Goal: Task Accomplishment & Management: Manage account settings

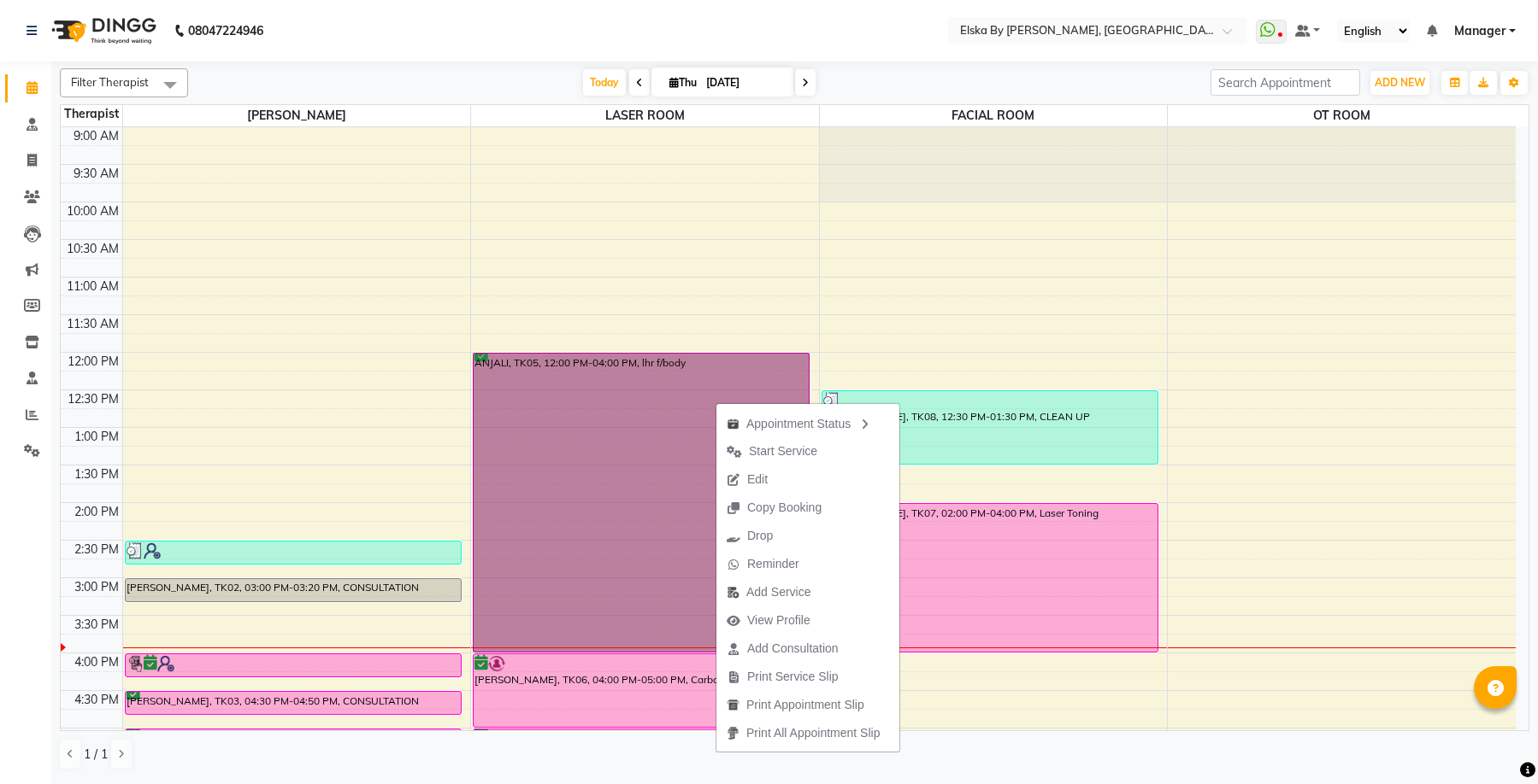
click at [464, 386] on div "9:00 AM 9:30 AM 10:00 AM 10:30 AM 11:00 AM 11:30 AM 12:00 PM 12:30 PM 1:00 PM 1…" at bounding box center [788, 577] width 1455 height 902
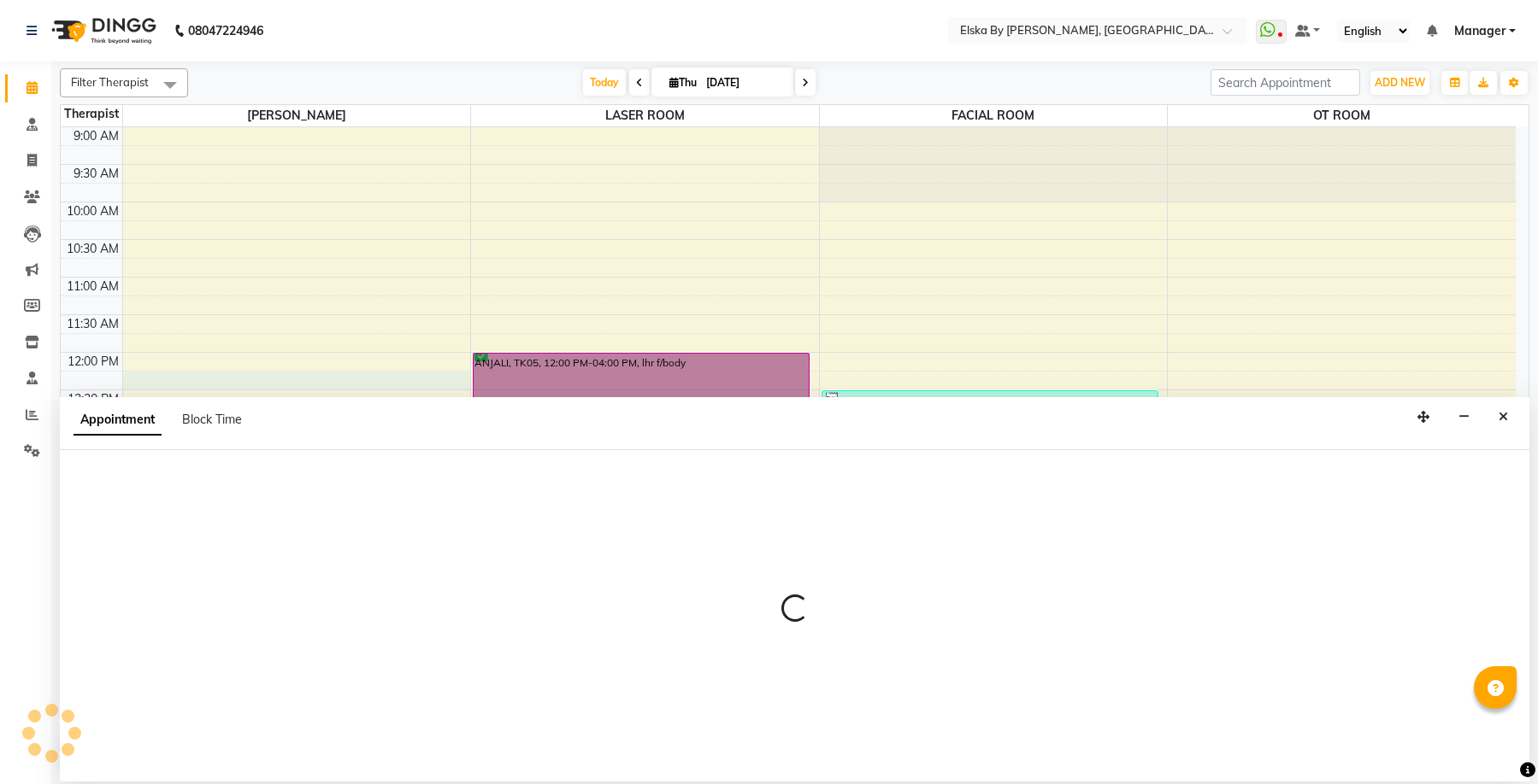
select select "62001"
select select "735"
select select "tentative"
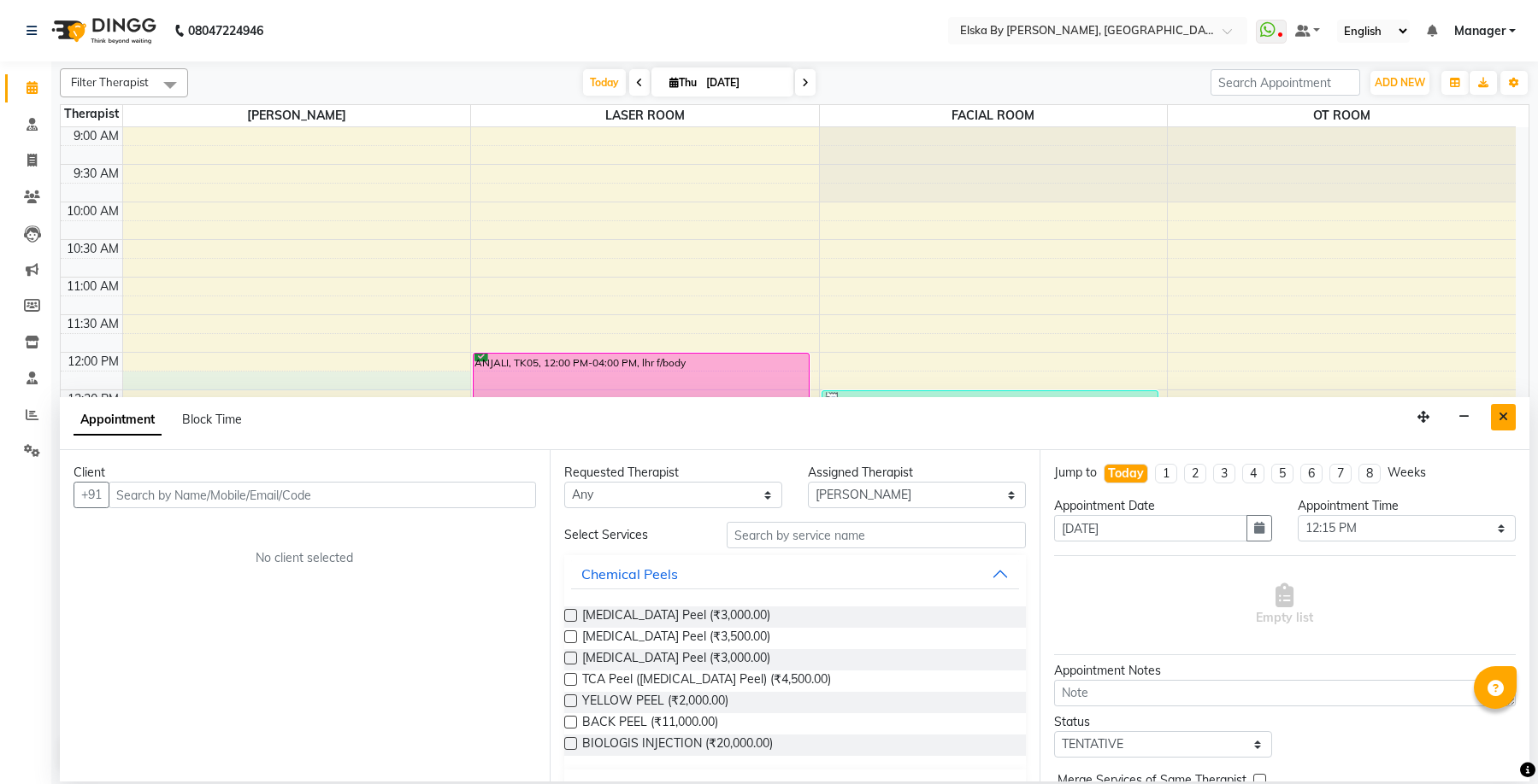
click at [1497, 415] on button "Close" at bounding box center [1503, 417] width 25 height 27
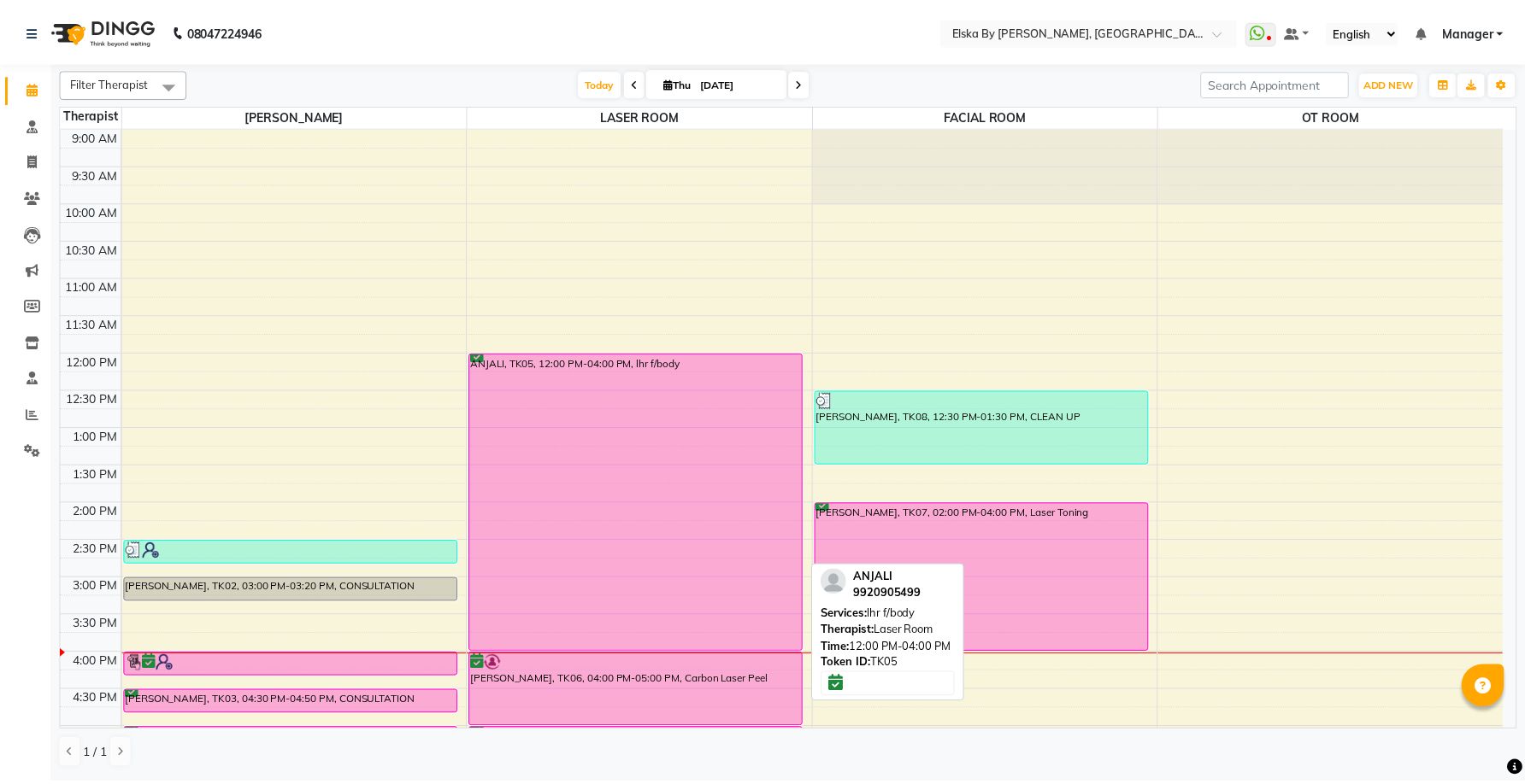
scroll to position [299, 0]
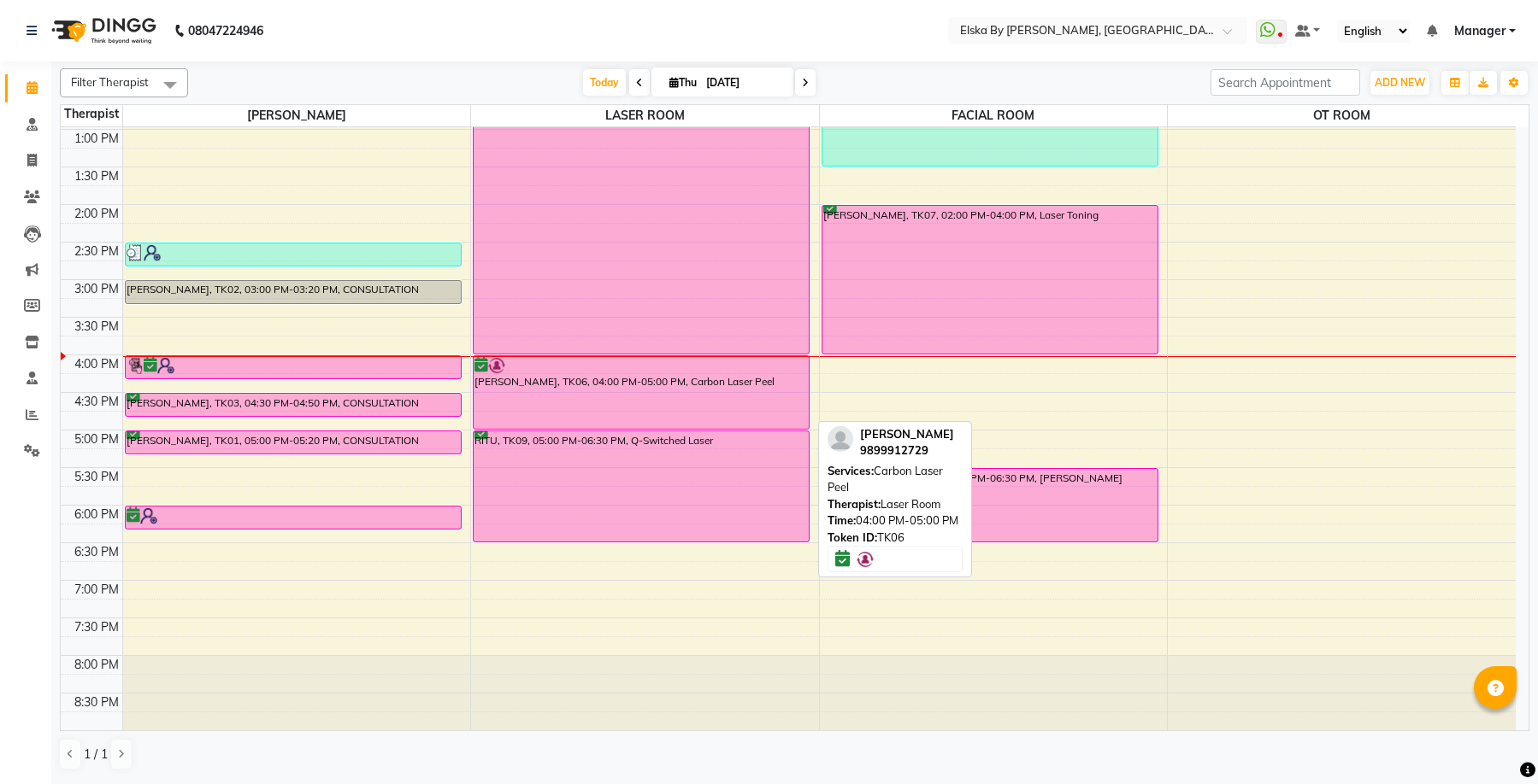
click at [723, 395] on div "[PERSON_NAME], TK06, 04:00 PM-05:00 PM, Carbon Laser Peel" at bounding box center [641, 392] width 335 height 73
select select "6"
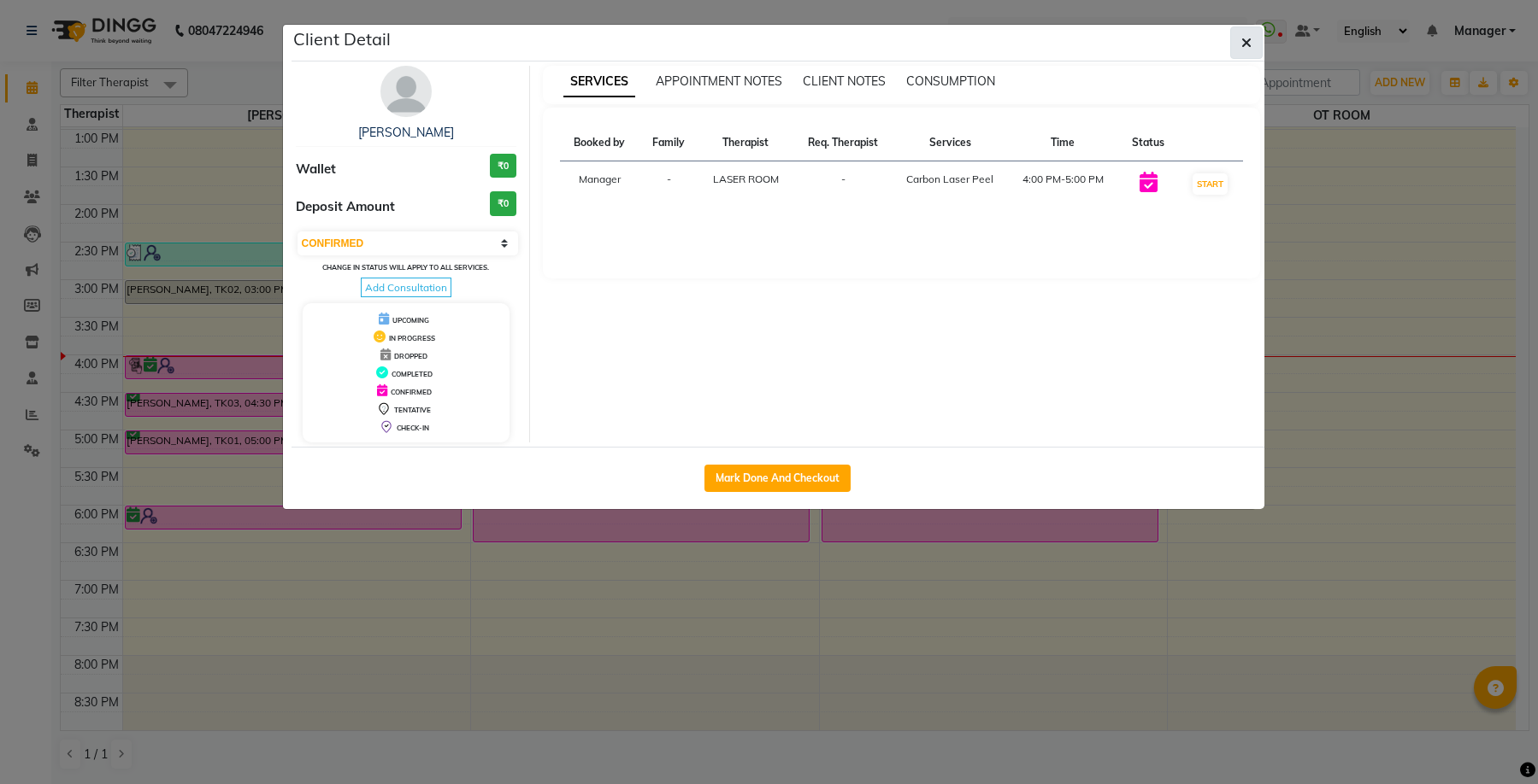
click at [1253, 44] on button "button" at bounding box center [1246, 43] width 33 height 33
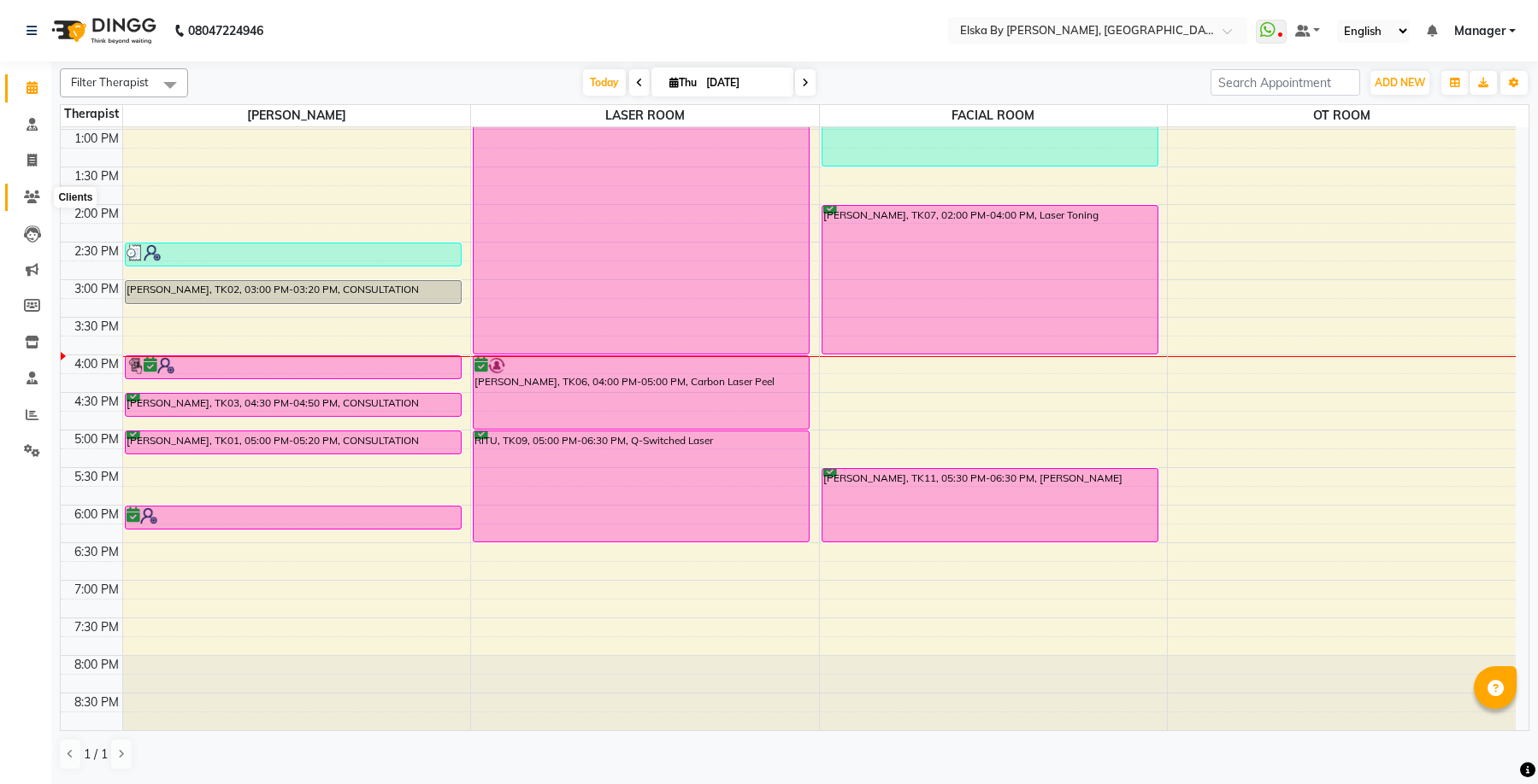
click at [29, 193] on icon at bounding box center [32, 197] width 16 height 13
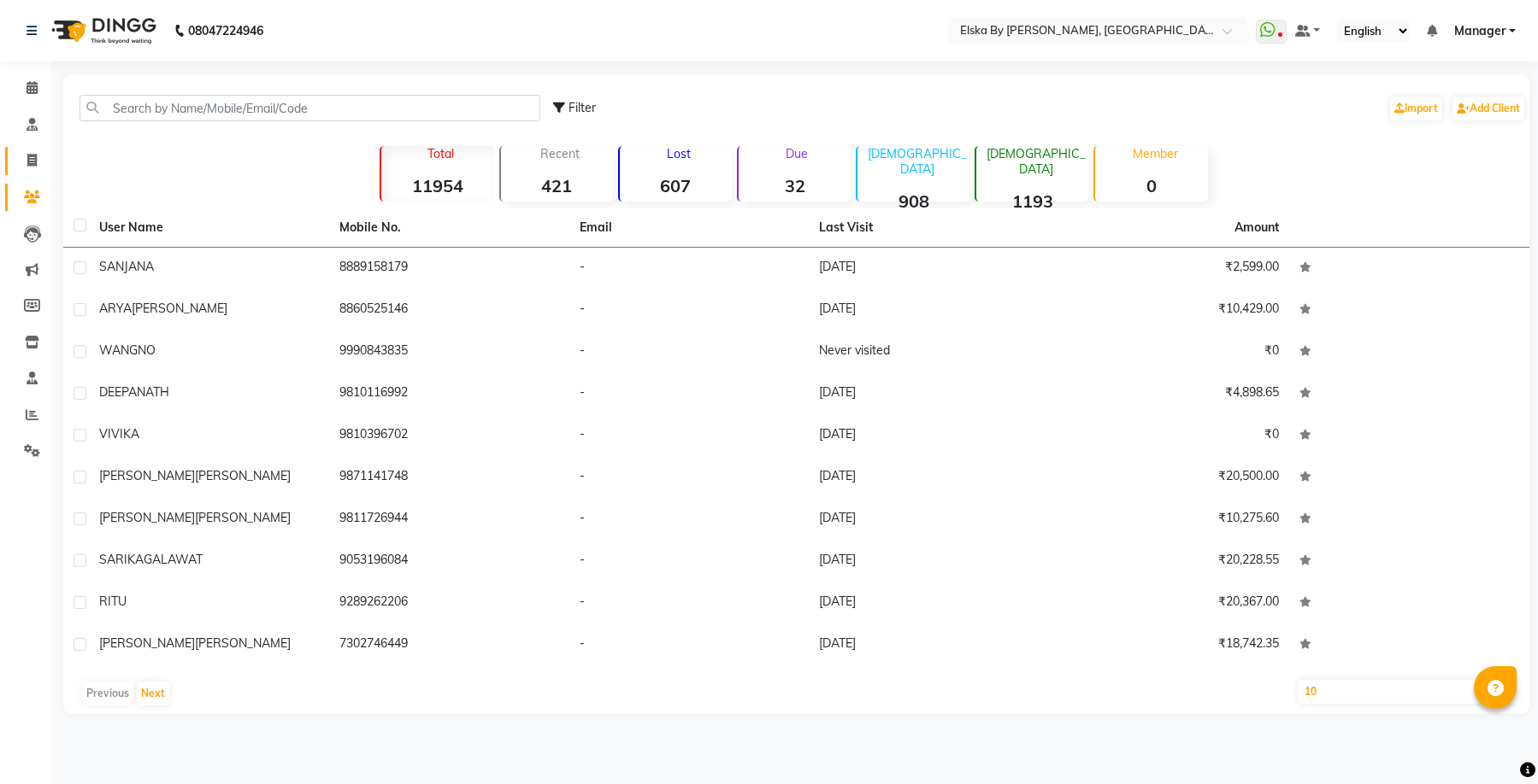
click at [31, 157] on icon at bounding box center [31, 160] width 9 height 13
select select "service"
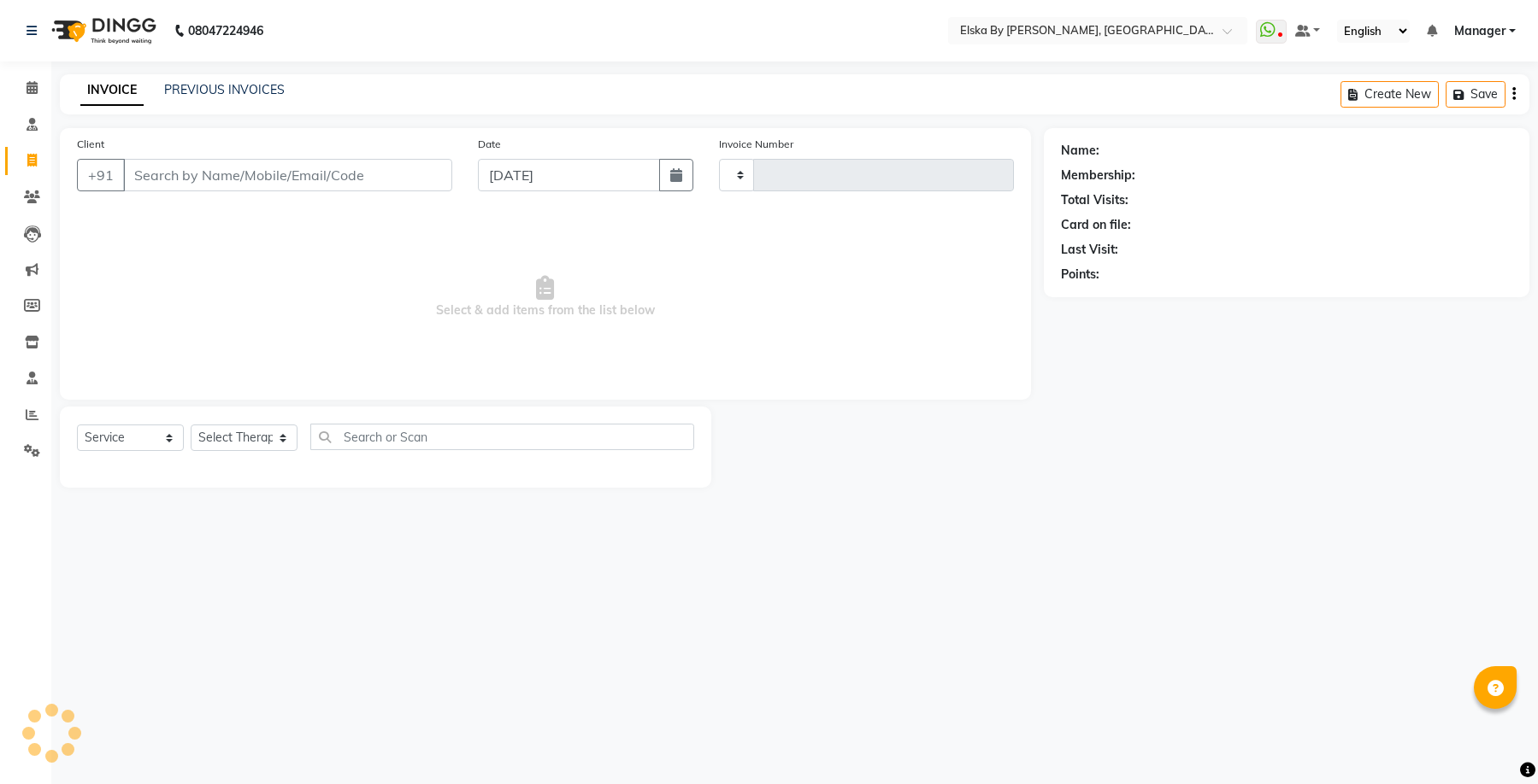
type input "1627"
select select "7252"
click at [32, 198] on icon at bounding box center [32, 197] width 16 height 13
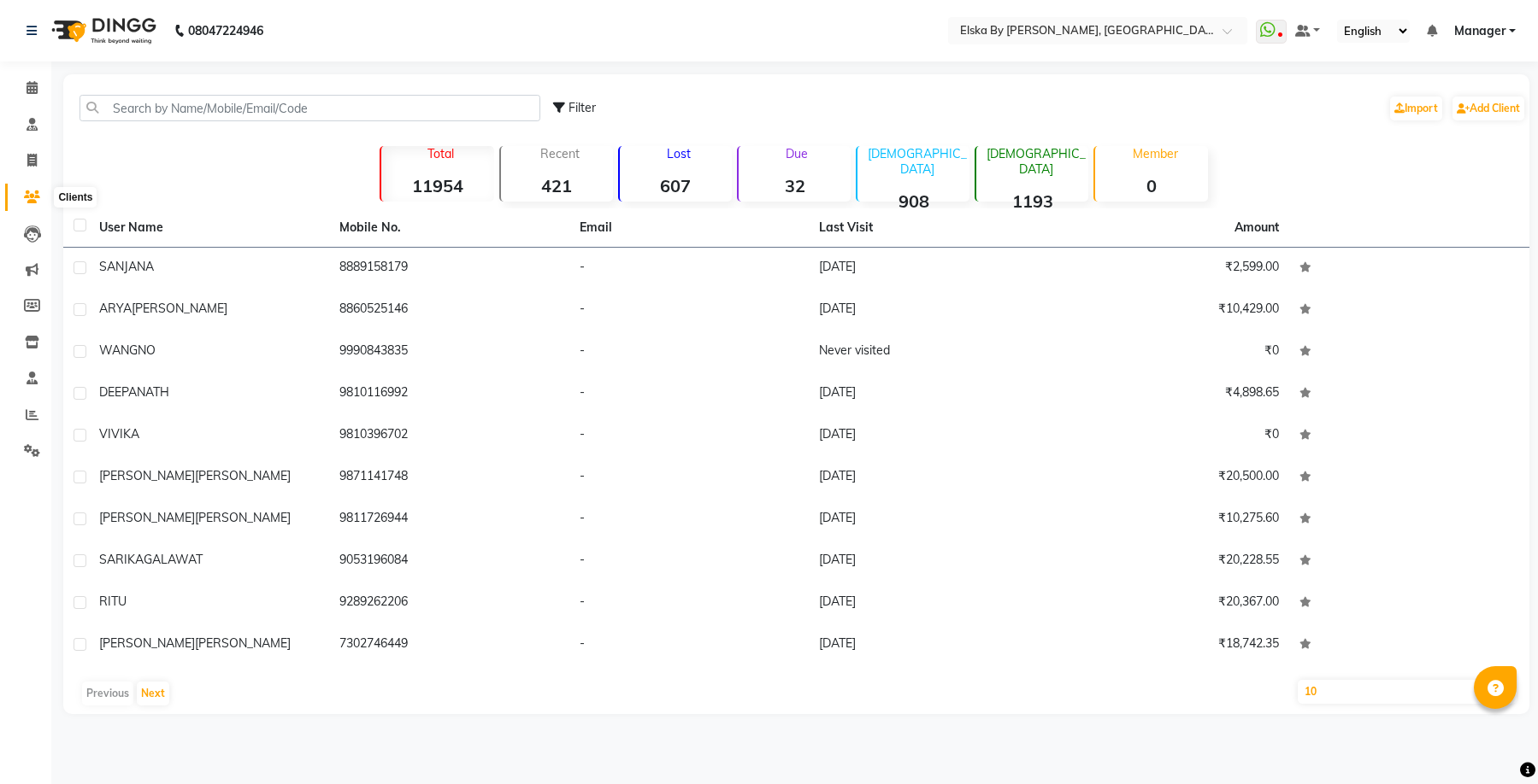
click at [28, 198] on icon at bounding box center [32, 197] width 16 height 13
click at [31, 158] on icon at bounding box center [31, 160] width 9 height 13
select select "service"
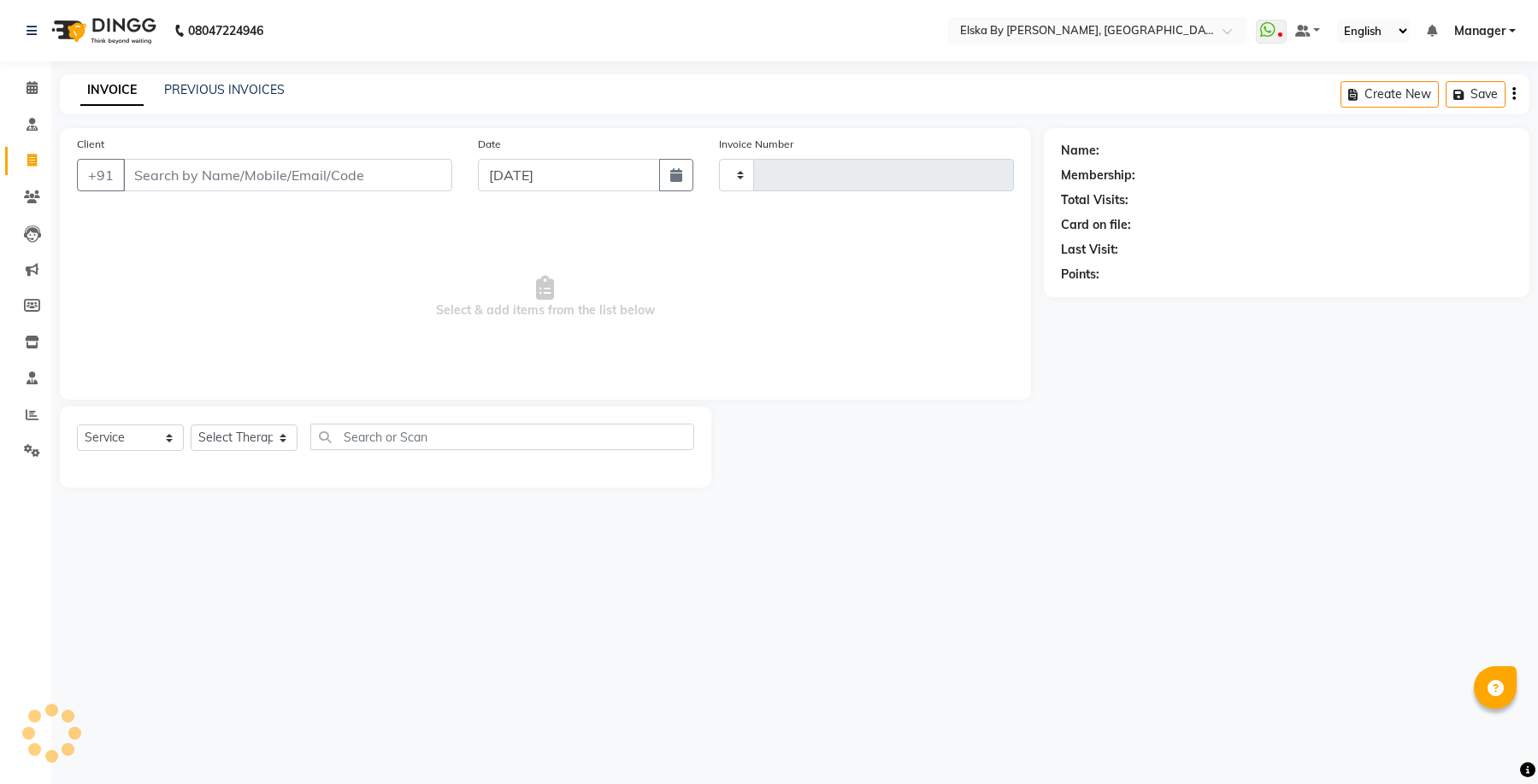
type input "1627"
select select "7252"
click at [31, 90] on icon at bounding box center [32, 87] width 11 height 13
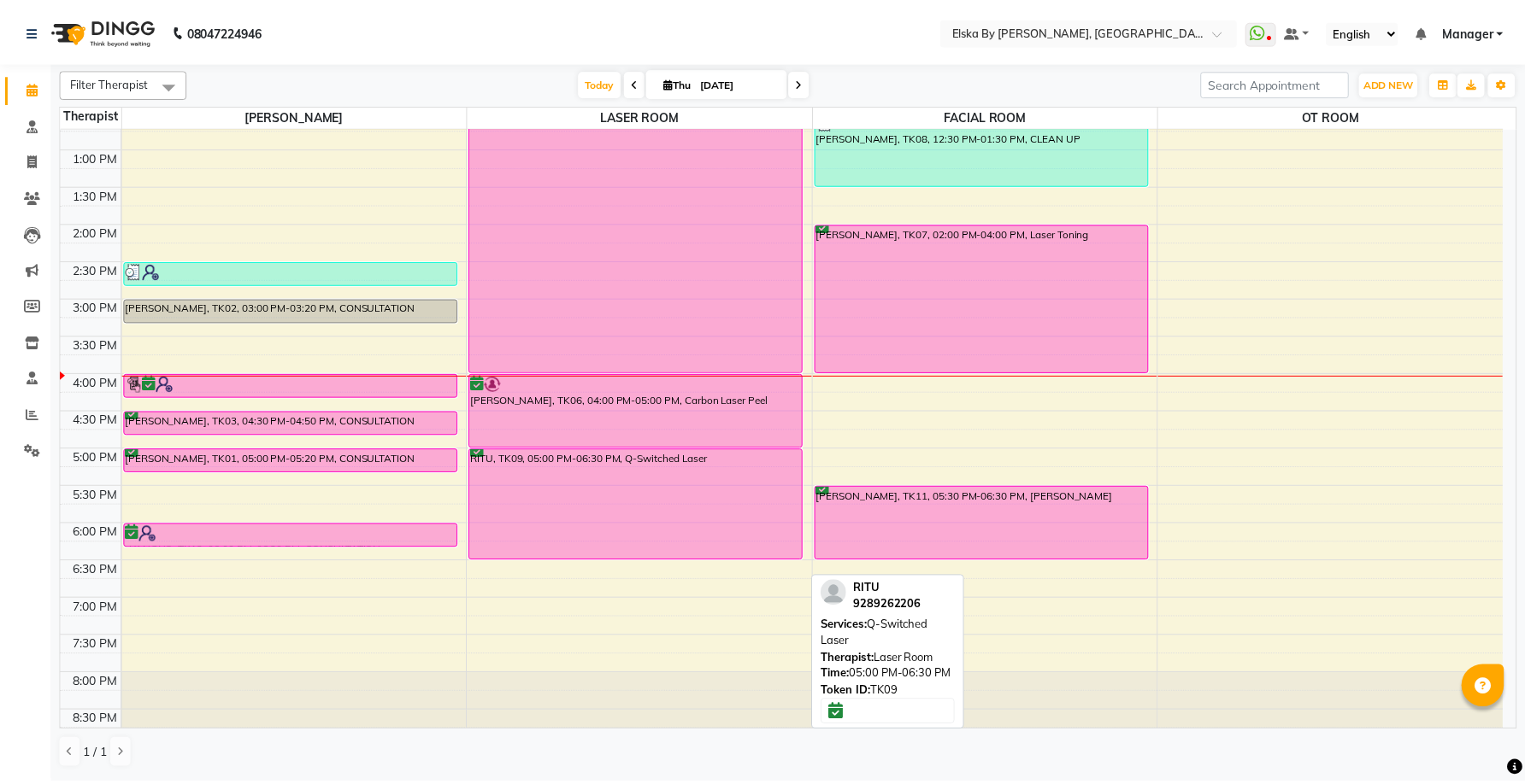
scroll to position [299, 0]
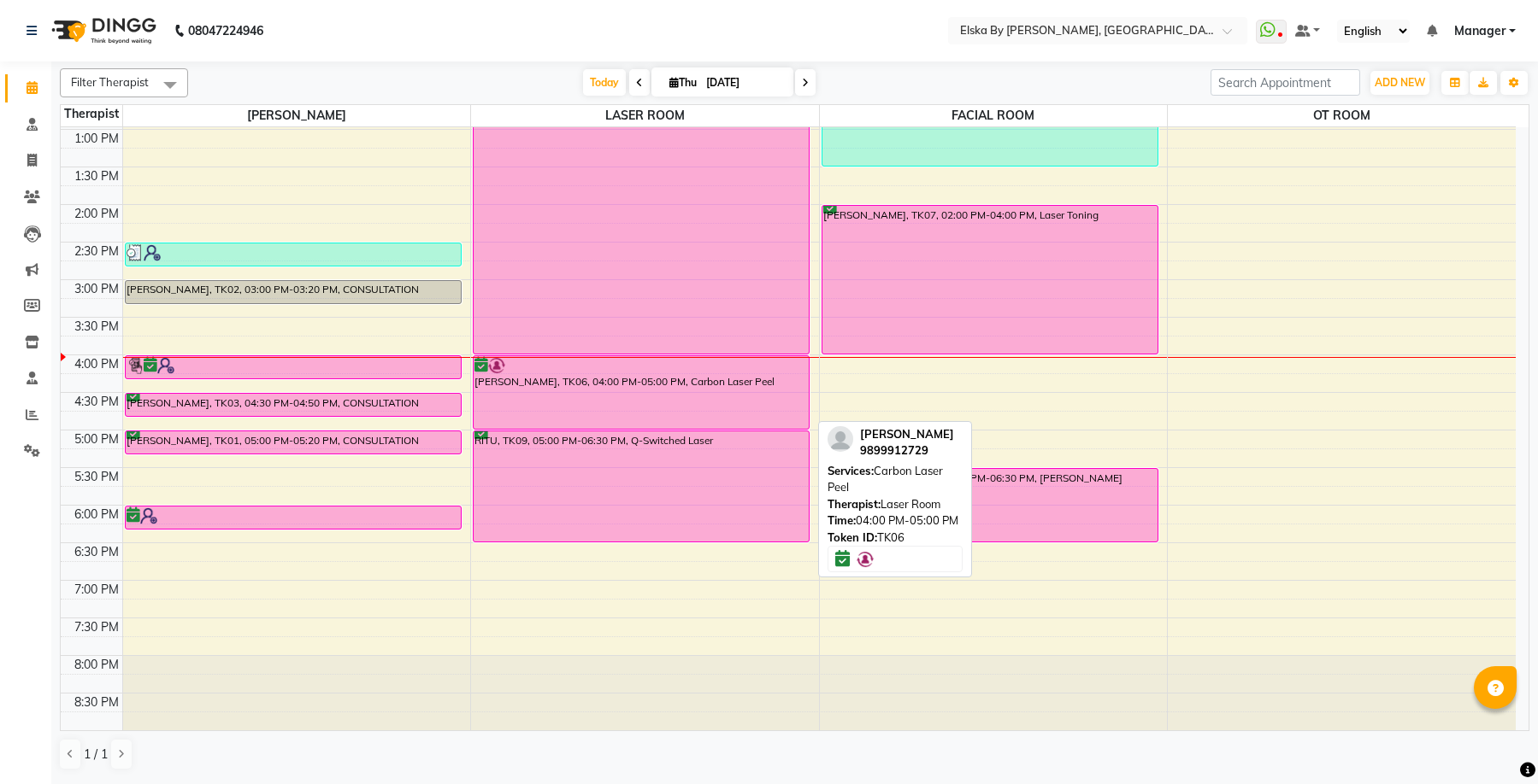
click at [607, 396] on div "[PERSON_NAME], TK06, 04:00 PM-05:00 PM, Carbon Laser Peel" at bounding box center [641, 392] width 335 height 73
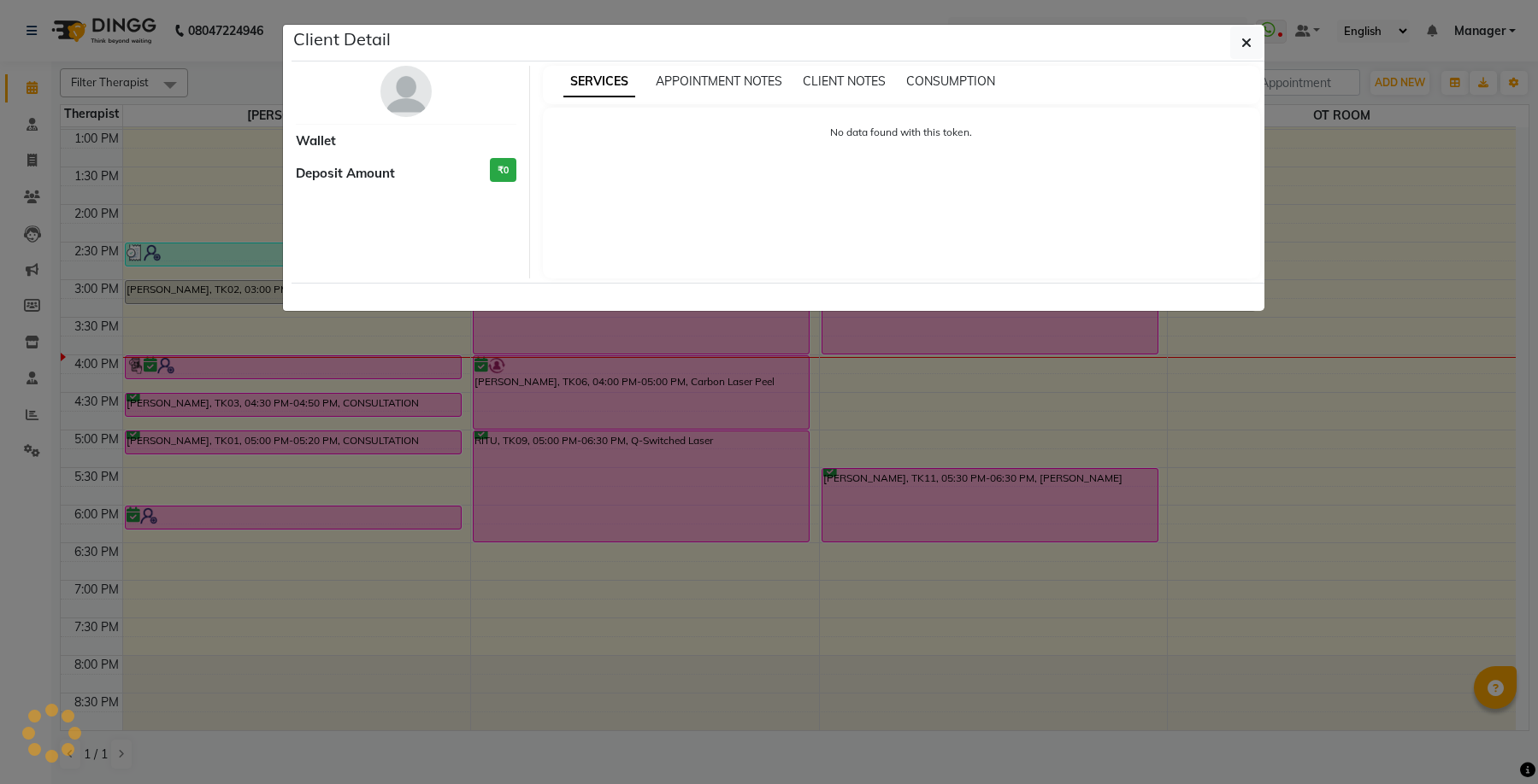
select select "6"
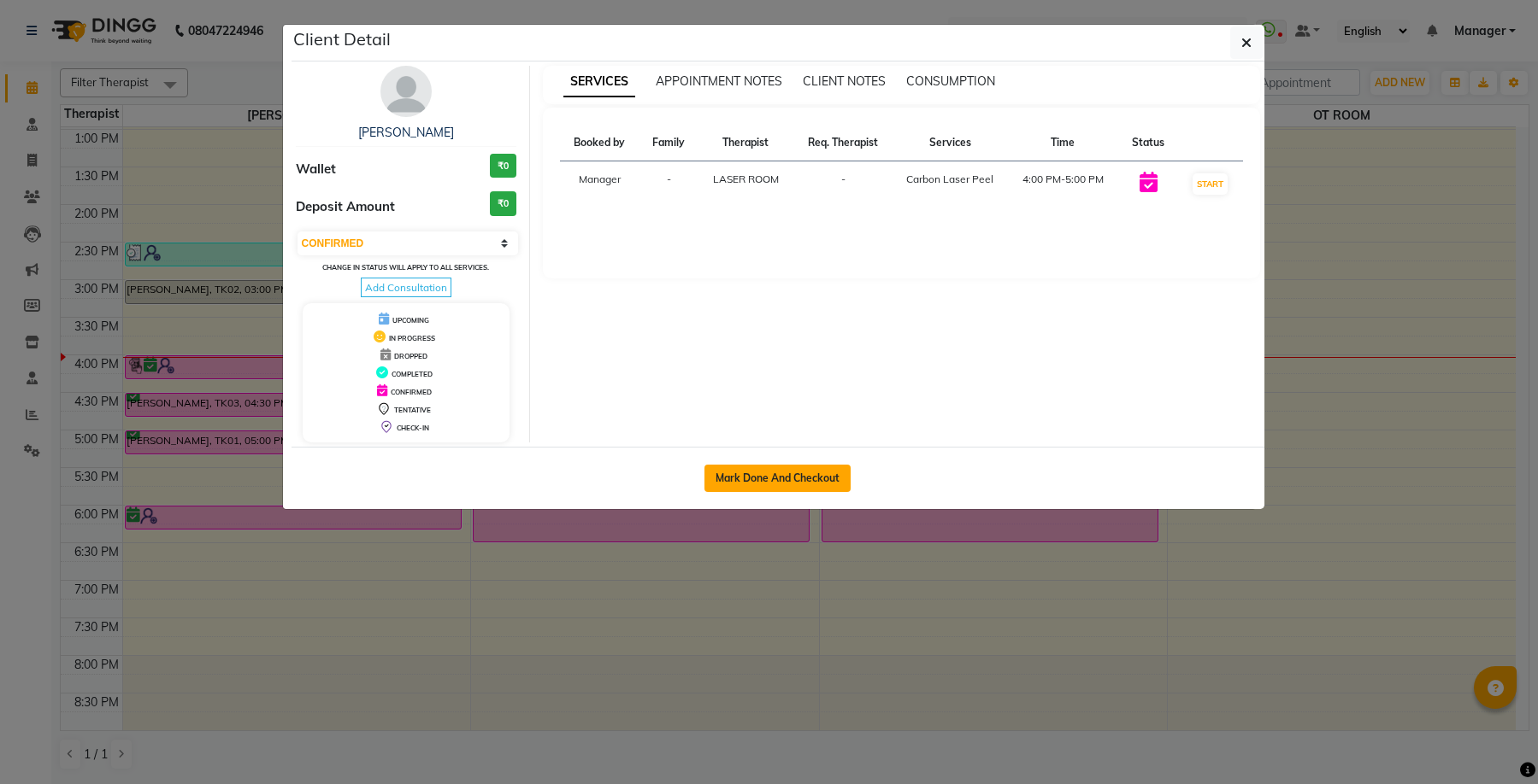
click at [772, 470] on button "Mark Done And Checkout" at bounding box center [777, 477] width 146 height 27
select select "service"
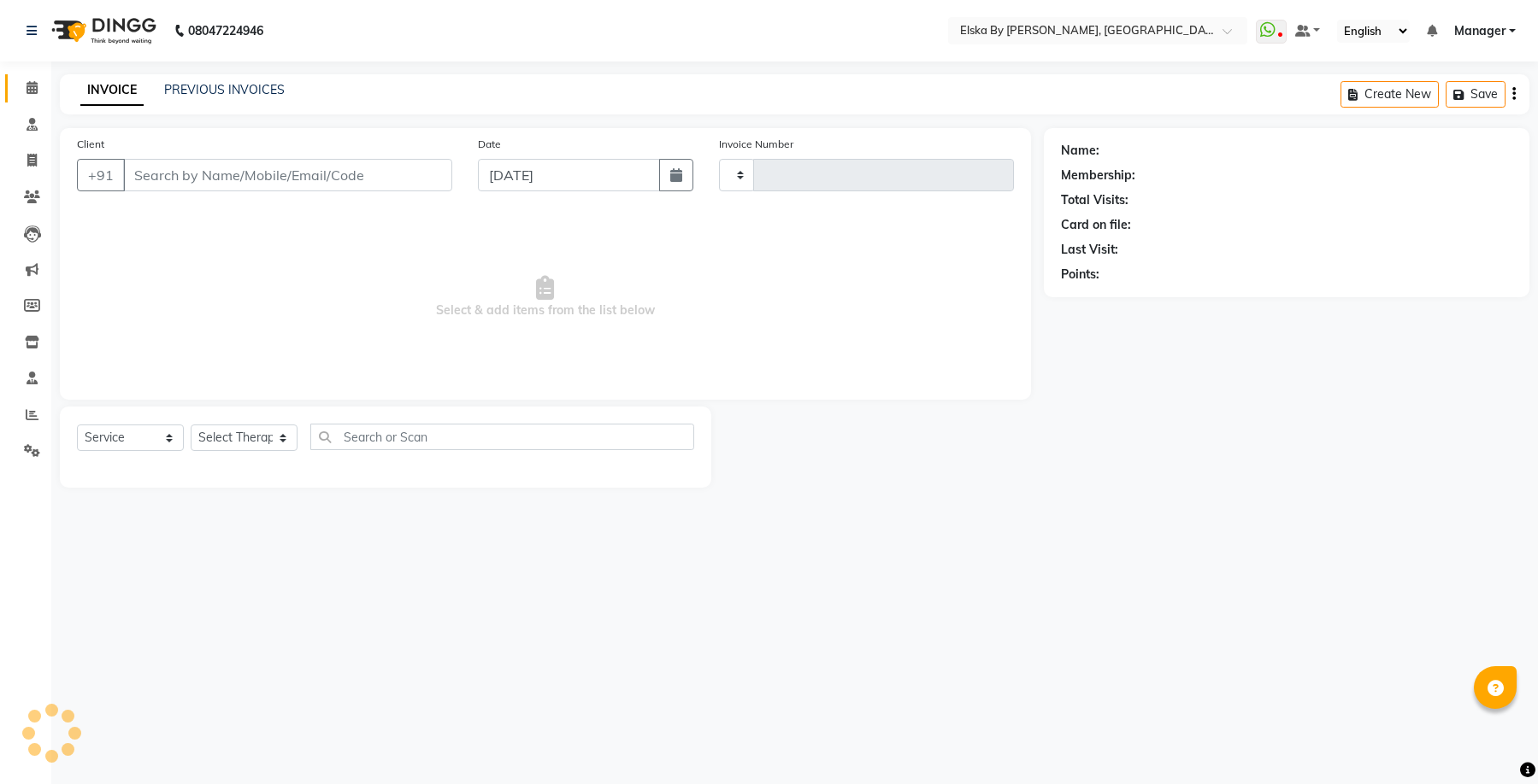
type input "1627"
select select "7252"
select select "62001"
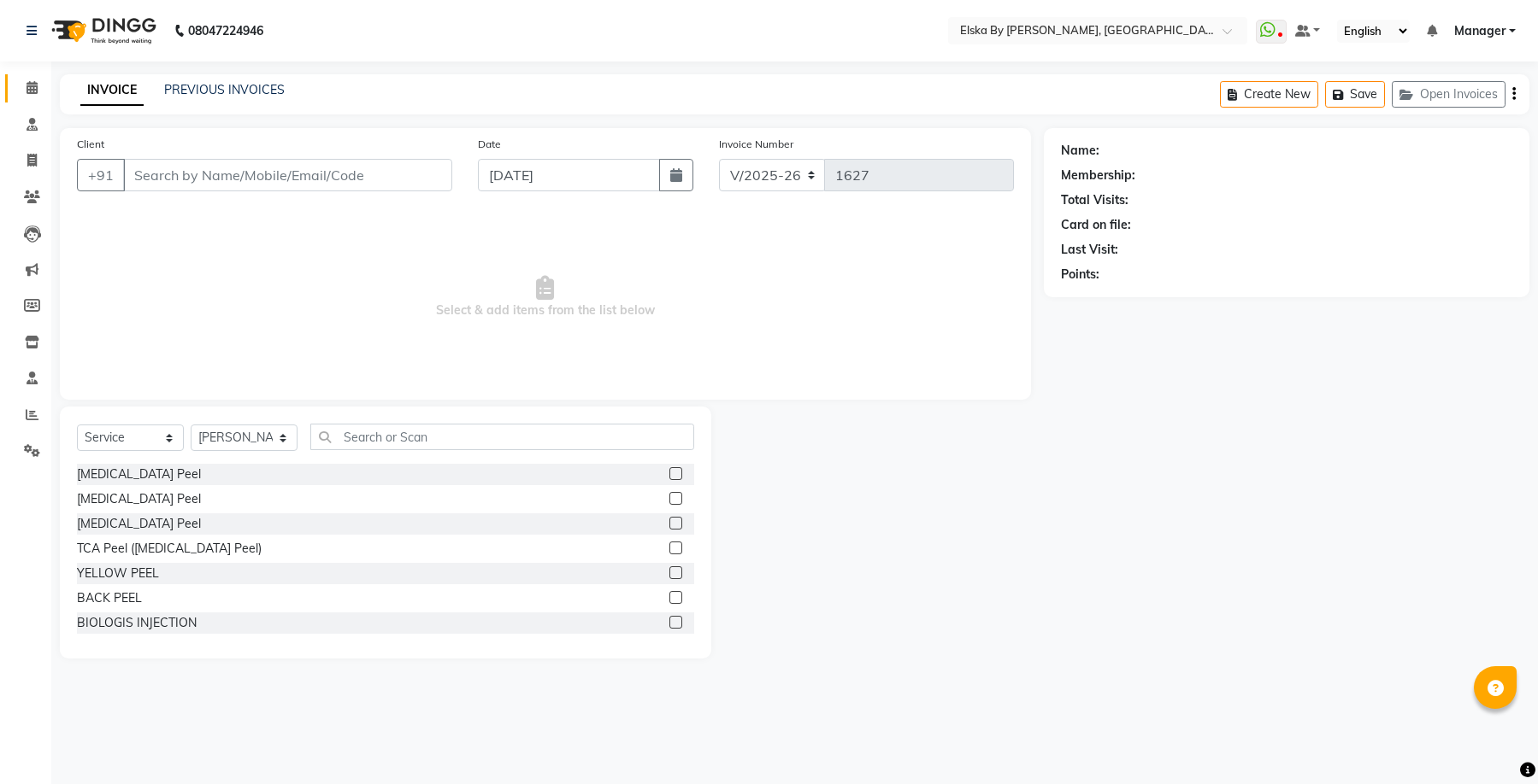
type input "9899912729"
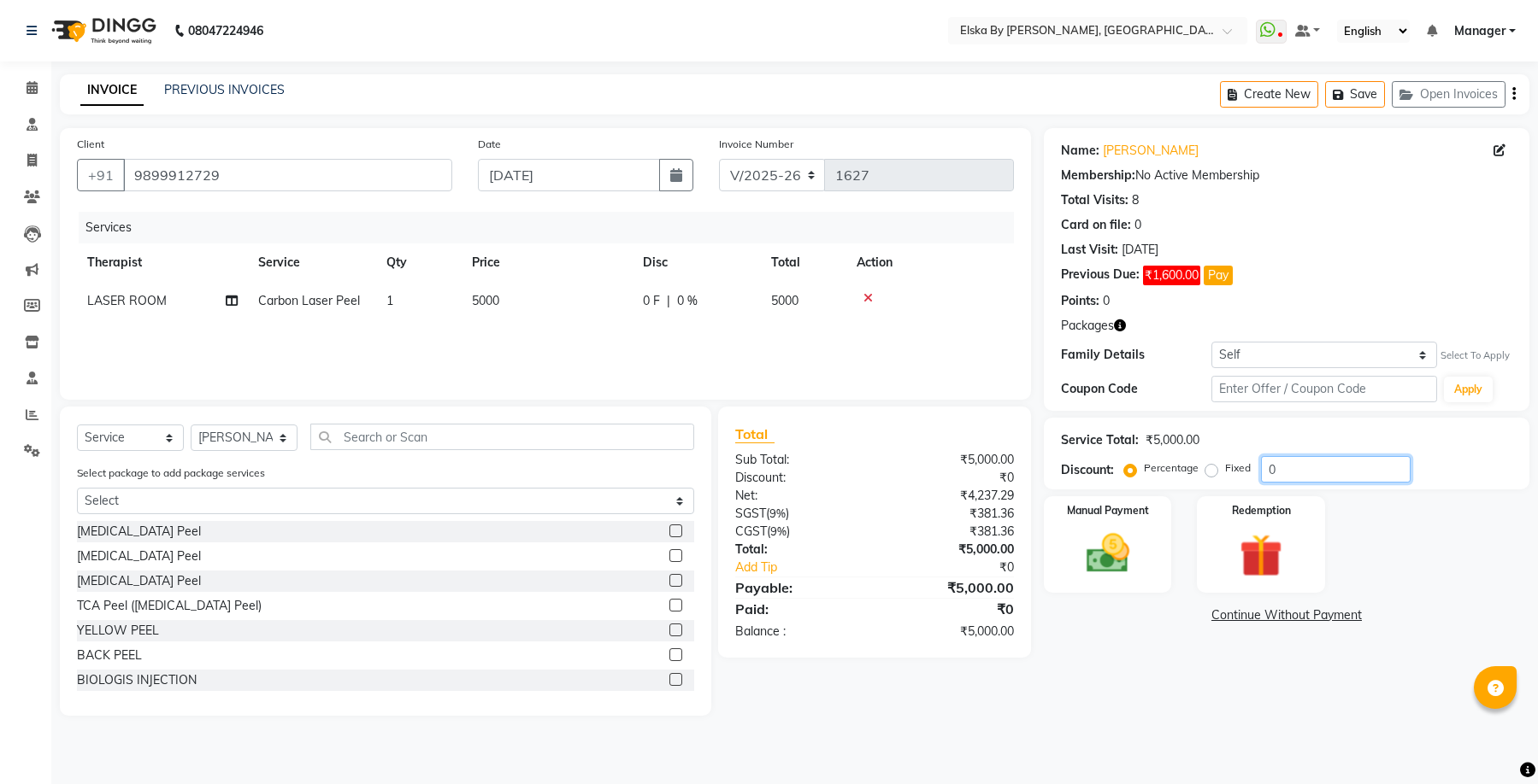
click at [1263, 472] on input "0" at bounding box center [1336, 469] width 150 height 27
type input "100"
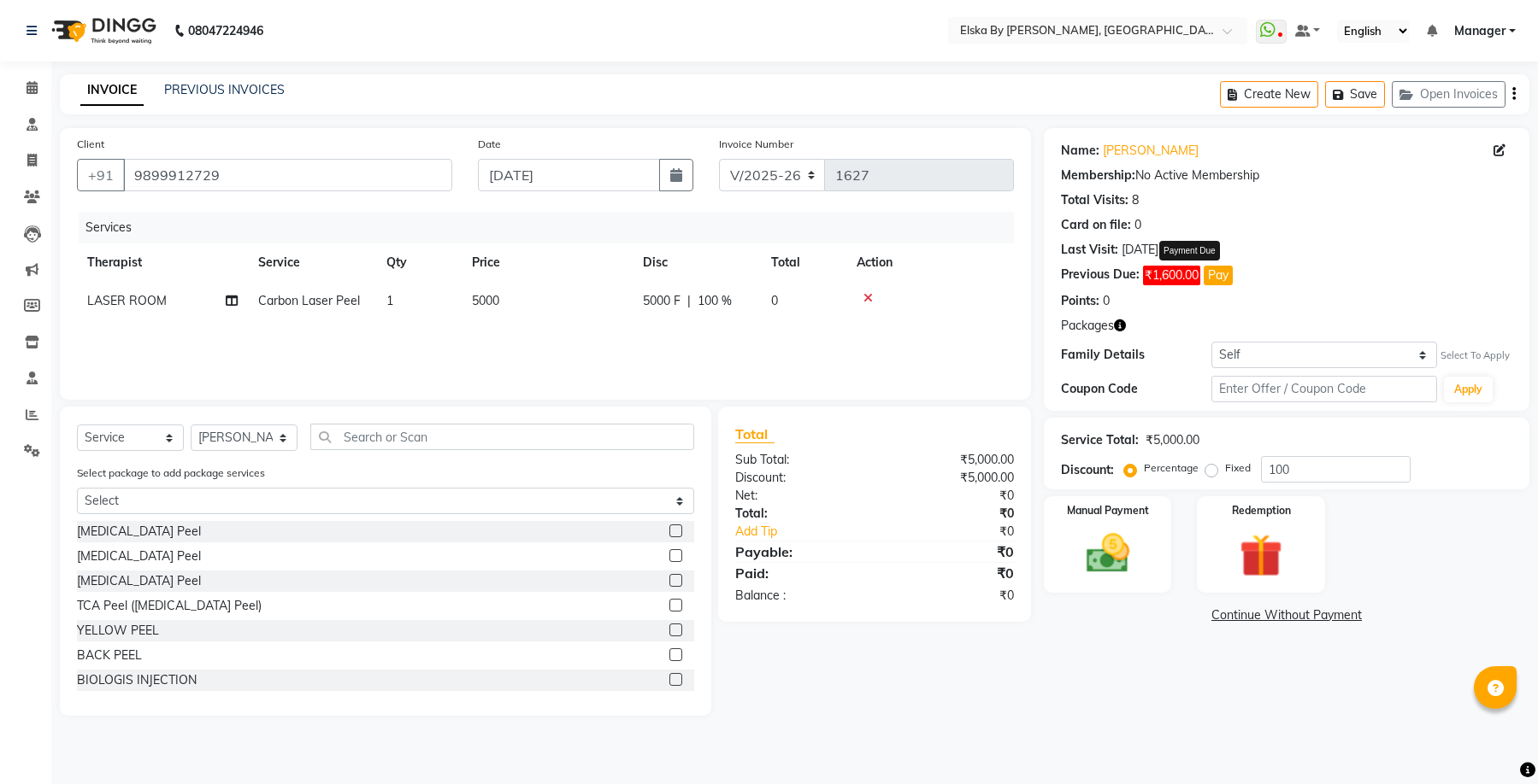
click at [1218, 274] on button "Pay" at bounding box center [1218, 276] width 29 height 20
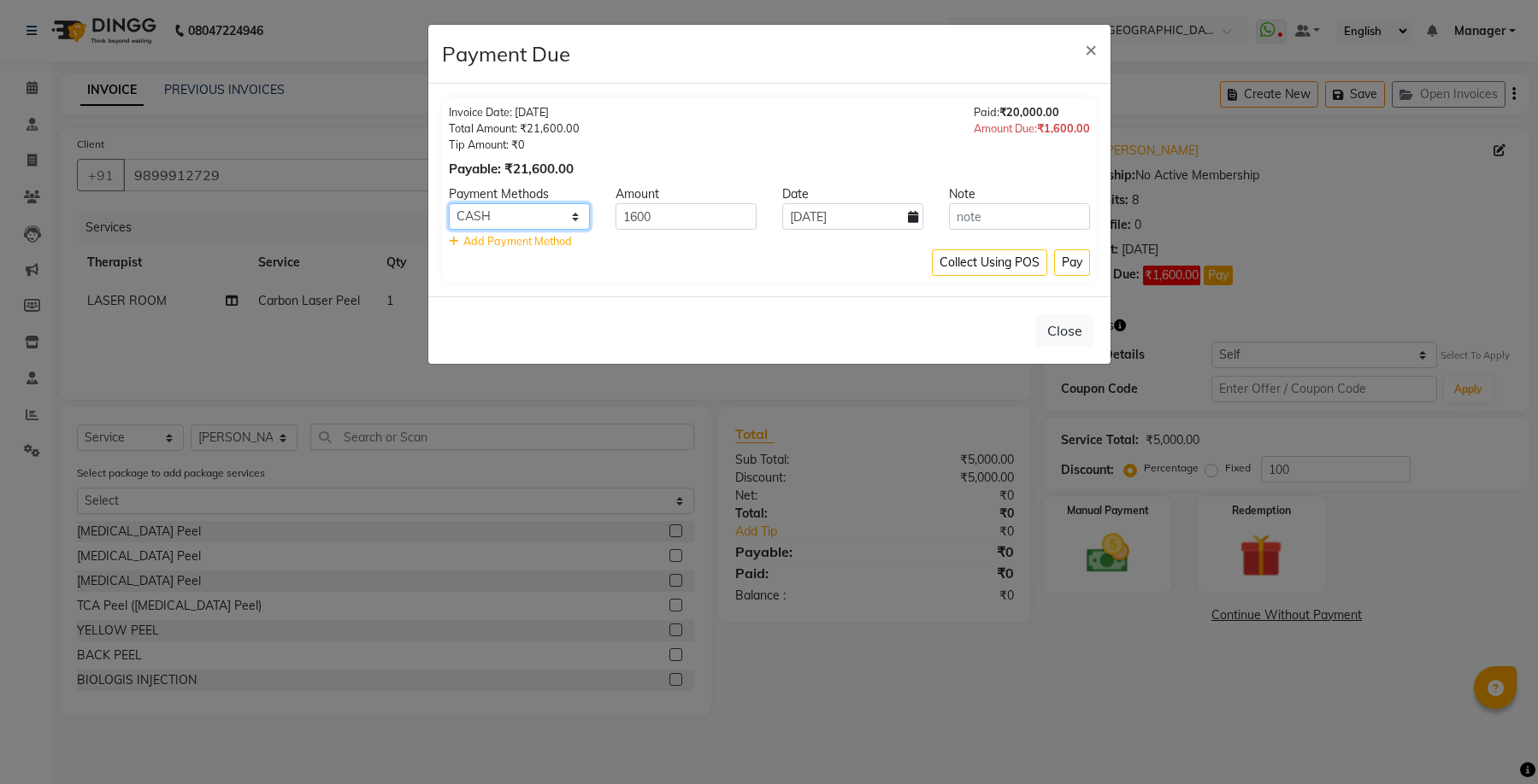
click at [575, 218] on select "CARD UPI CASH" at bounding box center [519, 217] width 141 height 27
select select "2"
click at [449, 204] on select "CARD UPI CASH" at bounding box center [519, 217] width 141 height 27
click at [1070, 264] on button "Pay" at bounding box center [1072, 263] width 36 height 27
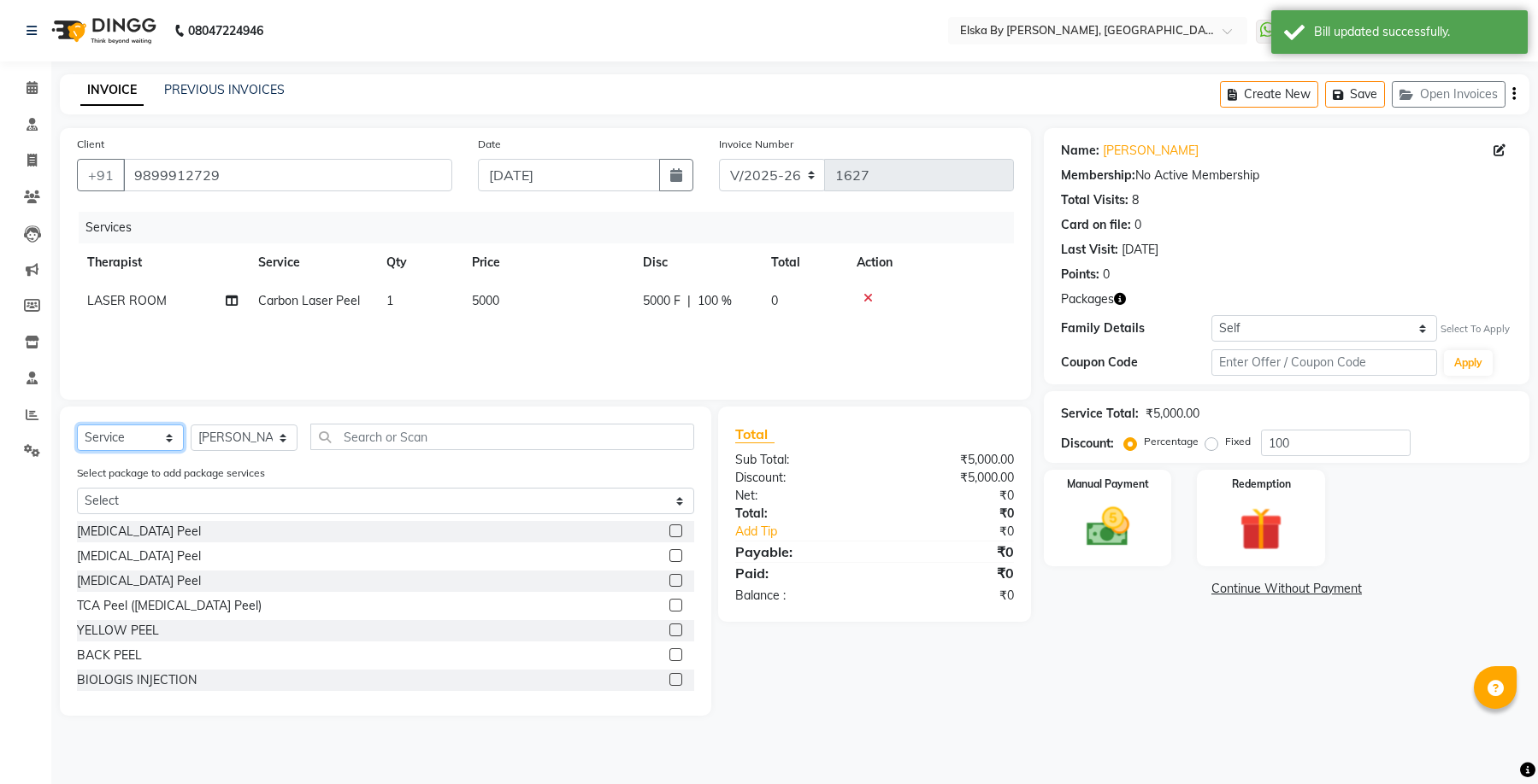
click at [161, 439] on select "Select Service Product Membership Package Voucher Prepaid Gift Card" at bounding box center [130, 437] width 107 height 27
select select "product"
click at [77, 424] on select "Select Service Product Membership Package Voucher Prepaid Gift Card" at bounding box center [130, 437] width 107 height 27
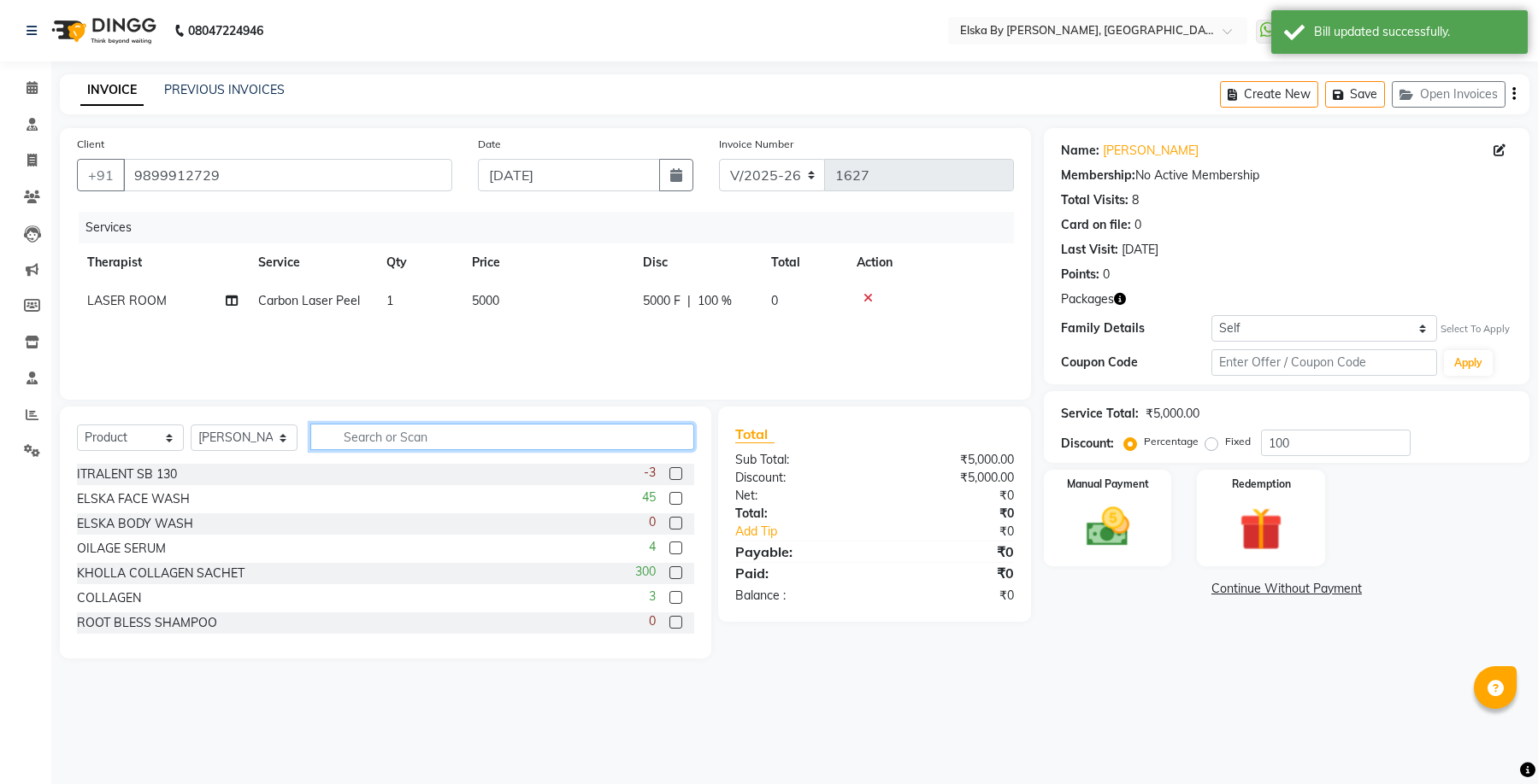
click at [397, 437] on input "text" at bounding box center [503, 436] width 384 height 27
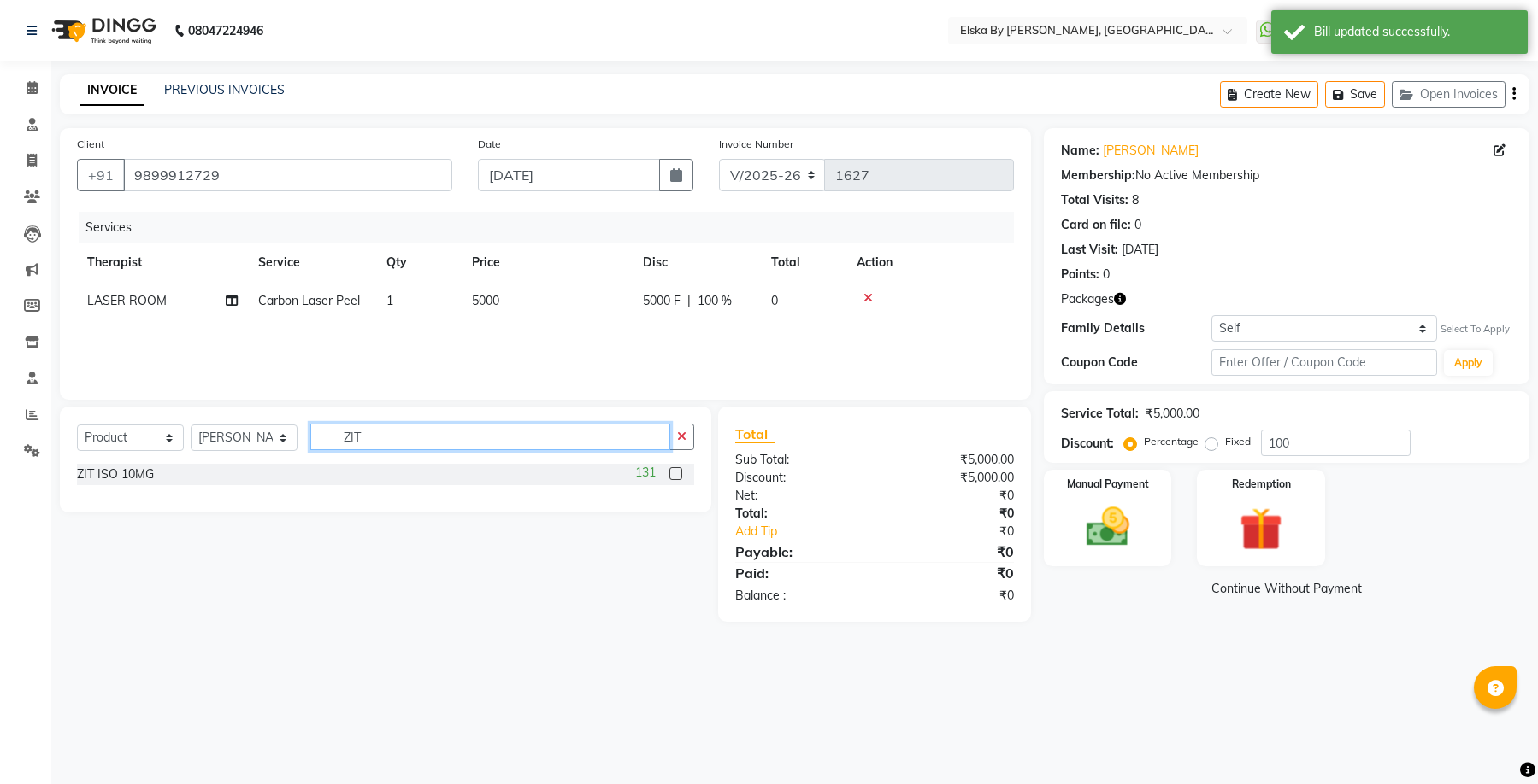
type input "ZIT"
click at [675, 472] on label at bounding box center [676, 473] width 13 height 13
click at [675, 472] on input "checkbox" at bounding box center [675, 474] width 11 height 11
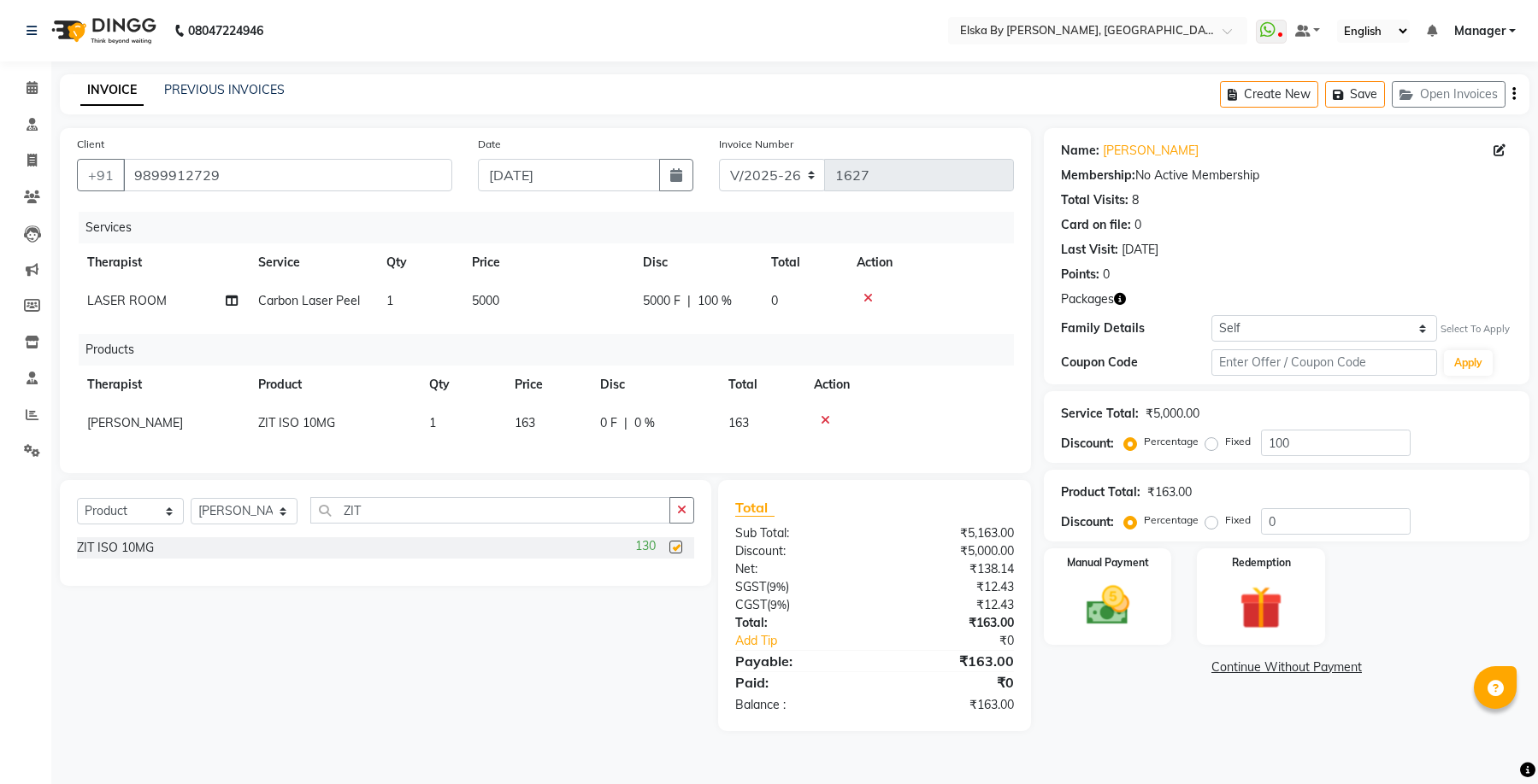
checkbox input "false"
click at [443, 421] on td "1" at bounding box center [462, 423] width 86 height 39
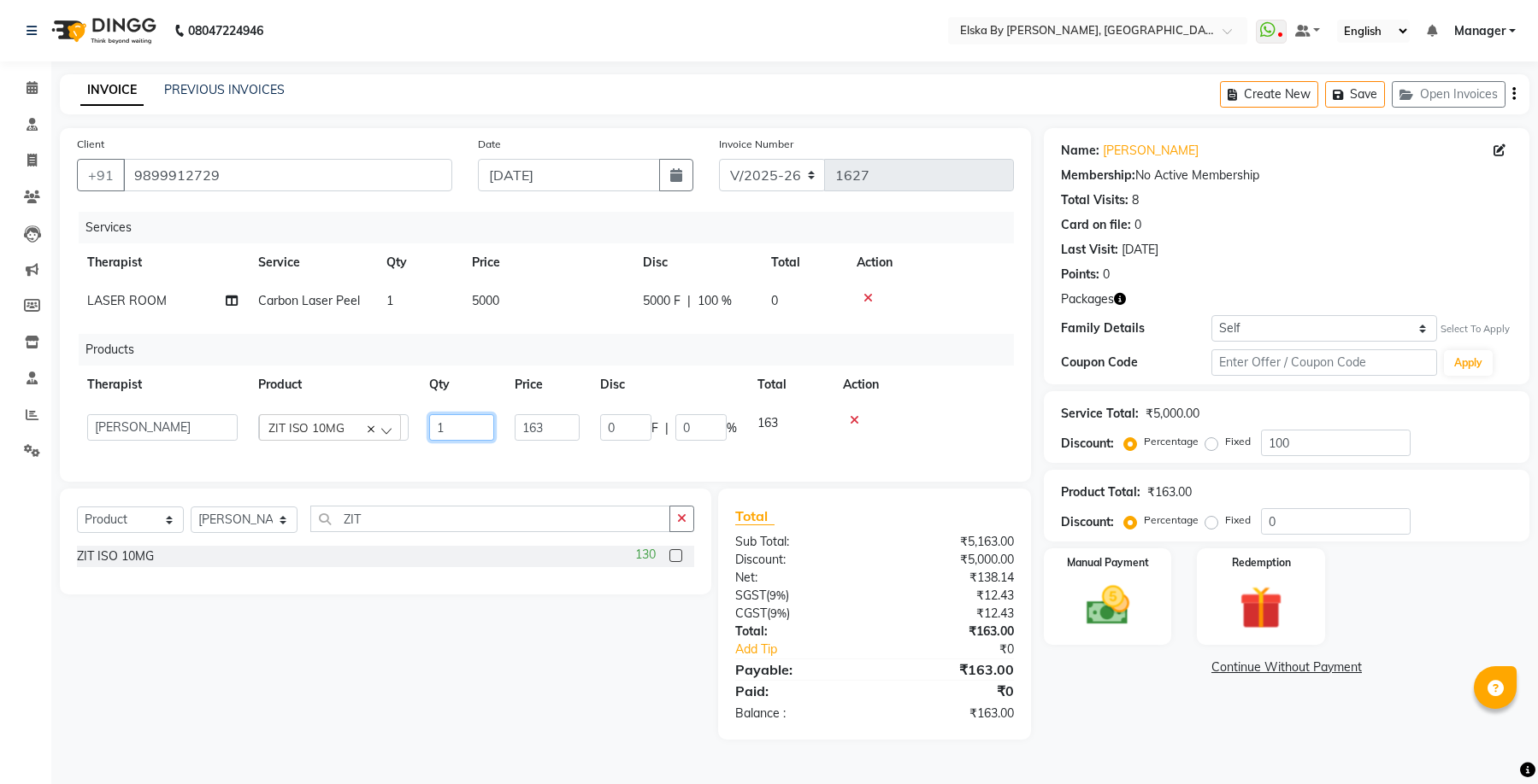
click at [449, 426] on input "1" at bounding box center [462, 427] width 65 height 27
type input "3"
click at [447, 670] on div "Select Service Product Membership Package Voucher Prepaid Gift Card Select Ther…" at bounding box center [379, 614] width 665 height 252
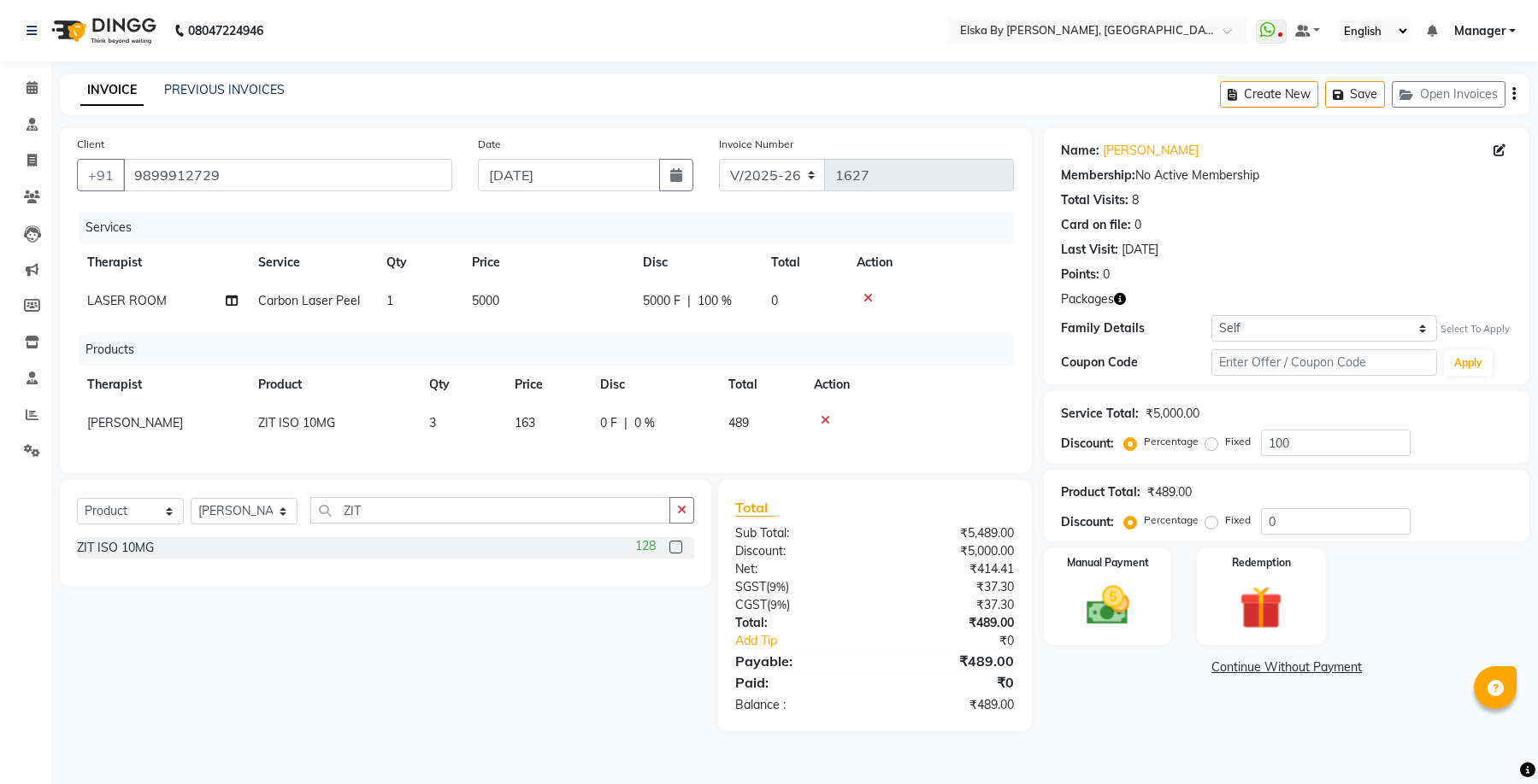
click at [1225, 523] on label "Fixed" at bounding box center [1238, 519] width 26 height 15
click at [1214, 523] on input "Fixed" at bounding box center [1215, 520] width 12 height 12
radio input "true"
click at [1267, 523] on input "0" at bounding box center [1336, 521] width 150 height 27
type input "355"
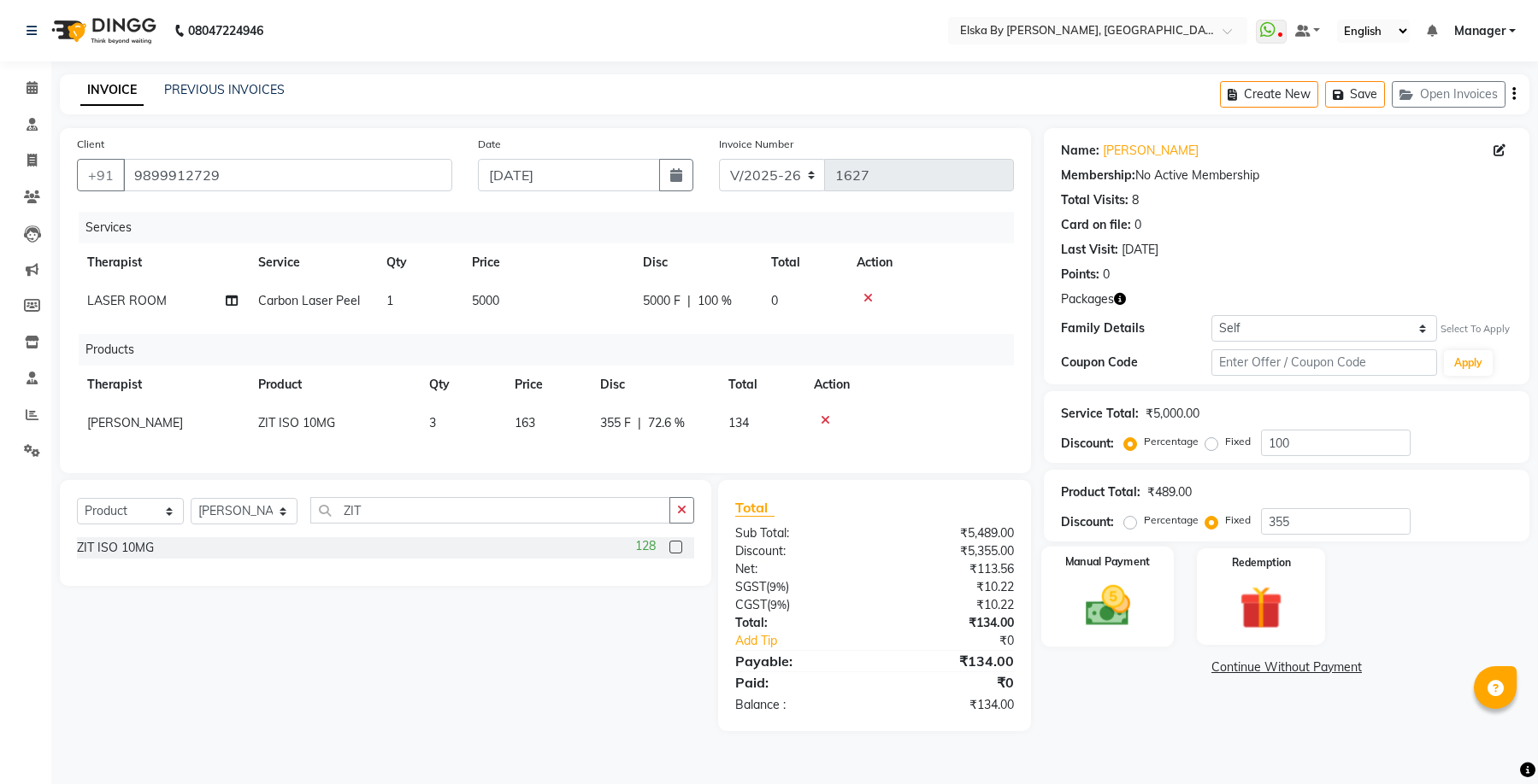
click at [1096, 606] on img at bounding box center [1107, 606] width 73 height 52
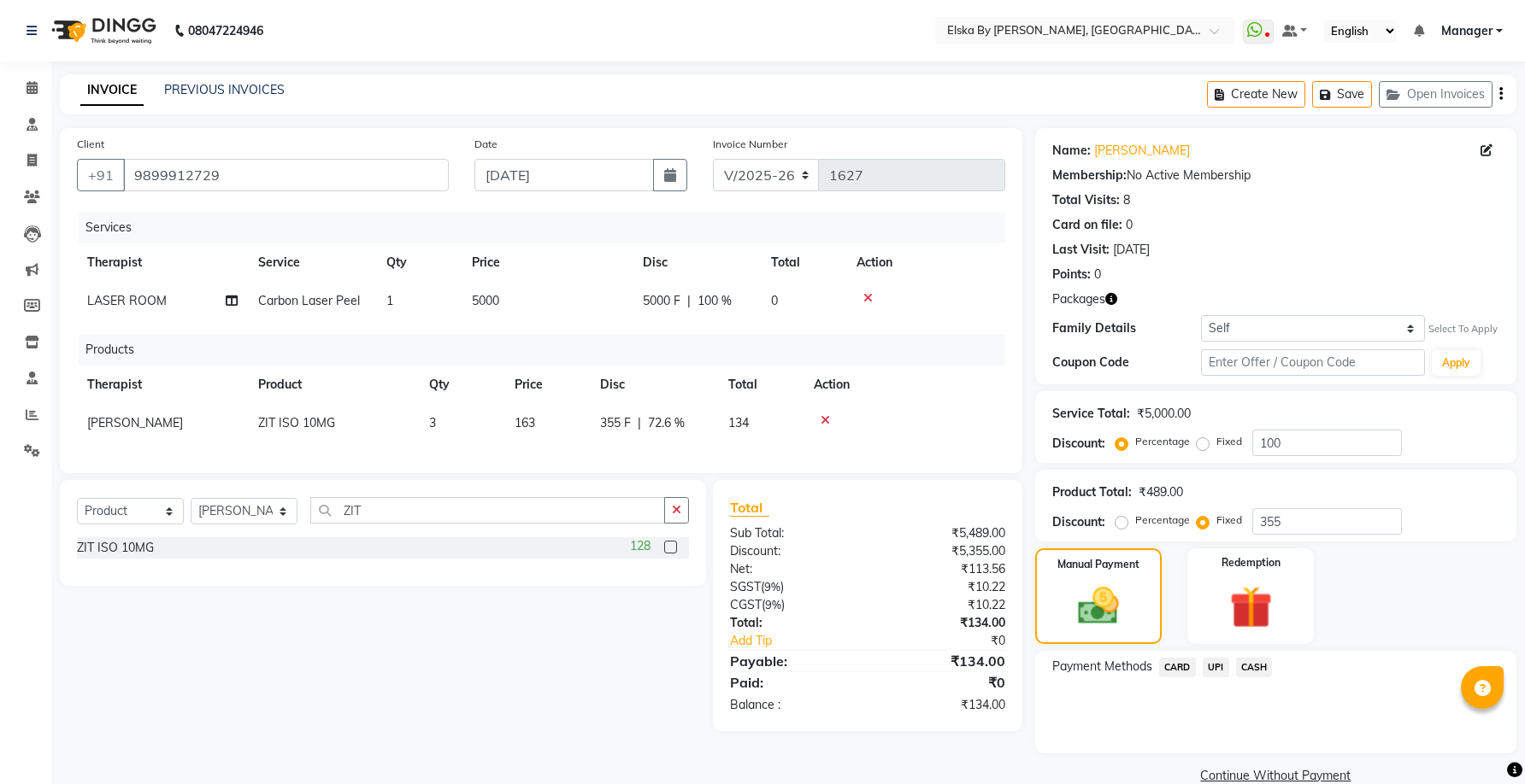
click at [1182, 665] on span "CARD" at bounding box center [1177, 668] width 37 height 20
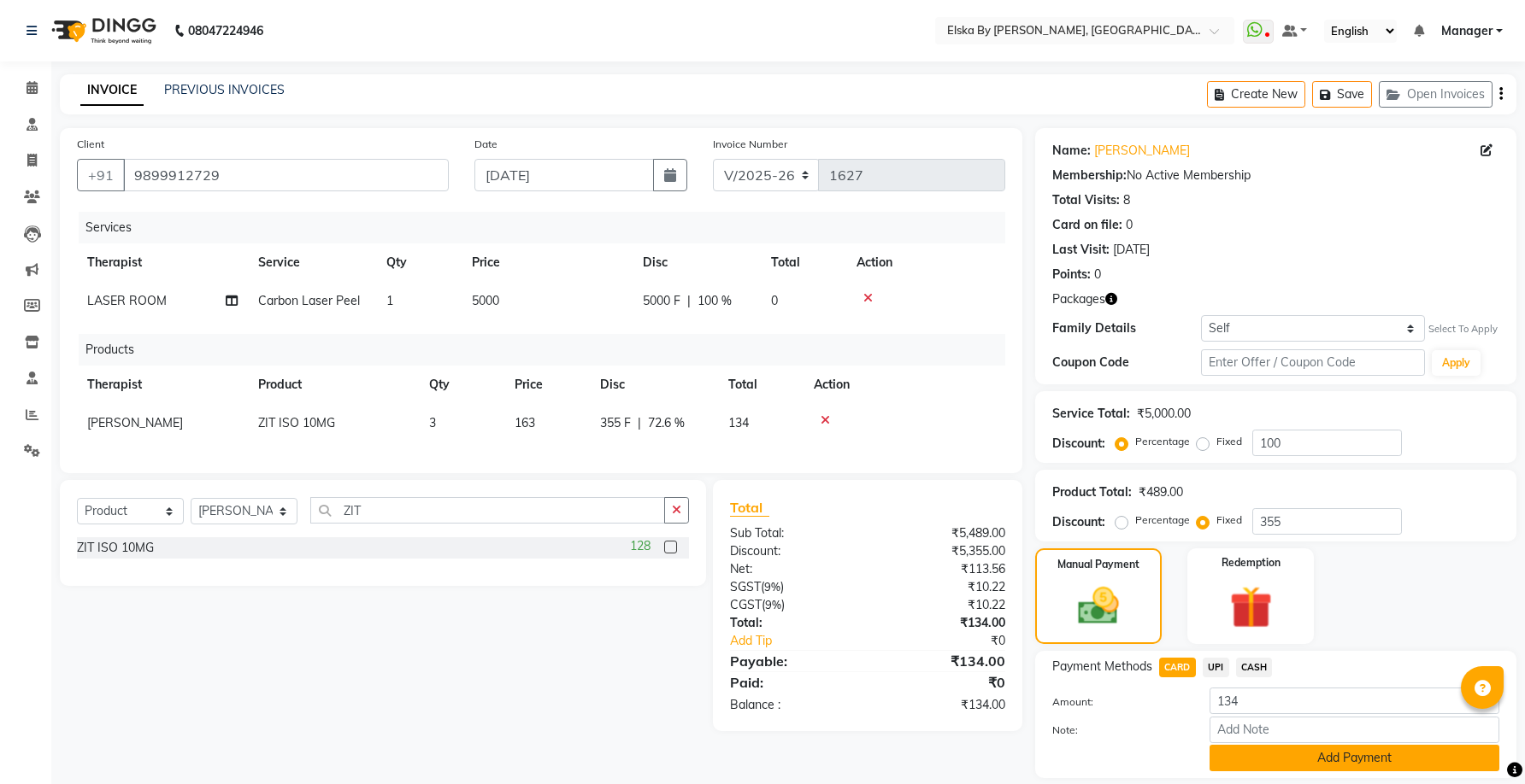
click at [1253, 747] on button "Add Payment" at bounding box center [1355, 758] width 290 height 27
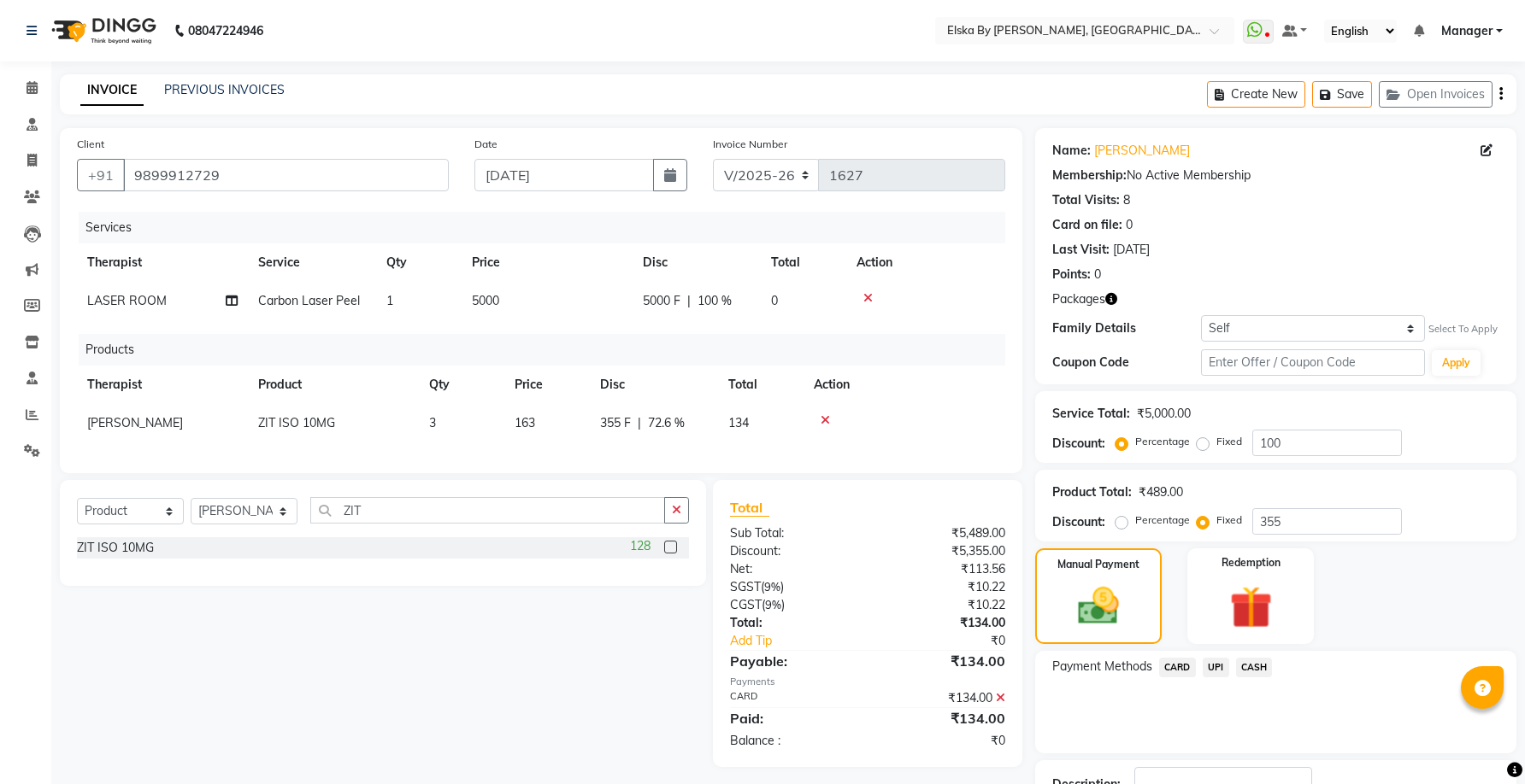
scroll to position [127, 0]
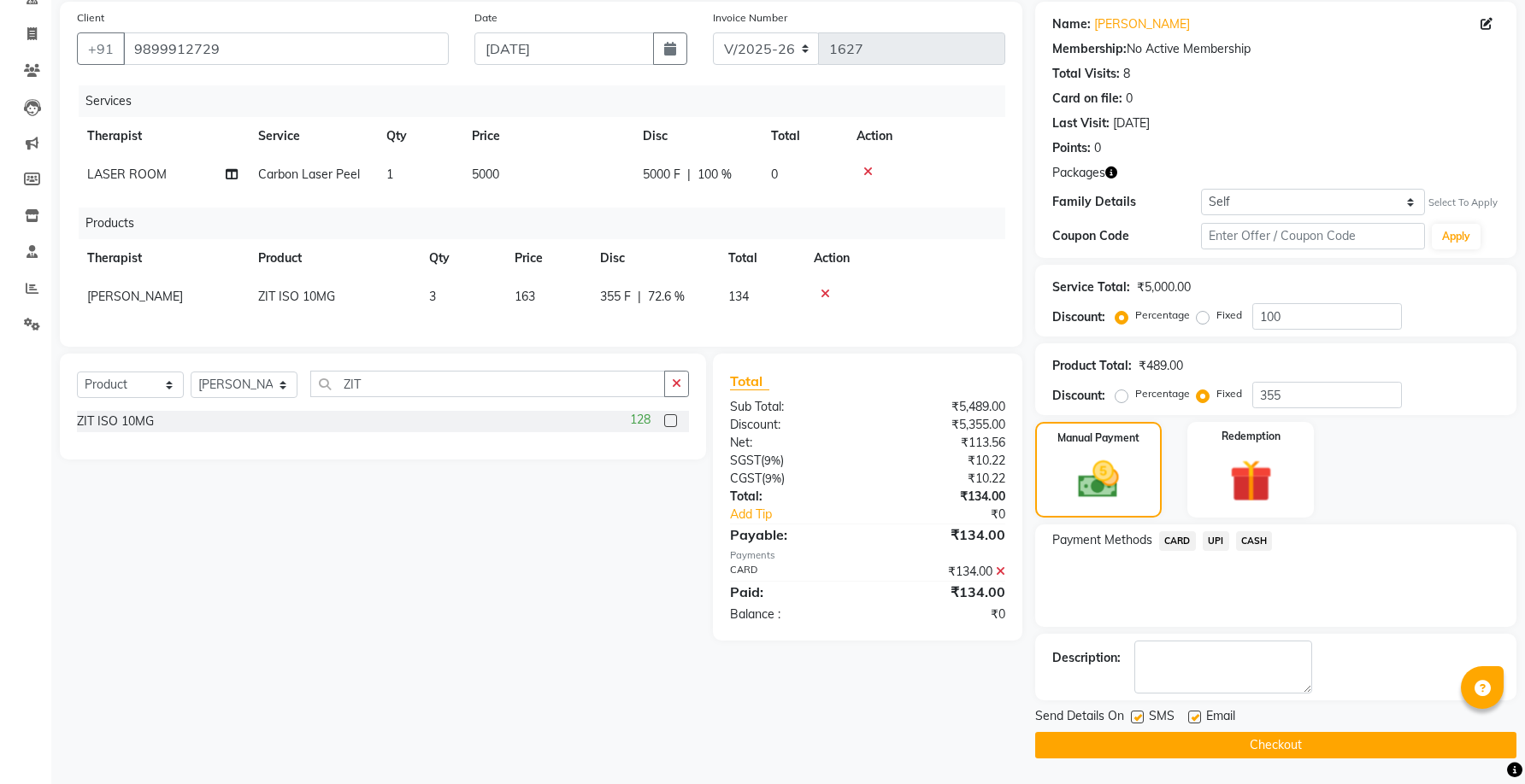
click at [1197, 722] on label at bounding box center [1194, 717] width 13 height 13
click at [1197, 722] on input "checkbox" at bounding box center [1193, 718] width 11 height 11
checkbox input "false"
click at [1195, 743] on button "Checkout" at bounding box center [1276, 745] width 482 height 27
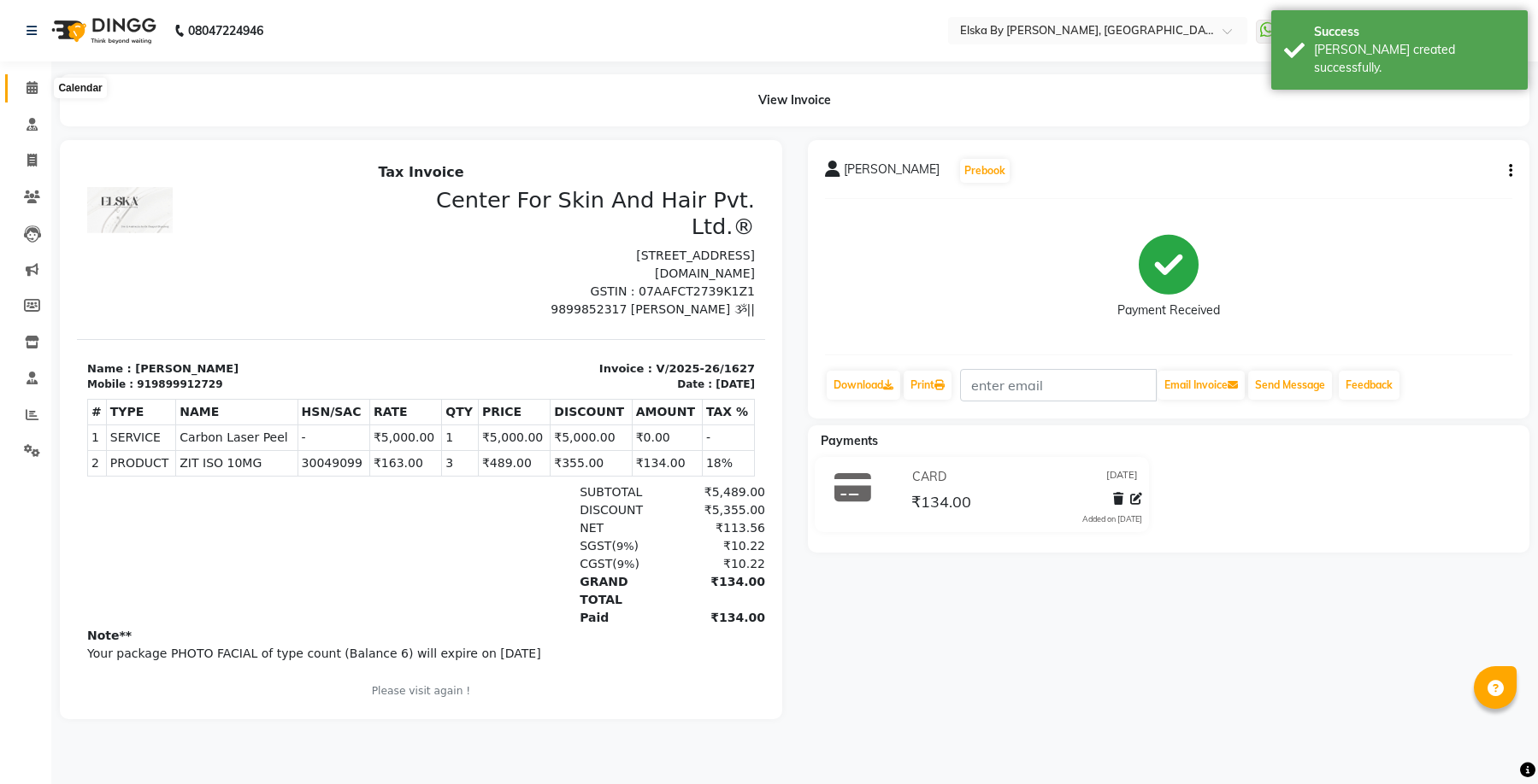
click at [34, 97] on span at bounding box center [32, 89] width 30 height 20
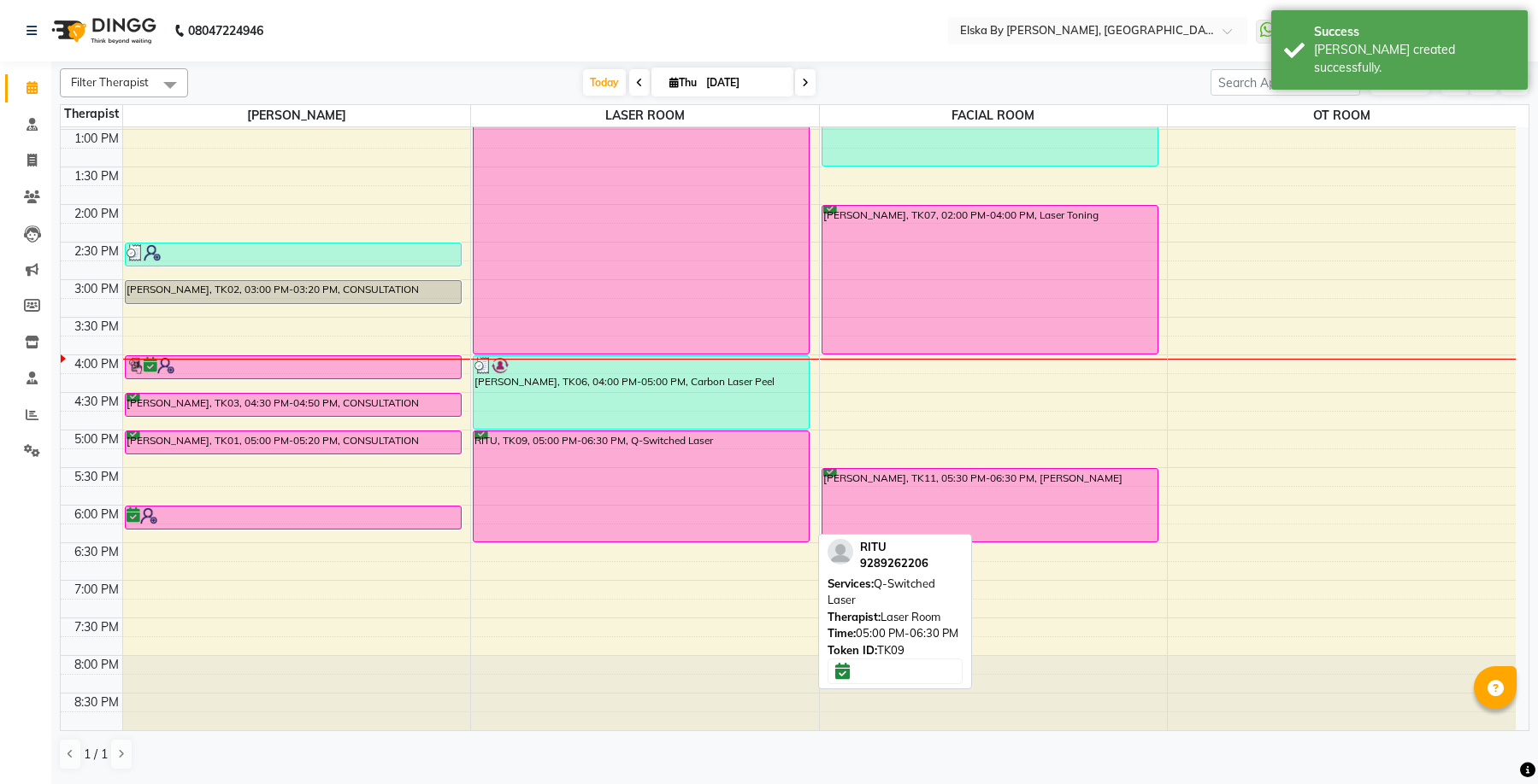
scroll to position [127, 0]
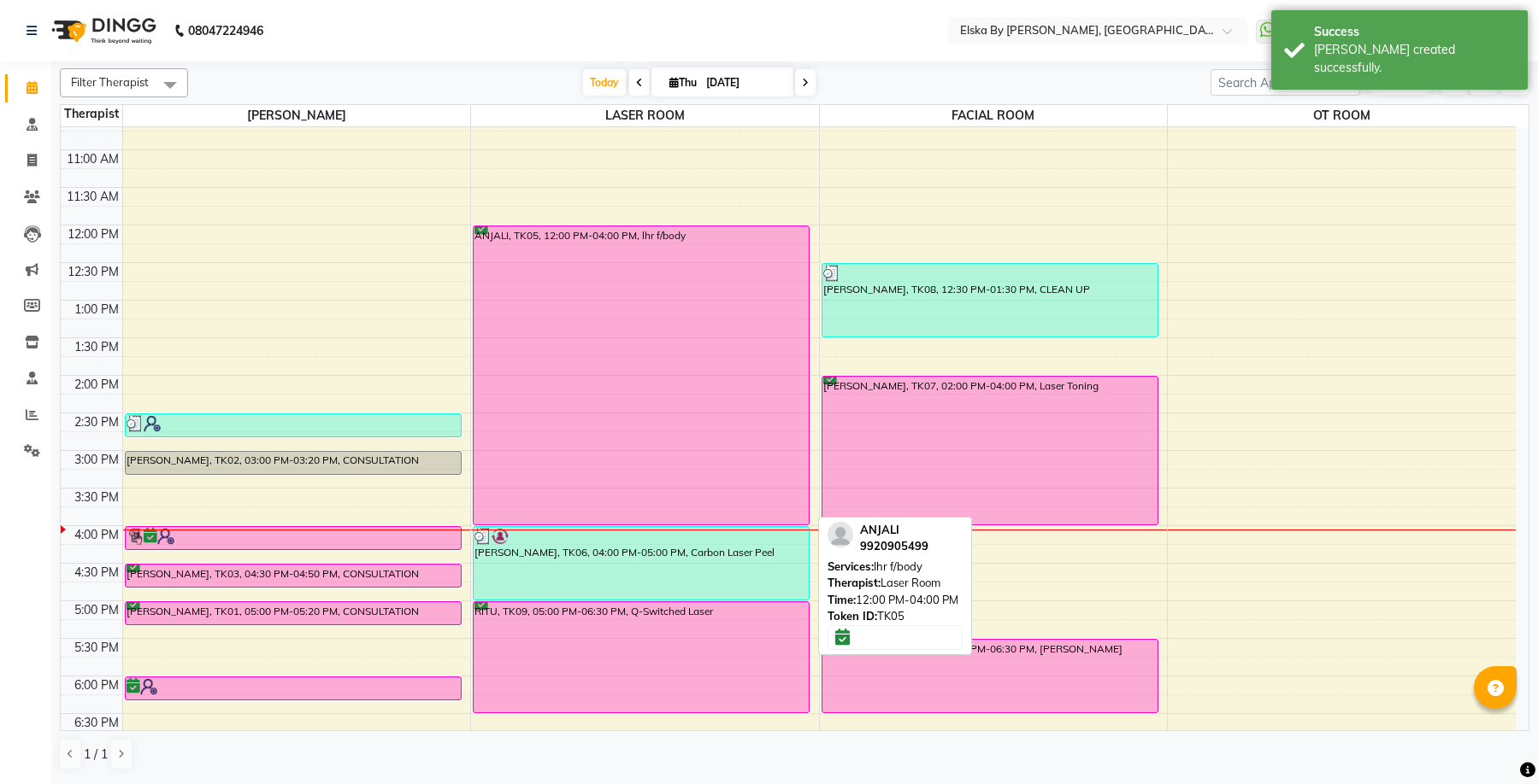
click at [661, 307] on div "ANJALI, TK05, 12:00 PM-04:00 PM, lhr f/body" at bounding box center [641, 376] width 335 height 299
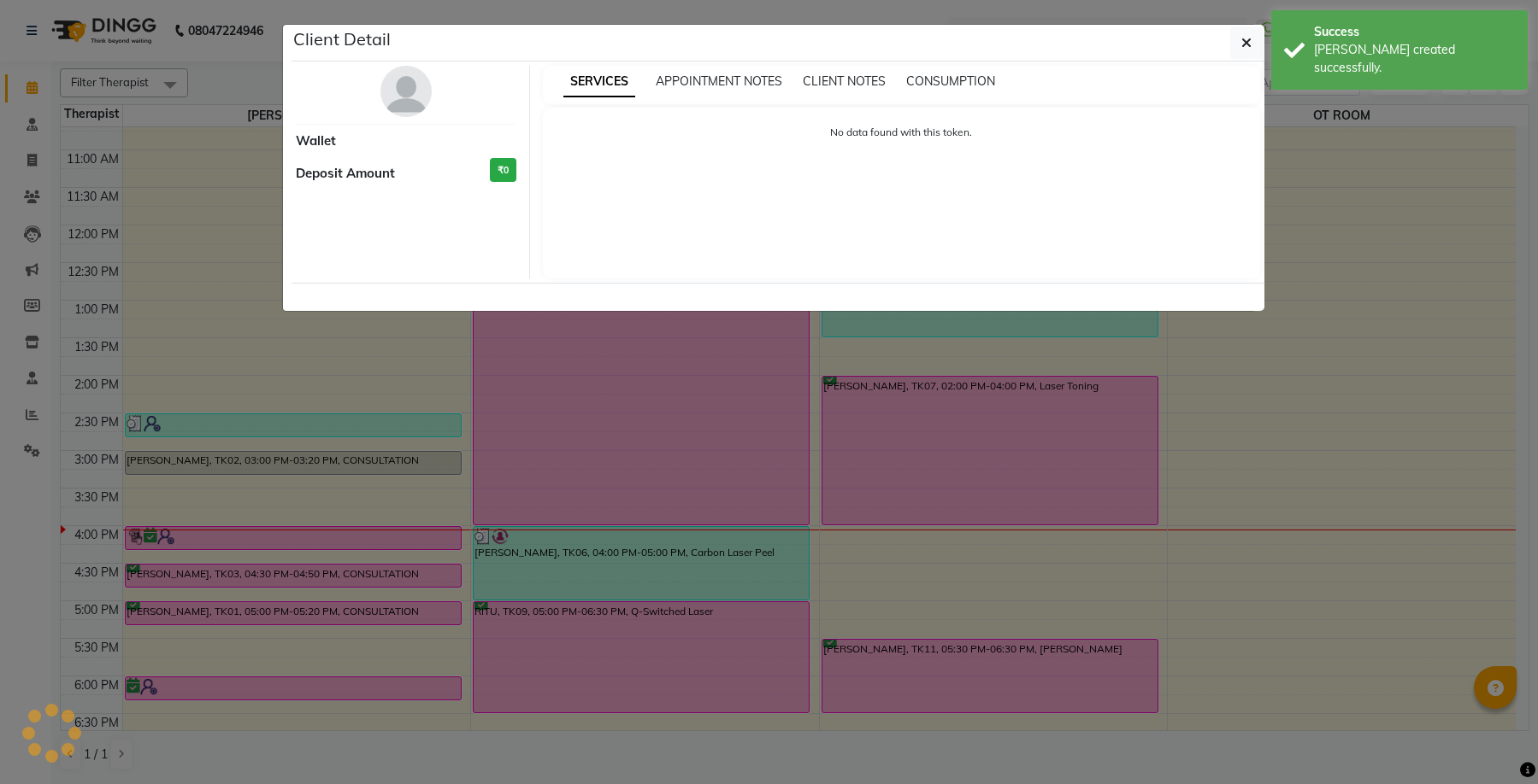
select select "6"
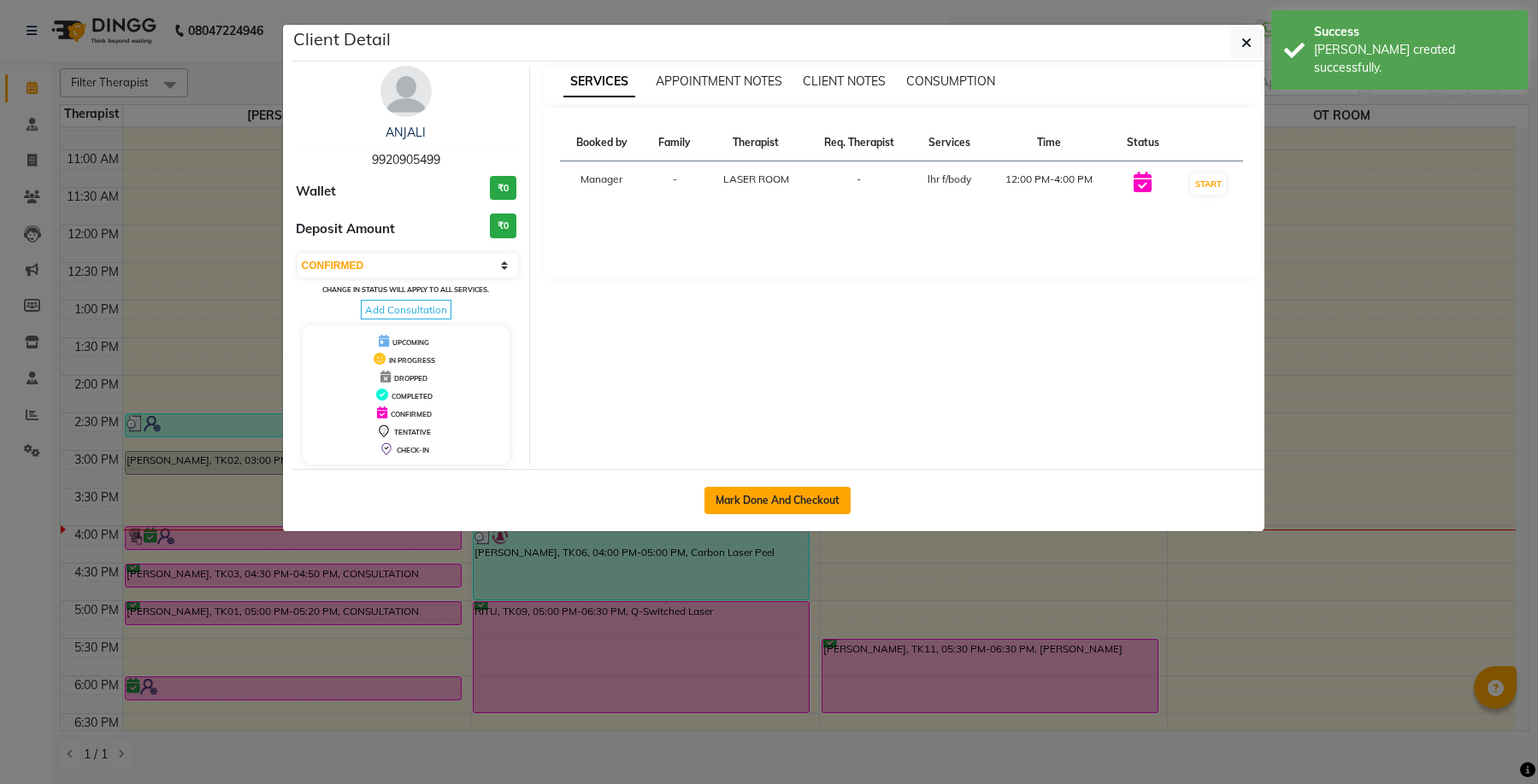
click at [797, 492] on button "Mark Done And Checkout" at bounding box center [777, 500] width 146 height 27
select select "service"
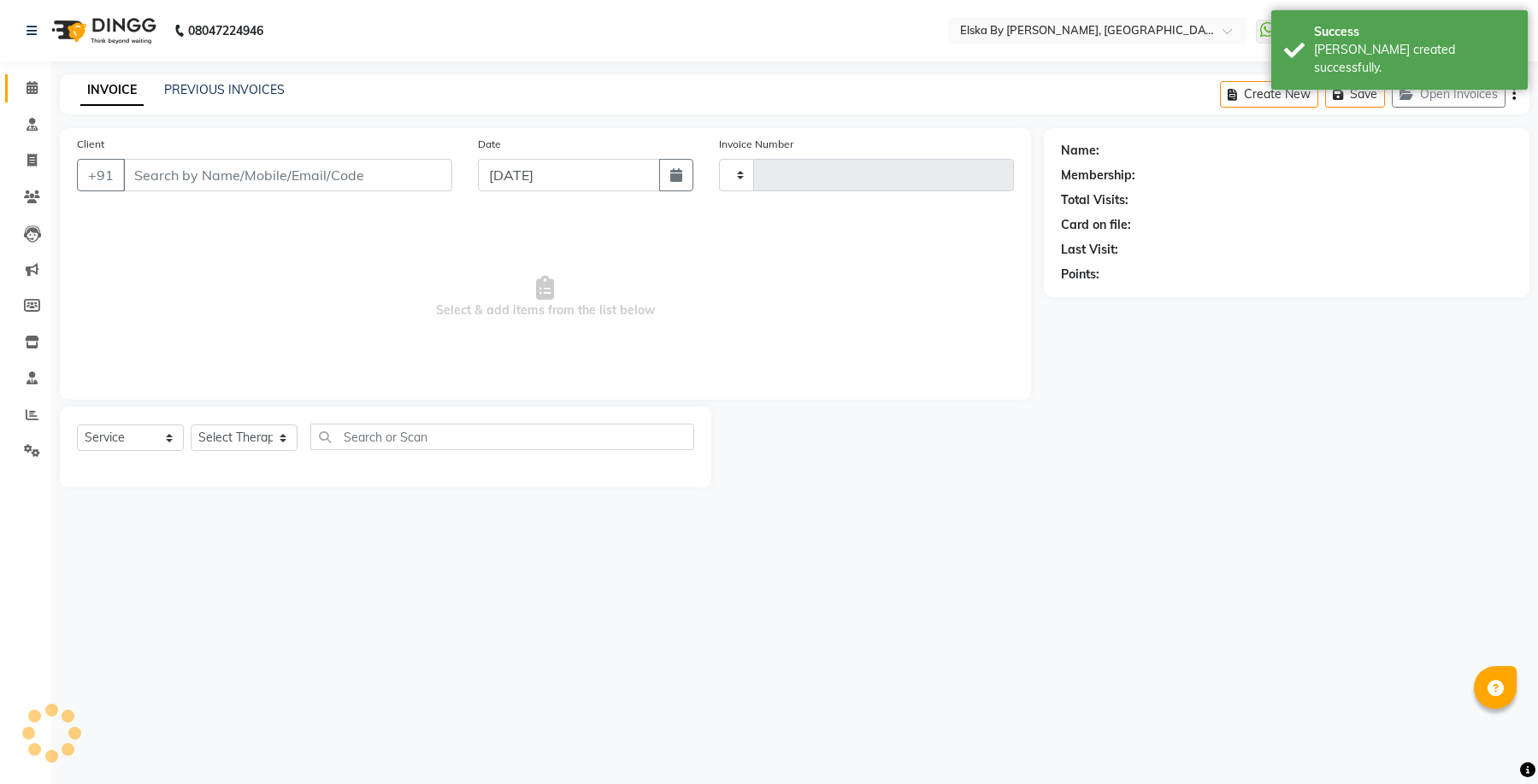
type input "1628"
select select "7252"
select select "62001"
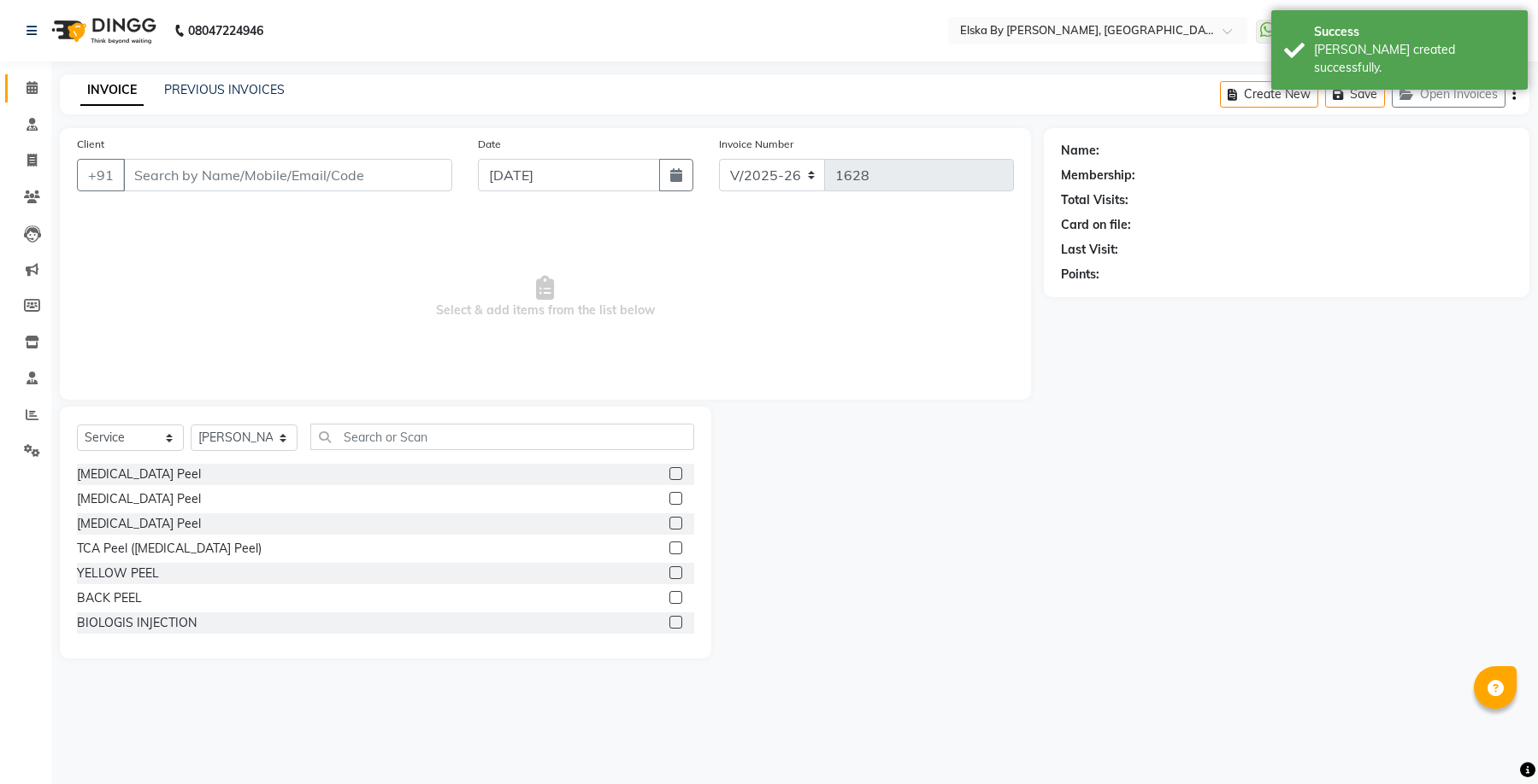
type input "9920905499"
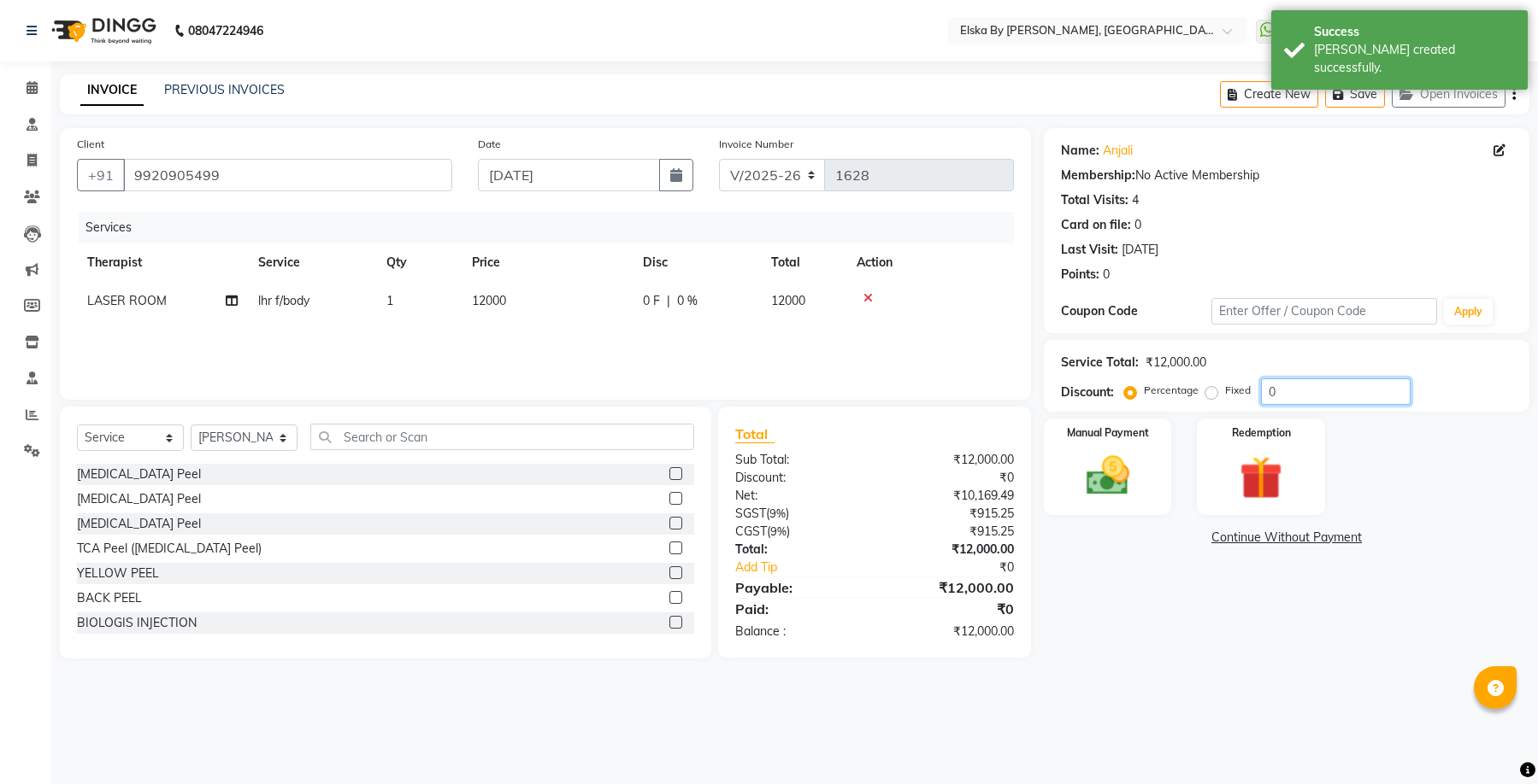
click at [1268, 400] on input "0" at bounding box center [1336, 392] width 150 height 27
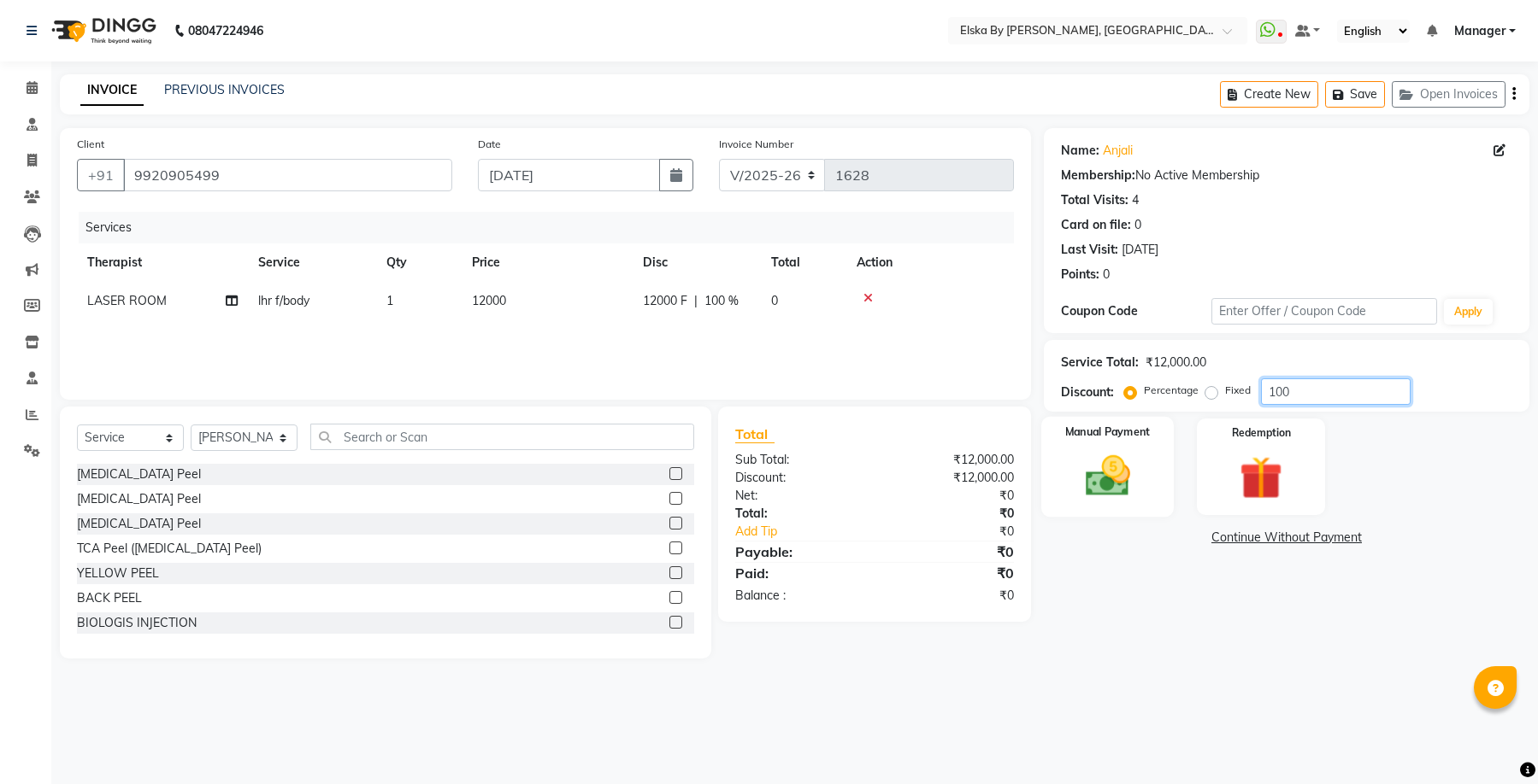
type input "100"
click at [1140, 487] on img at bounding box center [1107, 476] width 73 height 52
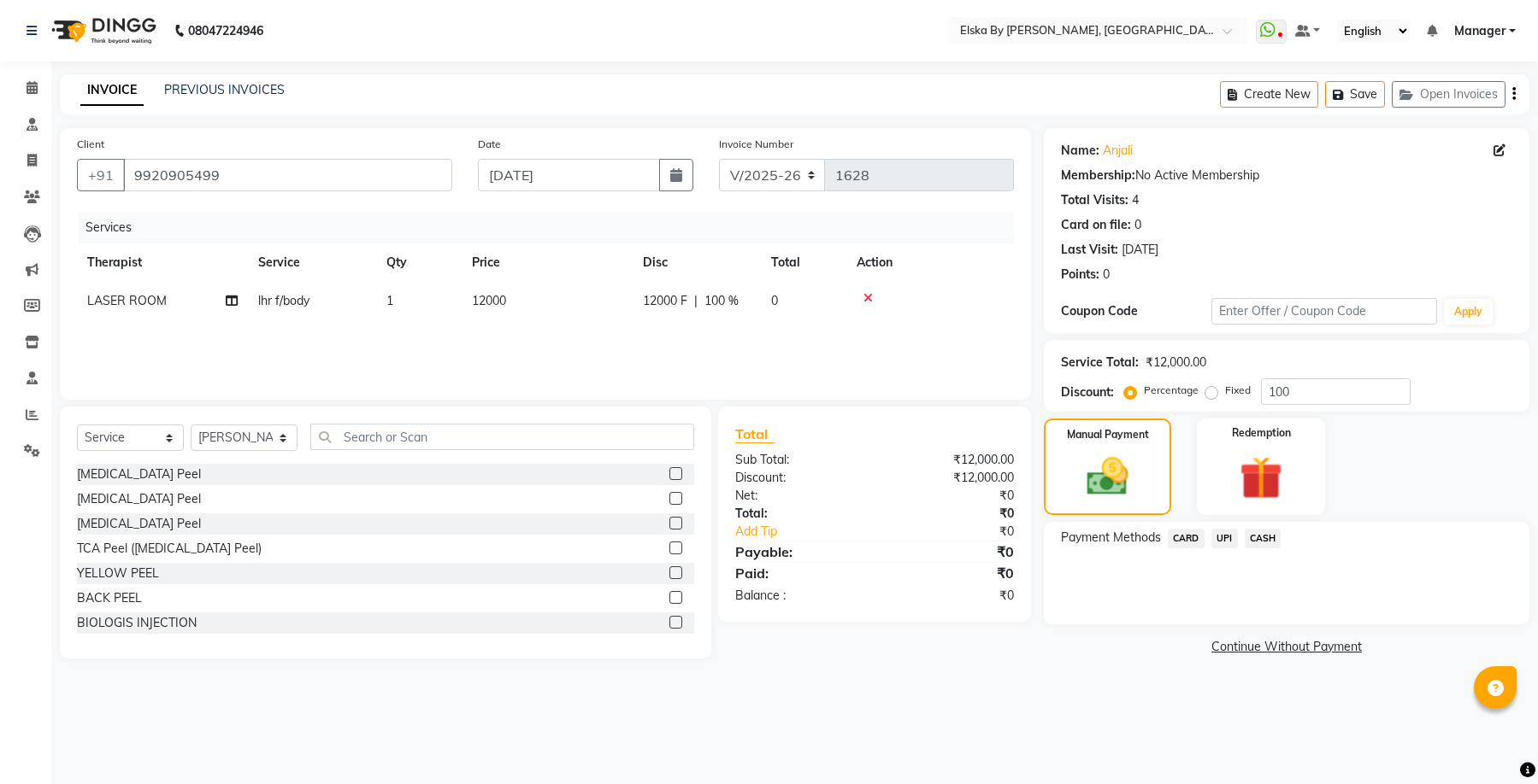
click at [1261, 535] on span "CASH" at bounding box center [1263, 539] width 37 height 20
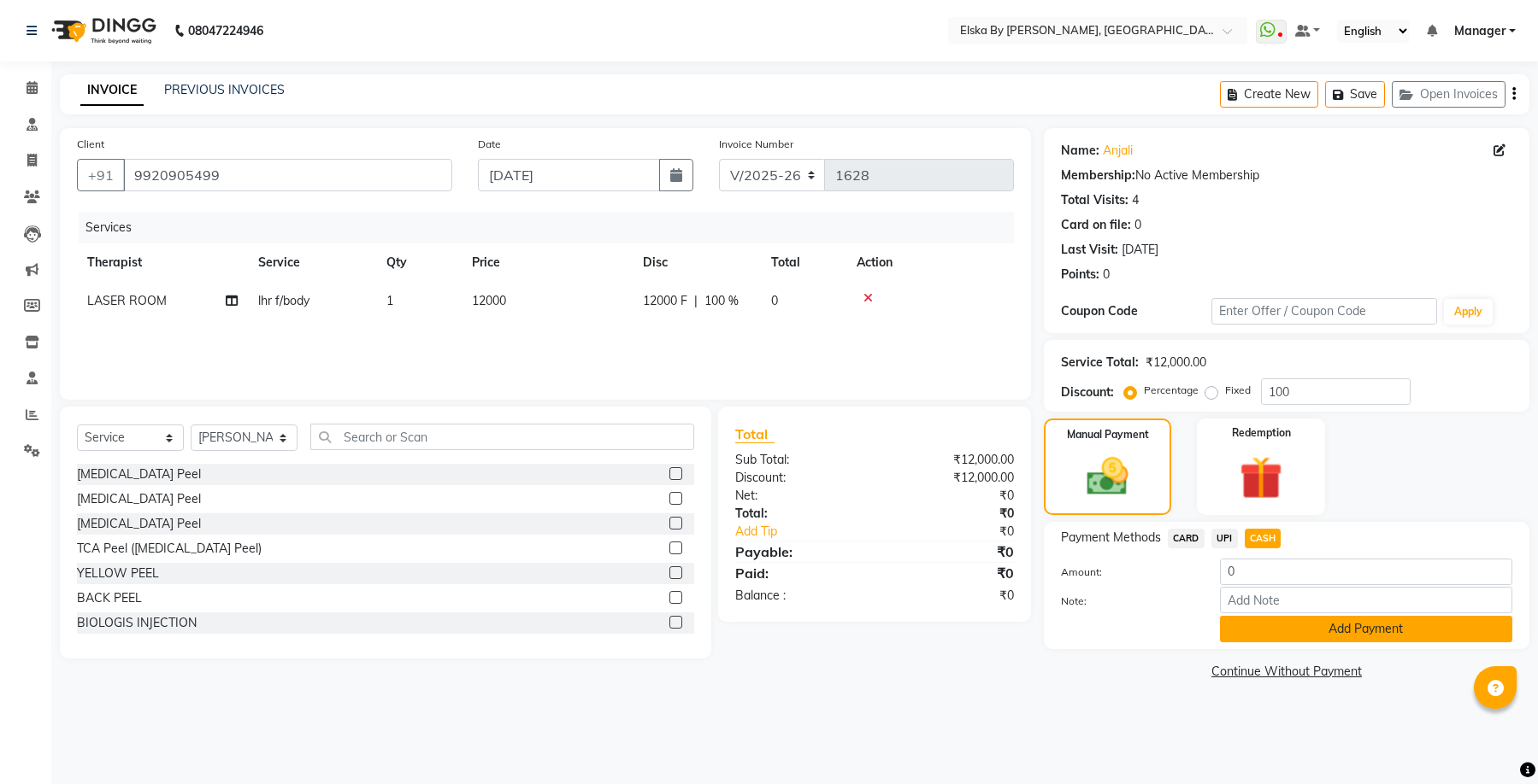
click at [1283, 636] on button "Add Payment" at bounding box center [1366, 629] width 293 height 27
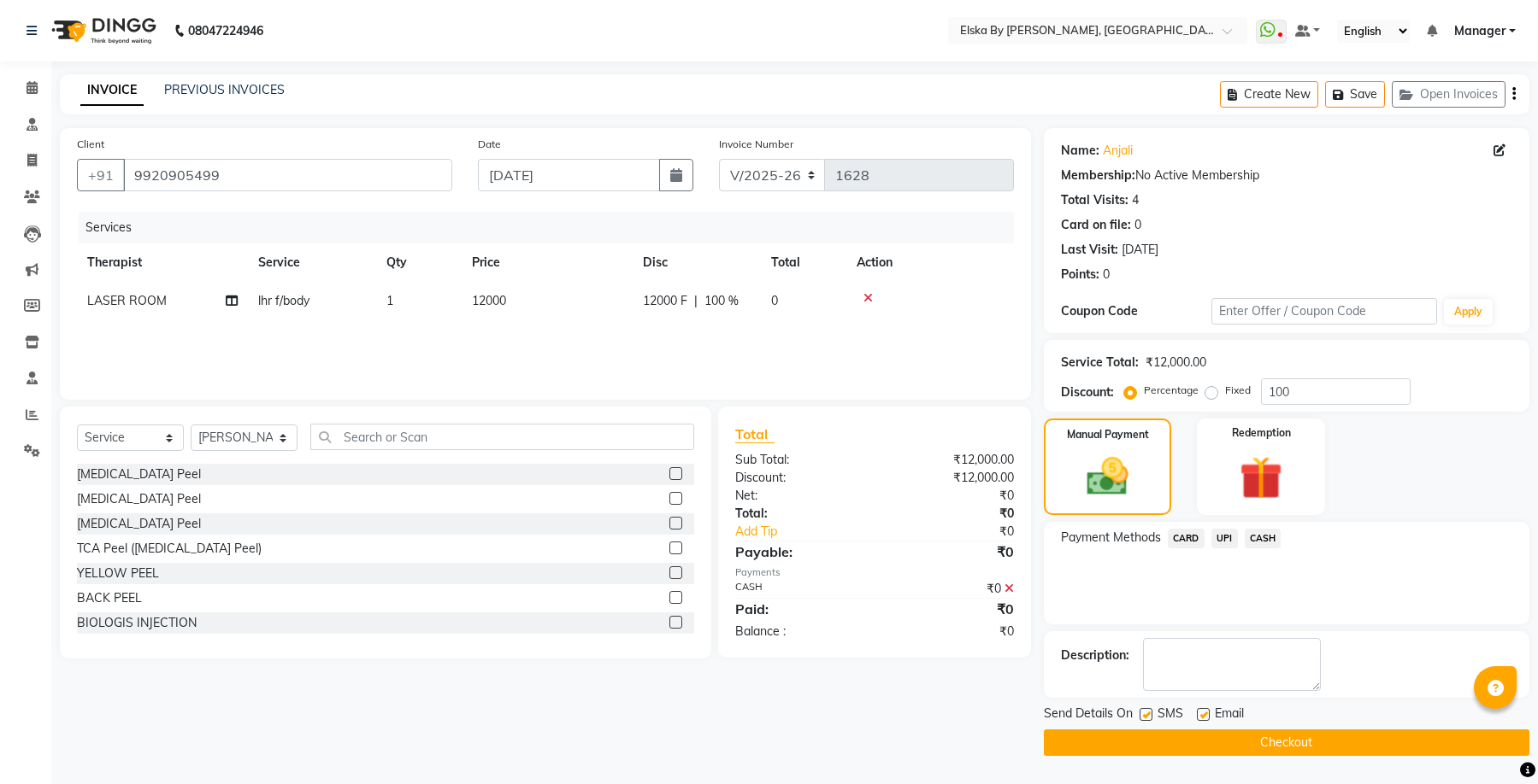
click at [1200, 711] on label at bounding box center [1203, 714] width 13 height 13
click at [1200, 711] on input "checkbox" at bounding box center [1202, 715] width 11 height 11
checkbox input "false"
click at [1144, 713] on label at bounding box center [1145, 714] width 13 height 13
click at [1144, 713] on input "checkbox" at bounding box center [1144, 715] width 11 height 11
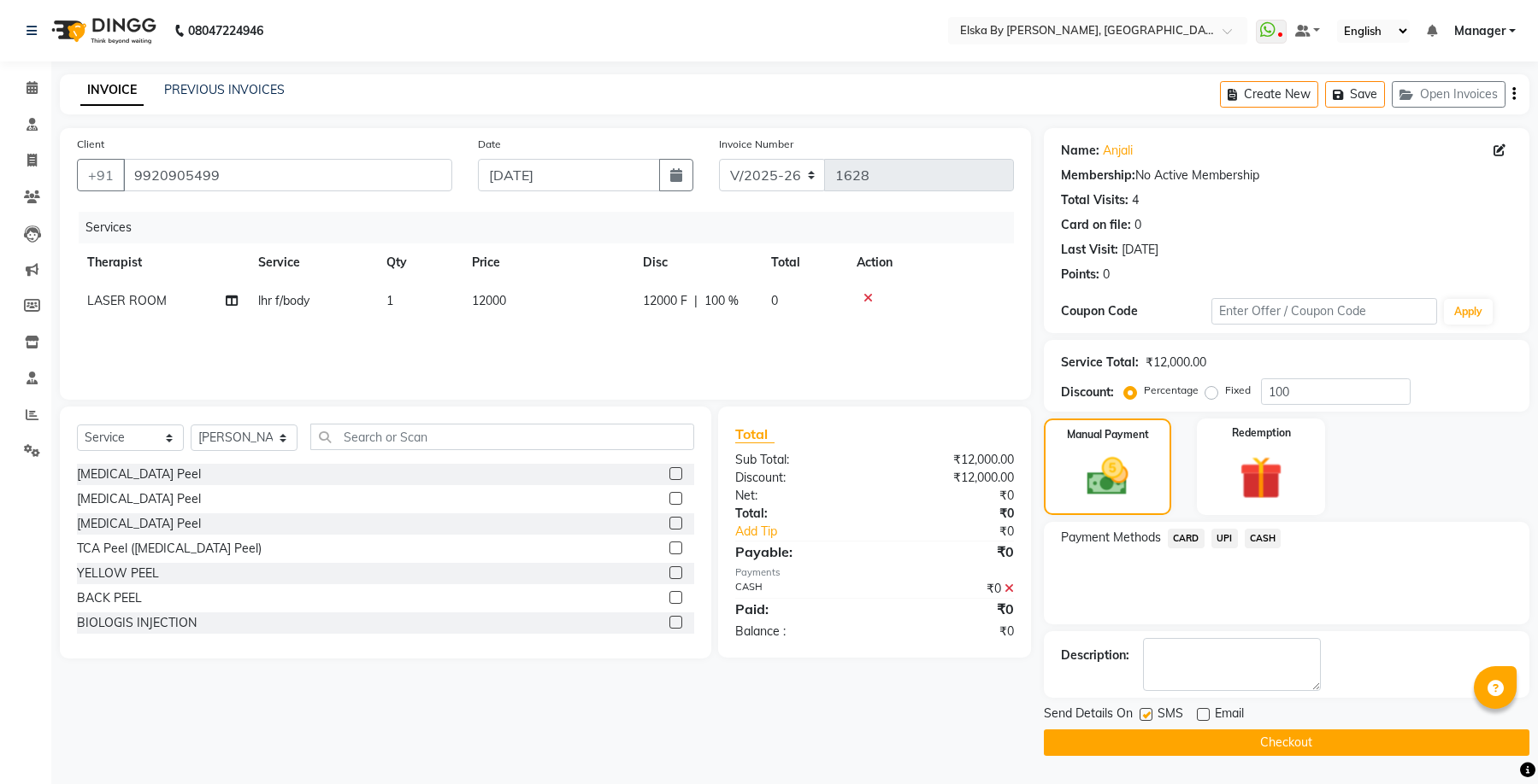
checkbox input "false"
click at [1164, 745] on button "Checkout" at bounding box center [1287, 743] width 486 height 27
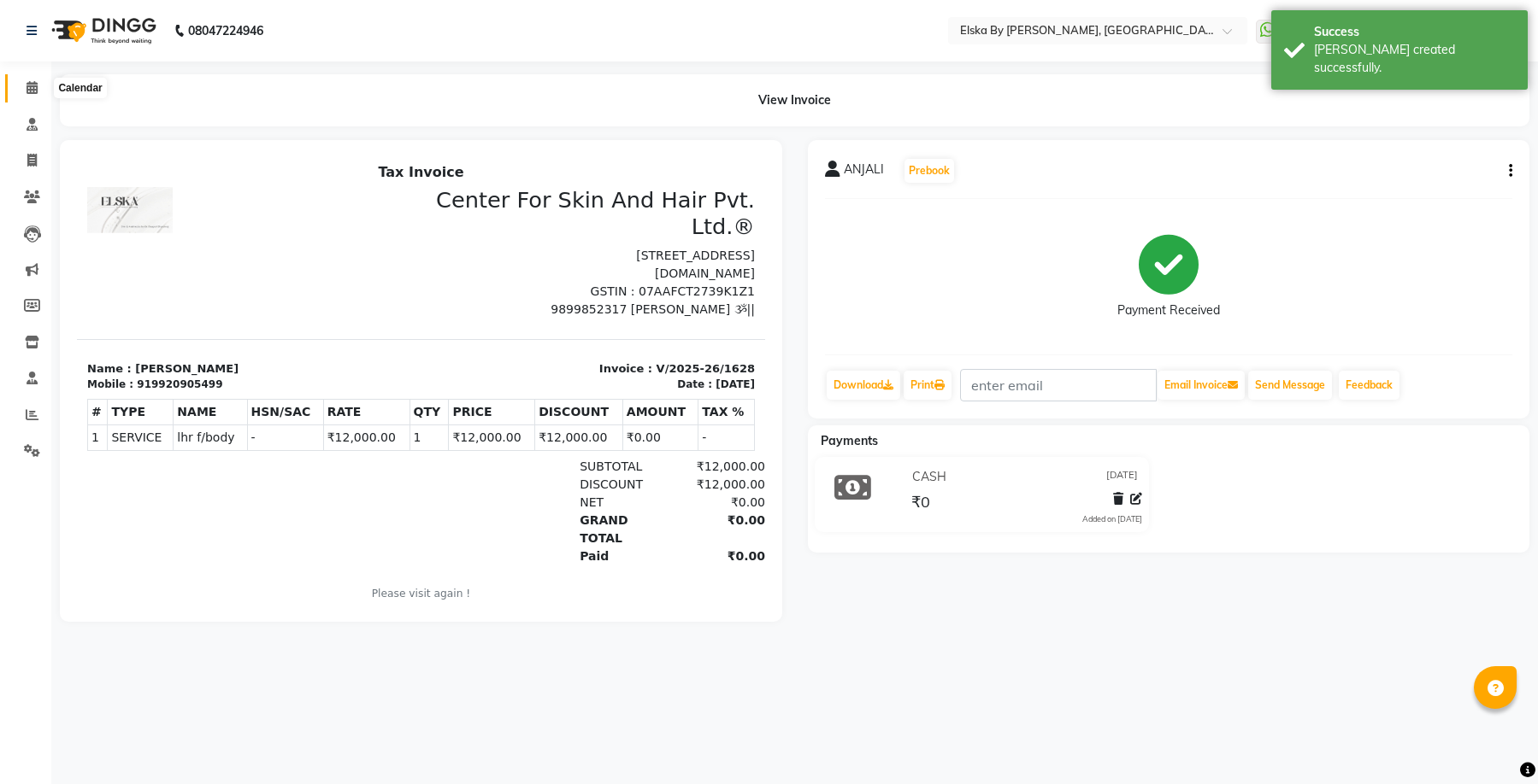
click at [38, 86] on icon at bounding box center [32, 87] width 11 height 13
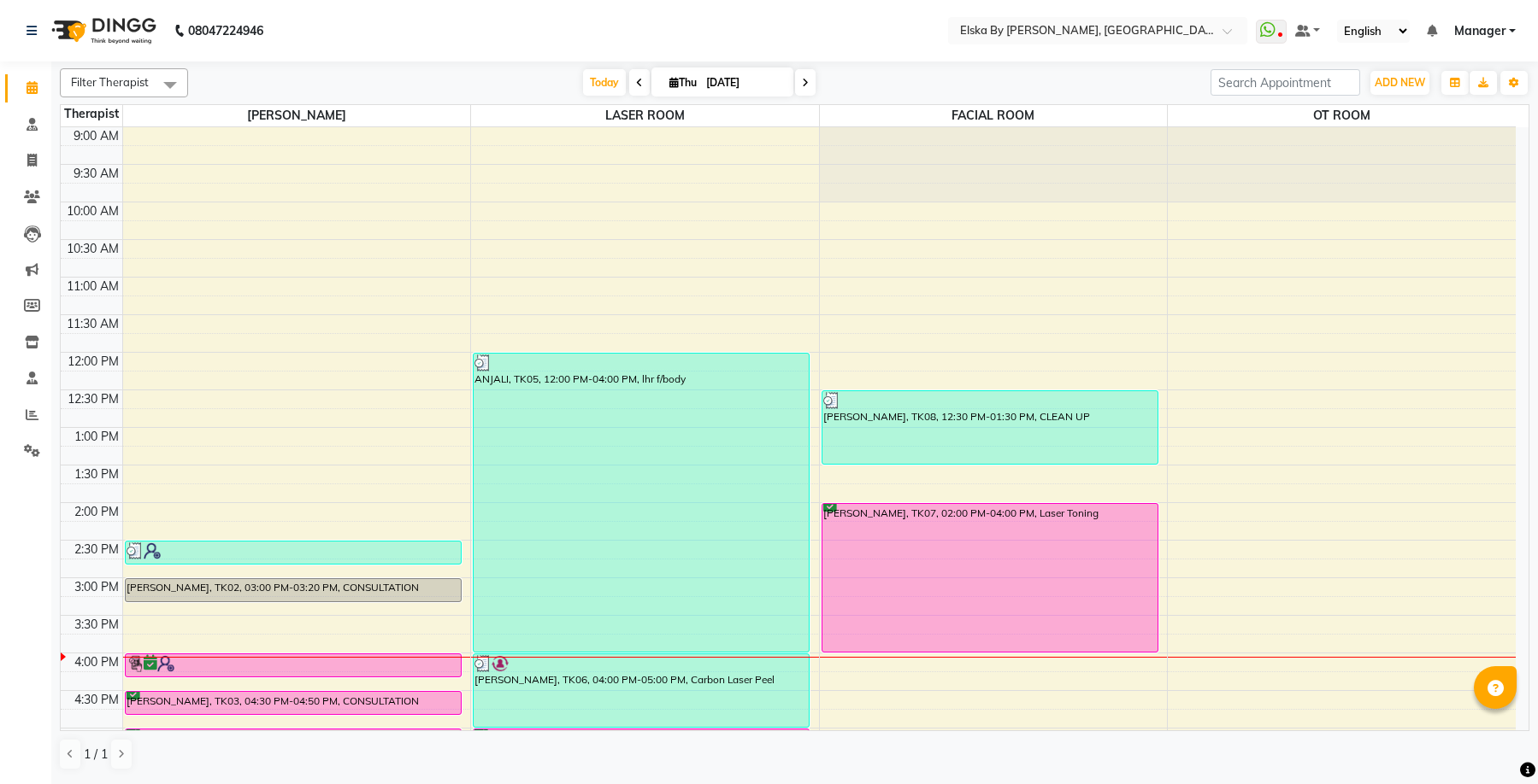
click at [802, 85] on icon at bounding box center [805, 83] width 7 height 10
type input "[DATE]"
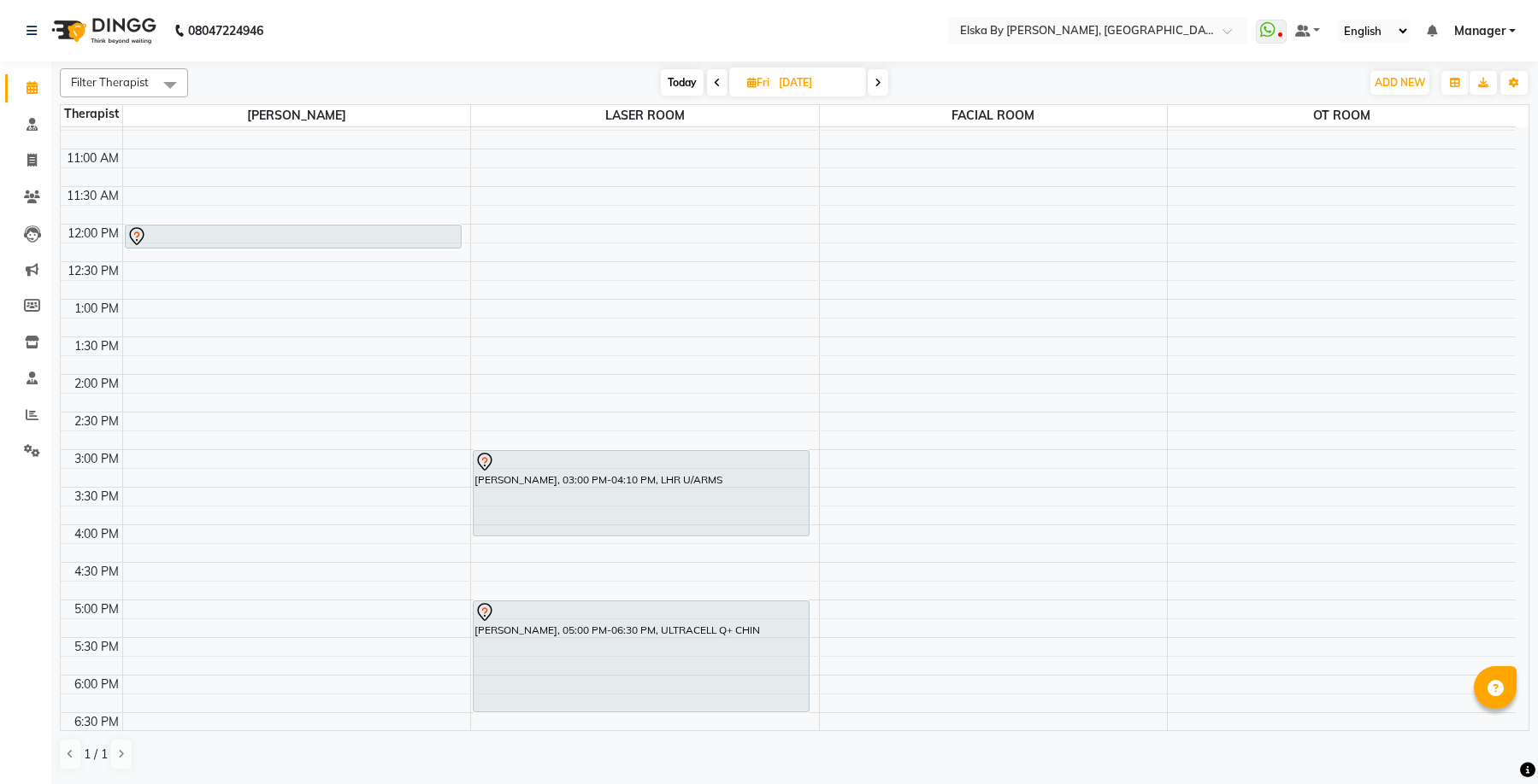
scroll to position [127, 0]
click at [261, 195] on div "9:00 AM 9:30 AM 10:00 AM 10:30 AM 11:00 AM 11:30 AM 12:00 PM 12:30 PM 1:00 PM 1…" at bounding box center [788, 450] width 1455 height 902
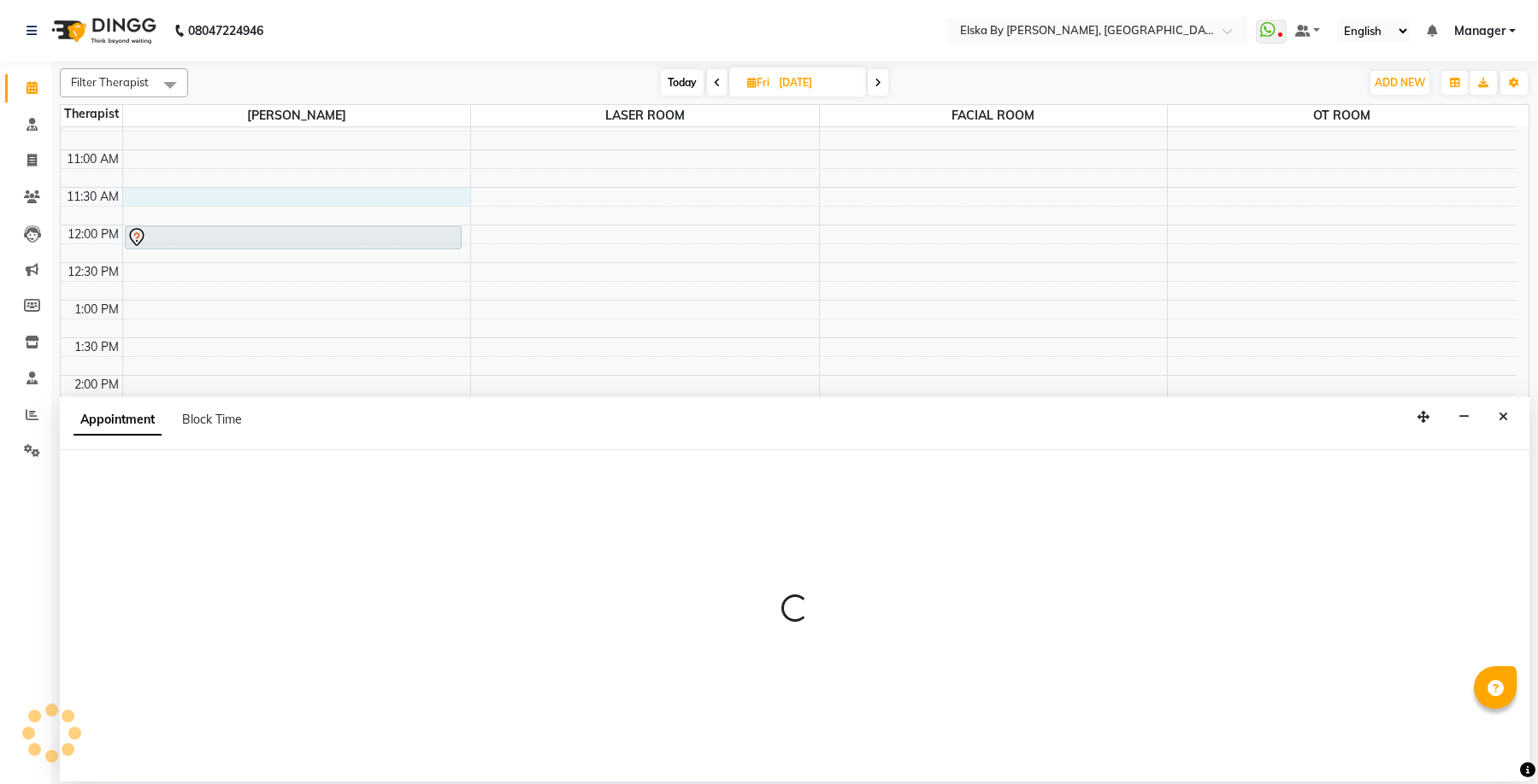
select select "62001"
select select "690"
select select "tentative"
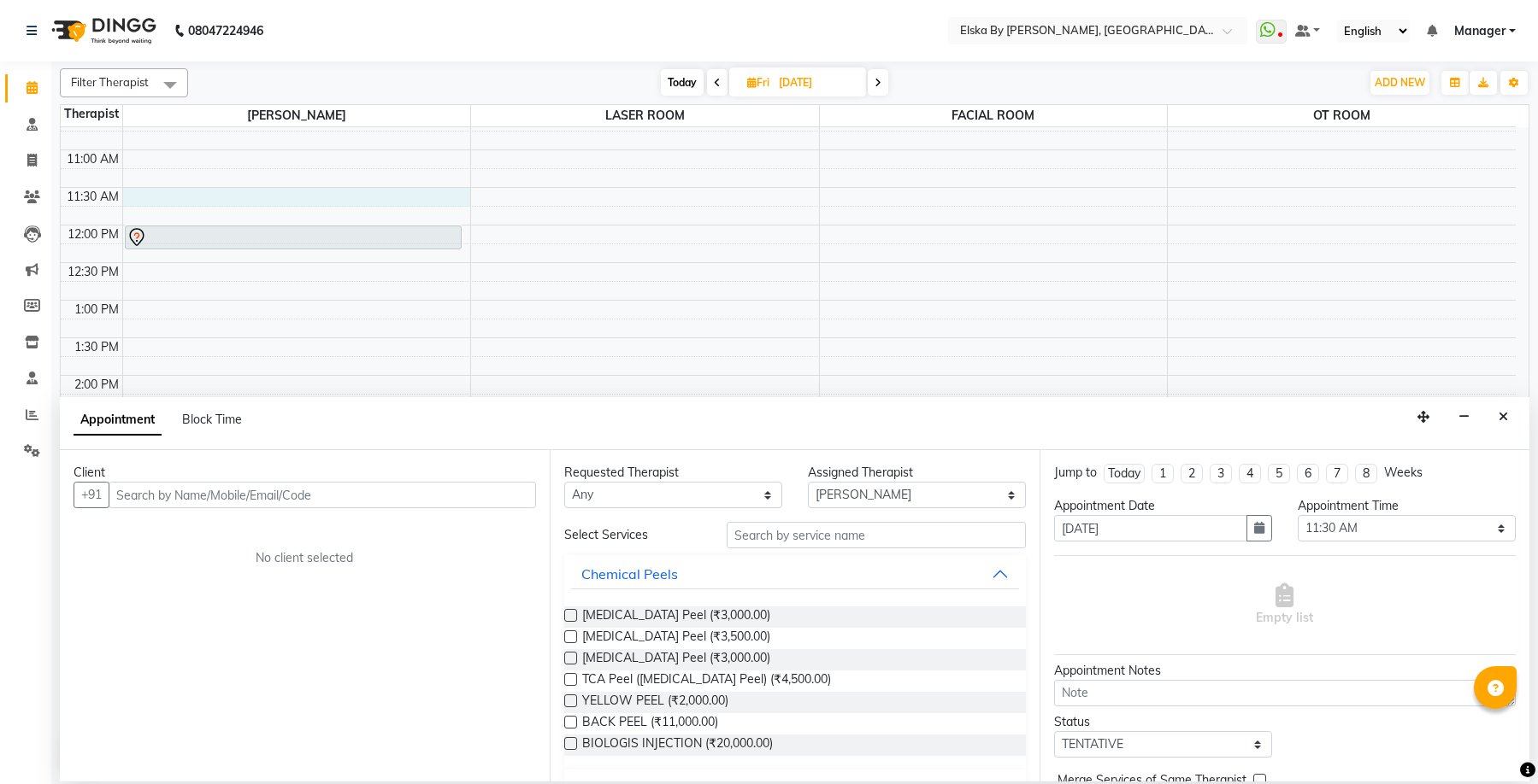
click at [320, 496] on input "text" at bounding box center [323, 495] width 428 height 27
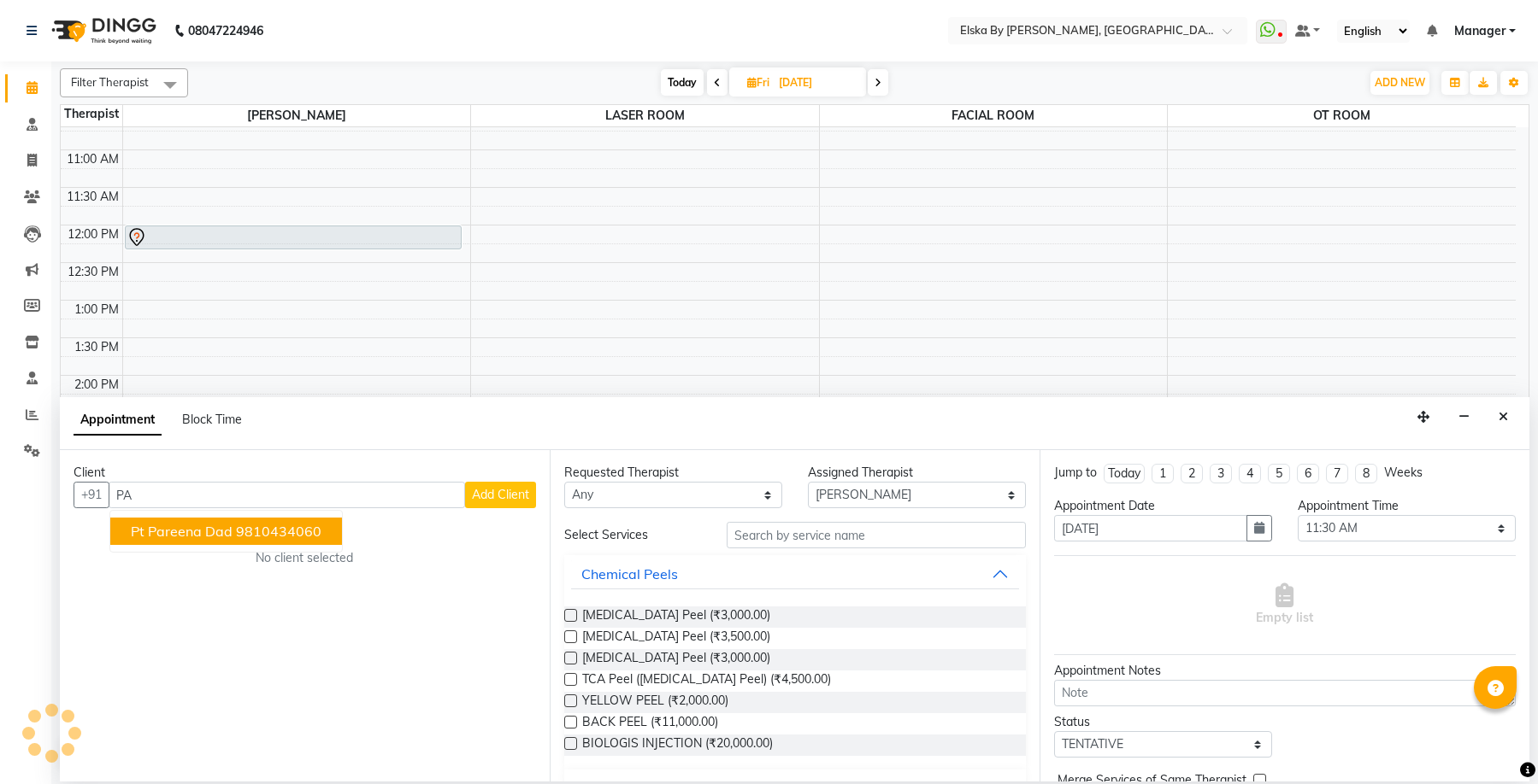
type input "P"
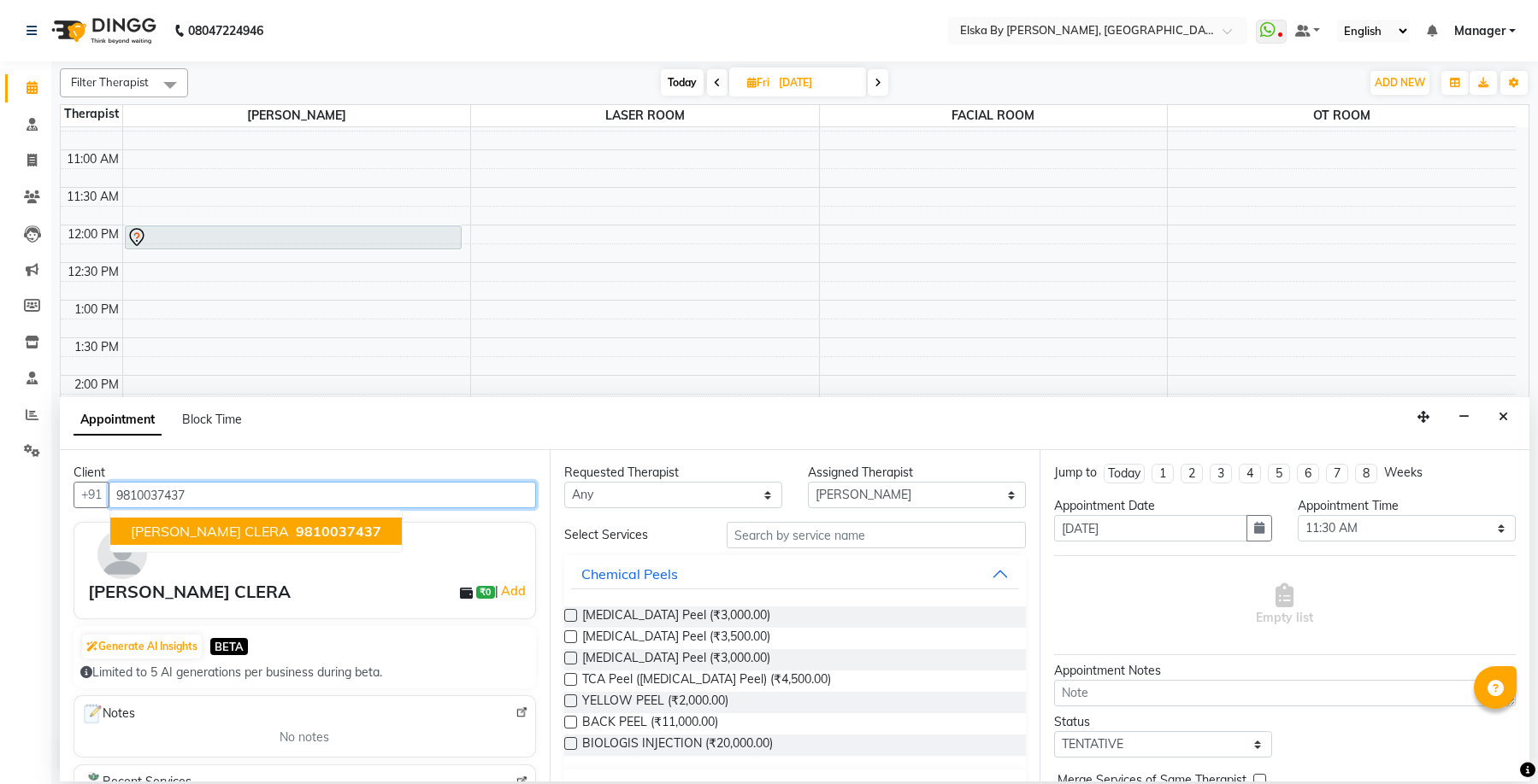
click at [459, 503] on input "9810037437" at bounding box center [323, 495] width 428 height 27
drag, startPoint x: 248, startPoint y: 504, endPoint x: 80, endPoint y: 504, distance: 168.0
click at [80, 504] on div "[PHONE_NUMBER] [PERSON_NAME] CLERA 9810037437" at bounding box center [305, 495] width 463 height 27
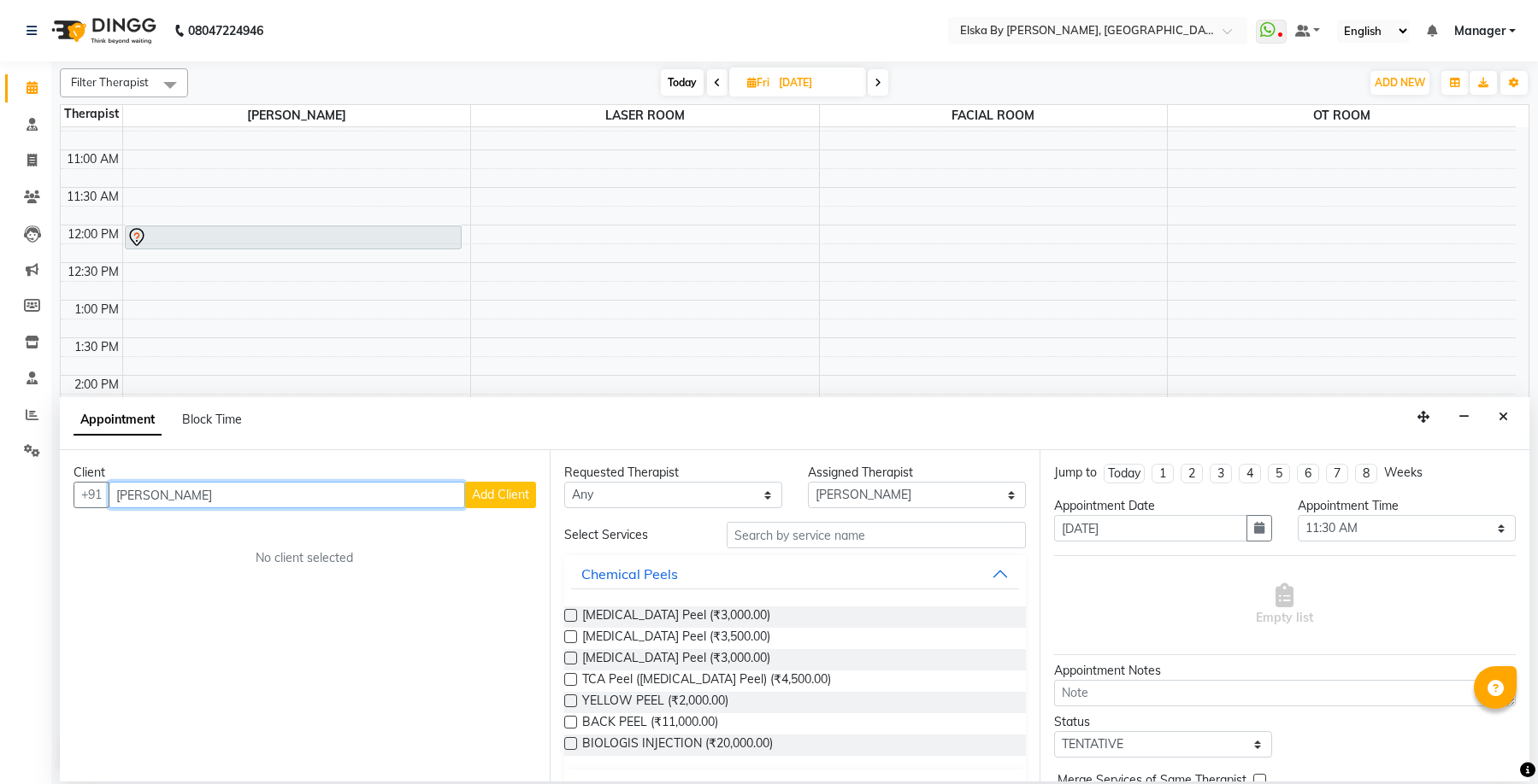
type input "[PERSON_NAME]"
click at [518, 499] on span "Add Client" at bounding box center [500, 494] width 57 height 15
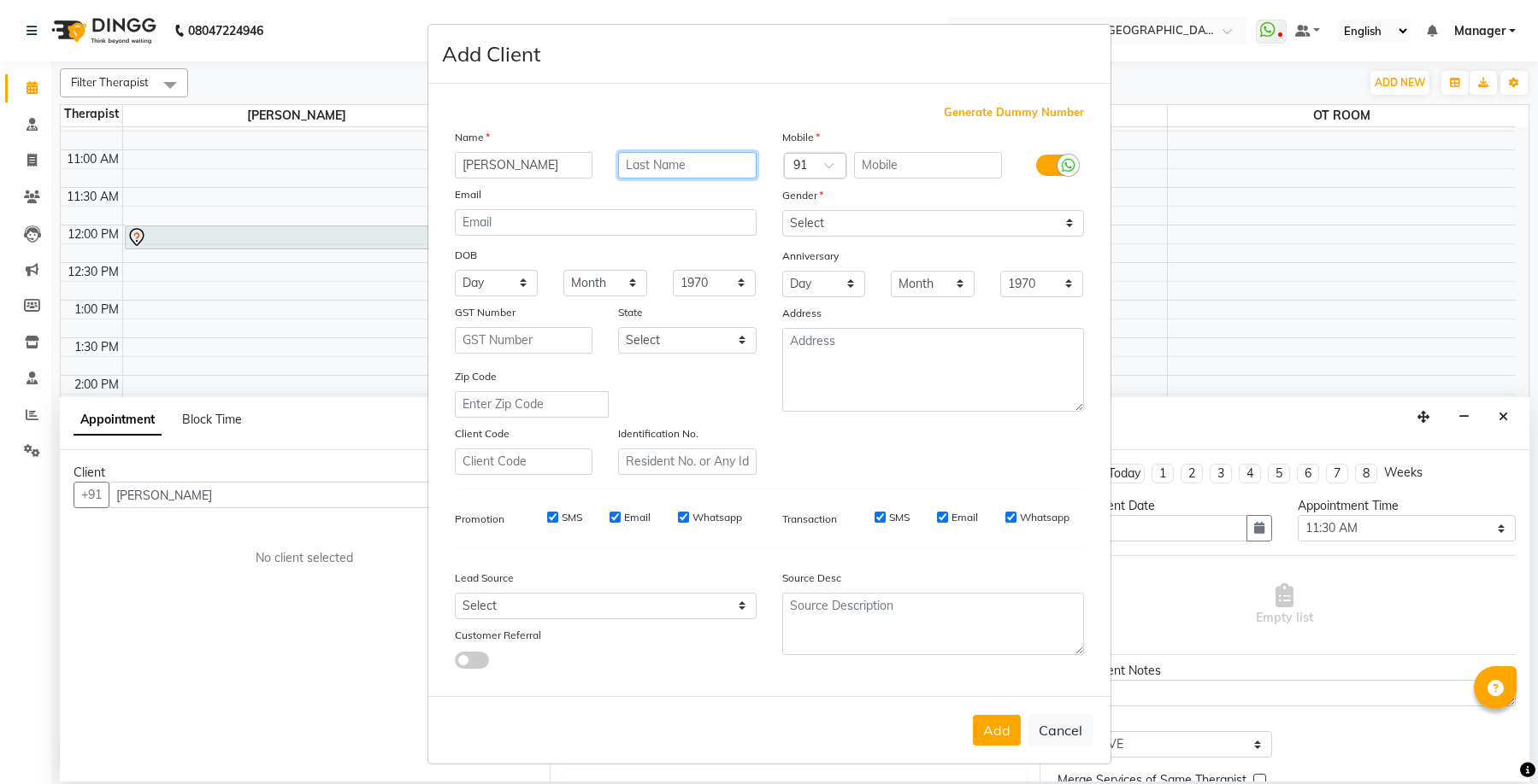
click at [702, 164] on input "text" at bounding box center [688, 165] width 139 height 27
type input "[PERSON_NAME]"
click at [578, 165] on input "[PERSON_NAME]" at bounding box center [524, 165] width 139 height 27
type input "[PERSON_NAME]"
click at [883, 175] on input "text" at bounding box center [928, 165] width 148 height 27
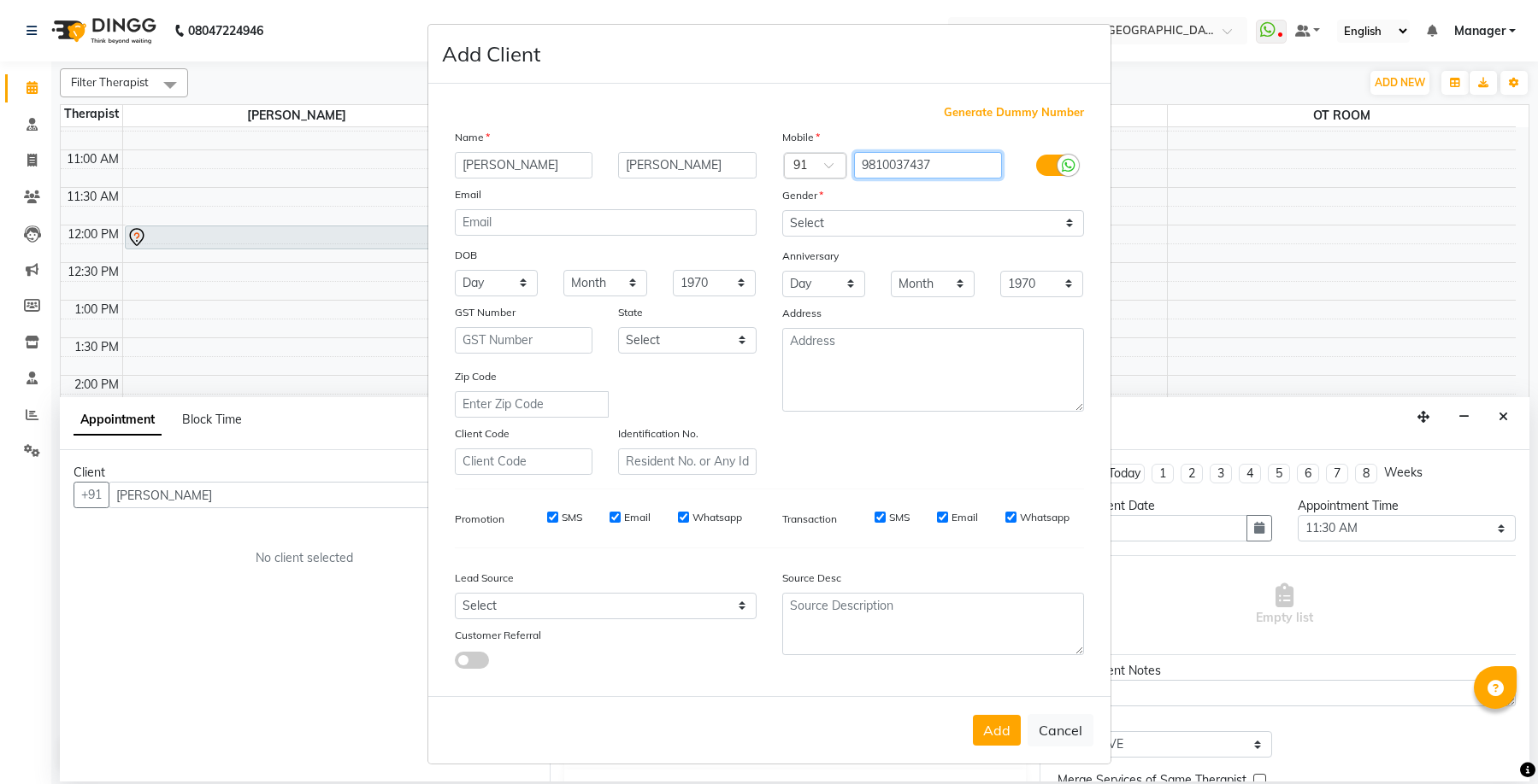
type input "9810037437"
click at [847, 228] on select "Select [DEMOGRAPHIC_DATA] [DEMOGRAPHIC_DATA] Other Prefer Not To Say" at bounding box center [933, 223] width 302 height 27
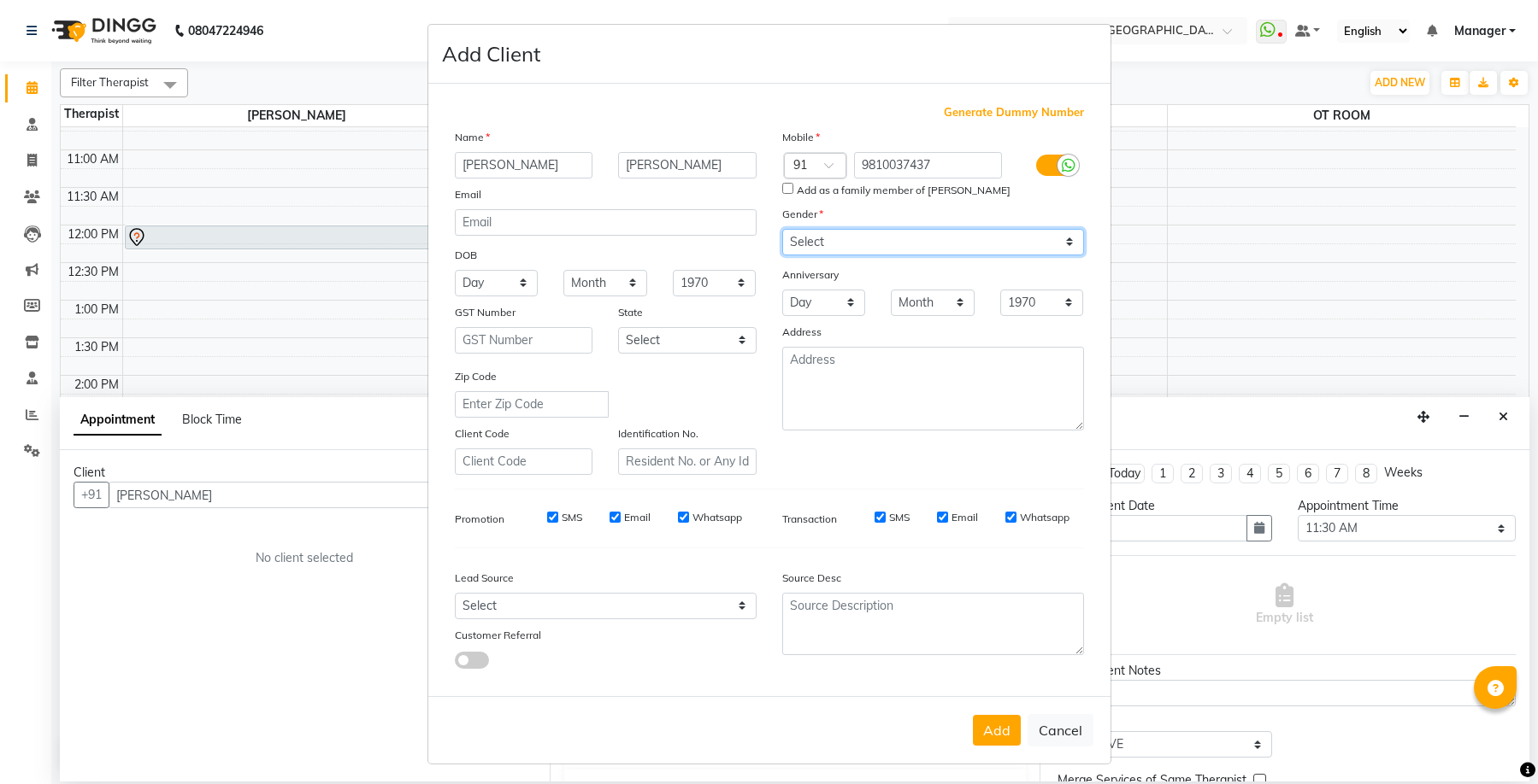
select select "[DEMOGRAPHIC_DATA]"
click at [782, 229] on select "Select [DEMOGRAPHIC_DATA] [DEMOGRAPHIC_DATA] Other Prefer Not To Say" at bounding box center [933, 242] width 302 height 27
click at [782, 190] on input "Add as a family member of [PERSON_NAME]" at bounding box center [787, 188] width 11 height 11
checkbox input "true"
click at [937, 517] on input "Email" at bounding box center [942, 516] width 11 height 11
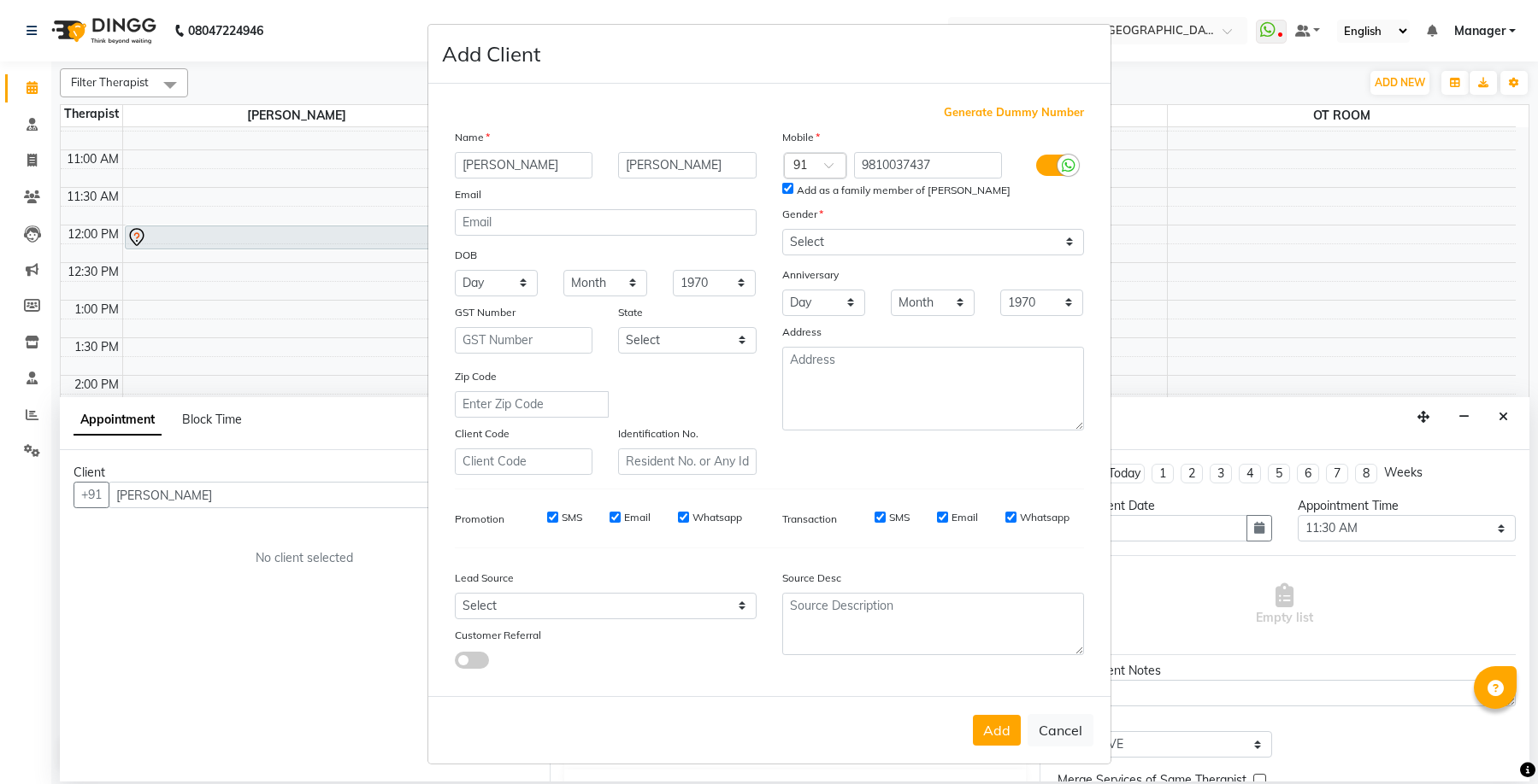
checkbox input "false"
click at [874, 517] on input "SMS" at bounding box center [879, 516] width 11 height 11
checkbox input "false"
click at [679, 519] on input "Whatsapp" at bounding box center [683, 516] width 11 height 11
checkbox input "false"
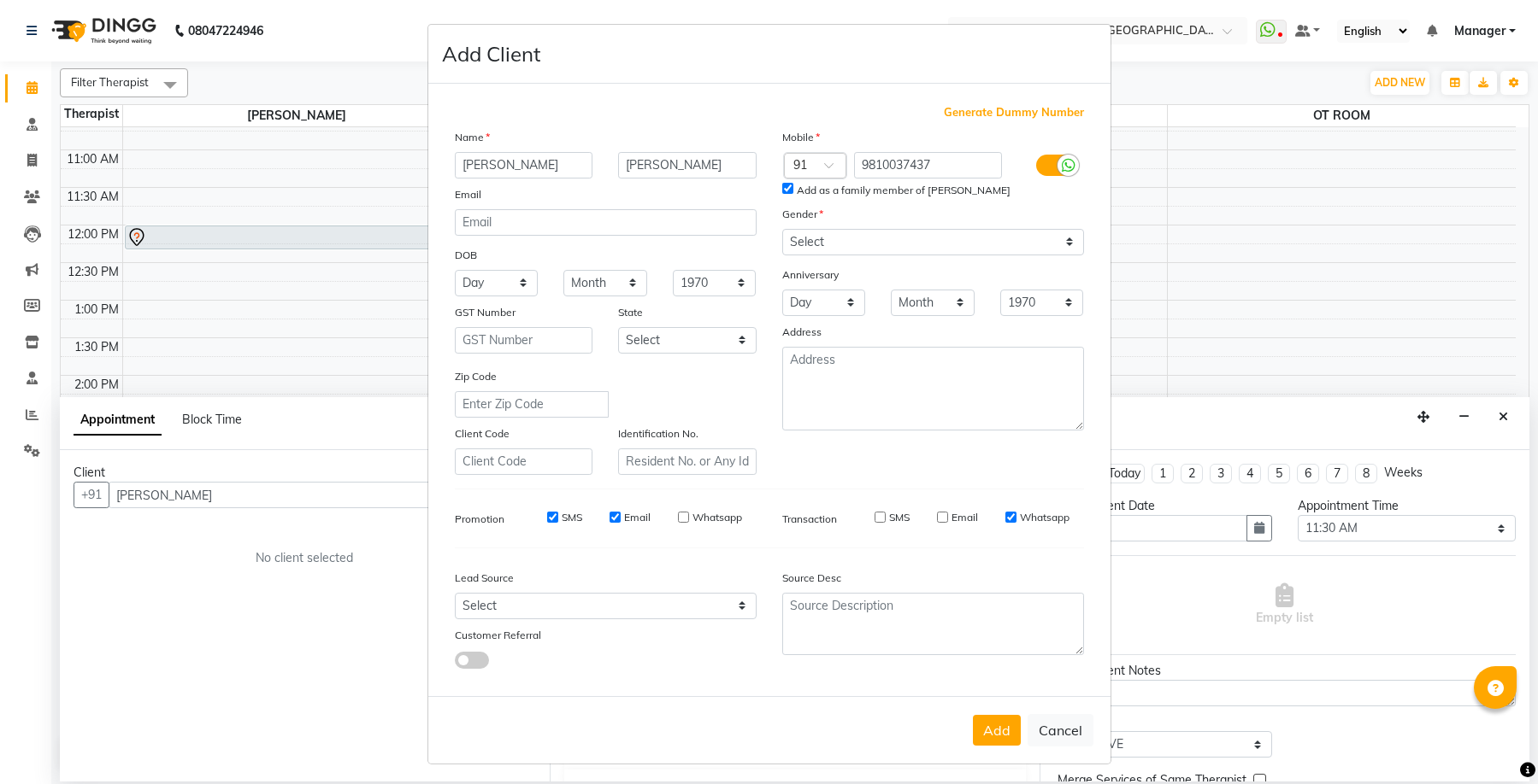
click at [610, 517] on input "Email" at bounding box center [615, 516] width 11 height 11
checkbox input "false"
click at [548, 519] on input "SMS" at bounding box center [553, 516] width 11 height 11
checkbox input "false"
drag, startPoint x: 990, startPoint y: 726, endPoint x: 1036, endPoint y: 710, distance: 48.7
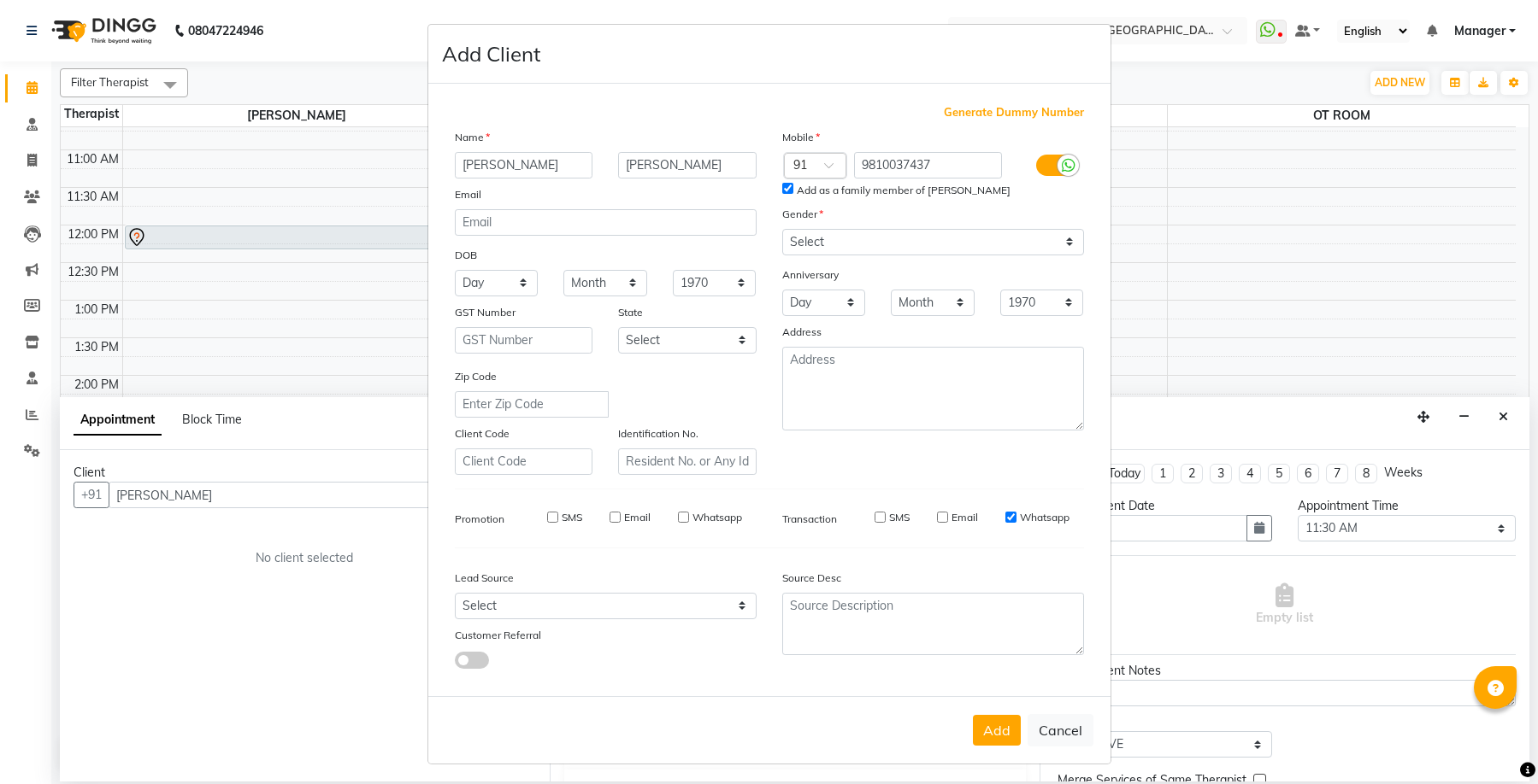
click at [991, 727] on button "Add" at bounding box center [997, 730] width 48 height 31
type input "9810037437"
select select
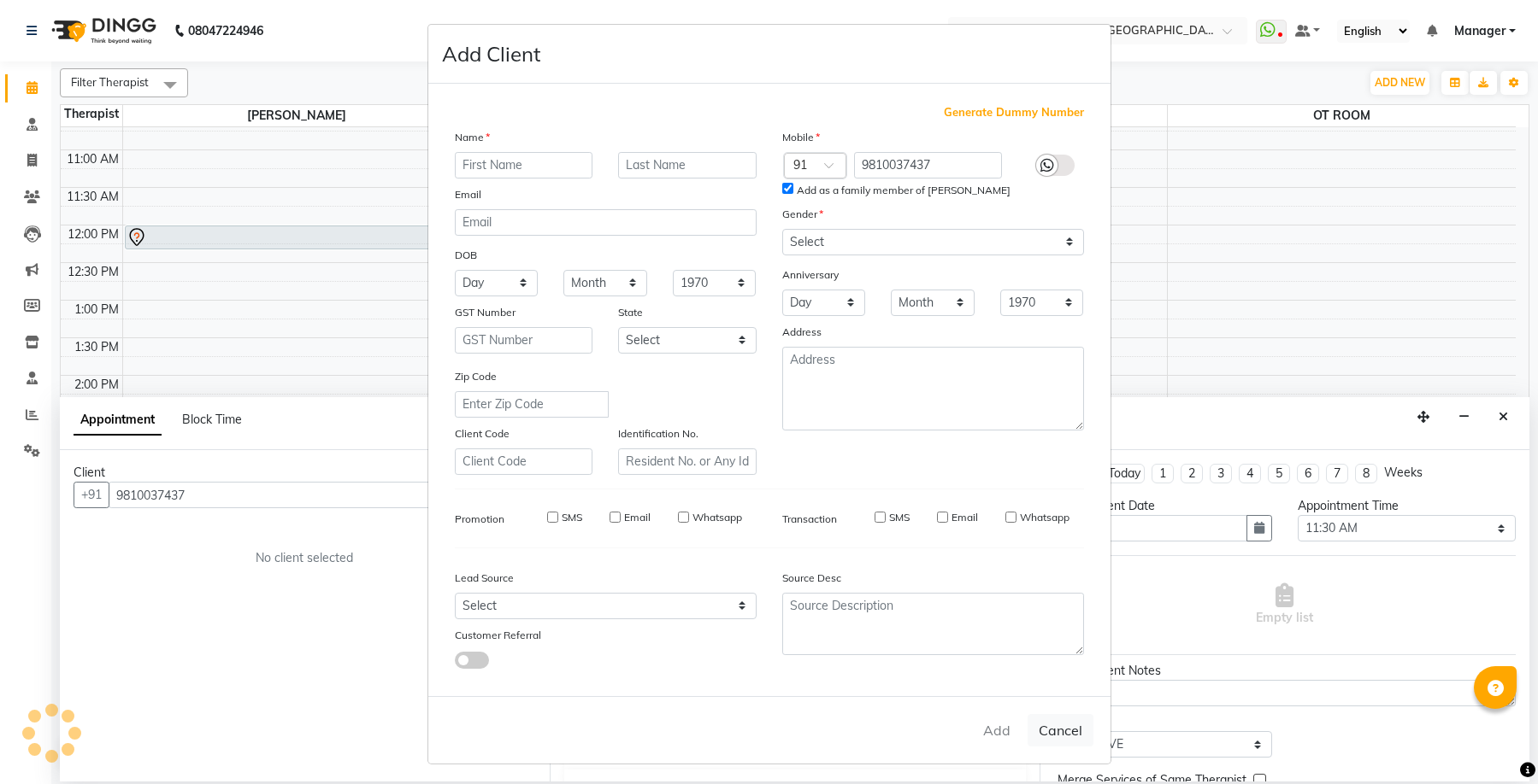
select select
checkbox input "false"
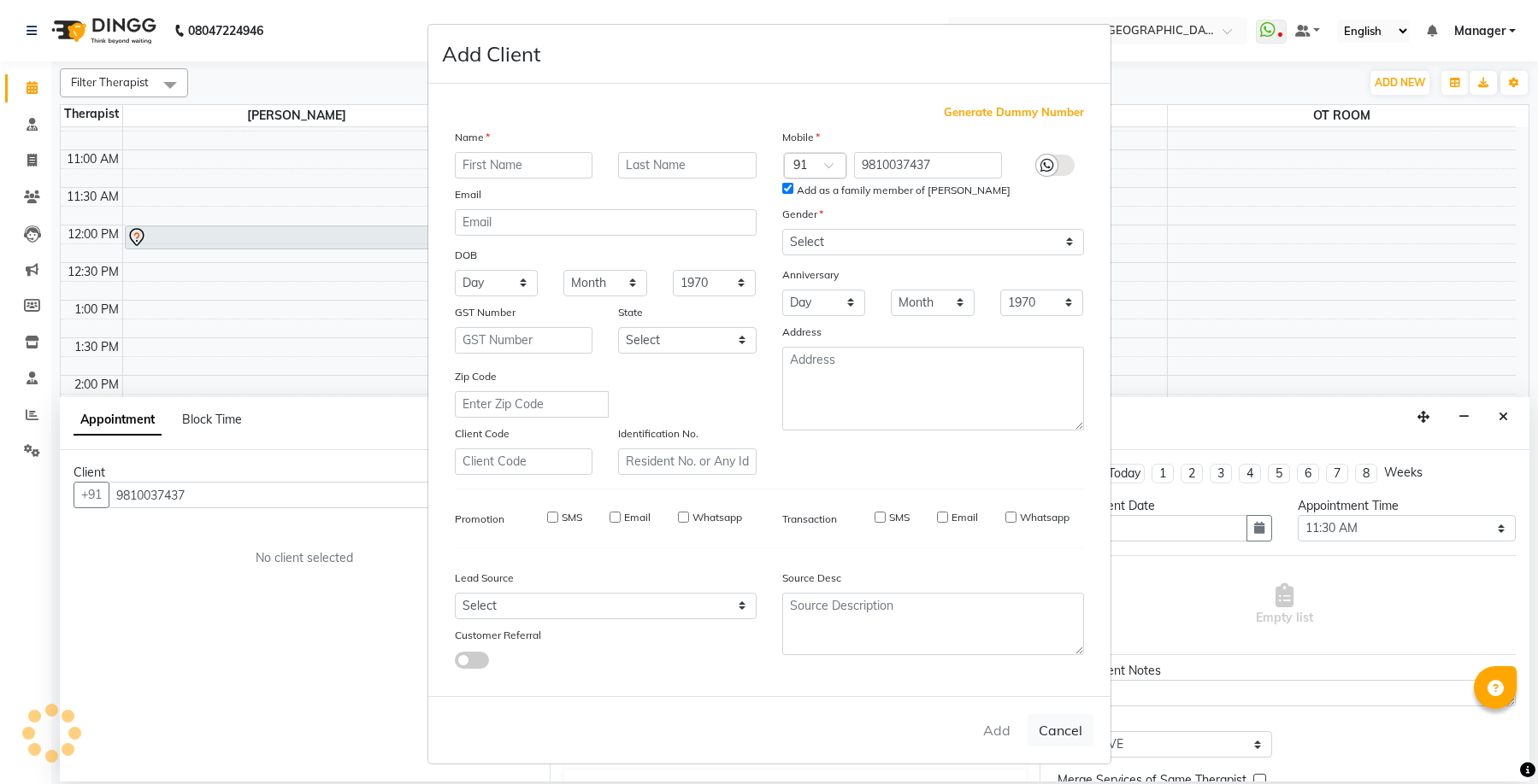
checkbox input "false"
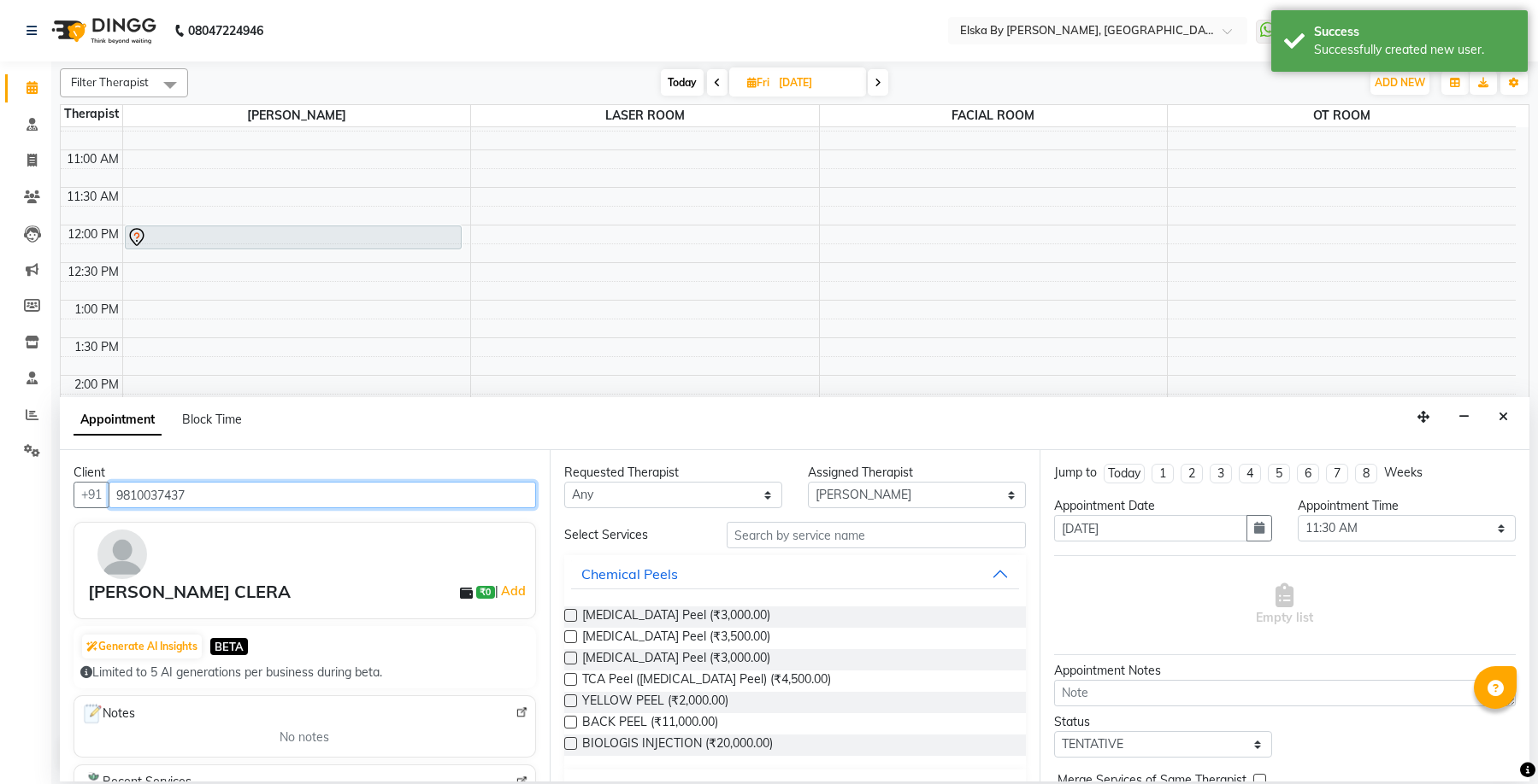
drag, startPoint x: 231, startPoint y: 490, endPoint x: -27, endPoint y: 502, distance: 258.3
click at [0, 502] on html "08047224946 Select Location × Elska By [PERSON_NAME], Defence Colony WhatsApp S…" at bounding box center [769, 392] width 1538 height 784
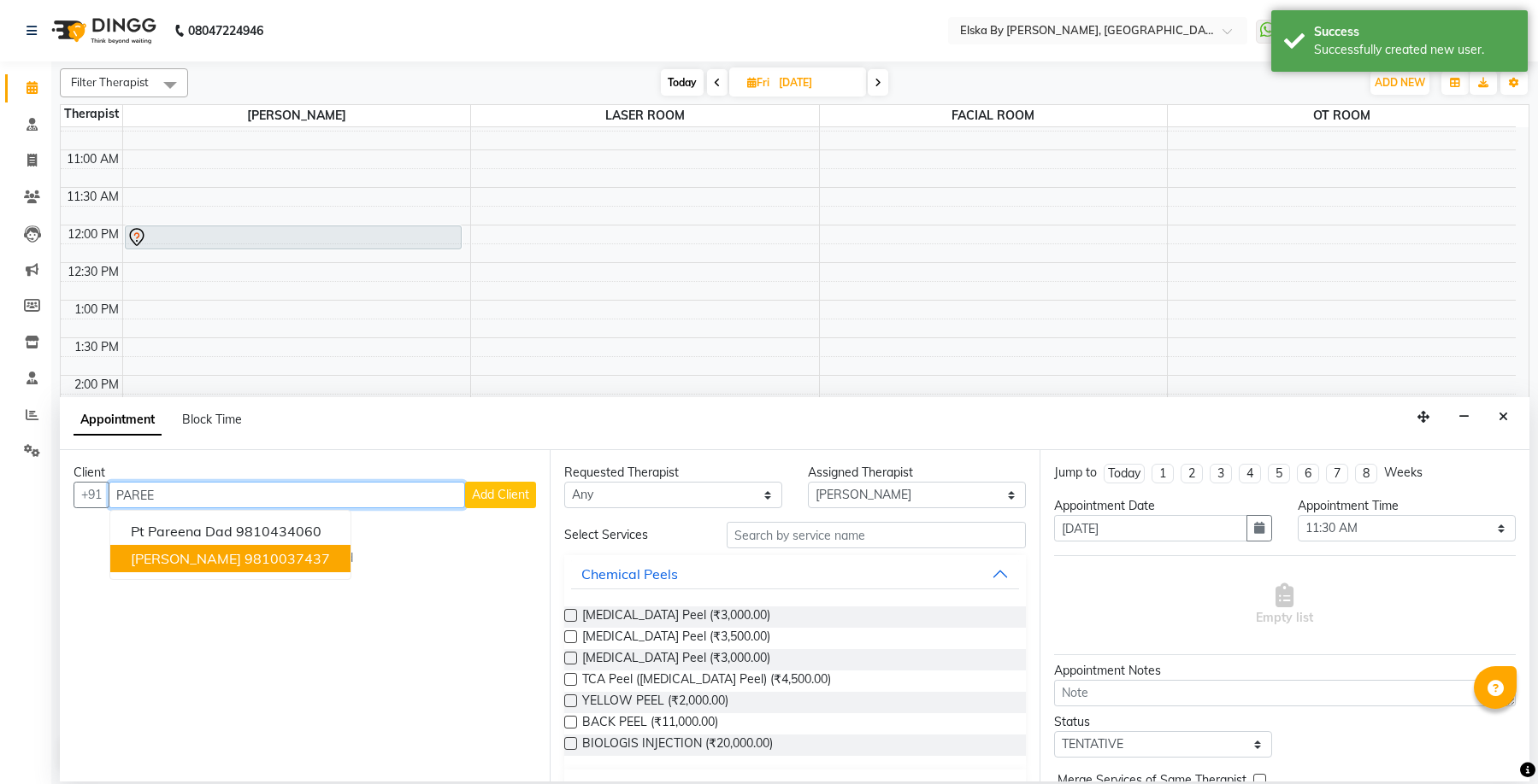
click at [262, 553] on ngb-highlight "9810037437" at bounding box center [288, 558] width 86 height 17
type input "9810037437"
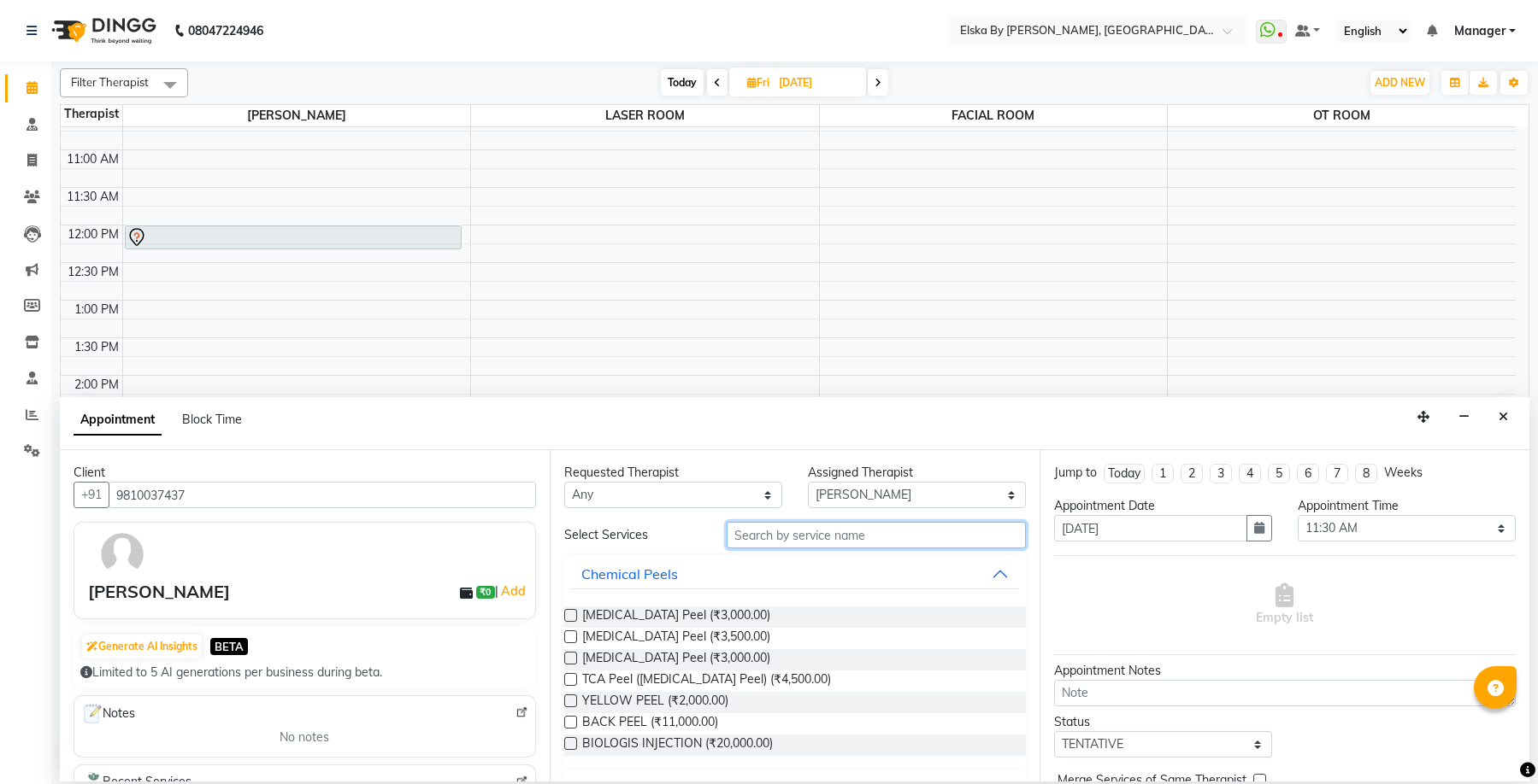
click at [748, 537] on input "text" at bounding box center [875, 535] width 299 height 27
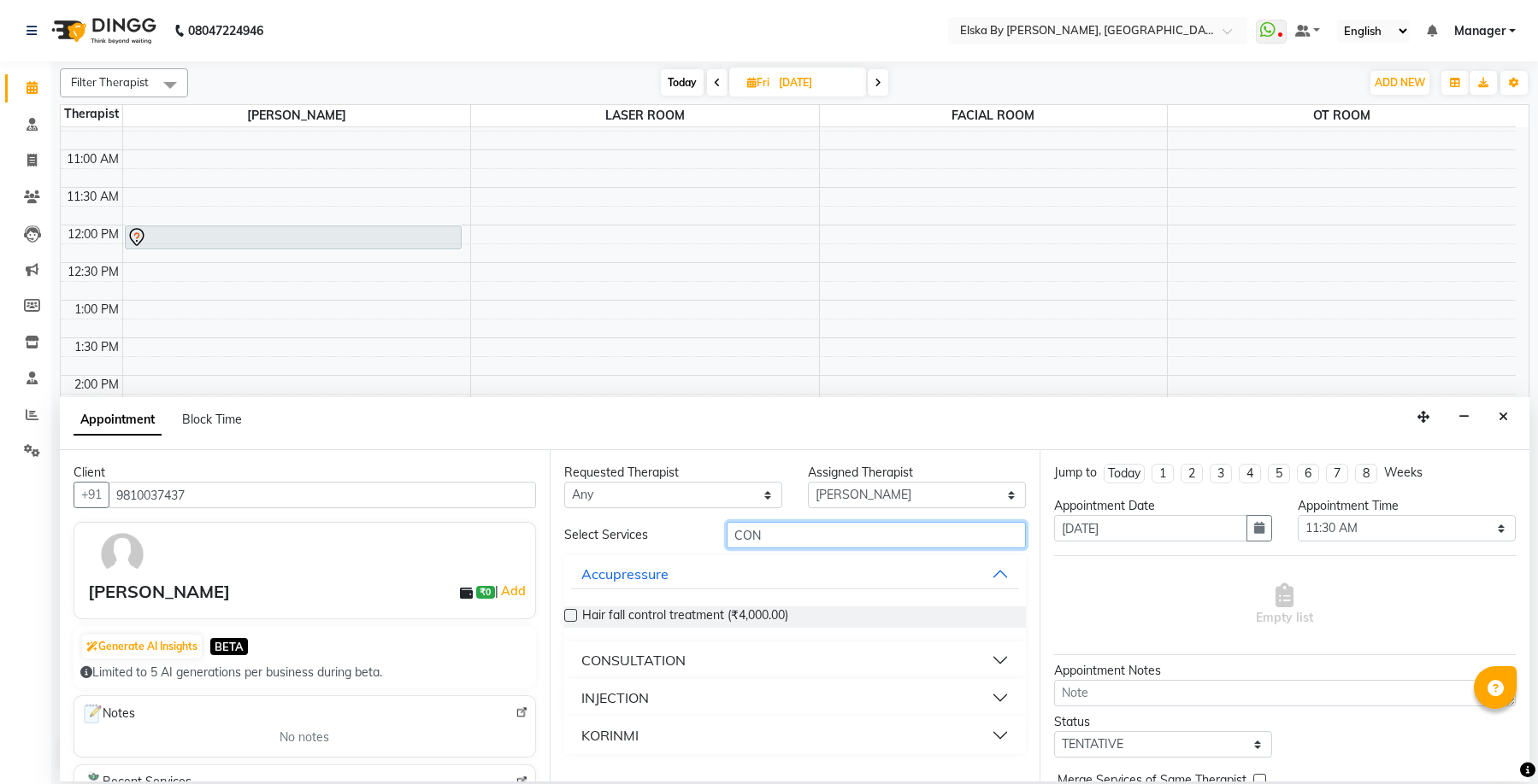
type input "CON"
click at [669, 659] on div "CONSULTATION" at bounding box center [634, 660] width 104 height 21
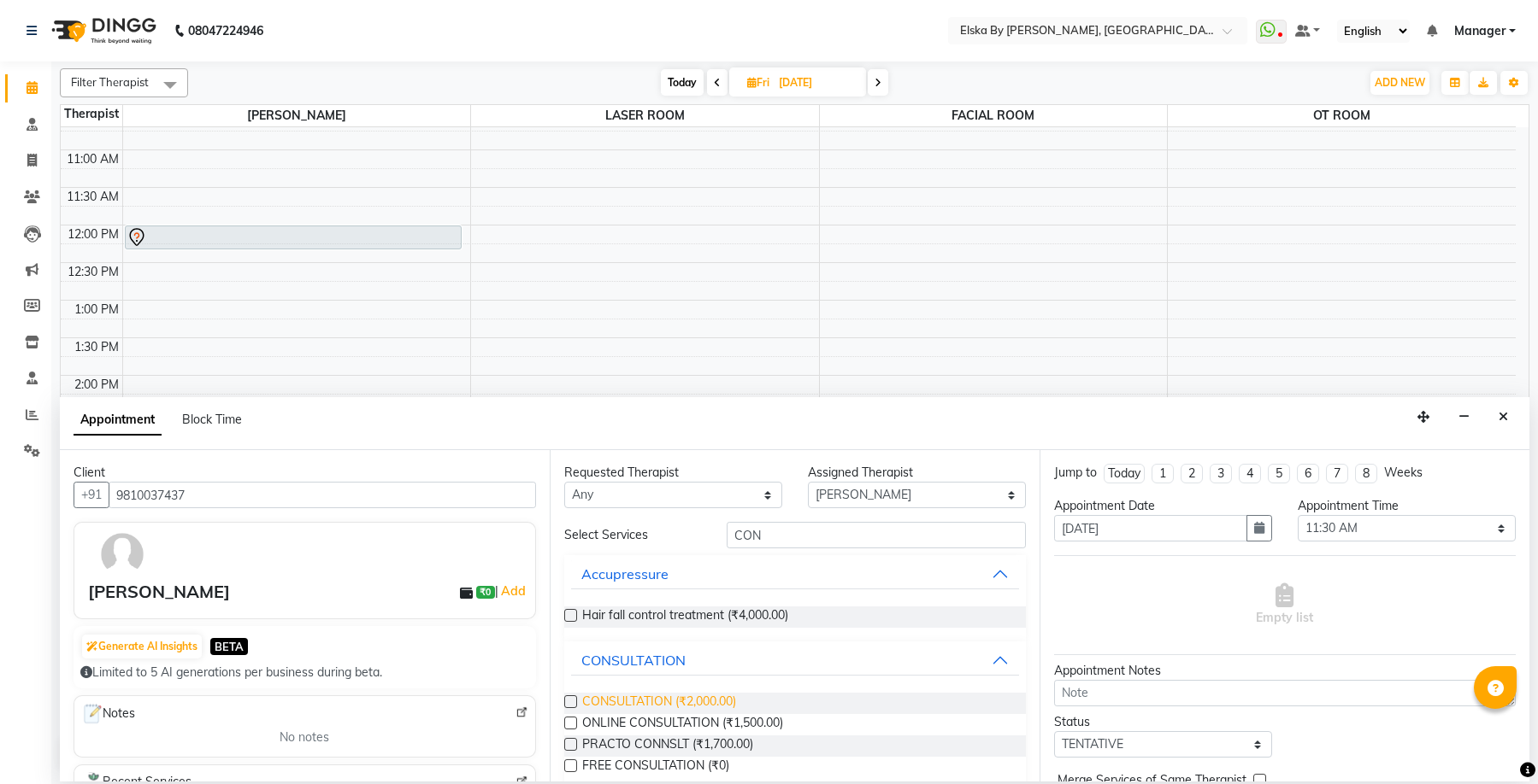
click at [657, 707] on span "CONSULTATION (₹2,000.00)" at bounding box center [660, 703] width 154 height 21
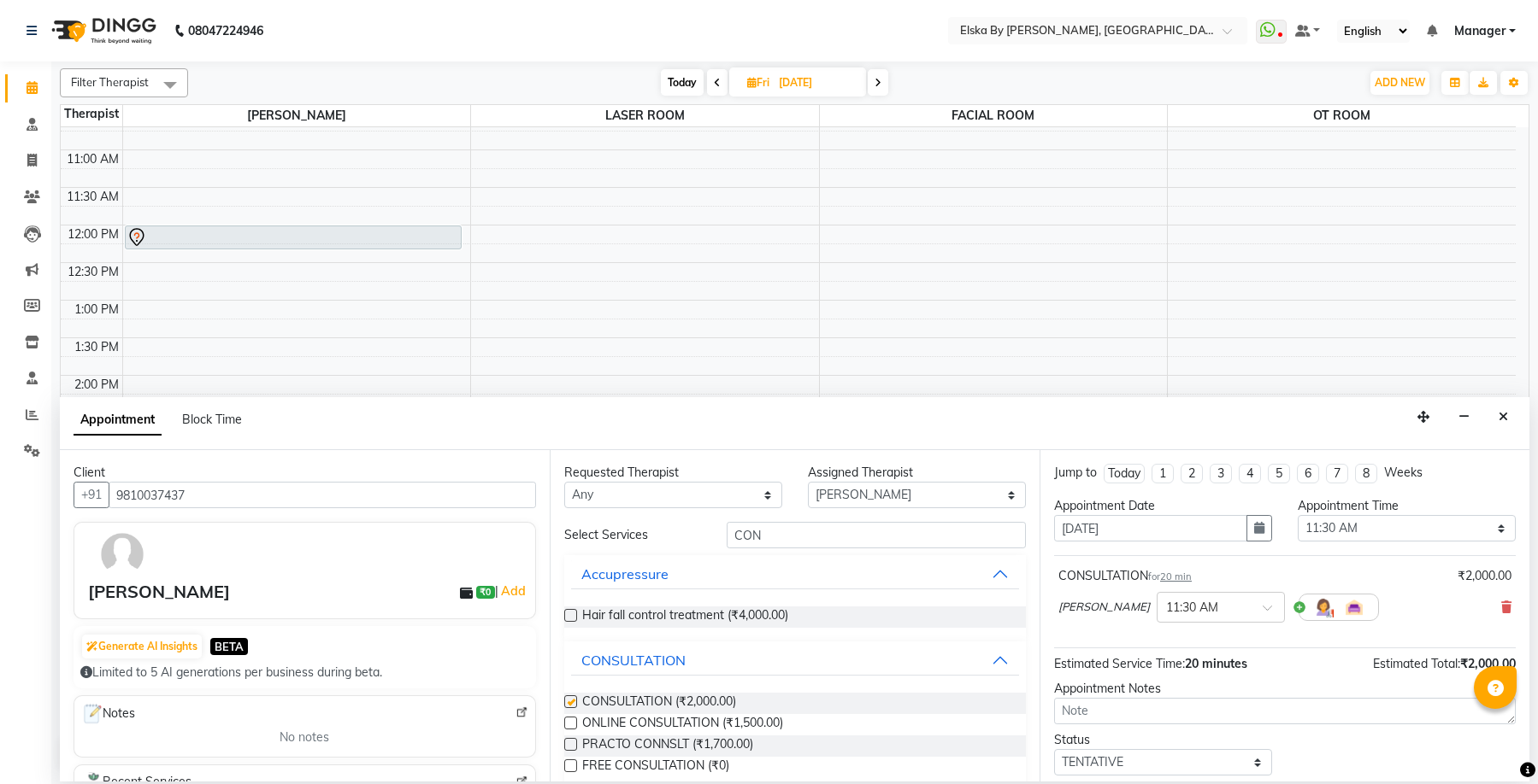
checkbox input "false"
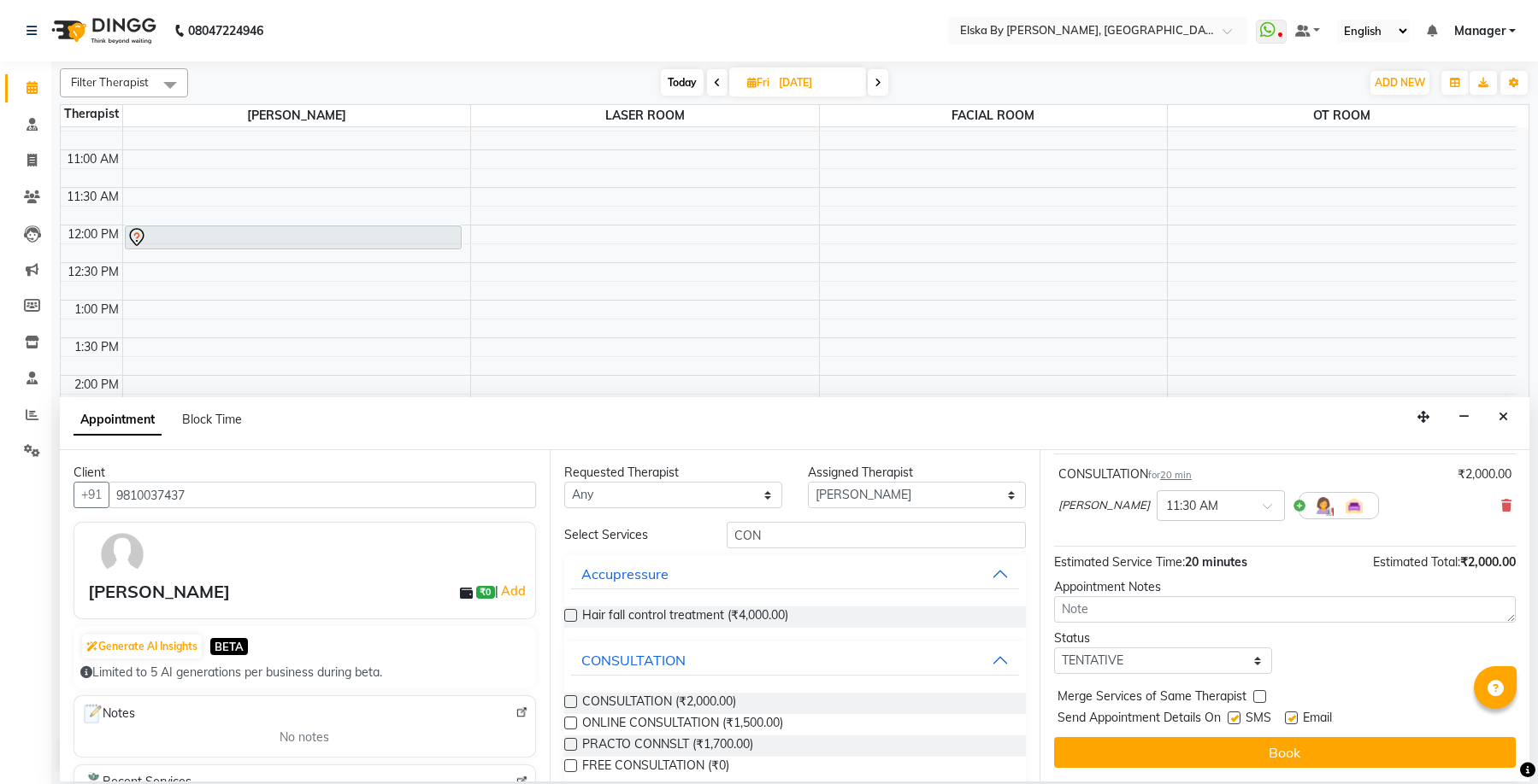
click at [1296, 718] on label at bounding box center [1291, 718] width 13 height 13
click at [1296, 718] on input "checkbox" at bounding box center [1290, 719] width 11 height 11
checkbox input "false"
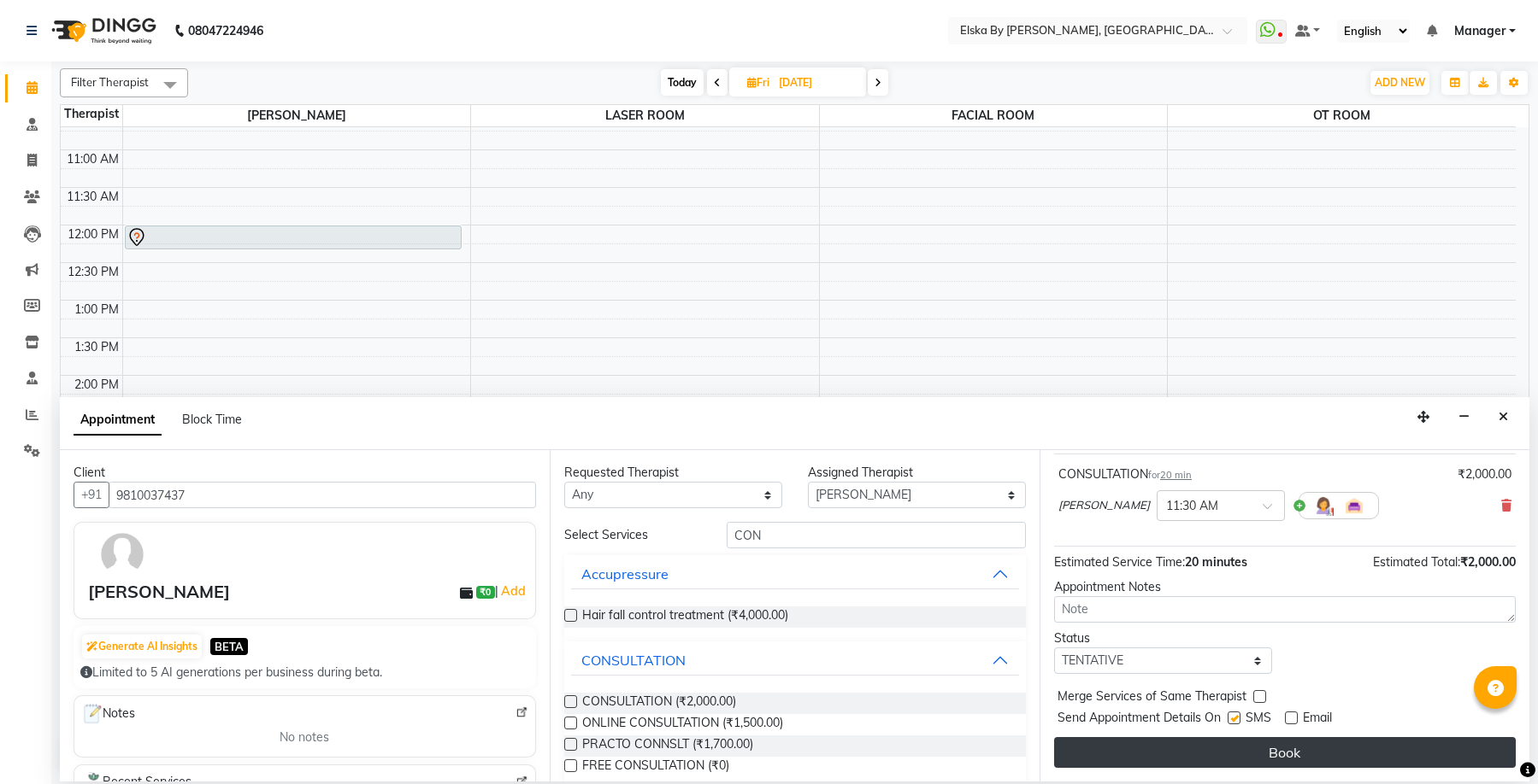
click at [1299, 742] on button "Book" at bounding box center [1285, 752] width 462 height 31
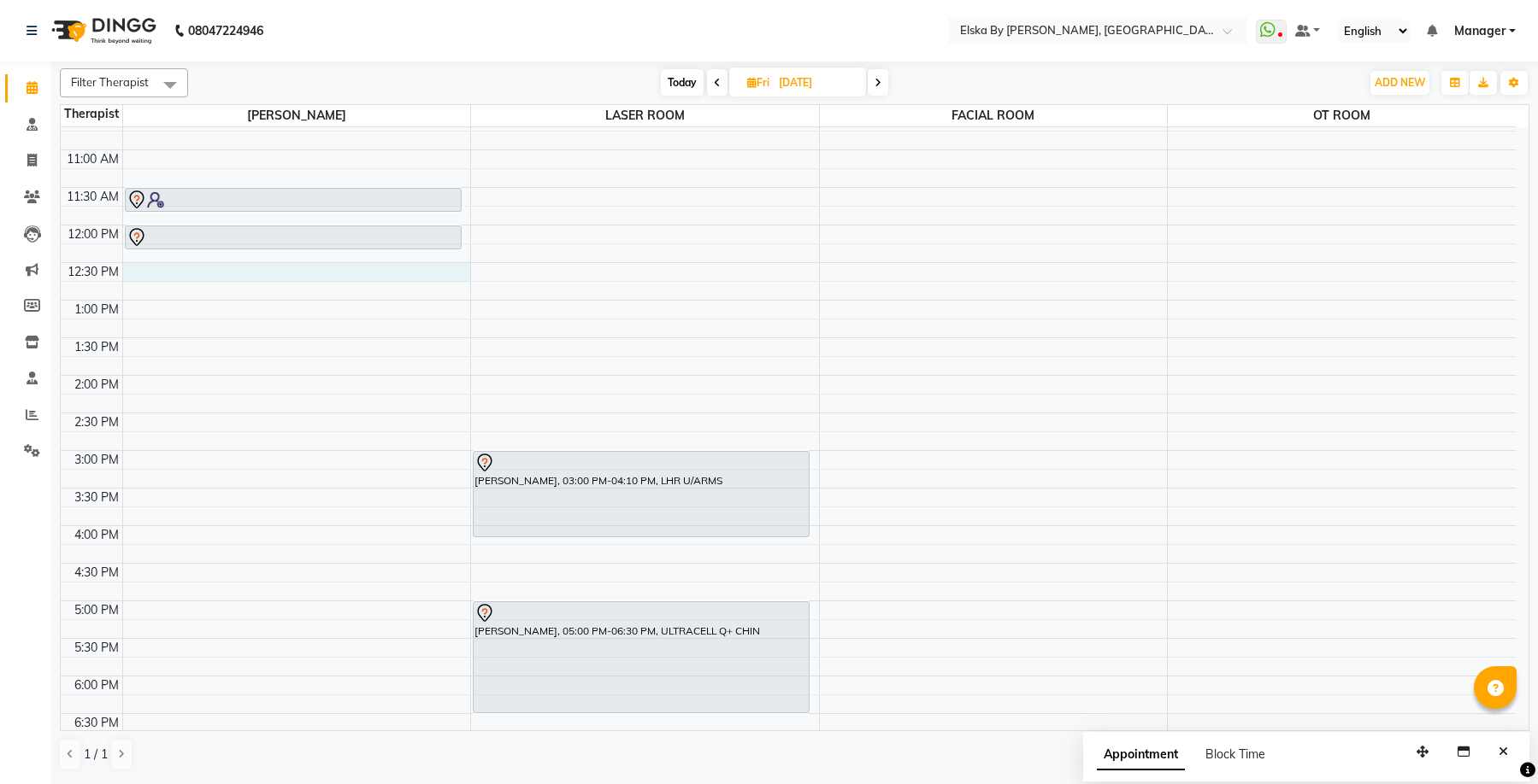
click at [252, 273] on div "9:00 AM 9:30 AM 10:00 AM 10:30 AM 11:00 AM 11:30 AM 12:00 PM 12:30 PM 1:00 PM 1…" at bounding box center [788, 450] width 1455 height 902
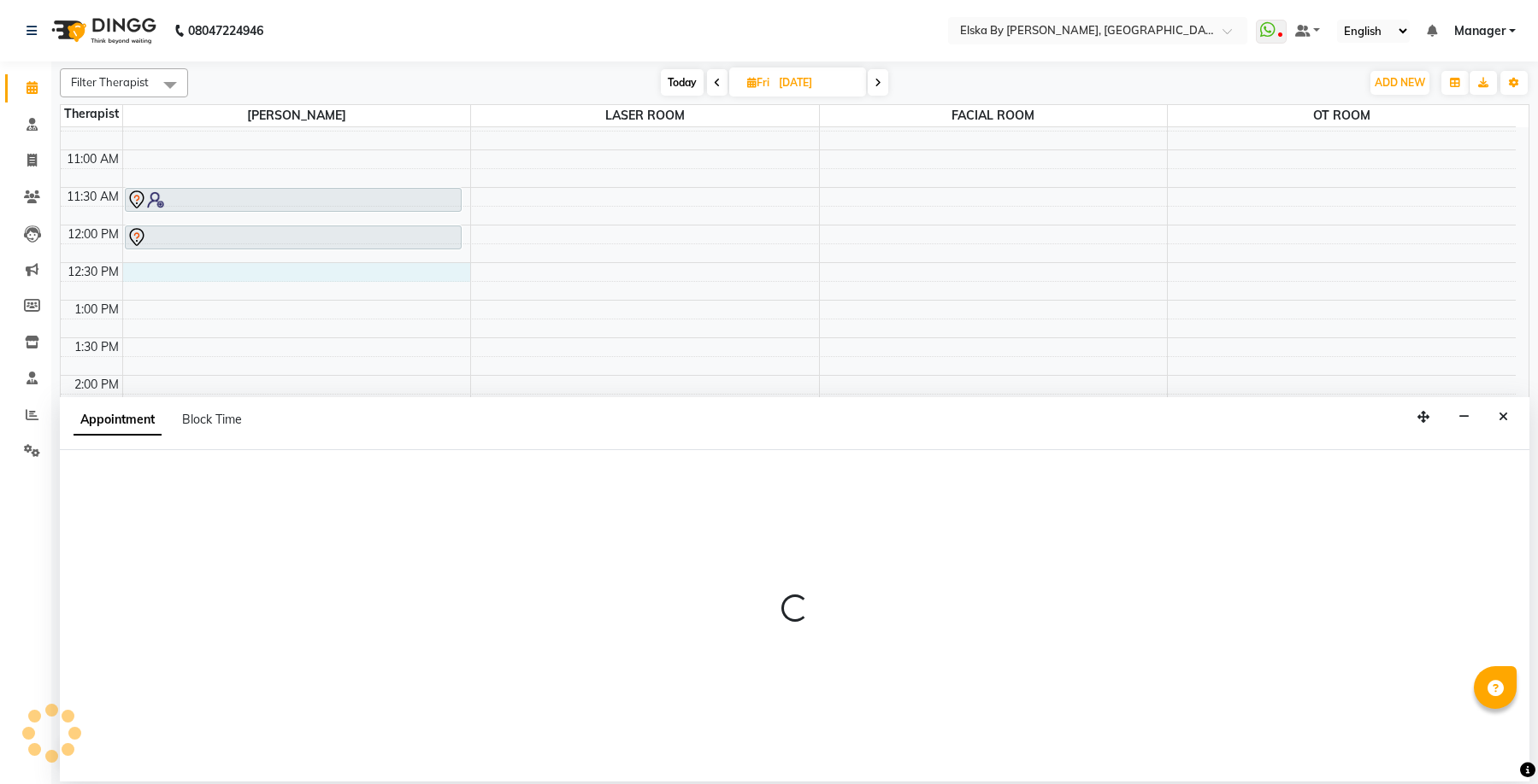
select select "62001"
select select "750"
select select "tentative"
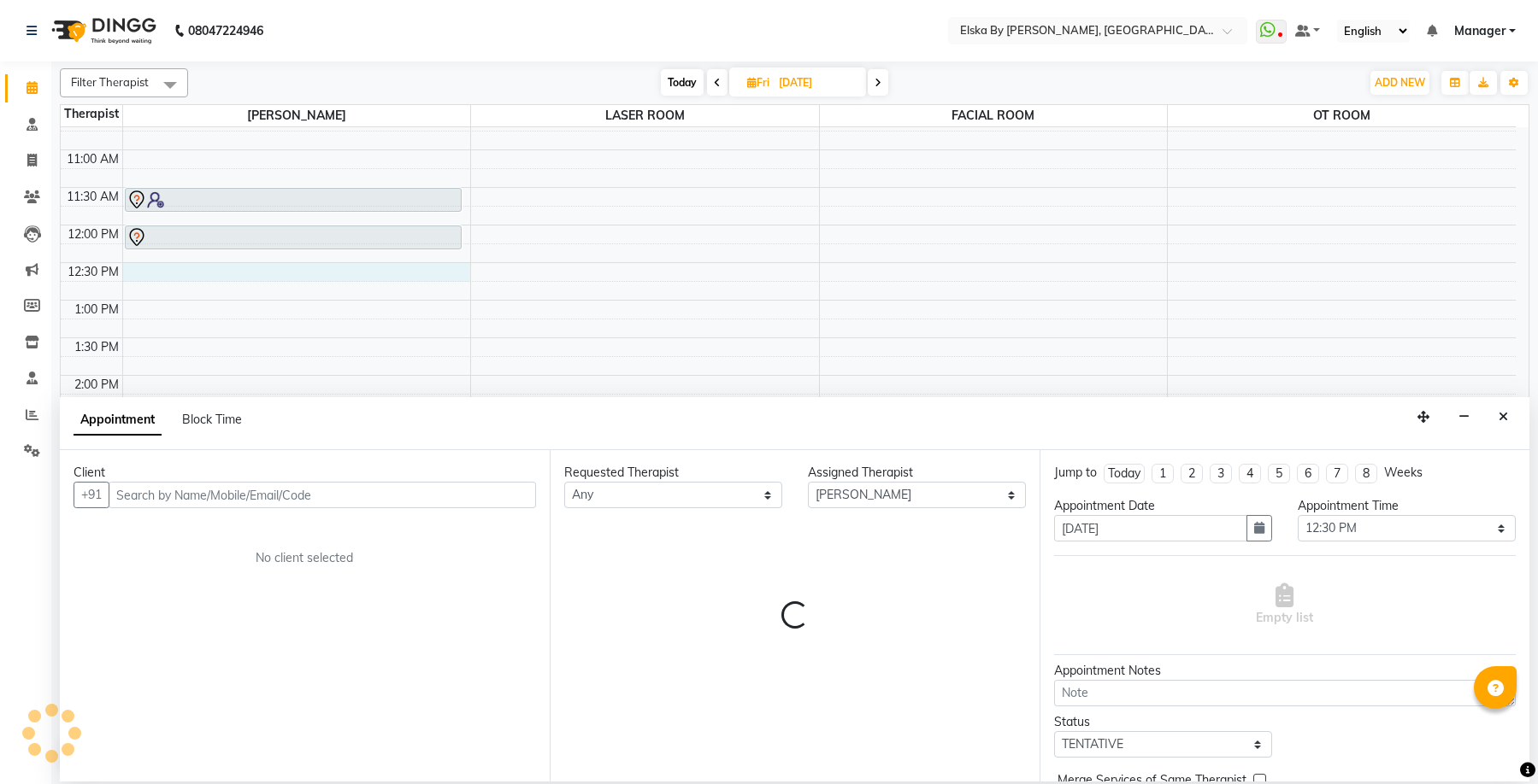
click at [216, 493] on input "text" at bounding box center [323, 495] width 428 height 27
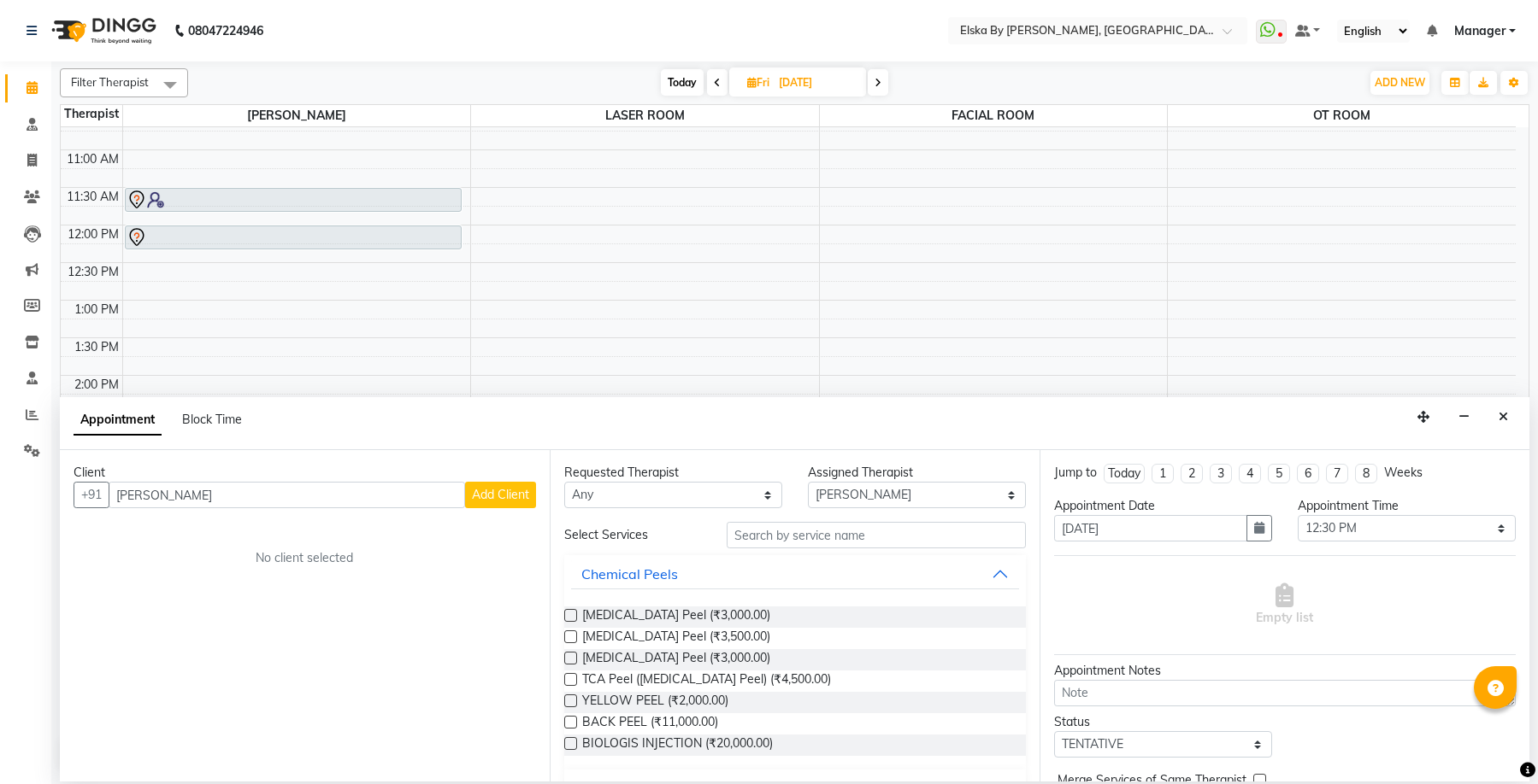
type input "[PERSON_NAME]"
click at [488, 498] on span "Add Client" at bounding box center [500, 494] width 57 height 15
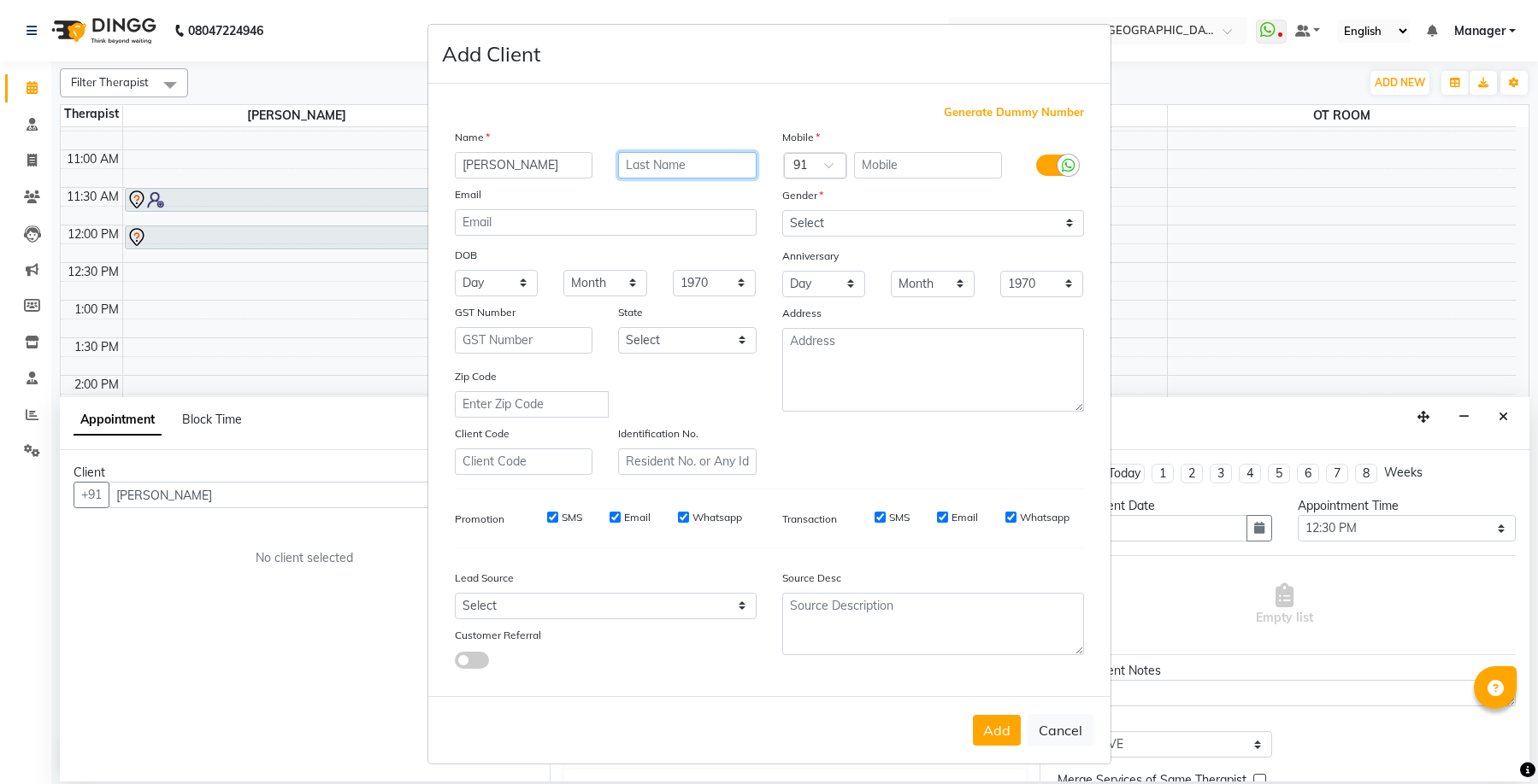
click at [637, 160] on input "text" at bounding box center [688, 165] width 139 height 27
type input "[PERSON_NAME]"
click at [905, 163] on input "text" at bounding box center [928, 165] width 148 height 27
type input "9161988666"
click at [873, 230] on select "Select [DEMOGRAPHIC_DATA] [DEMOGRAPHIC_DATA] Other Prefer Not To Say" at bounding box center [933, 223] width 302 height 27
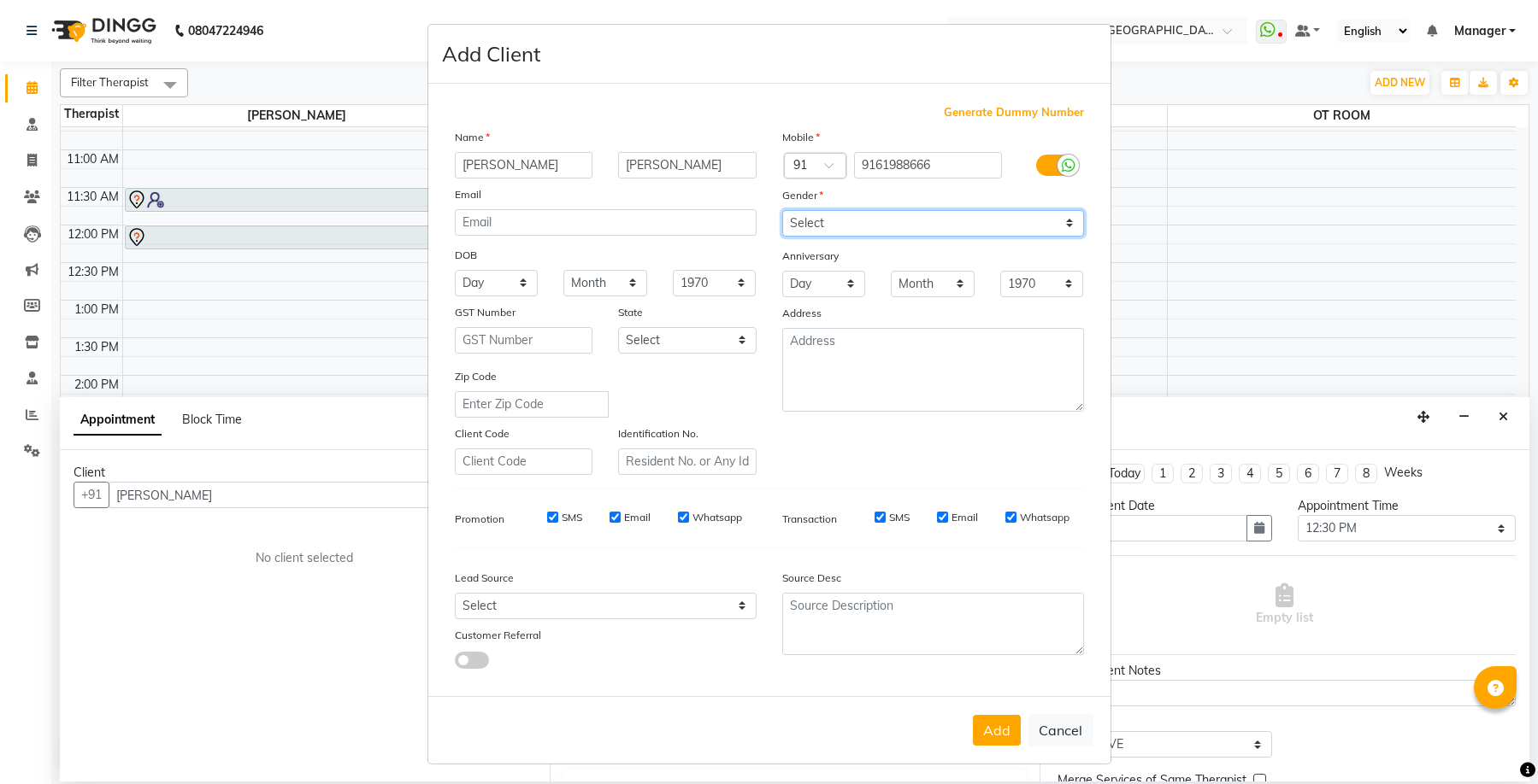
select select "[DEMOGRAPHIC_DATA]"
click at [782, 210] on select "Select [DEMOGRAPHIC_DATA] [DEMOGRAPHIC_DATA] Other Prefer Not To Say" at bounding box center [933, 223] width 302 height 27
click at [937, 519] on input "Email" at bounding box center [942, 516] width 11 height 11
checkbox input "false"
click at [874, 517] on input "SMS" at bounding box center [879, 516] width 11 height 11
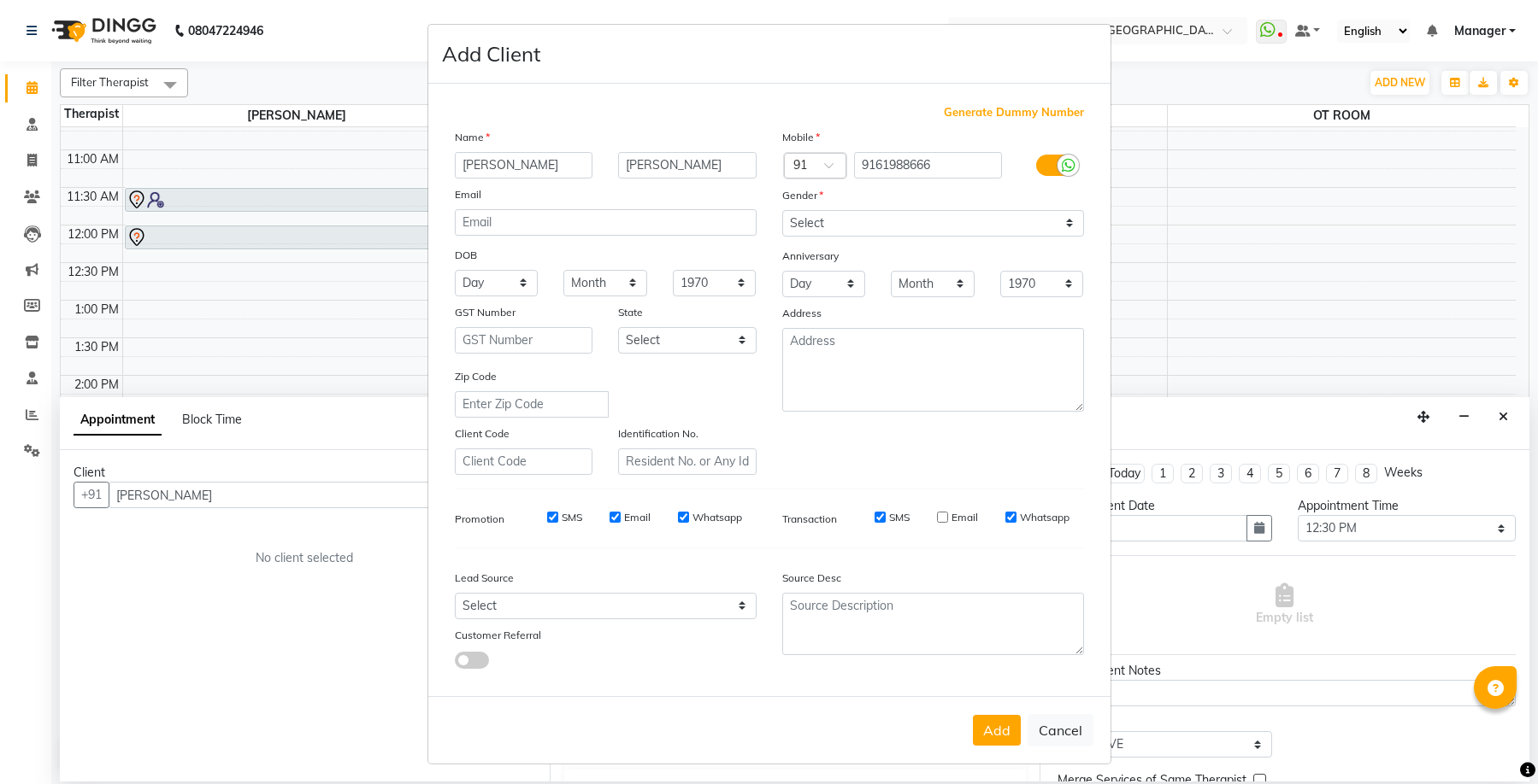
checkbox input "false"
click at [678, 516] on input "Whatsapp" at bounding box center [683, 516] width 11 height 11
checkbox input "false"
click at [615, 519] on div "Email" at bounding box center [630, 517] width 41 height 15
click at [610, 517] on input "Email" at bounding box center [615, 516] width 11 height 11
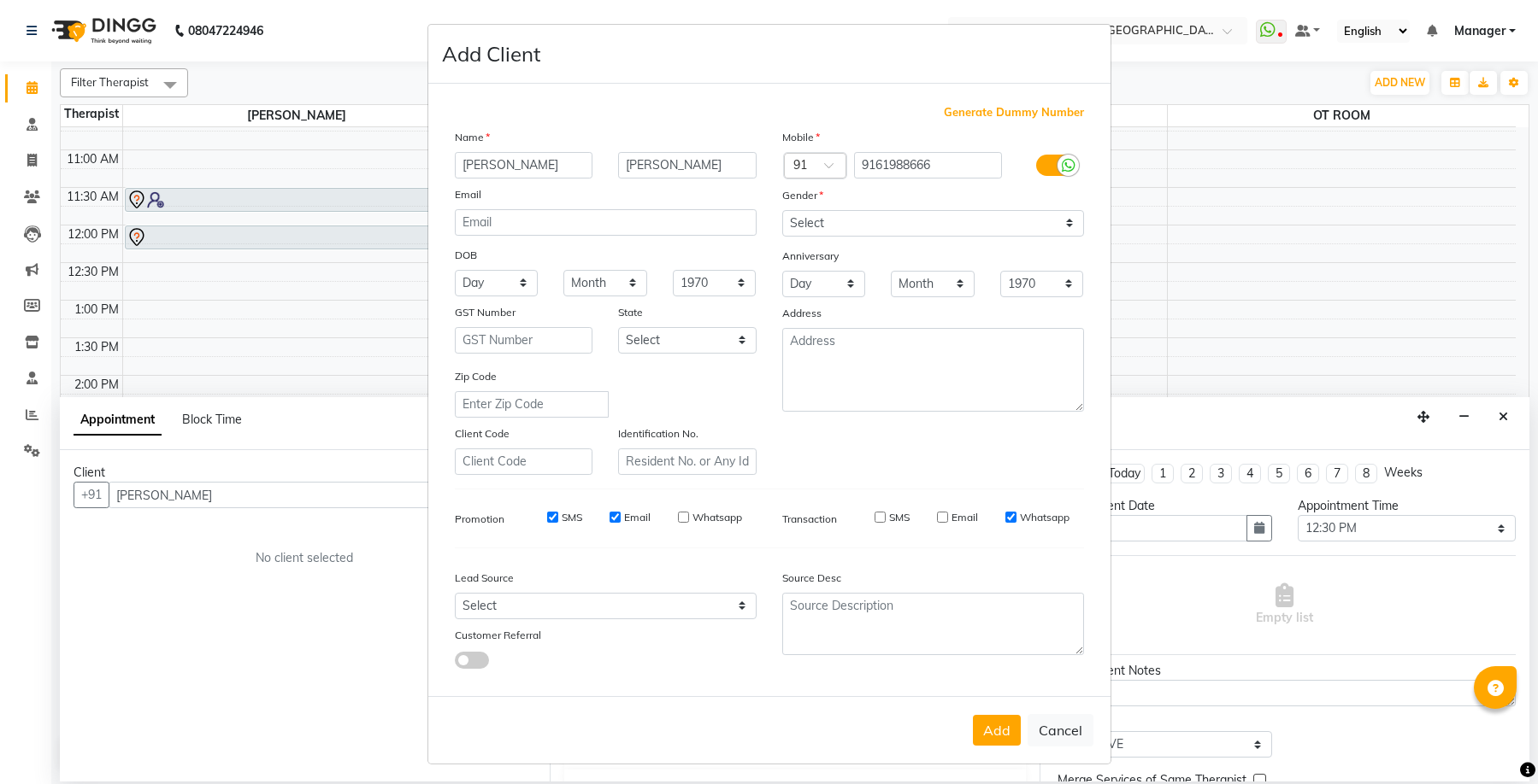
checkbox input "false"
click at [548, 517] on input "SMS" at bounding box center [553, 516] width 11 height 11
checkbox input "false"
click at [999, 732] on button "Add" at bounding box center [997, 730] width 48 height 31
type input "9161988666"
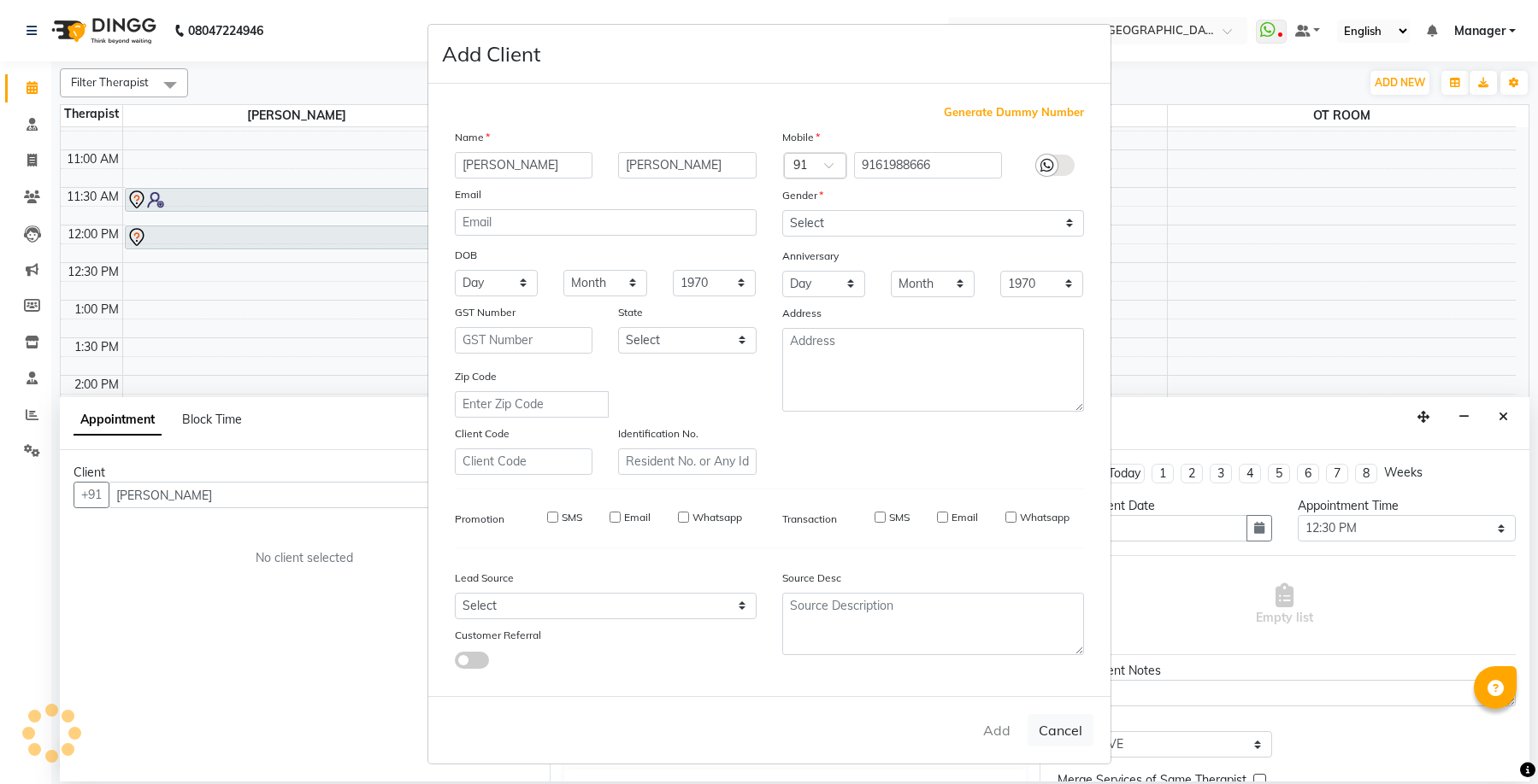
select select
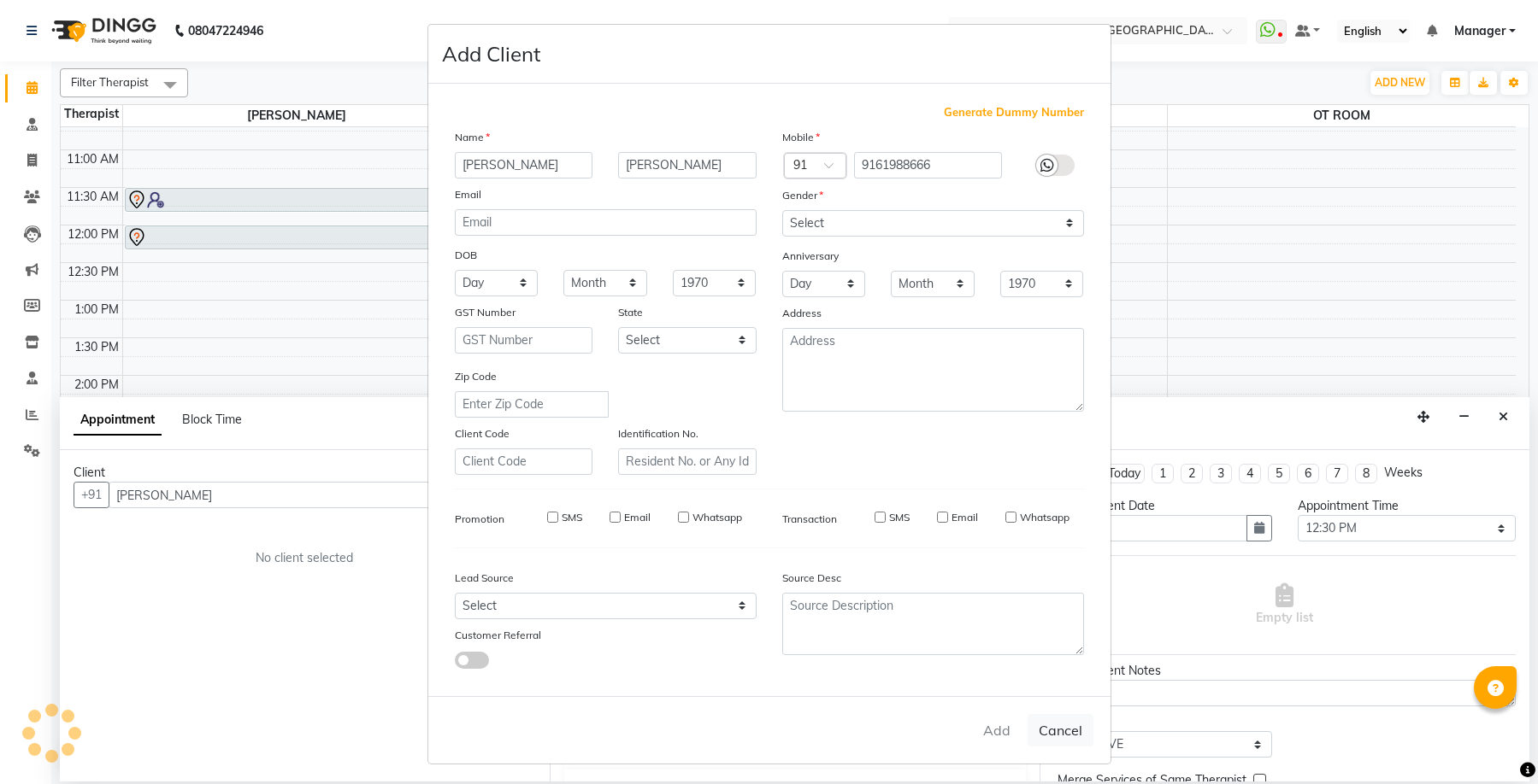
select select
checkbox input "false"
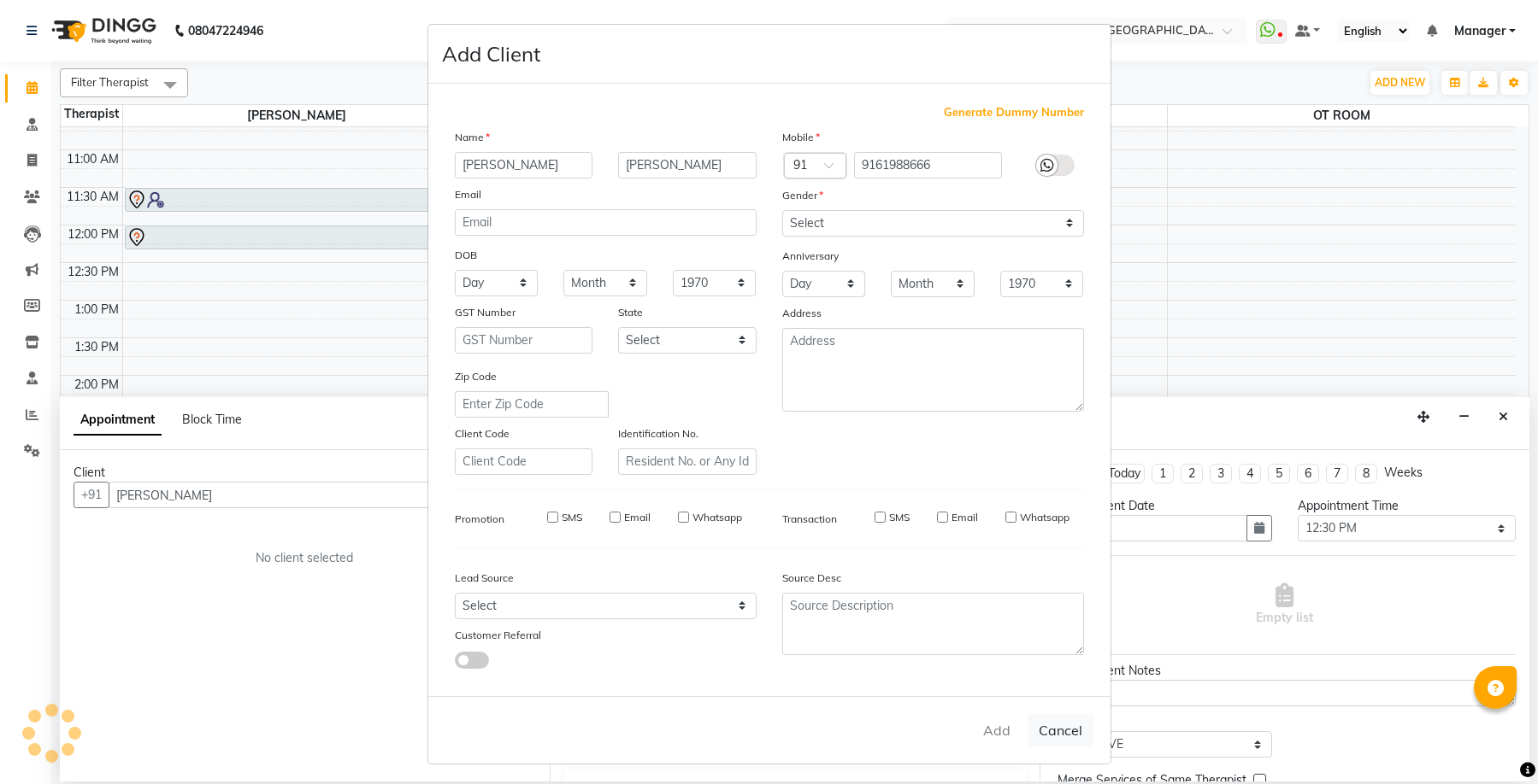
checkbox input "false"
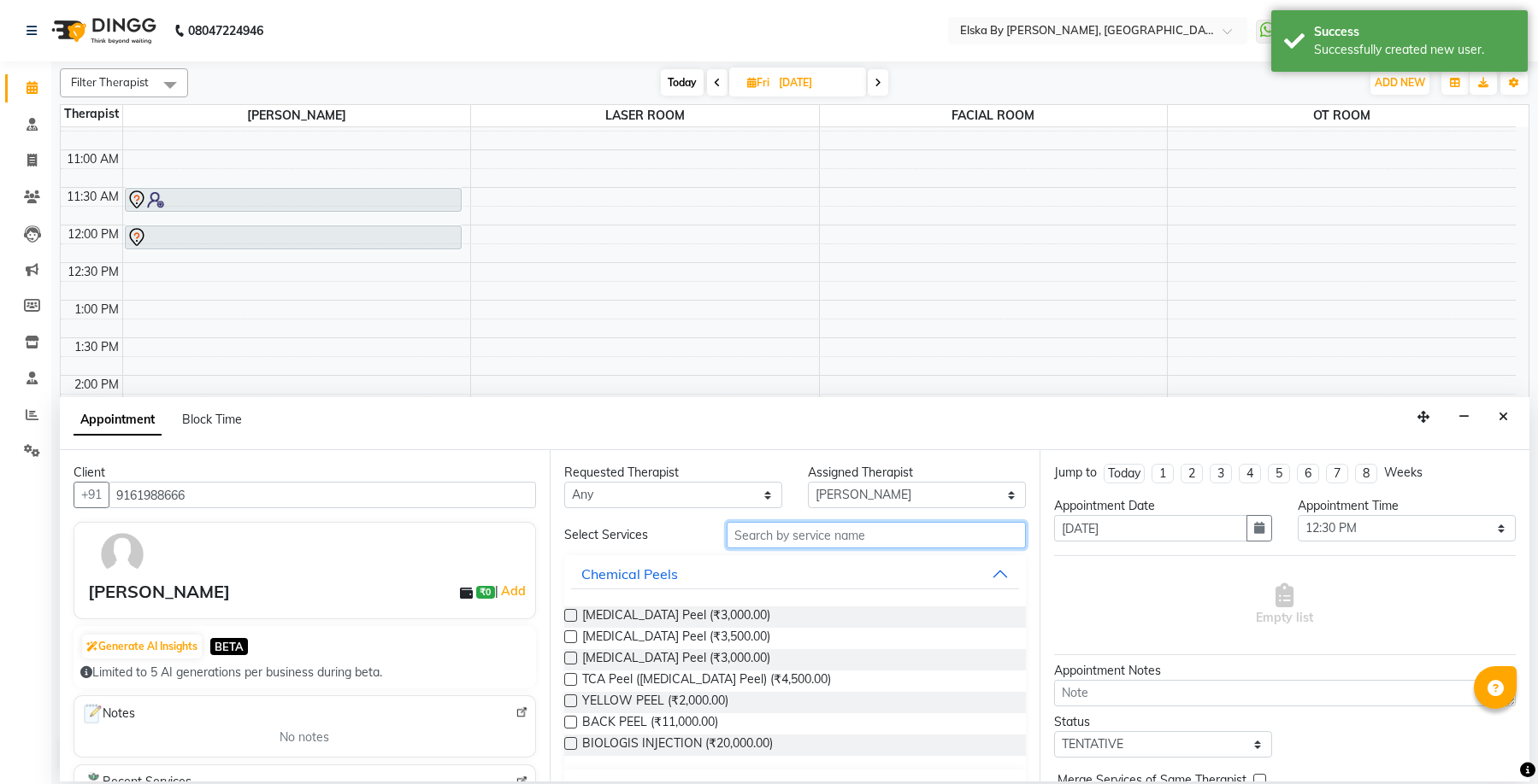
click at [774, 535] on input "text" at bounding box center [875, 535] width 299 height 27
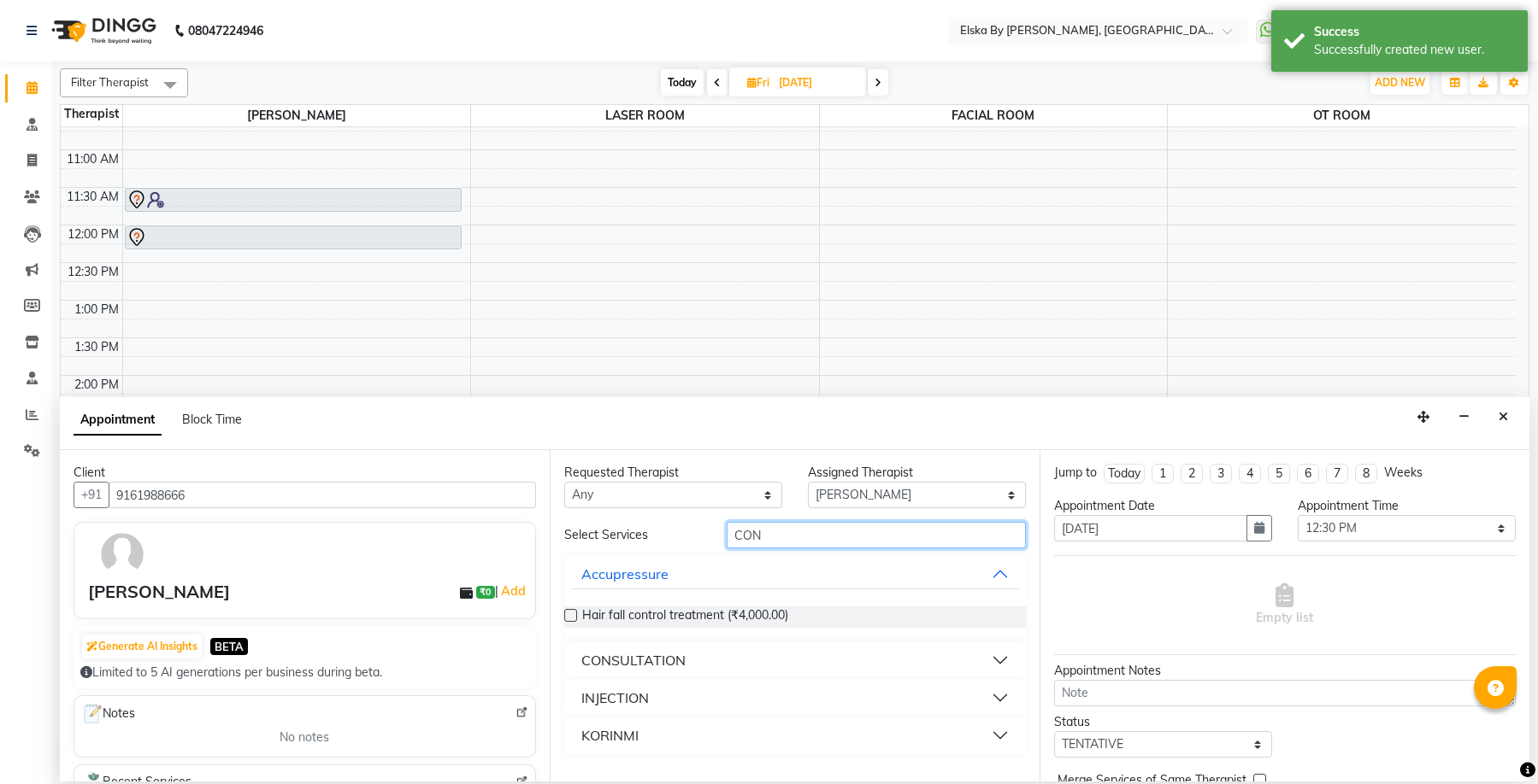
type input "CON"
click at [691, 665] on button "CONSULTATION" at bounding box center [795, 660] width 448 height 31
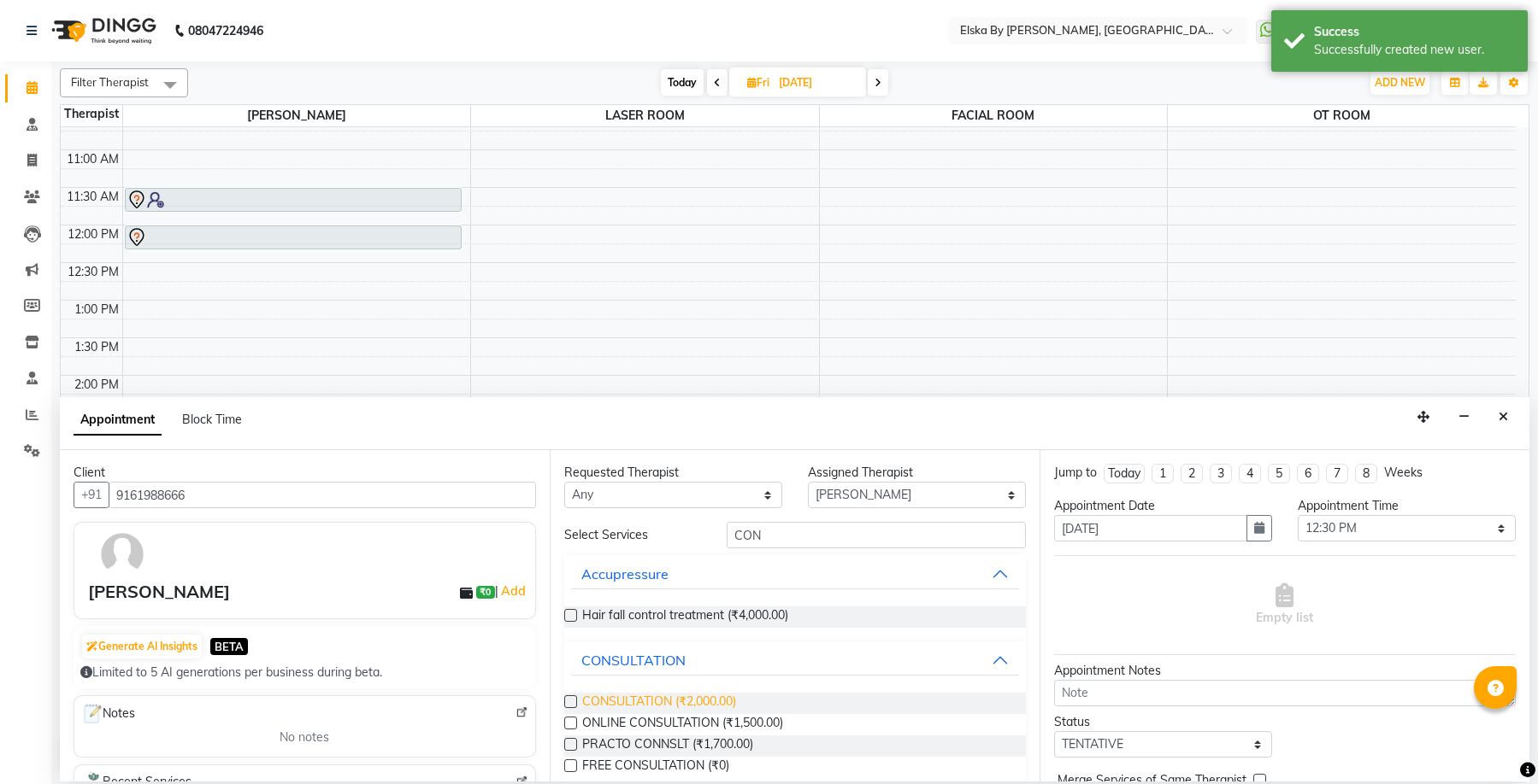
click at [656, 699] on span "CONSULTATION (₹2,000.00)" at bounding box center [660, 703] width 154 height 21
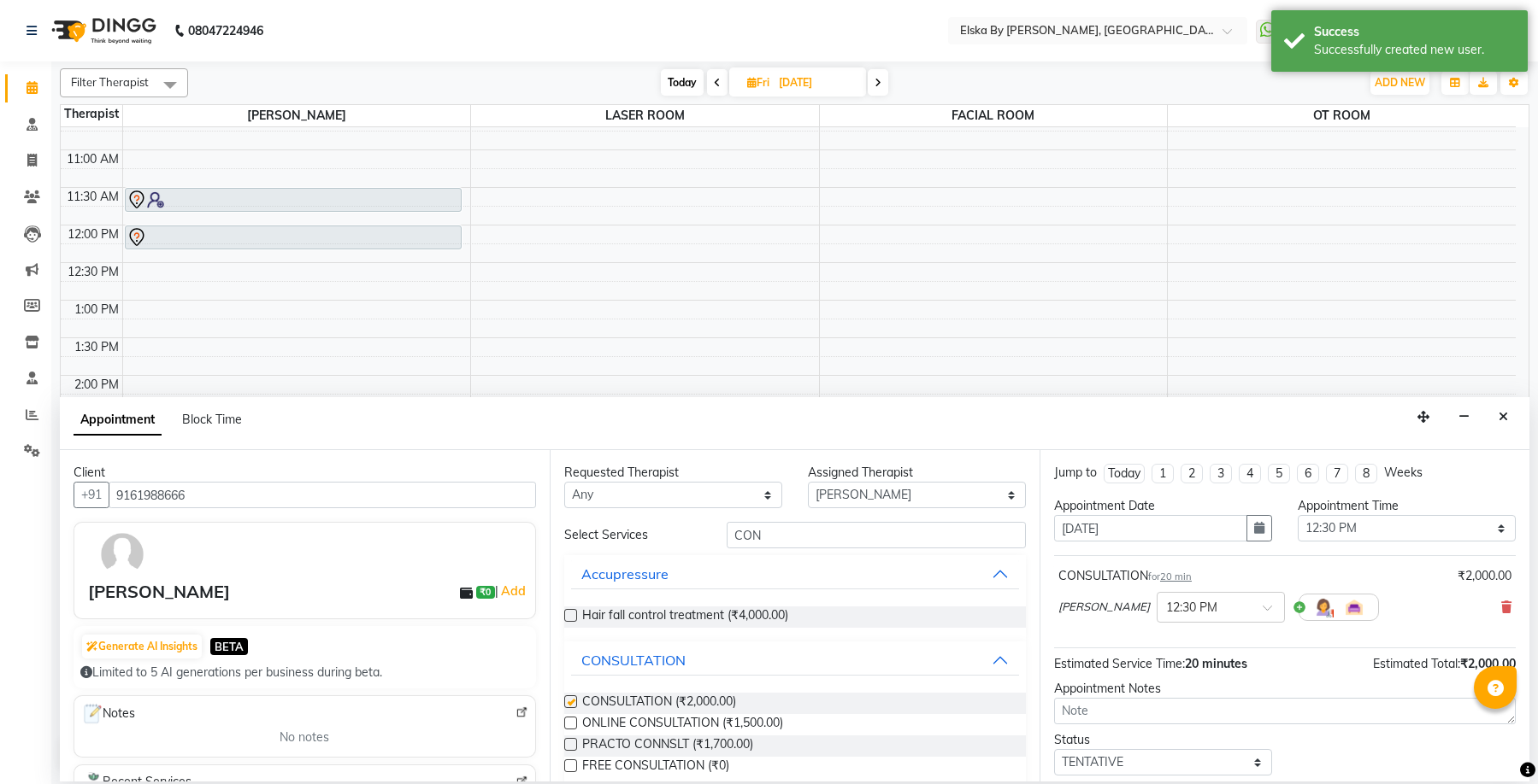
checkbox input "false"
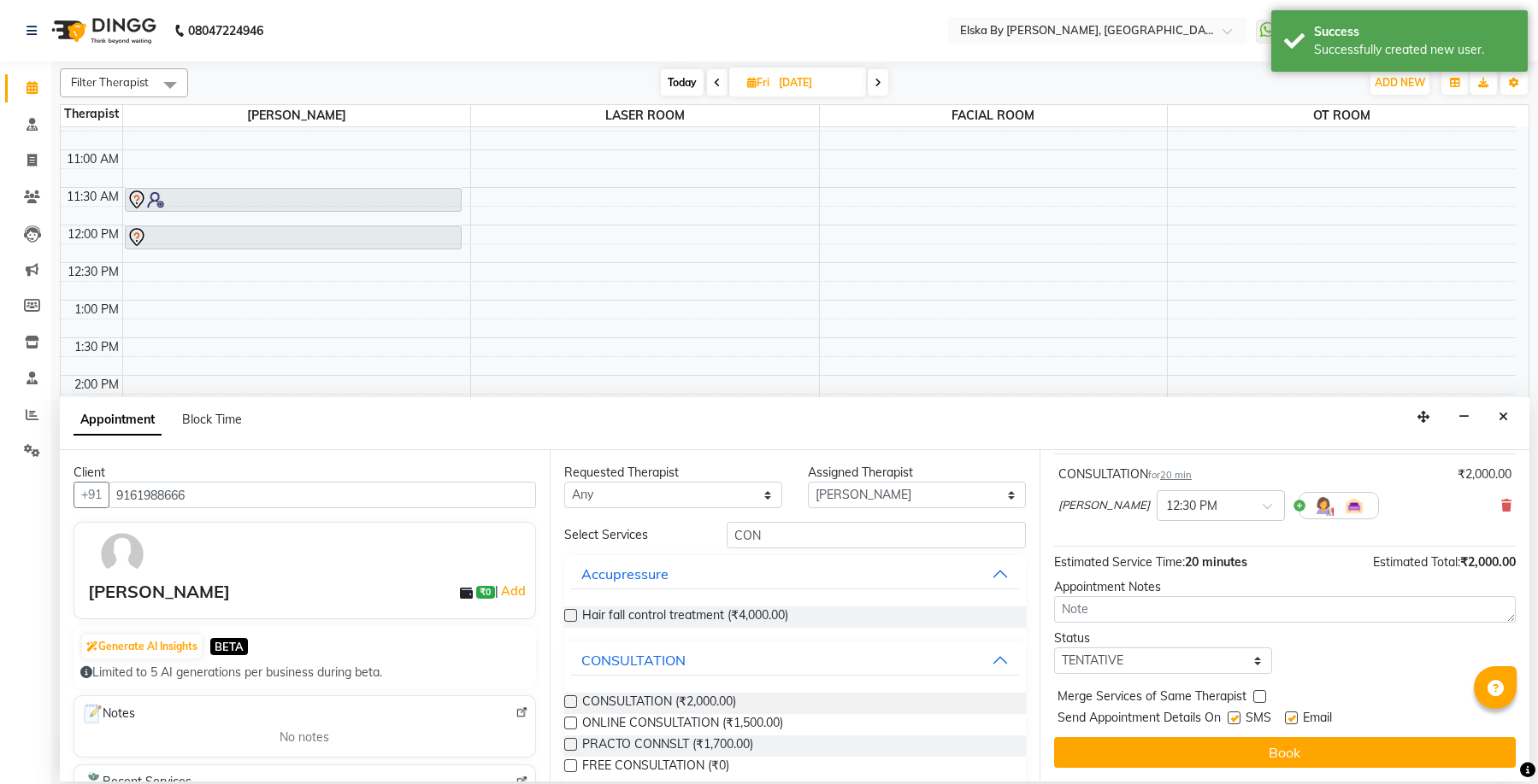
click at [1293, 719] on label at bounding box center [1291, 718] width 13 height 13
click at [1293, 719] on input "checkbox" at bounding box center [1290, 719] width 11 height 11
checkbox input "false"
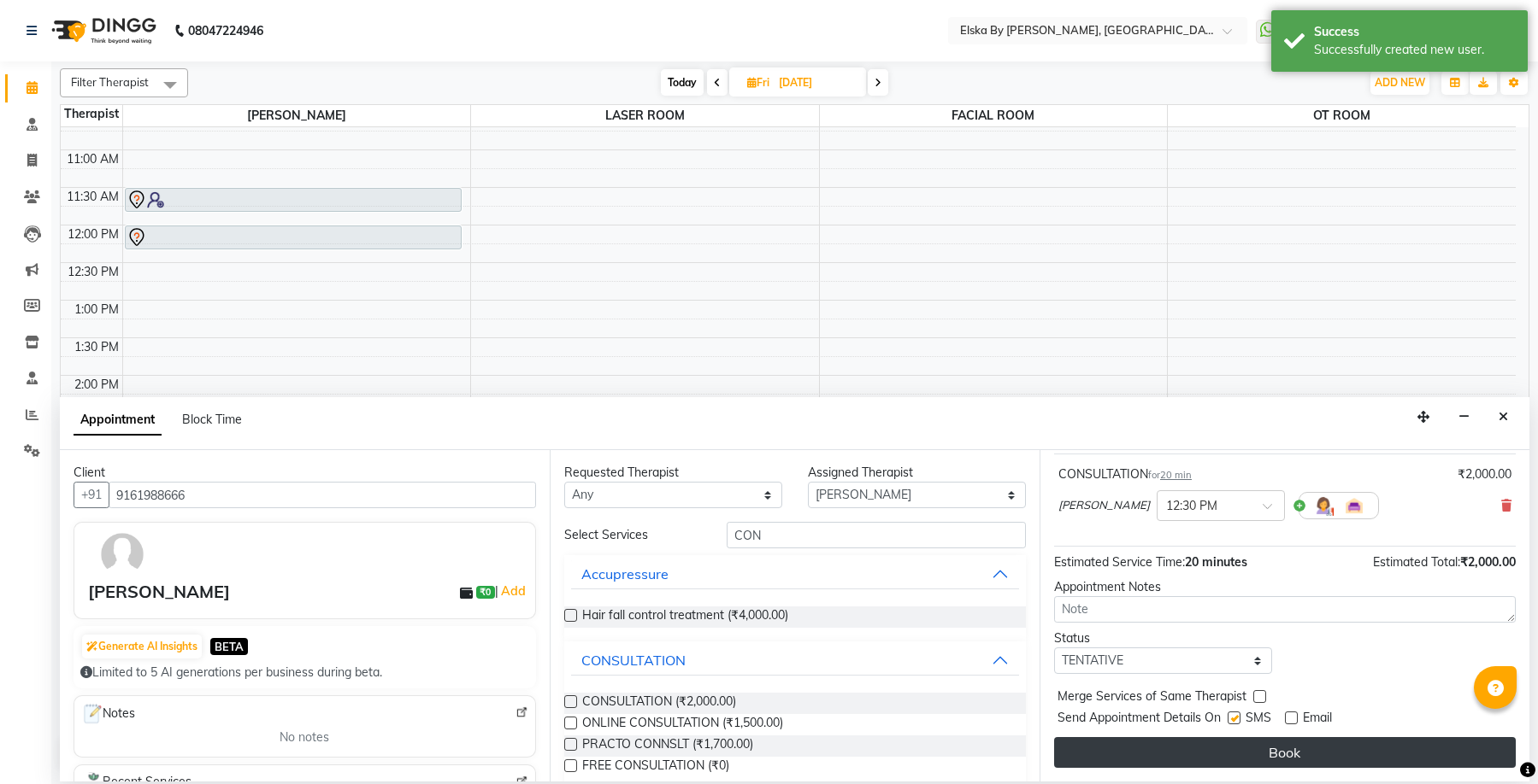
click at [1283, 751] on button "Book" at bounding box center [1285, 752] width 462 height 31
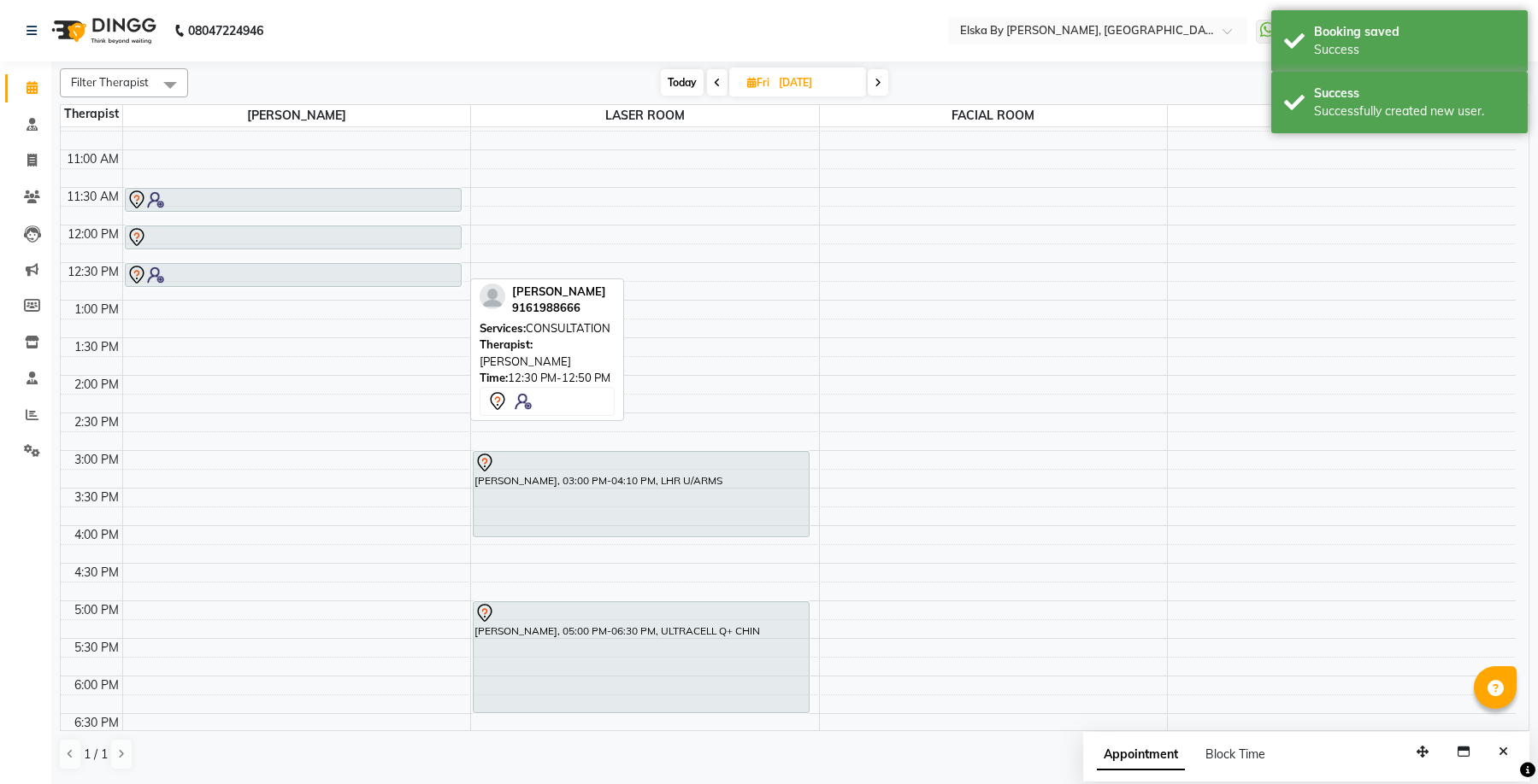
click at [281, 276] on div at bounding box center [294, 275] width 334 height 21
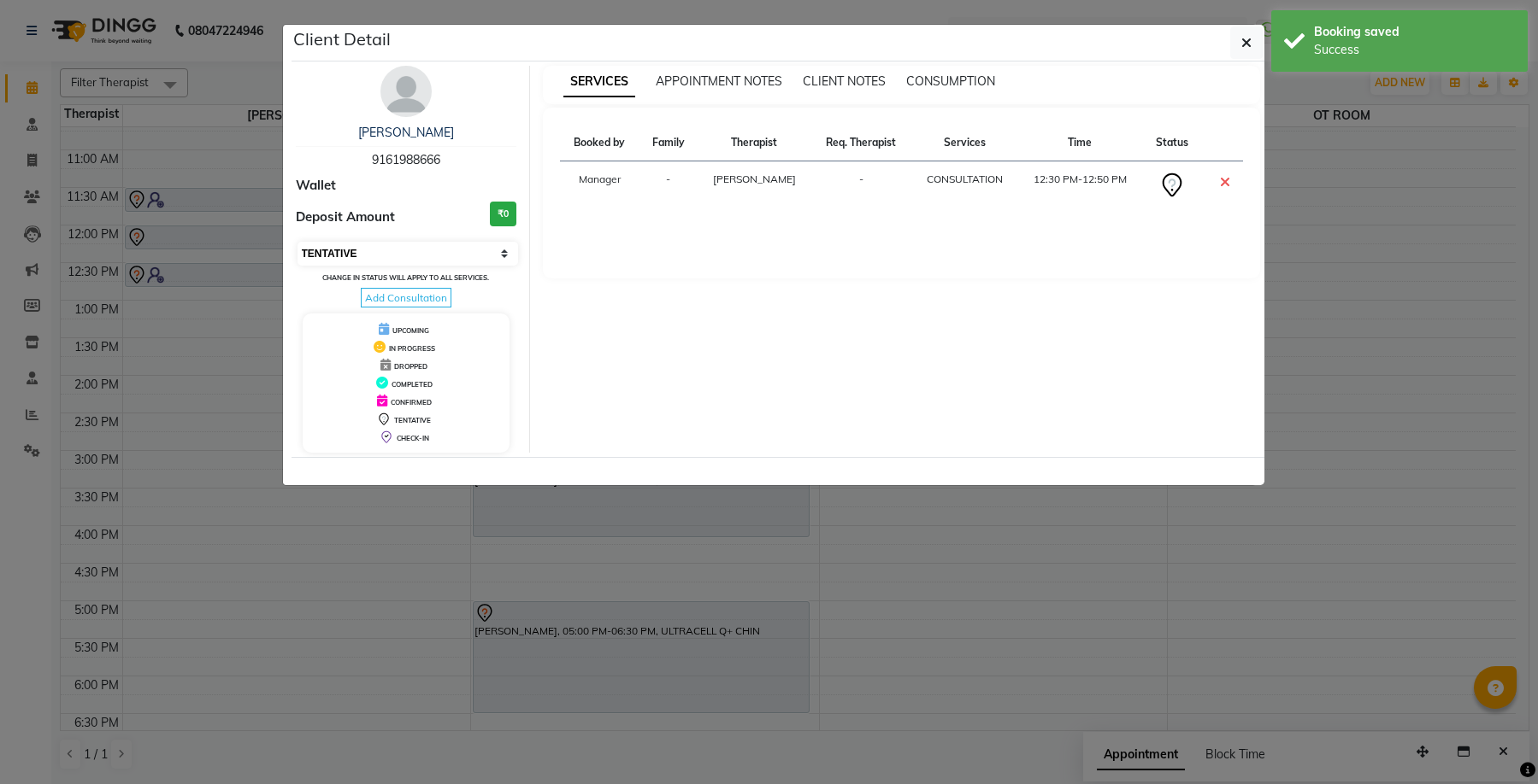
click at [501, 252] on select "Select CONFIRMED TENTATIVE" at bounding box center [409, 254] width 222 height 24
select select "6"
click at [298, 242] on select "Select CONFIRMED TENTATIVE" at bounding box center [409, 254] width 222 height 24
click at [1248, 46] on icon "button" at bounding box center [1246, 43] width 10 height 14
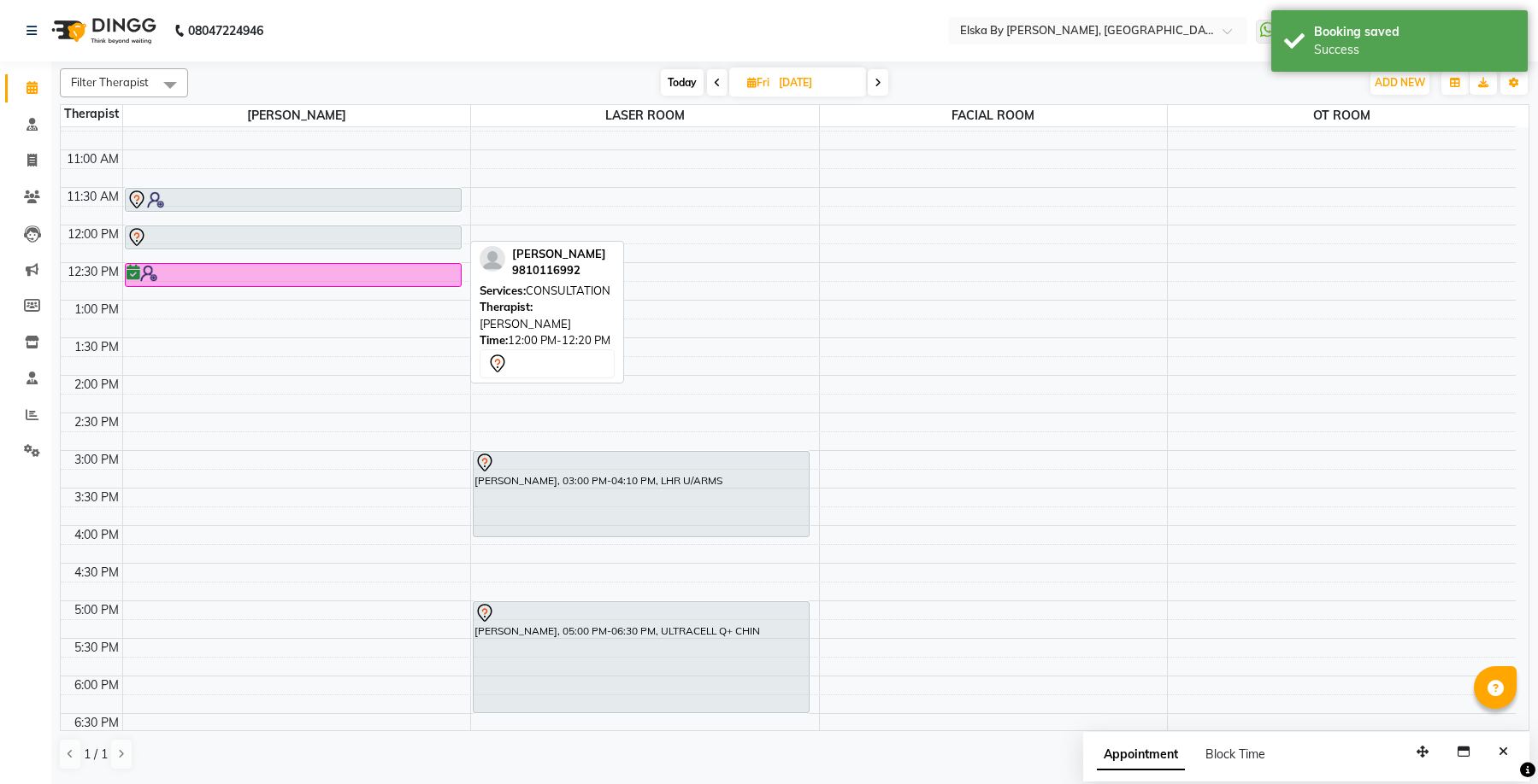
click at [438, 240] on div at bounding box center [294, 238] width 334 height 21
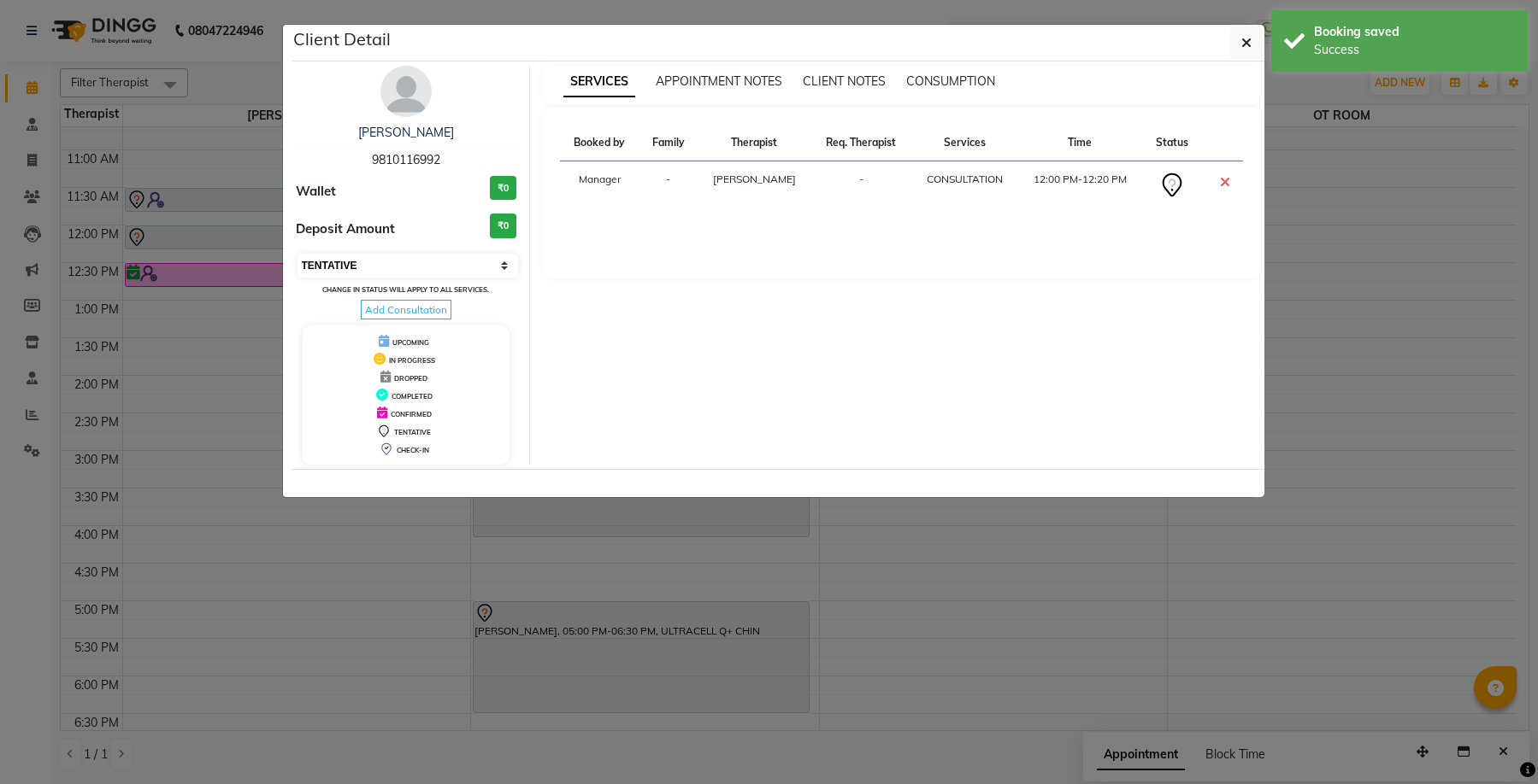
click at [501, 266] on select "Select CONFIRMED TENTATIVE" at bounding box center [409, 266] width 222 height 24
select select "6"
click at [298, 254] on select "Select CONFIRMED TENTATIVE" at bounding box center [409, 266] width 222 height 24
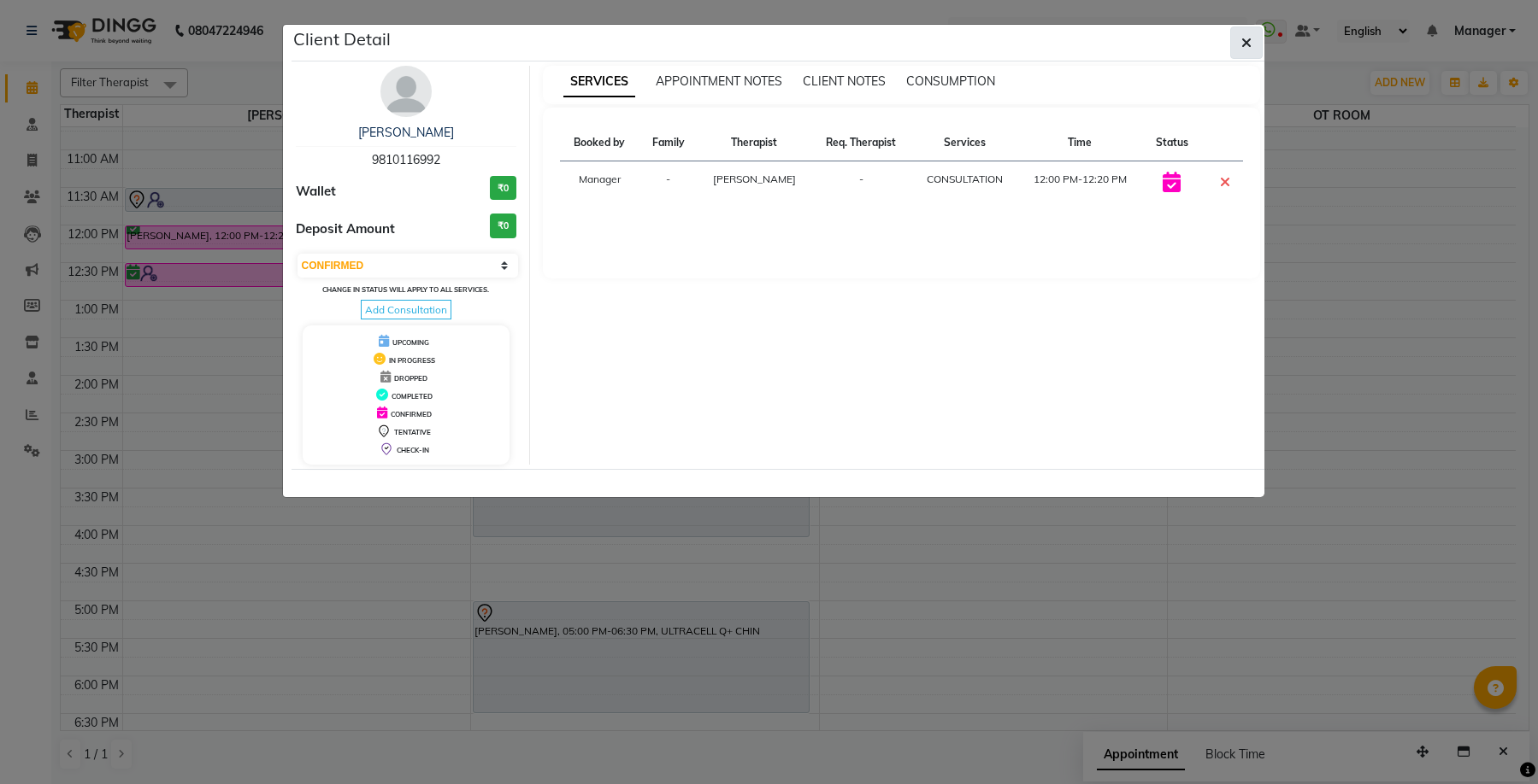
click at [1253, 39] on button "button" at bounding box center [1246, 43] width 33 height 33
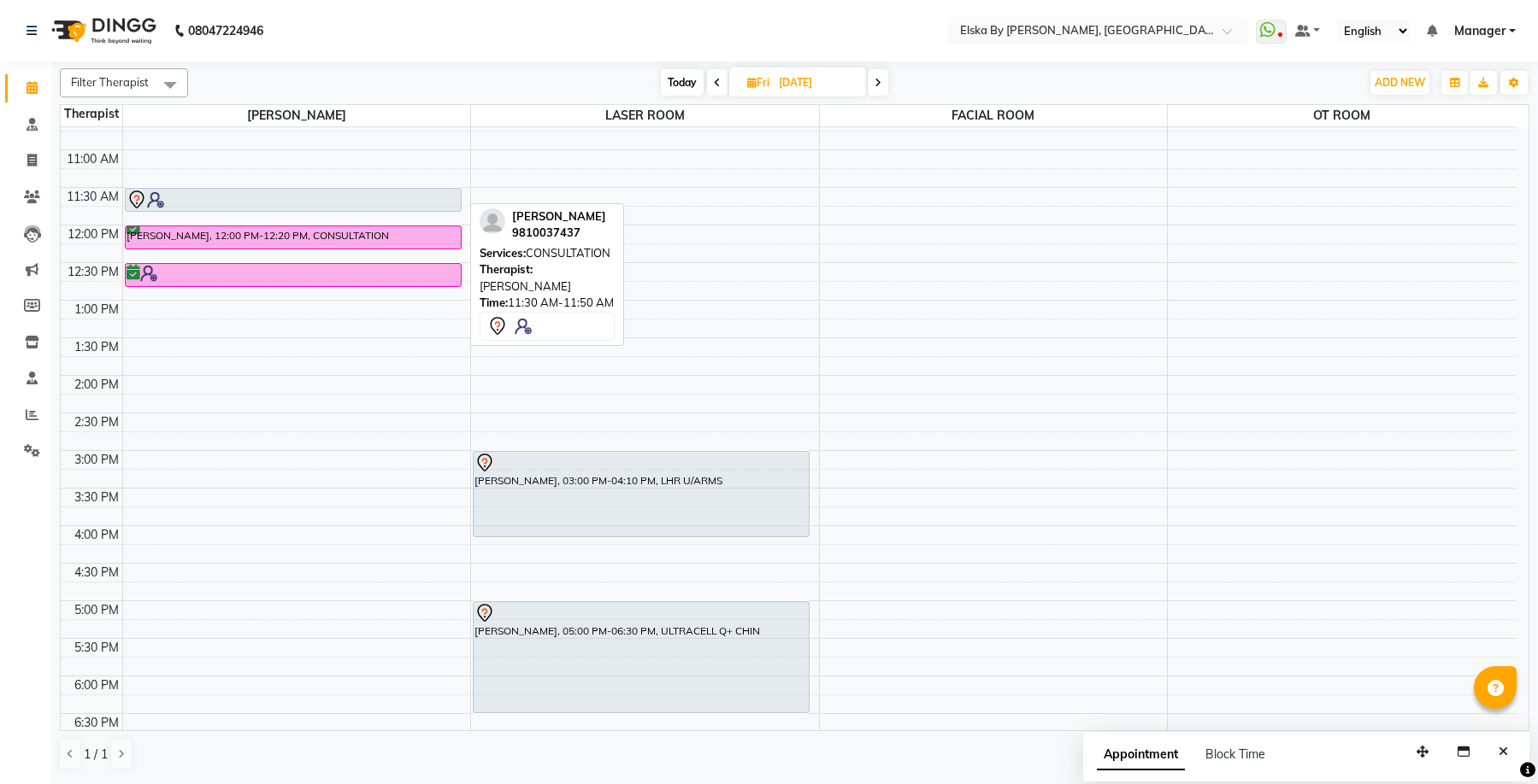
click at [308, 208] on div at bounding box center [293, 211] width 335 height 7
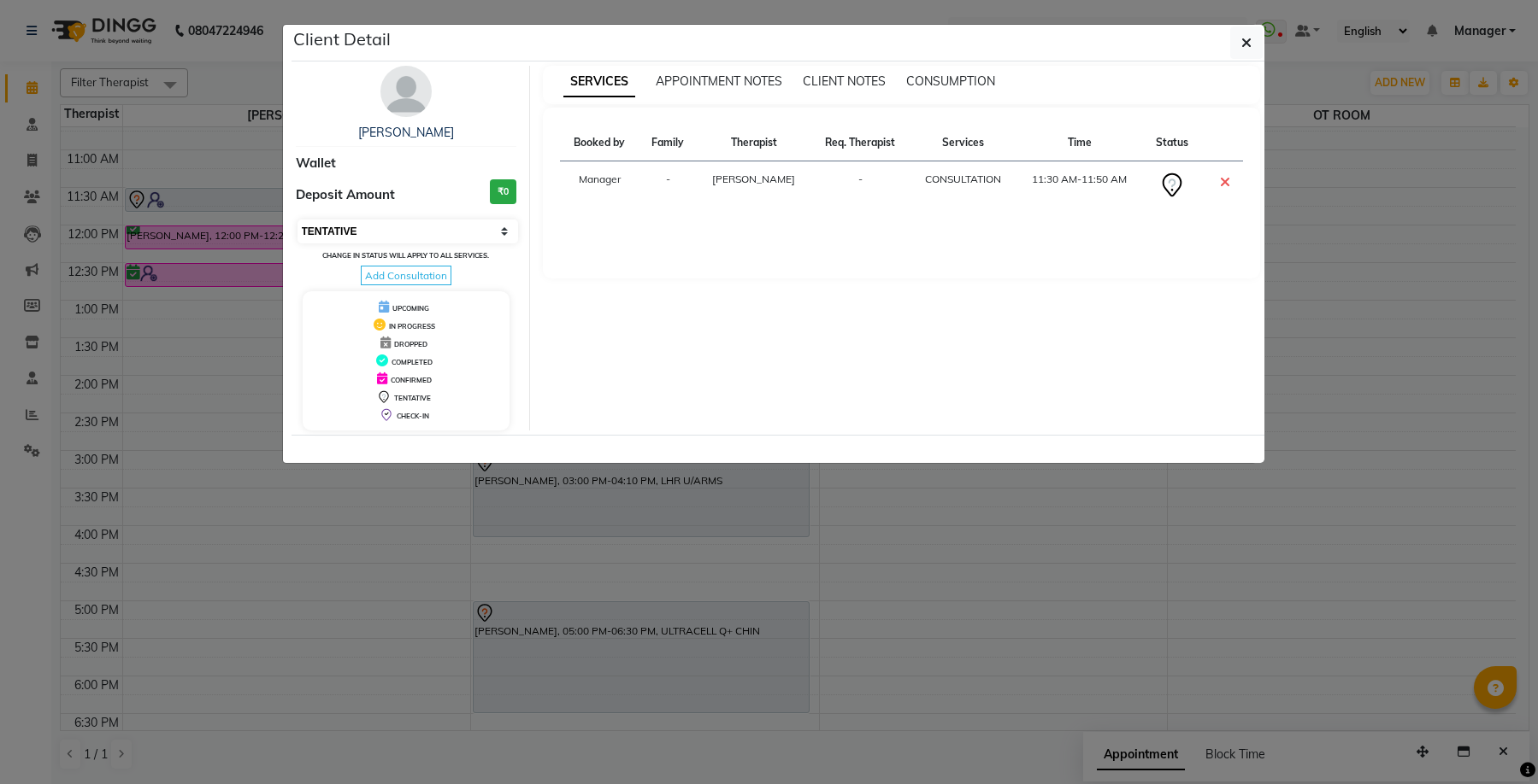
click at [502, 228] on select "Select CONFIRMED TENTATIVE" at bounding box center [409, 232] width 222 height 24
select select "6"
click at [298, 220] on select "Select CONFIRMED TENTATIVE" at bounding box center [409, 232] width 222 height 24
click at [1252, 50] on button "button" at bounding box center [1246, 43] width 33 height 33
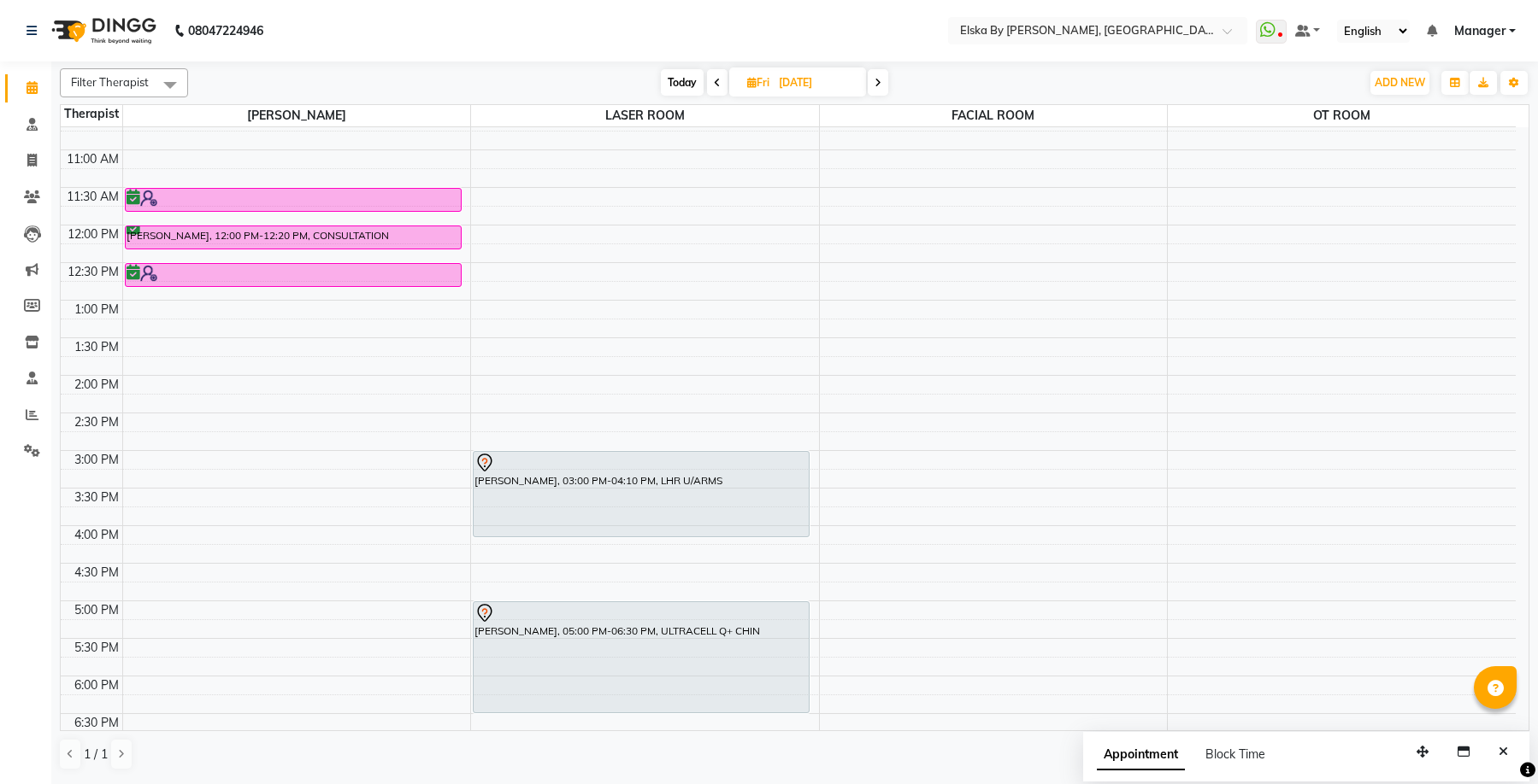
click at [692, 84] on span "Today" at bounding box center [682, 82] width 43 height 27
type input "[DATE]"
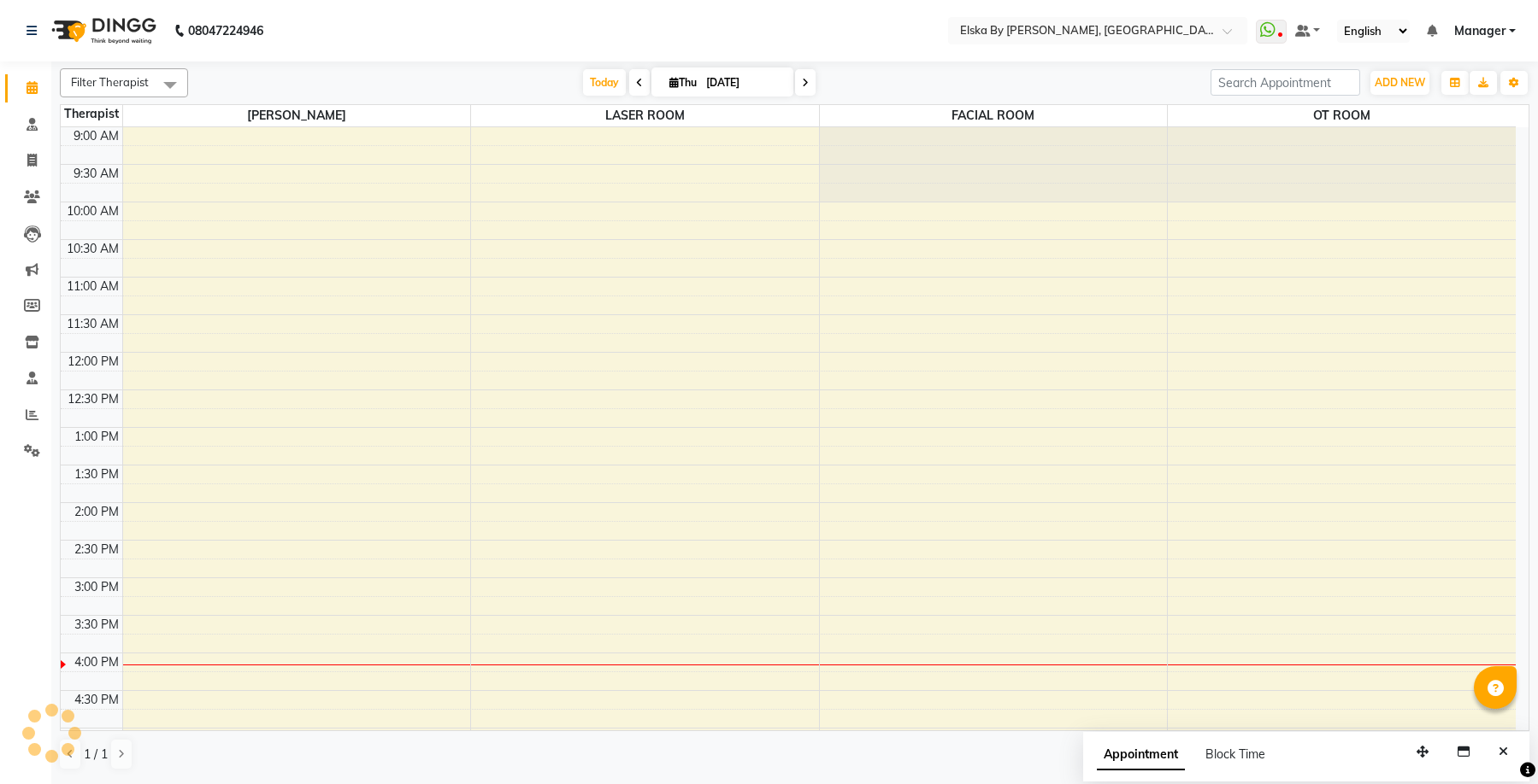
scroll to position [299, 0]
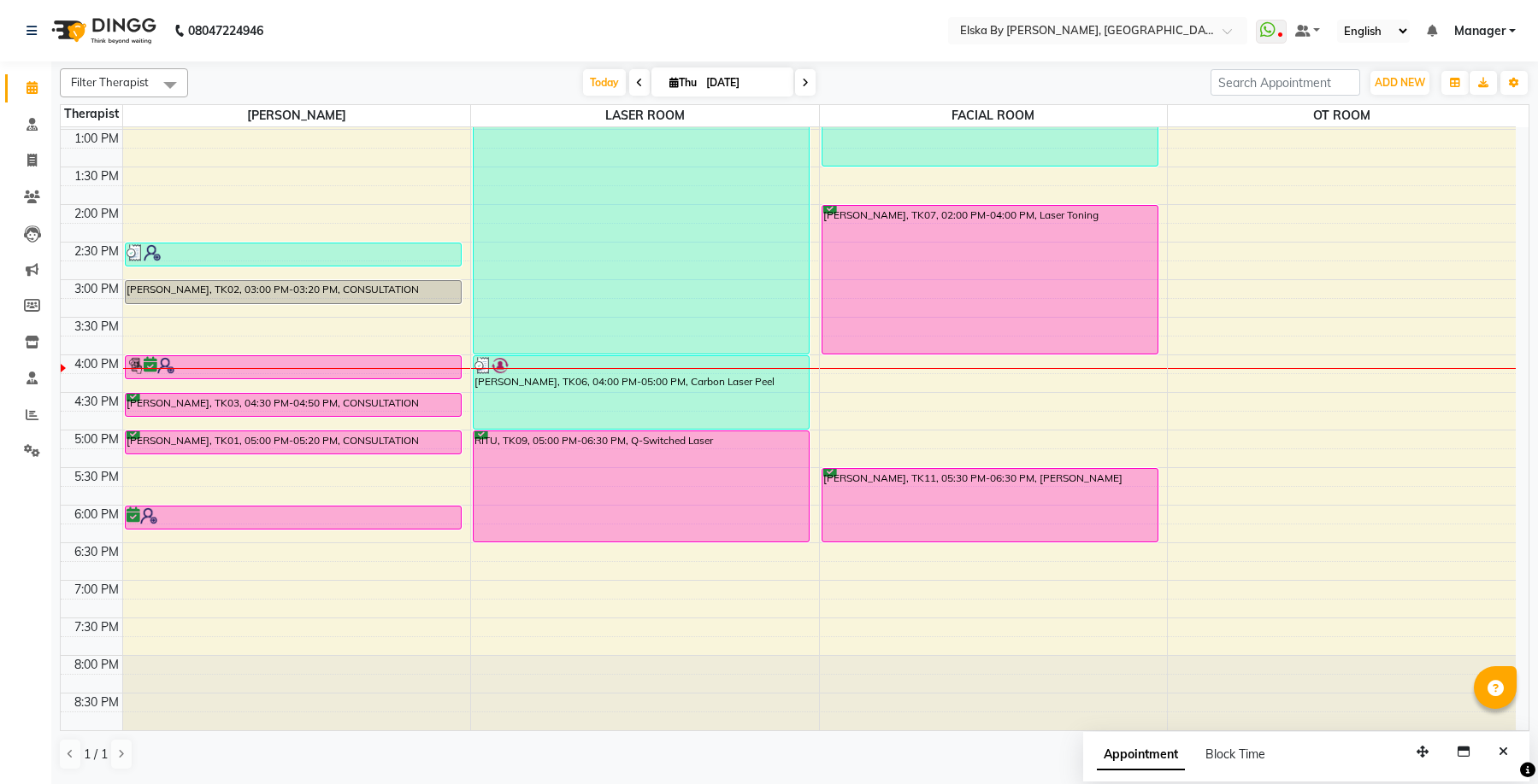
click at [673, 78] on icon at bounding box center [674, 82] width 9 height 11
select select "9"
select select "2025"
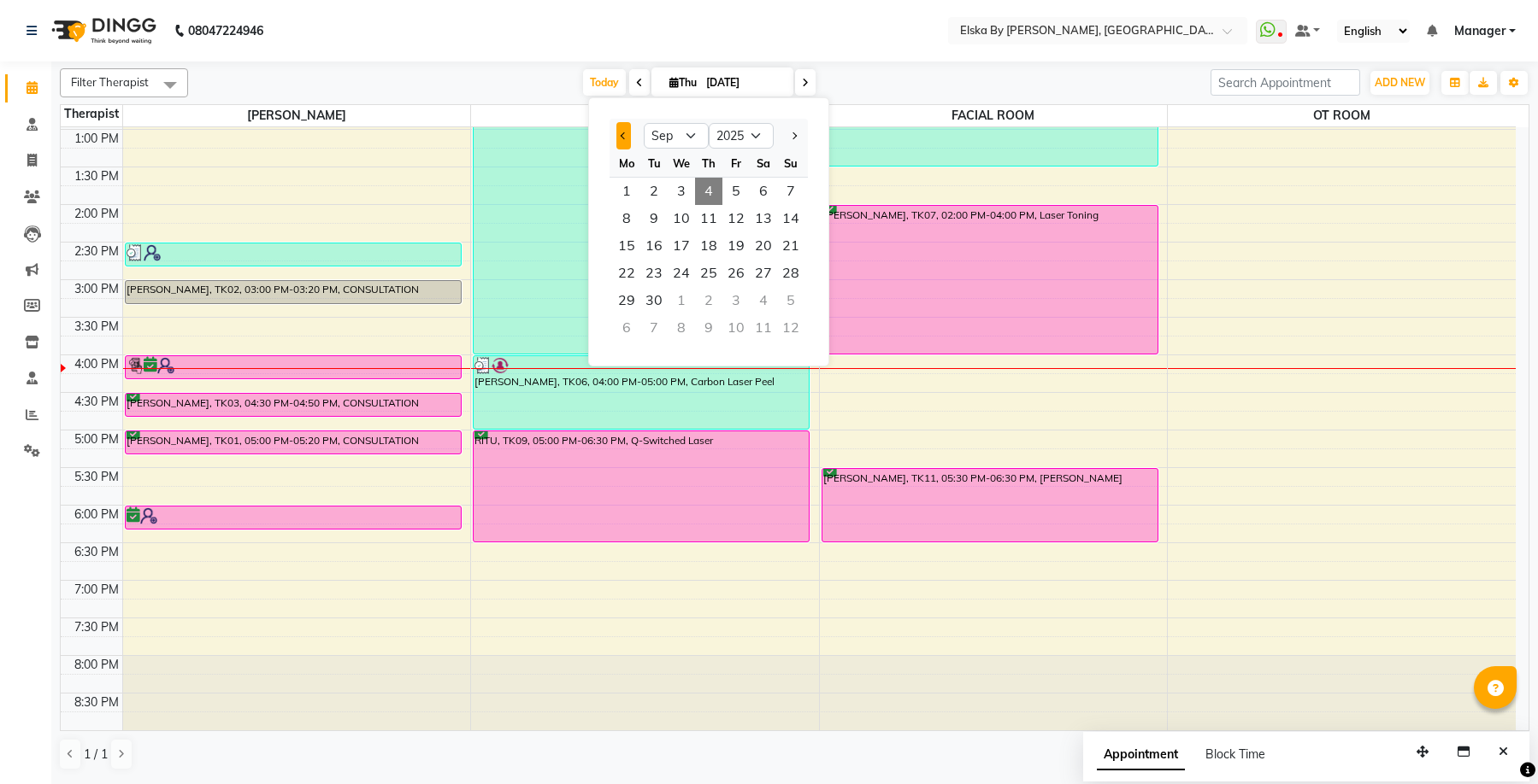
click at [619, 138] on button "Previous month" at bounding box center [624, 135] width 15 height 27
select select "8"
click at [738, 301] on span "29" at bounding box center [736, 300] width 27 height 27
type input "[DATE]"
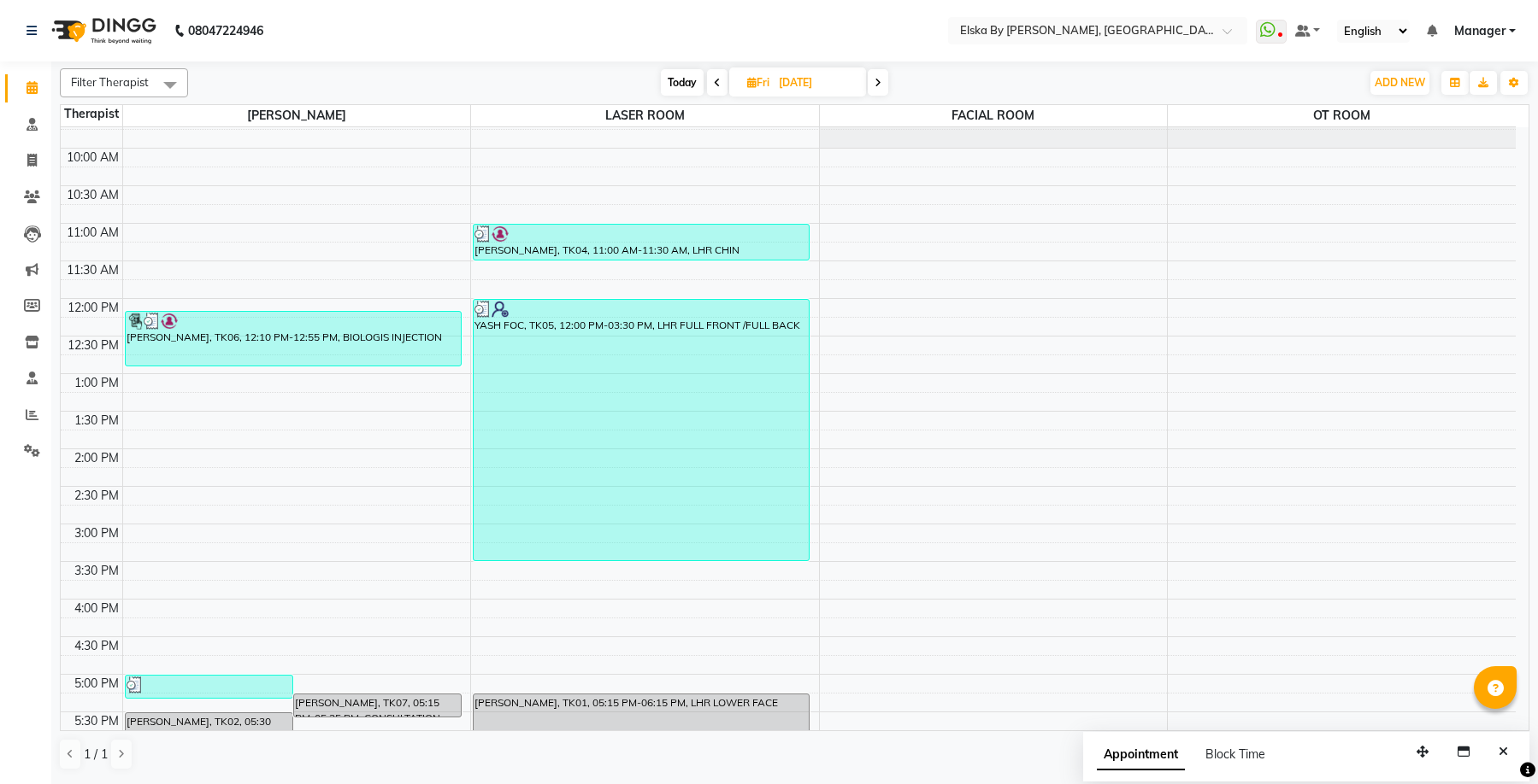
scroll to position [42, 0]
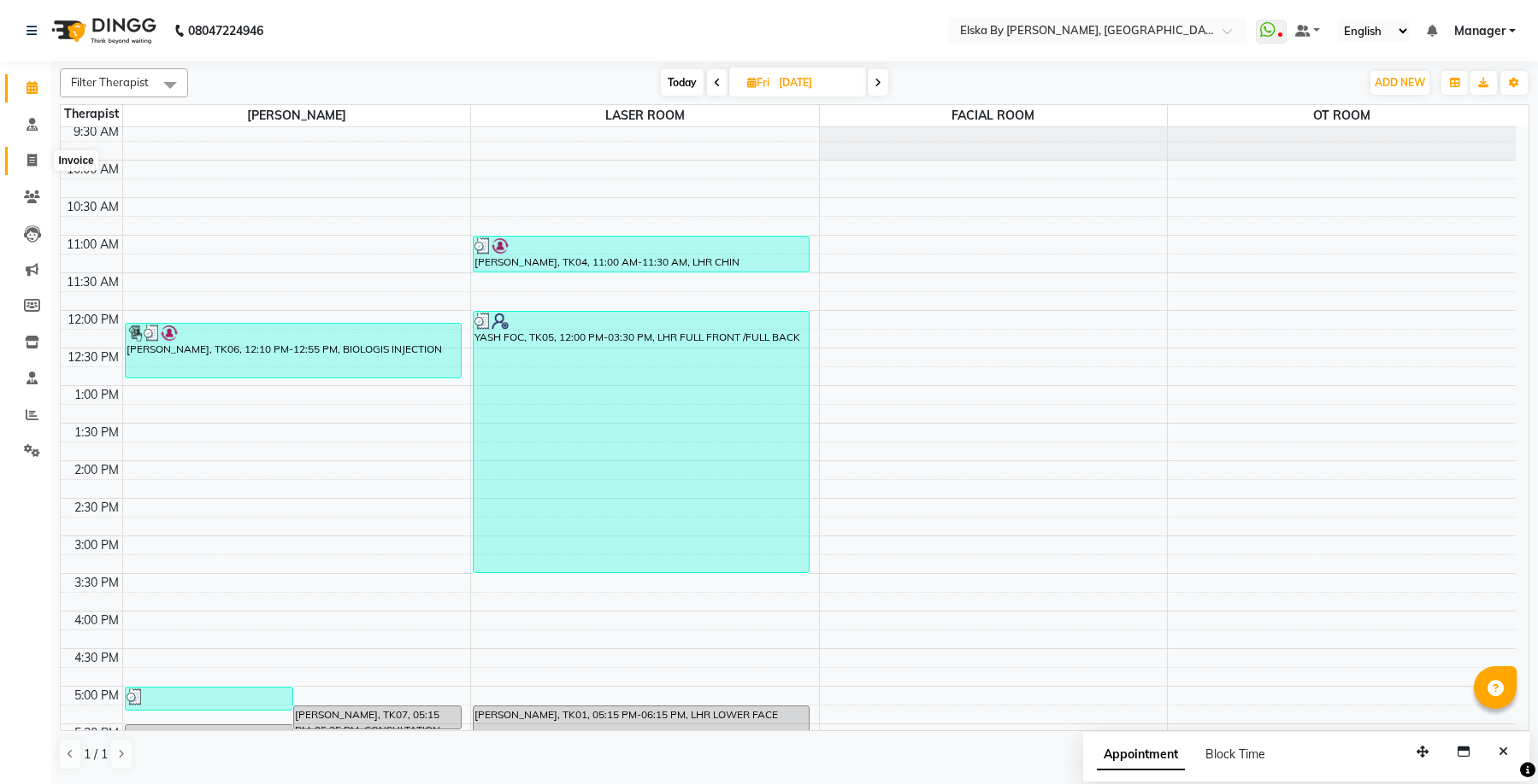
click at [33, 161] on icon at bounding box center [31, 160] width 9 height 13
select select "service"
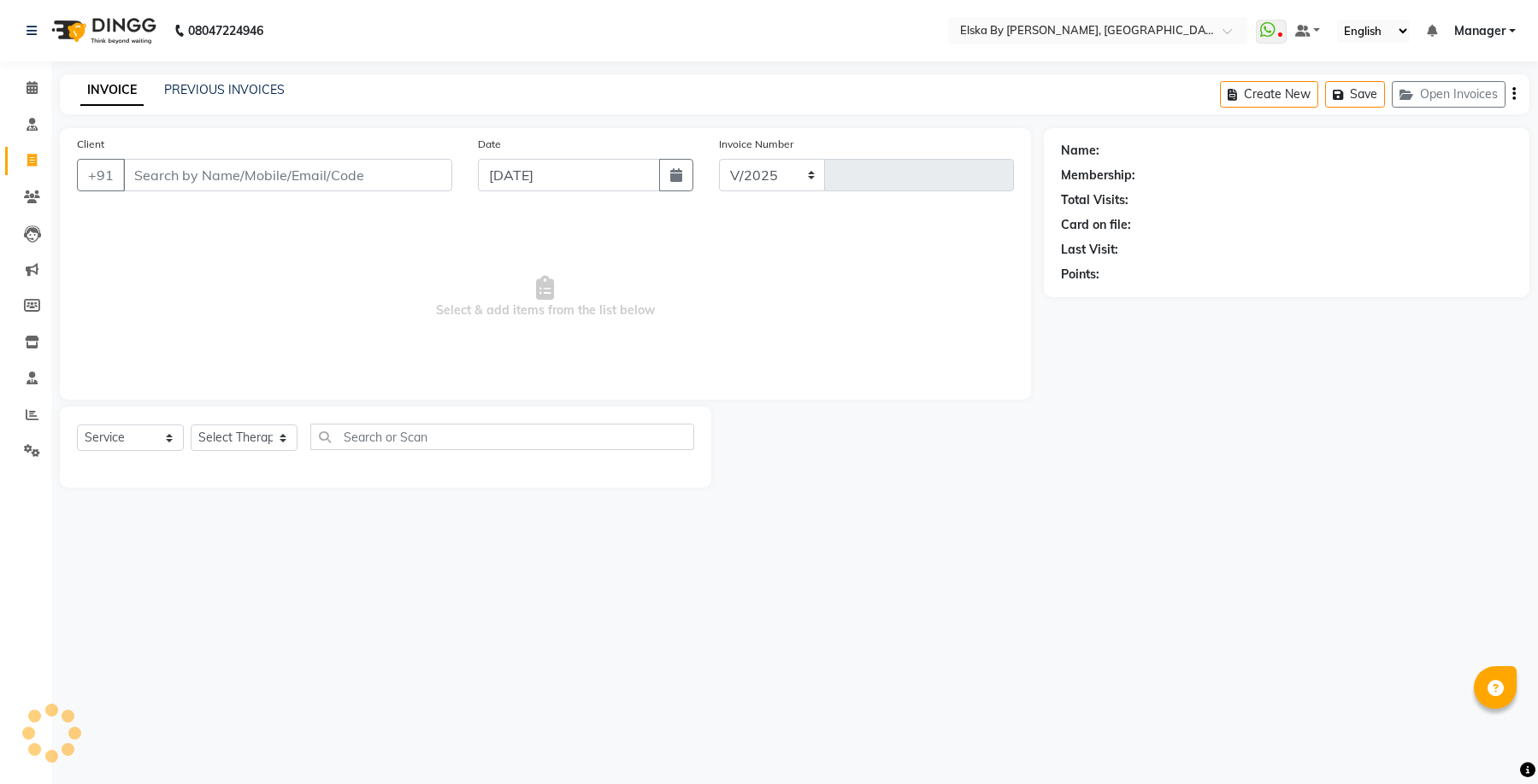
select select "7252"
type input "1629"
click at [183, 187] on input "Client" at bounding box center [287, 175] width 329 height 33
select select "62001"
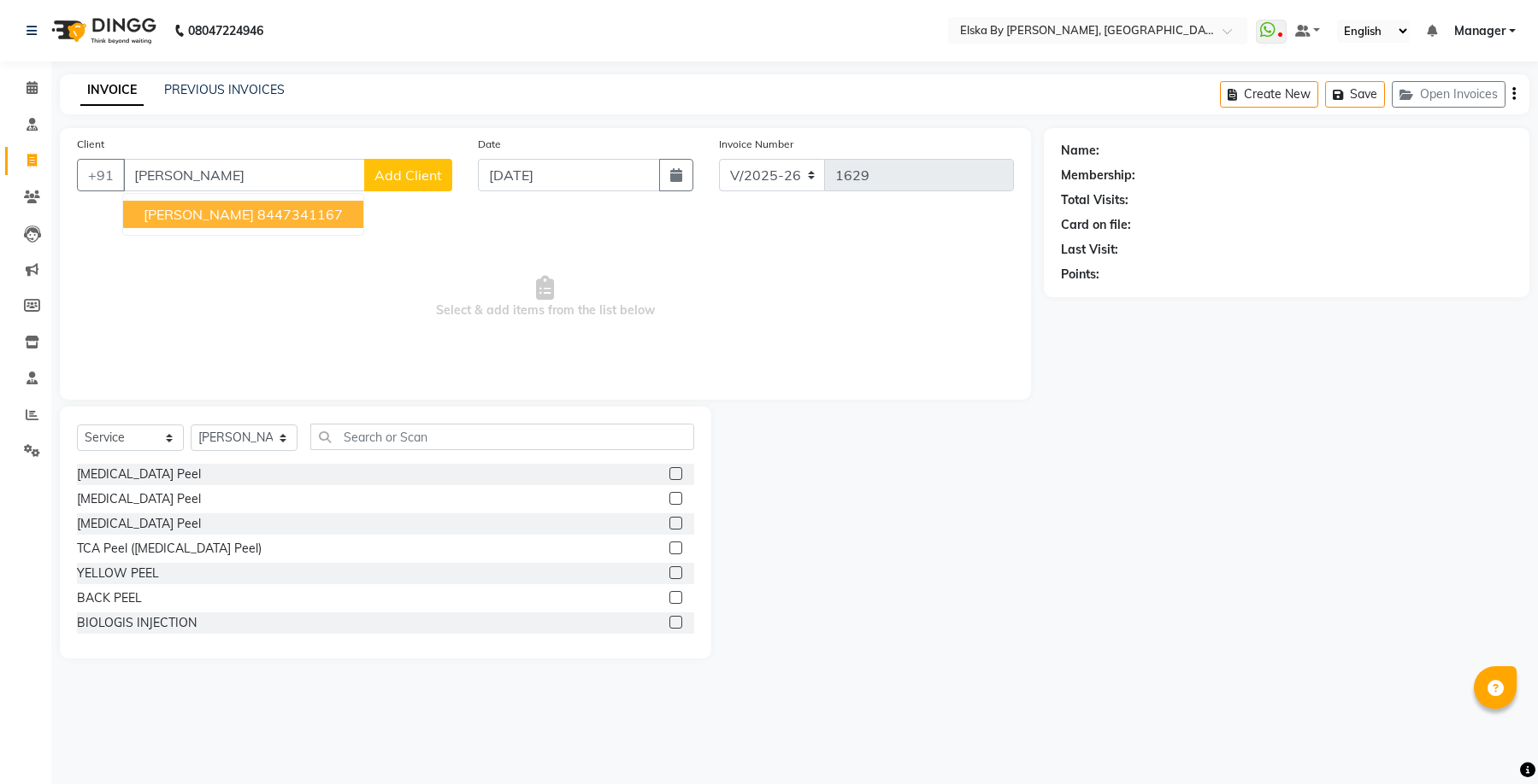
click at [193, 223] on button "[PERSON_NAME] 8447341167" at bounding box center [243, 214] width 240 height 27
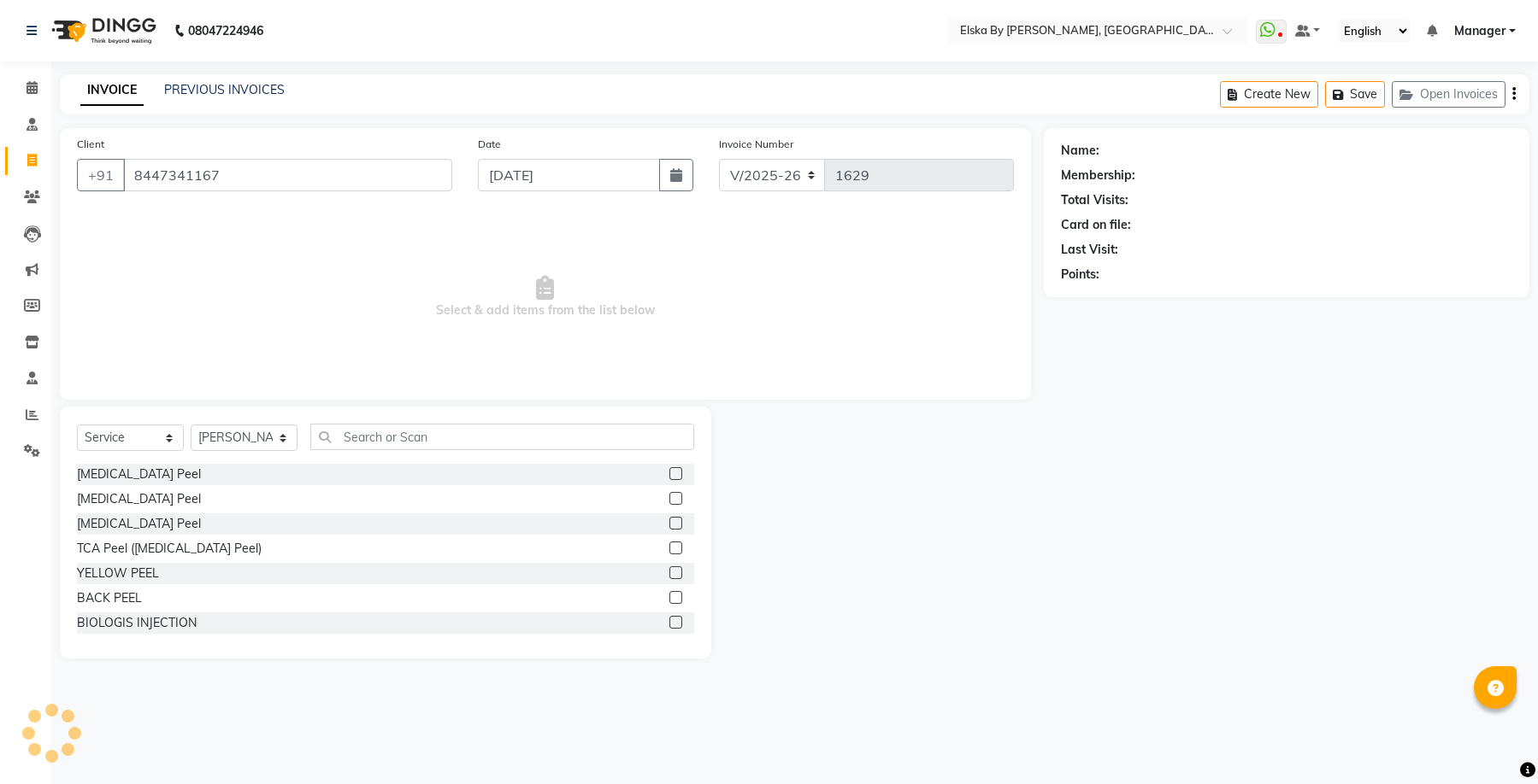
type input "8447341167"
click at [139, 440] on select "Select Service Product Membership Package Voucher Prepaid Gift Card" at bounding box center [130, 437] width 107 height 27
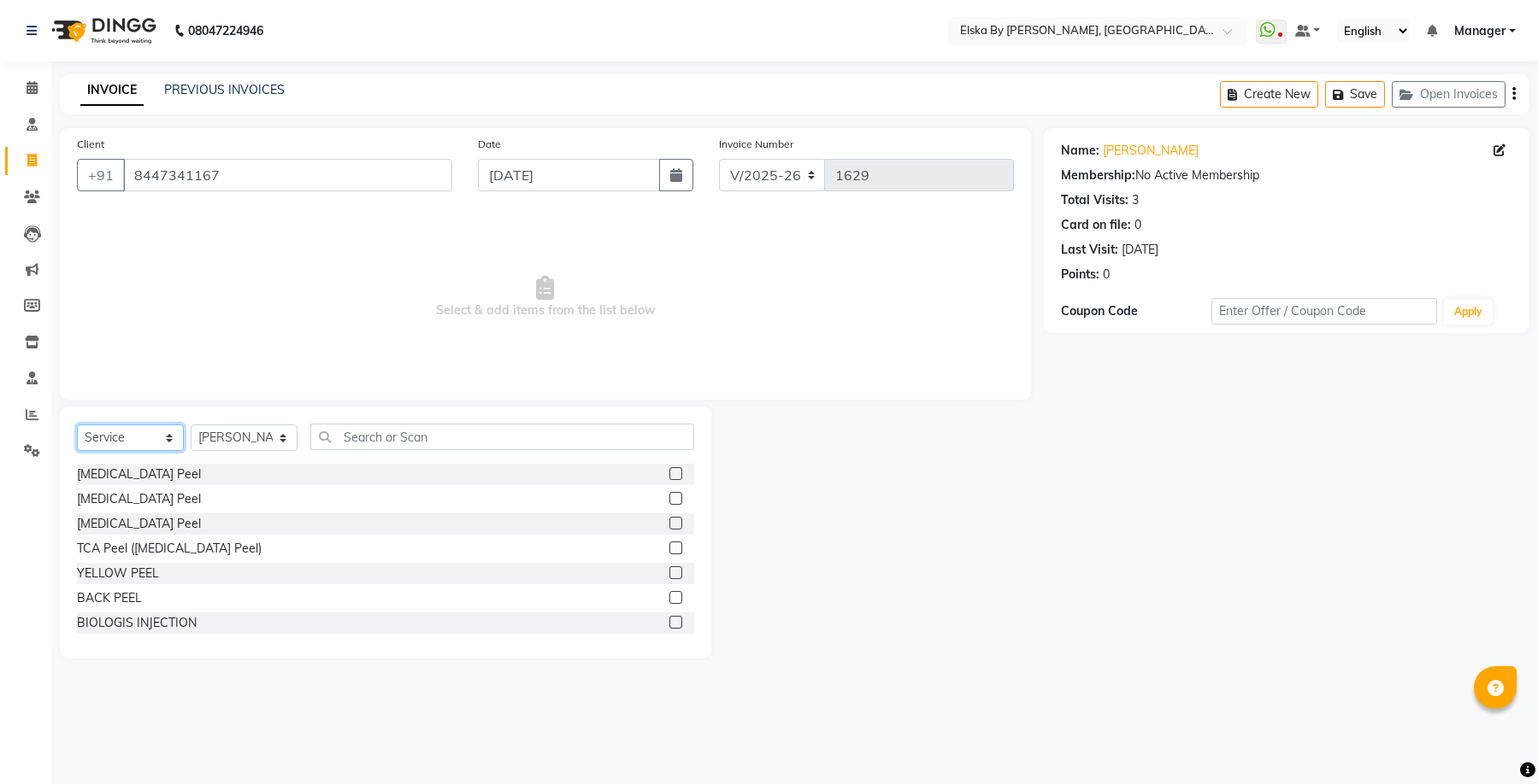
select select "product"
click at [77, 424] on select "Select Service Product Membership Package Voucher Prepaid Gift Card" at bounding box center [130, 437] width 107 height 27
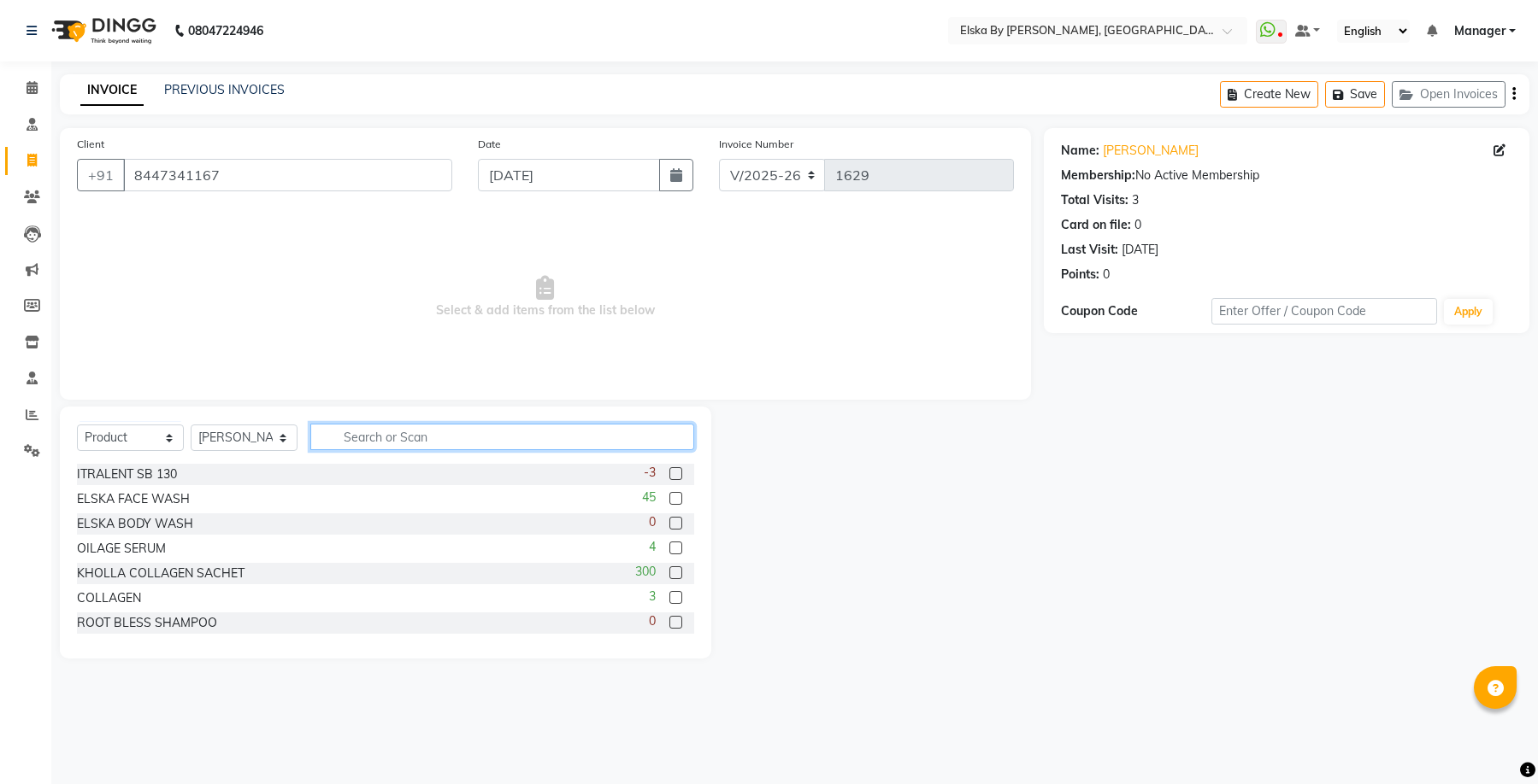
click at [352, 434] on input "text" at bounding box center [503, 436] width 384 height 27
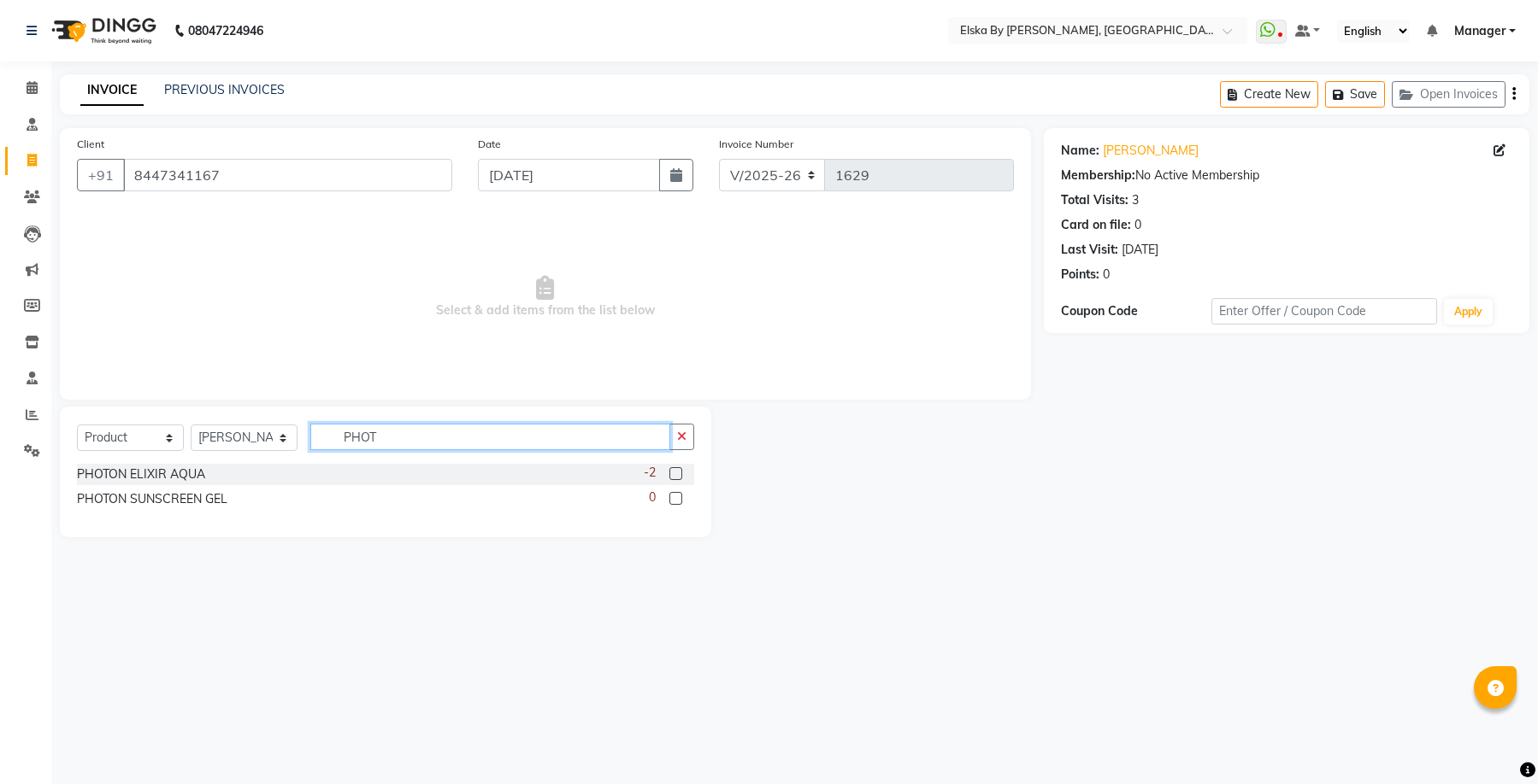
type input "PHOT"
click at [683, 474] on label at bounding box center [676, 473] width 13 height 13
click at [681, 474] on input "checkbox" at bounding box center [675, 474] width 11 height 11
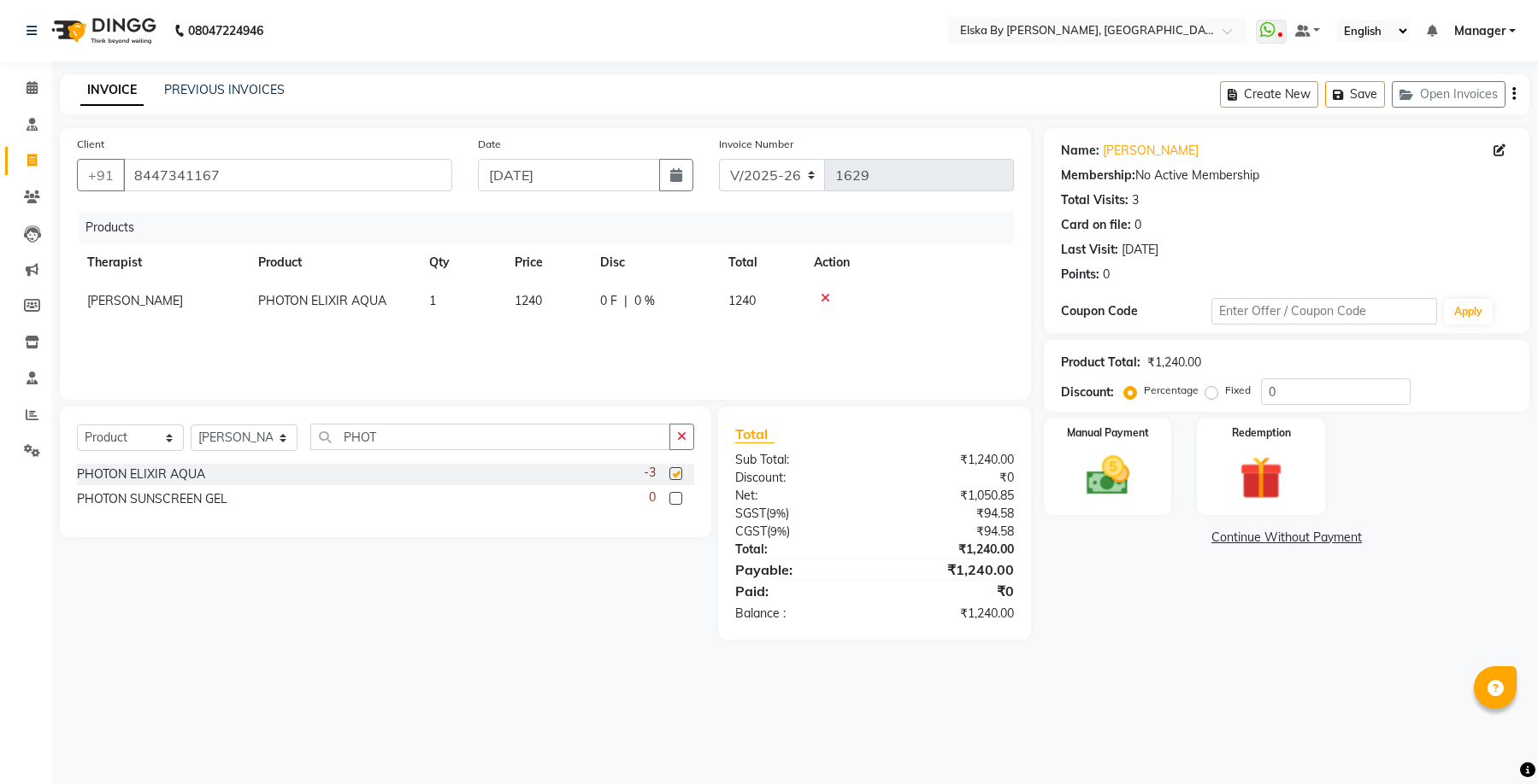
checkbox input "false"
click at [446, 303] on td "1" at bounding box center [462, 301] width 86 height 39
click at [446, 303] on input "1" at bounding box center [462, 306] width 65 height 27
type input "2"
click at [1207, 637] on div "Name: [PERSON_NAME] Membership: No Active Membership Total Visits: 3 Card on fi…" at bounding box center [1293, 384] width 499 height 511
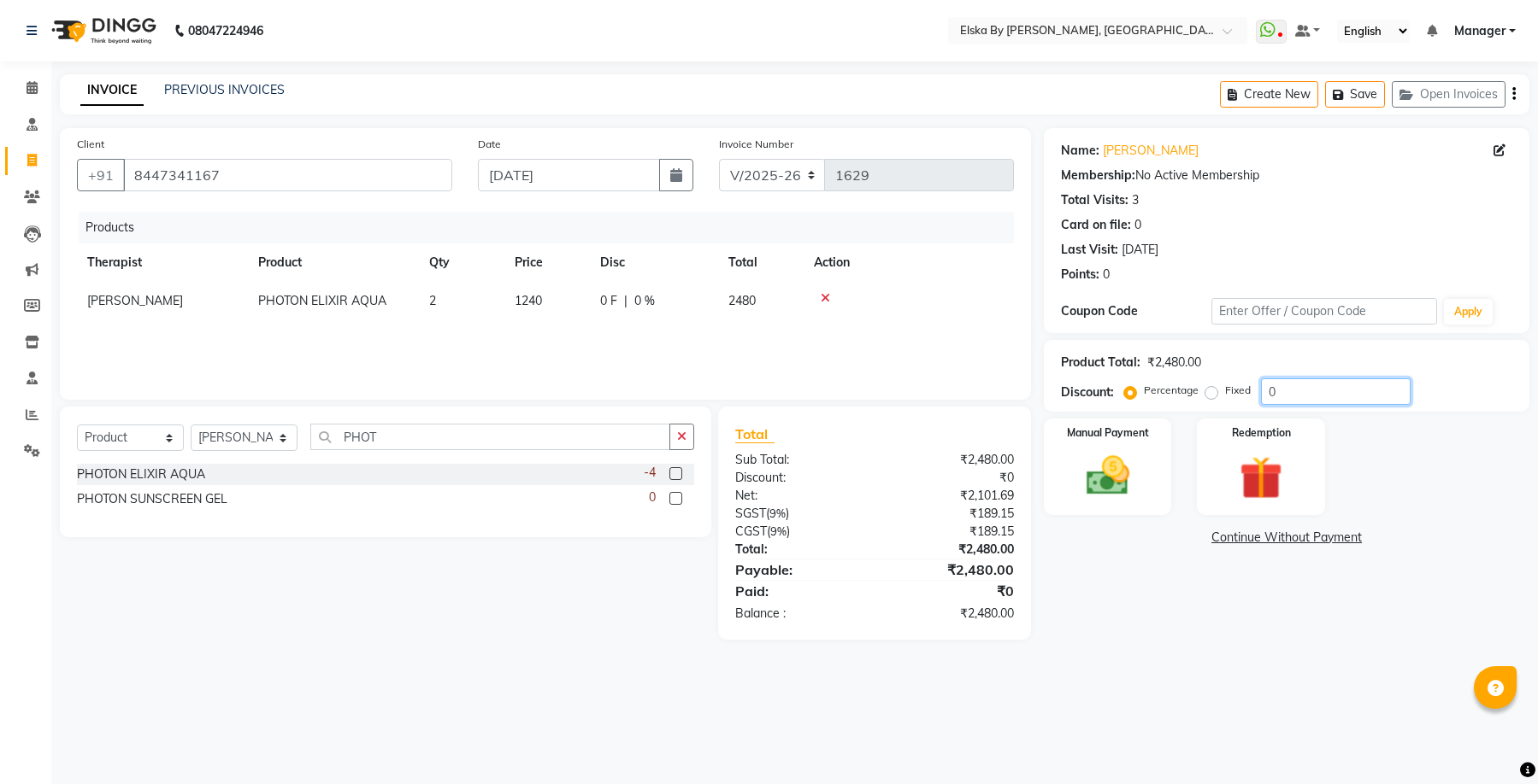
click at [1261, 390] on input "0" at bounding box center [1336, 392] width 150 height 27
click at [1225, 391] on label "Fixed" at bounding box center [1238, 390] width 26 height 15
click at [1210, 391] on input "Fixed" at bounding box center [1215, 391] width 12 height 12
radio input "true"
drag, startPoint x: 1276, startPoint y: 391, endPoint x: 1243, endPoint y: 399, distance: 34.0
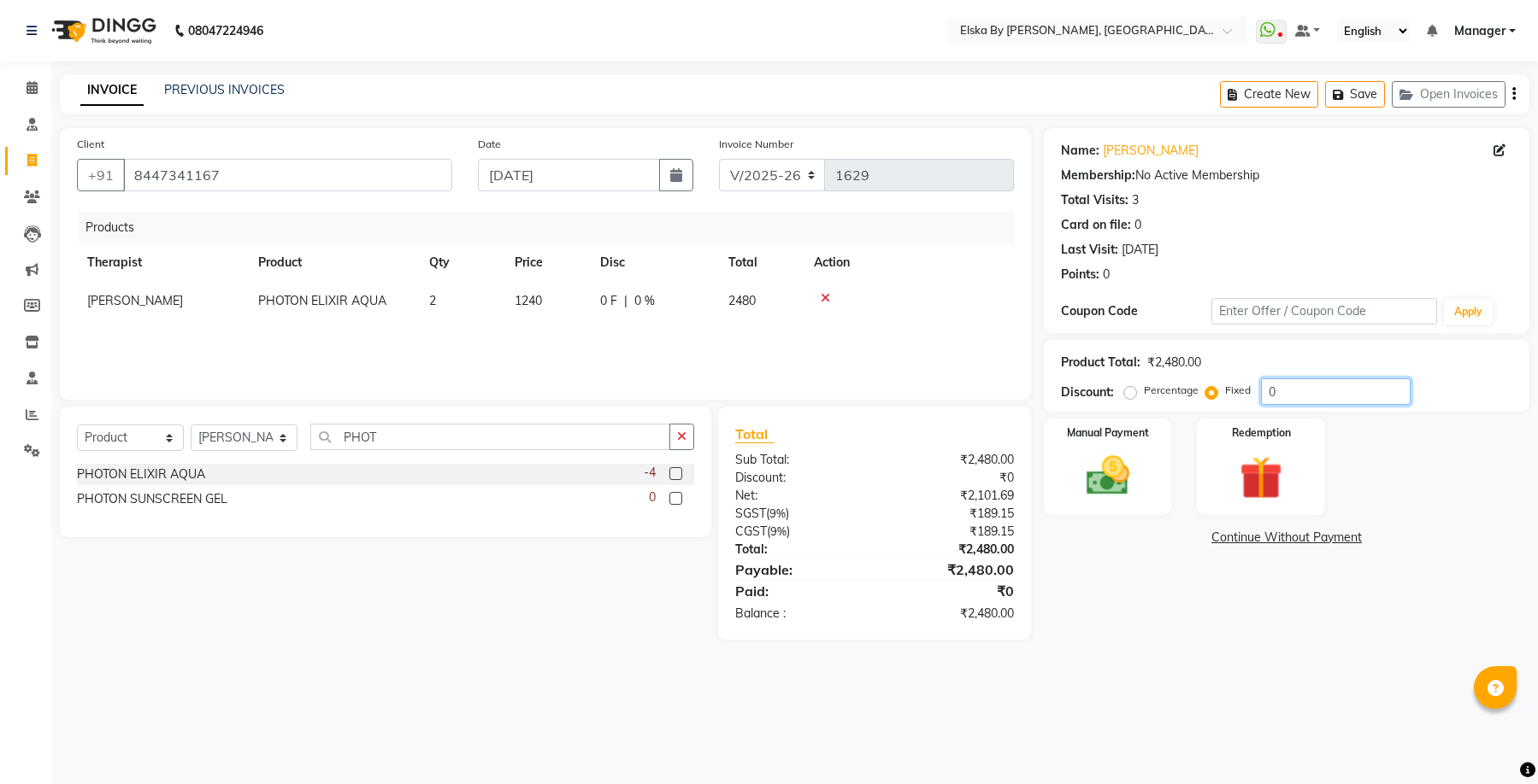
click at [1243, 399] on div "Percentage Fixed 0" at bounding box center [1269, 392] width 283 height 27
type input "480"
click at [1095, 463] on img at bounding box center [1107, 476] width 73 height 52
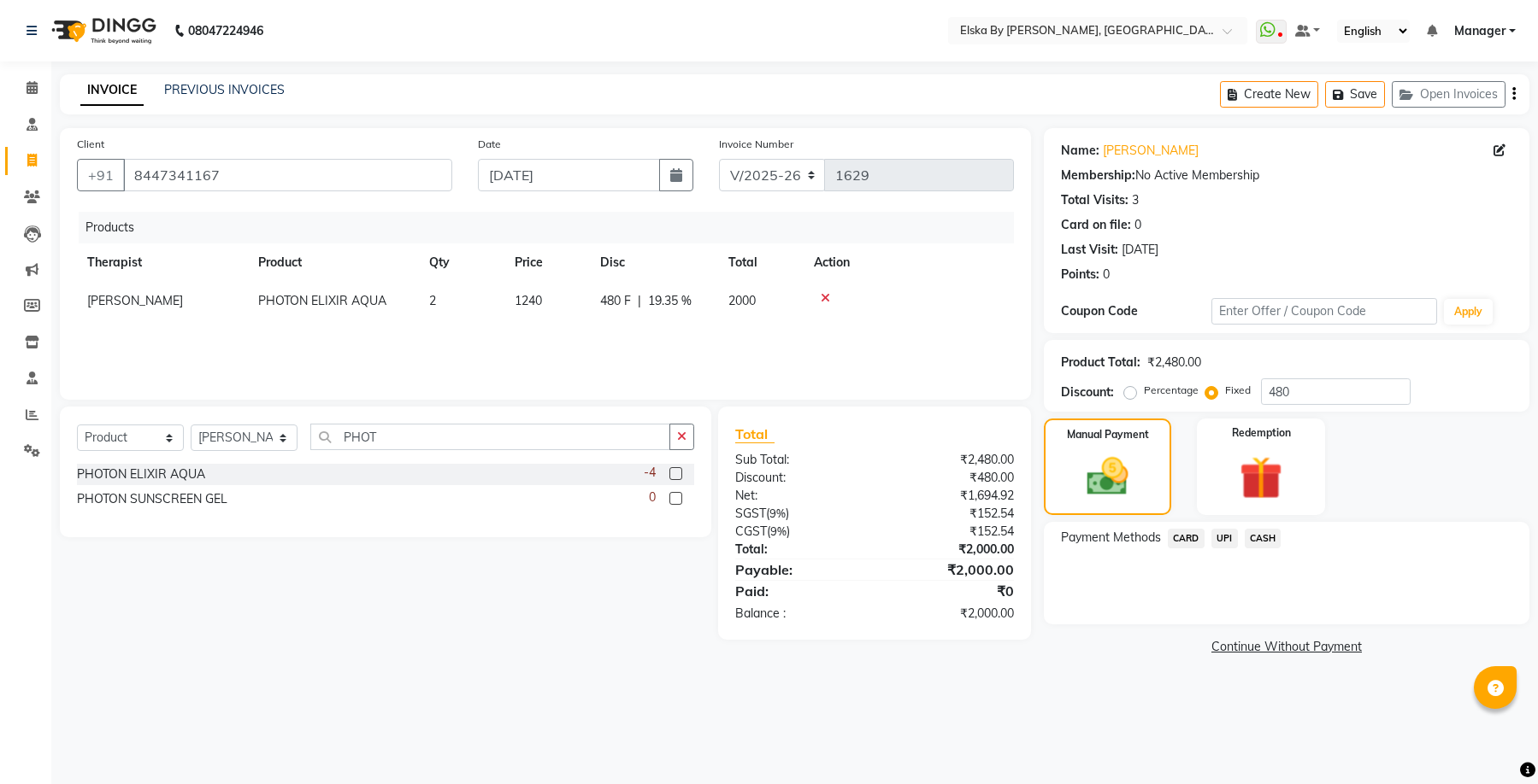
click at [1225, 535] on span "UPI" at bounding box center [1224, 539] width 27 height 20
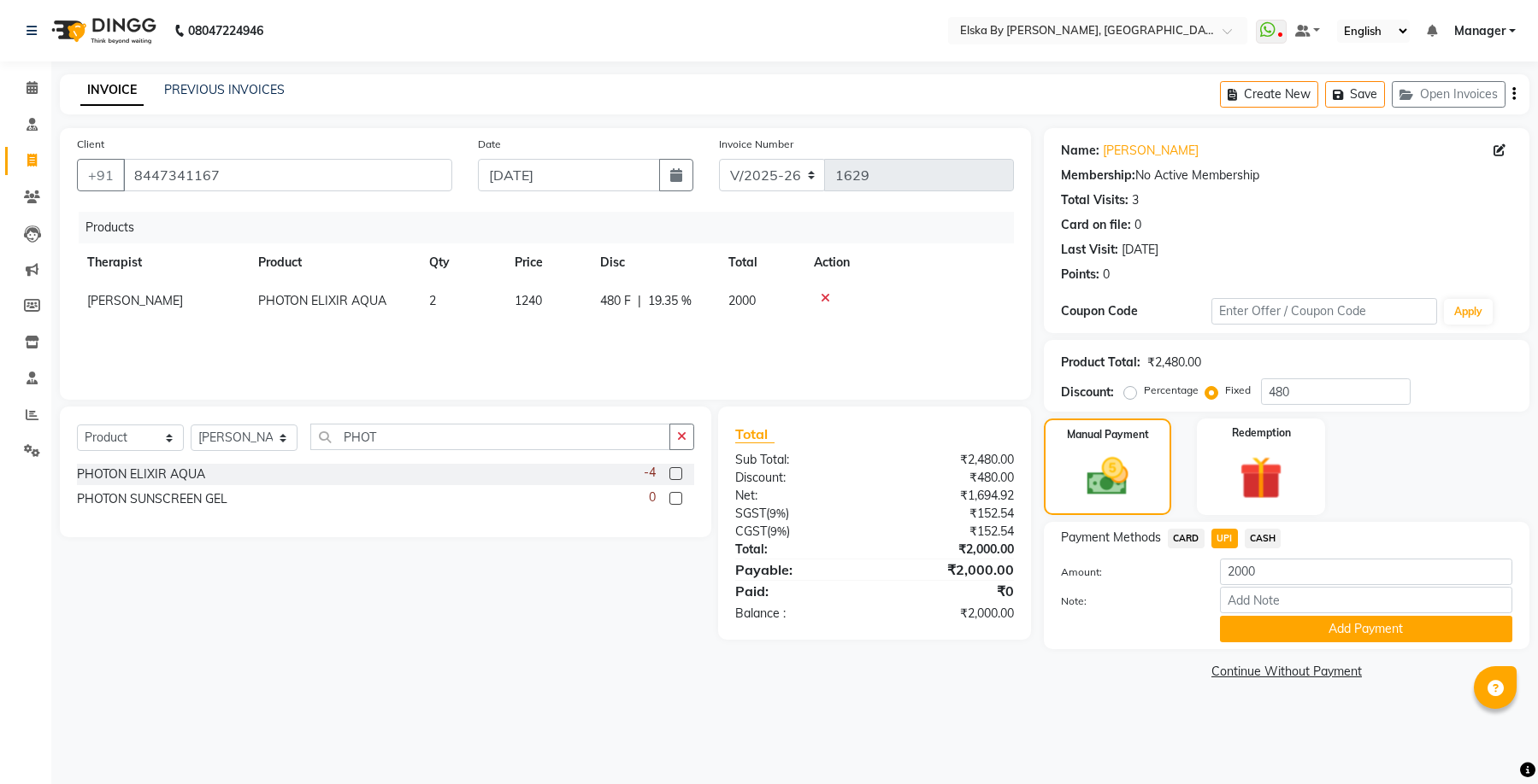
drag, startPoint x: 1225, startPoint y: 535, endPoint x: 813, endPoint y: 559, distance: 412.7
click at [1052, 692] on main "INVOICE PREVIOUS INVOICES Create New Save Open Invoices Client [PHONE_NUMBER] D…" at bounding box center [794, 392] width 1487 height 636
click at [683, 178] on button "button" at bounding box center [677, 175] width 34 height 33
select select "9"
select select "2025"
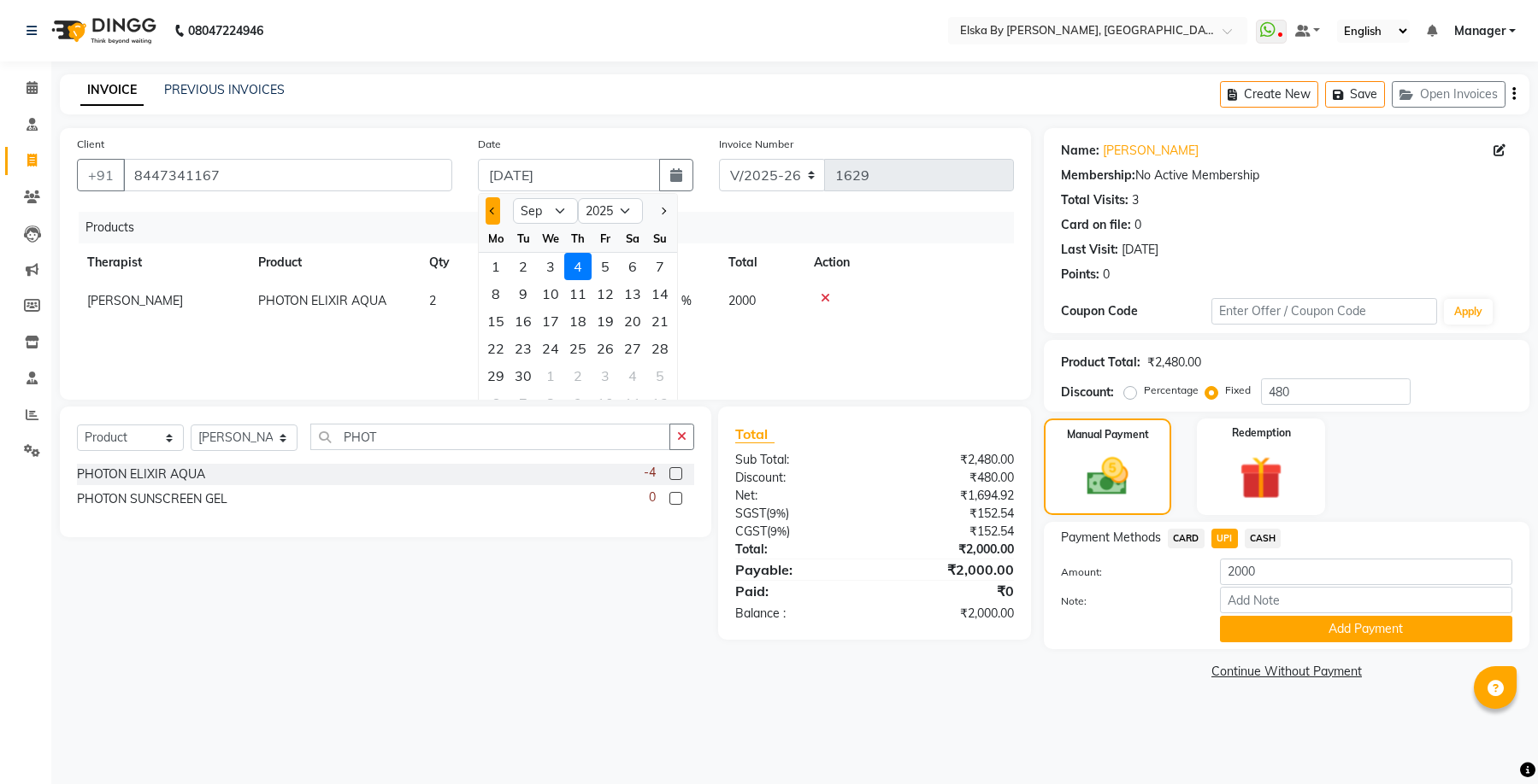
click at [498, 210] on button "Previous month" at bounding box center [493, 211] width 15 height 27
select select "8"
click at [610, 376] on div "29" at bounding box center [605, 376] width 27 height 27
type input "[DATE]"
radio input "true"
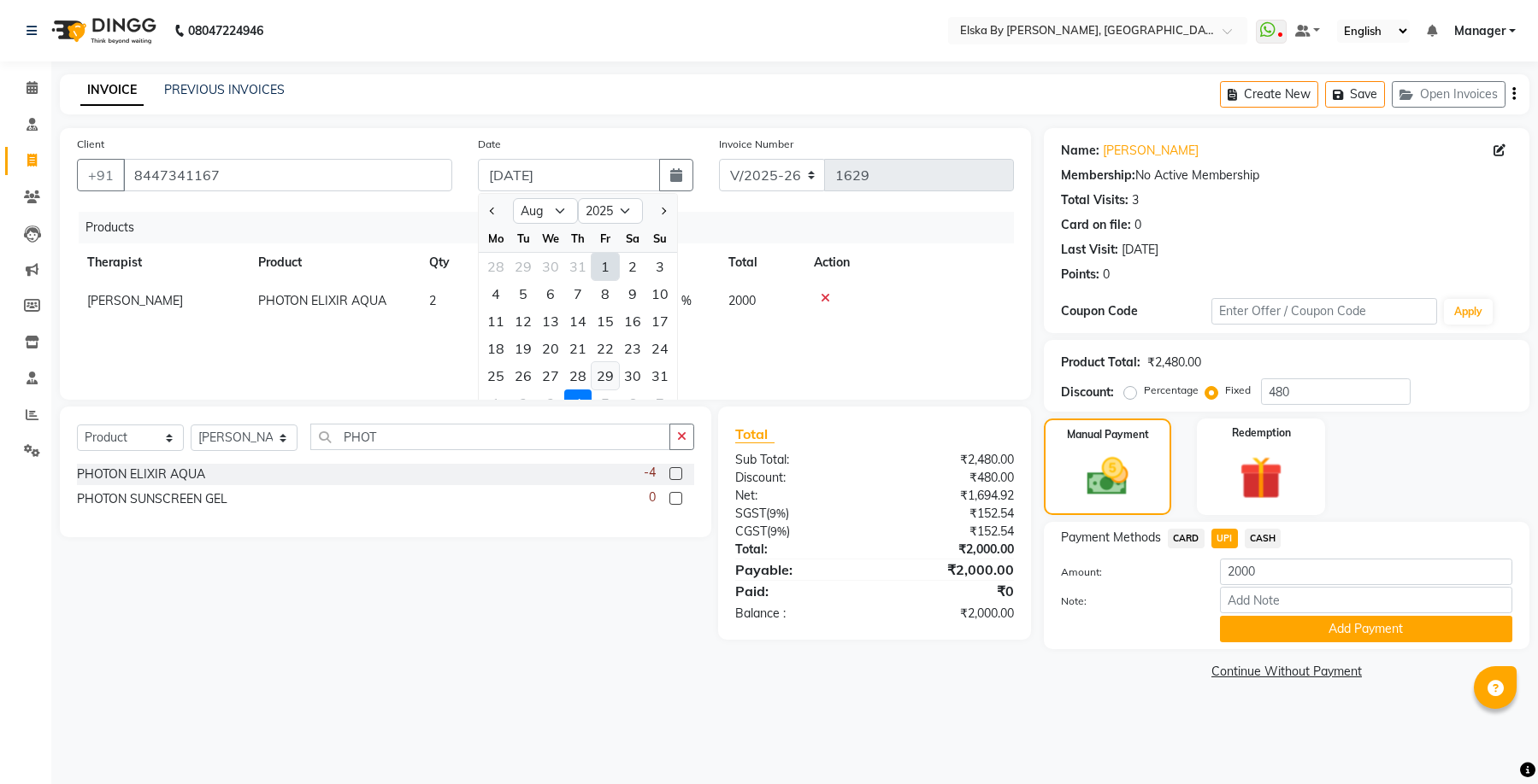
type input "0"
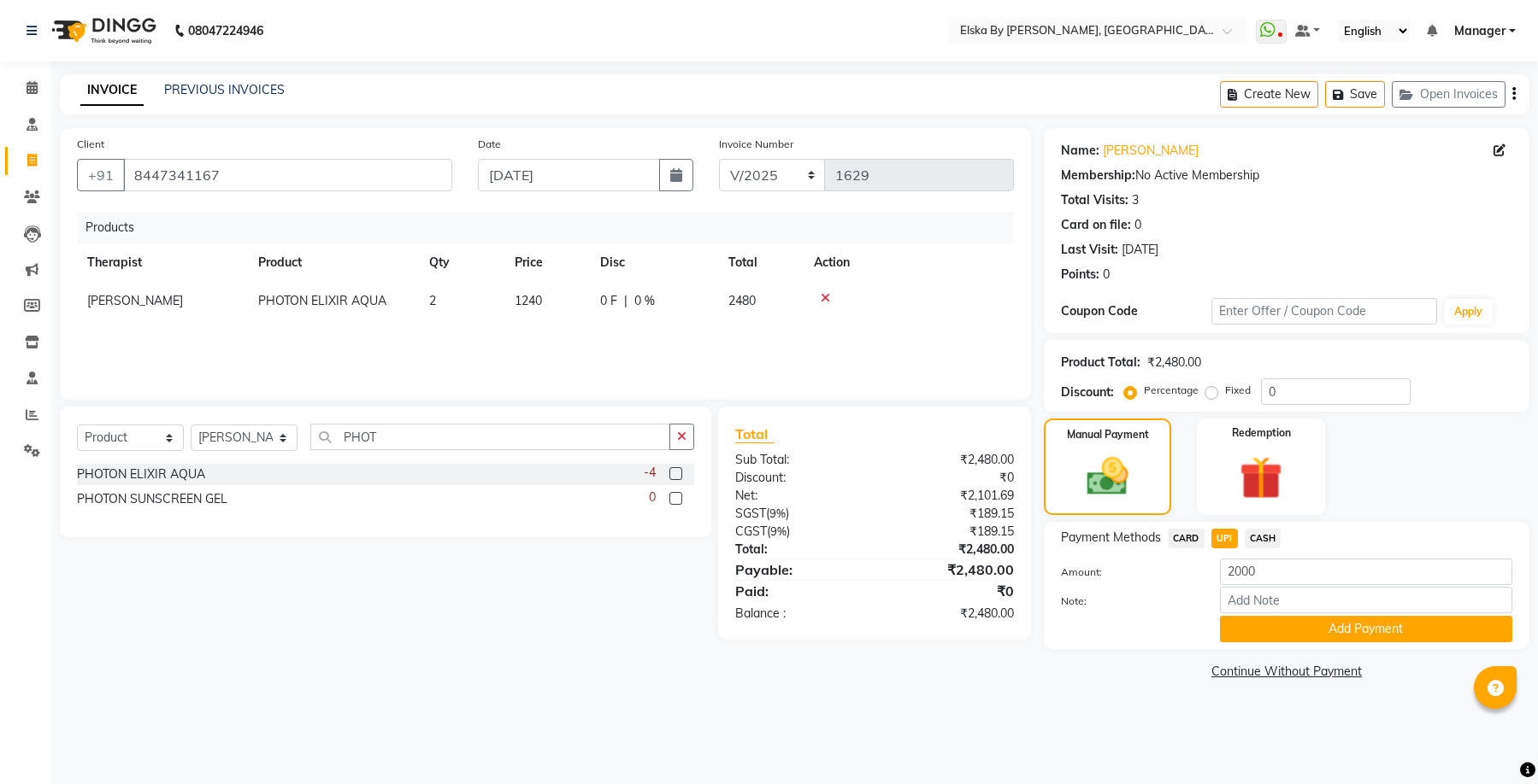
click at [1225, 391] on label "Fixed" at bounding box center [1238, 390] width 26 height 15
click at [1213, 391] on input "Fixed" at bounding box center [1215, 391] width 12 height 12
radio input "true"
click at [1267, 393] on input "0" at bounding box center [1336, 392] width 150 height 27
type input "480"
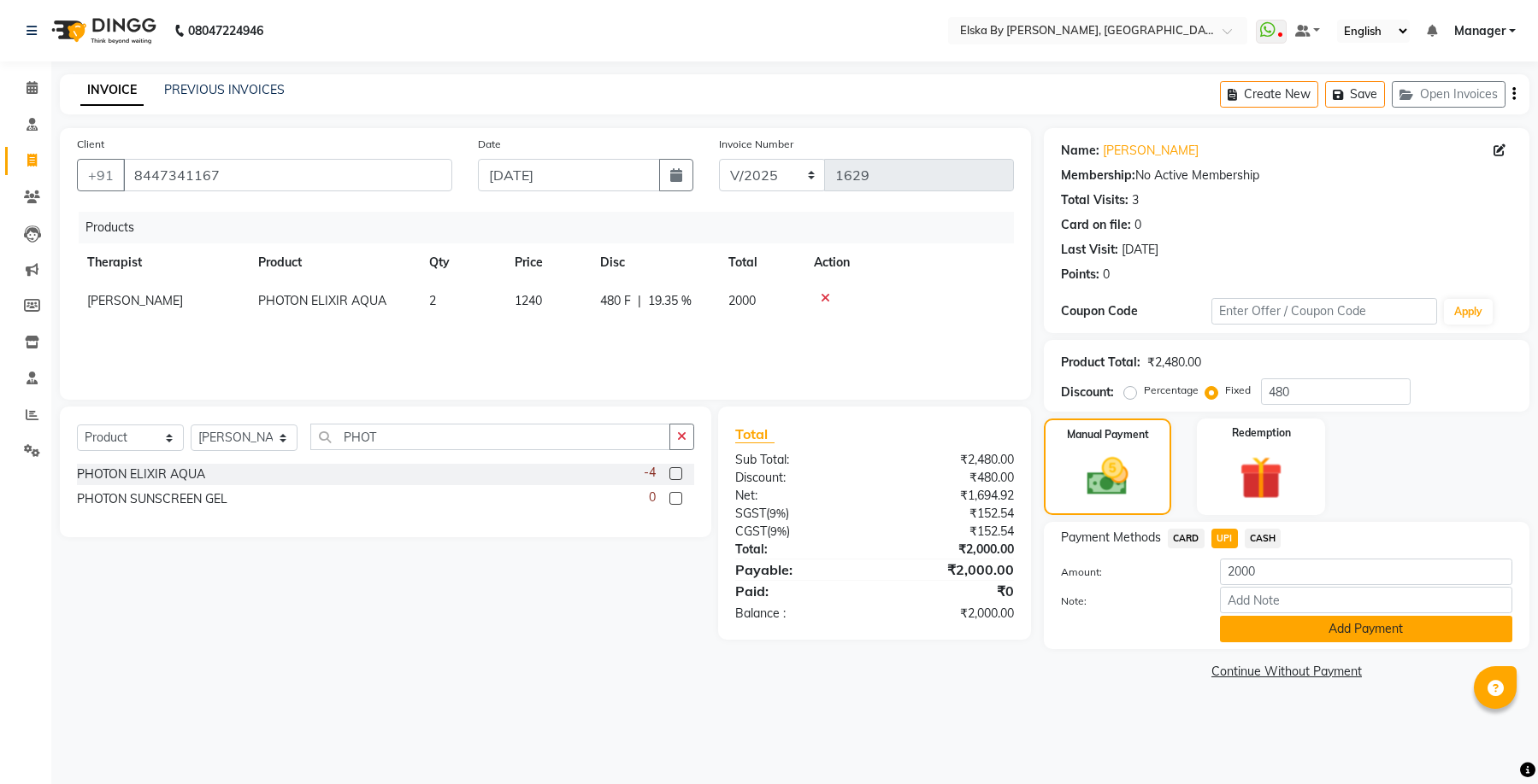
click at [1290, 633] on button "Add Payment" at bounding box center [1366, 629] width 293 height 27
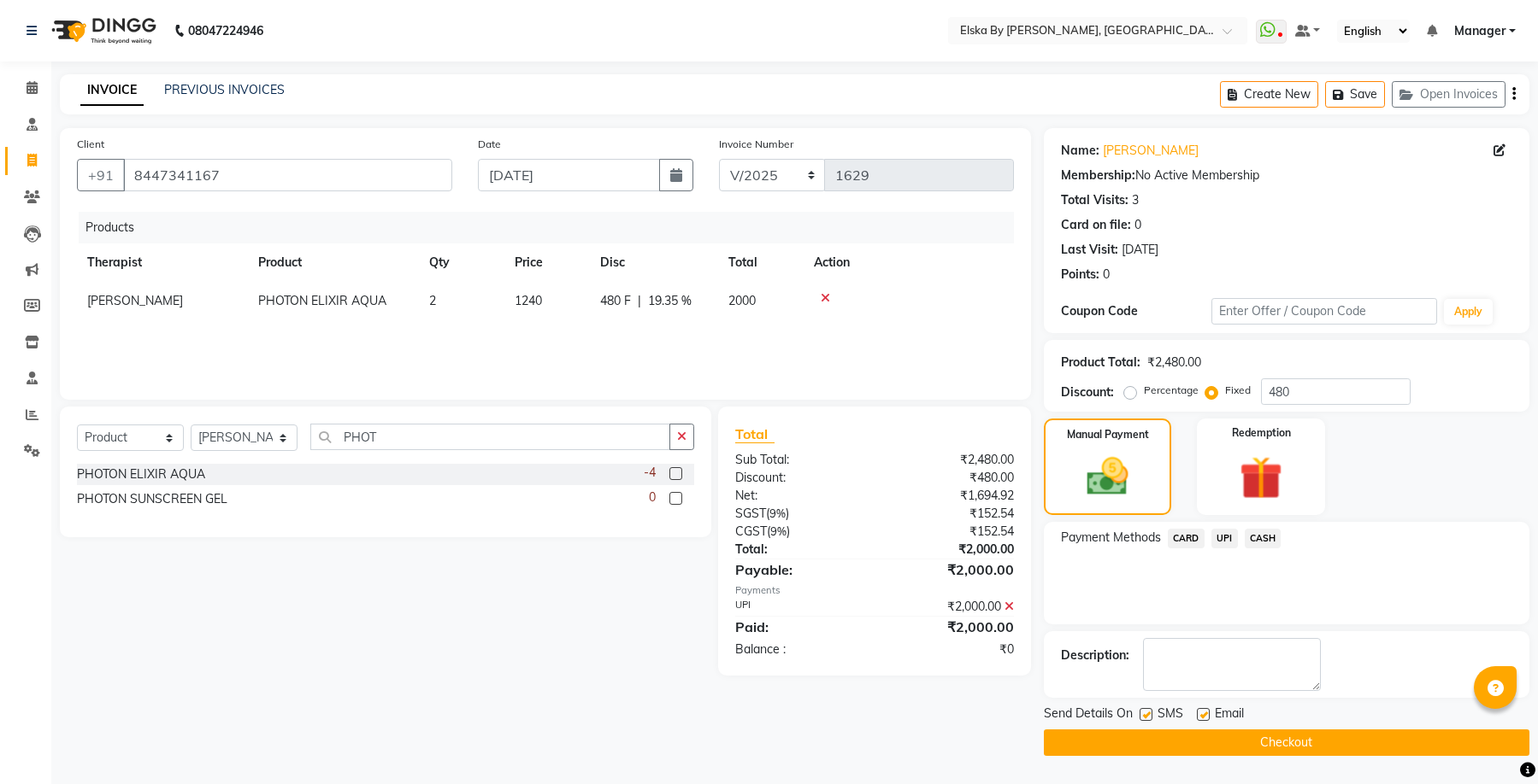
click at [1206, 713] on label at bounding box center [1203, 714] width 13 height 13
click at [1206, 713] on input "checkbox" at bounding box center [1202, 715] width 11 height 11
checkbox input "false"
click at [1140, 719] on label at bounding box center [1145, 714] width 13 height 13
click at [1140, 719] on input "checkbox" at bounding box center [1144, 715] width 11 height 11
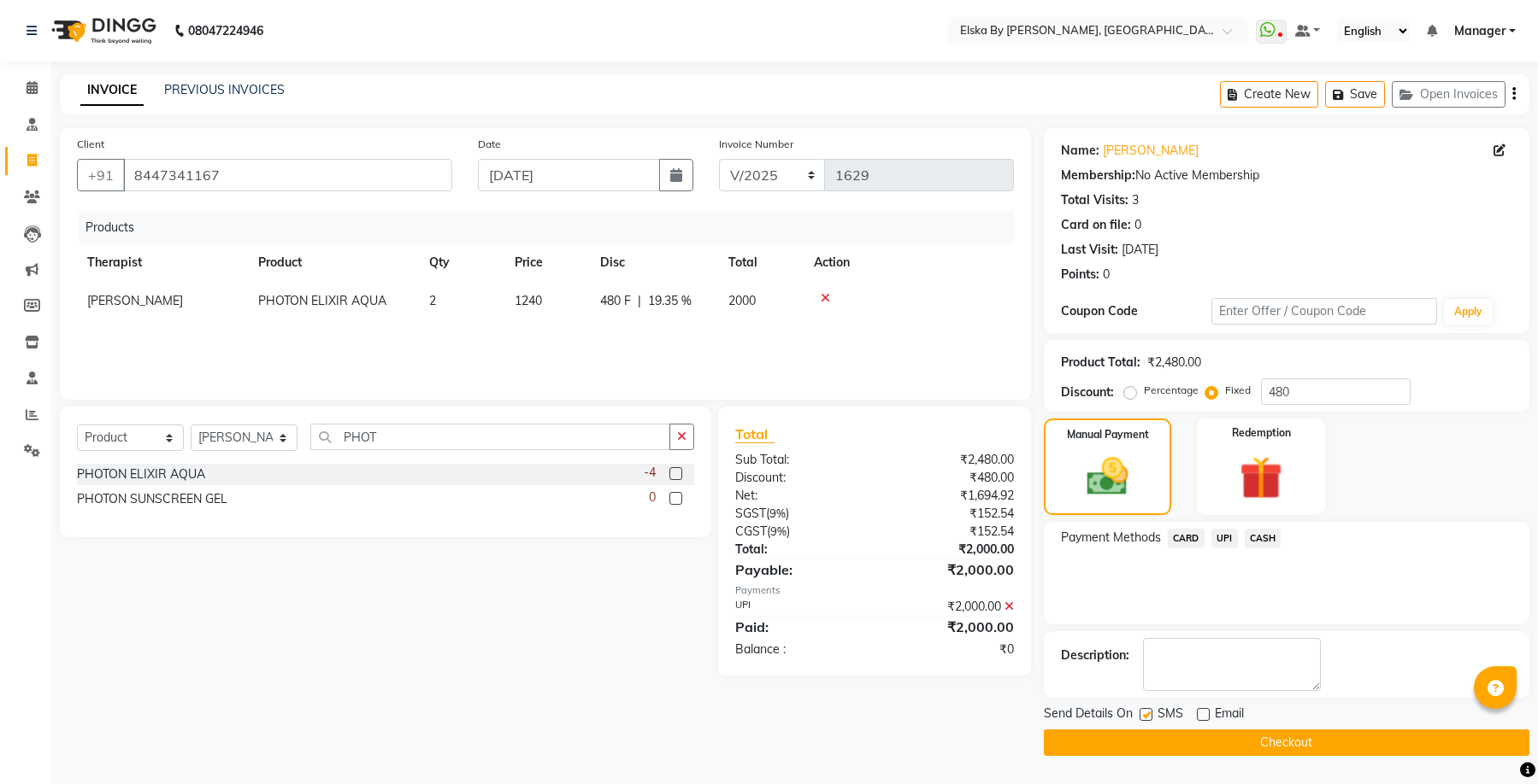
checkbox input "false"
drag, startPoint x: 1195, startPoint y: 741, endPoint x: 1205, endPoint y: 738, distance: 10.4
click at [1198, 740] on button "Checkout" at bounding box center [1287, 743] width 486 height 27
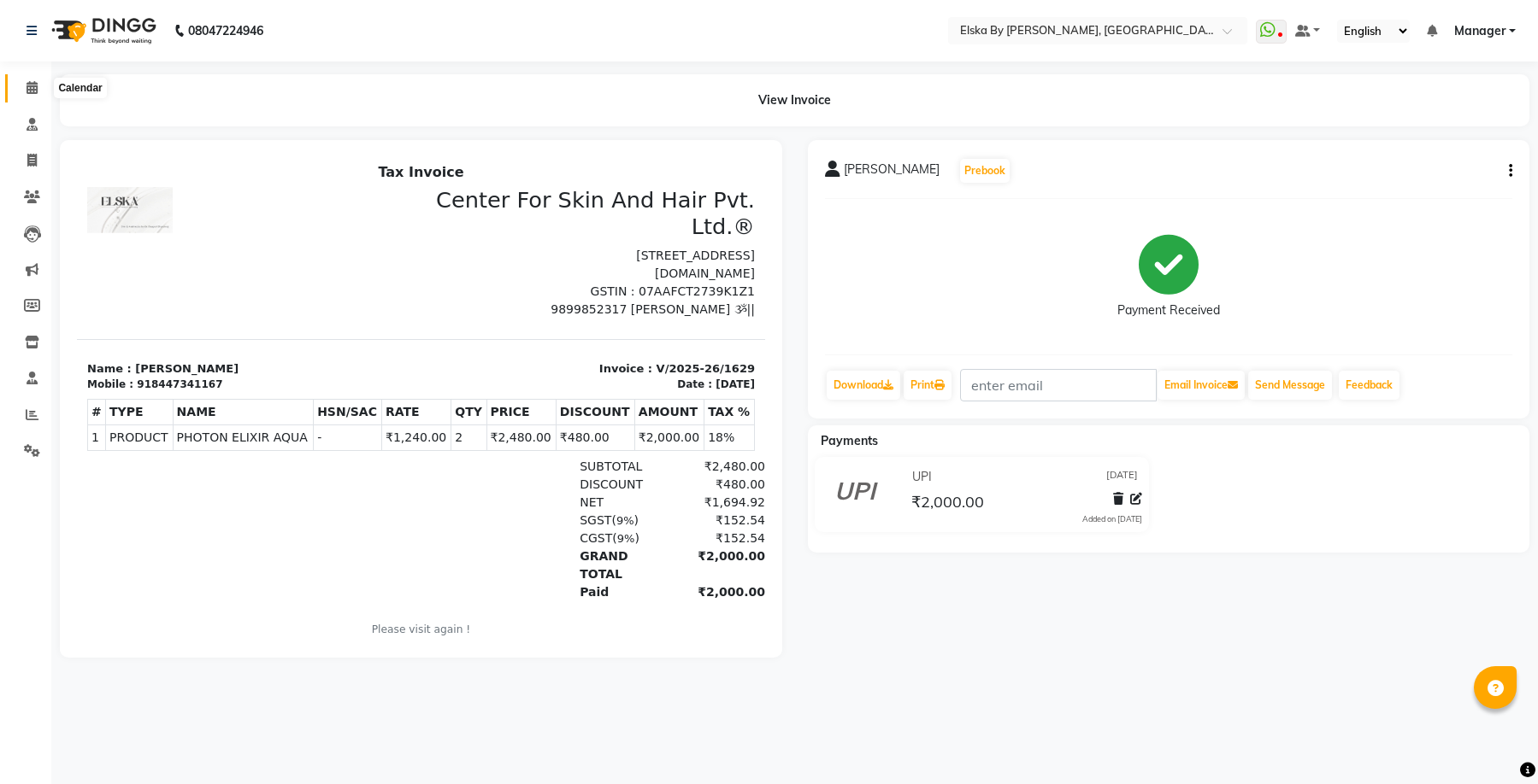
click at [24, 94] on span at bounding box center [32, 89] width 30 height 20
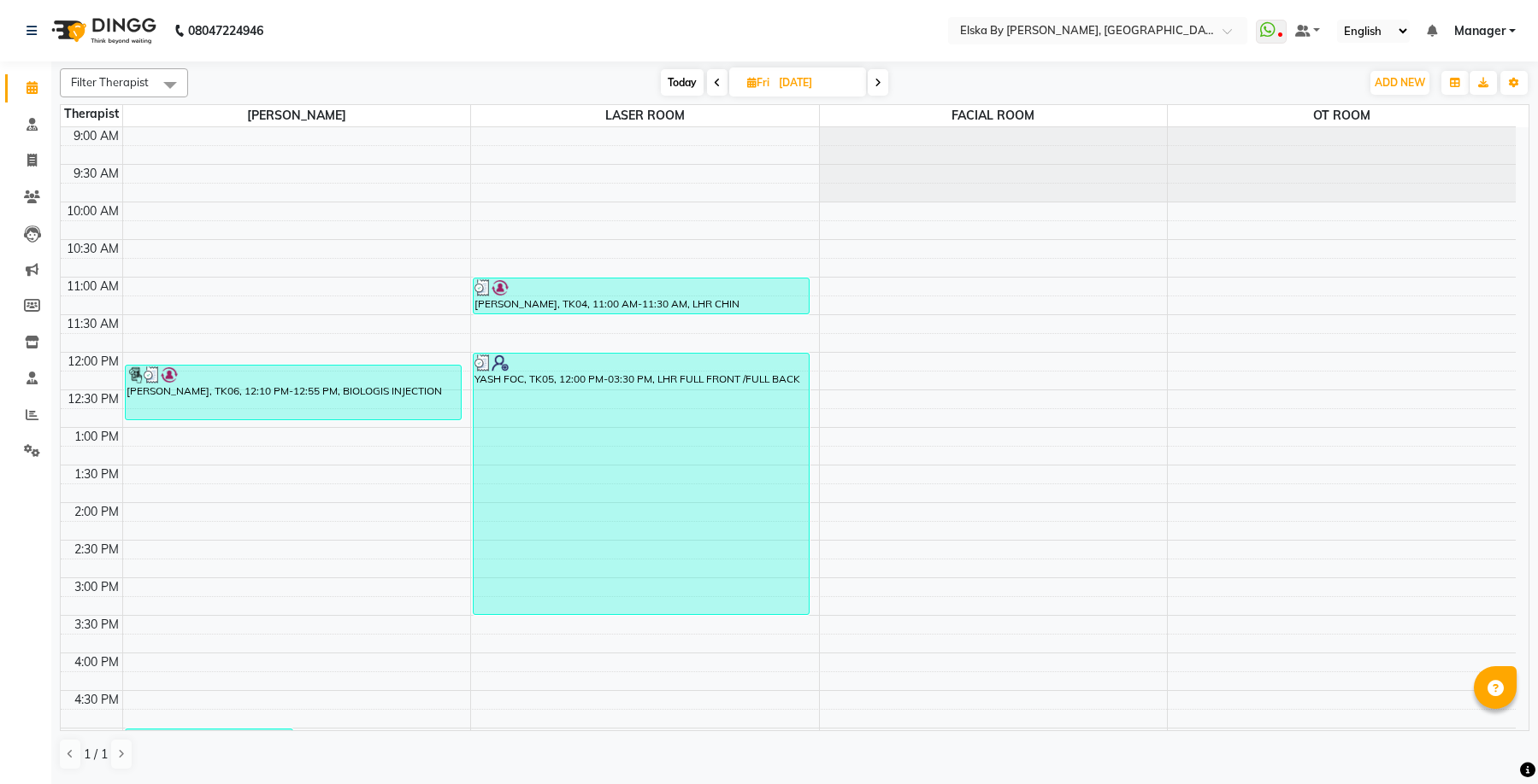
click at [689, 85] on span "Today" at bounding box center [682, 82] width 43 height 27
type input "[DATE]"
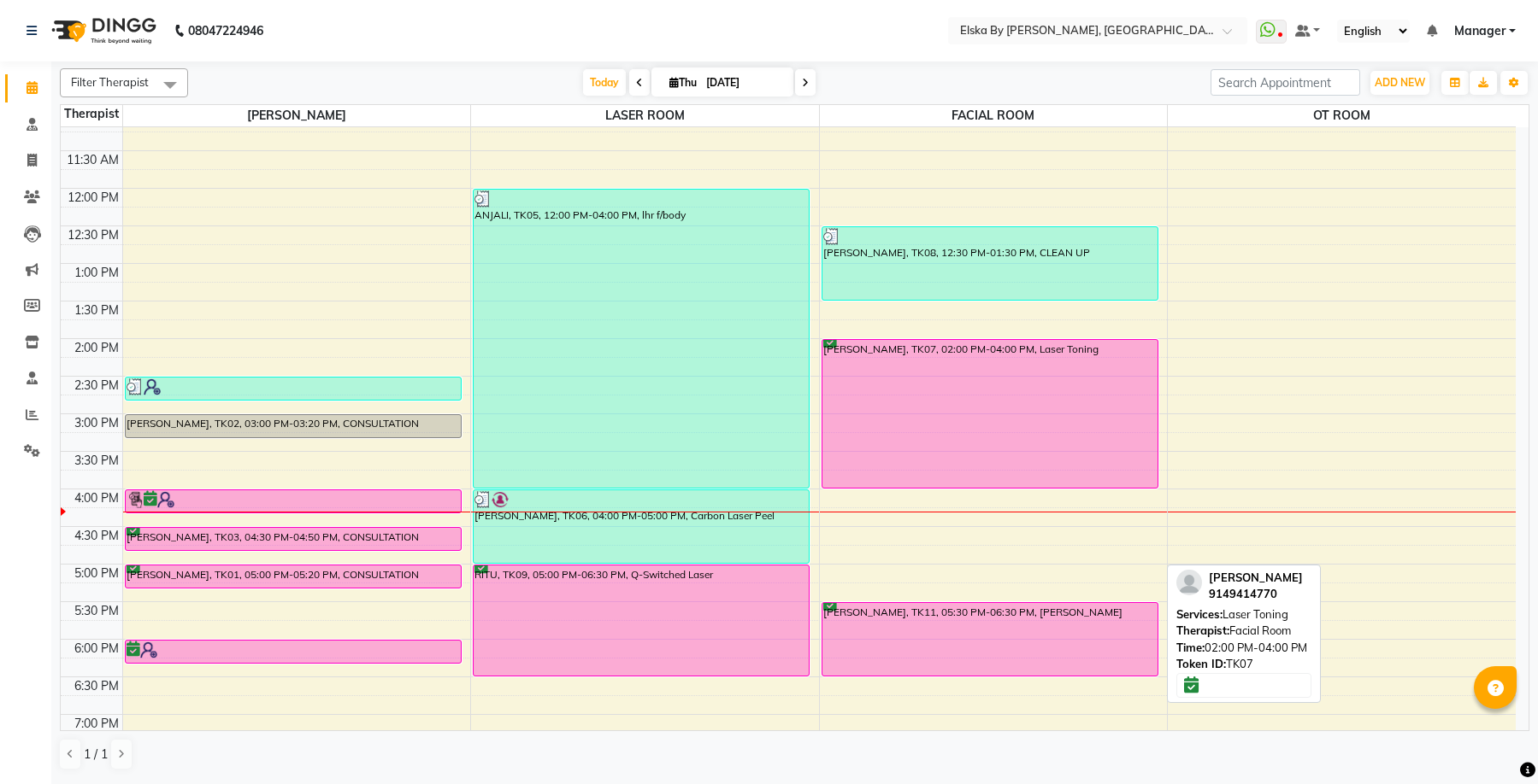
scroll to position [171, 0]
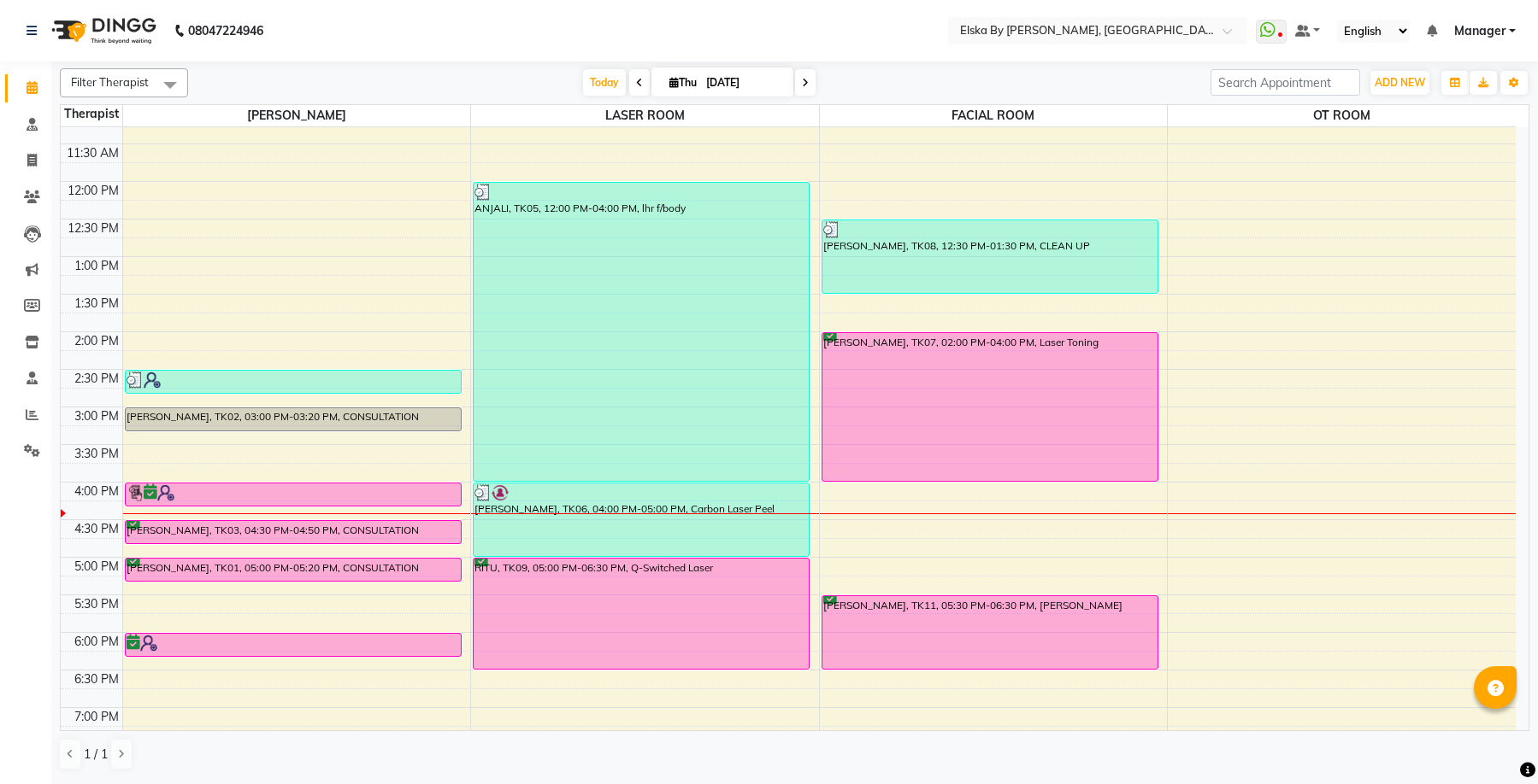
click at [143, 466] on div "9:00 AM 9:30 AM 10:00 AM 10:30 AM 11:00 AM 11:30 AM 12:00 PM 12:30 PM 1:00 PM 1…" at bounding box center [788, 406] width 1455 height 902
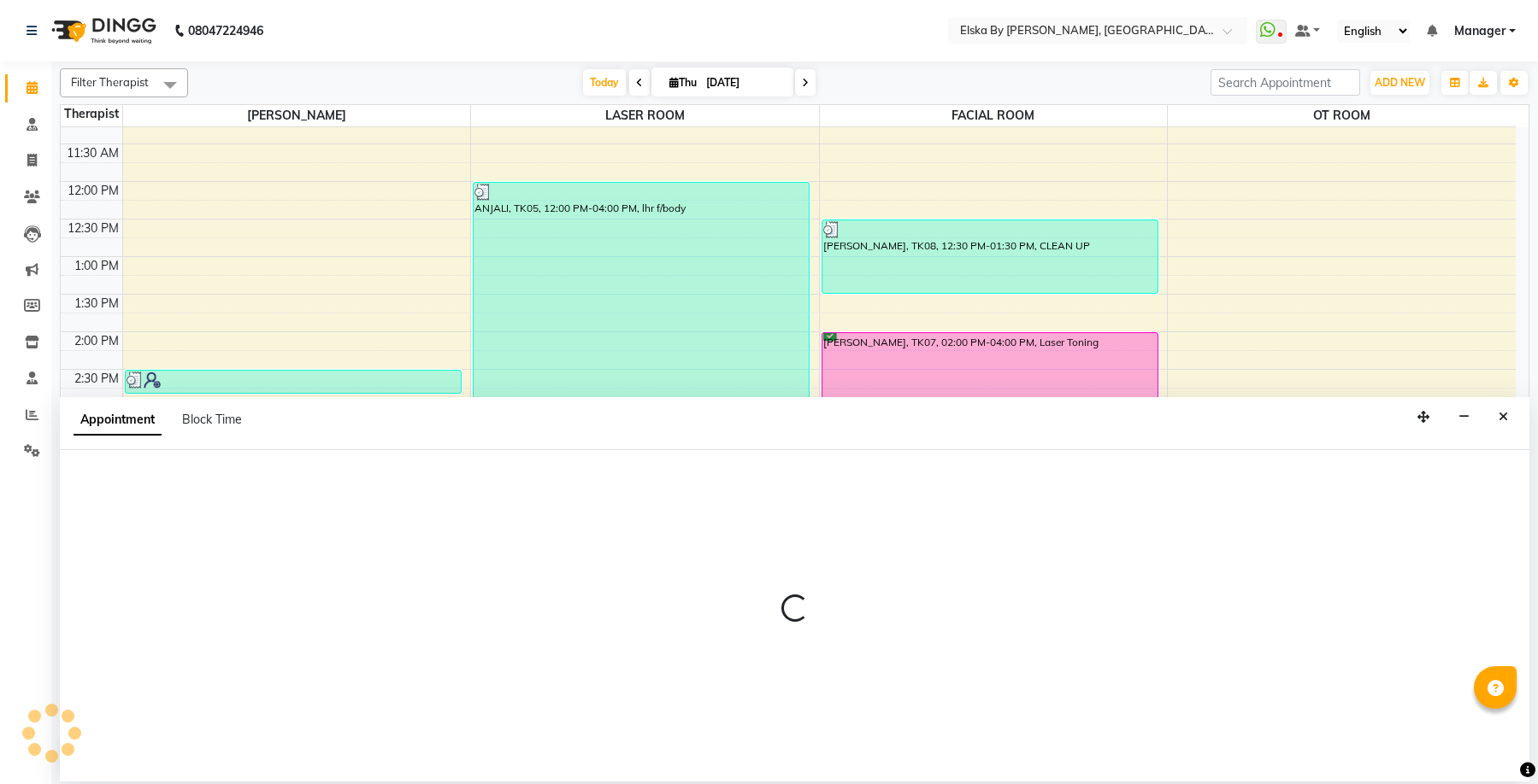
select select "62001"
select select "945"
select select "tentative"
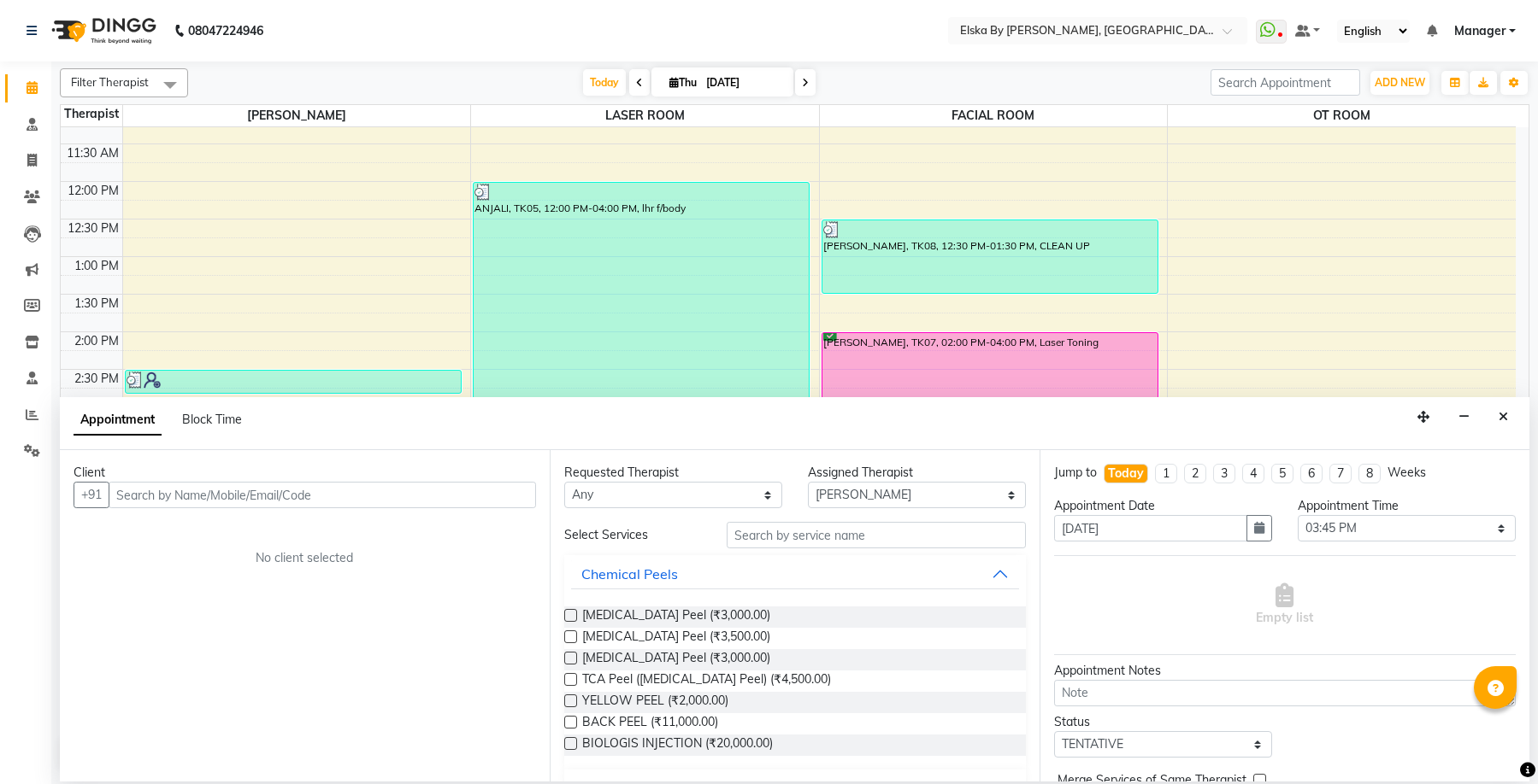
click at [143, 497] on input "text" at bounding box center [323, 495] width 428 height 27
type input "8"
type input "8708670305"
click at [477, 489] on span "Add Client" at bounding box center [500, 494] width 57 height 15
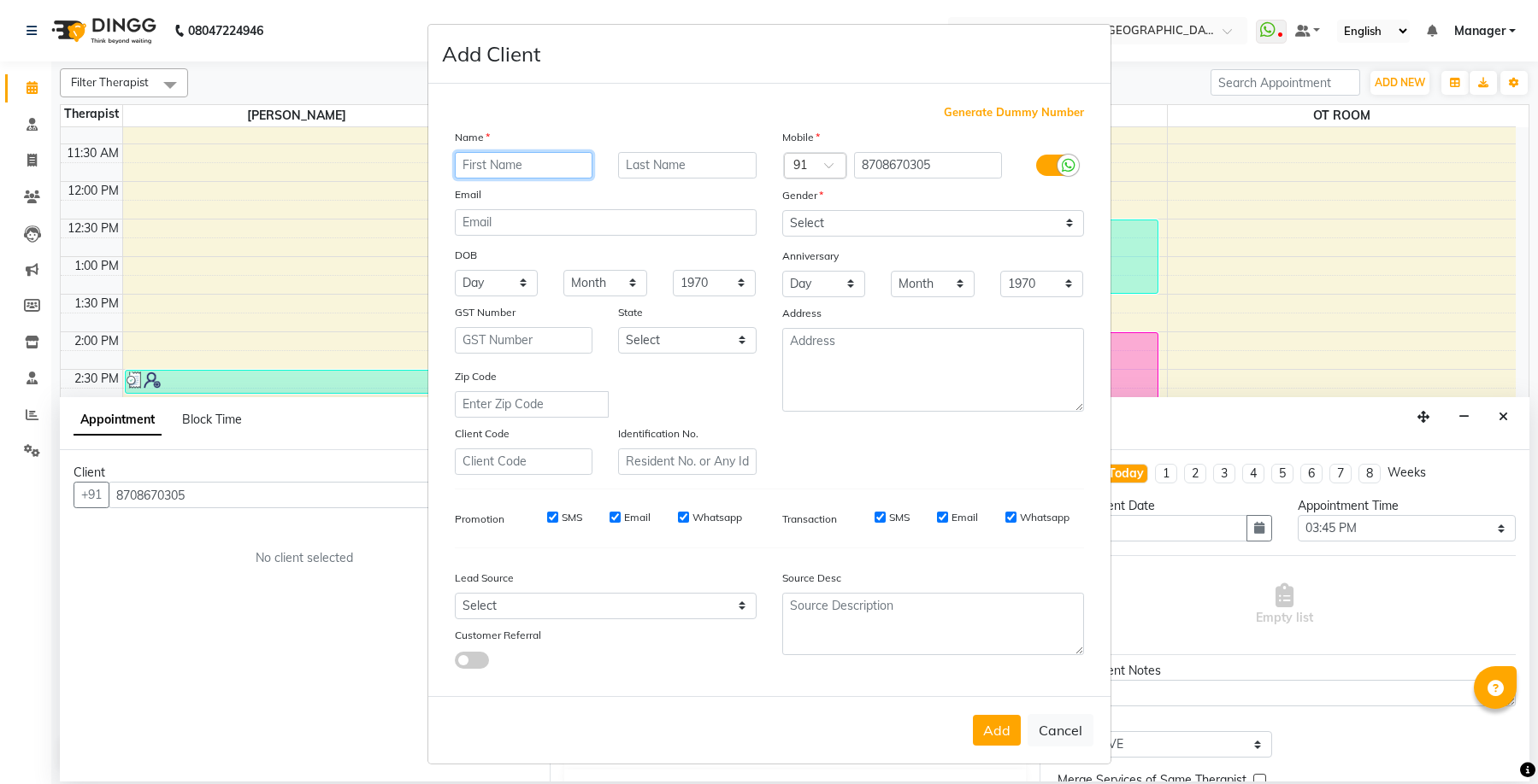
click at [477, 162] on input "text" at bounding box center [524, 165] width 139 height 27
type input "ESHAQ"
click at [638, 161] on input "text" at bounding box center [688, 165] width 139 height 27
type input "SARWARI"
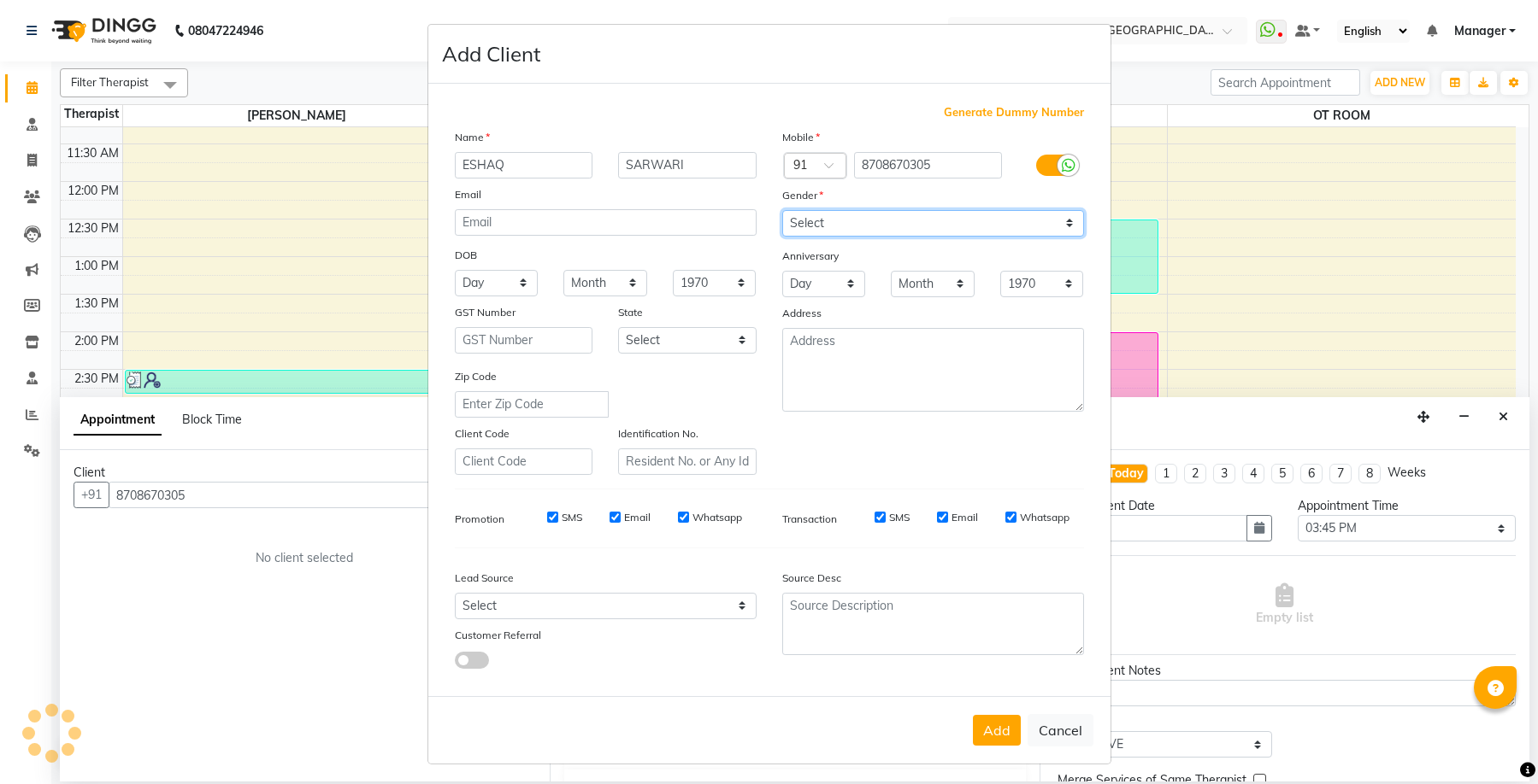
click at [825, 222] on select "Select [DEMOGRAPHIC_DATA] [DEMOGRAPHIC_DATA] Other Prefer Not To Say" at bounding box center [933, 223] width 302 height 27
select select "[DEMOGRAPHIC_DATA]"
click at [782, 210] on select "Select [DEMOGRAPHIC_DATA] [DEMOGRAPHIC_DATA] Other Prefer Not To Say" at bounding box center [933, 223] width 302 height 27
click at [1005, 519] on input "Whatsapp" at bounding box center [1010, 516] width 11 height 11
checkbox input "false"
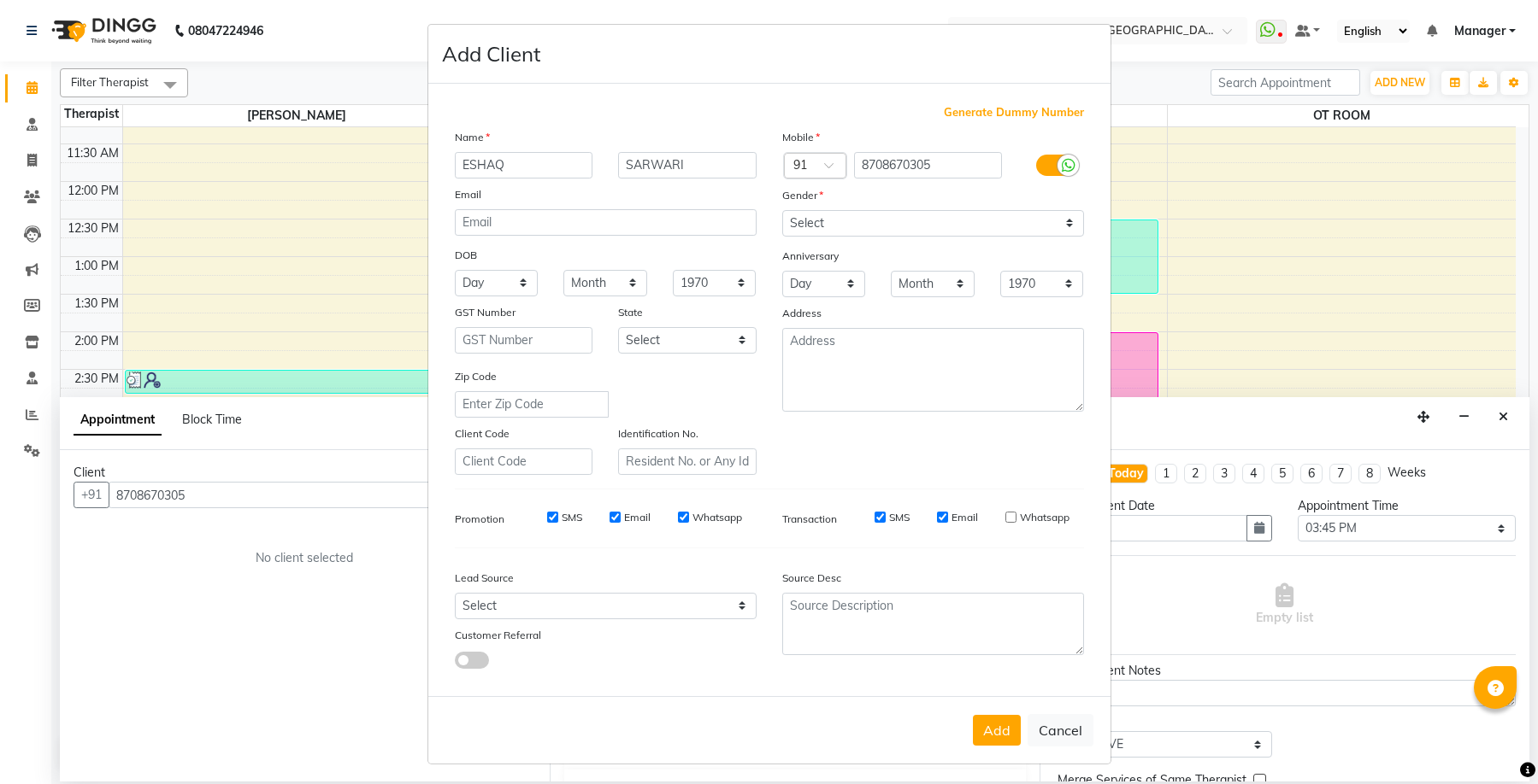
click at [938, 515] on input "Email" at bounding box center [942, 516] width 11 height 11
checkbox input "false"
click at [874, 517] on input "SMS" at bounding box center [879, 516] width 11 height 11
checkbox input "false"
click at [678, 511] on input "Whatsapp" at bounding box center [683, 516] width 11 height 11
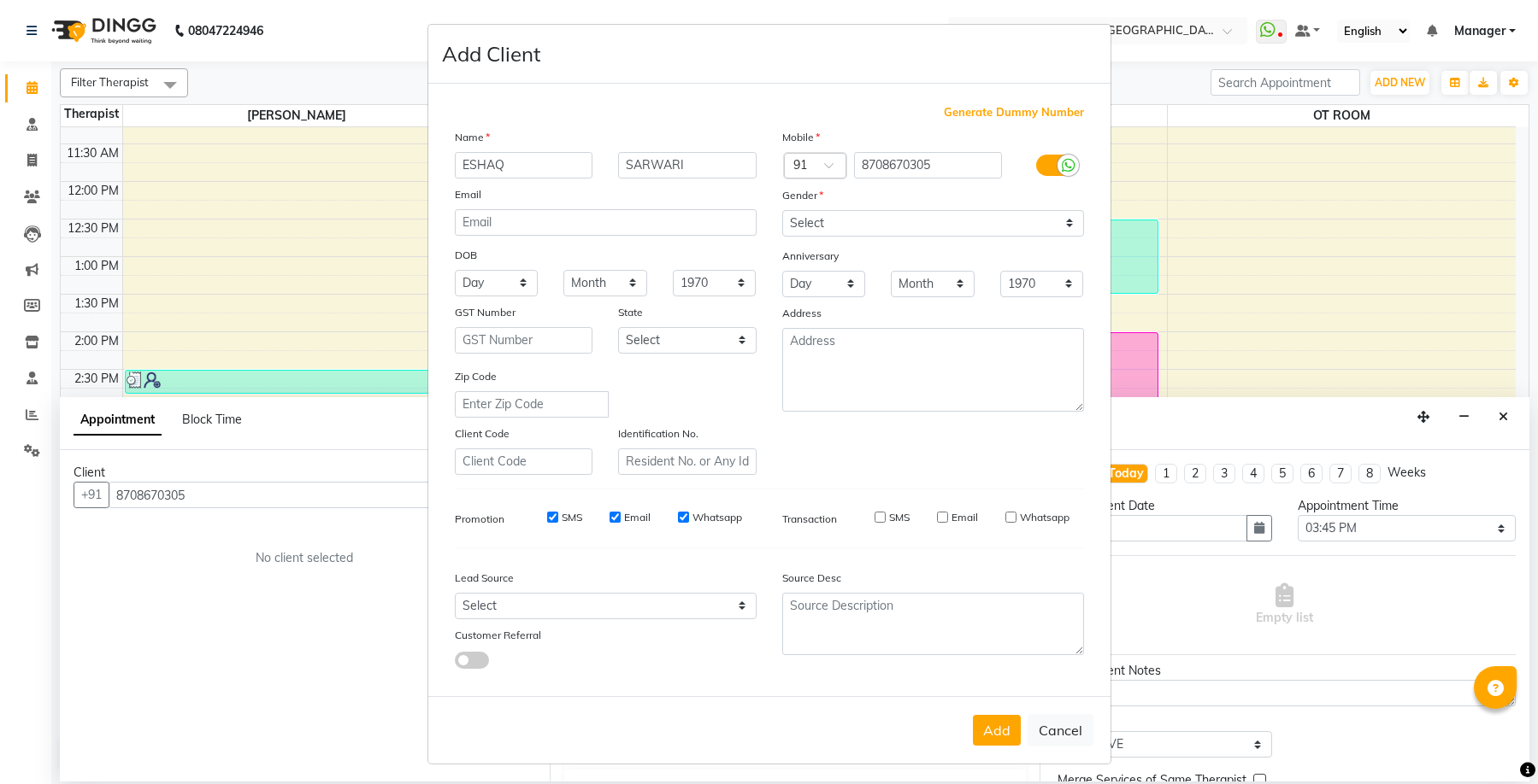
checkbox input "false"
click at [610, 517] on input "Email" at bounding box center [615, 516] width 11 height 11
checkbox input "false"
click at [548, 513] on input "SMS" at bounding box center [553, 516] width 11 height 11
checkbox input "false"
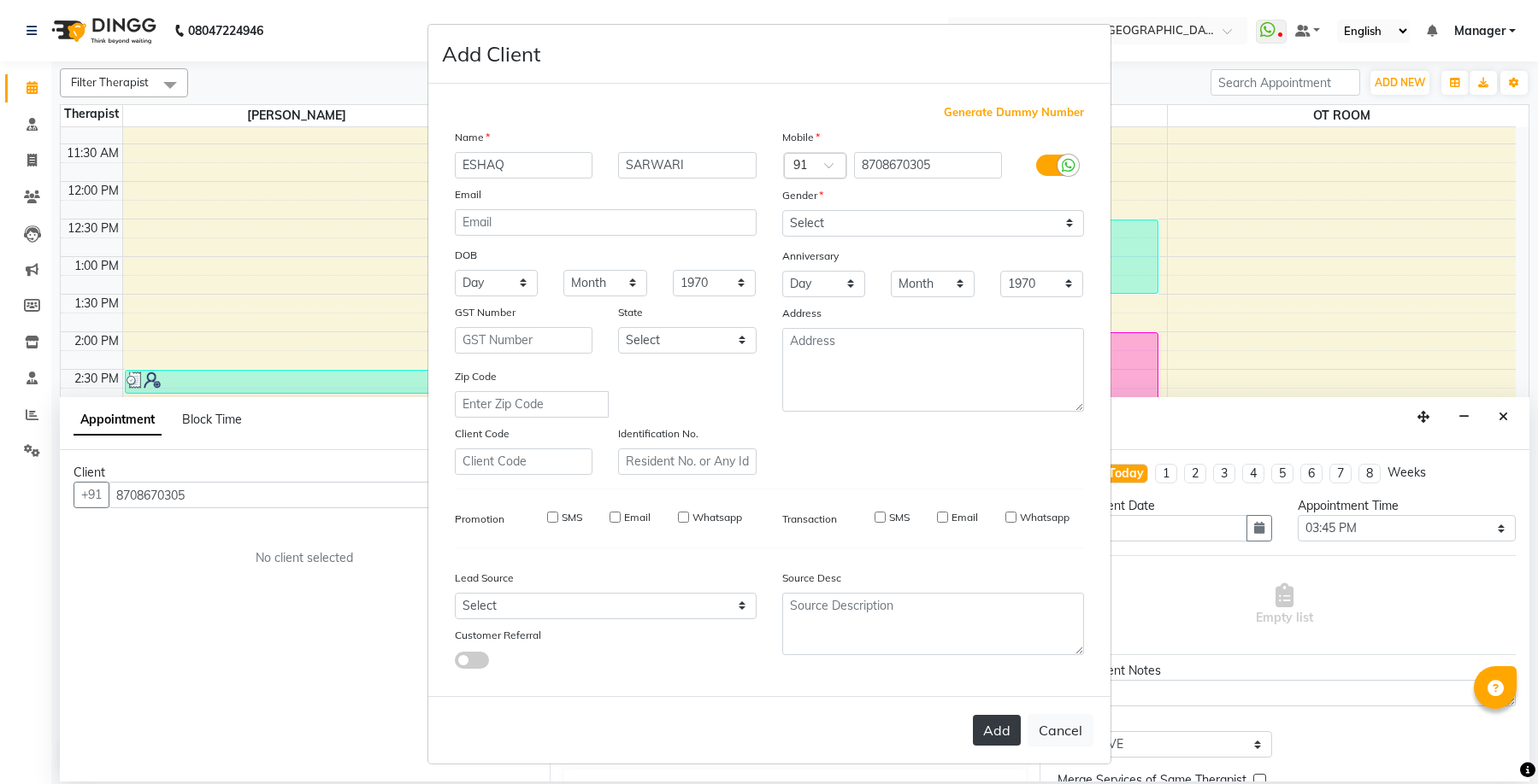
click at [979, 722] on button "Add" at bounding box center [997, 730] width 48 height 31
select select
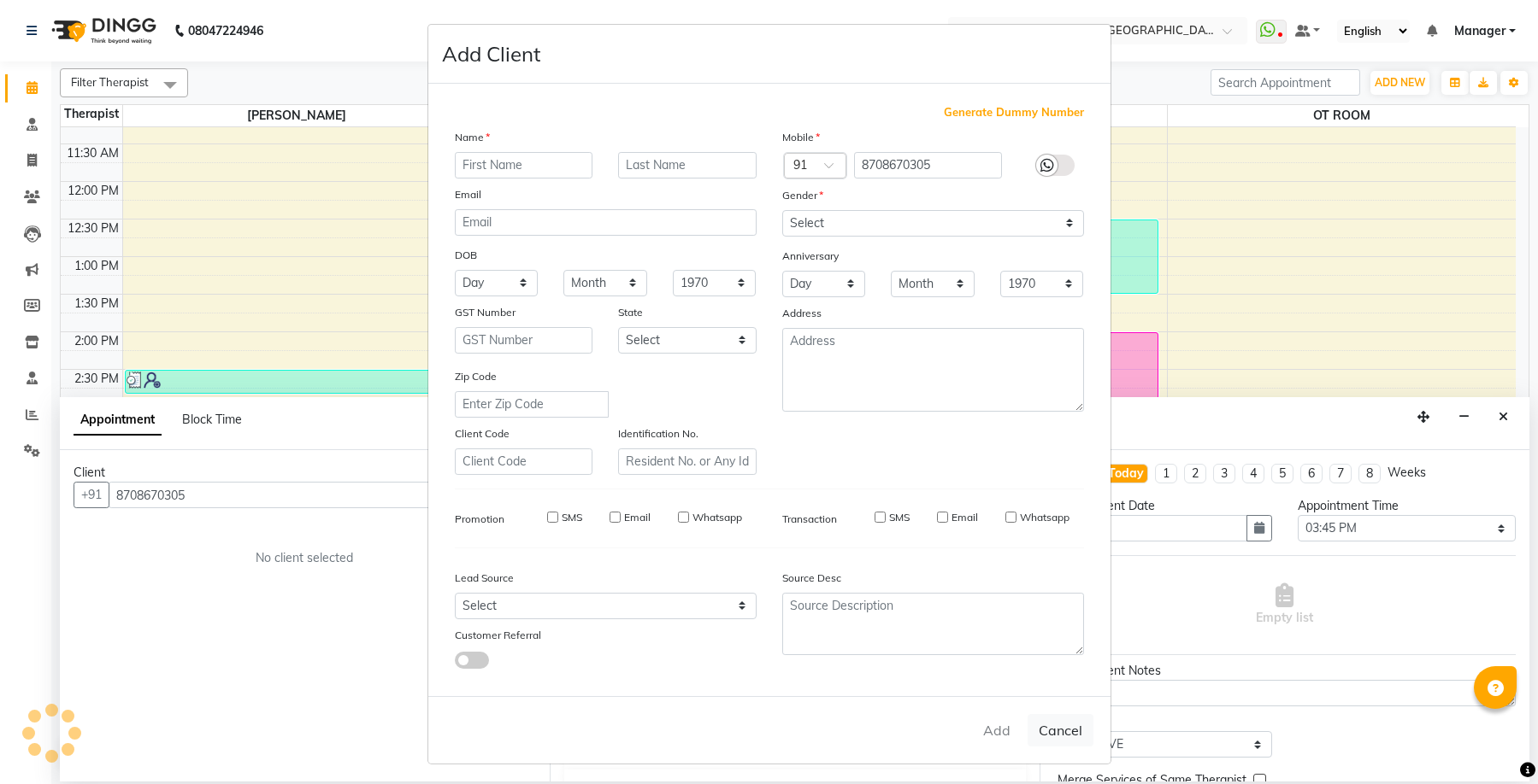
select select
checkbox input "false"
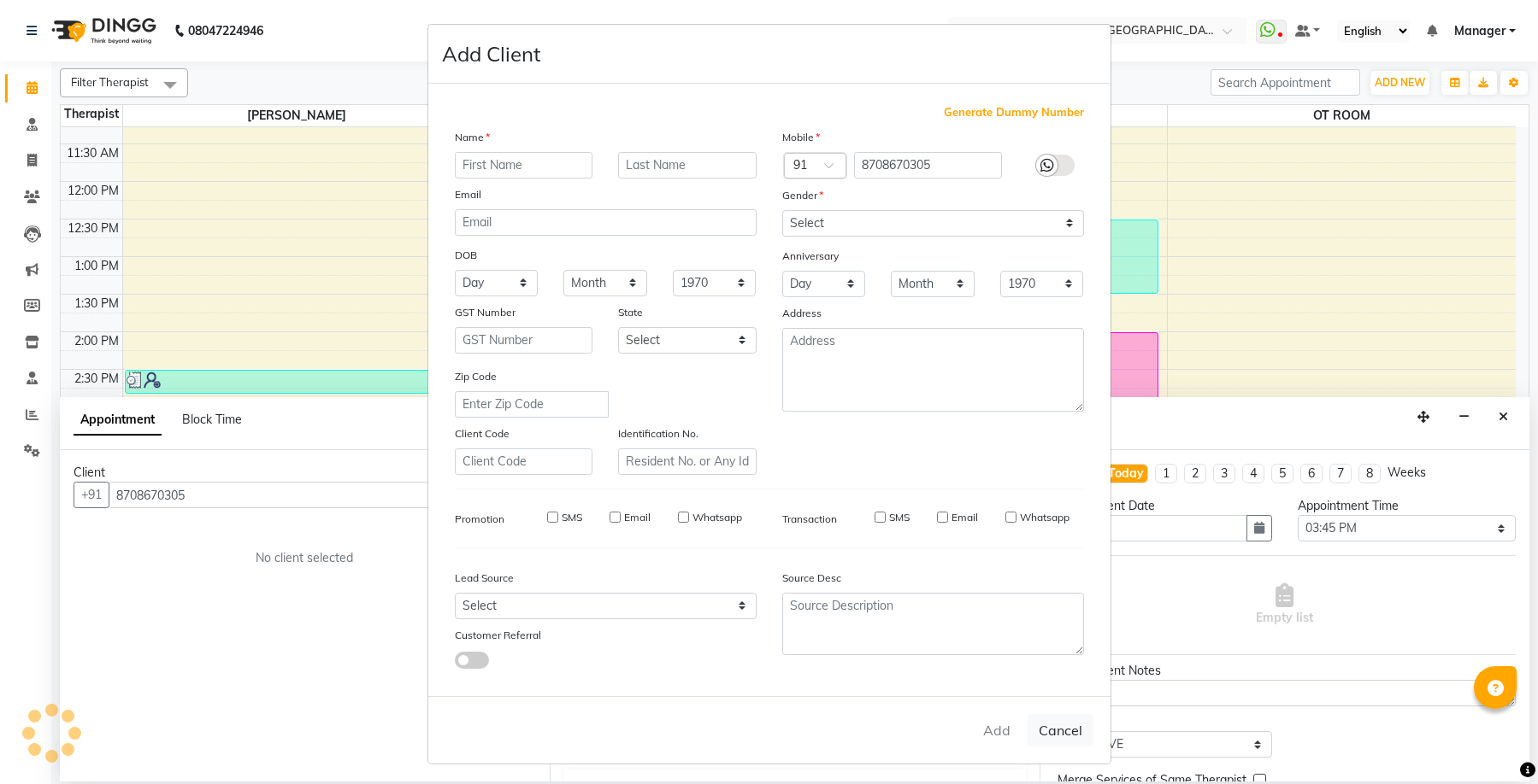
checkbox input "false"
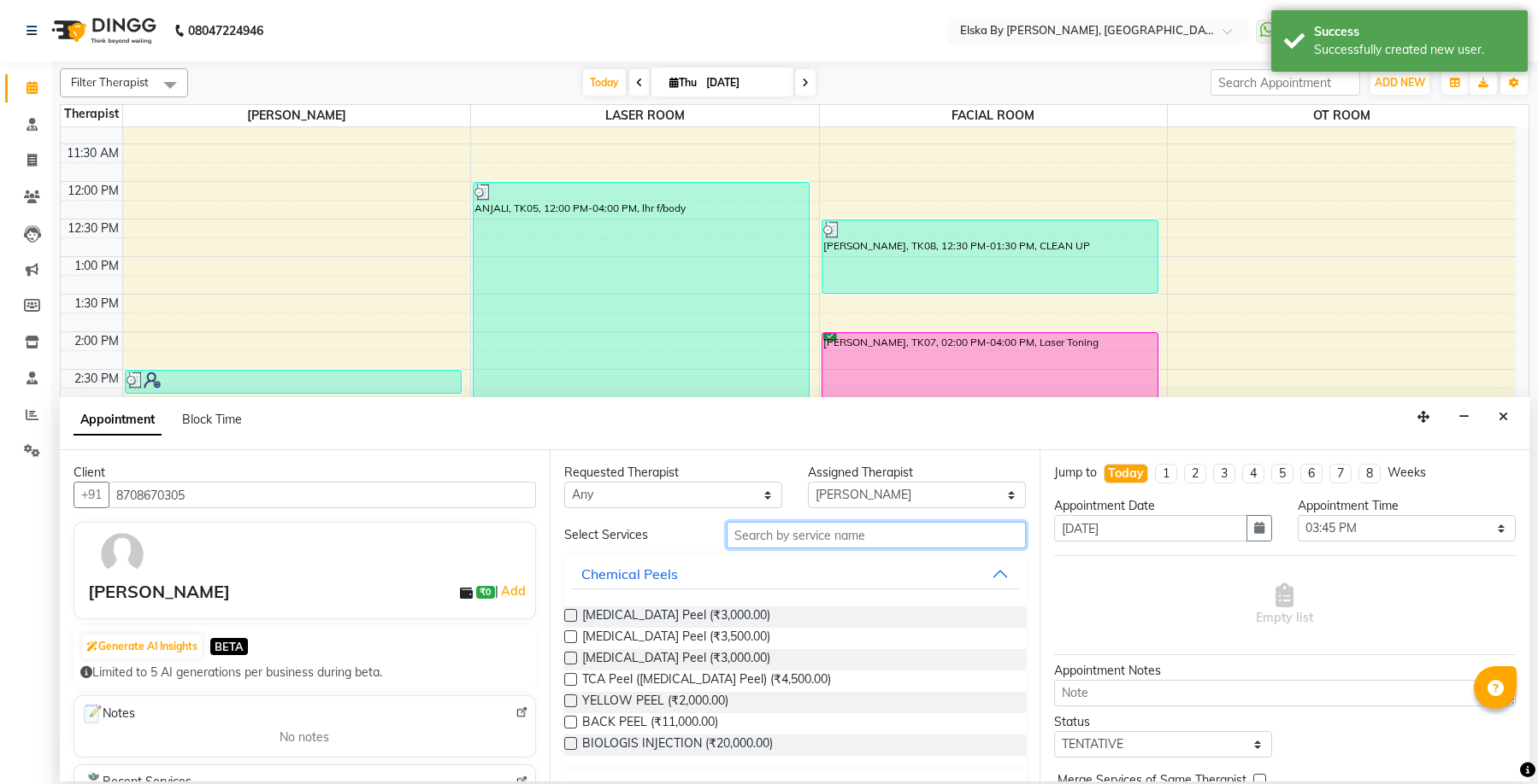
click at [761, 541] on input "text" at bounding box center [875, 535] width 299 height 27
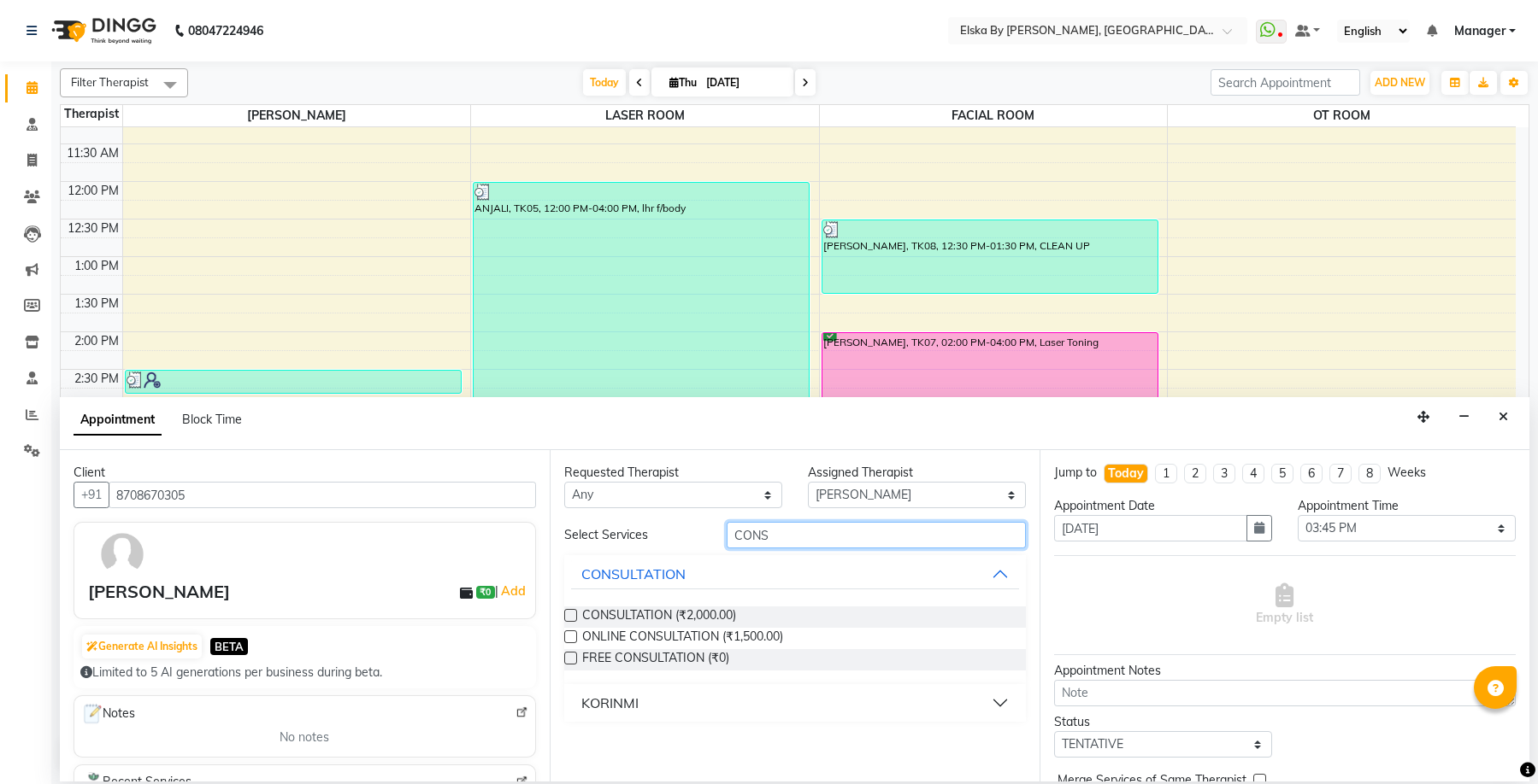
type input "CONS"
click at [570, 615] on label at bounding box center [571, 615] width 13 height 13
click at [570, 615] on input "checkbox" at bounding box center [570, 617] width 11 height 11
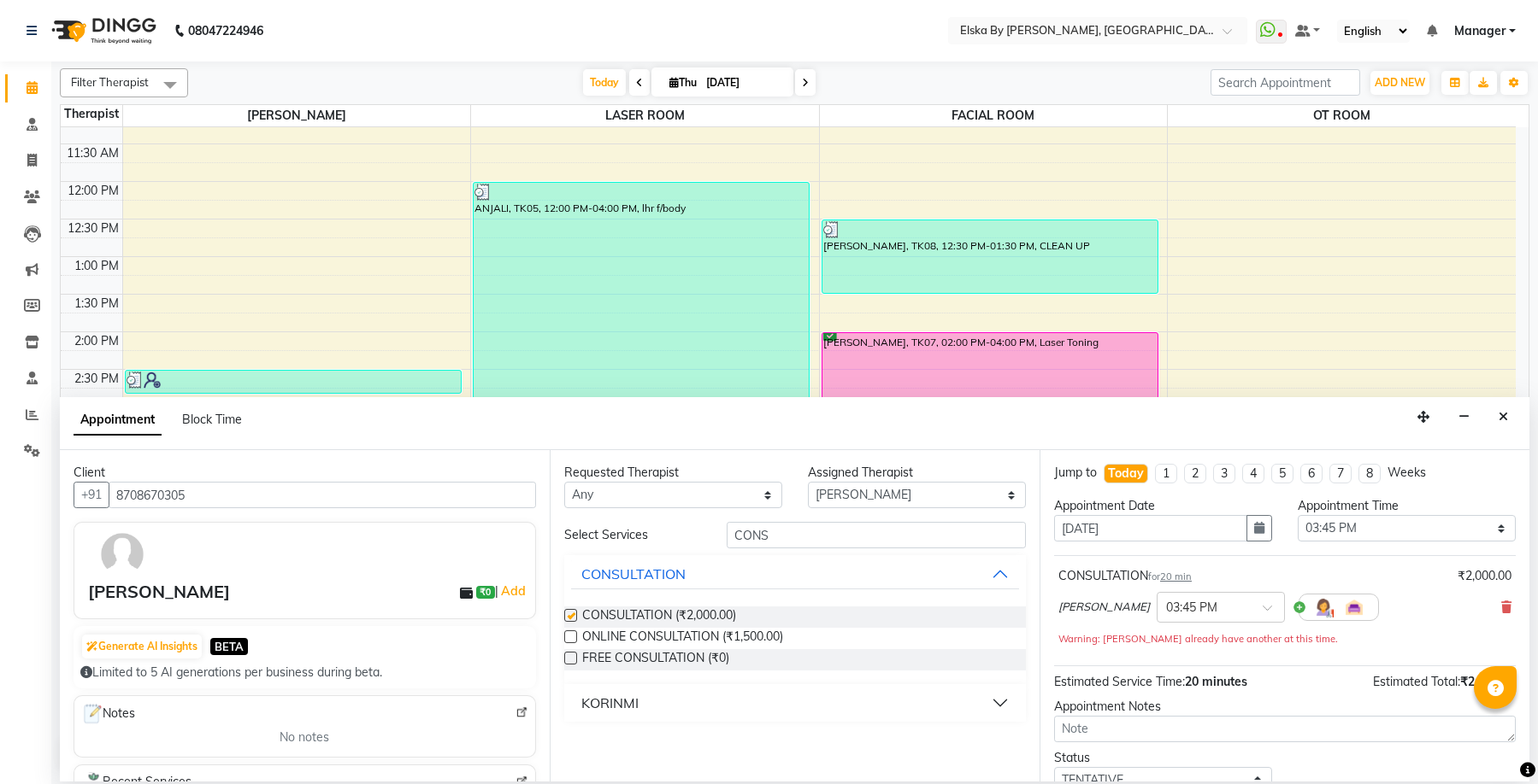
checkbox input "false"
click at [1502, 412] on icon "Close" at bounding box center [1503, 417] width 9 height 12
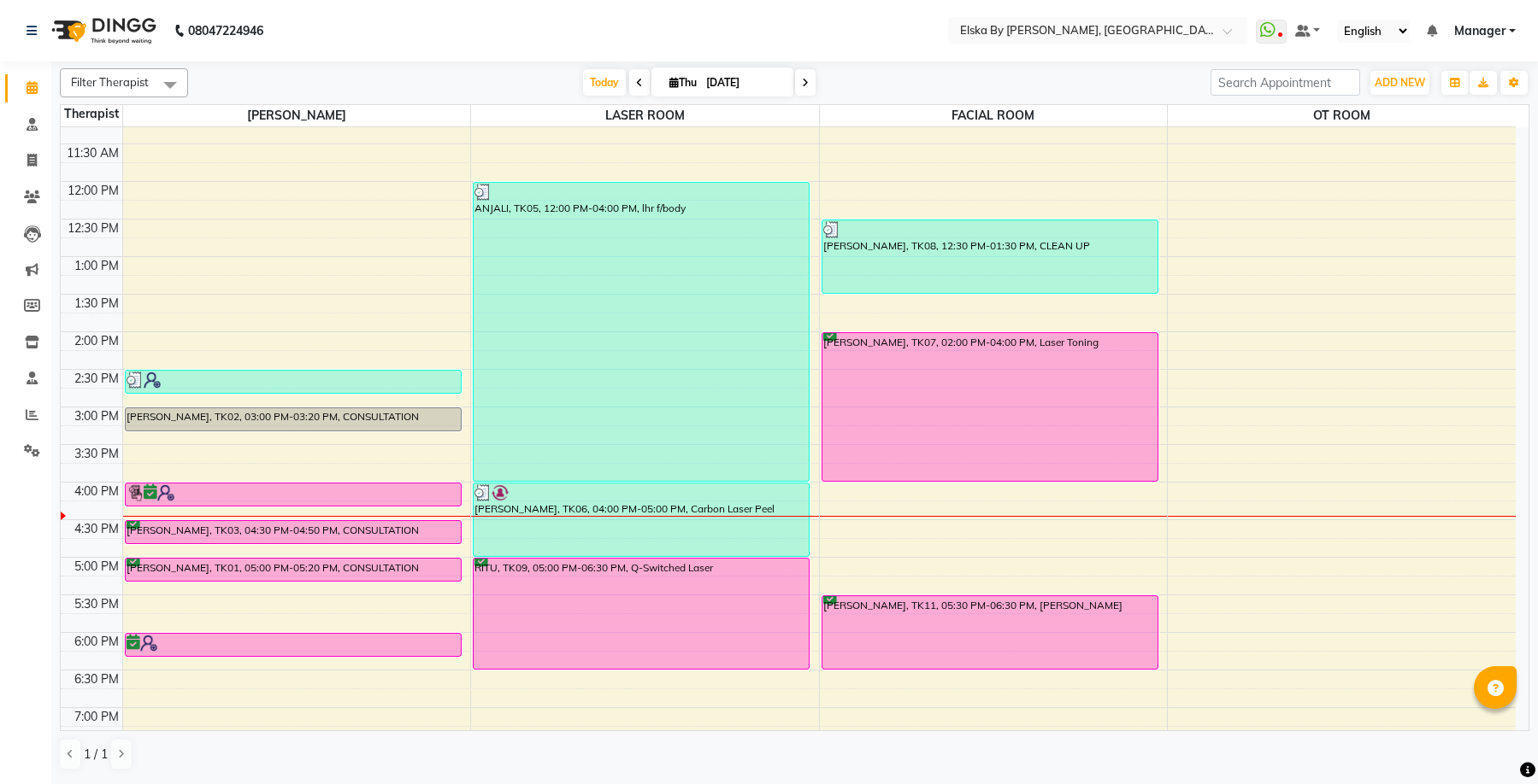
click at [182, 452] on div "9:00 AM 9:30 AM 10:00 AM 10:30 AM 11:00 AM 11:30 AM 12:00 PM 12:30 PM 1:00 PM 1…" at bounding box center [788, 406] width 1455 height 902
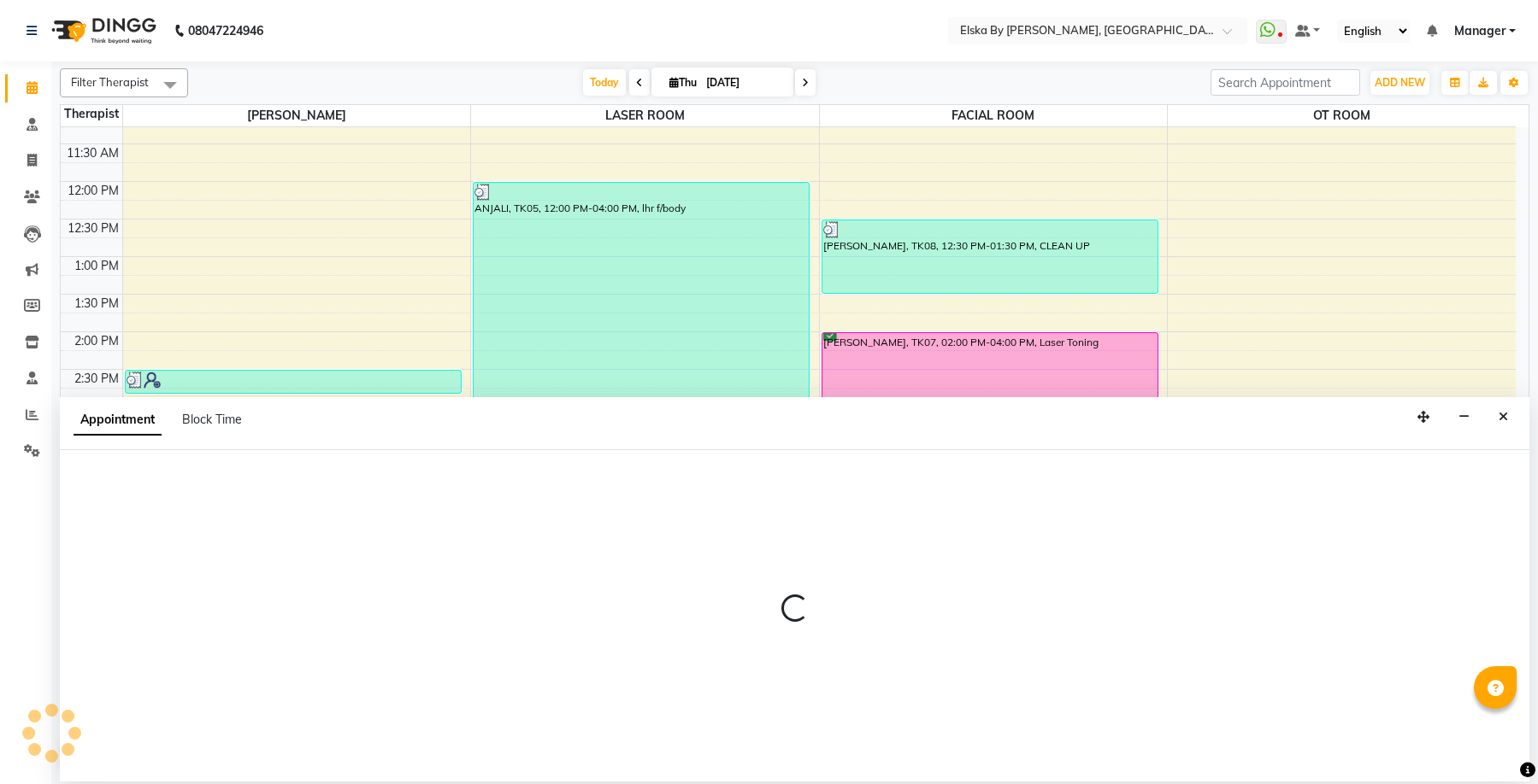
select select "62001"
select select "930"
select select "tentative"
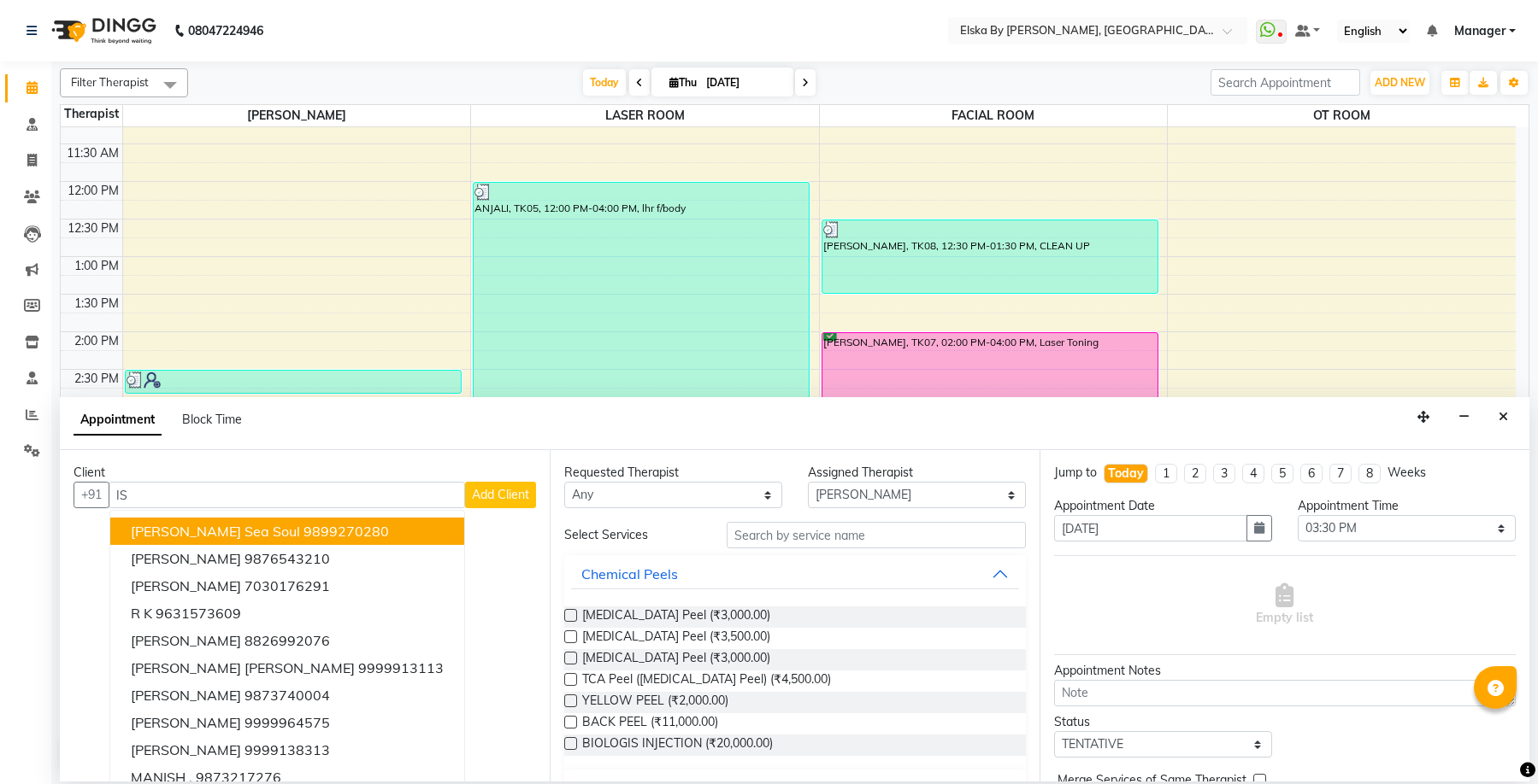
type input "I"
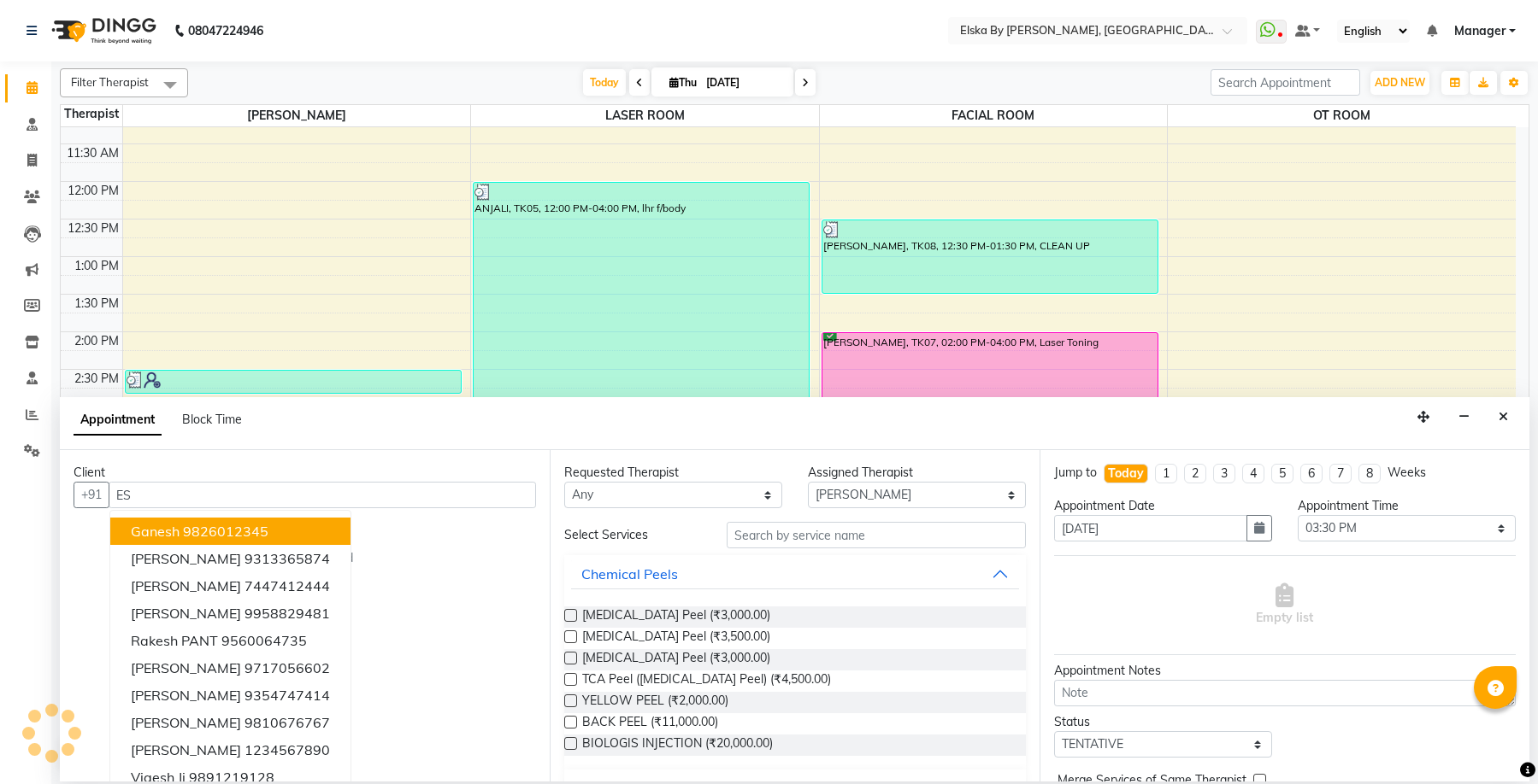
type input "E"
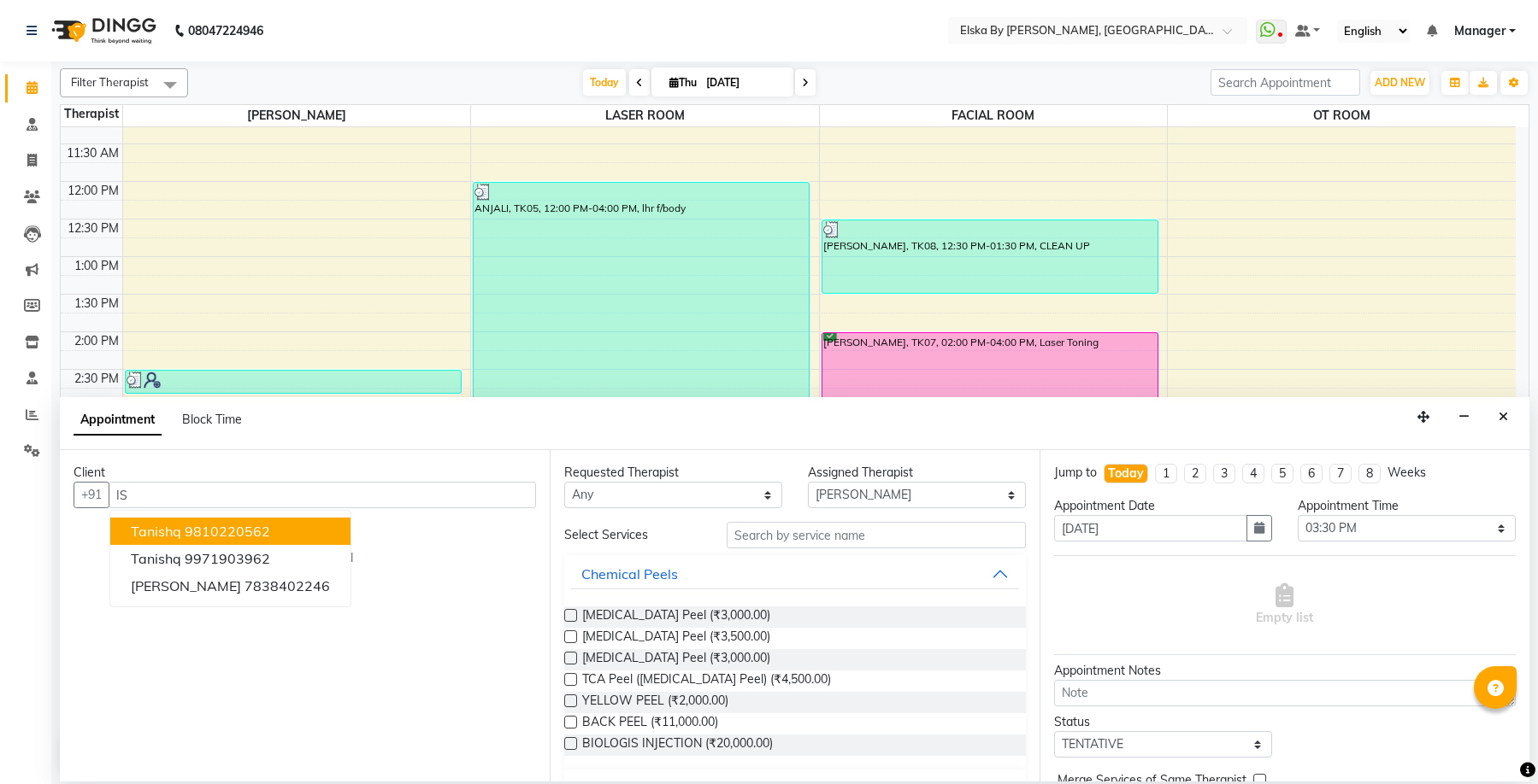
type input "I"
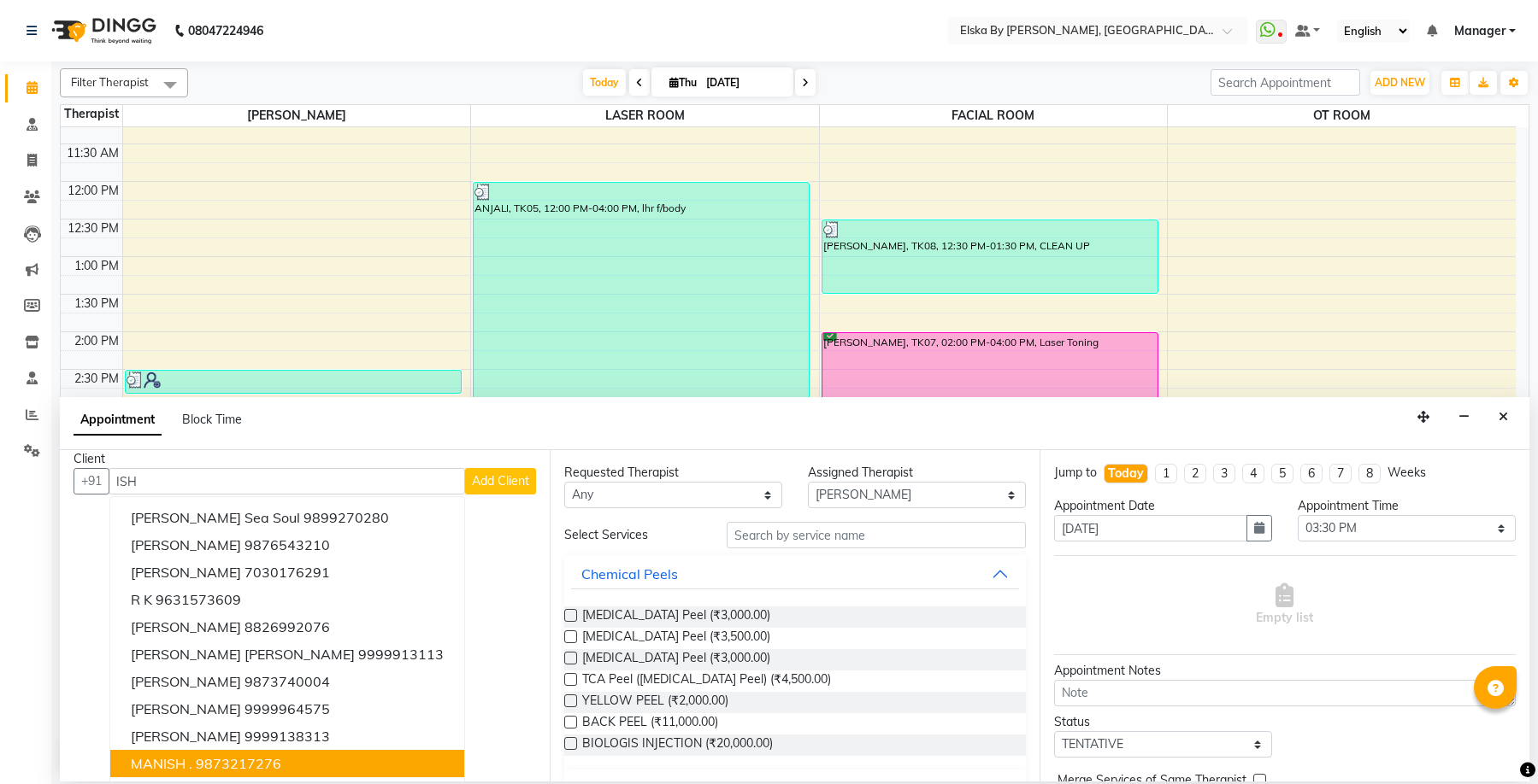
scroll to position [17, 0]
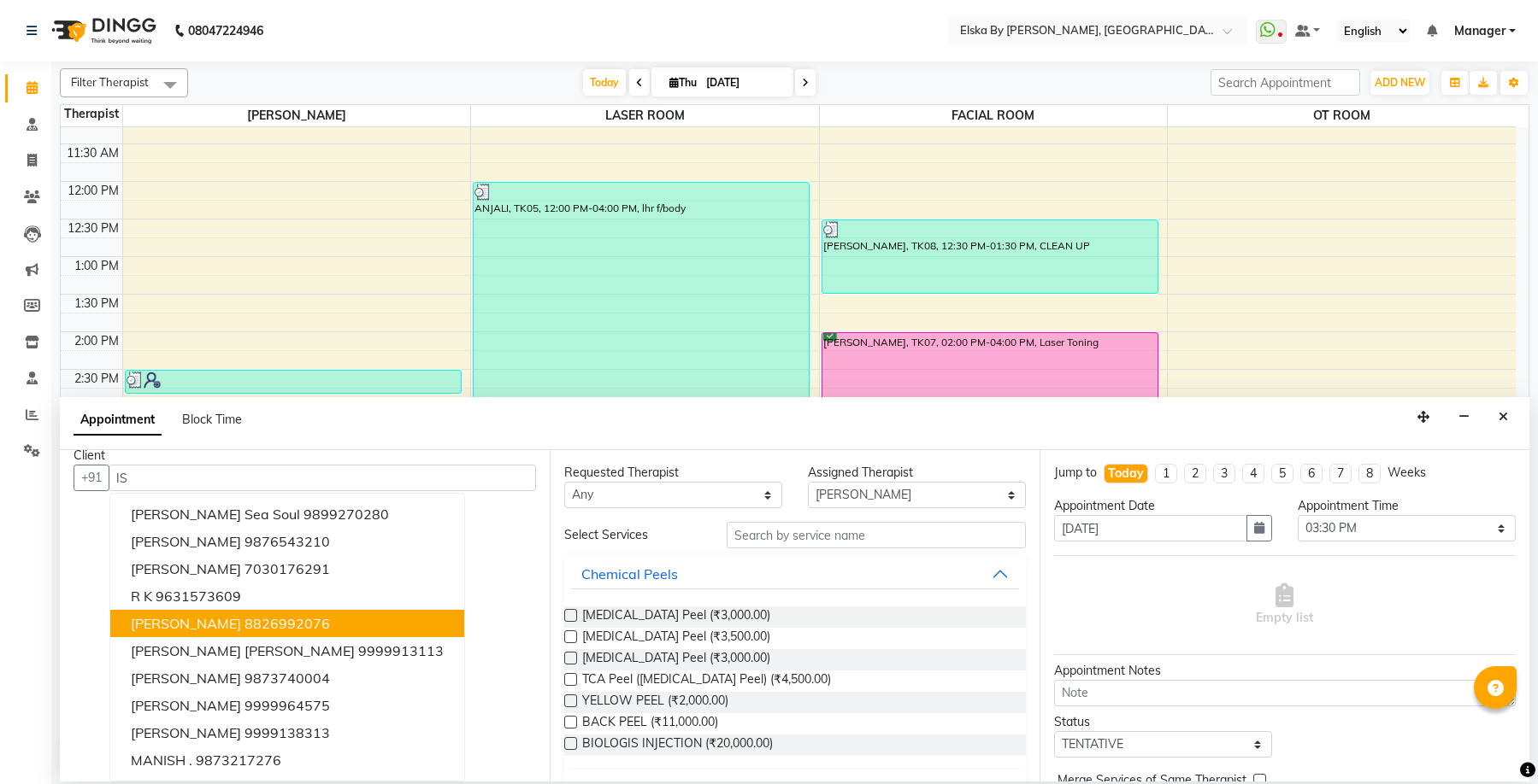
type input "I"
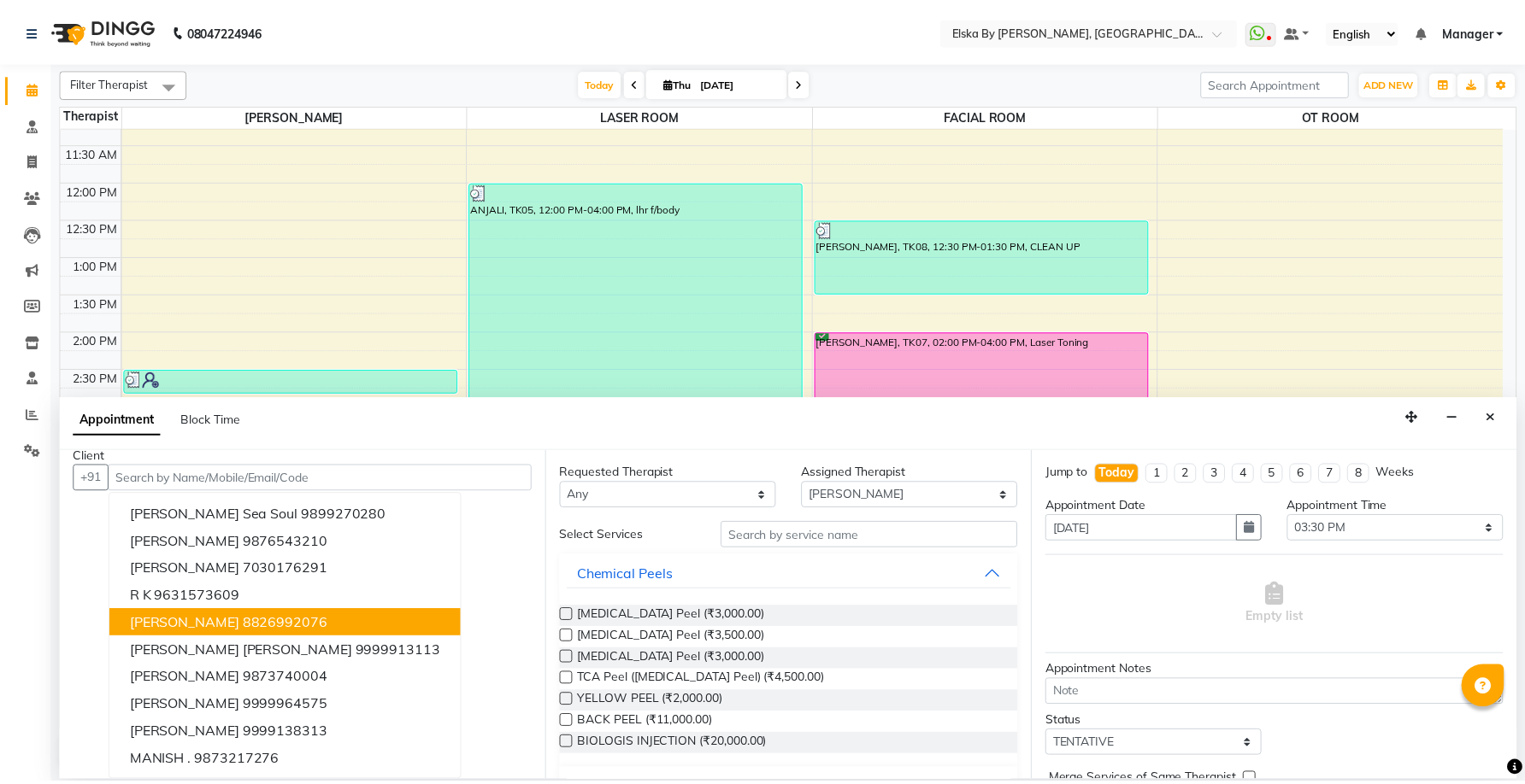
scroll to position [0, 0]
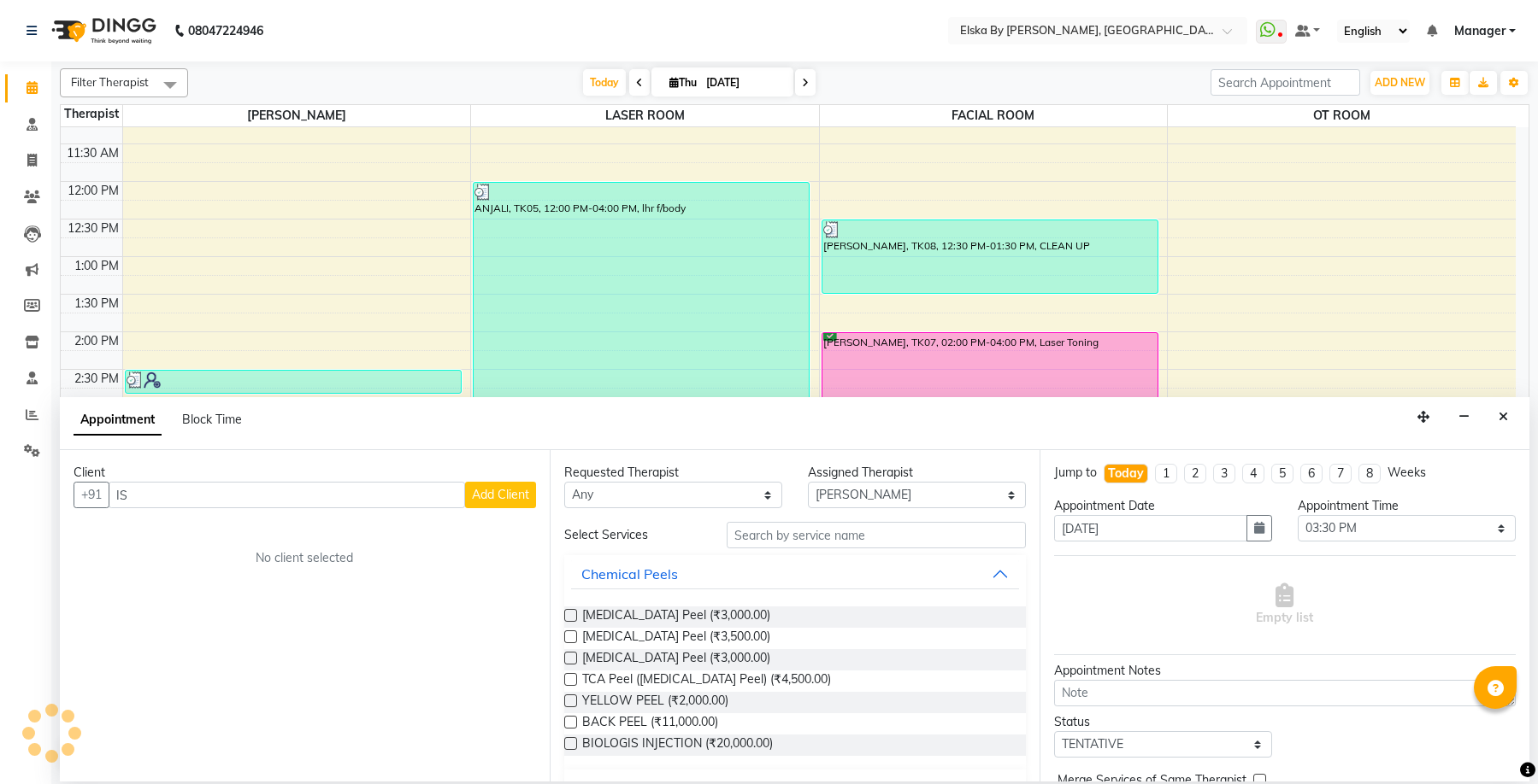
type input "I"
click at [1501, 417] on icon "Close" at bounding box center [1503, 417] width 9 height 12
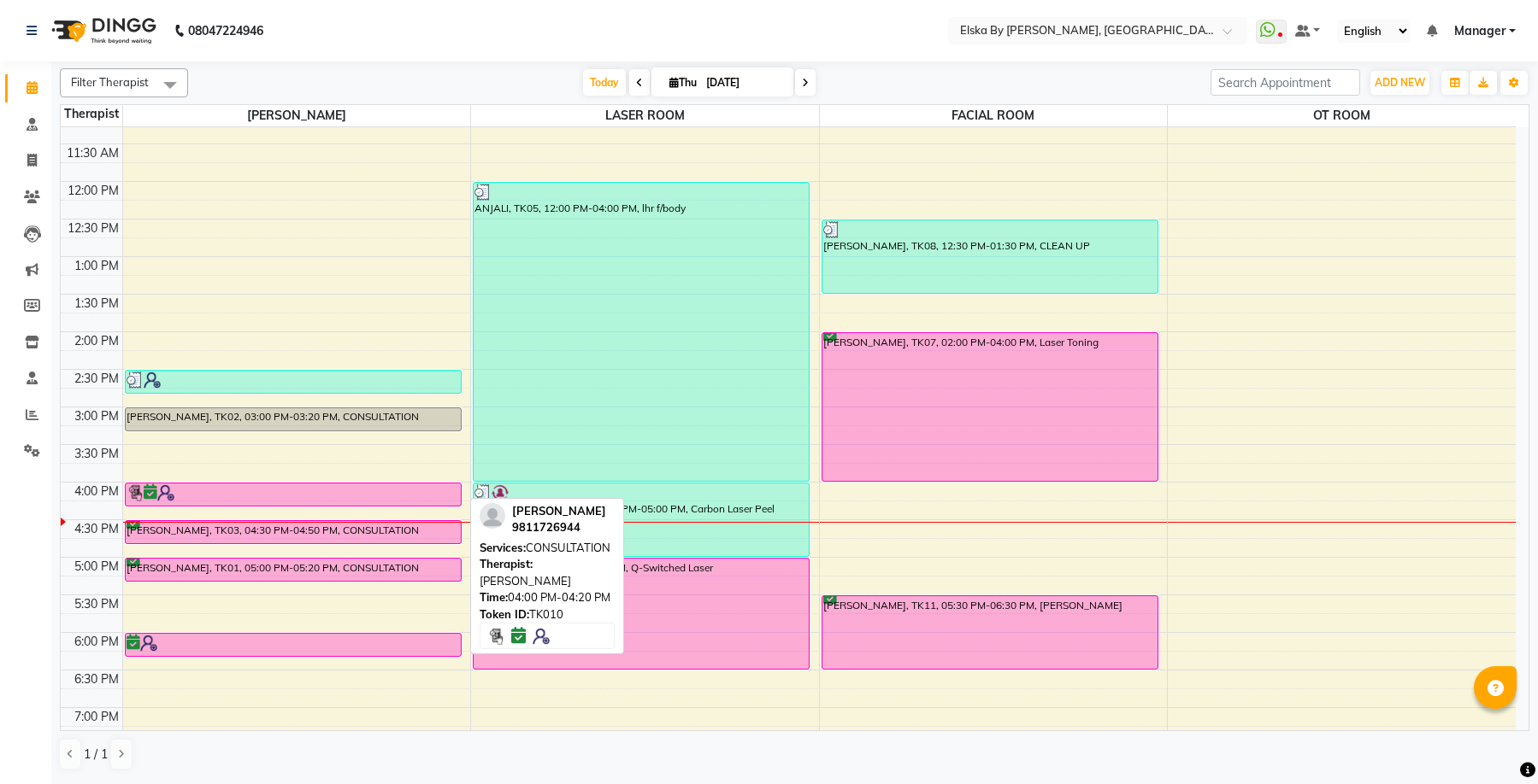
click at [282, 488] on div at bounding box center [294, 492] width 334 height 17
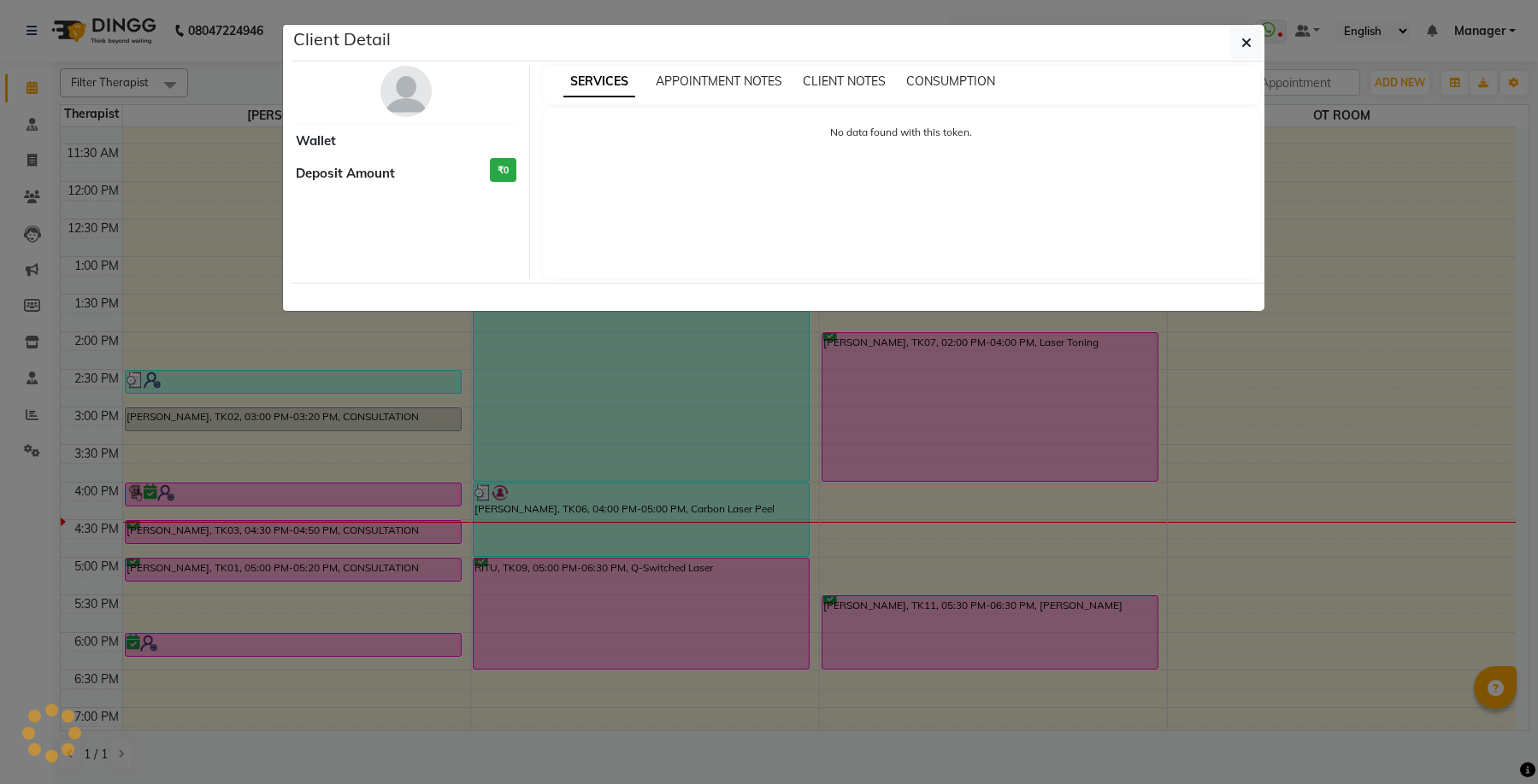
select select "6"
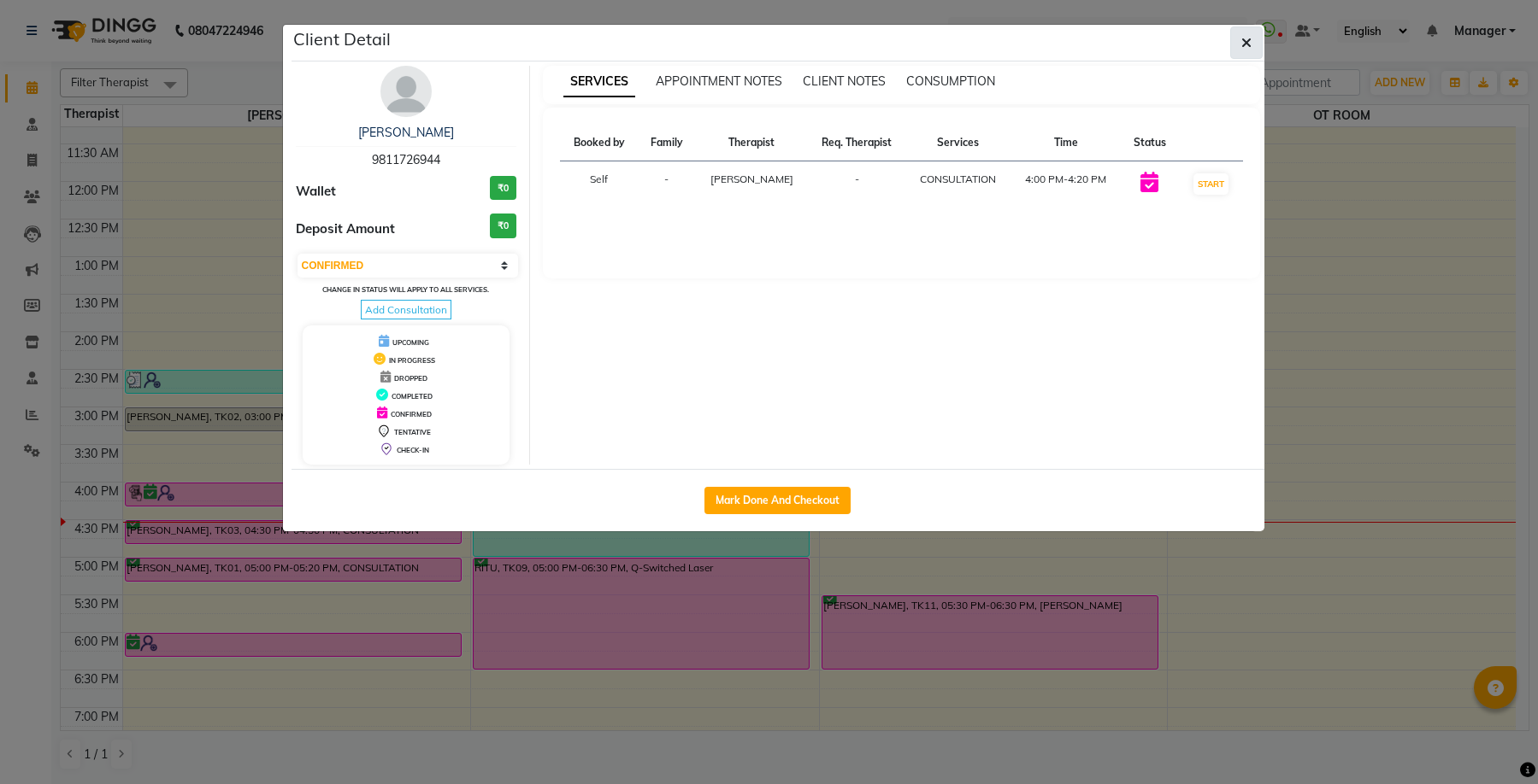
click at [1240, 31] on button "button" at bounding box center [1246, 43] width 33 height 33
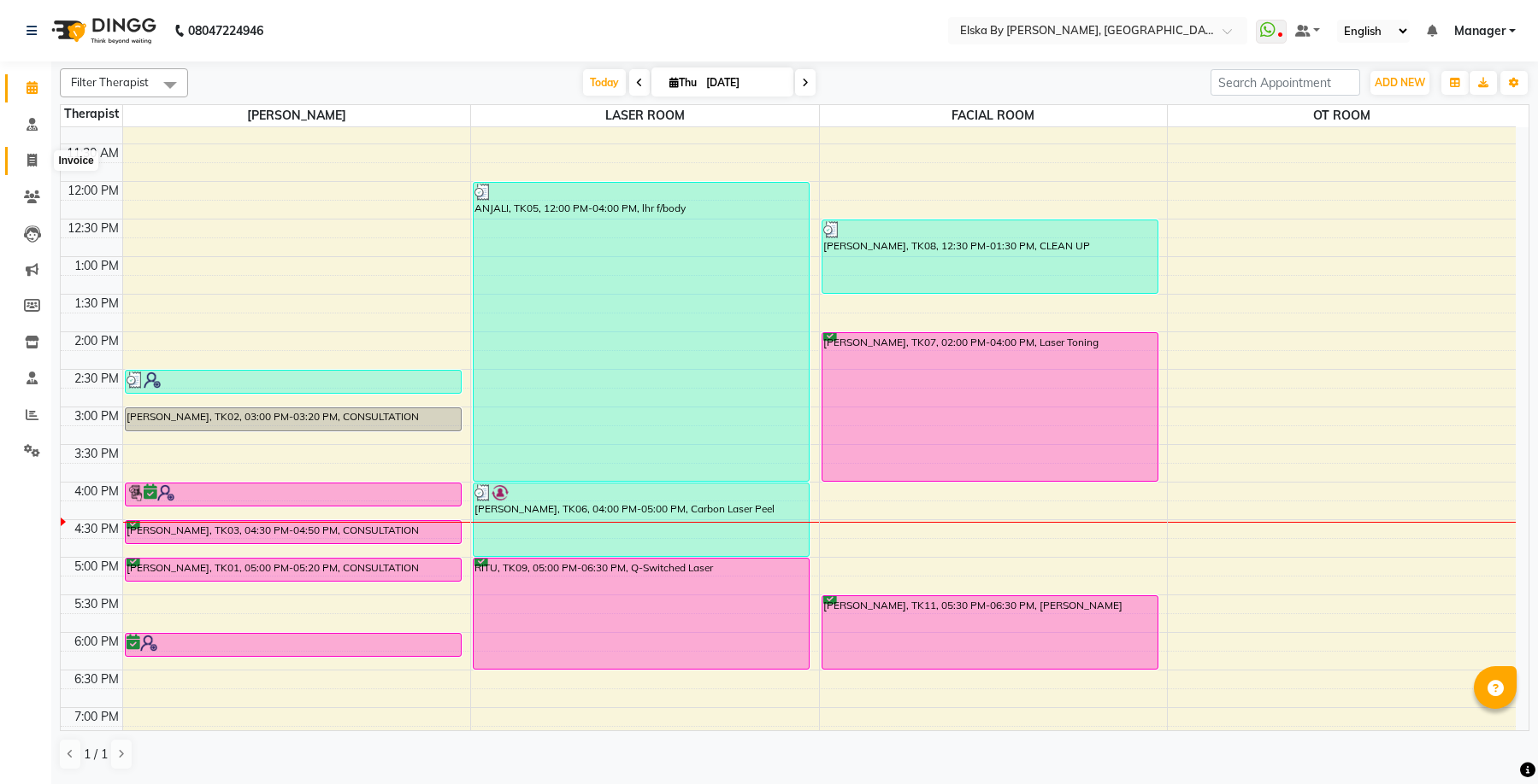
click at [33, 158] on icon at bounding box center [31, 160] width 9 height 13
select select "service"
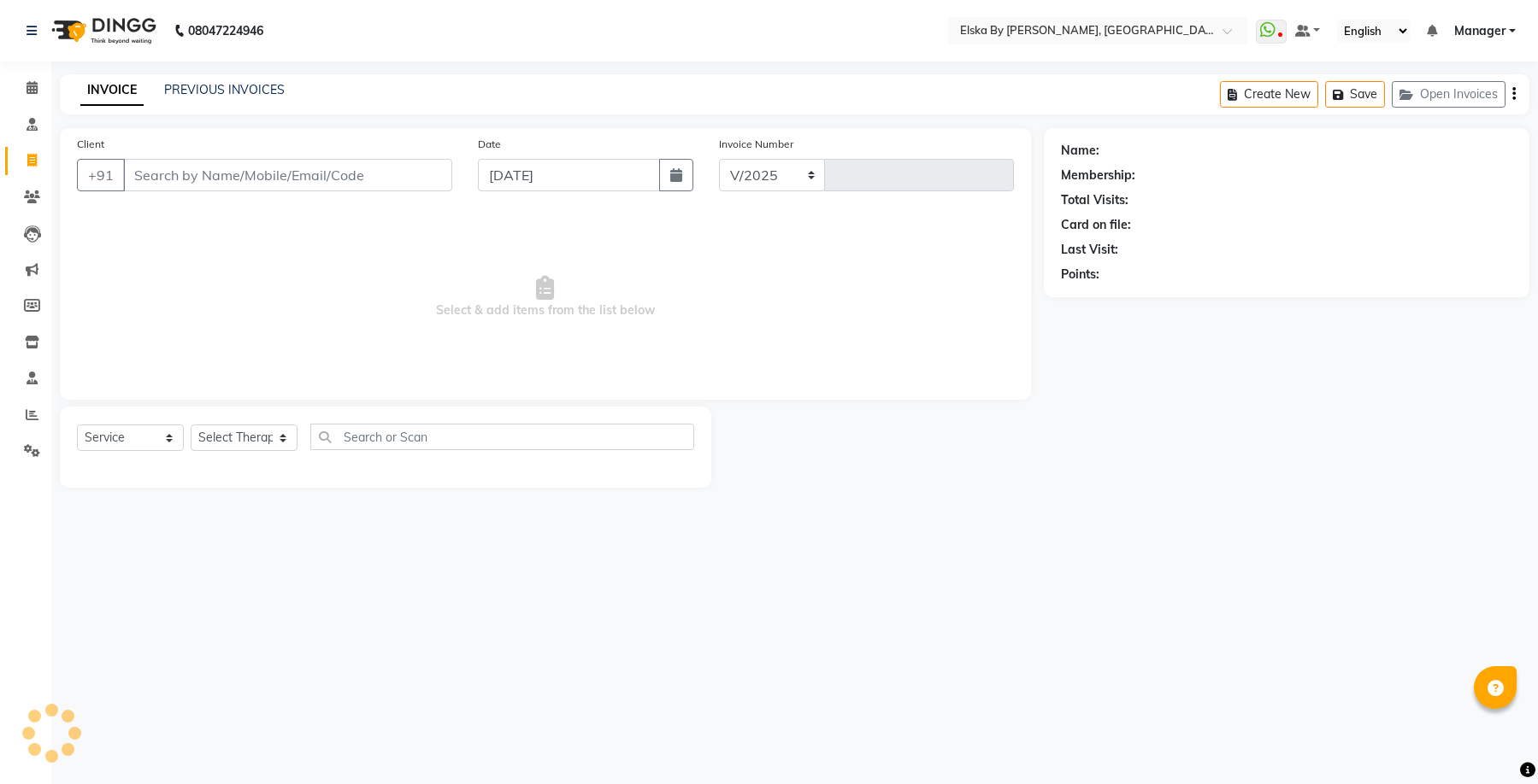
select select "7252"
type input "1630"
click at [299, 171] on input "Client" at bounding box center [287, 175] width 329 height 33
select select "62001"
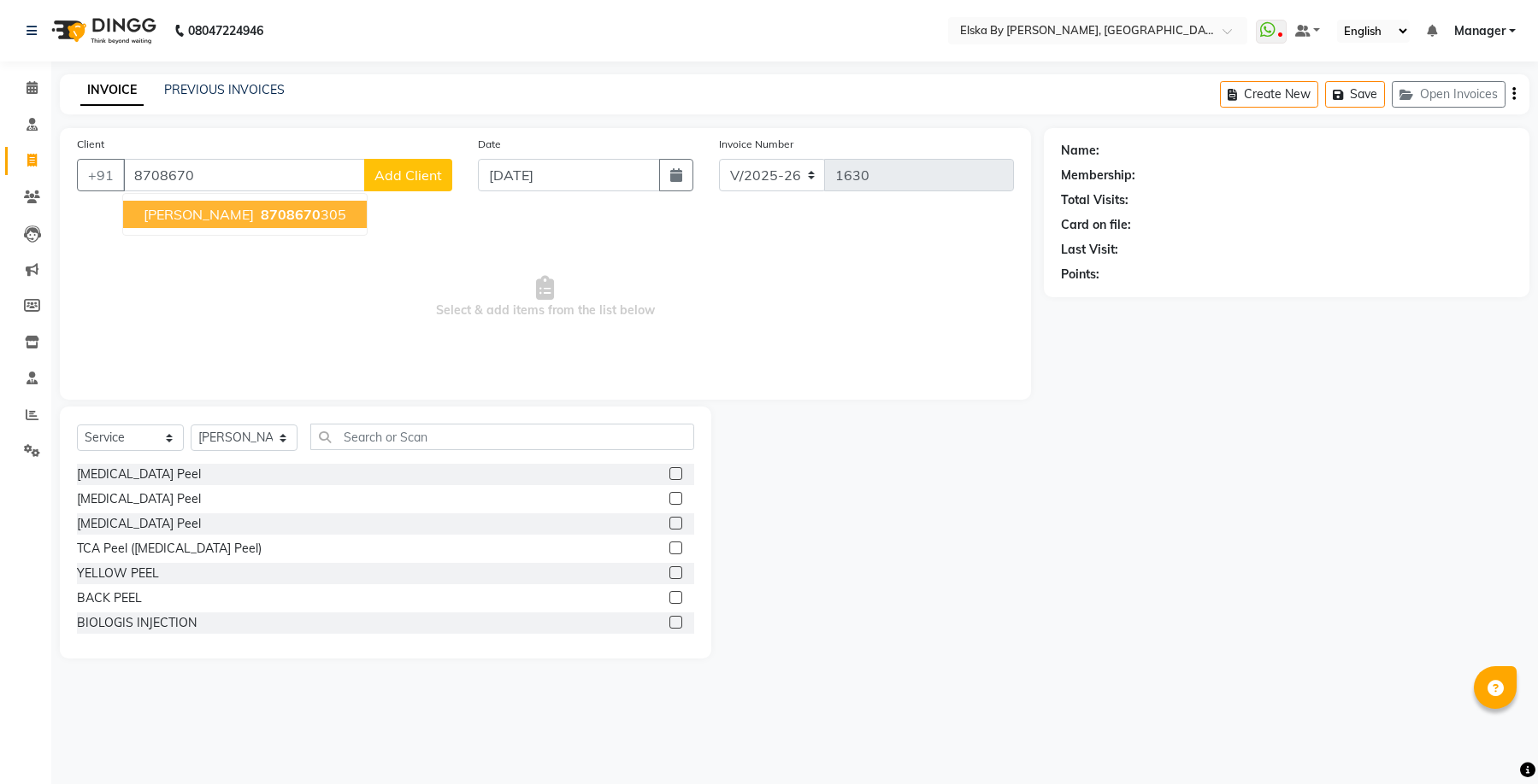
click at [205, 215] on span "[PERSON_NAME]" at bounding box center [199, 214] width 110 height 17
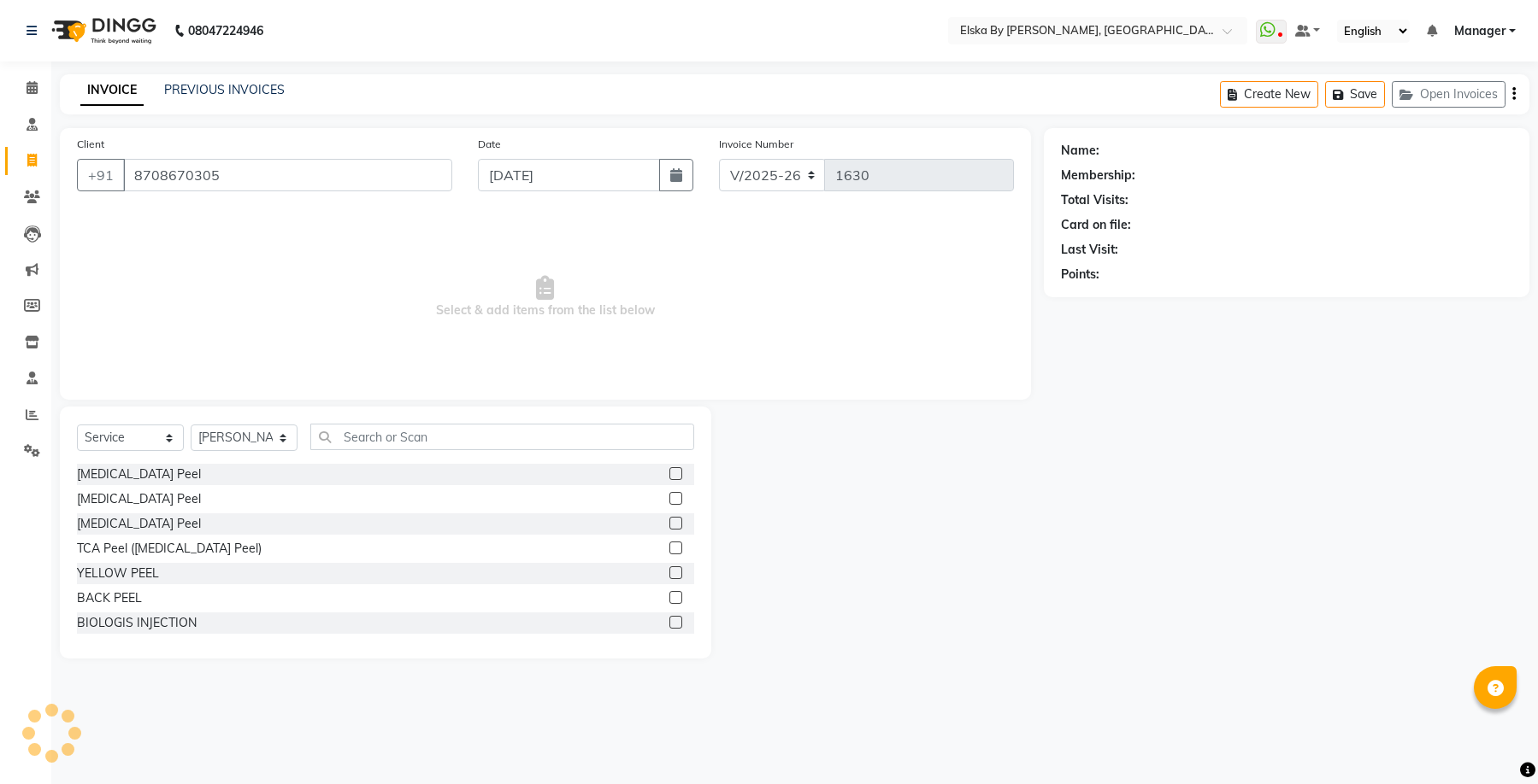
type input "8708670305"
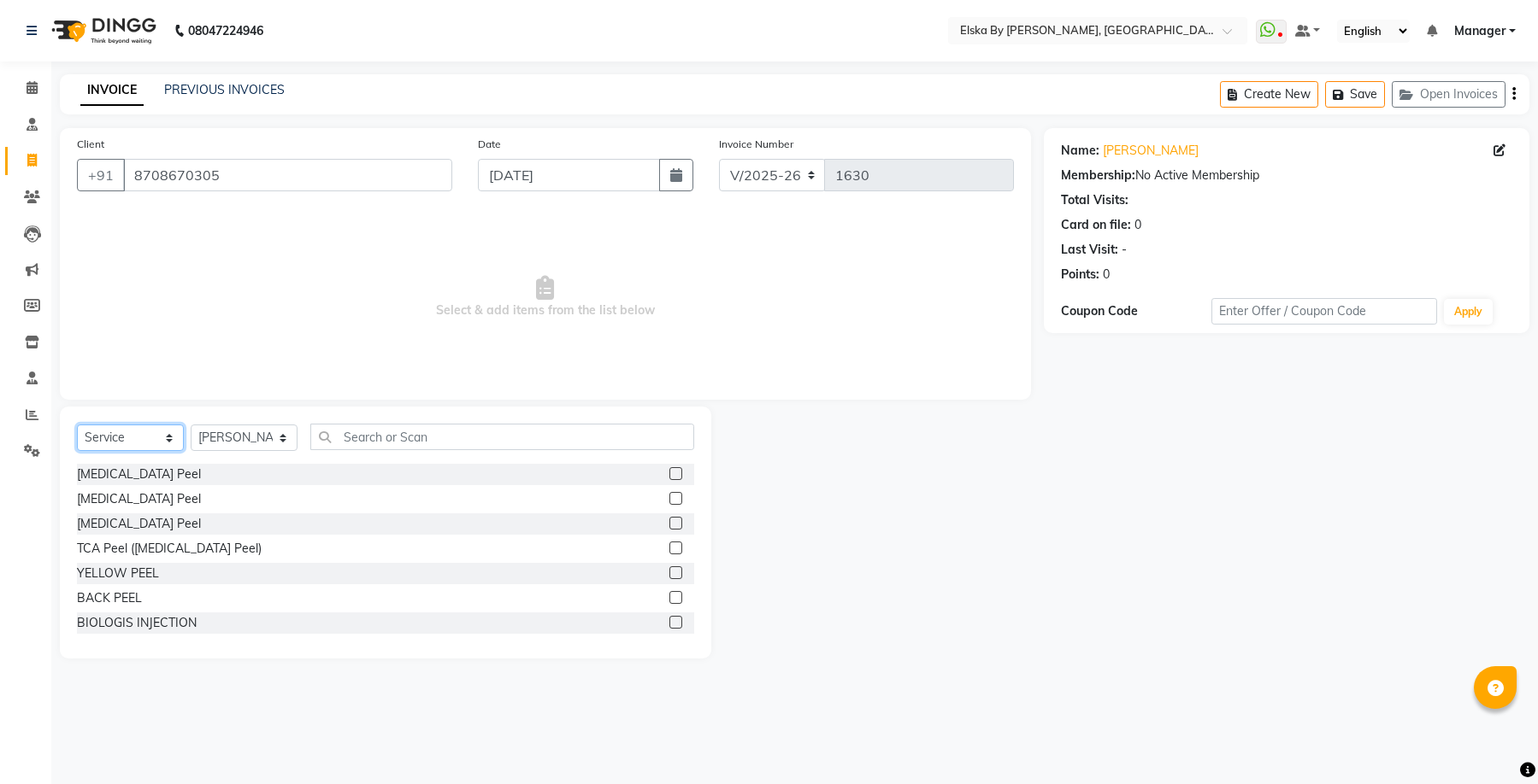
click at [156, 435] on select "Select Service Product Membership Package Voucher Prepaid Gift Card" at bounding box center [130, 437] width 107 height 27
select select "product"
click at [77, 424] on select "Select Service Product Membership Package Voucher Prepaid Gift Card" at bounding box center [130, 437] width 107 height 27
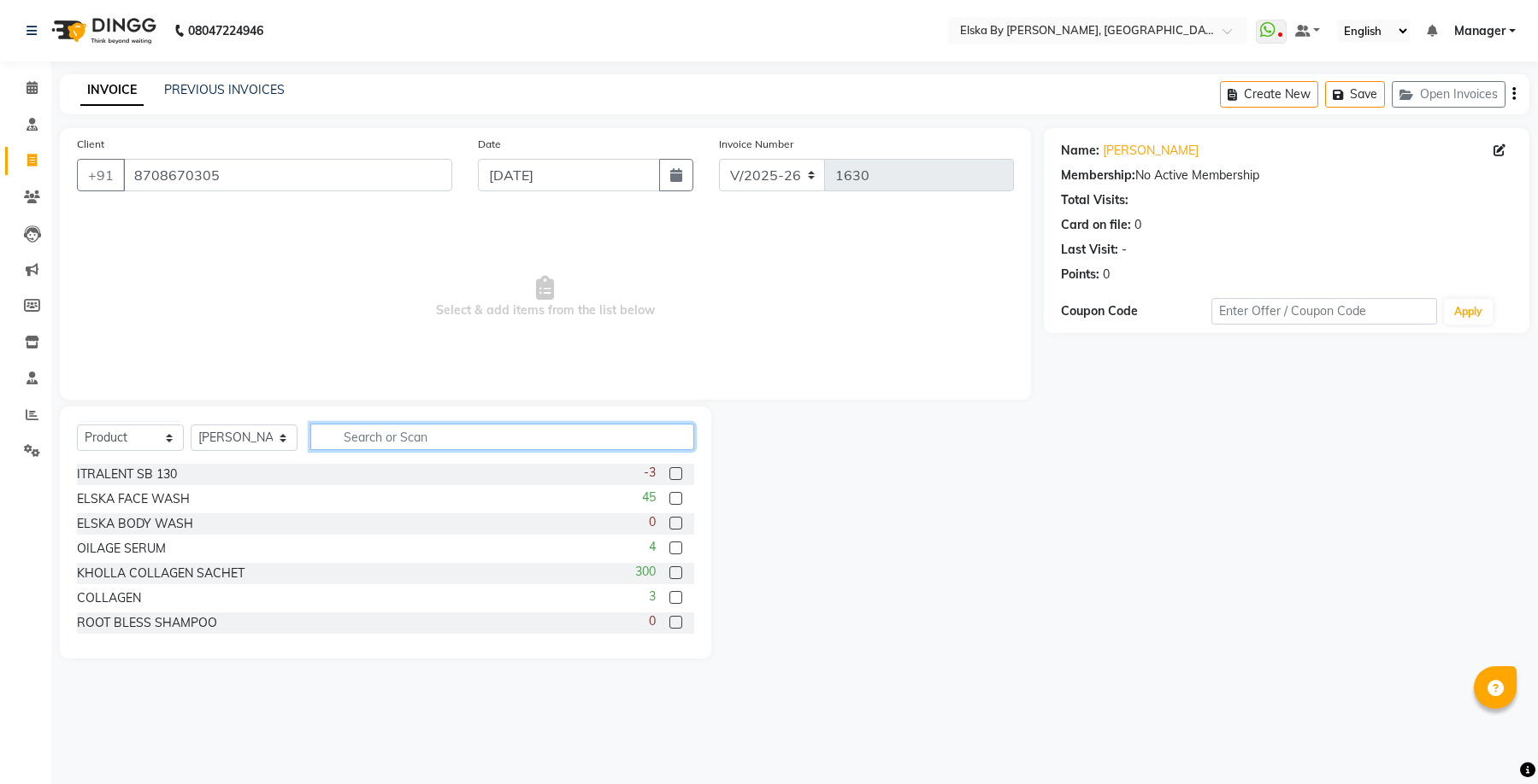
click at [387, 439] on input "text" at bounding box center [503, 436] width 384 height 27
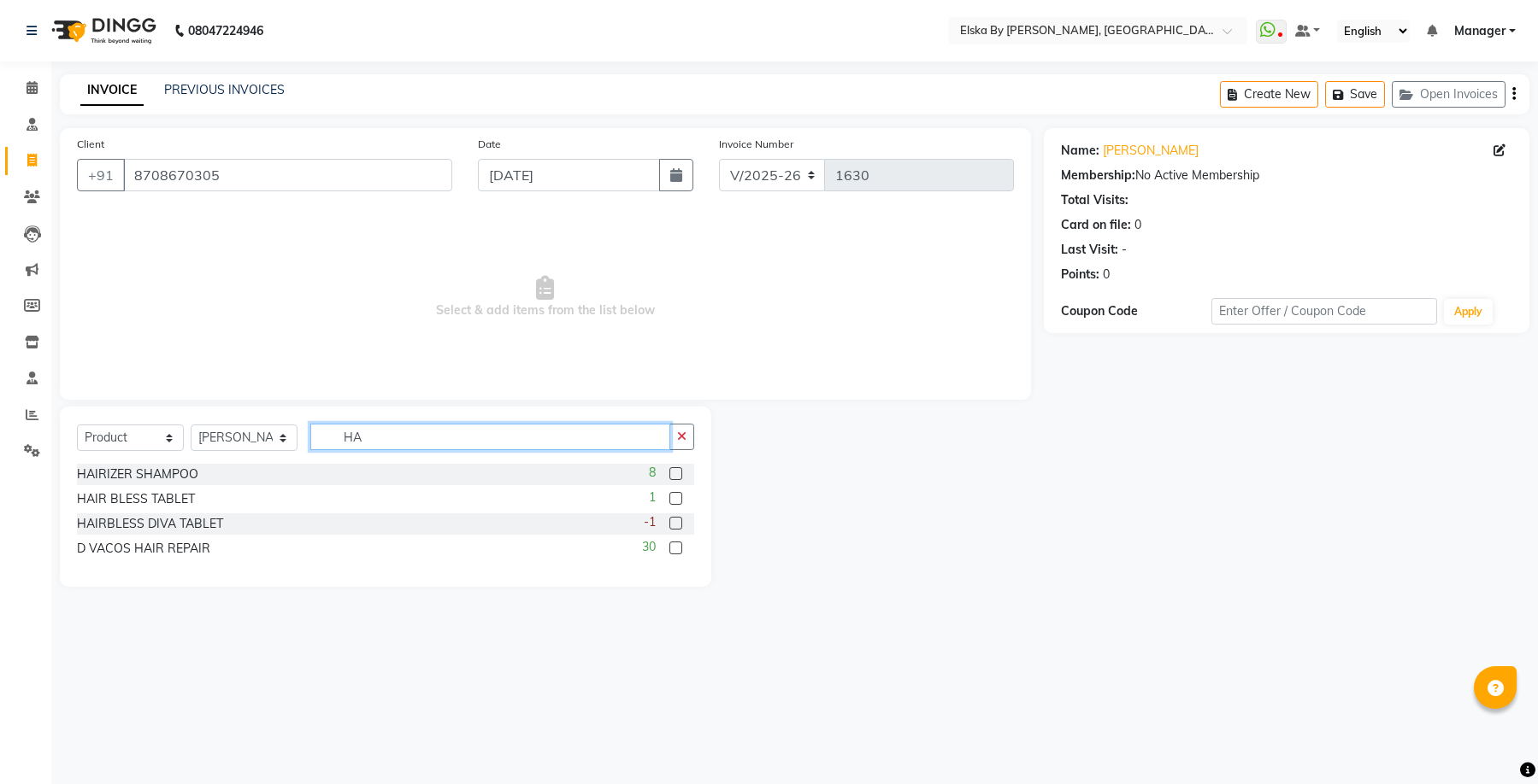
type input "H"
type input "REVI"
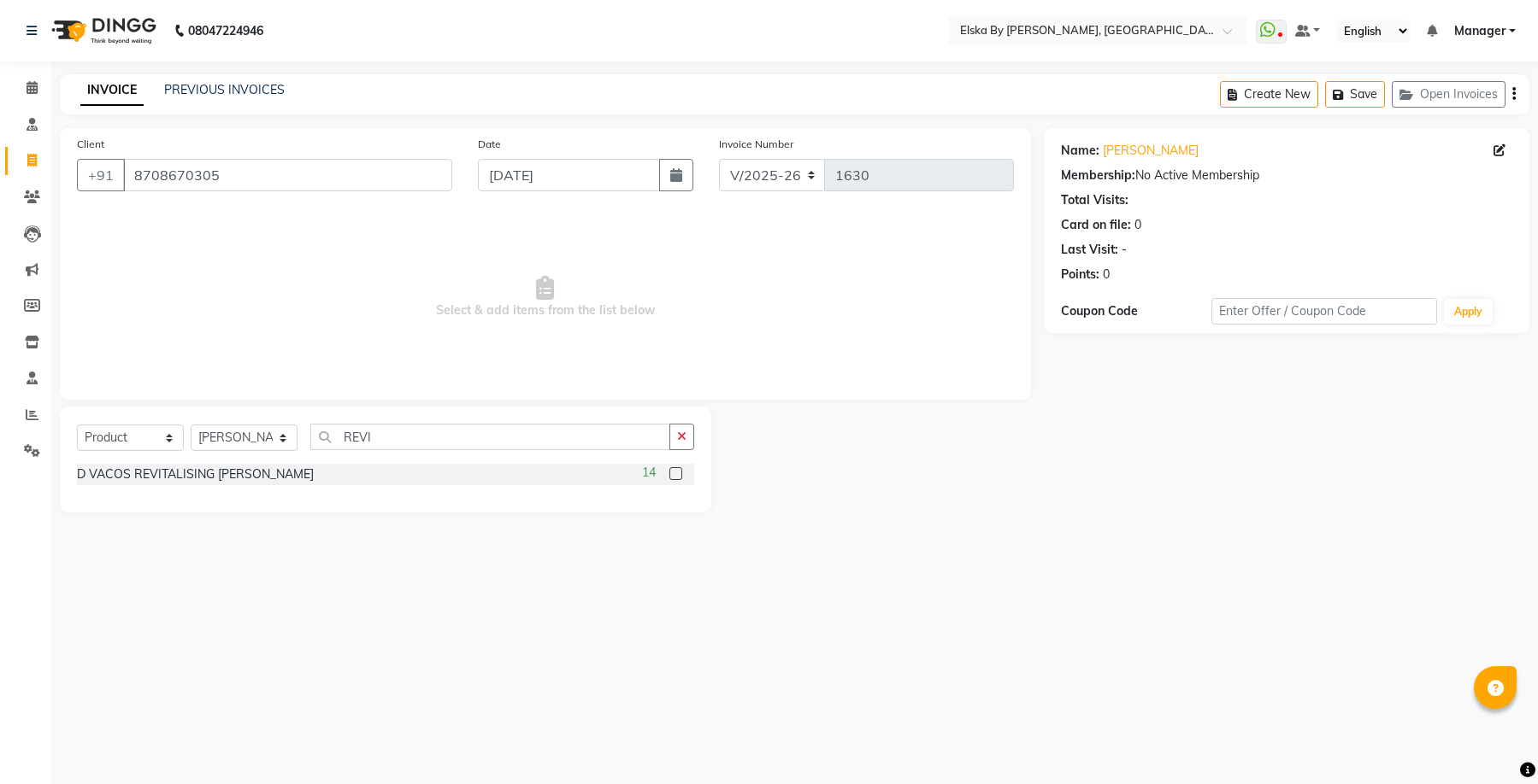
click at [683, 469] on label at bounding box center [676, 473] width 13 height 13
click at [681, 469] on input "checkbox" at bounding box center [675, 474] width 11 height 11
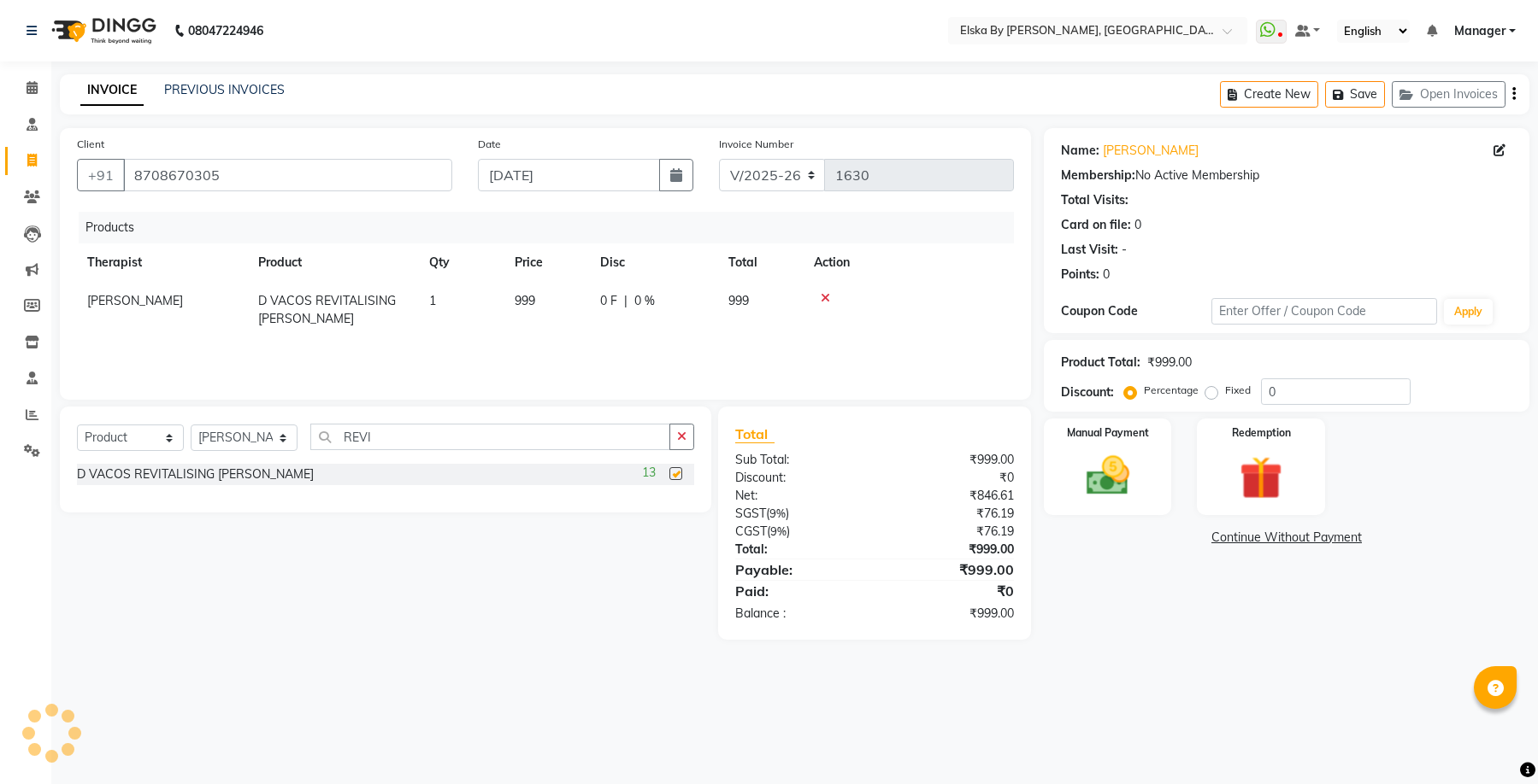
checkbox input "false"
drag, startPoint x: 412, startPoint y: 434, endPoint x: 333, endPoint y: 351, distance: 114.6
click at [210, 406] on div "Select Service Product Membership Package Voucher Prepaid Gift Card Select Ther…" at bounding box center [386, 459] width 652 height 106
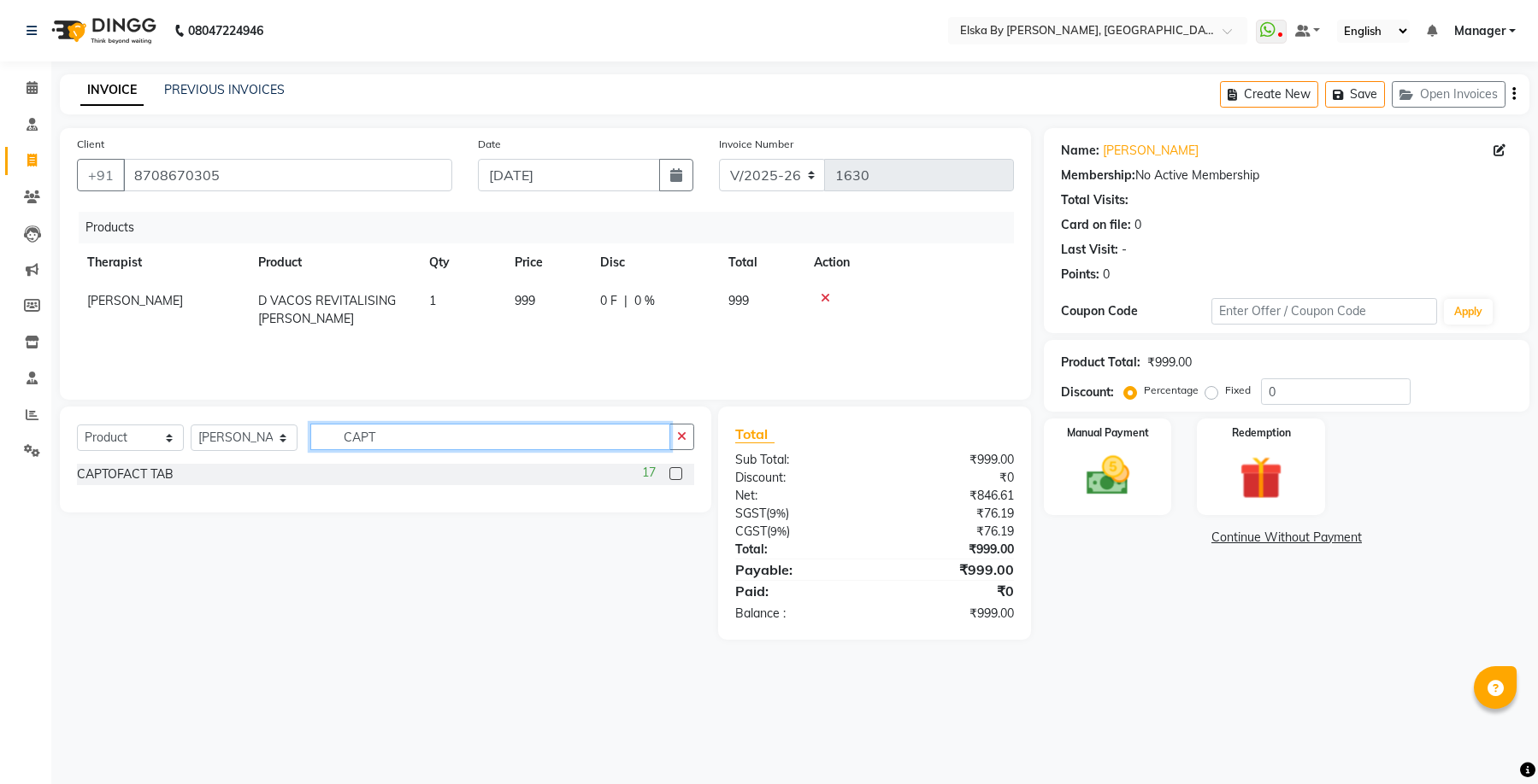
type input "CAPT"
click at [678, 476] on label at bounding box center [676, 473] width 13 height 13
click at [678, 476] on input "checkbox" at bounding box center [675, 474] width 11 height 11
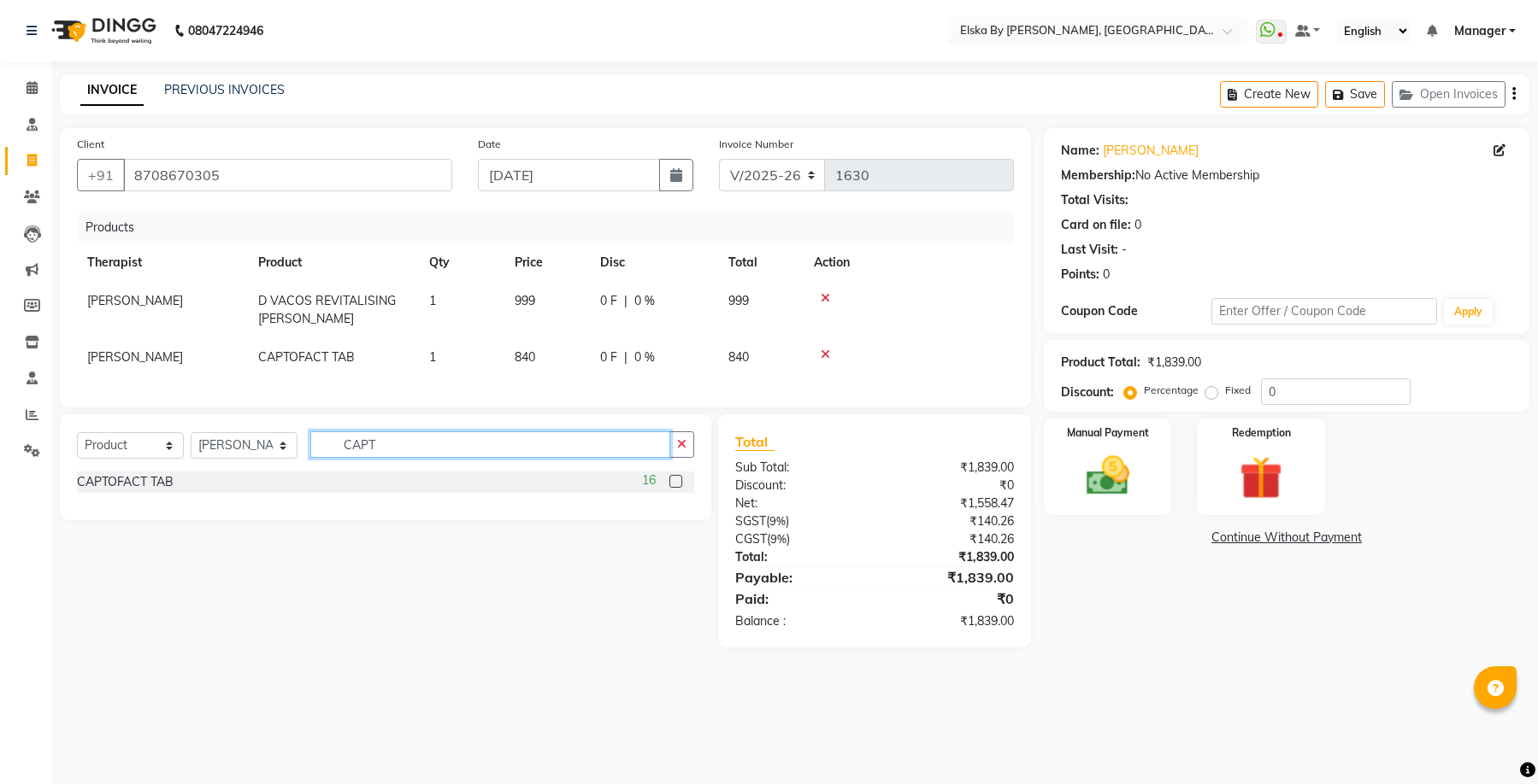
checkbox input "false"
drag, startPoint x: 518, startPoint y: 464, endPoint x: 146, endPoint y: 439, distance: 372.8
click at [146, 439] on div "Select Service Product Membership Package Voucher Prepaid Gift Card Select Ther…" at bounding box center [386, 467] width 652 height 106
type input "FOLI"
click at [678, 488] on label at bounding box center [676, 481] width 13 height 13
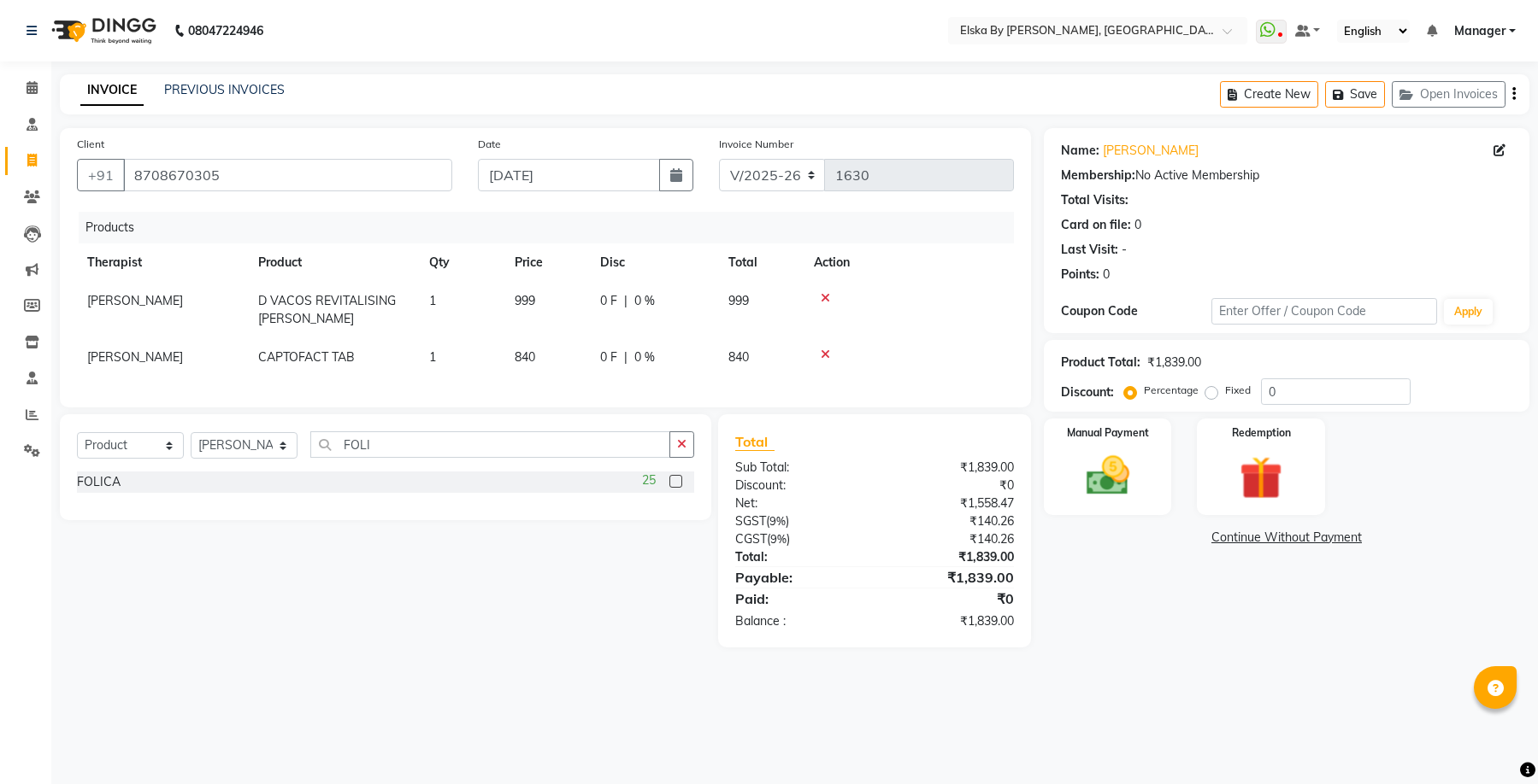
click at [678, 488] on input "checkbox" at bounding box center [675, 481] width 11 height 11
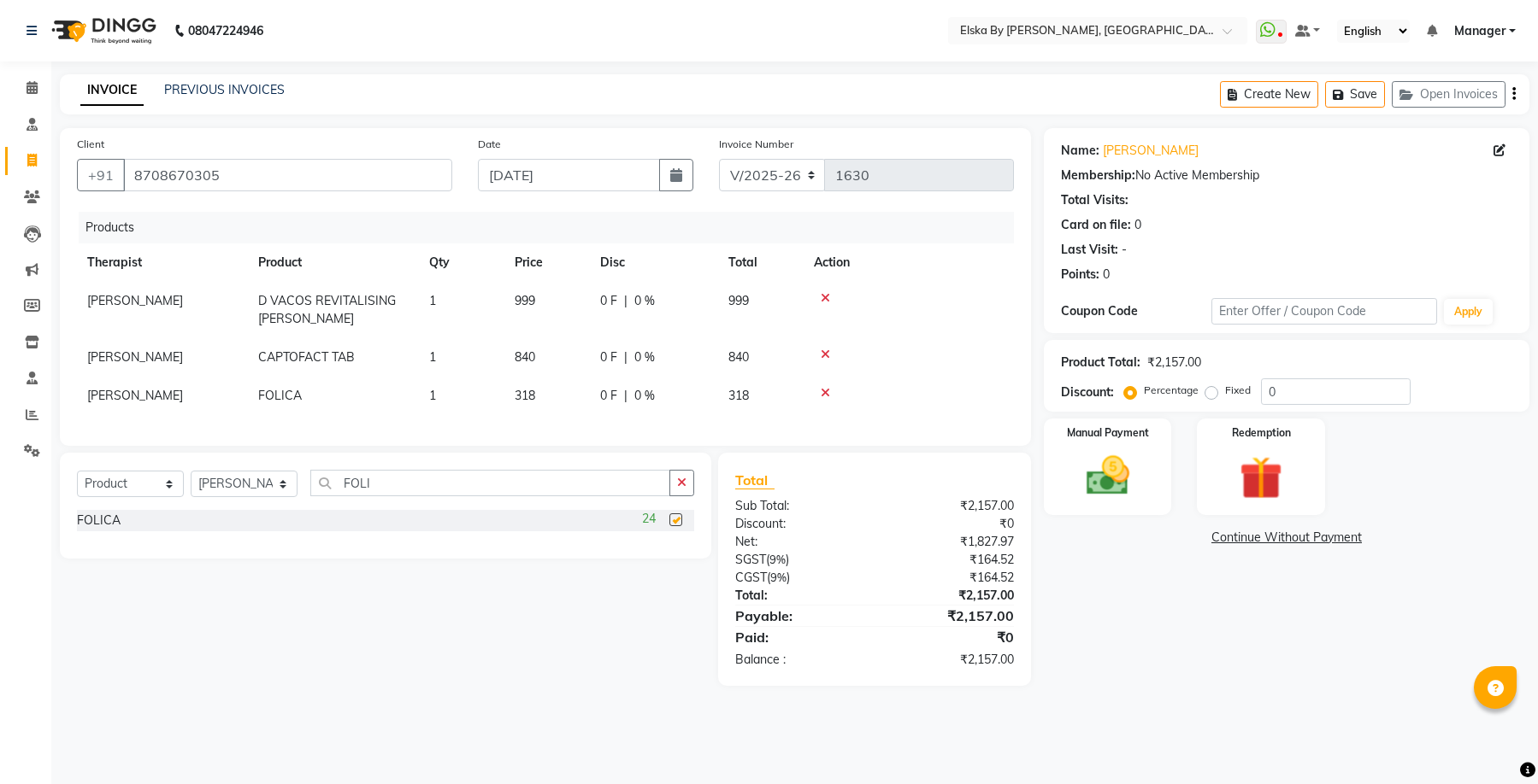
checkbox input "false"
drag, startPoint x: 480, startPoint y: 502, endPoint x: 177, endPoint y: 464, distance: 305.4
click at [177, 464] on div "Client [PHONE_NUMBER] Date [DATE] Invoice Number V/2025 V/[PHONE_NUMBER] Produc…" at bounding box center [546, 406] width 997 height 558
type input "CHE"
click at [678, 551] on label at bounding box center [676, 544] width 13 height 13
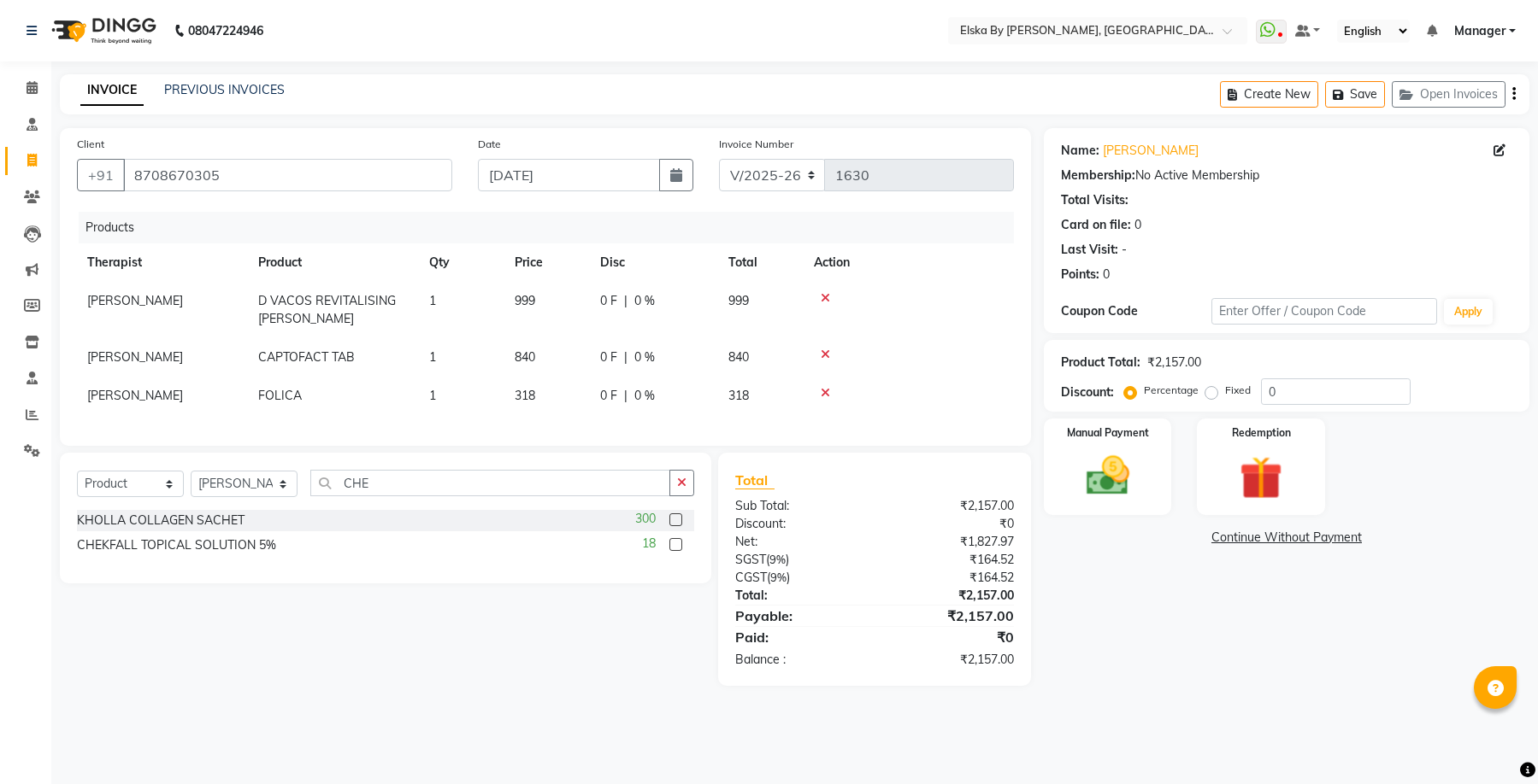
click at [678, 551] on input "checkbox" at bounding box center [675, 545] width 11 height 11
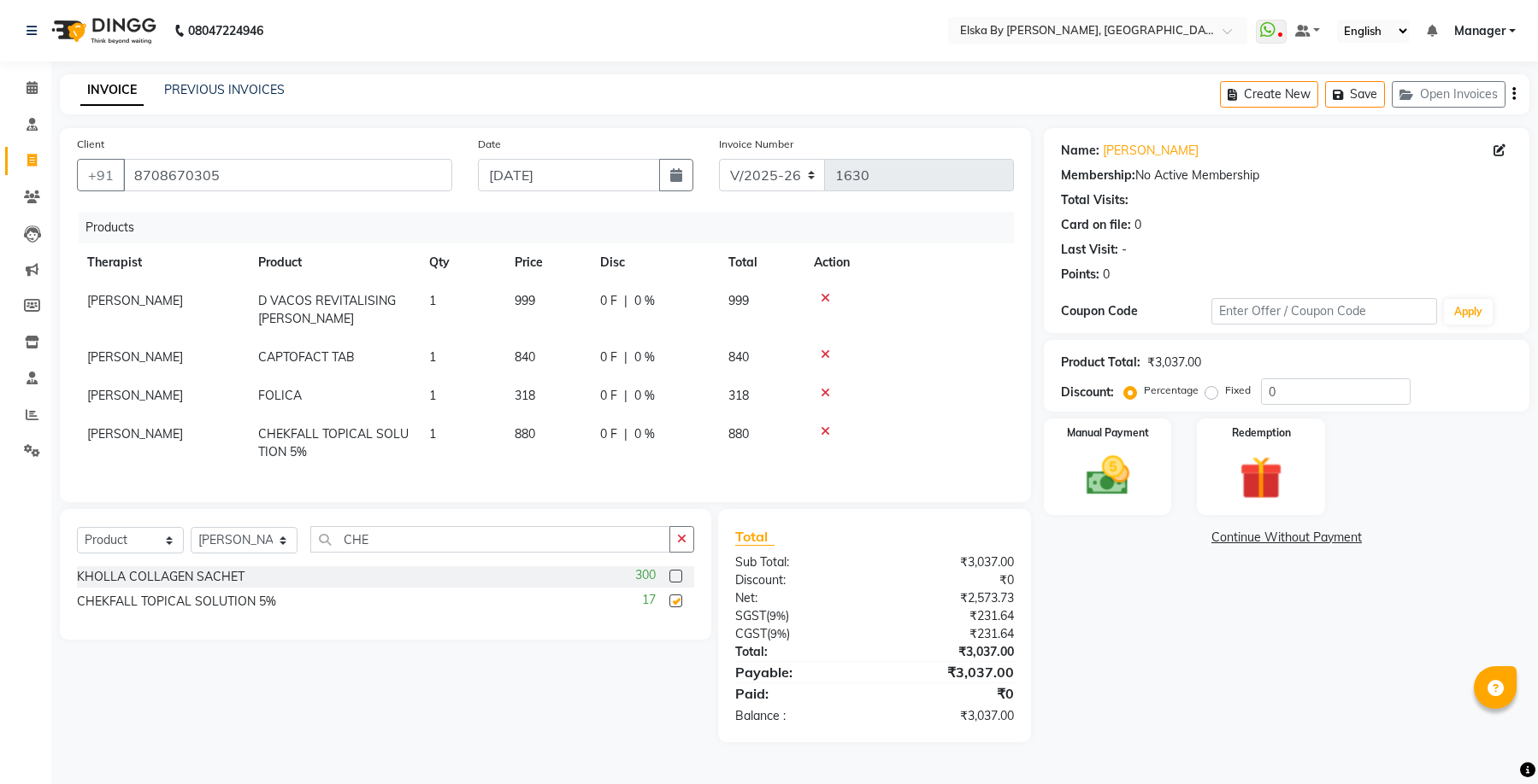
checkbox input "false"
drag, startPoint x: 379, startPoint y: 554, endPoint x: 204, endPoint y: 529, distance: 176.8
click at [204, 529] on div "Select Service Product Membership Package Voucher Prepaid Gift Card Select Ther…" at bounding box center [386, 574] width 652 height 131
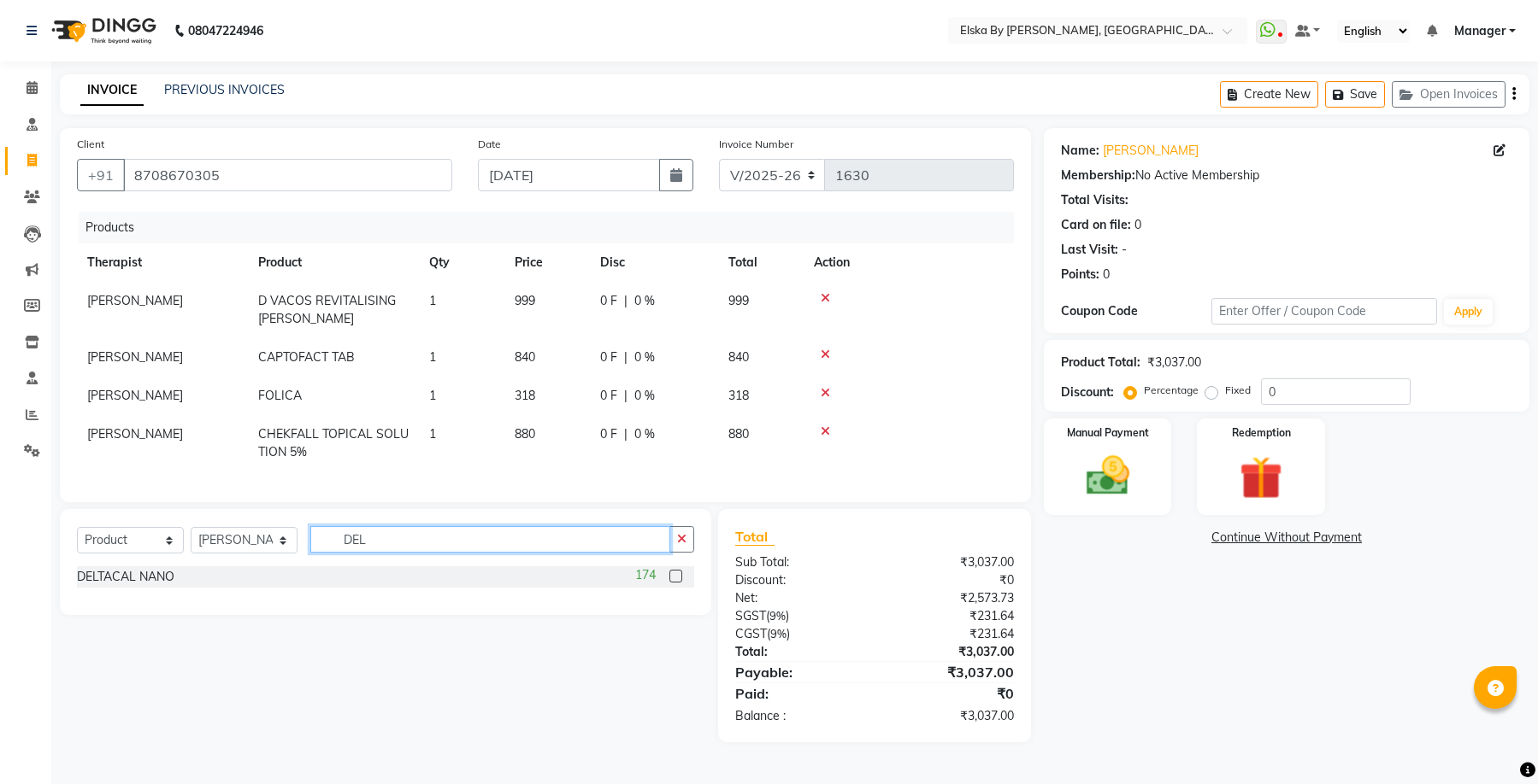
type input "DEL"
click at [678, 583] on label at bounding box center [676, 576] width 13 height 13
click at [678, 583] on input "checkbox" at bounding box center [675, 576] width 11 height 11
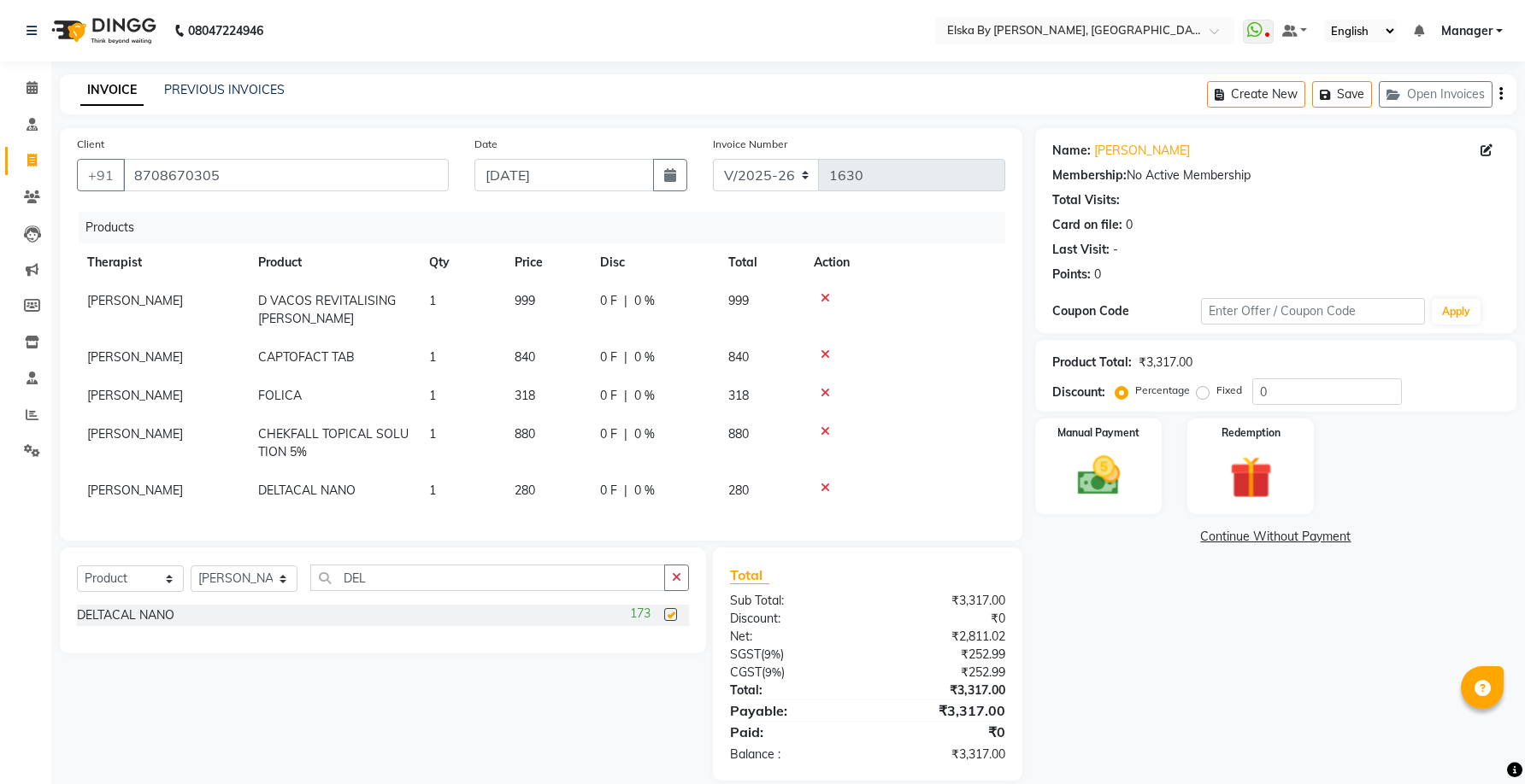
checkbox input "false"
drag, startPoint x: 412, startPoint y: 594, endPoint x: 335, endPoint y: 600, distance: 77.2
click at [335, 591] on input "DEL" at bounding box center [488, 578] width 355 height 27
type input "ITRA"
click at [677, 646] on label at bounding box center [671, 639] width 13 height 13
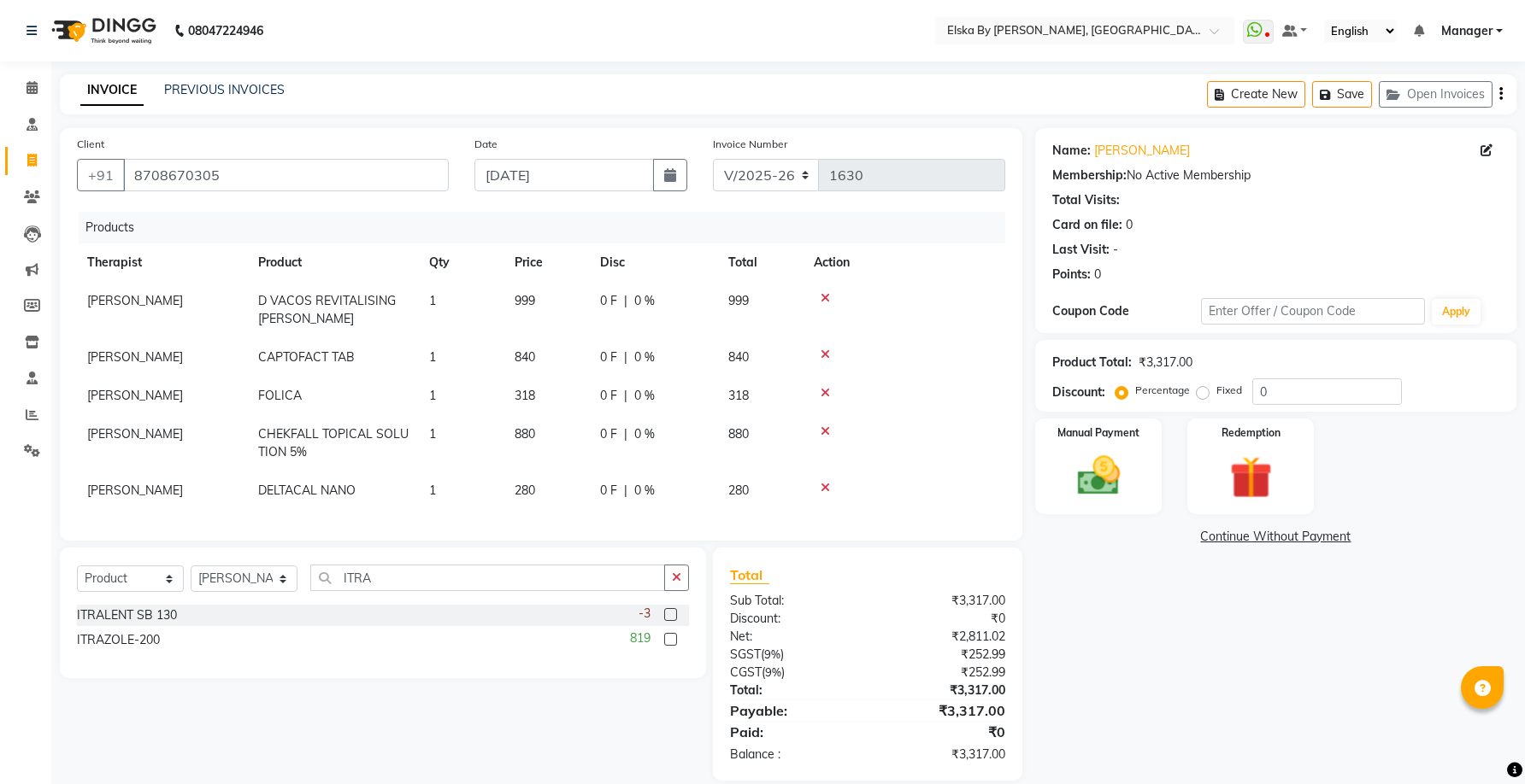
click at [676, 646] on input "checkbox" at bounding box center [670, 640] width 11 height 11
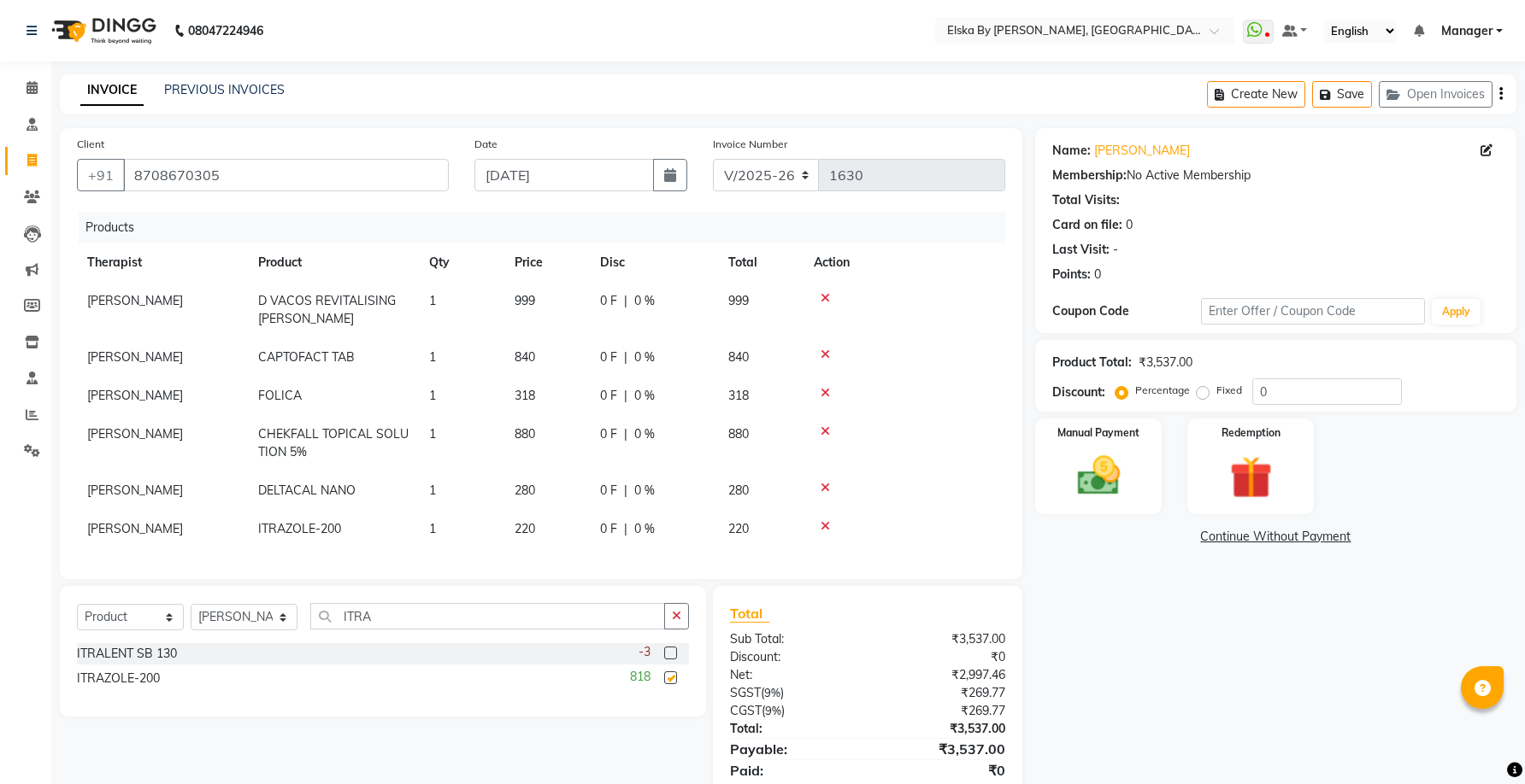
checkbox input "false"
click at [444, 531] on td "1" at bounding box center [462, 529] width 86 height 39
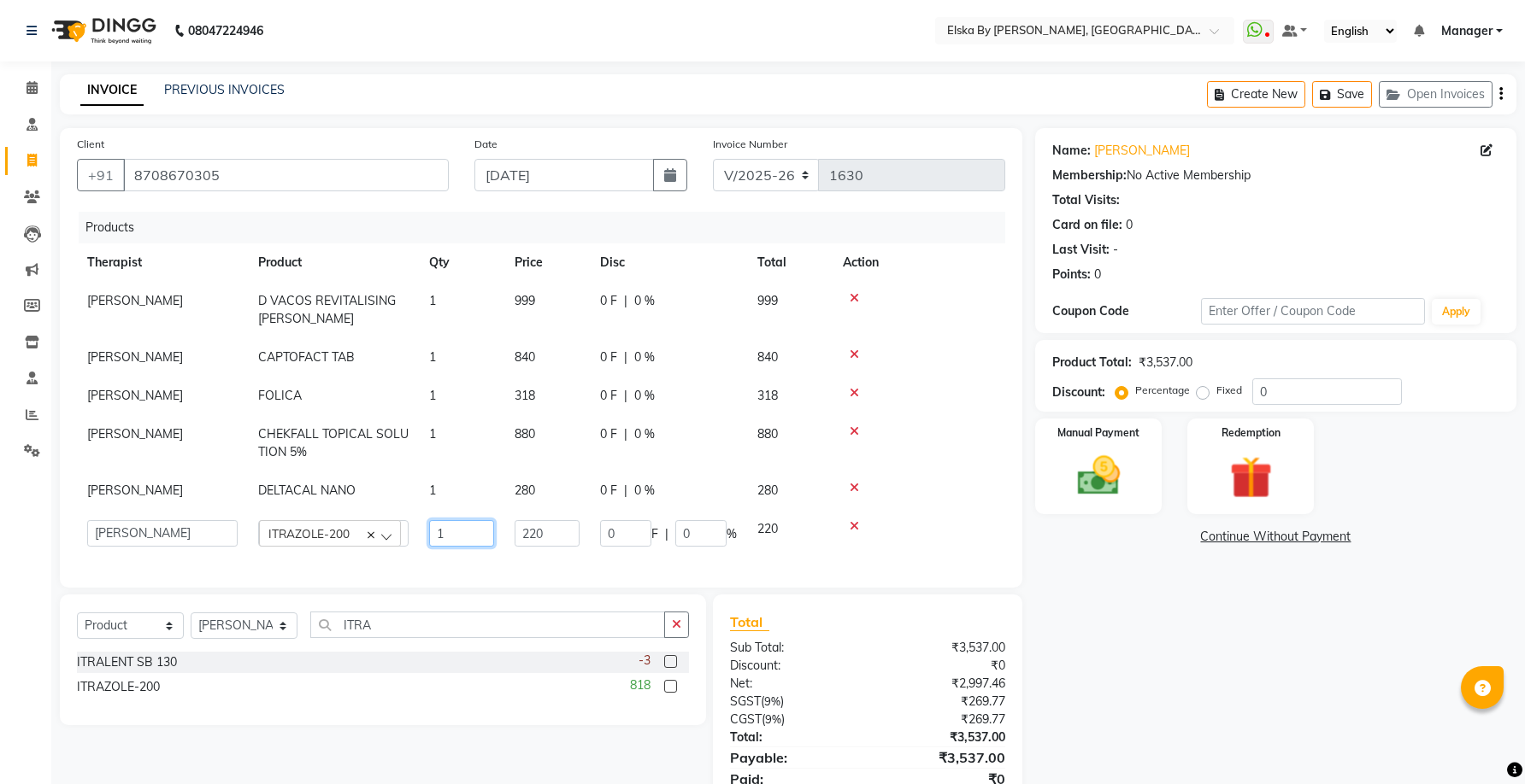
click at [444, 531] on input "1" at bounding box center [462, 533] width 65 height 27
type input "3"
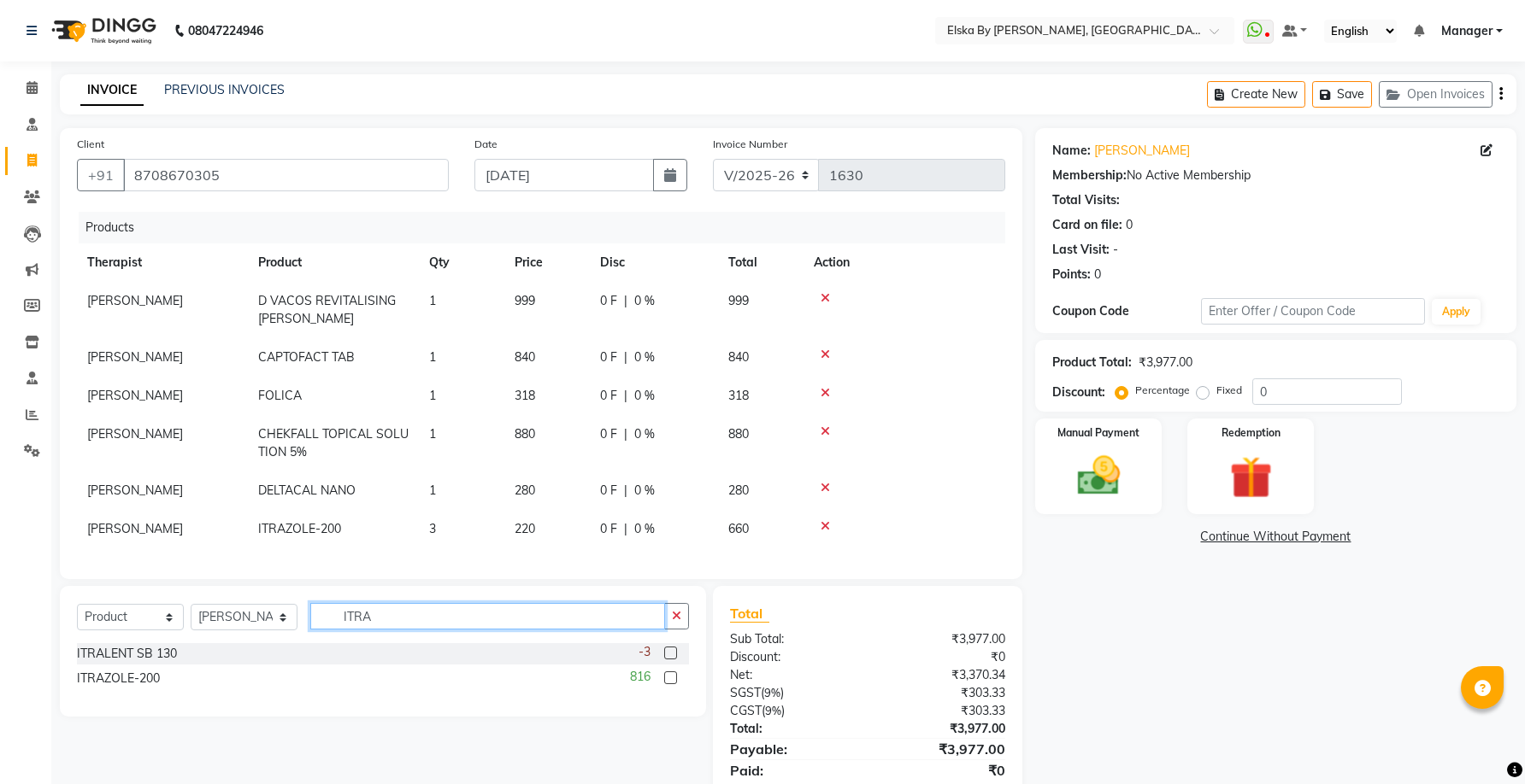
click at [419, 630] on input "ITRA" at bounding box center [488, 616] width 355 height 27
type input "I"
type input "RAVI"
click at [671, 659] on div "51" at bounding box center [663, 653] width 52 height 21
click at [669, 660] on label at bounding box center [671, 653] width 13 height 13
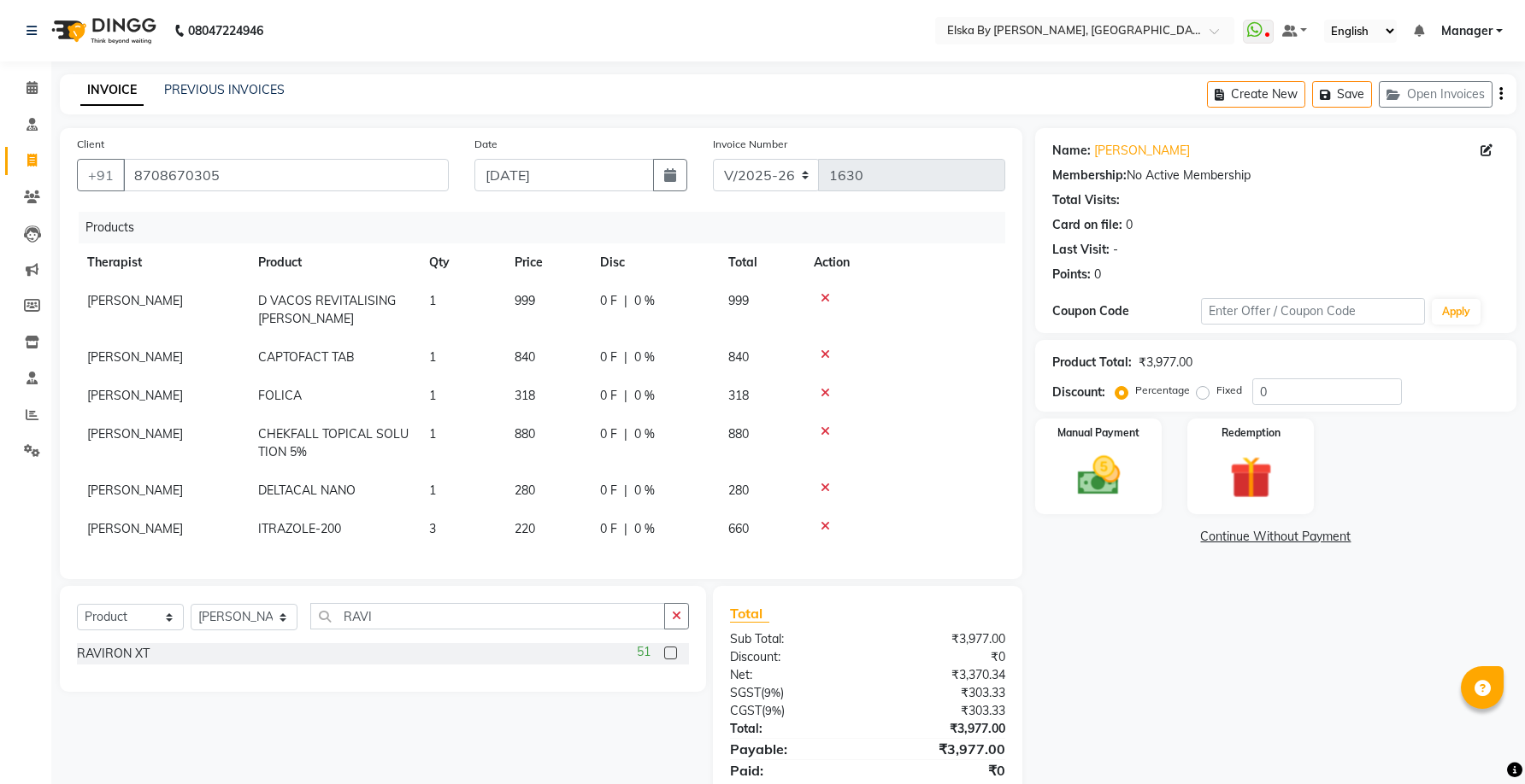
click at [669, 660] on input "checkbox" at bounding box center [670, 653] width 11 height 11
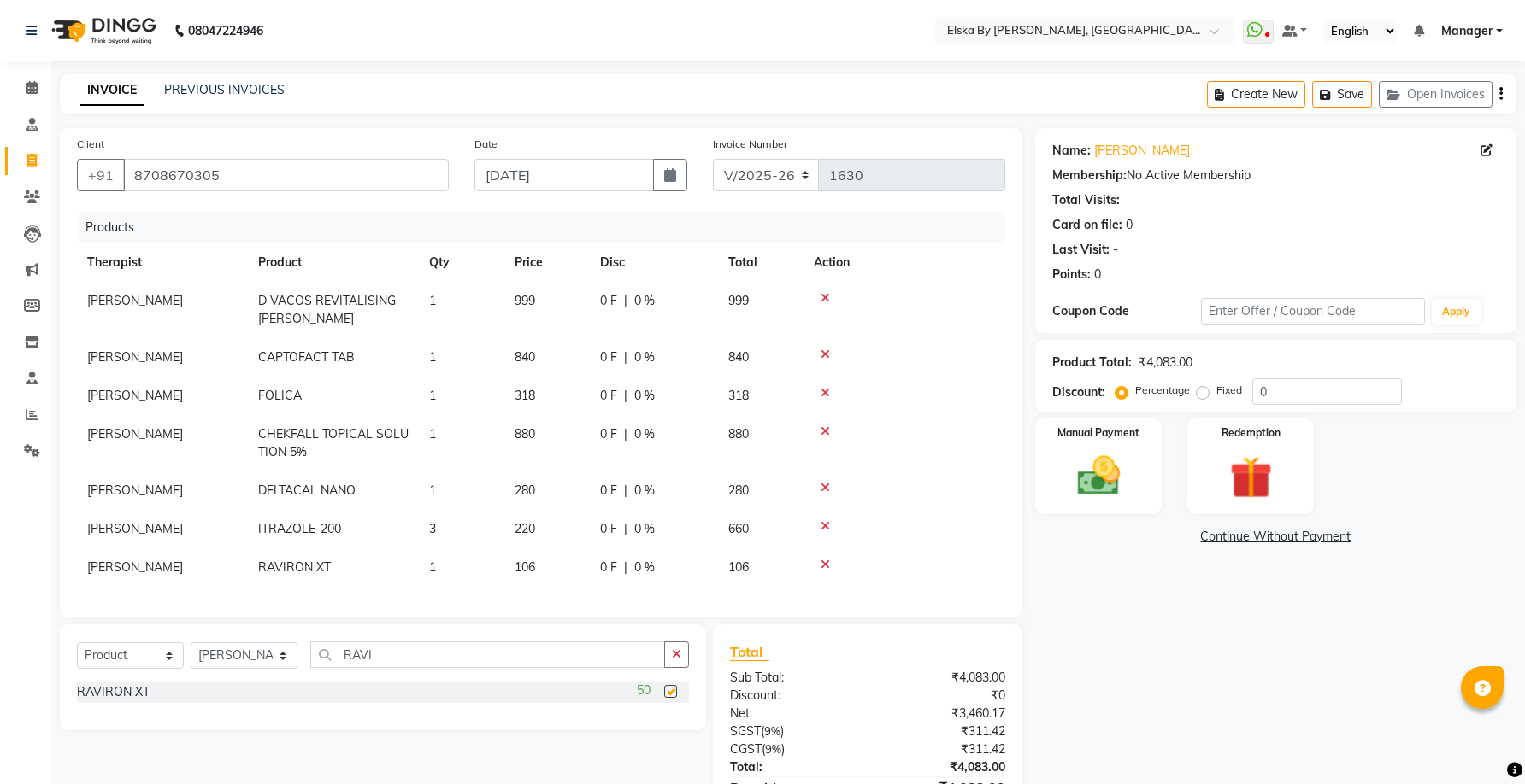
checkbox input "false"
click at [449, 565] on td "1" at bounding box center [462, 567] width 86 height 39
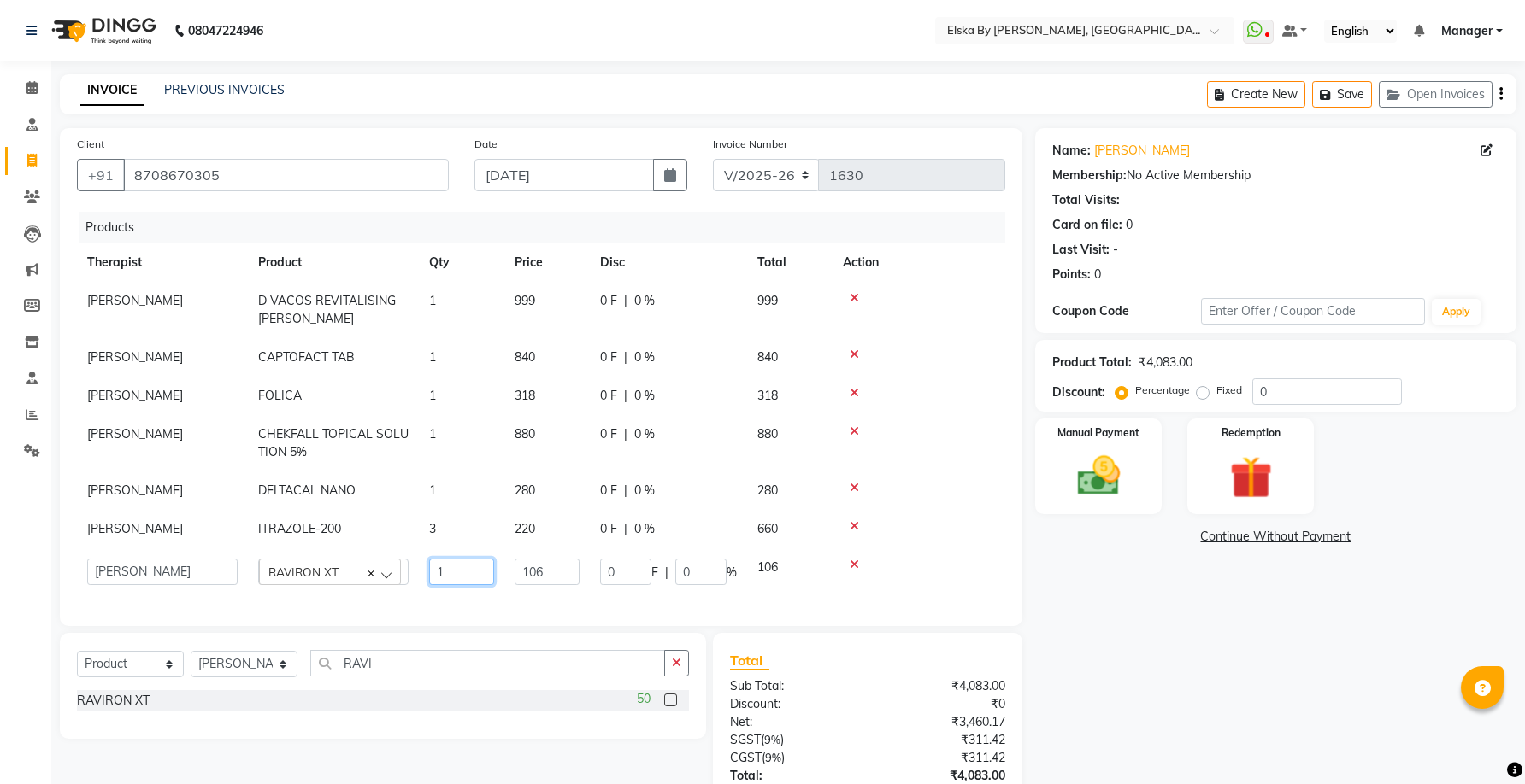
click at [449, 565] on input "1" at bounding box center [462, 572] width 65 height 27
type input "3"
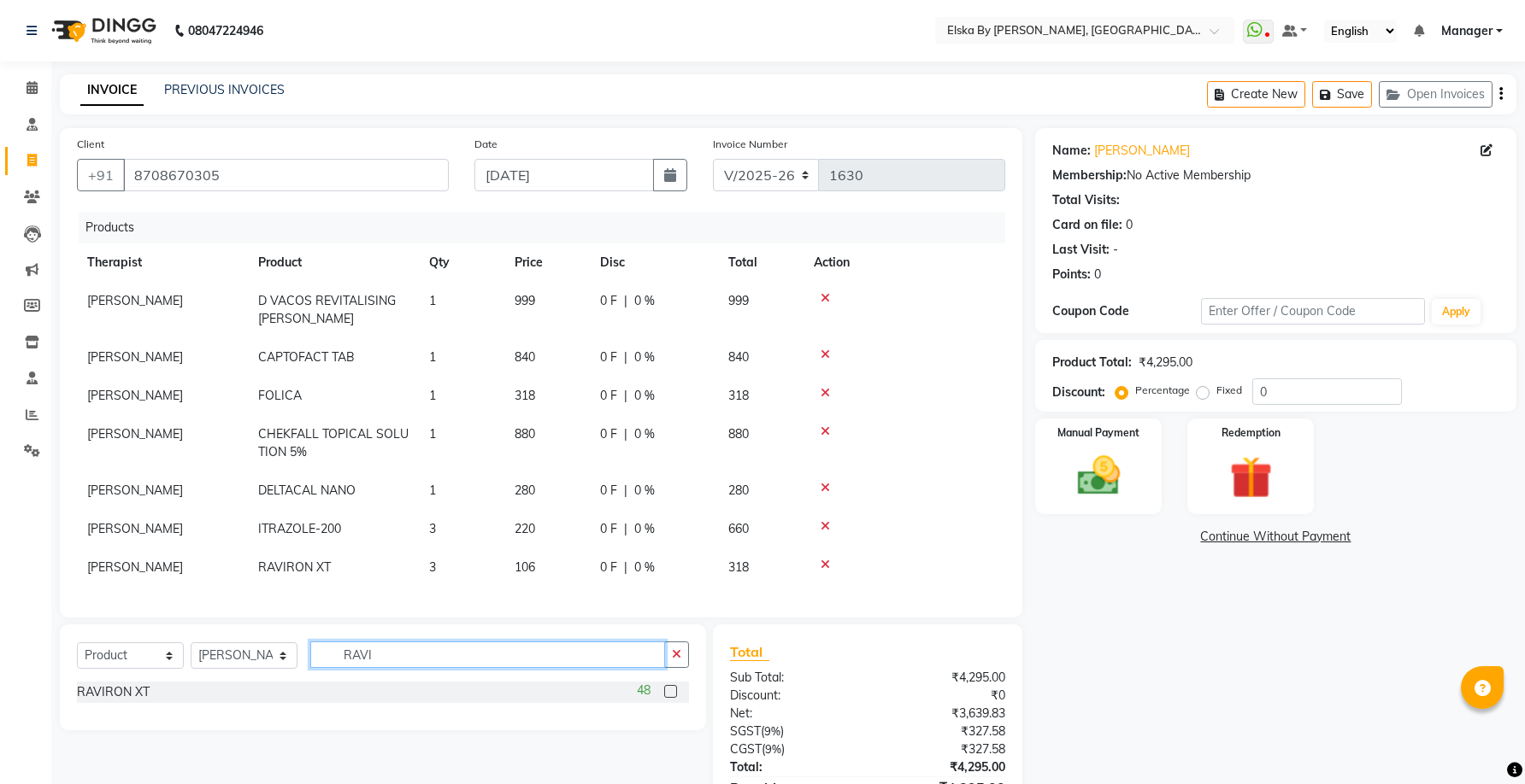
click at [443, 681] on div "Select Service Product Membership Package Voucher Prepaid Gift Card Select Ther…" at bounding box center [383, 662] width 613 height 40
type input "R"
type input "D"
type input "COL"
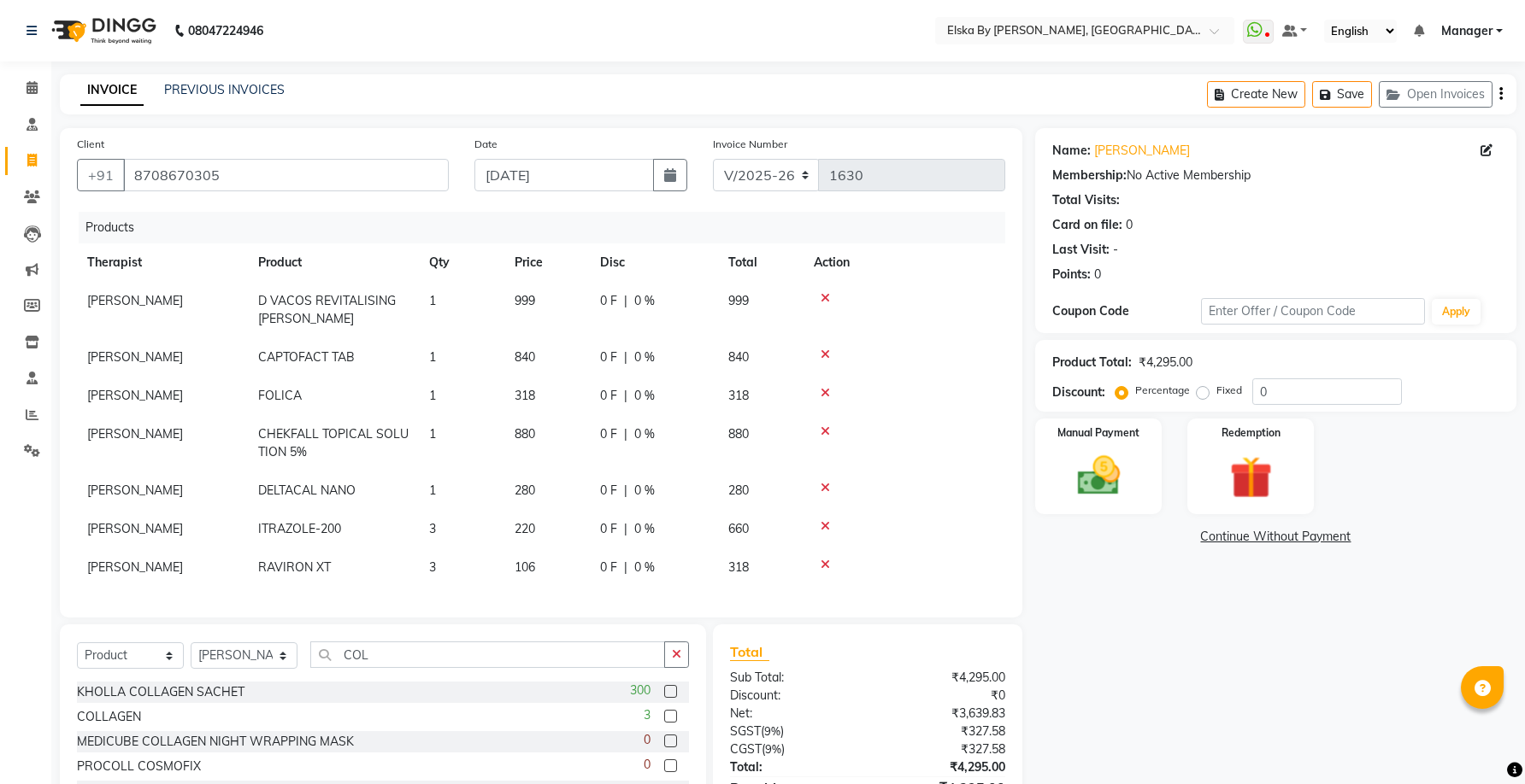
click at [665, 723] on label at bounding box center [671, 716] width 13 height 13
click at [665, 723] on input "checkbox" at bounding box center [670, 717] width 11 height 11
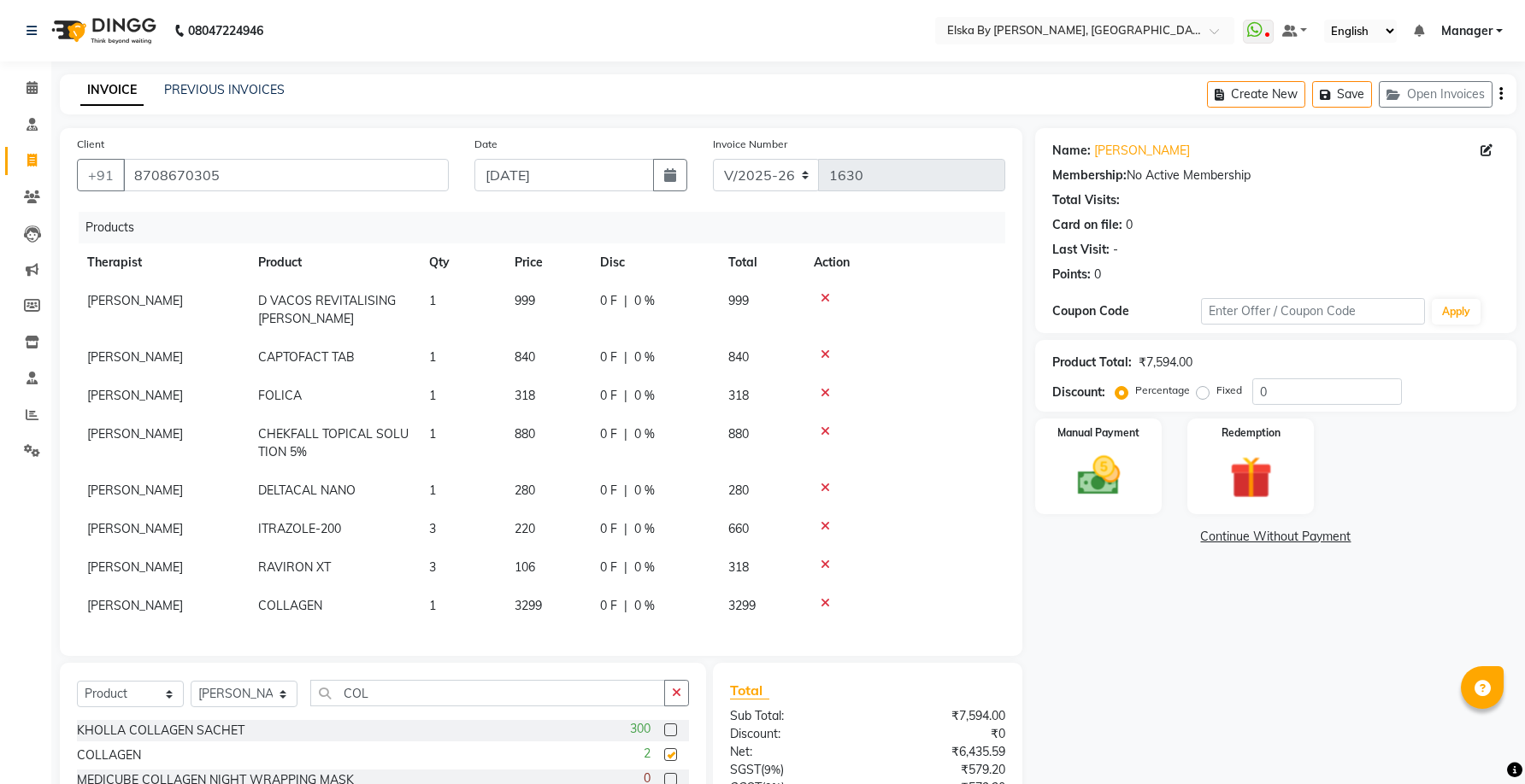
checkbox input "false"
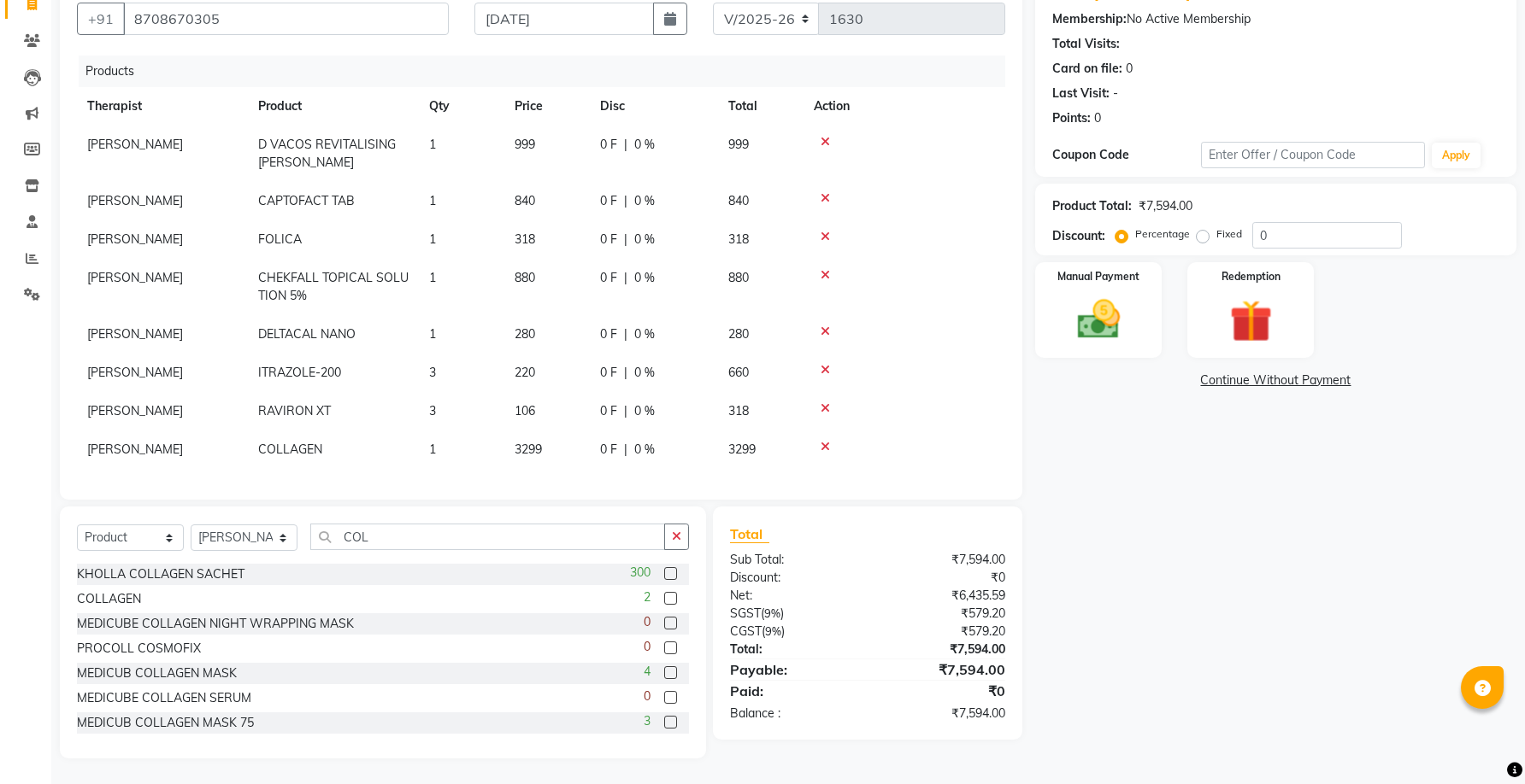
scroll to position [71, 0]
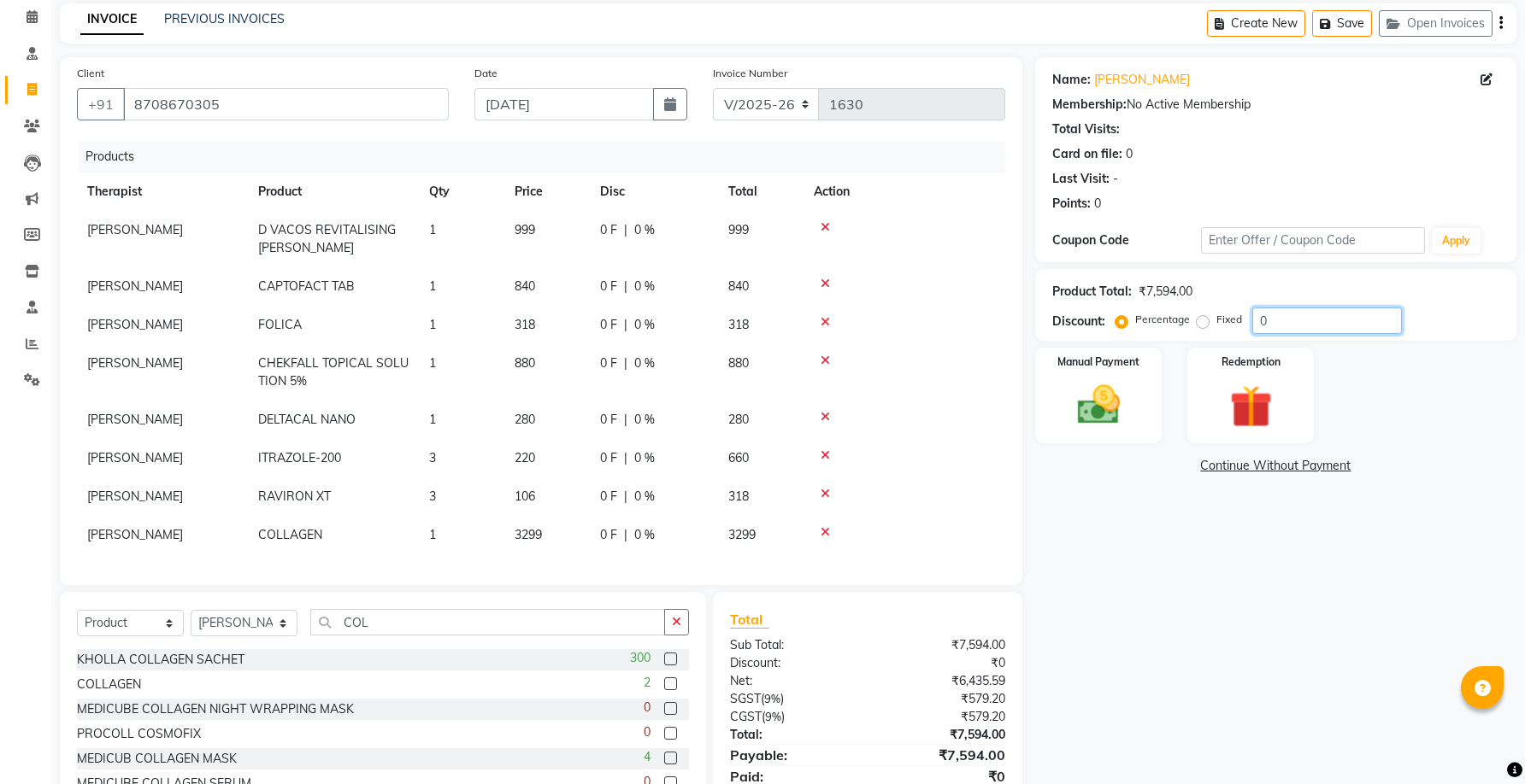
click at [1257, 320] on input "0" at bounding box center [1327, 321] width 150 height 27
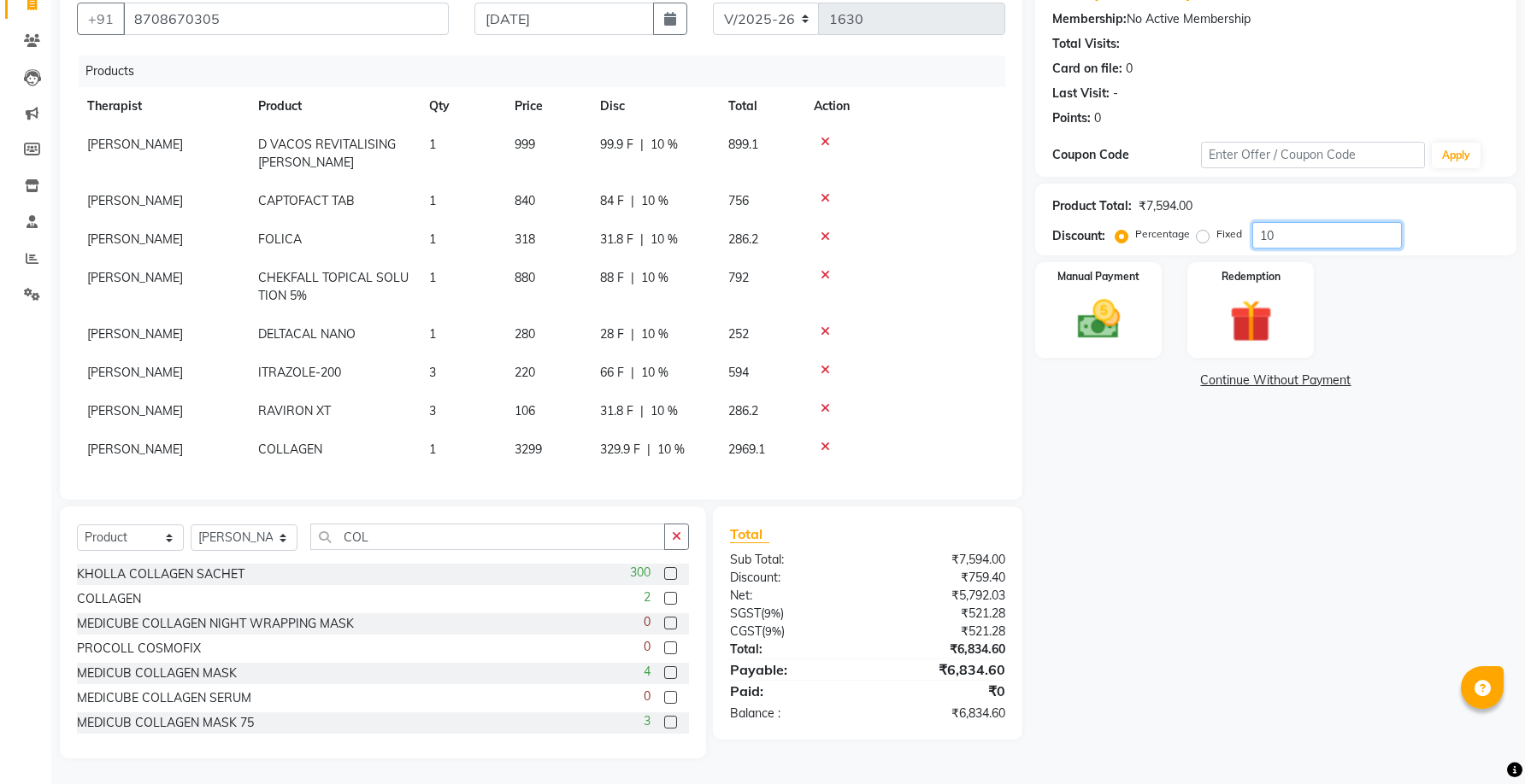
type input "10"
click at [1216, 236] on label "Fixed" at bounding box center [1229, 234] width 26 height 15
click at [1200, 236] on input "Fixed" at bounding box center [1206, 234] width 12 height 12
radio input "true"
drag, startPoint x: 1283, startPoint y: 242, endPoint x: 1246, endPoint y: 242, distance: 37.0
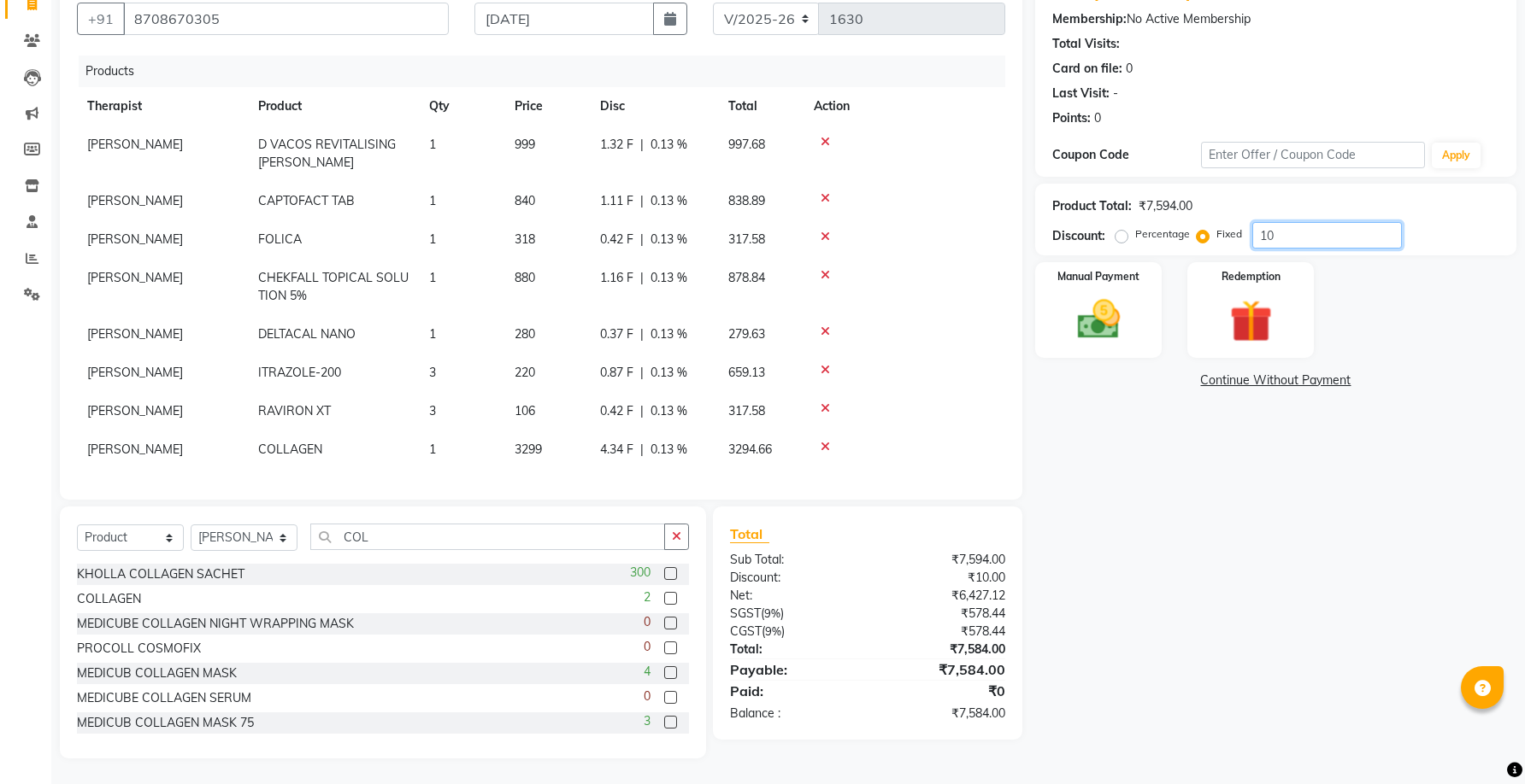
click at [1246, 242] on div "Percentage Fixed 10" at bounding box center [1260, 235] width 283 height 27
type input "794"
click at [1125, 325] on img at bounding box center [1098, 319] width 72 height 51
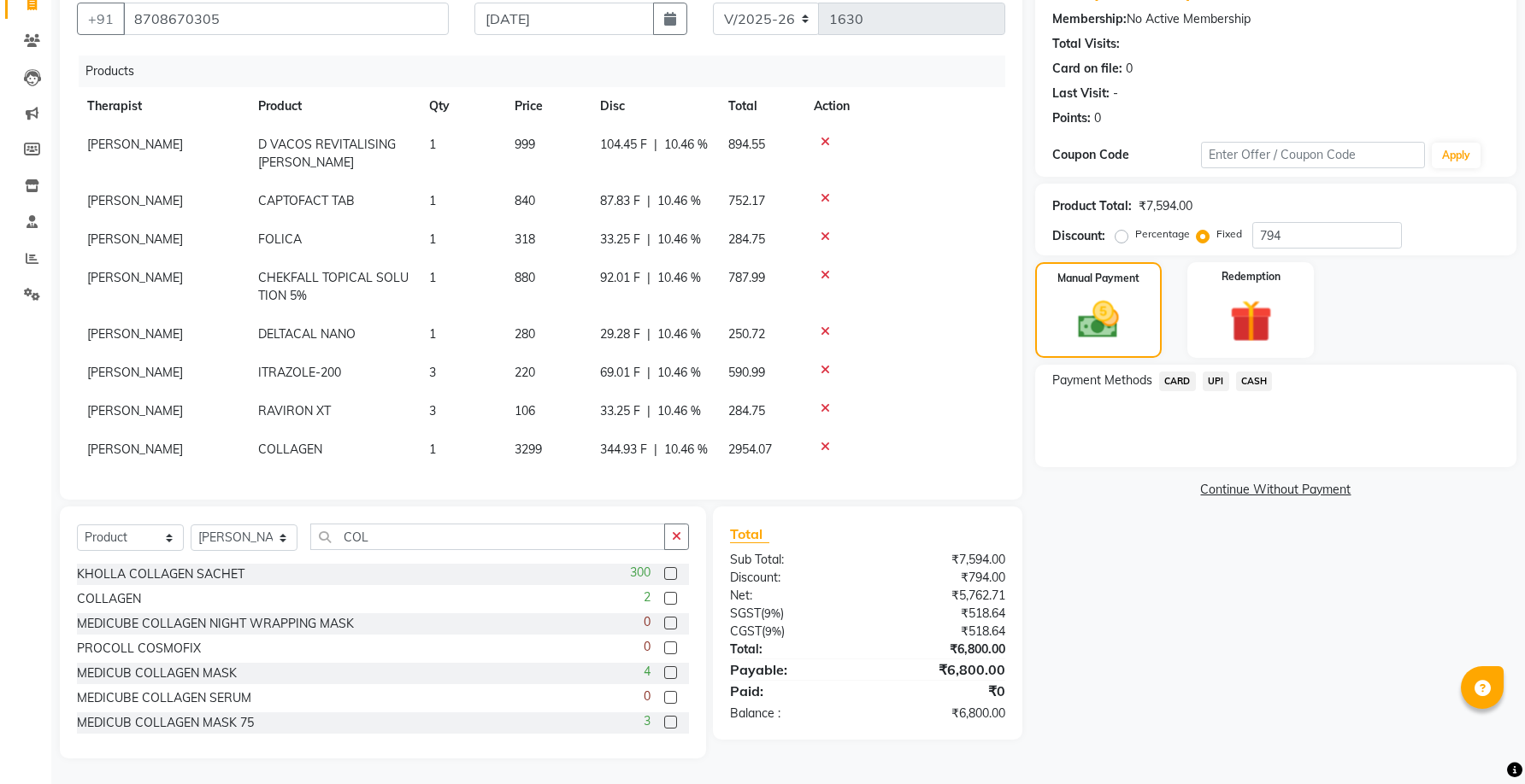
click at [1135, 240] on label "Percentage" at bounding box center [1162, 234] width 55 height 15
click at [1120, 240] on input "Percentage" at bounding box center [1125, 234] width 12 height 12
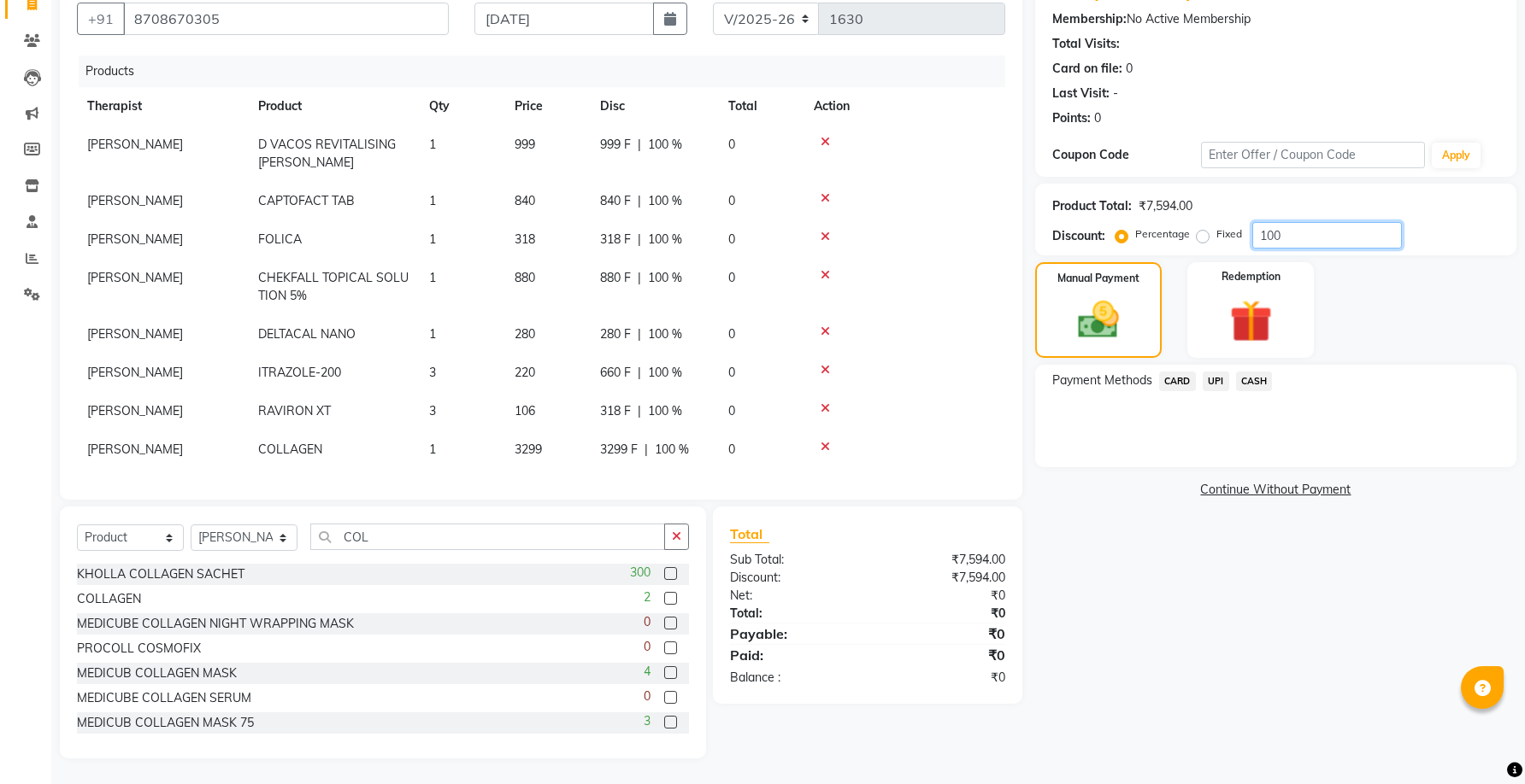
drag, startPoint x: 1293, startPoint y: 234, endPoint x: 1246, endPoint y: 239, distance: 47.3
click at [1246, 239] on div "Percentage Fixed 100" at bounding box center [1260, 235] width 283 height 27
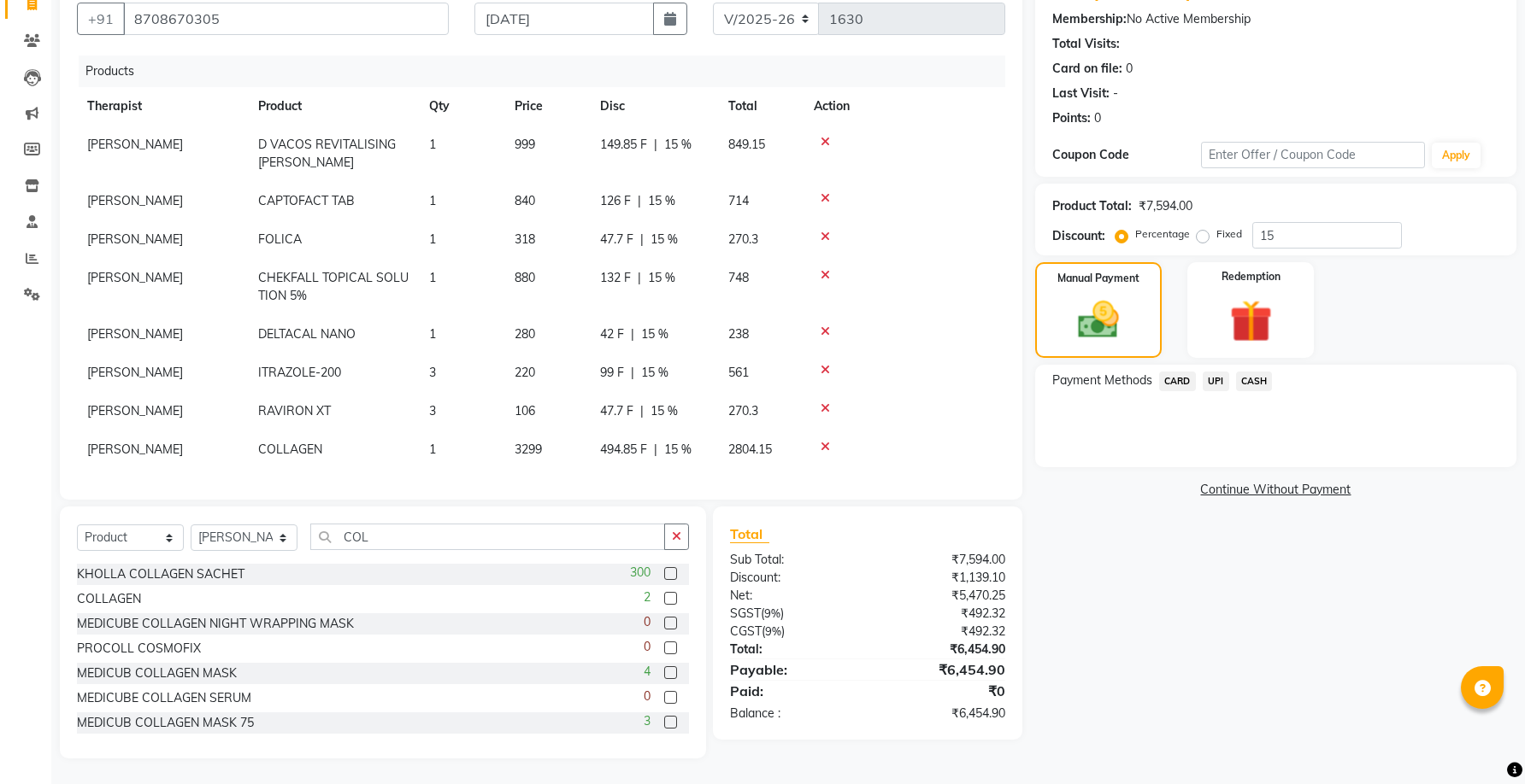
click at [1260, 383] on span "CASH" at bounding box center [1254, 382] width 37 height 20
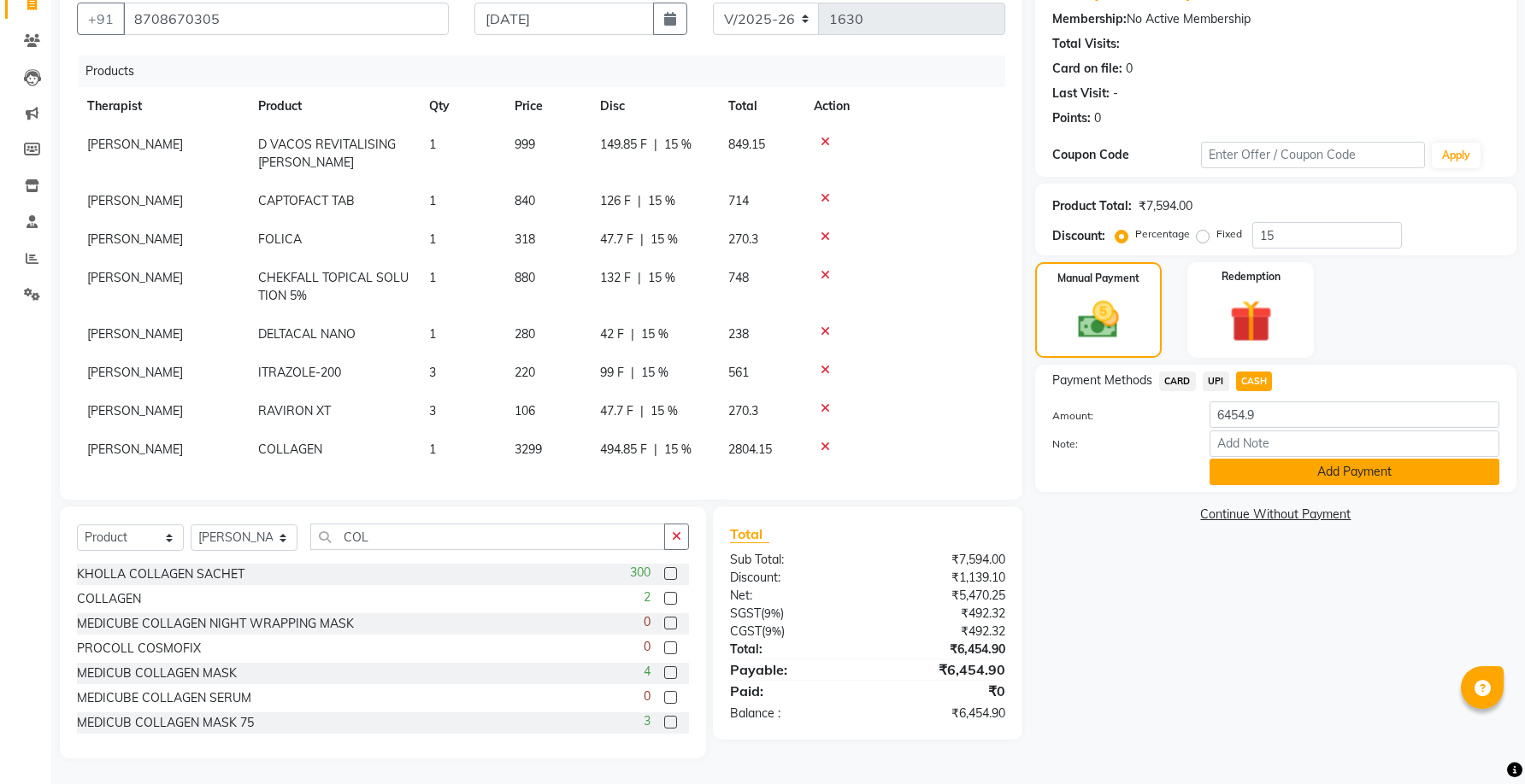
click at [1282, 478] on button "Add Payment" at bounding box center [1355, 471] width 290 height 27
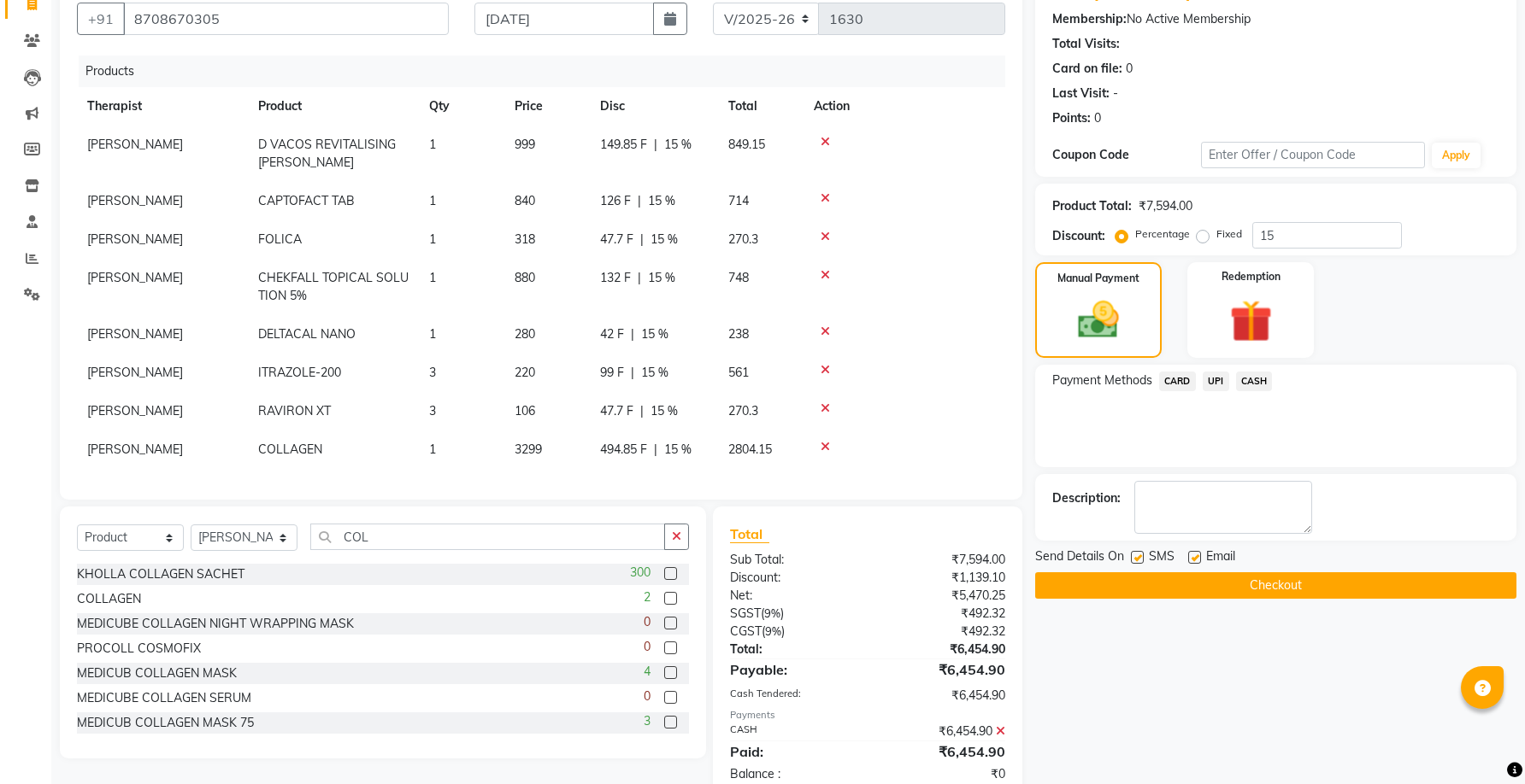
click at [1192, 559] on label at bounding box center [1194, 557] width 13 height 13
click at [1192, 559] on input "checkbox" at bounding box center [1193, 558] width 11 height 11
click at [1211, 594] on button "Checkout" at bounding box center [1276, 585] width 482 height 27
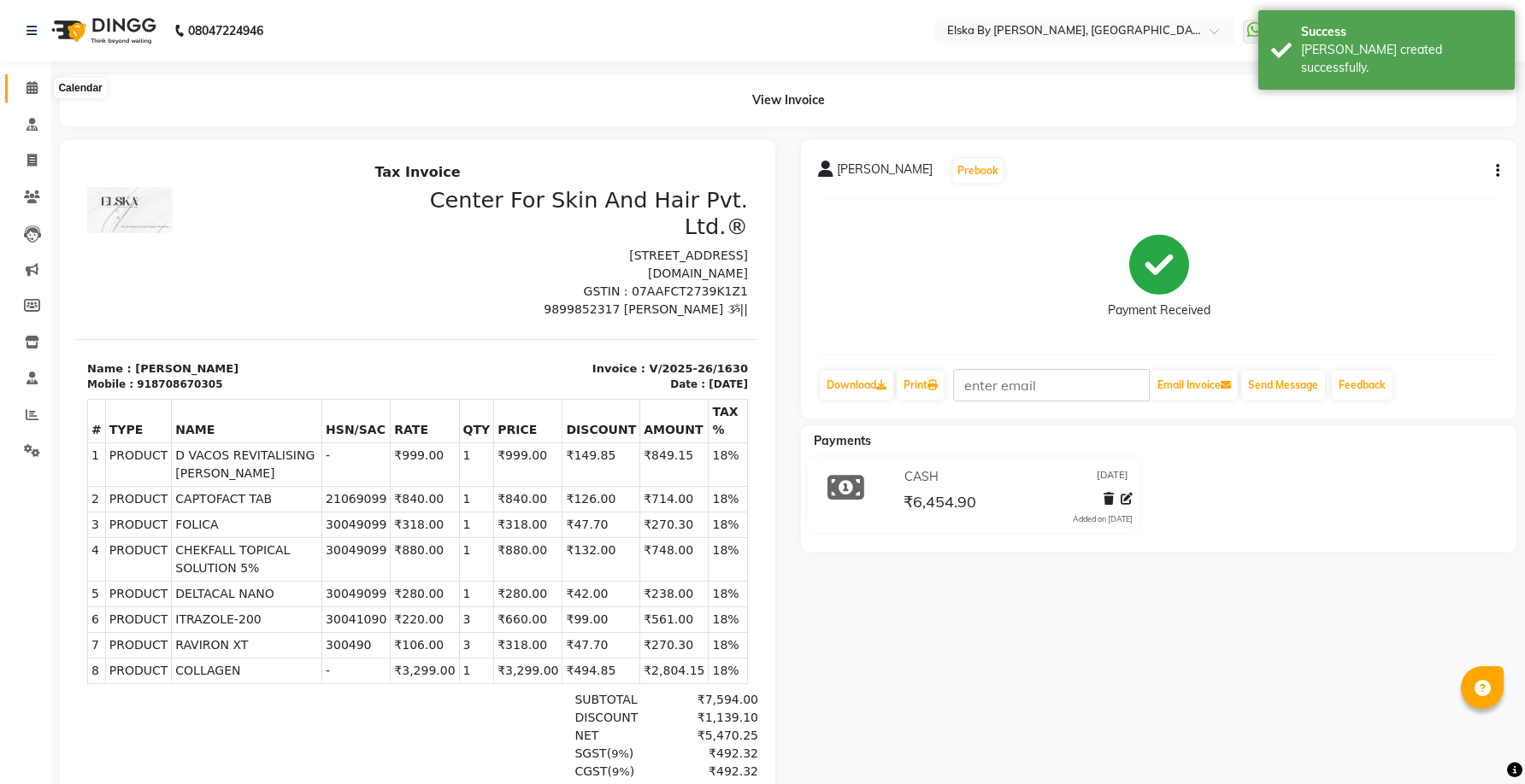
click at [37, 93] on icon at bounding box center [32, 87] width 11 height 13
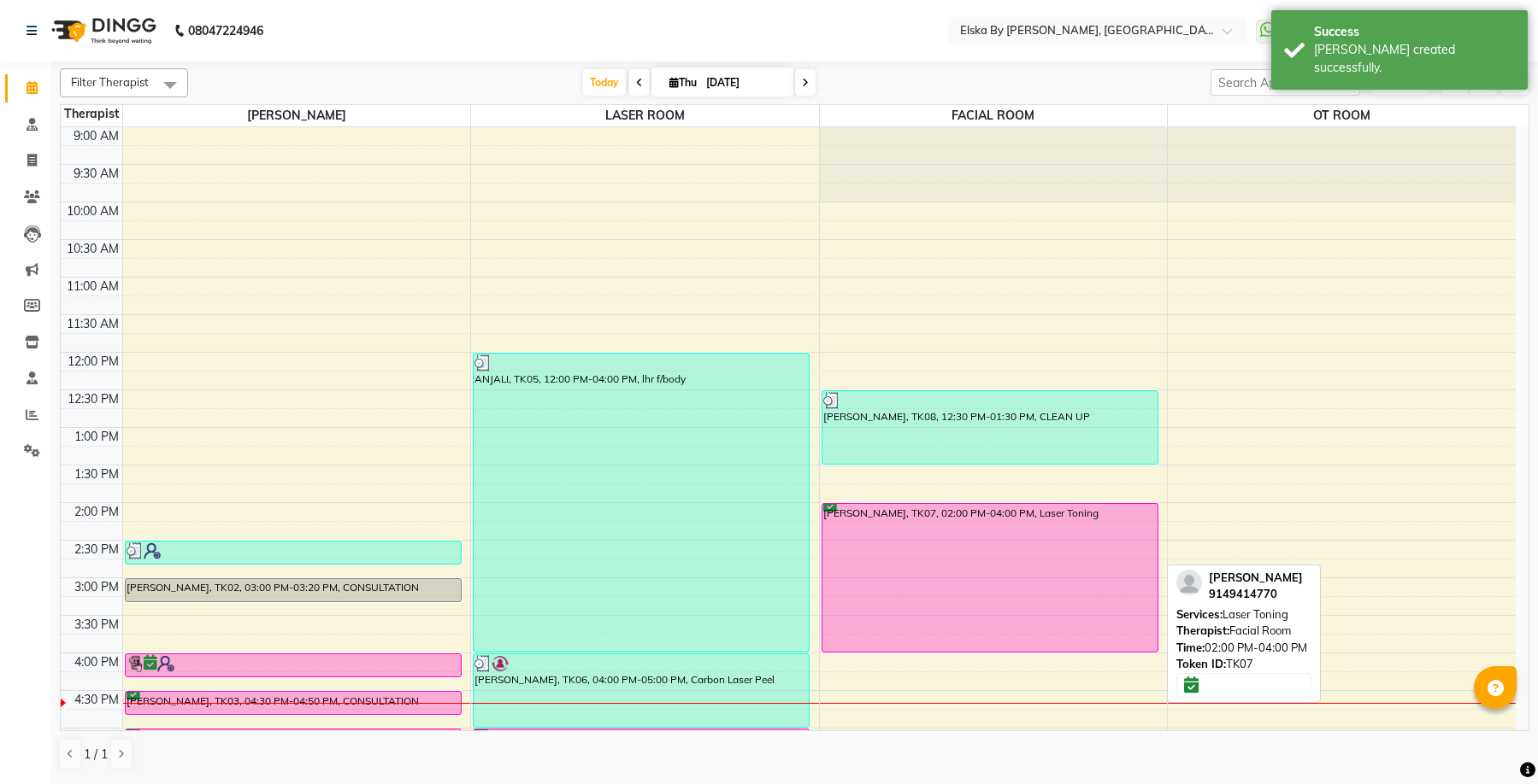
scroll to position [257, 0]
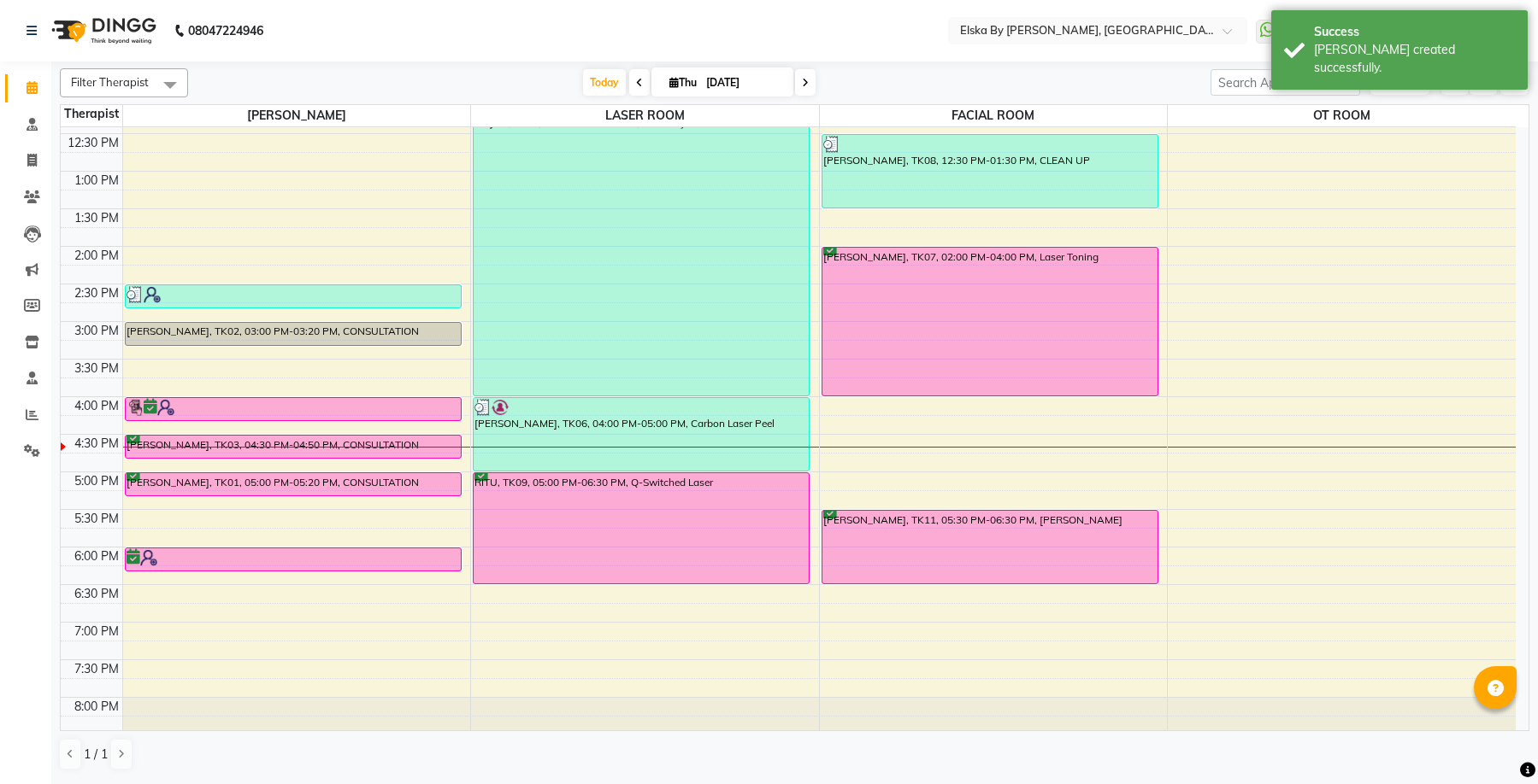
click at [803, 84] on icon at bounding box center [805, 83] width 7 height 10
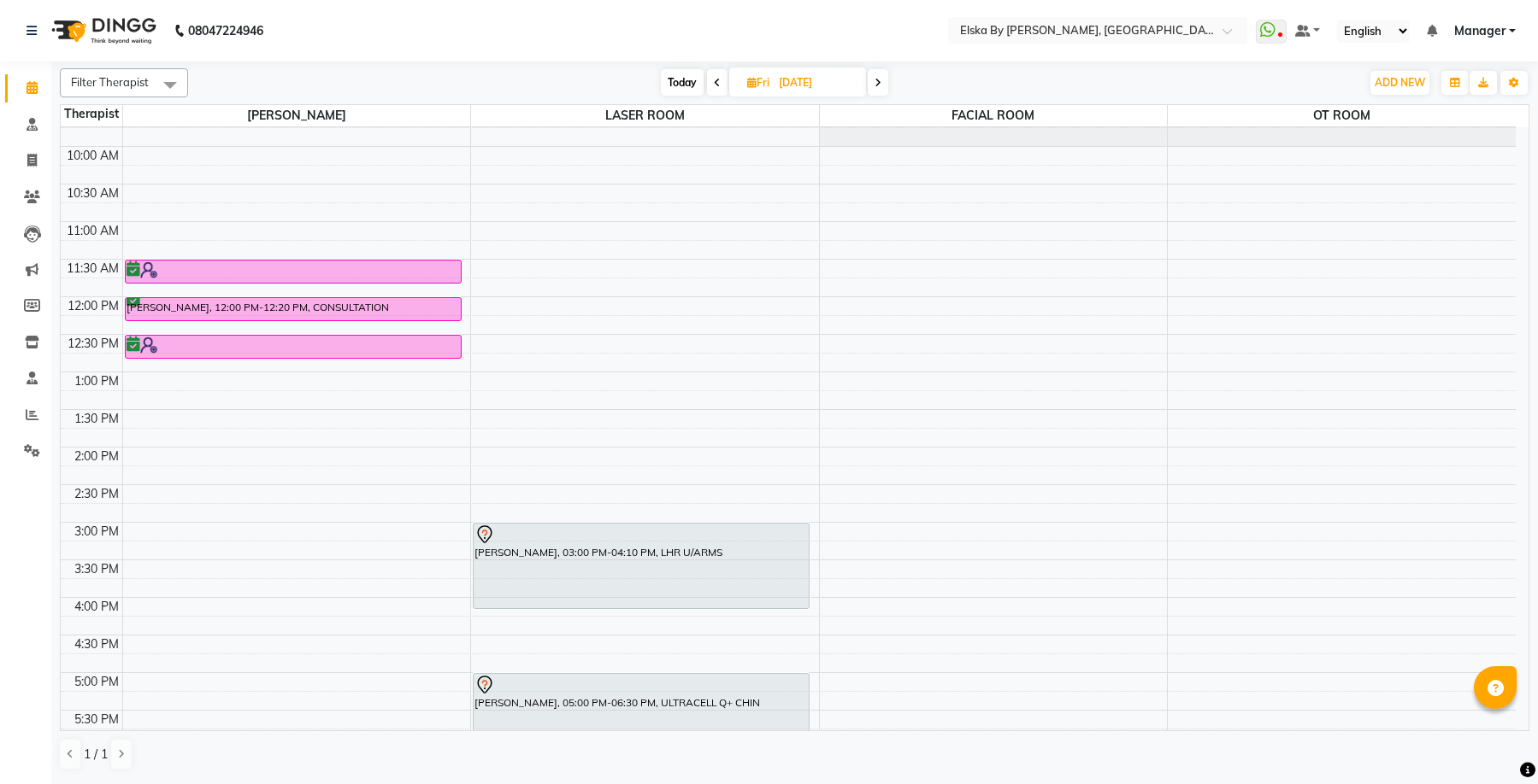
scroll to position [42, 0]
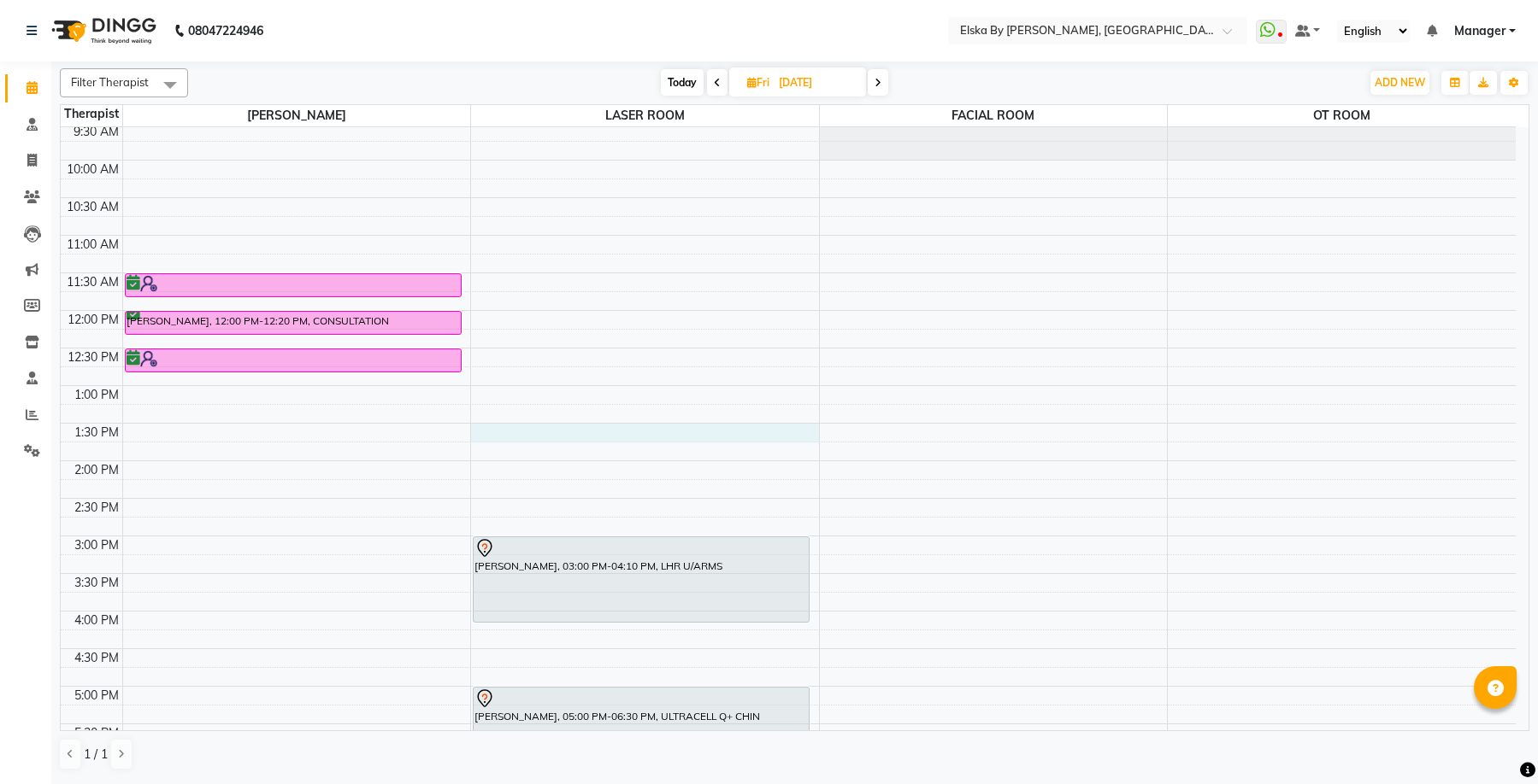
click at [757, 434] on div "9:00 AM 9:30 AM 10:00 AM 10:30 AM 11:00 AM 11:30 AM 12:00 PM 12:30 PM 1:00 PM 1…" at bounding box center [788, 536] width 1455 height 902
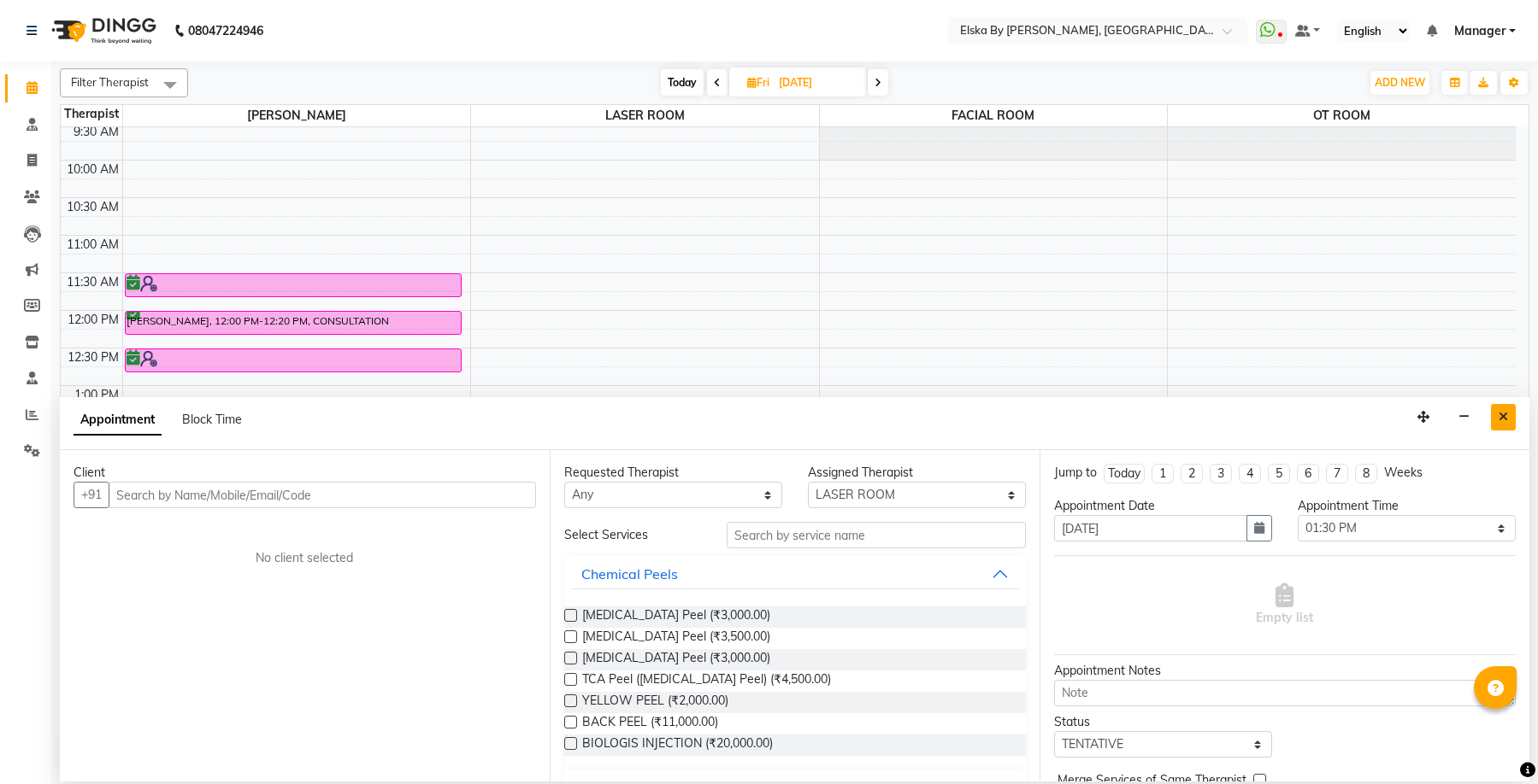
click at [1496, 420] on button "Close" at bounding box center [1503, 417] width 25 height 27
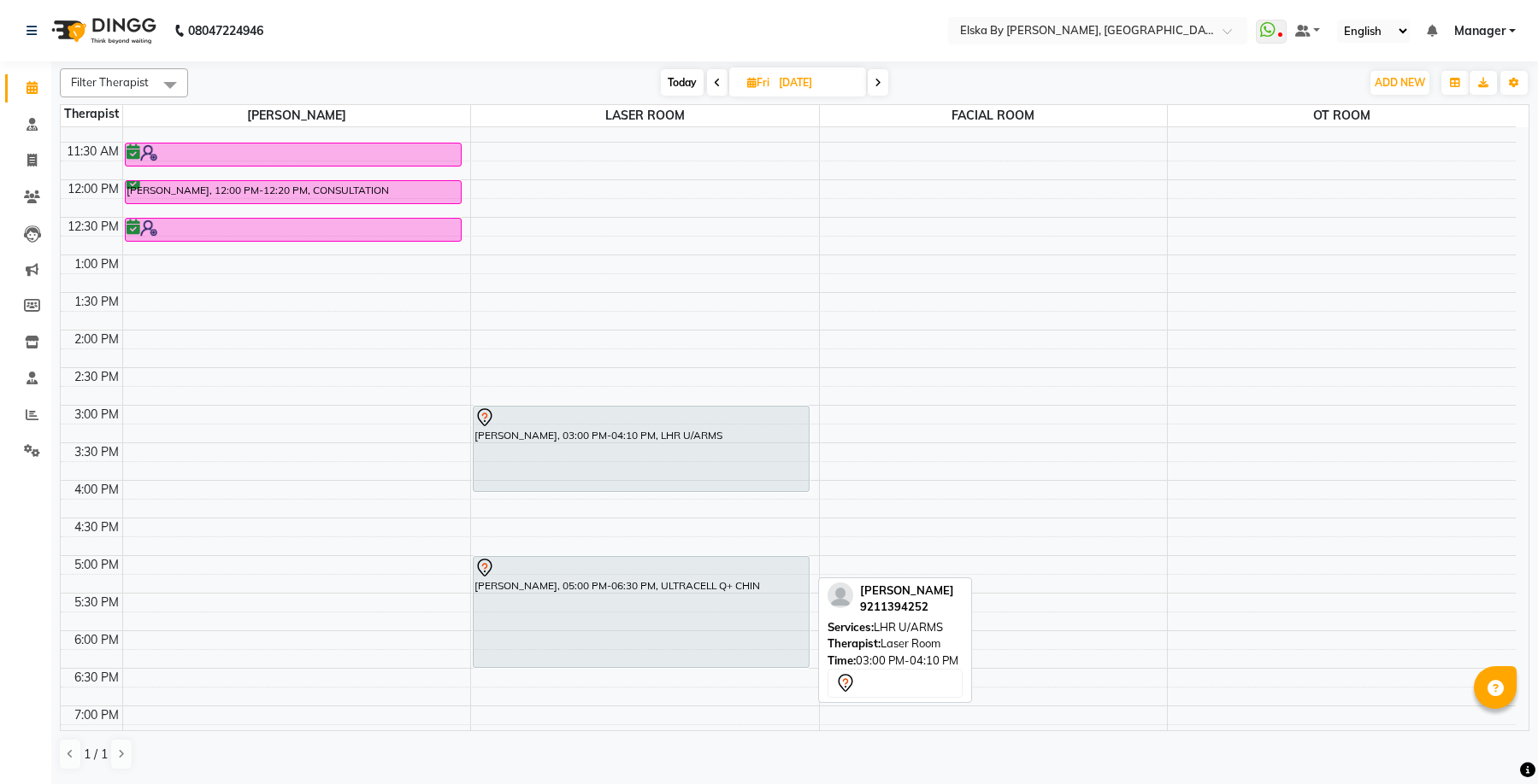
scroll to position [213, 0]
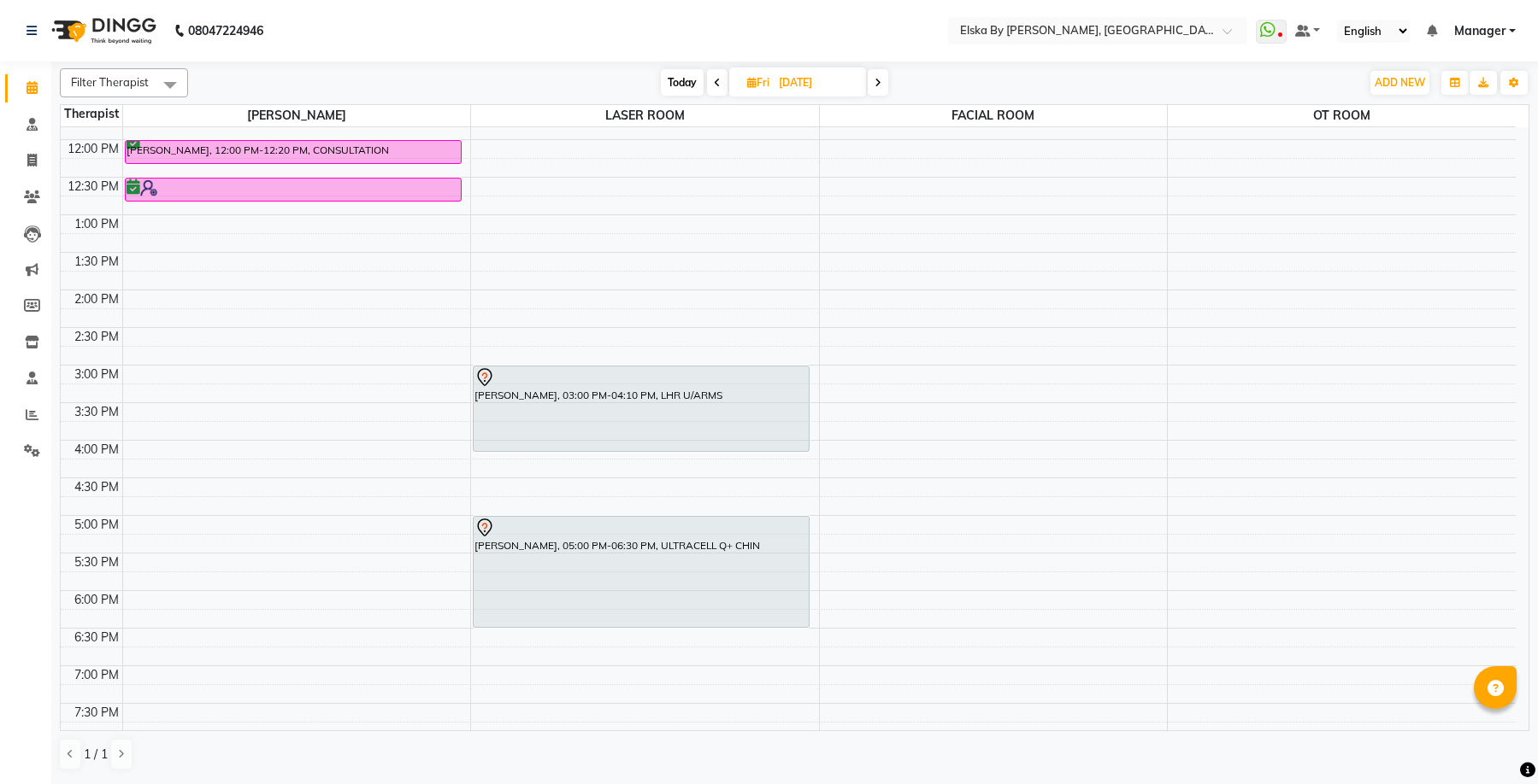
click at [813, 447] on div "9:00 AM 9:30 AM 10:00 AM 10:30 AM 11:00 AM 11:30 AM 12:00 PM 12:30 PM 1:00 PM 1…" at bounding box center [788, 365] width 1455 height 902
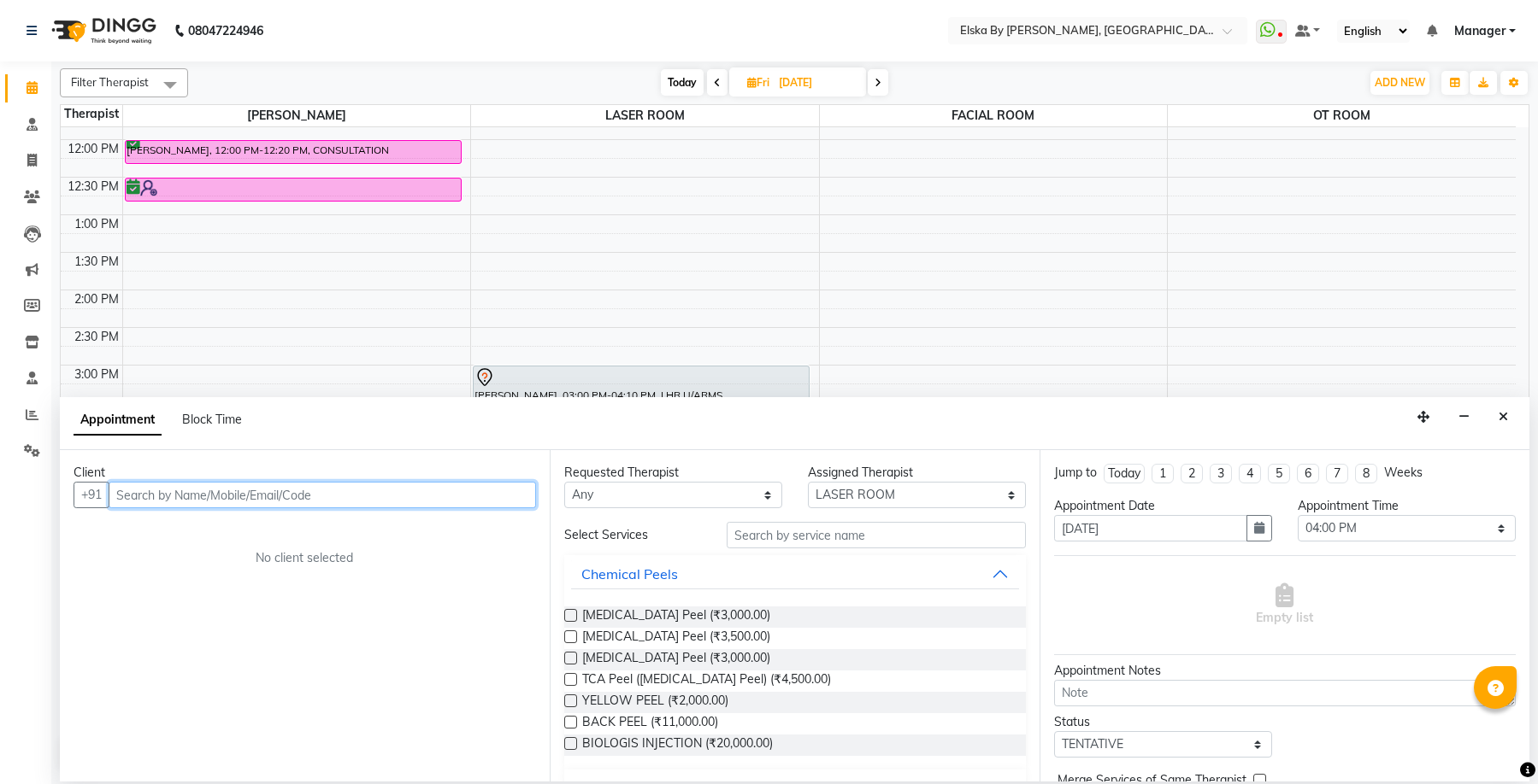
click at [238, 501] on input "text" at bounding box center [323, 495] width 428 height 27
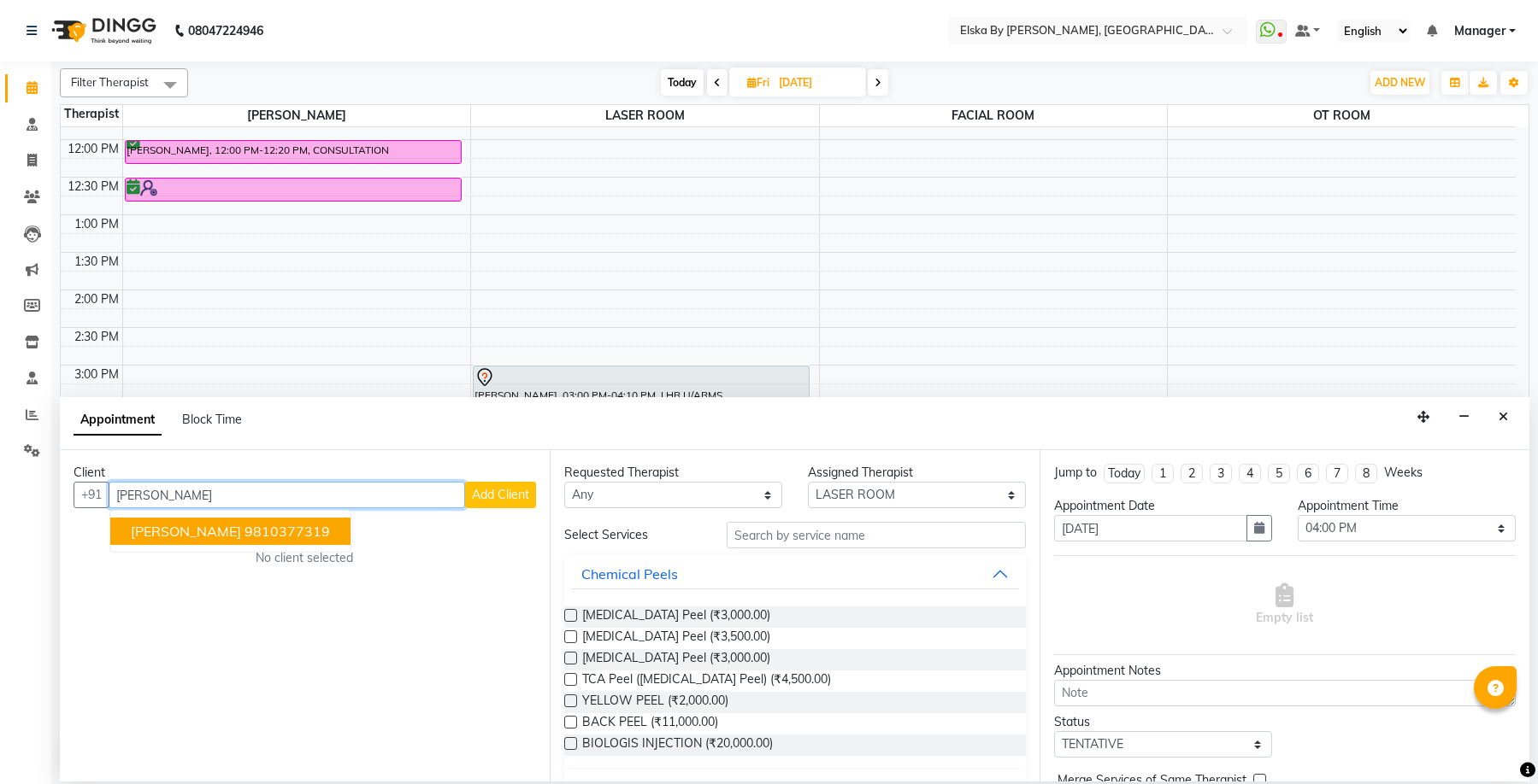
click at [238, 528] on span "[PERSON_NAME]" at bounding box center [186, 531] width 110 height 17
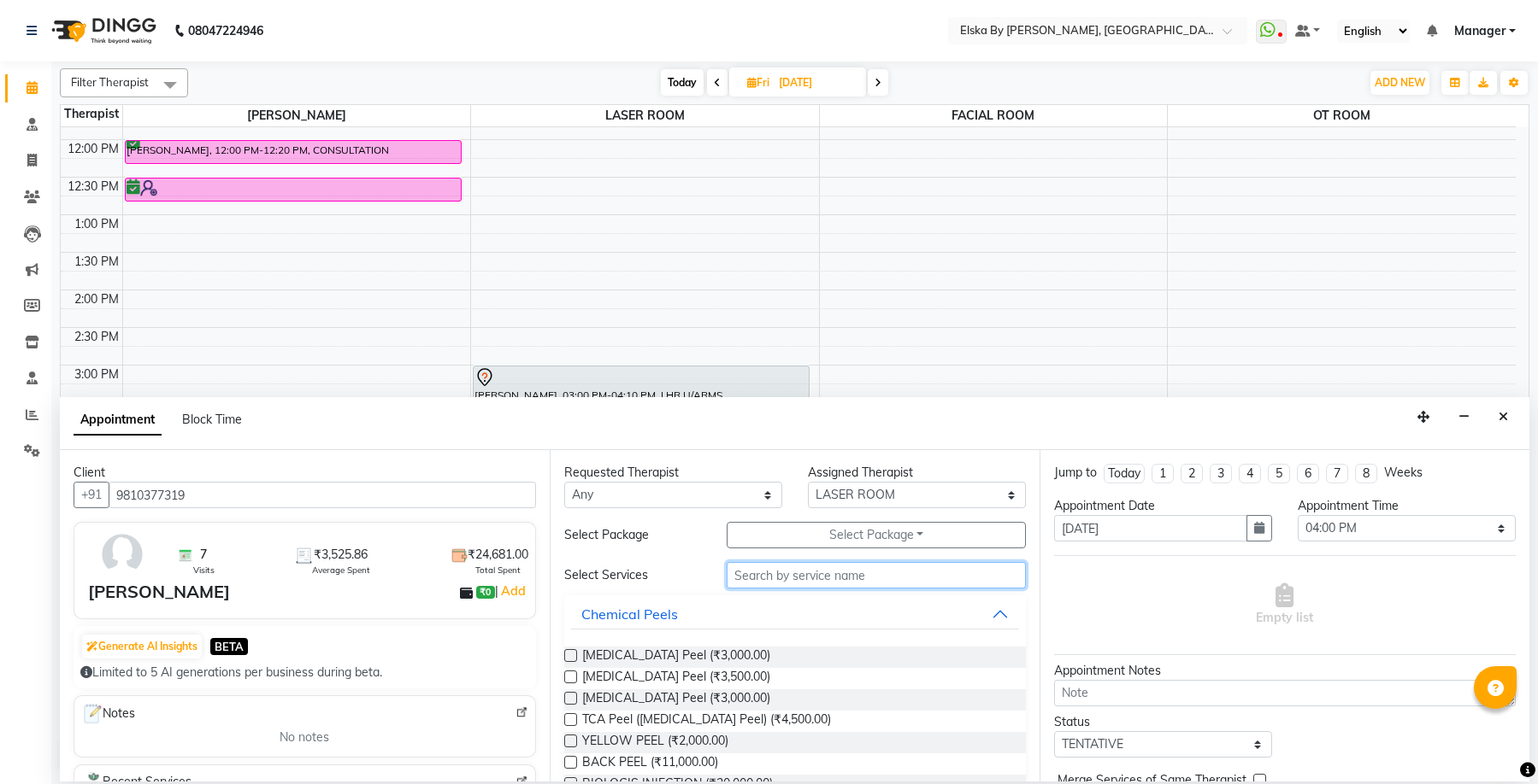
click at [758, 577] on input "text" at bounding box center [875, 575] width 299 height 27
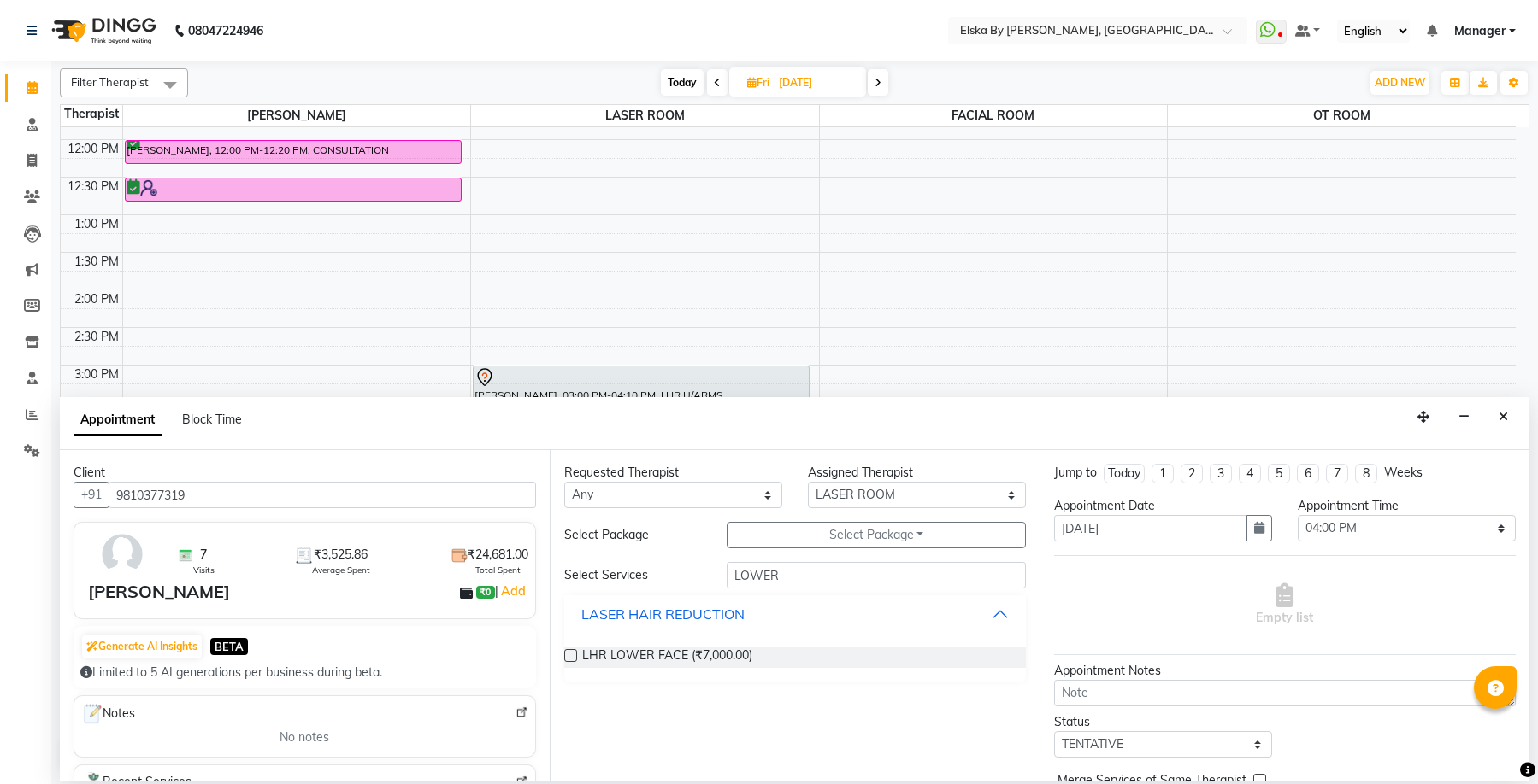
drag, startPoint x: 598, startPoint y: 659, endPoint x: 571, endPoint y: 654, distance: 27.5
click at [571, 654] on label at bounding box center [571, 655] width 13 height 13
click at [571, 654] on input "checkbox" at bounding box center [570, 657] width 11 height 11
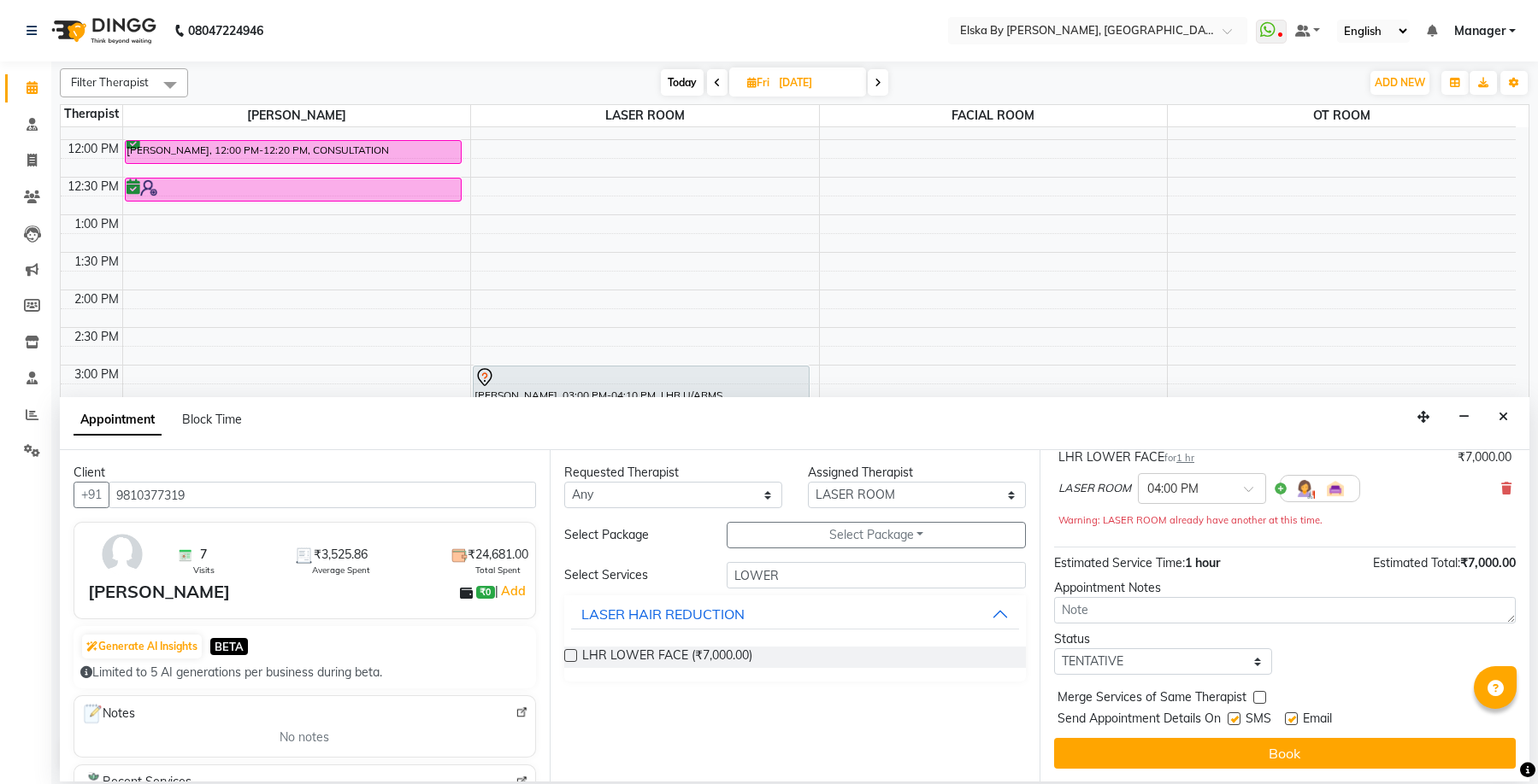
scroll to position [120, 0]
click at [1295, 715] on label at bounding box center [1291, 718] width 13 height 13
click at [1295, 715] on input "checkbox" at bounding box center [1290, 719] width 11 height 11
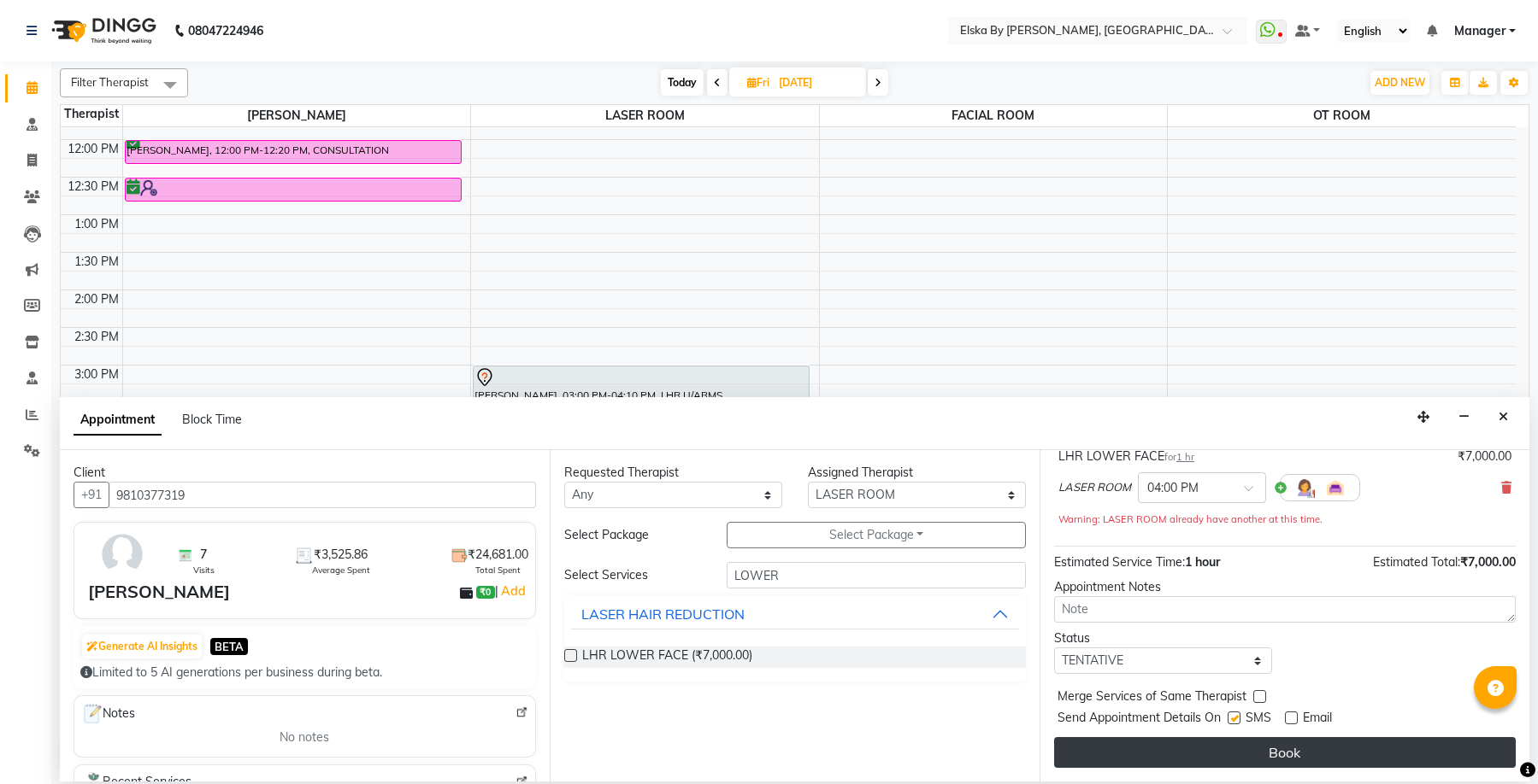
click at [1302, 745] on button "Book" at bounding box center [1285, 752] width 462 height 31
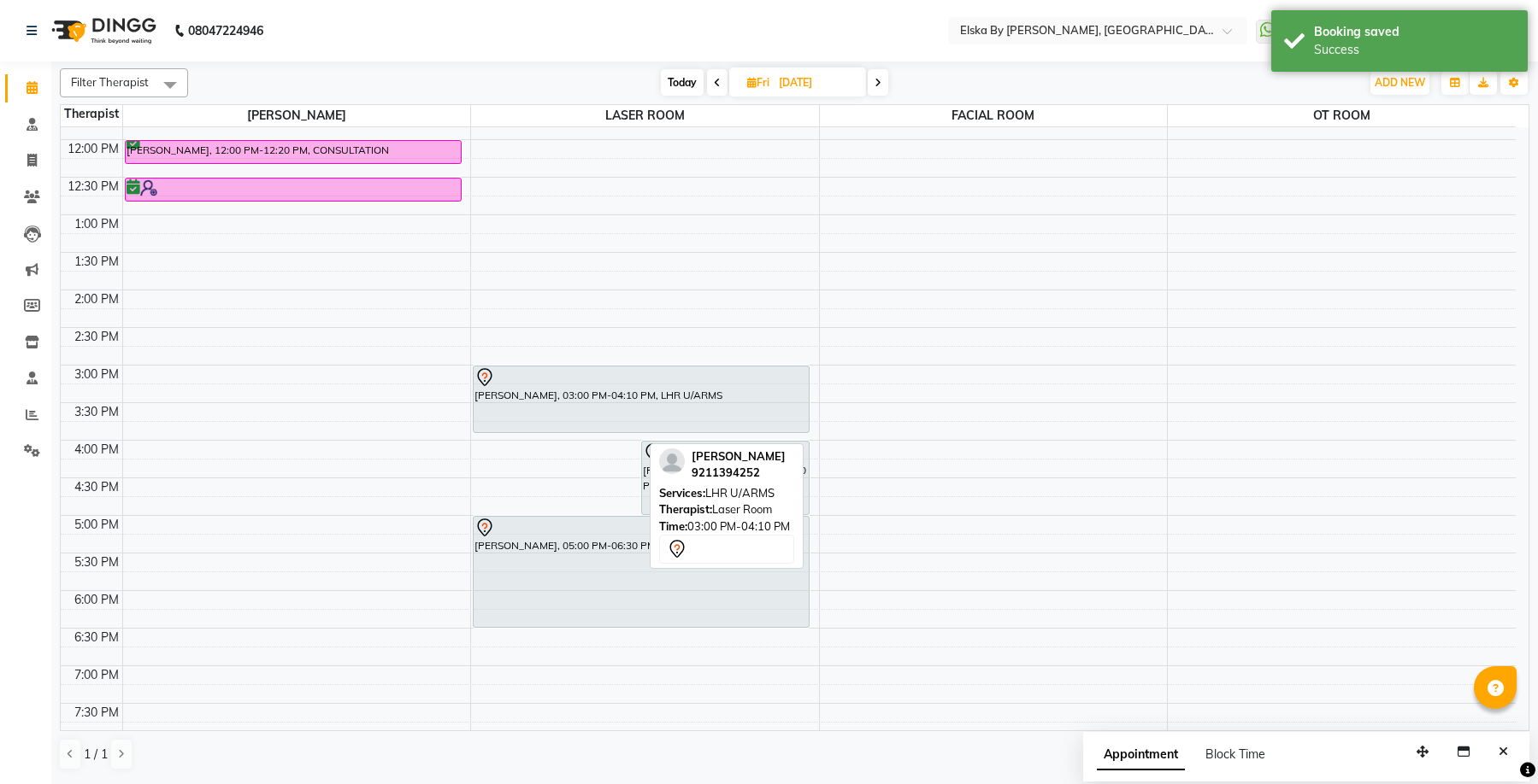
click at [614, 440] on div "9:00 AM 9:30 AM 10:00 AM 10:30 AM 11:00 AM 11:30 AM 12:00 PM 12:30 PM 1:00 PM 1…" at bounding box center [788, 365] width 1455 height 902
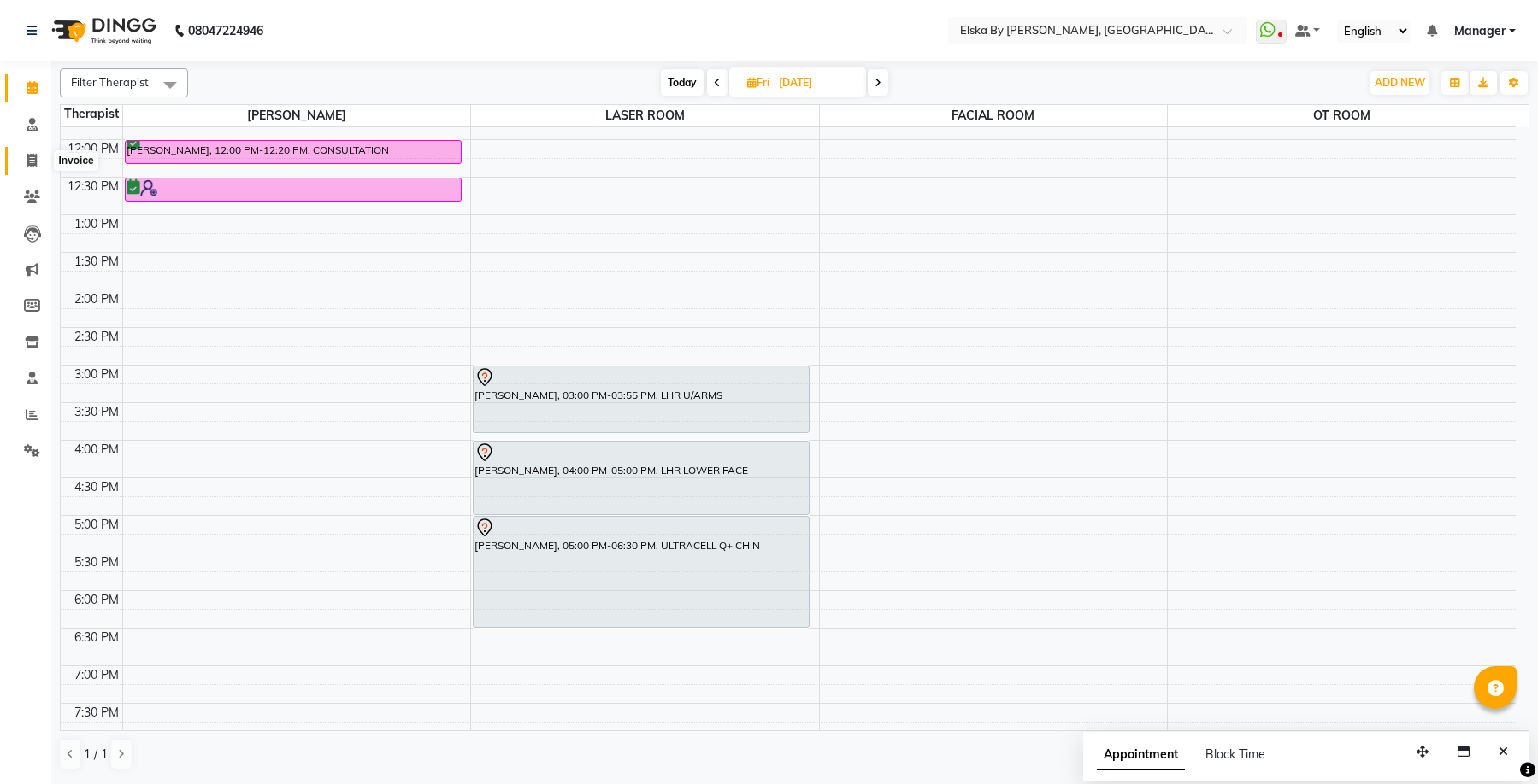
click at [40, 167] on span at bounding box center [32, 161] width 30 height 20
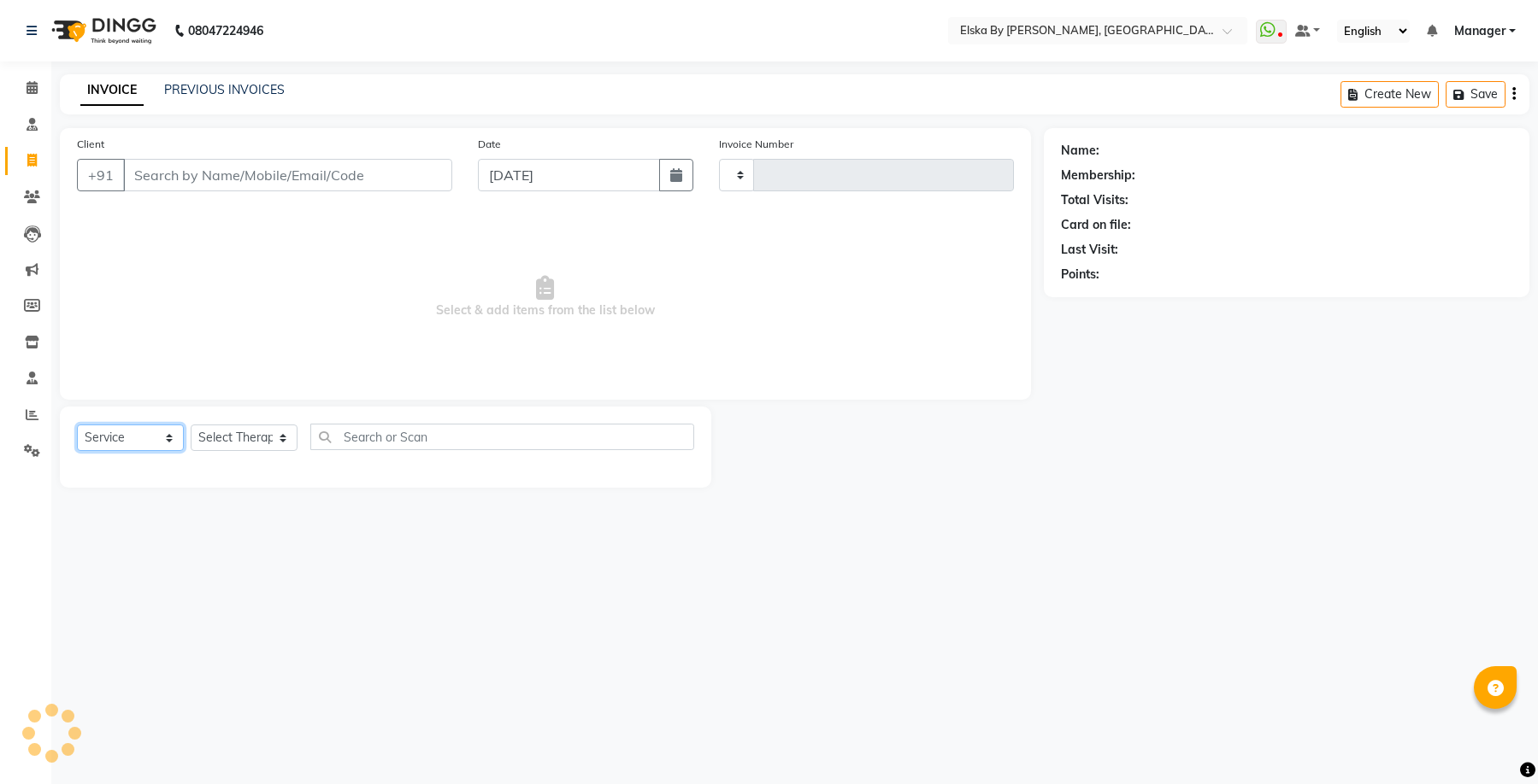
click at [133, 442] on select "Select Service Product Membership Package Voucher Prepaid Gift Card" at bounding box center [130, 437] width 107 height 27
click at [77, 424] on select "Select Service Product Membership Package Voucher Prepaid Gift Card" at bounding box center [130, 437] width 107 height 27
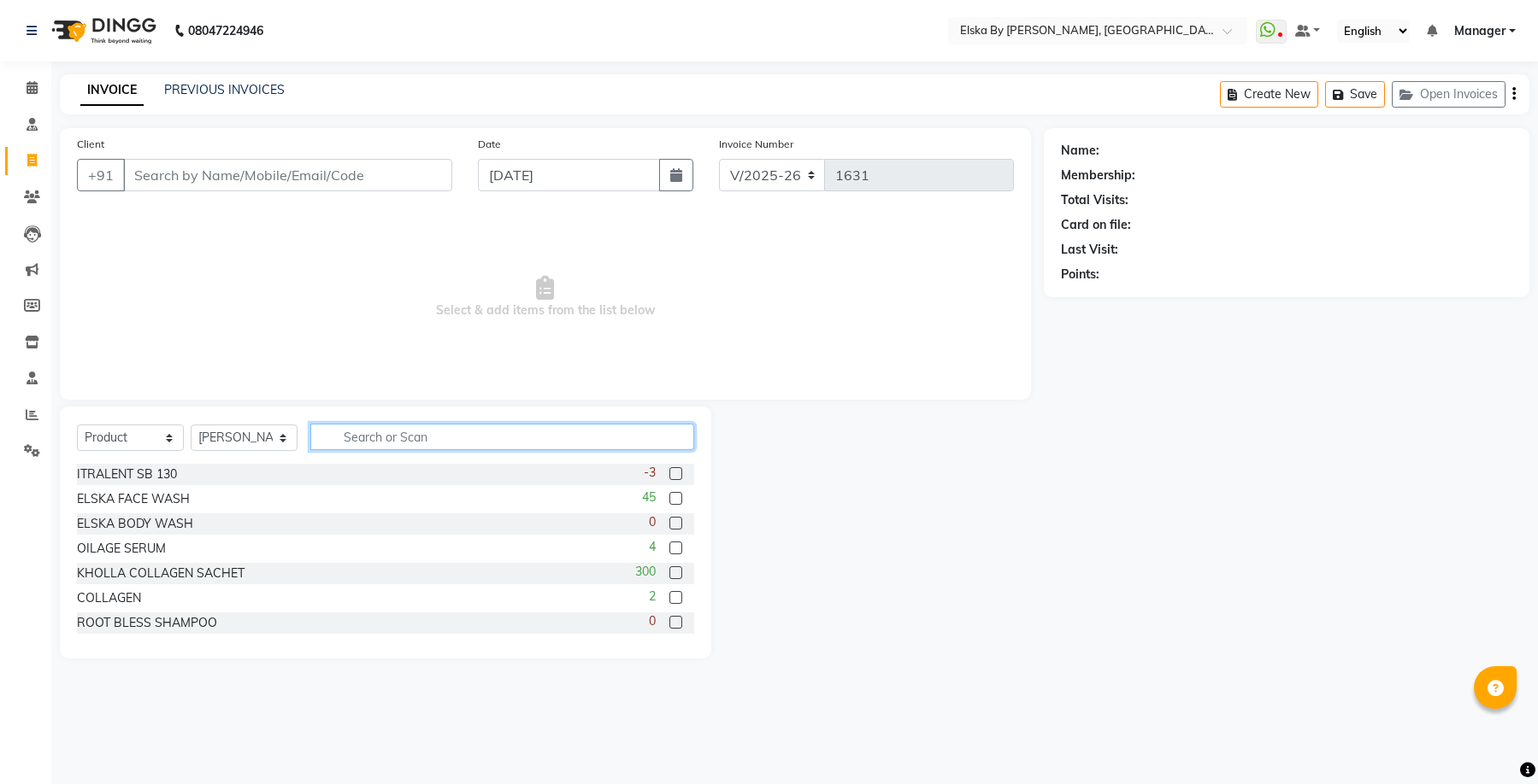
click at [387, 443] on input "text" at bounding box center [503, 436] width 384 height 27
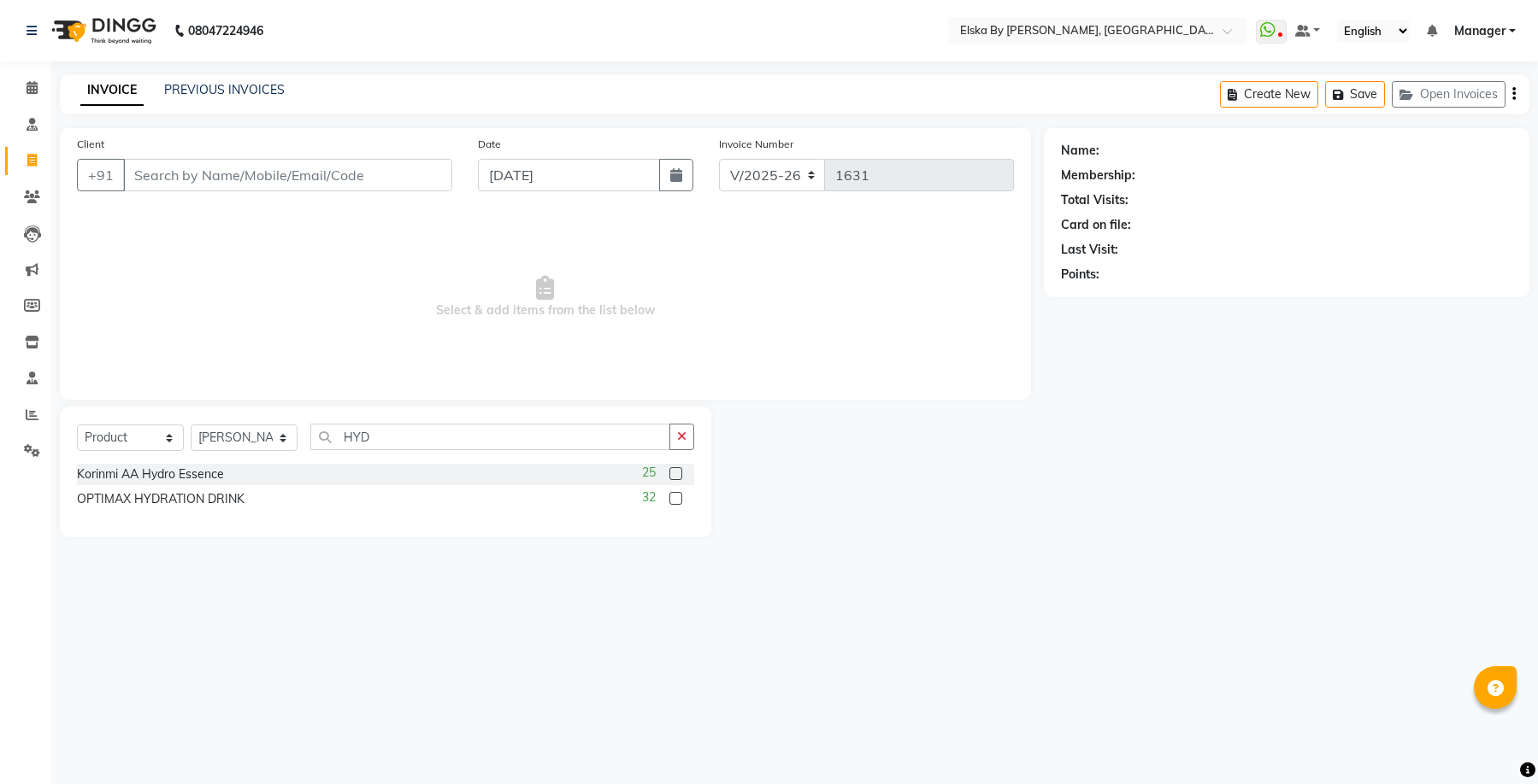
click at [676, 500] on label at bounding box center [676, 498] width 13 height 13
click at [676, 500] on input "checkbox" at bounding box center [675, 499] width 11 height 11
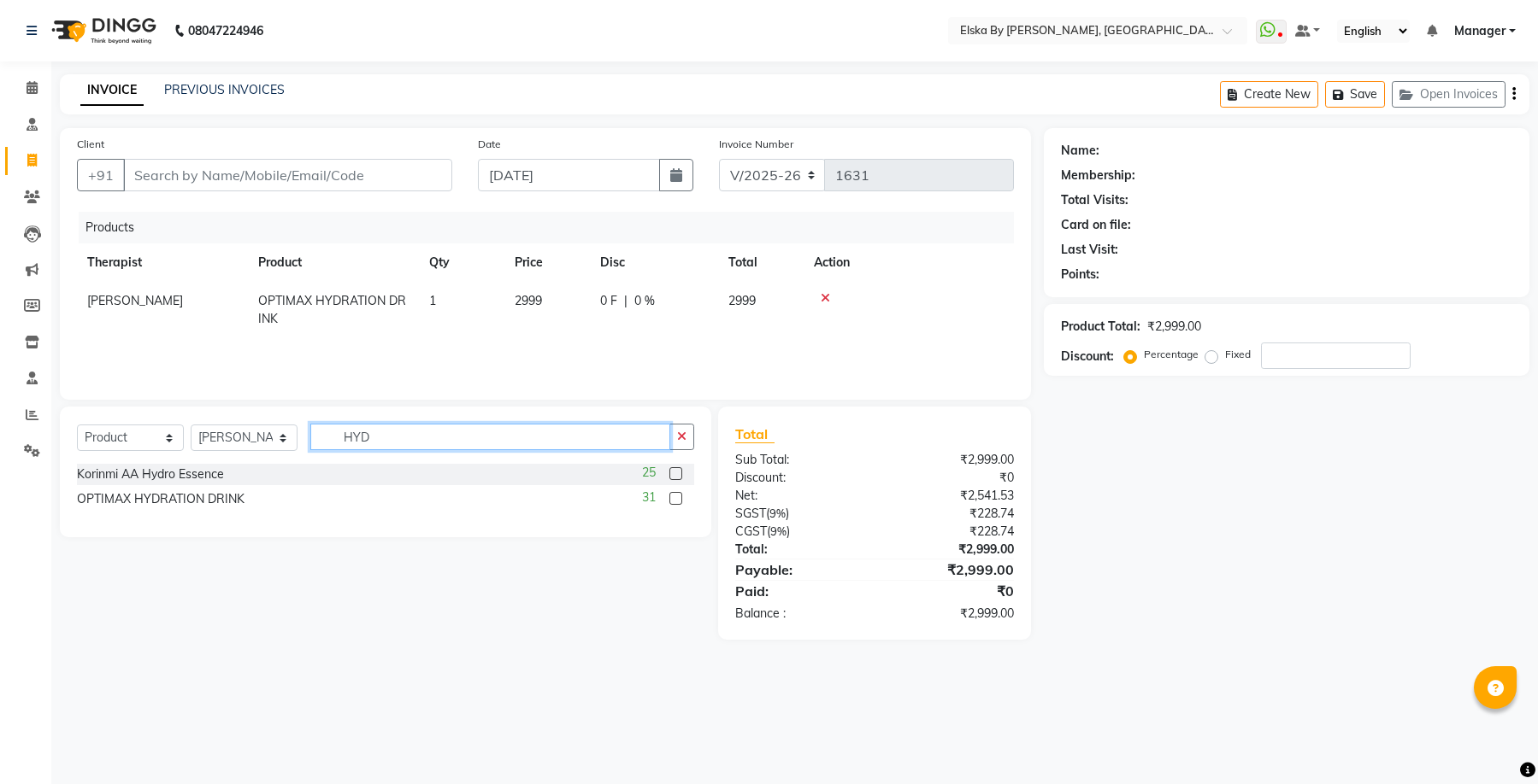
drag, startPoint x: 394, startPoint y: 439, endPoint x: 220, endPoint y: 414, distance: 175.8
click at [220, 414] on div "Select Service Product Membership Package Voucher Prepaid Gift Card Select Ther…" at bounding box center [386, 471] width 652 height 131
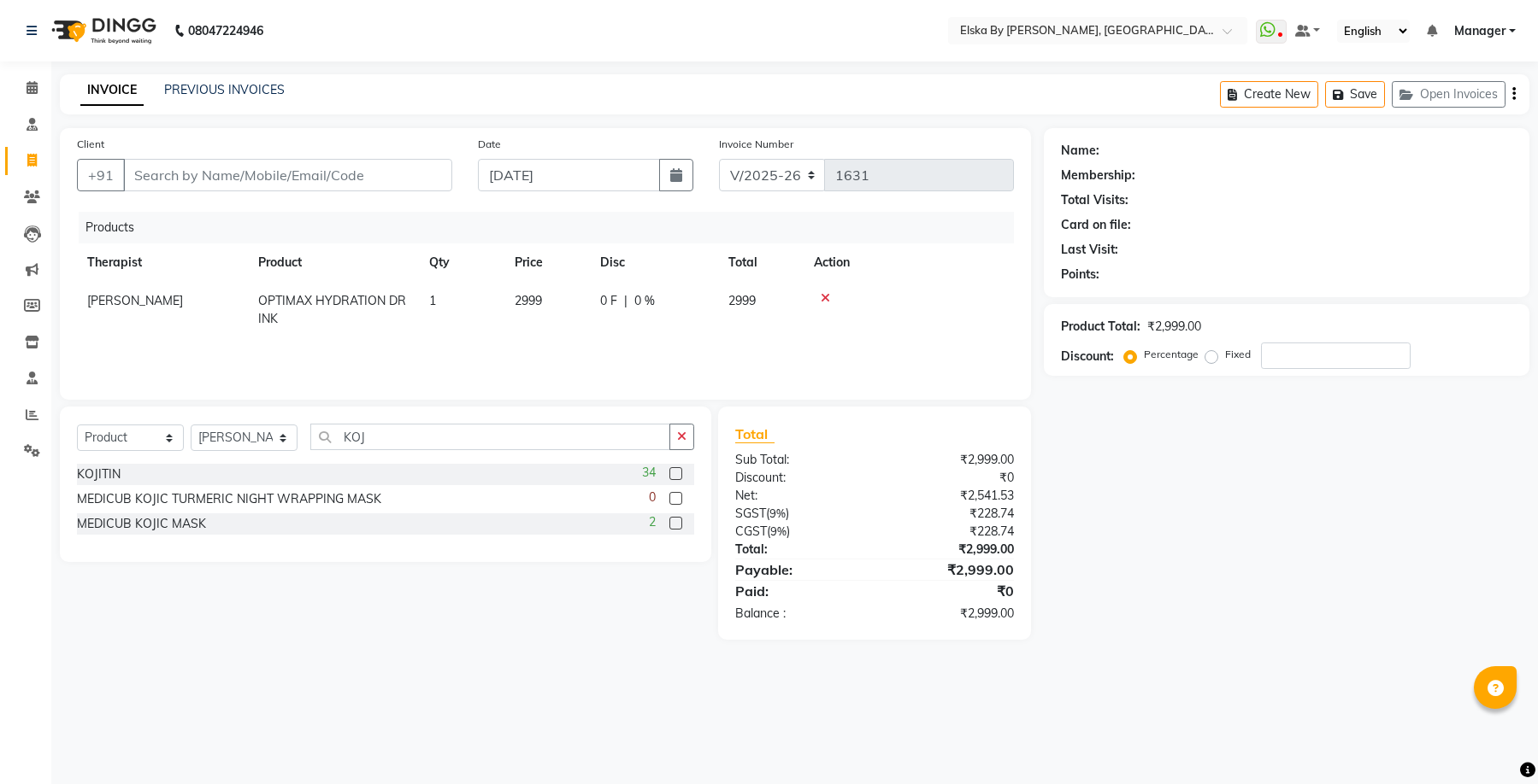
click at [673, 474] on label at bounding box center [676, 473] width 13 height 13
click at [673, 474] on input "checkbox" at bounding box center [675, 474] width 11 height 11
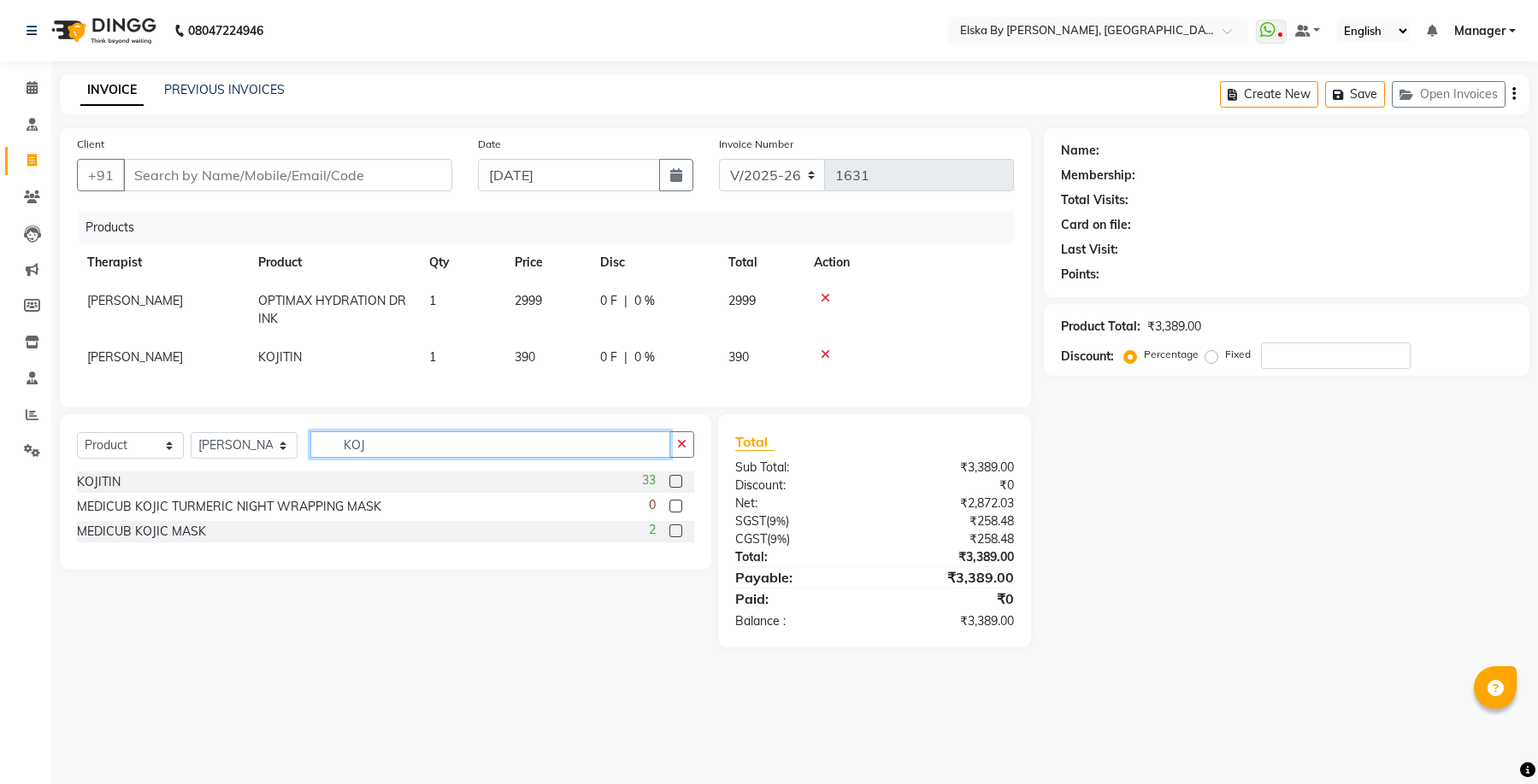
drag, startPoint x: 447, startPoint y: 458, endPoint x: 149, endPoint y: 448, distance: 298.2
click at [149, 448] on div "Select Service Product Membership Package Voucher Prepaid Gift Card Select Ther…" at bounding box center [386, 451] width 618 height 40
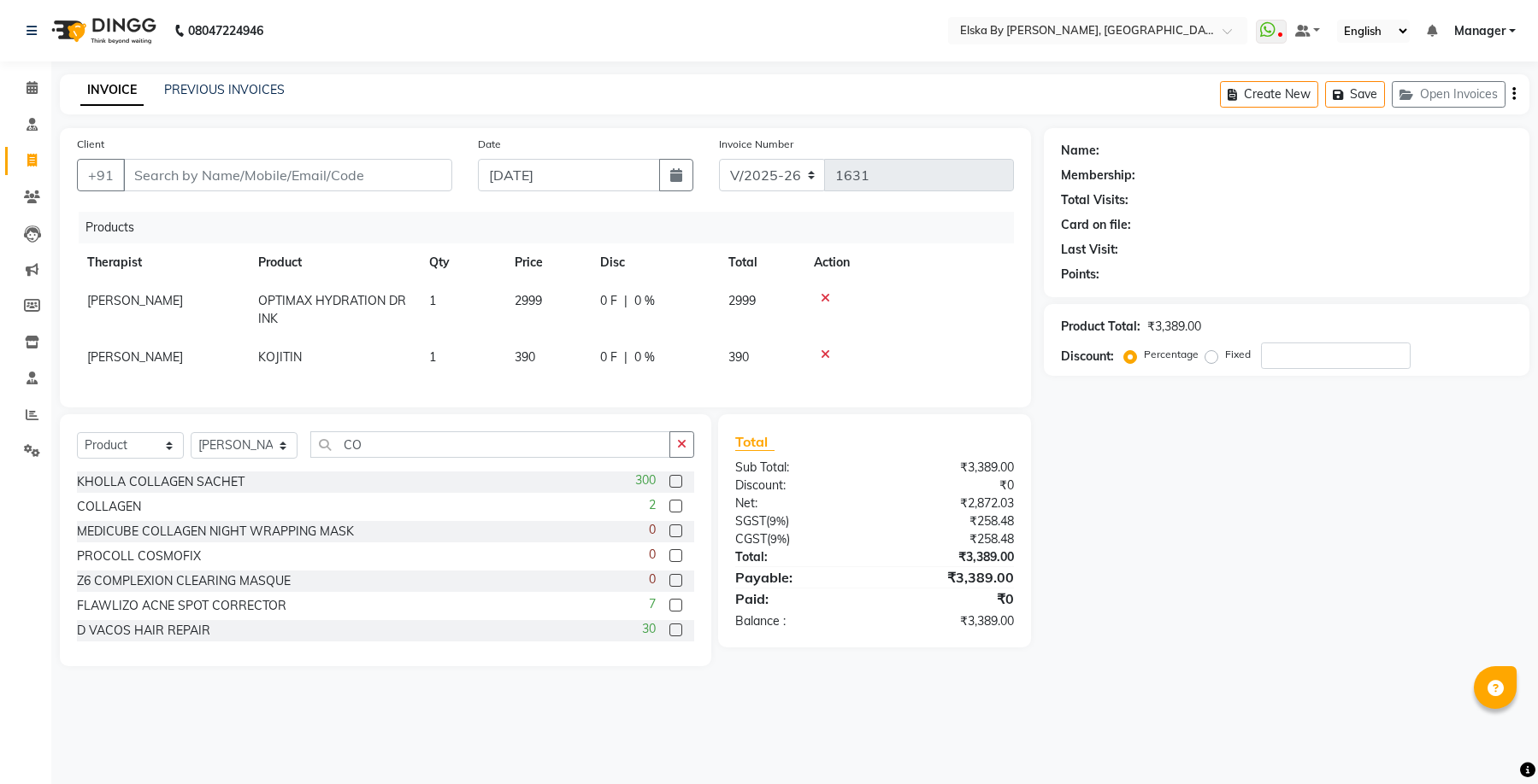
click at [670, 512] on label at bounding box center [676, 506] width 13 height 13
click at [670, 512] on input "checkbox" at bounding box center [675, 506] width 11 height 11
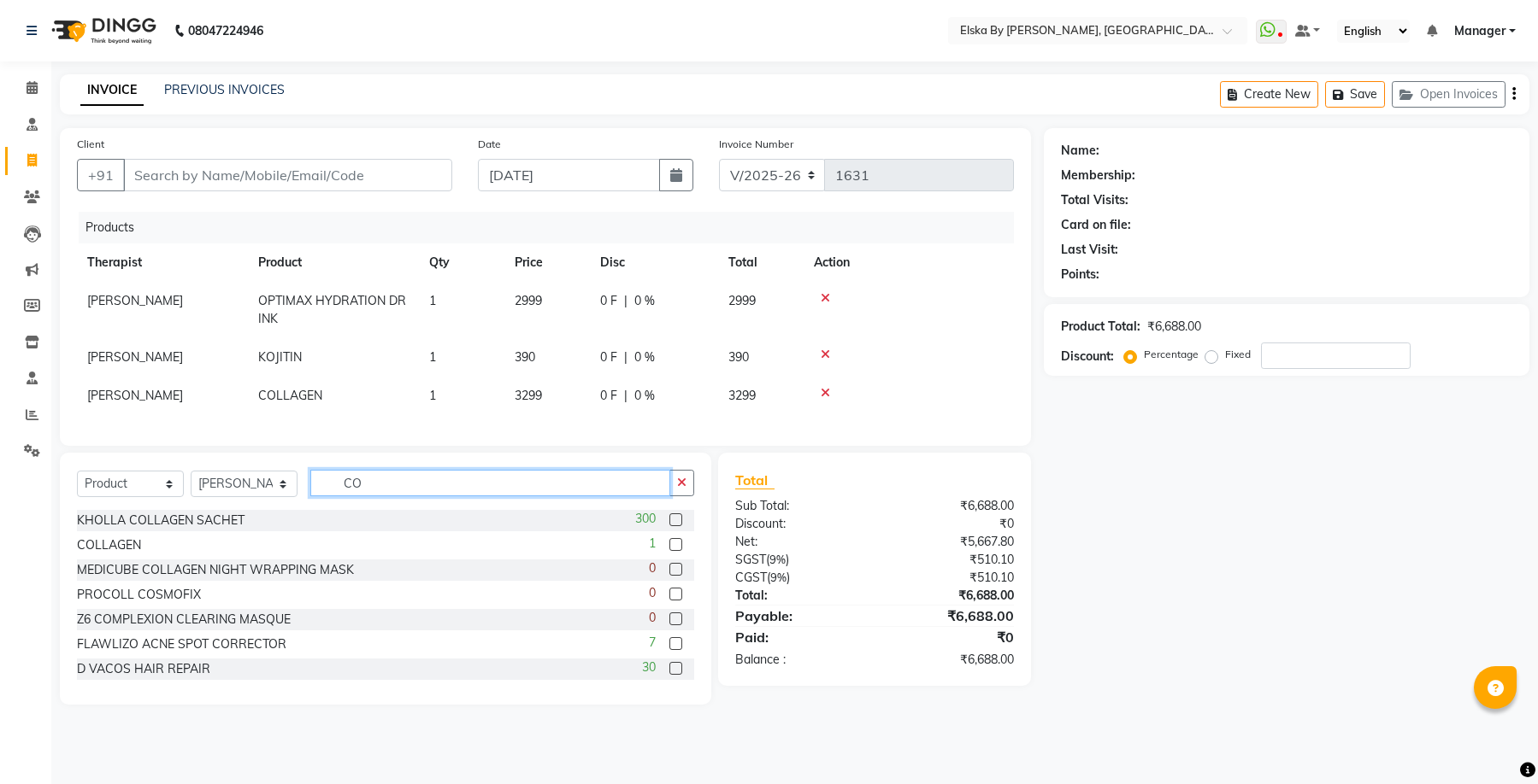
drag, startPoint x: 370, startPoint y: 499, endPoint x: 290, endPoint y: 506, distance: 80.3
click at [290, 506] on div "Select Service Product Membership Package Voucher Prepaid Gift Card Select Ther…" at bounding box center [386, 490] width 618 height 40
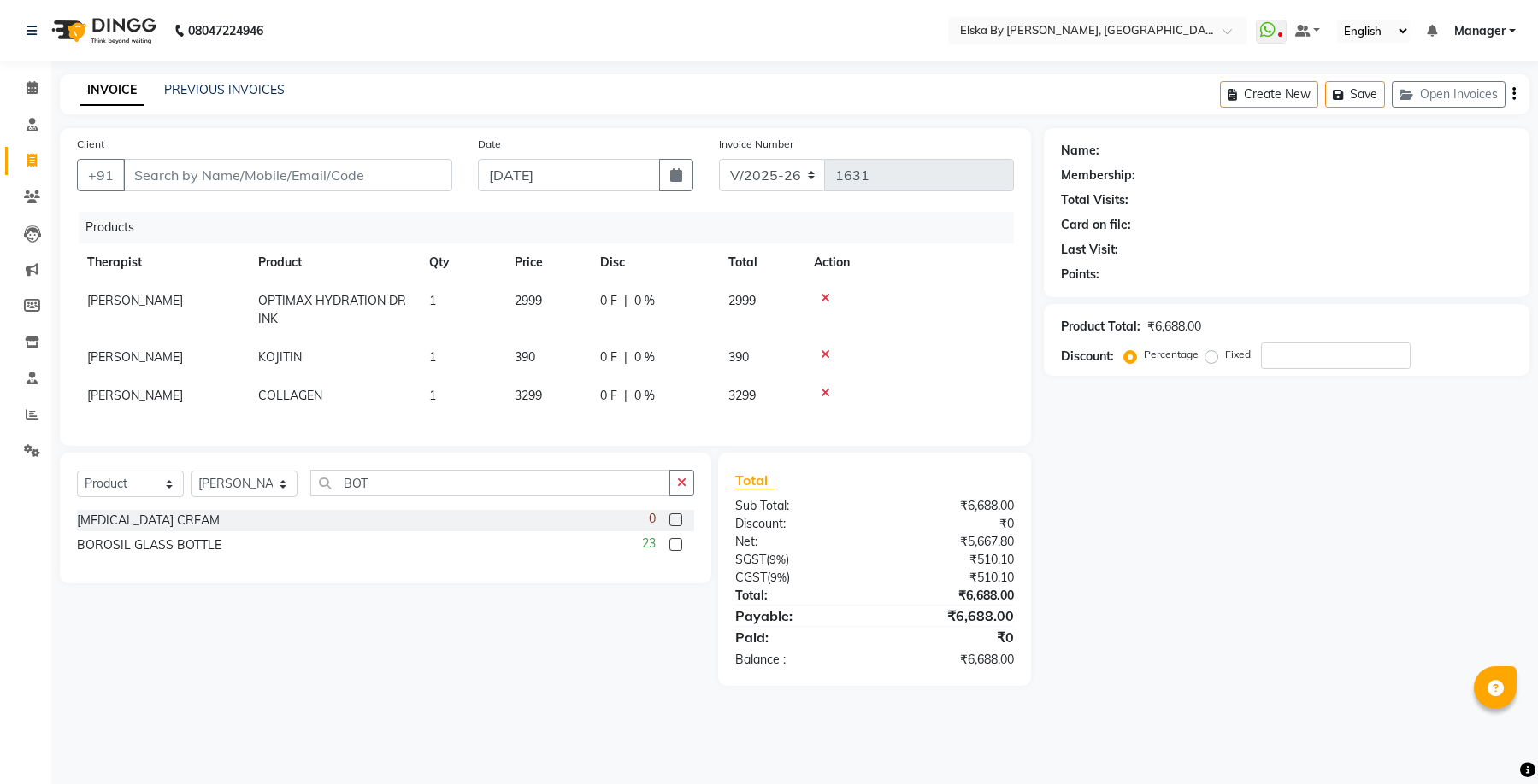
click at [677, 551] on label at bounding box center [676, 544] width 13 height 13
click at [677, 551] on input "checkbox" at bounding box center [675, 545] width 11 height 11
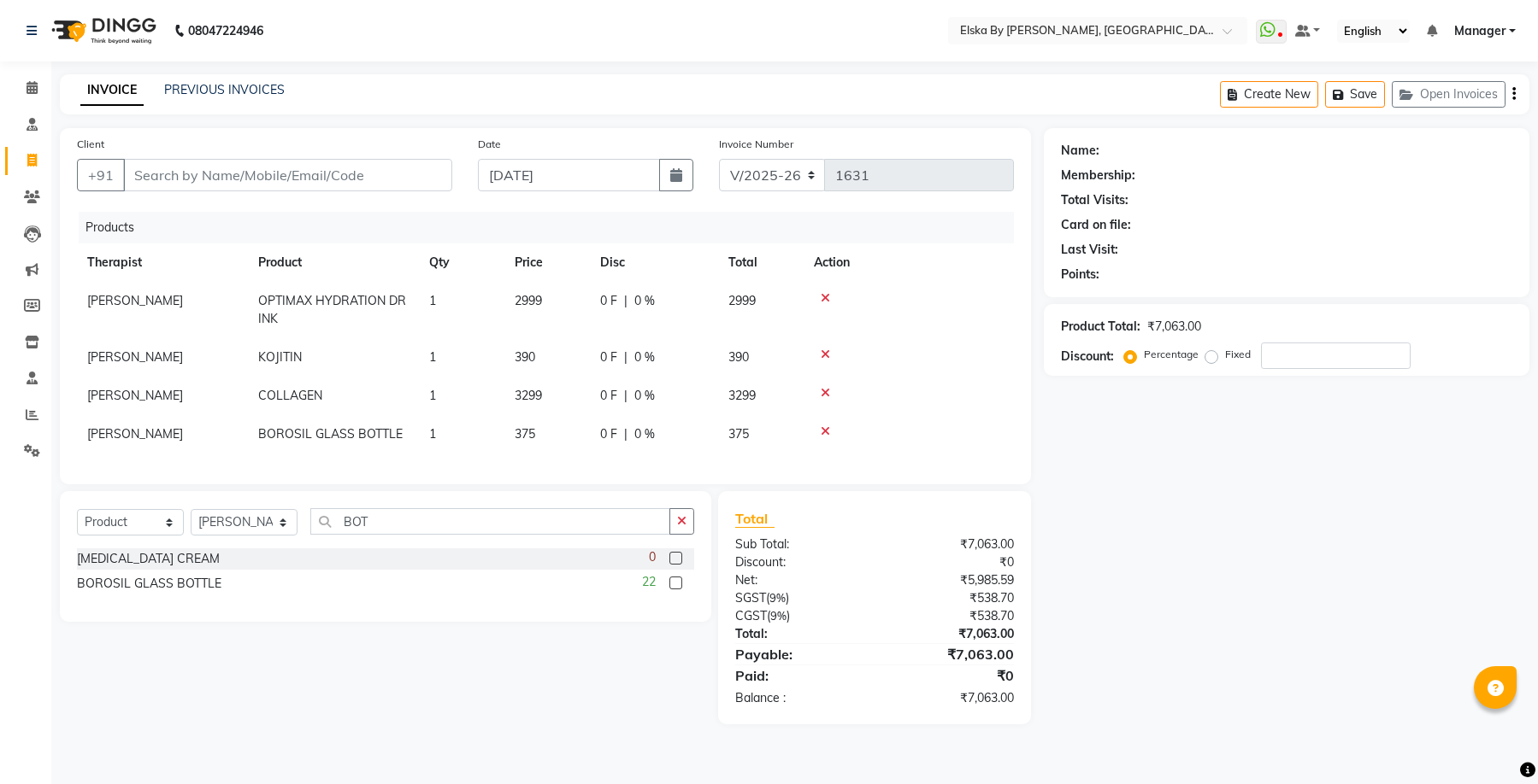
click at [607, 440] on span "0 F" at bounding box center [609, 434] width 17 height 18
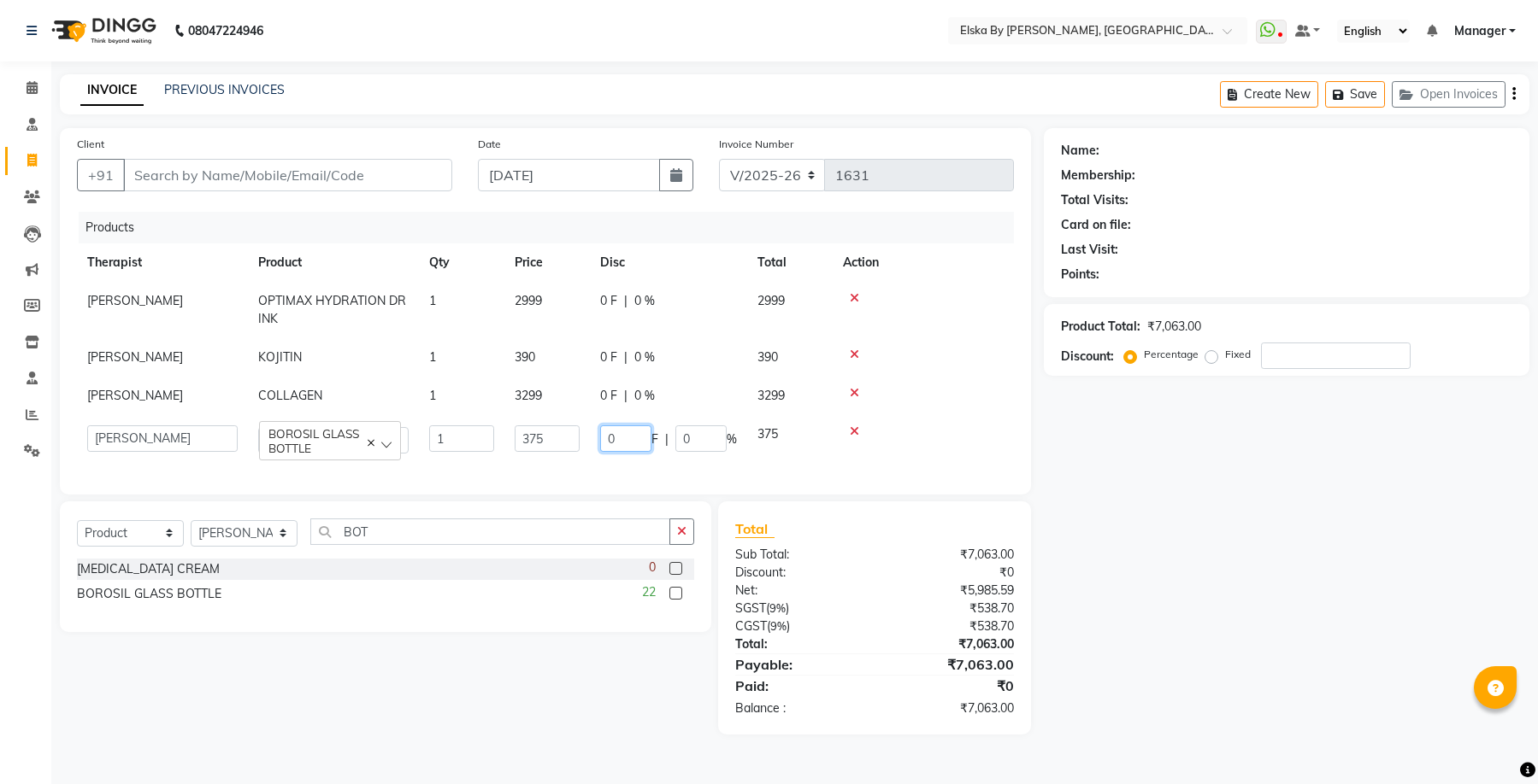
drag, startPoint x: 623, startPoint y: 442, endPoint x: 592, endPoint y: 444, distance: 31.1
click at [592, 444] on td "0 F | 0 %" at bounding box center [668, 439] width 157 height 49
click at [1270, 600] on div "Name: Membership: Total Visits: Card on file: Last Visit: Points: Product Total…" at bounding box center [1293, 430] width 499 height 606
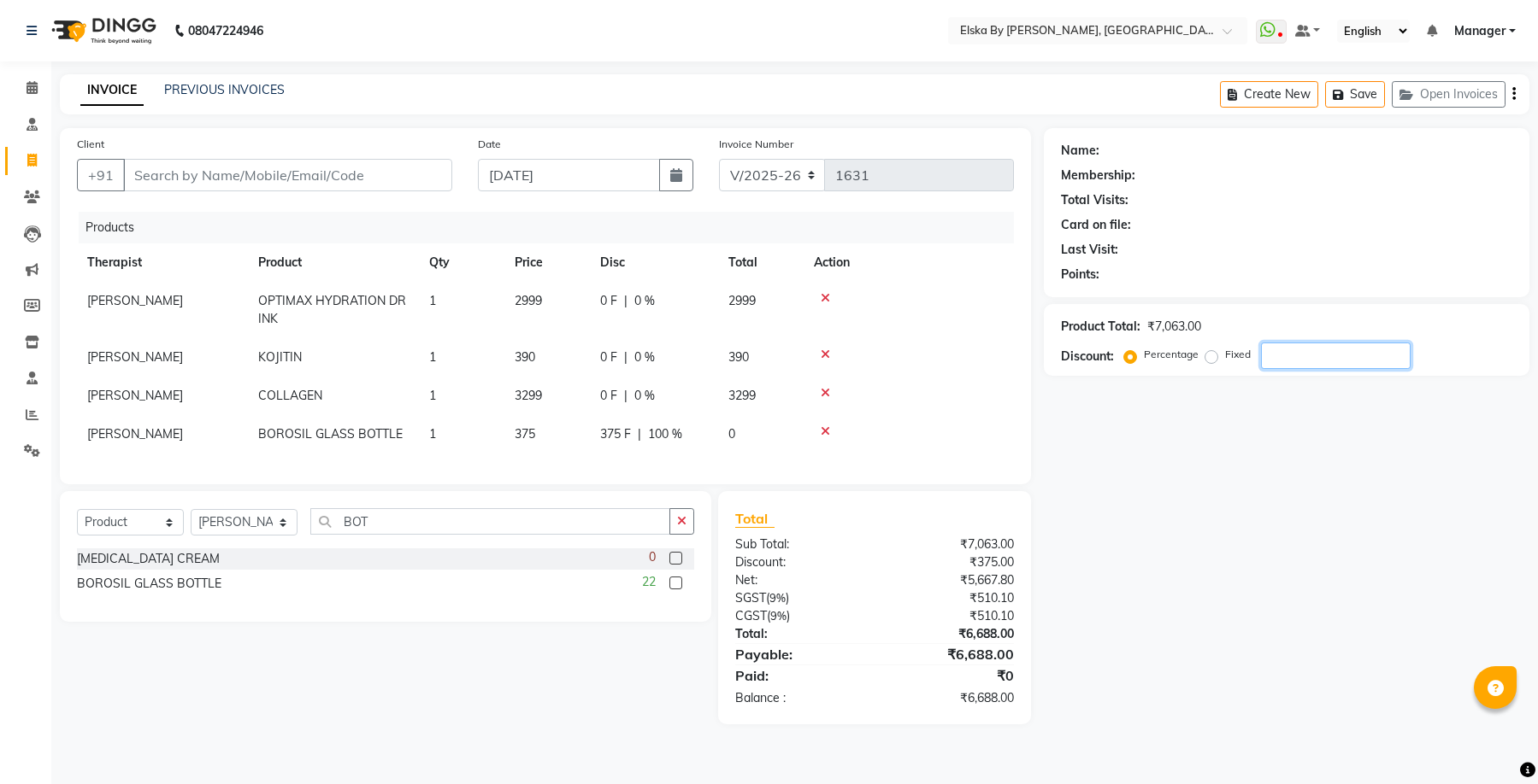
click at [1282, 365] on input "number" at bounding box center [1336, 356] width 150 height 27
click at [1260, 535] on div "Name: Membership: Total Visits: Card on file: Last Visit: Points: Product Total…" at bounding box center [1293, 425] width 499 height 596
click at [1225, 358] on label "Fixed" at bounding box center [1238, 354] width 26 height 15
click at [1215, 358] on input "Fixed" at bounding box center [1215, 355] width 12 height 12
drag, startPoint x: 1293, startPoint y: 362, endPoint x: 1247, endPoint y: 363, distance: 46.0
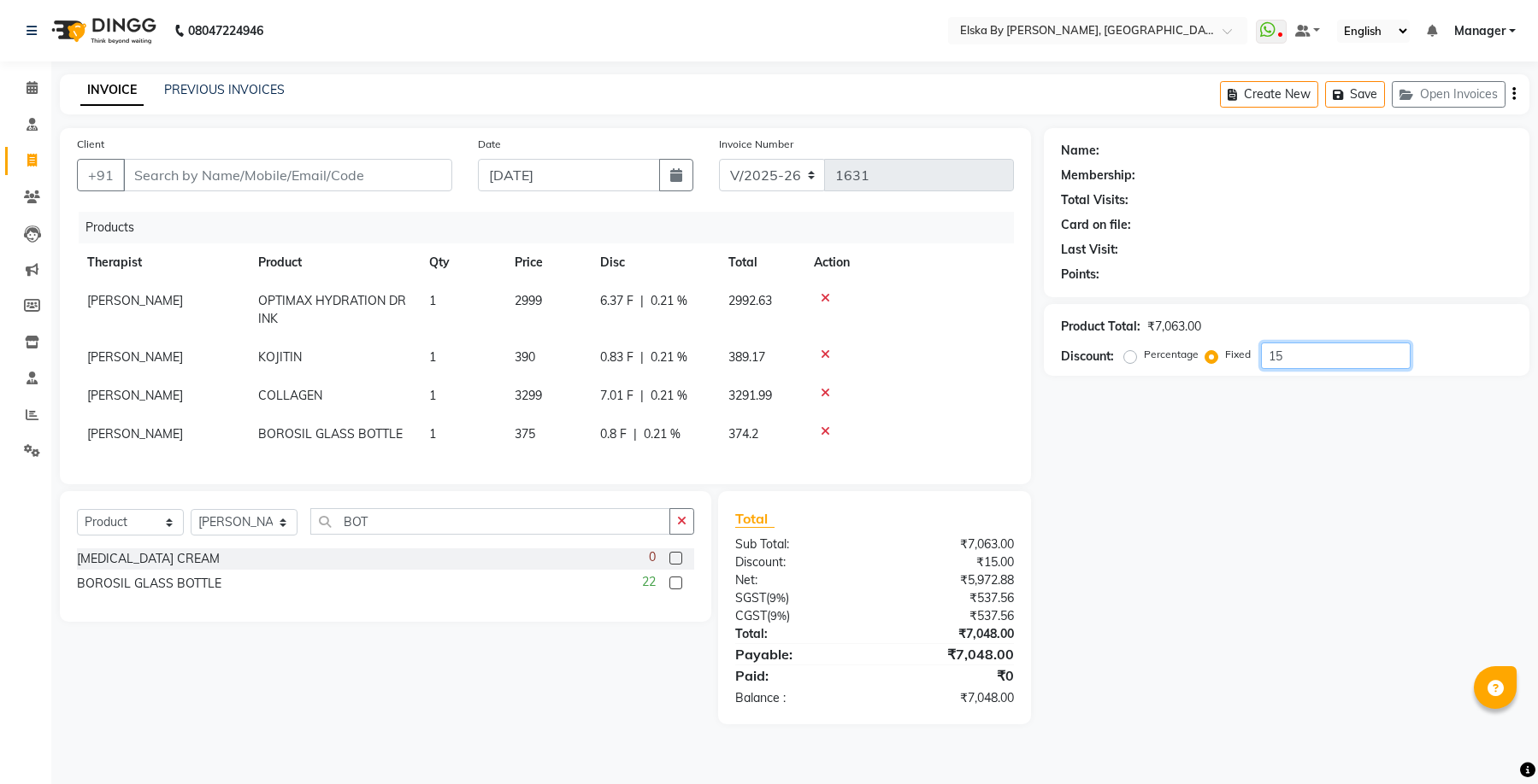
click at [1247, 363] on div "Percentage Fixed 15" at bounding box center [1269, 356] width 283 height 27
click at [270, 184] on input "Client" at bounding box center [287, 175] width 329 height 33
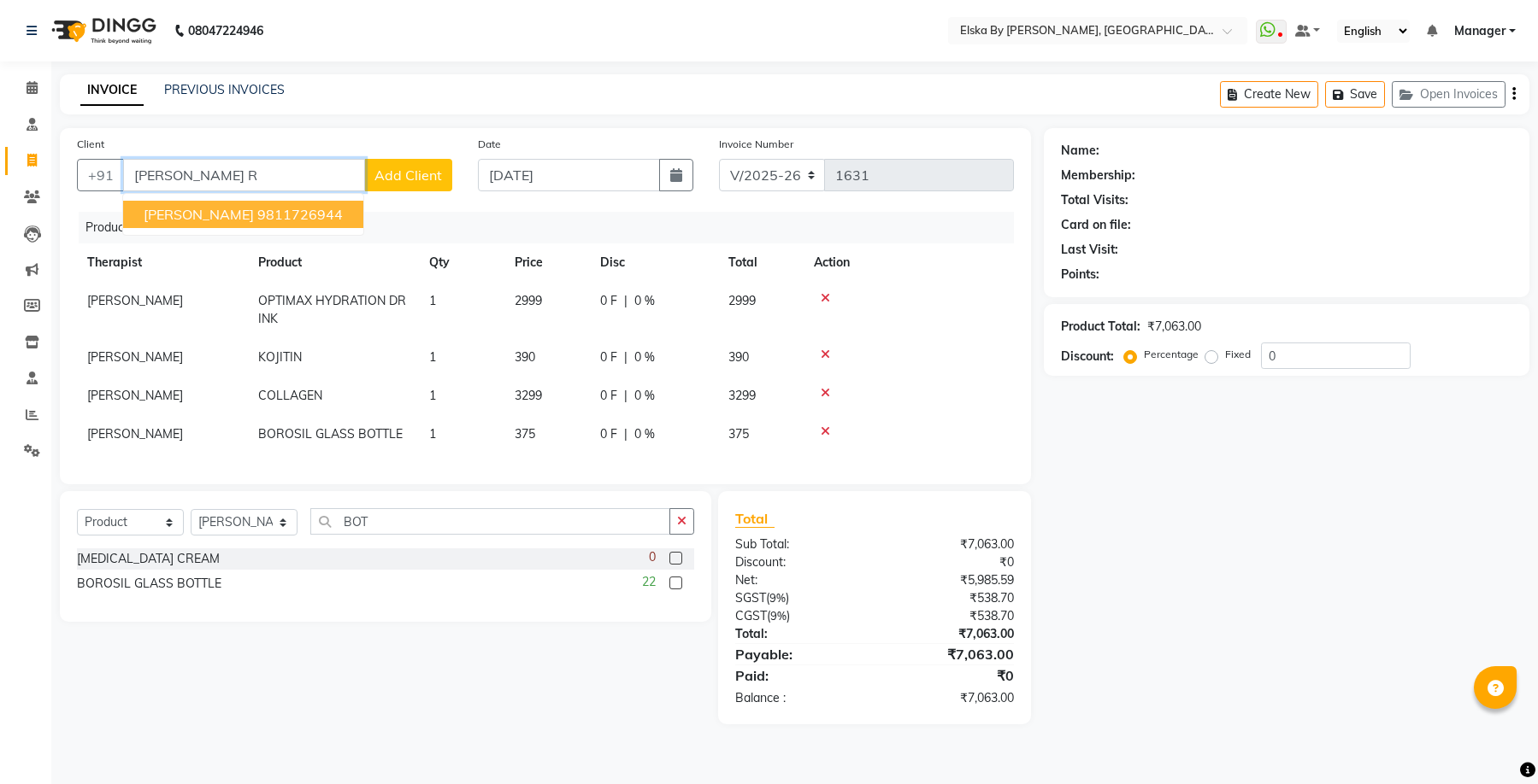
click at [309, 216] on ngb-highlight "9811726944" at bounding box center [301, 214] width 86 height 17
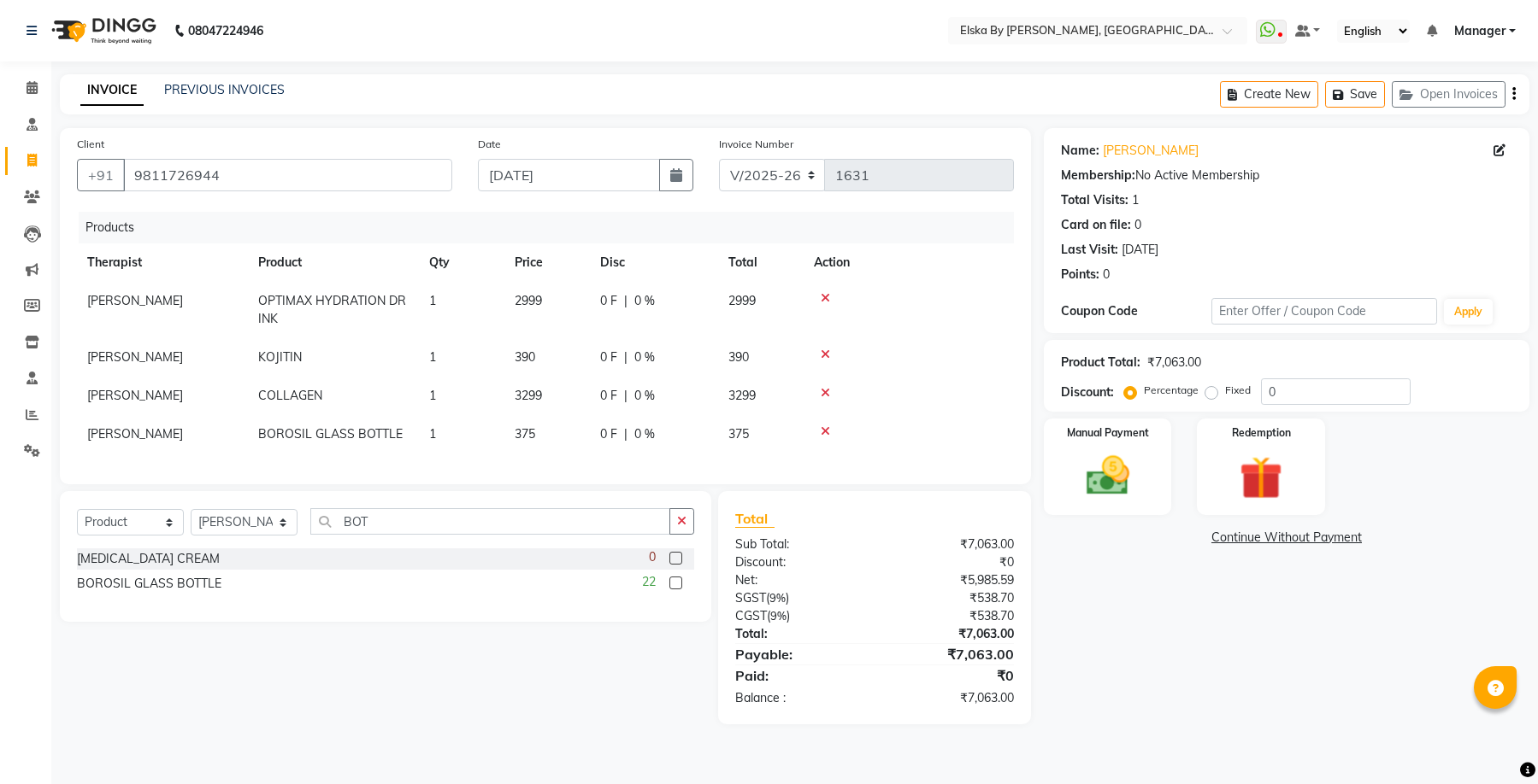
click at [1225, 393] on label "Fixed" at bounding box center [1238, 390] width 26 height 15
click at [1216, 393] on input "Fixed" at bounding box center [1215, 391] width 12 height 12
click at [1272, 398] on input "0" at bounding box center [1336, 392] width 150 height 27
click at [1145, 476] on div "Manual Payment" at bounding box center [1107, 467] width 133 height 100
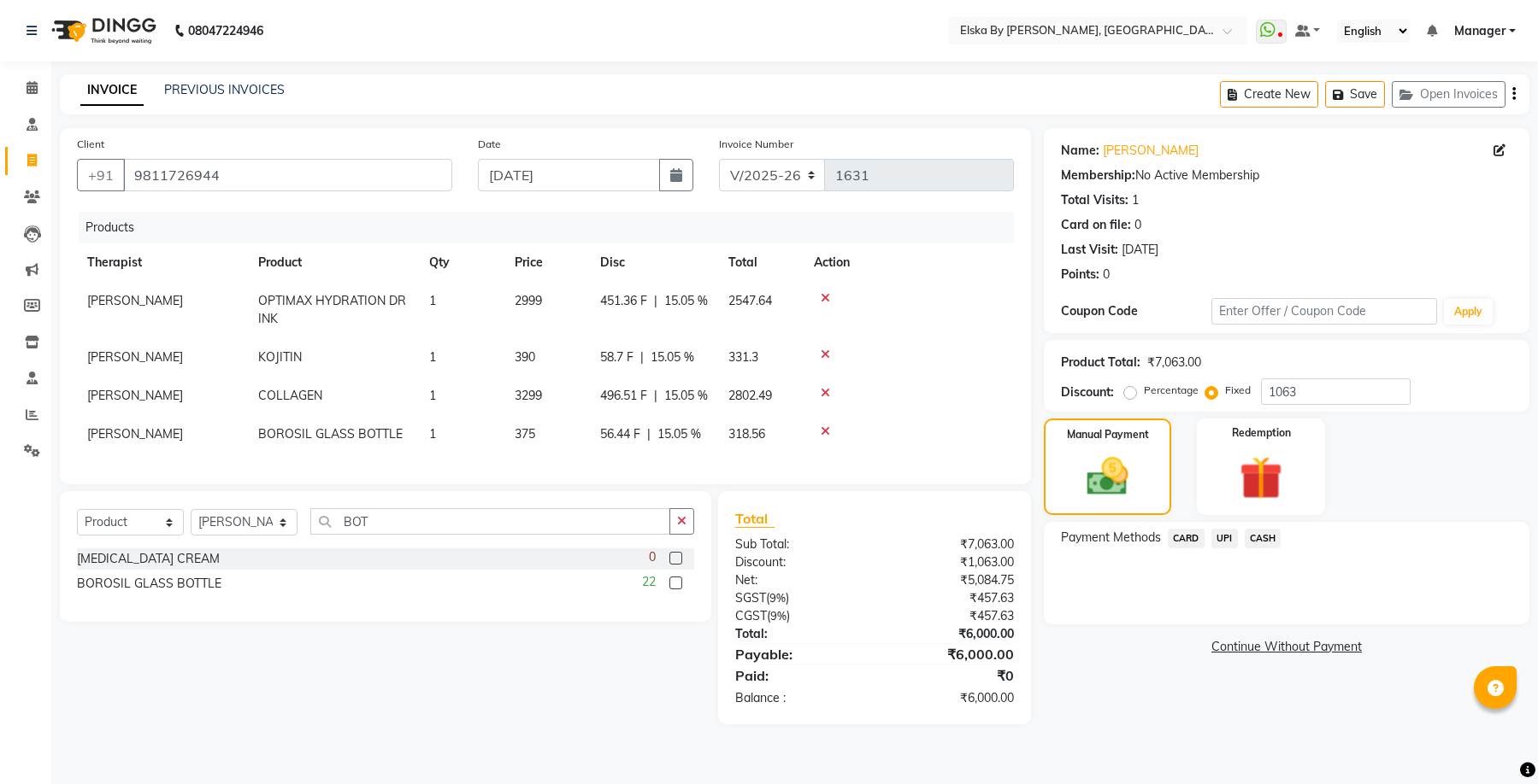
click at [1225, 541] on span "UPI" at bounding box center [1224, 539] width 27 height 20
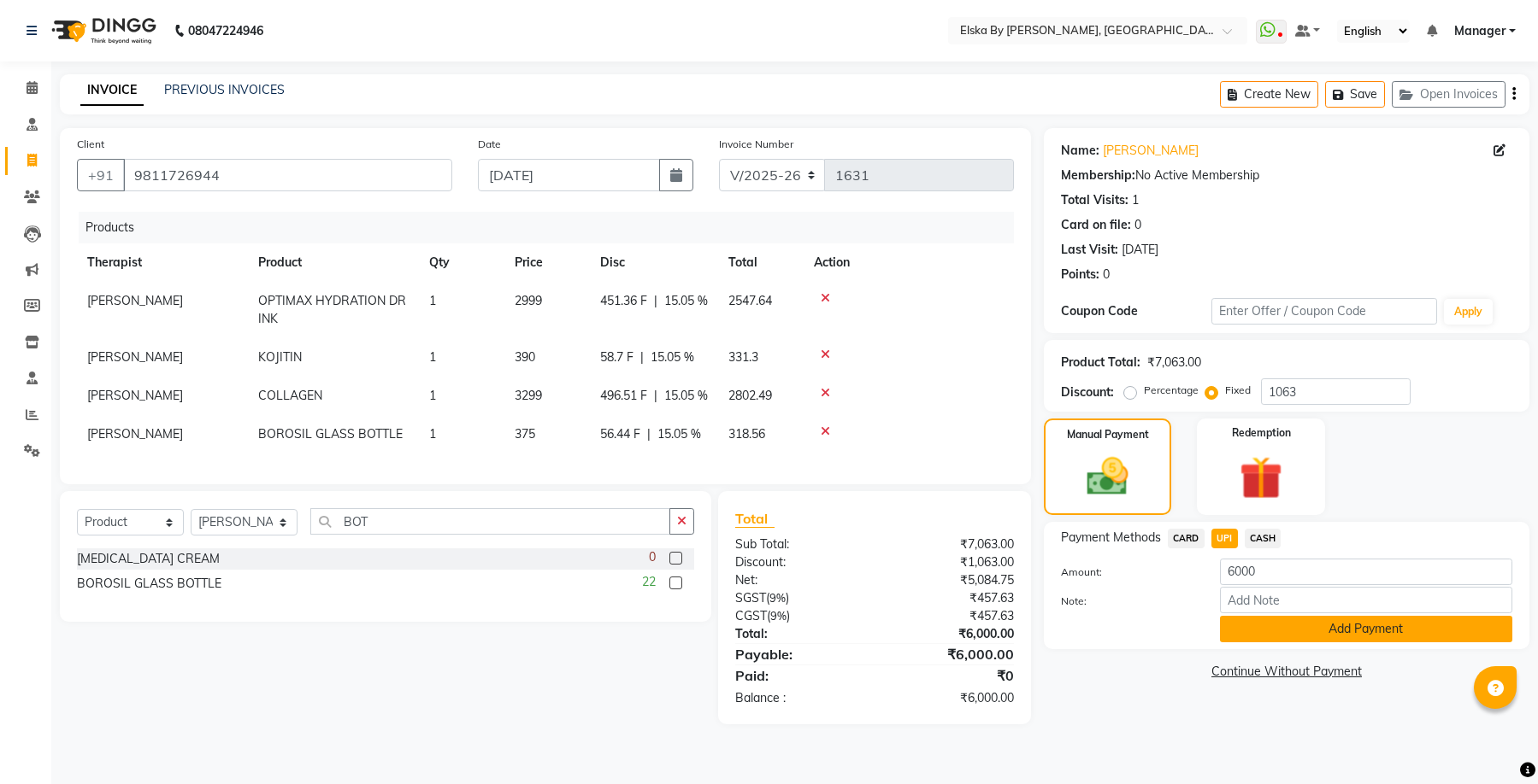
click at [1265, 629] on button "Add Payment" at bounding box center [1366, 629] width 293 height 27
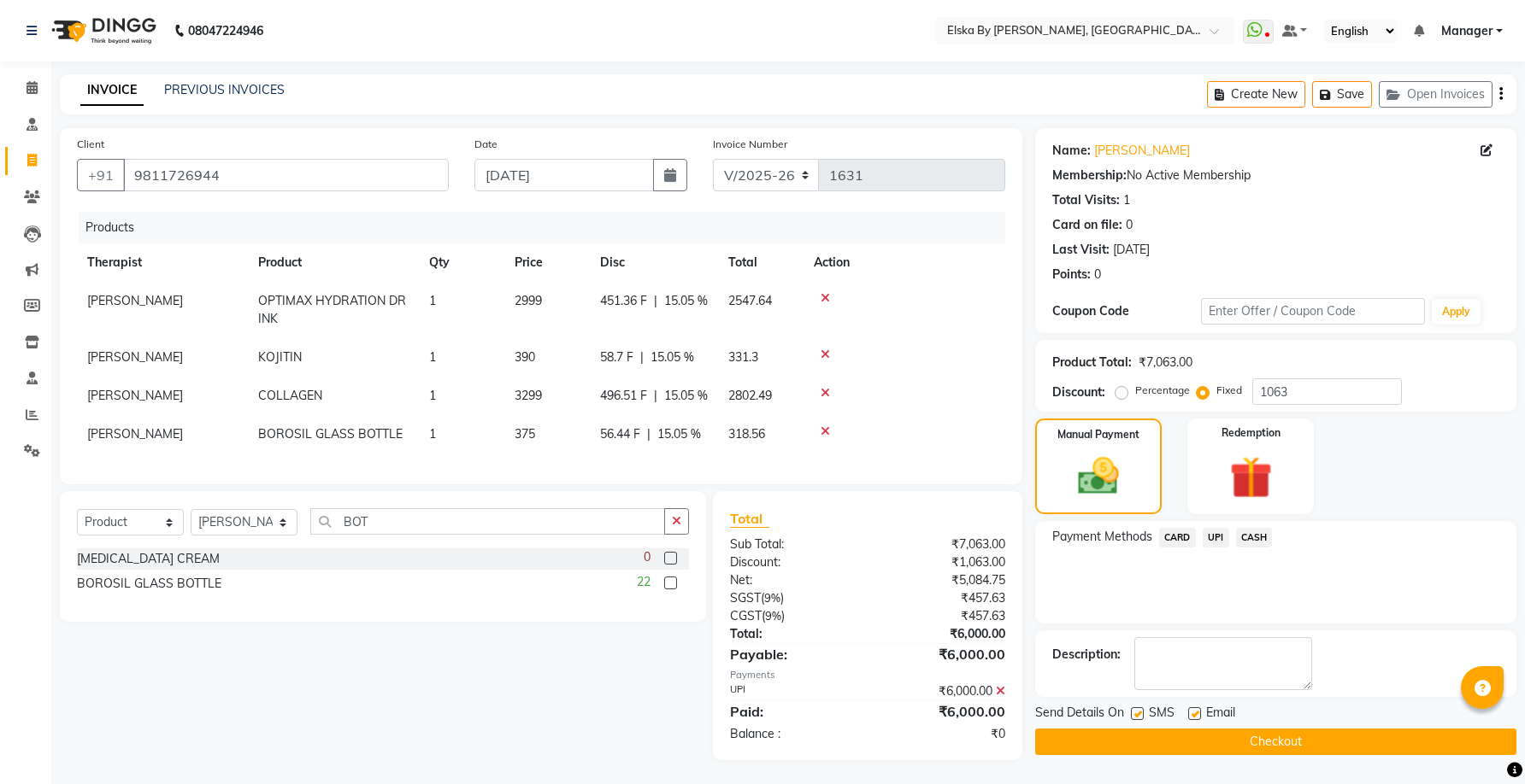
click at [1190, 709] on label at bounding box center [1194, 713] width 13 height 13
click at [1190, 709] on input "checkbox" at bounding box center [1193, 714] width 11 height 11
click at [1189, 737] on button "Checkout" at bounding box center [1276, 742] width 482 height 27
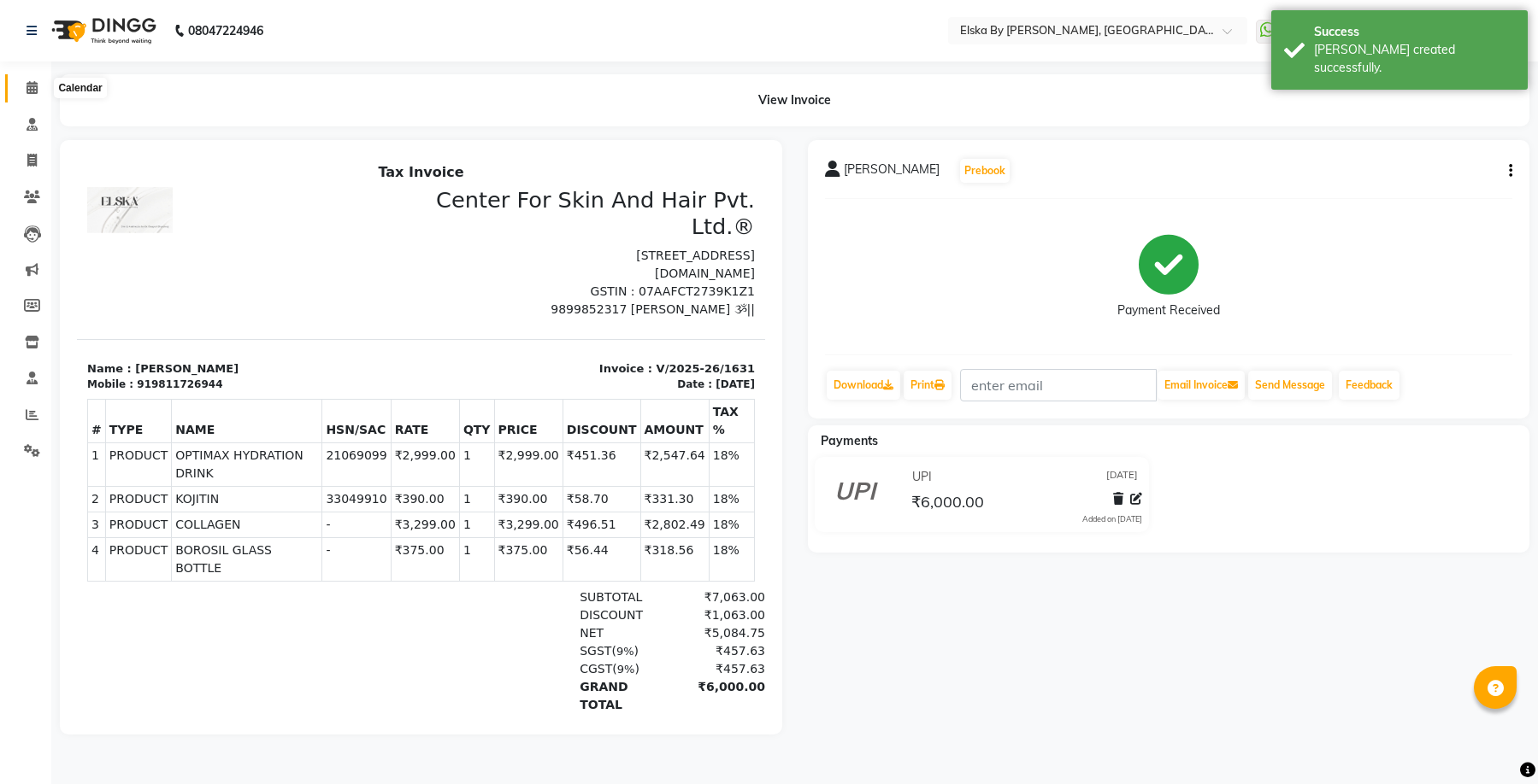
click at [33, 88] on icon at bounding box center [32, 87] width 11 height 13
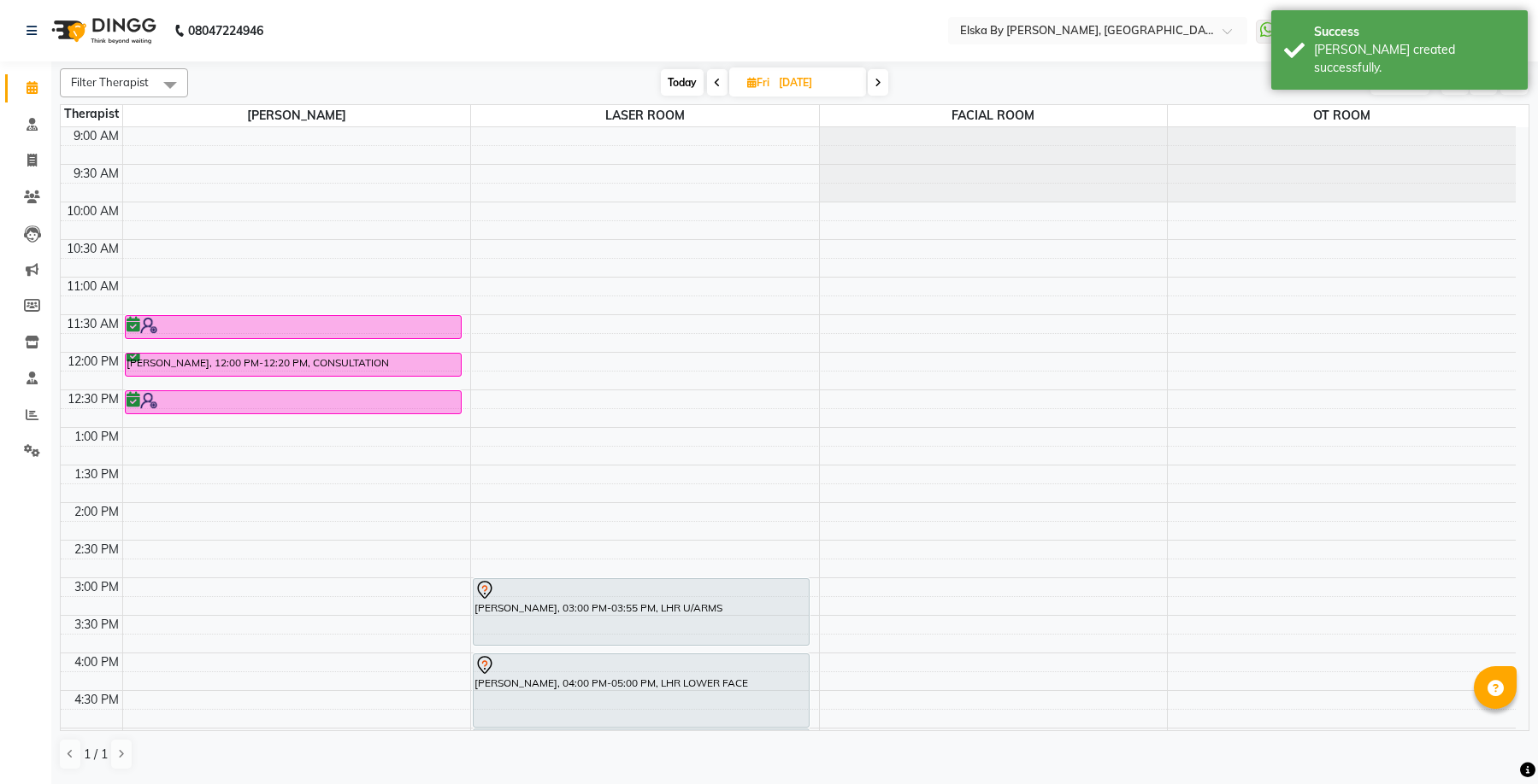
click at [679, 80] on span "Today" at bounding box center [682, 82] width 43 height 27
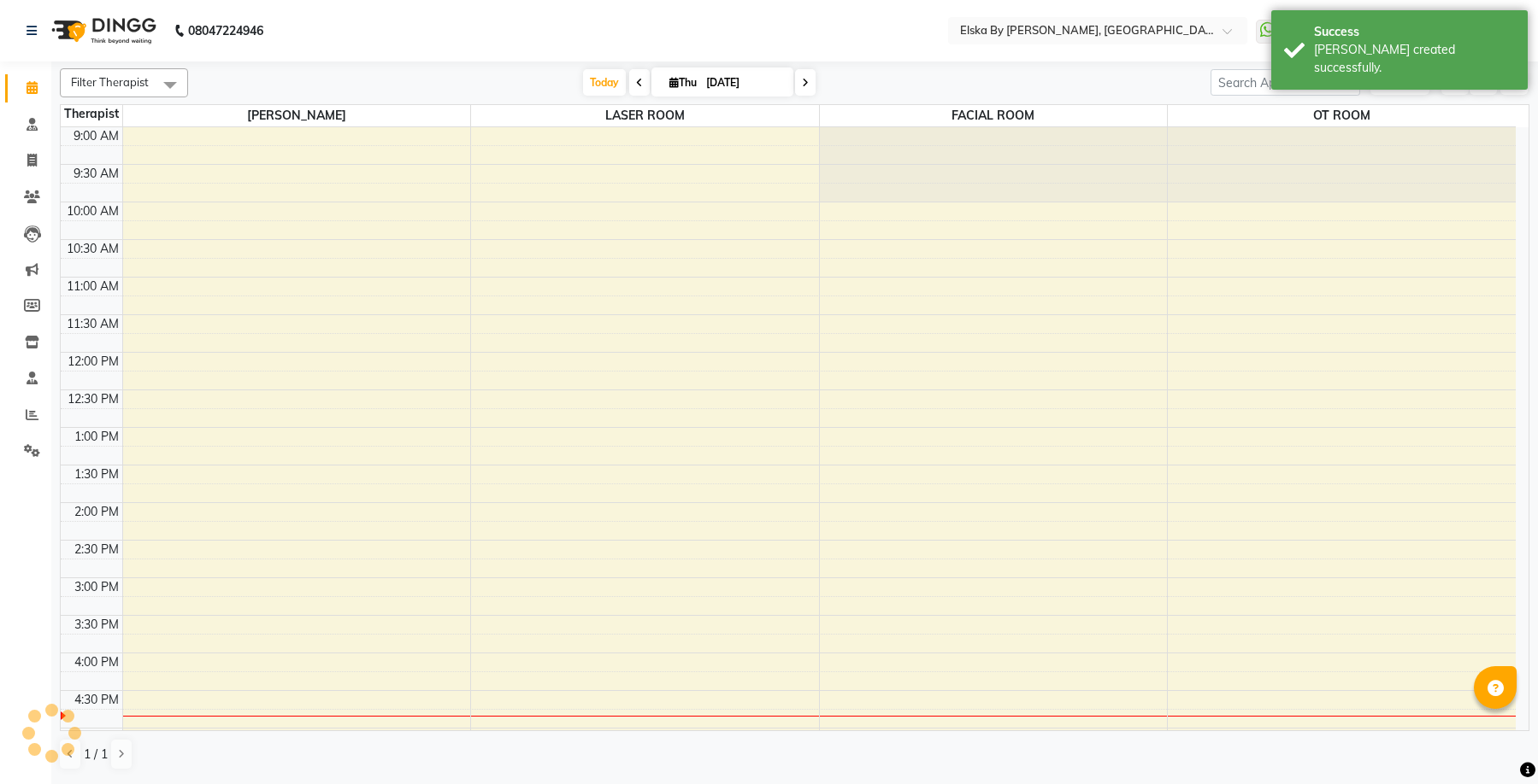
scroll to position [299, 0]
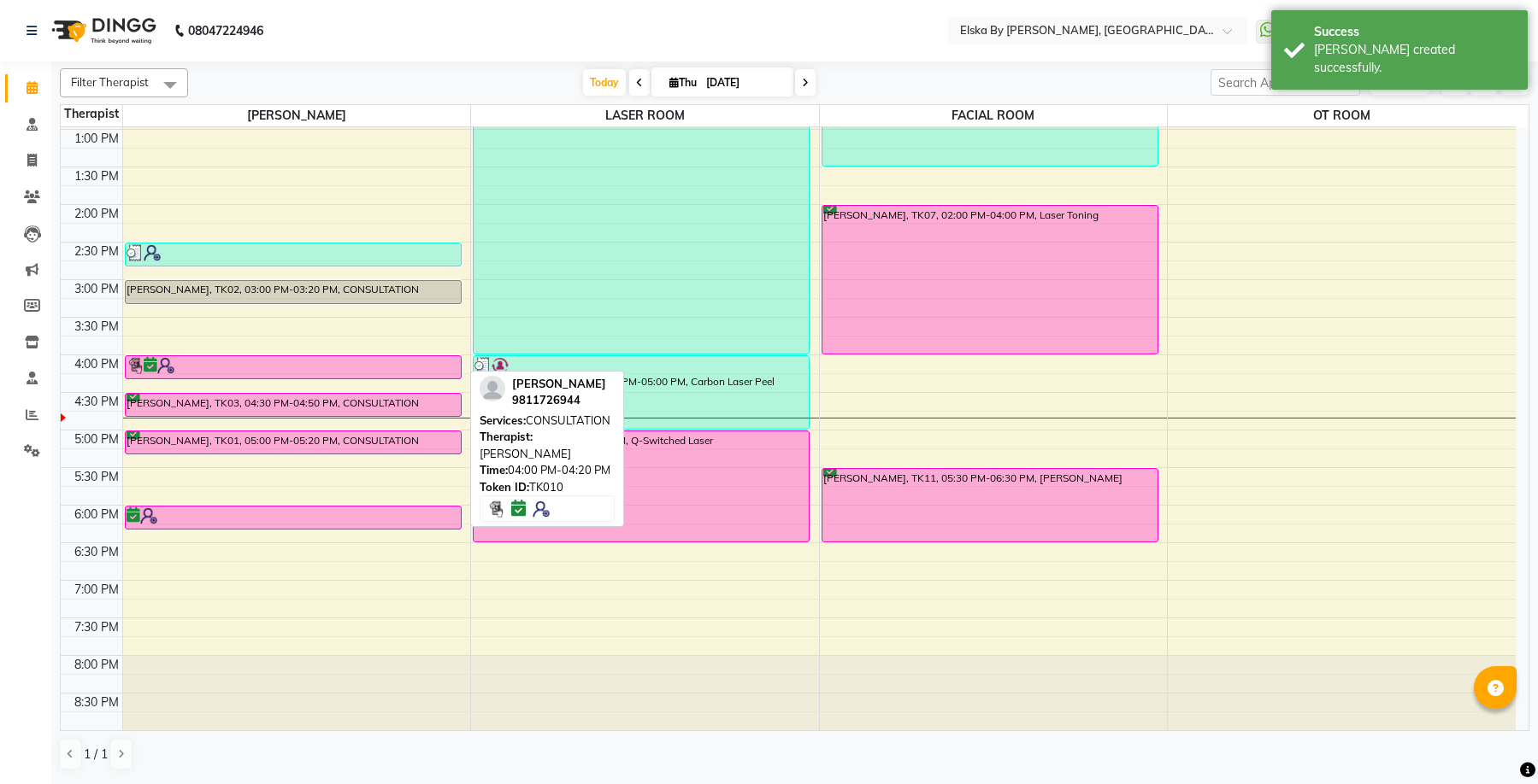
click at [296, 363] on div at bounding box center [294, 366] width 334 height 17
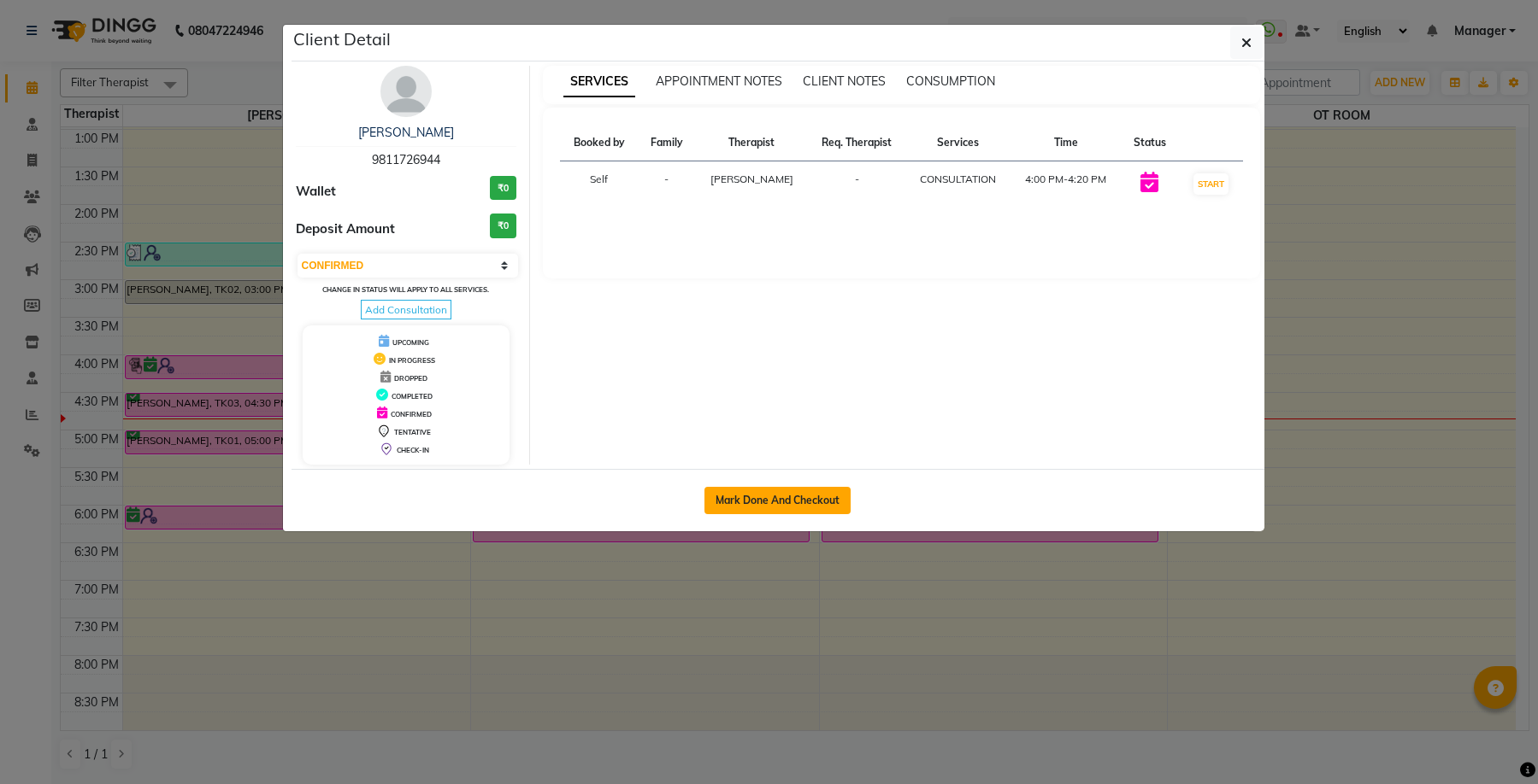
click at [772, 502] on button "Mark Done And Checkout" at bounding box center [777, 500] width 146 height 27
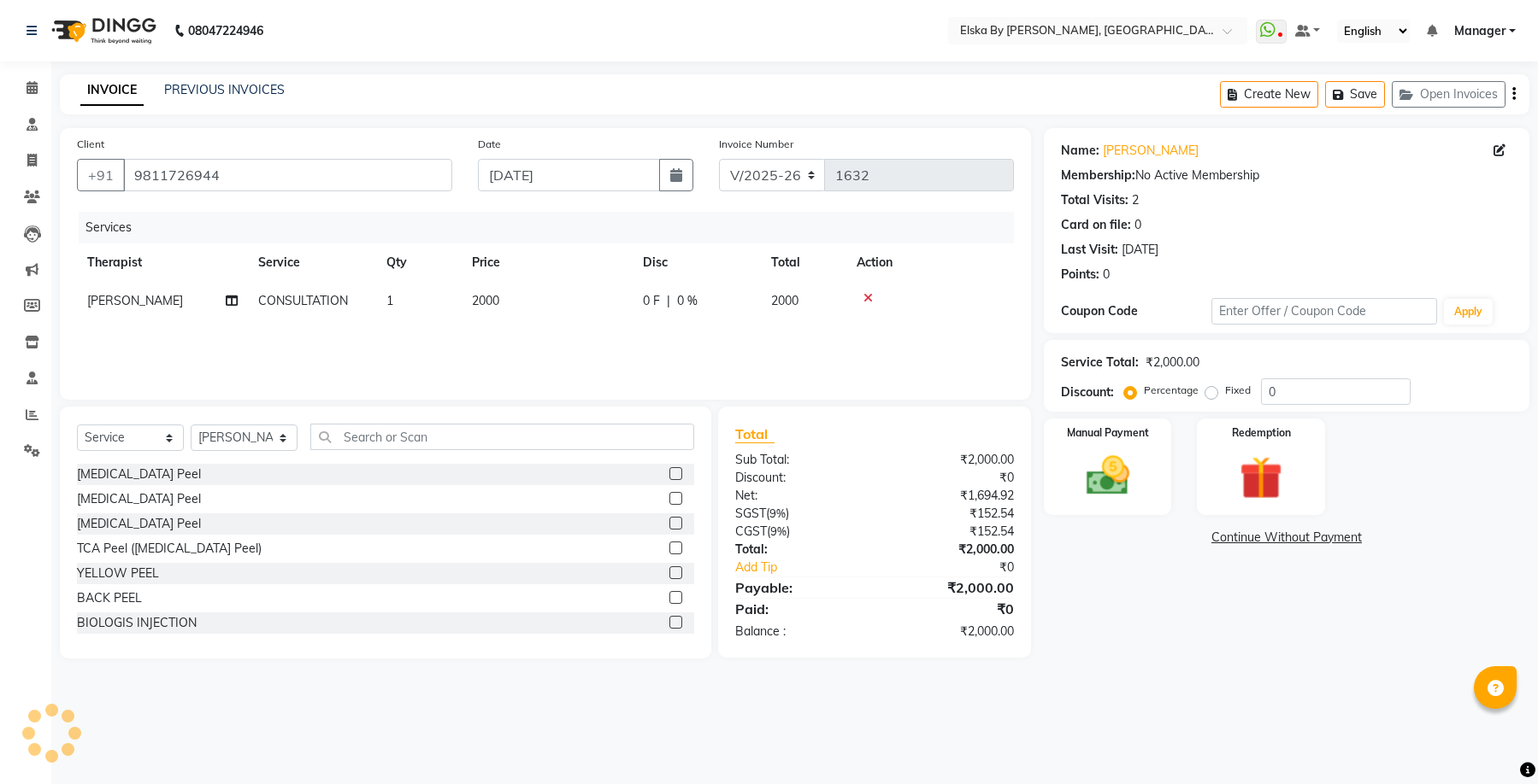
click at [1514, 95] on icon "button" at bounding box center [1514, 94] width 3 height 1
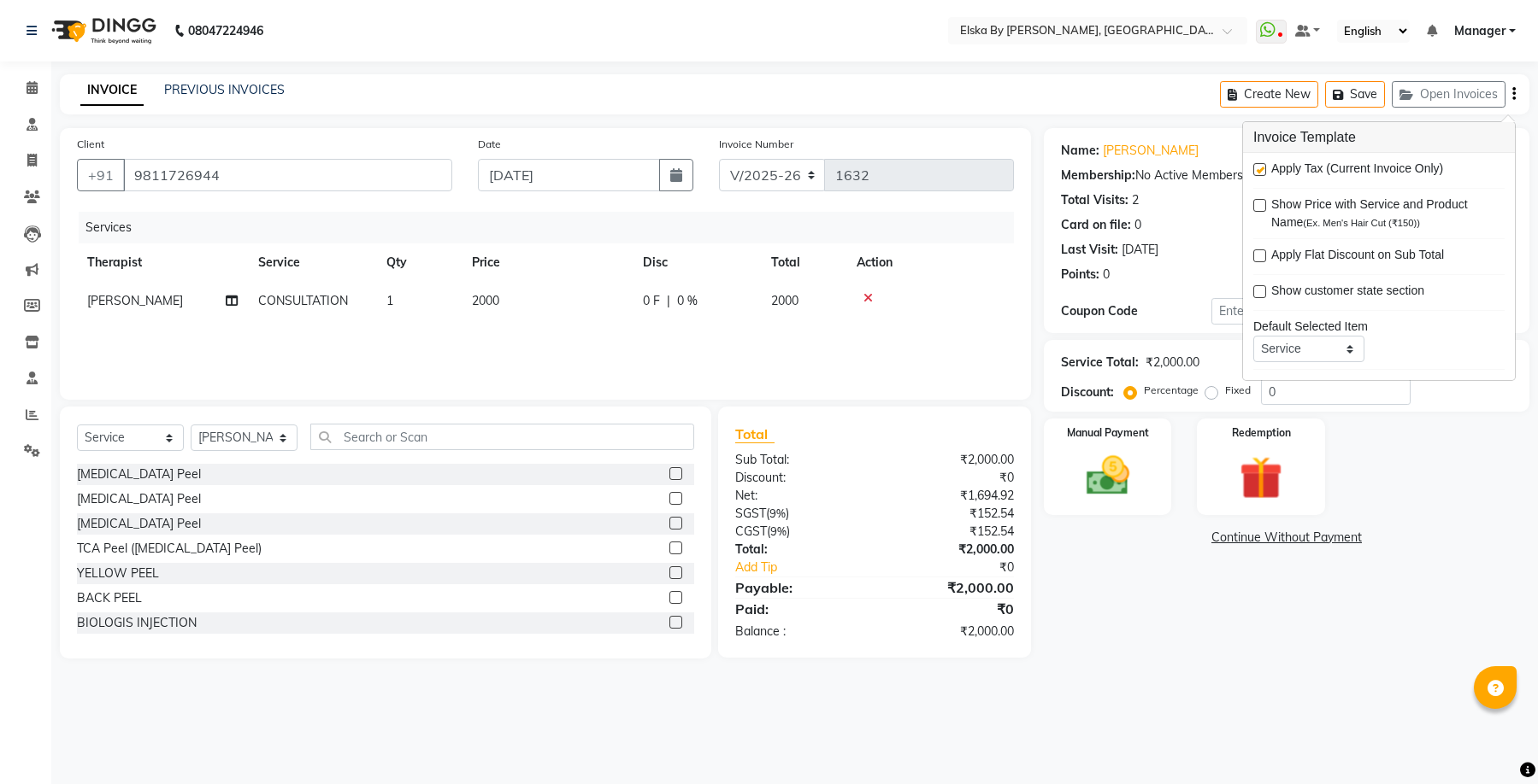
click at [1258, 172] on label at bounding box center [1259, 169] width 13 height 13
click at [1258, 172] on input "checkbox" at bounding box center [1258, 170] width 11 height 11
click at [1128, 466] on img at bounding box center [1107, 476] width 73 height 52
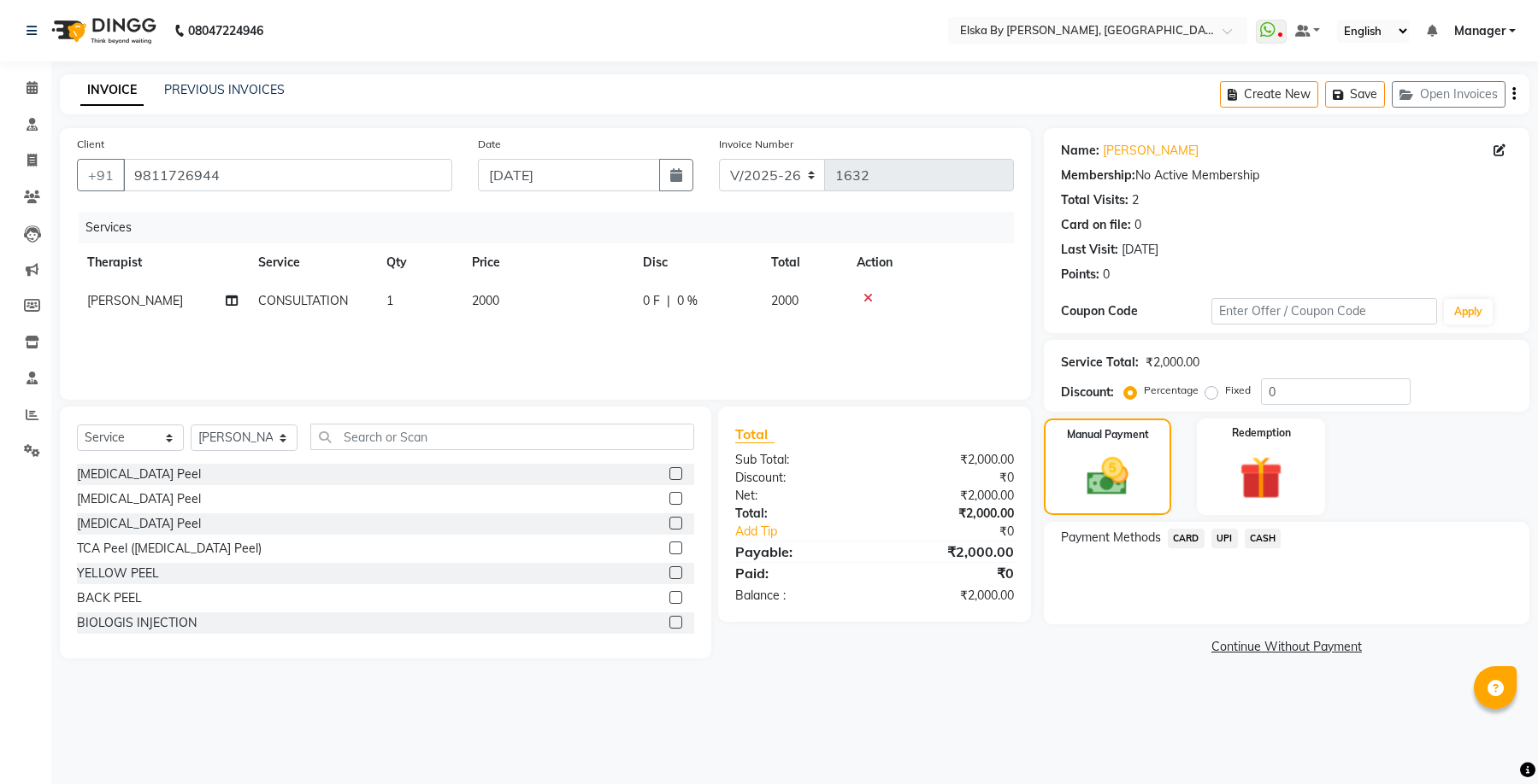
click at [1228, 537] on span "UPI" at bounding box center [1224, 539] width 27 height 20
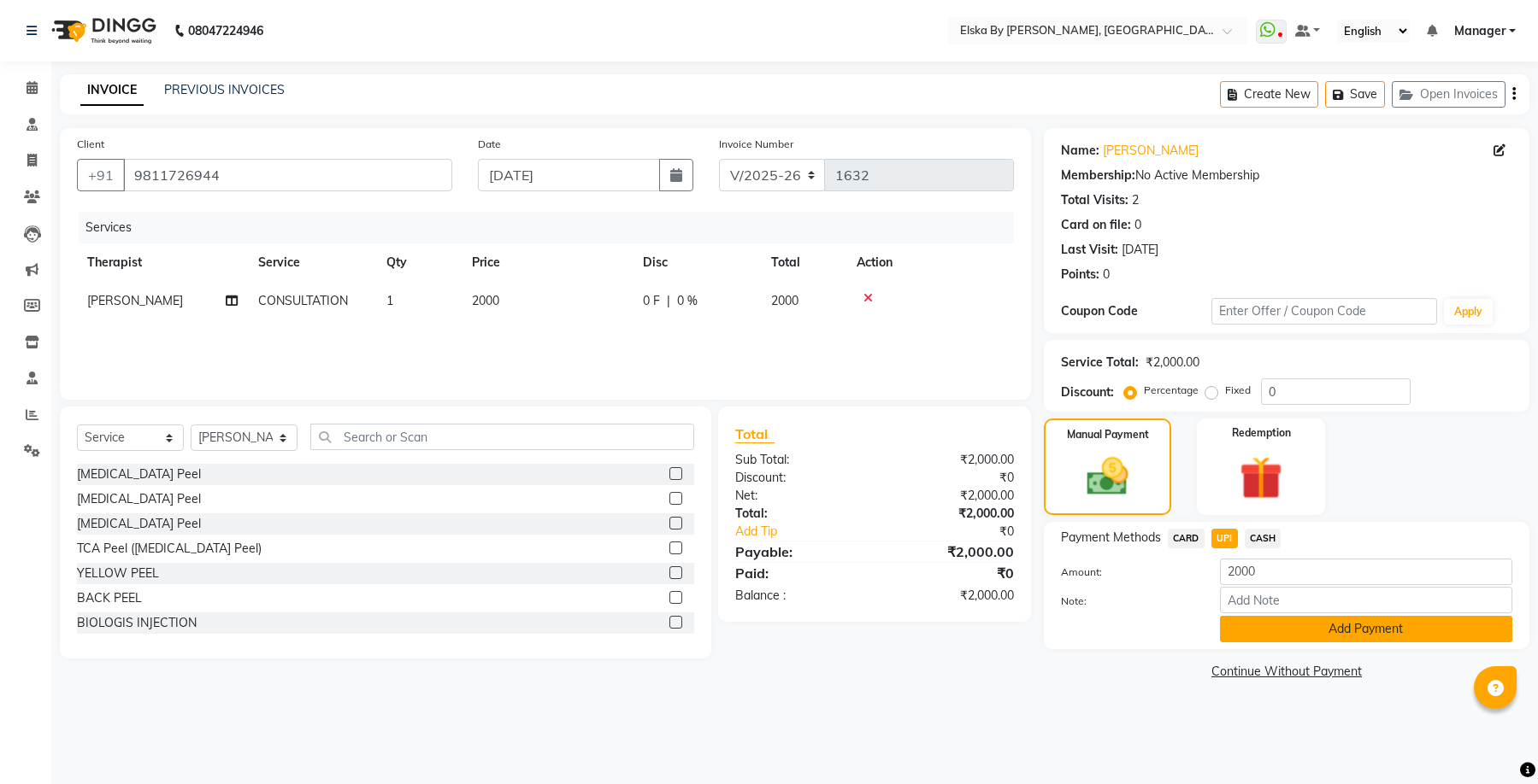
click at [1256, 622] on button "Add Payment" at bounding box center [1366, 629] width 293 height 27
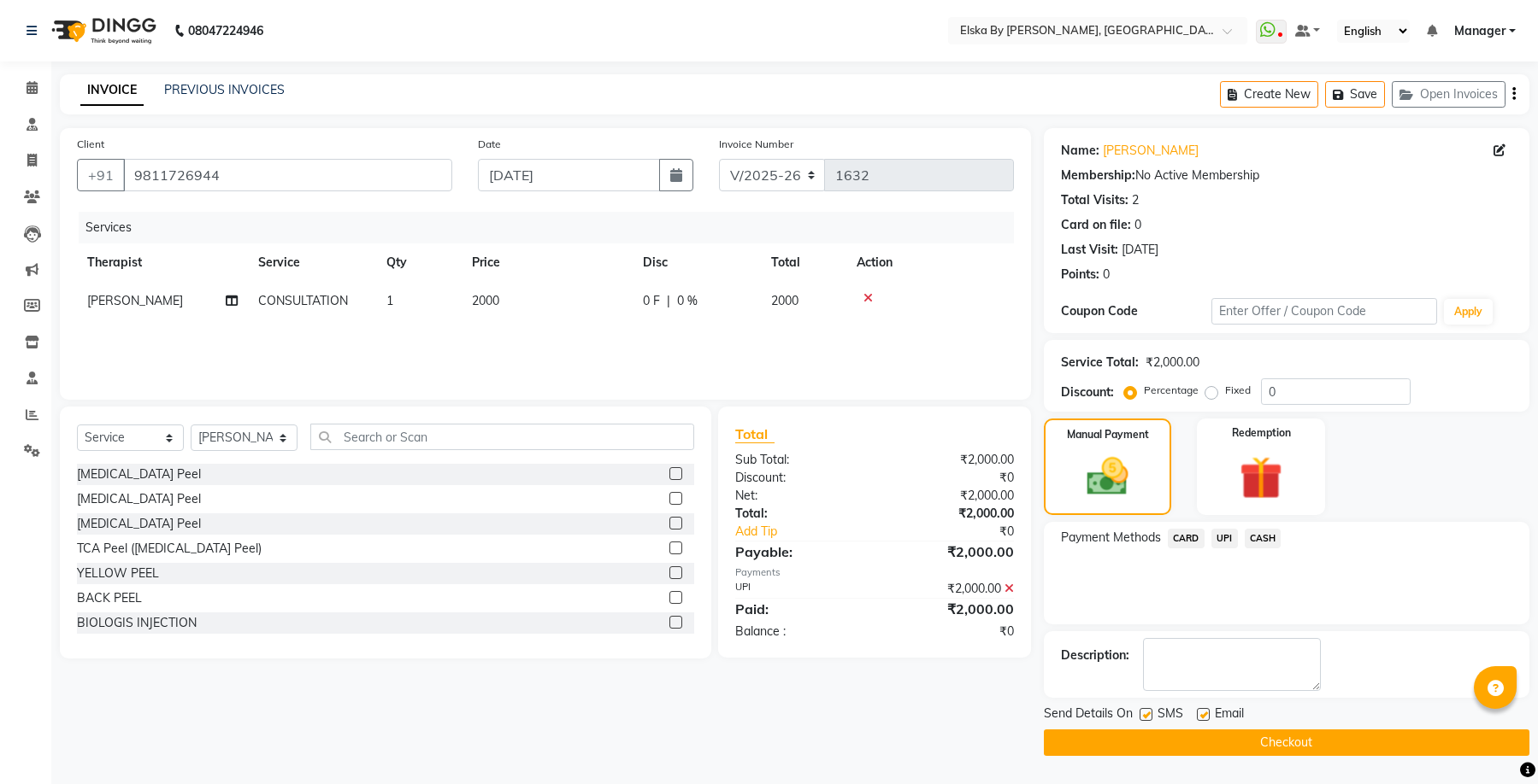
click at [1206, 716] on label at bounding box center [1203, 714] width 13 height 13
click at [1206, 716] on input "checkbox" at bounding box center [1202, 715] width 11 height 11
click at [1211, 736] on button "Checkout" at bounding box center [1287, 743] width 486 height 27
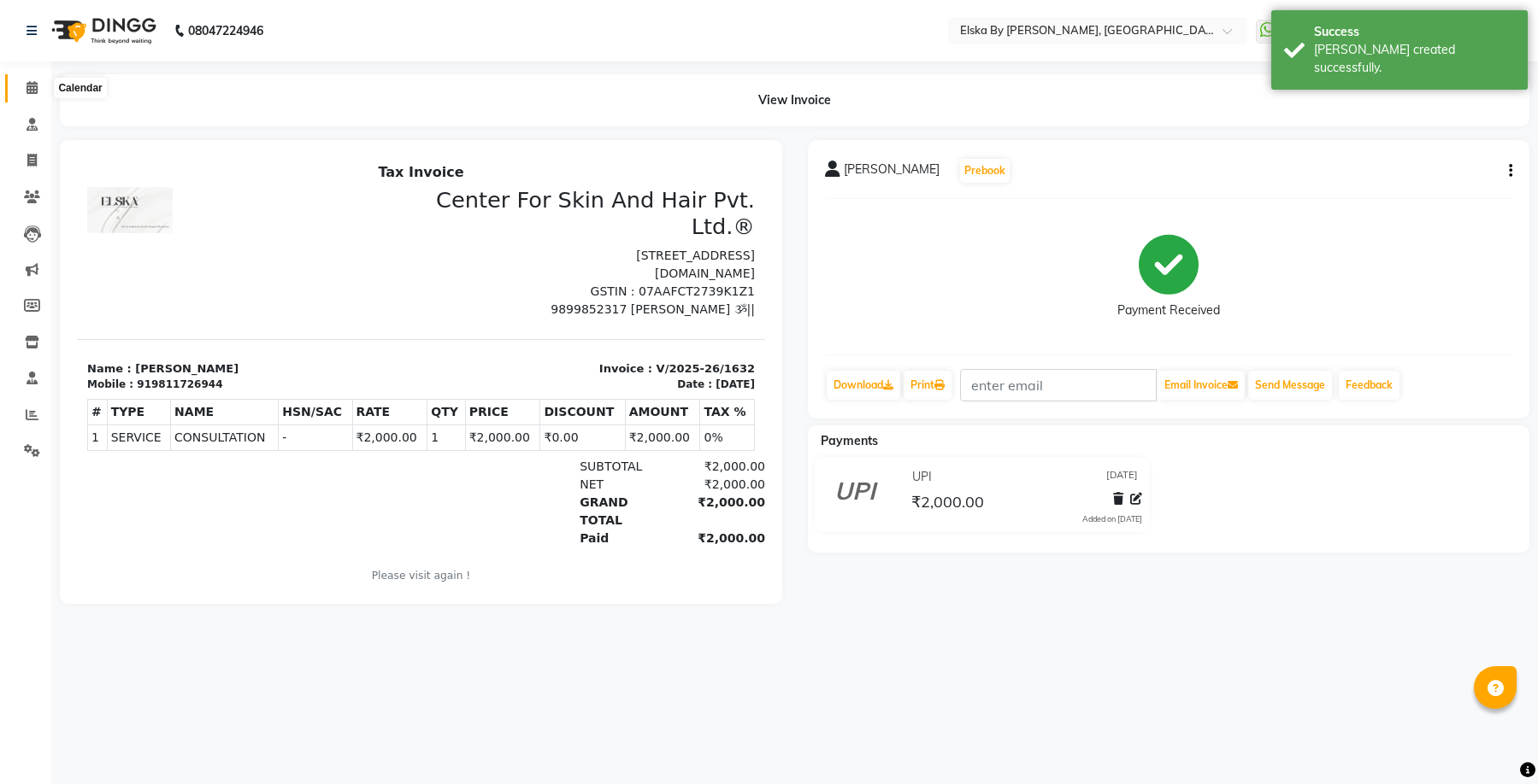
click at [33, 90] on icon at bounding box center [32, 87] width 11 height 13
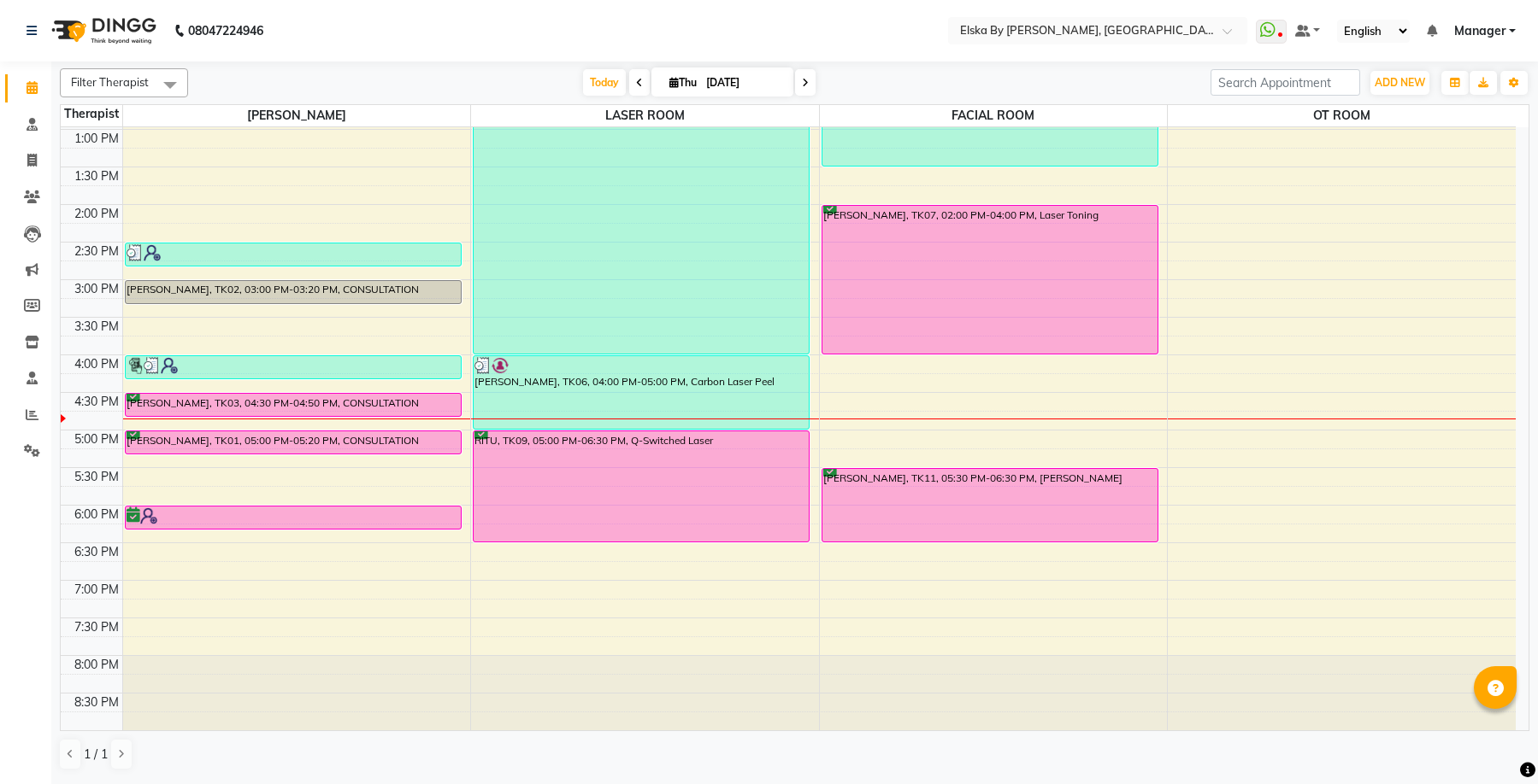
scroll to position [42, 0]
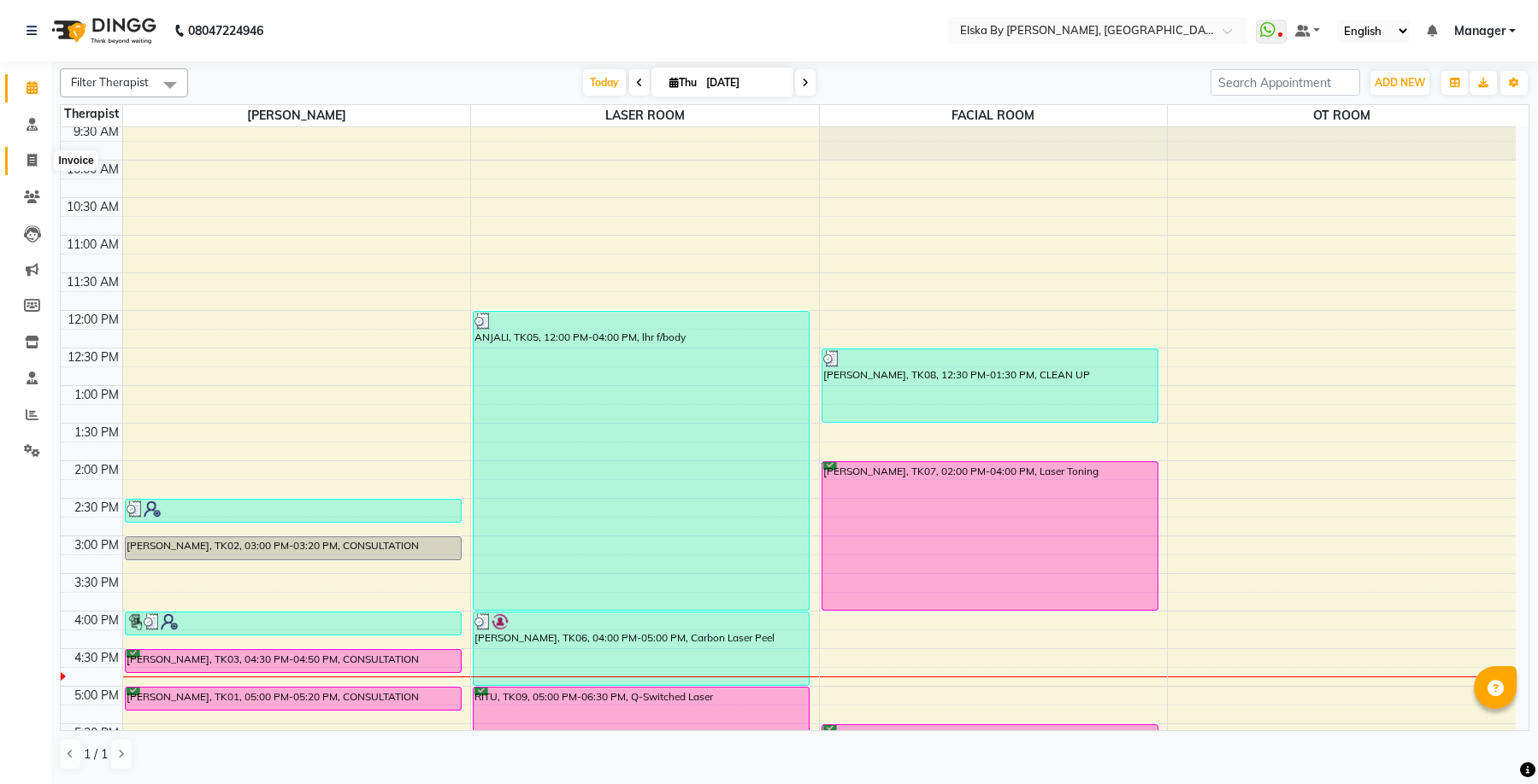
click at [32, 157] on icon at bounding box center [31, 160] width 9 height 13
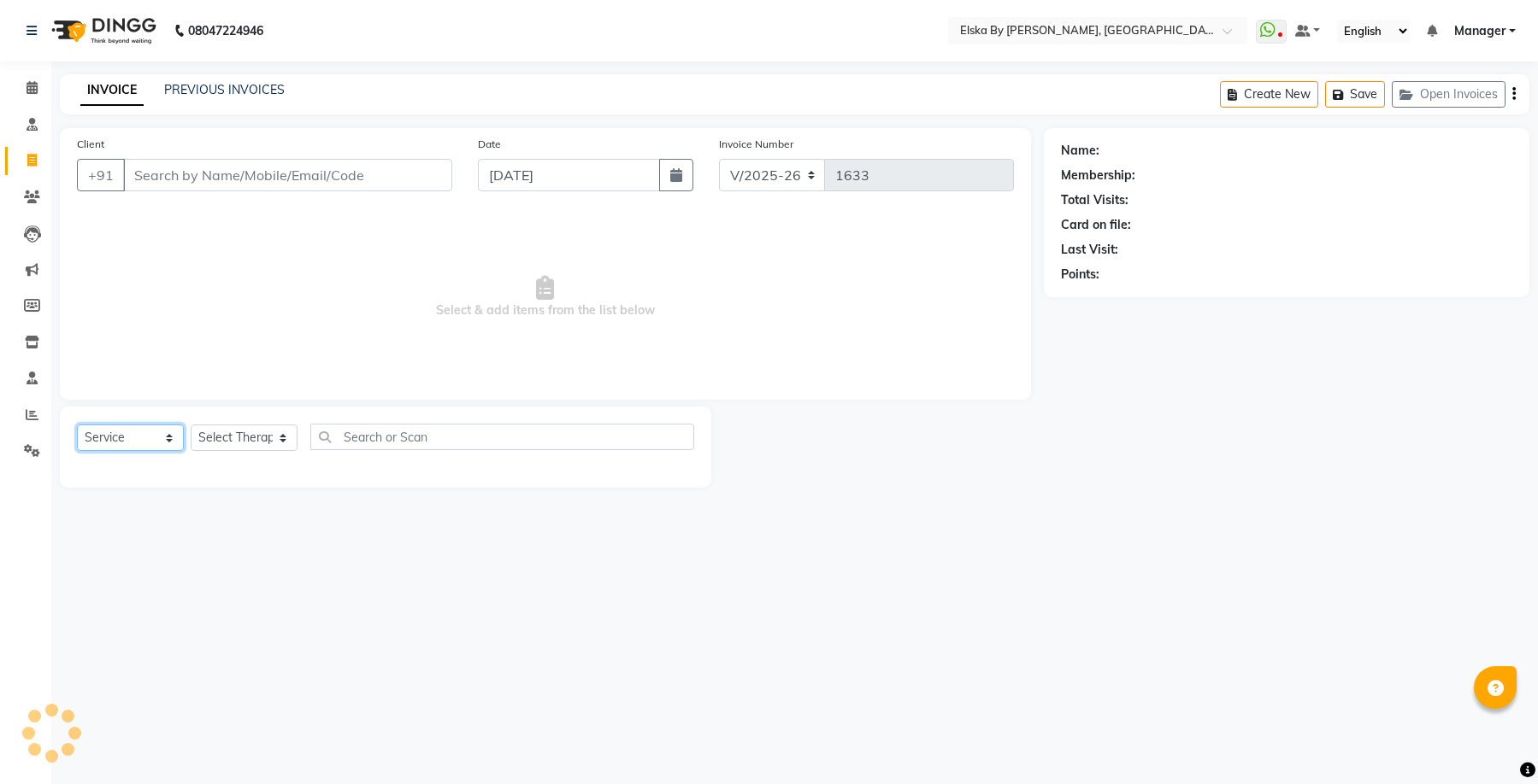
click at [167, 440] on select "Select Service Product Membership Package Voucher Prepaid Gift Card" at bounding box center [130, 437] width 107 height 27
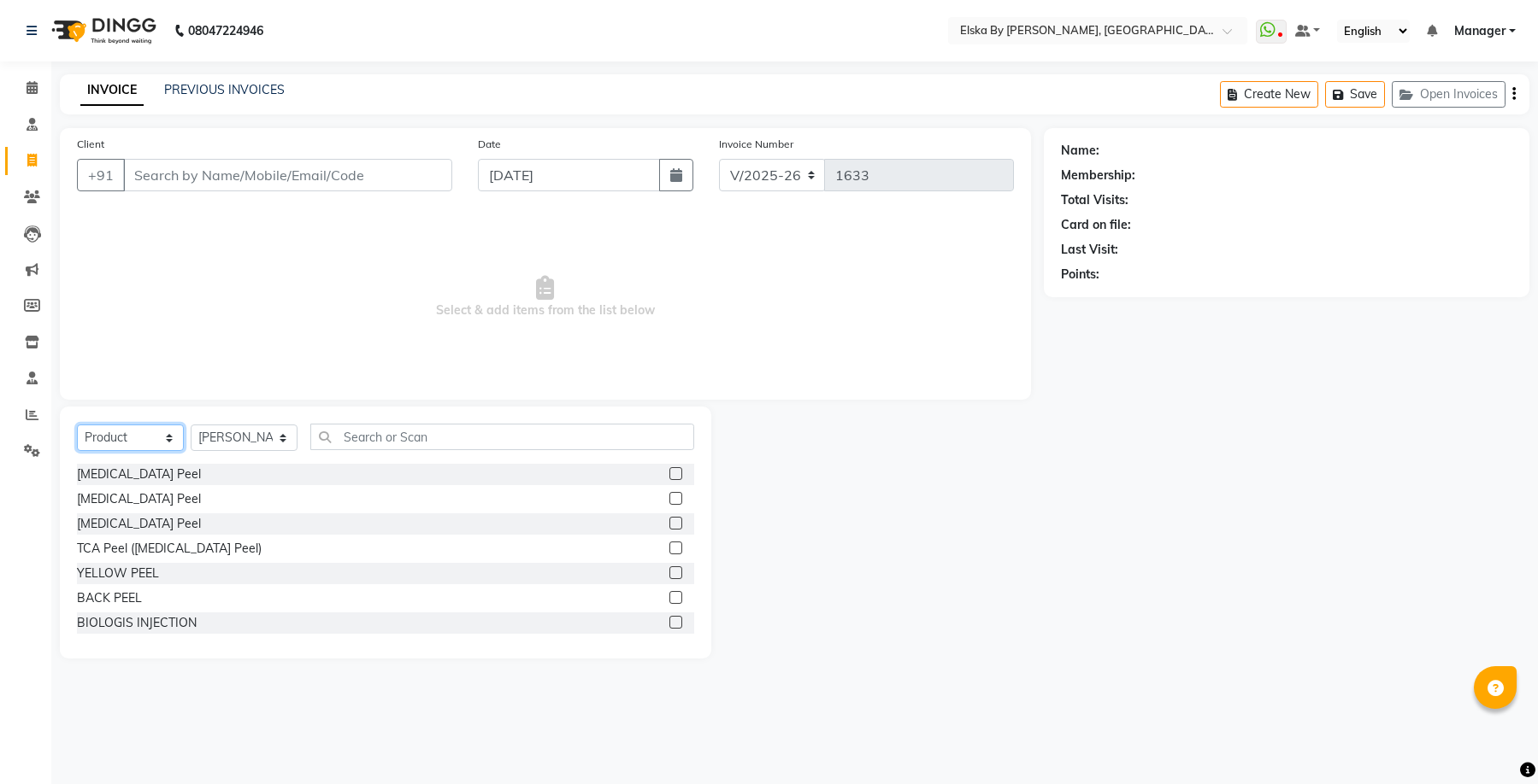
click at [77, 424] on select "Select Service Product Membership Package Voucher Prepaid Gift Card" at bounding box center [130, 437] width 107 height 27
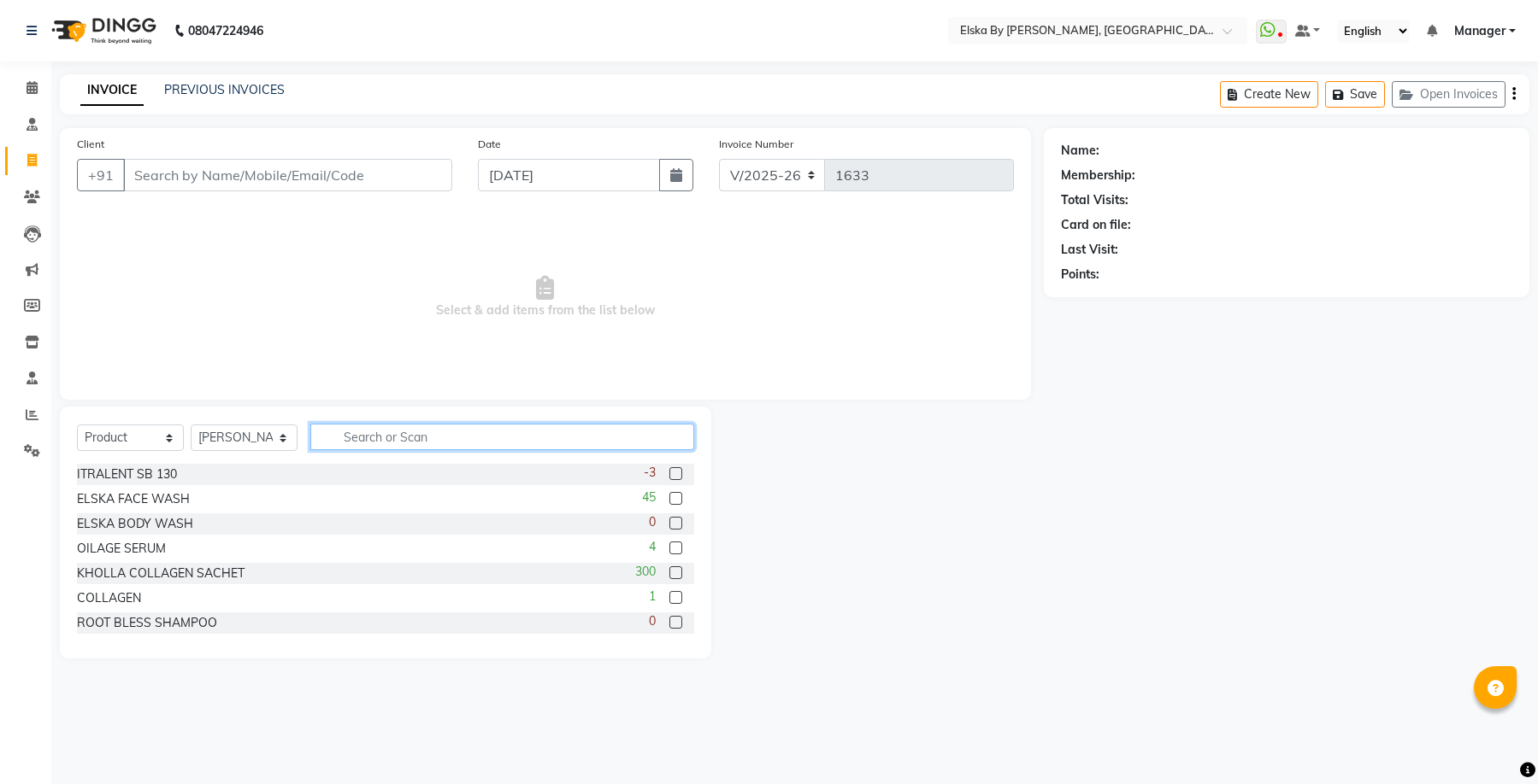
click at [390, 439] on input "text" at bounding box center [503, 436] width 384 height 27
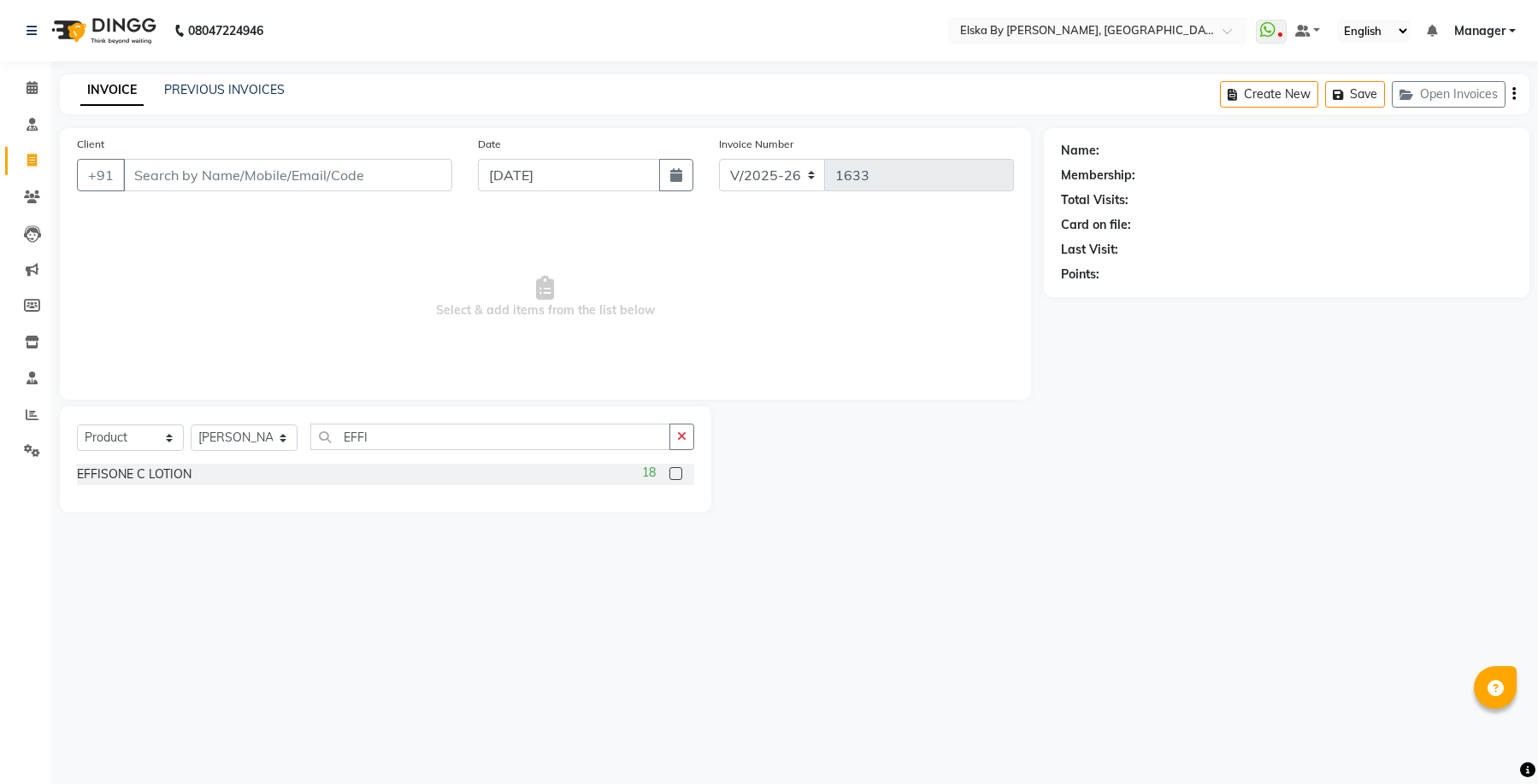
click at [674, 476] on label at bounding box center [676, 473] width 13 height 13
click at [674, 476] on input "checkbox" at bounding box center [675, 474] width 11 height 11
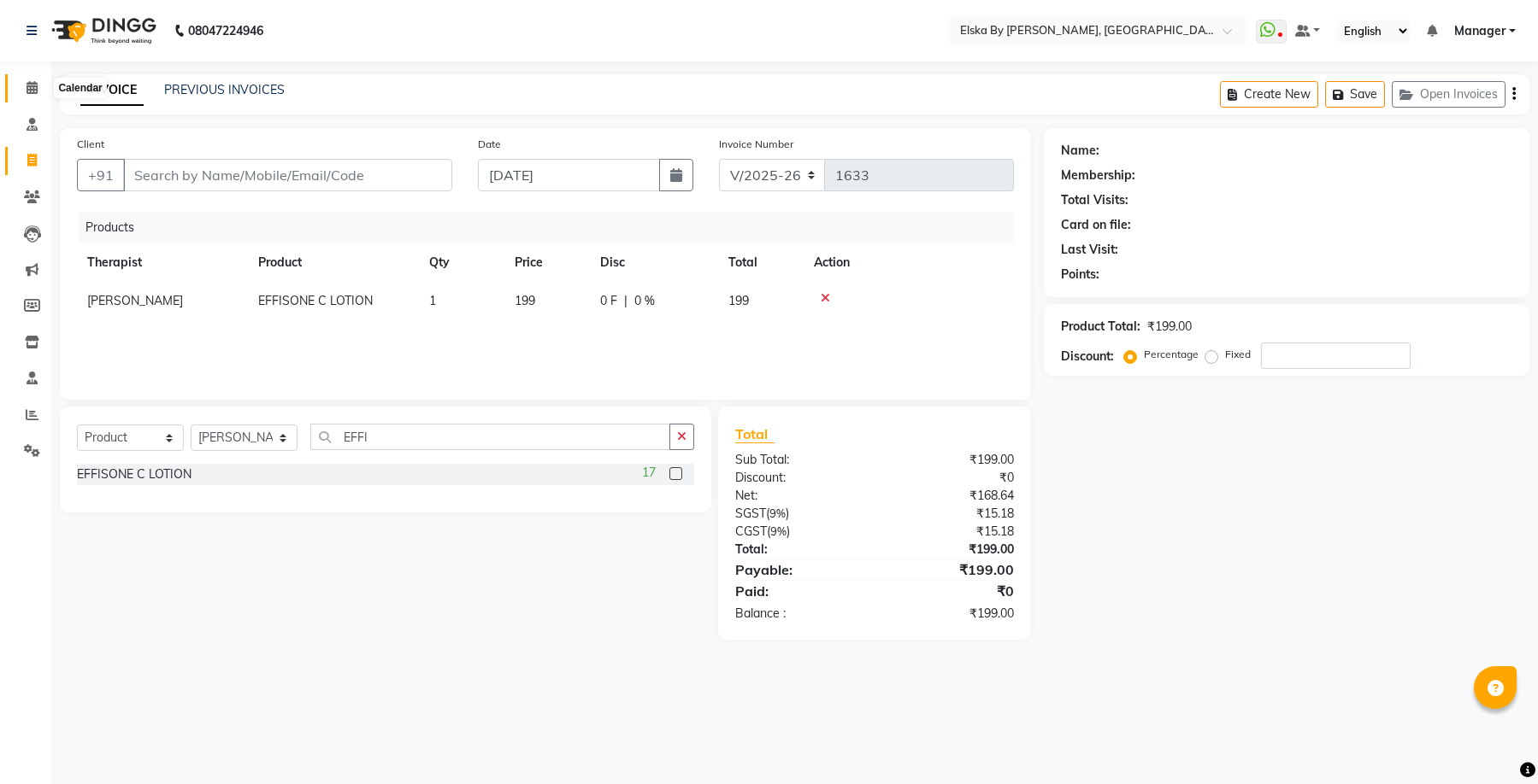
click at [35, 86] on icon at bounding box center [32, 87] width 11 height 13
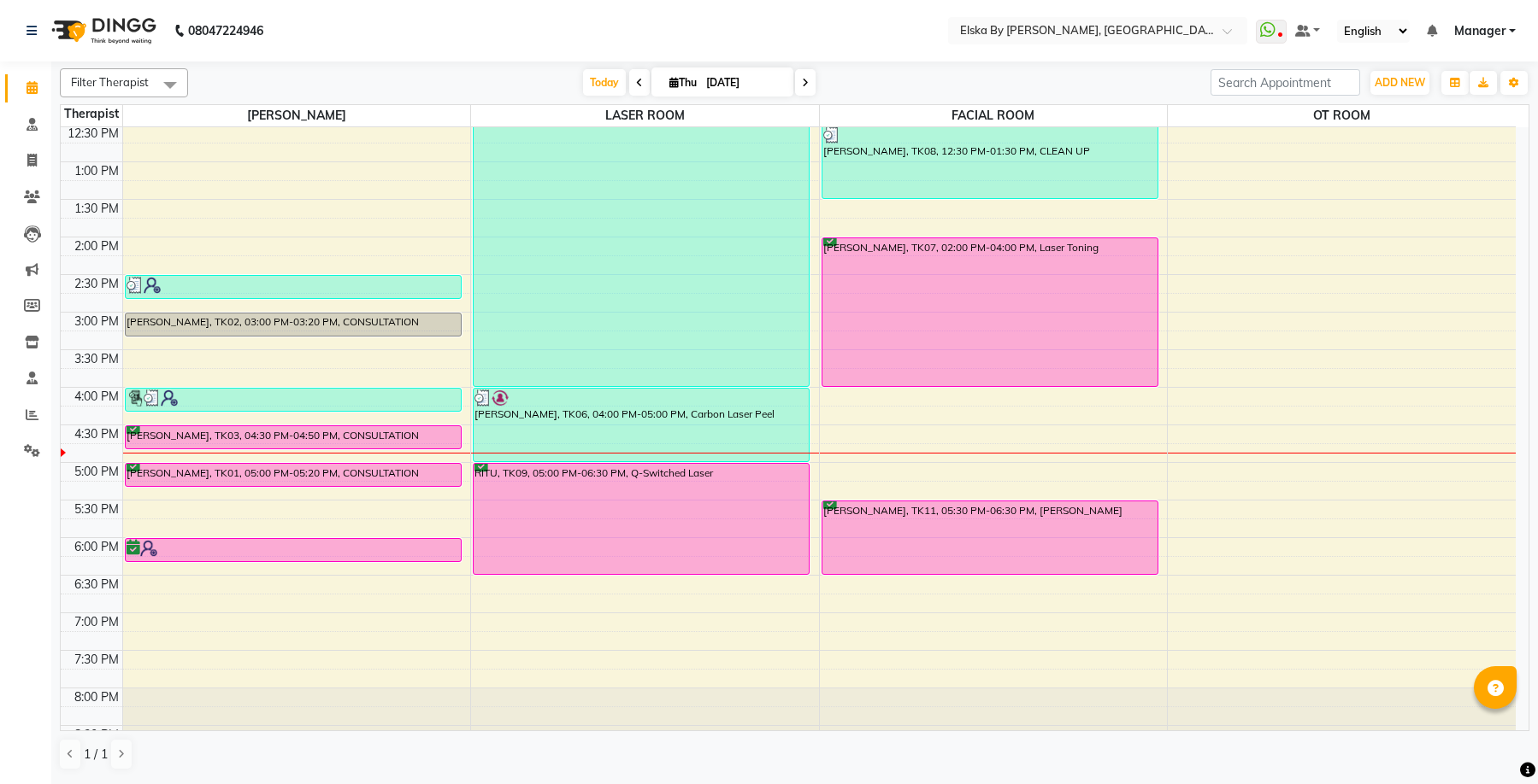
scroll to position [299, 0]
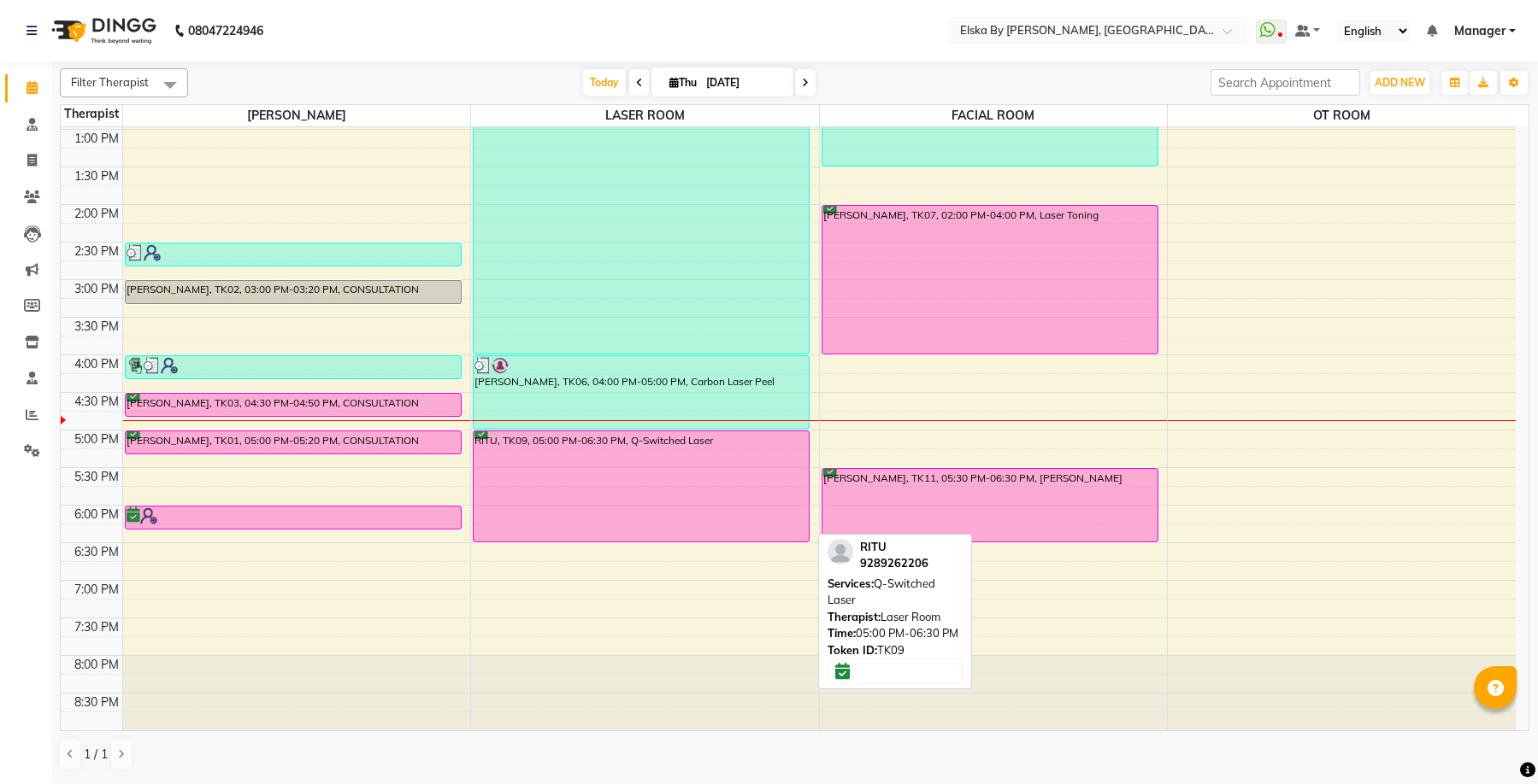
click at [650, 497] on div "RITU, TK09, 05:00 PM-06:30 PM, Q-Switched Laser" at bounding box center [641, 486] width 335 height 110
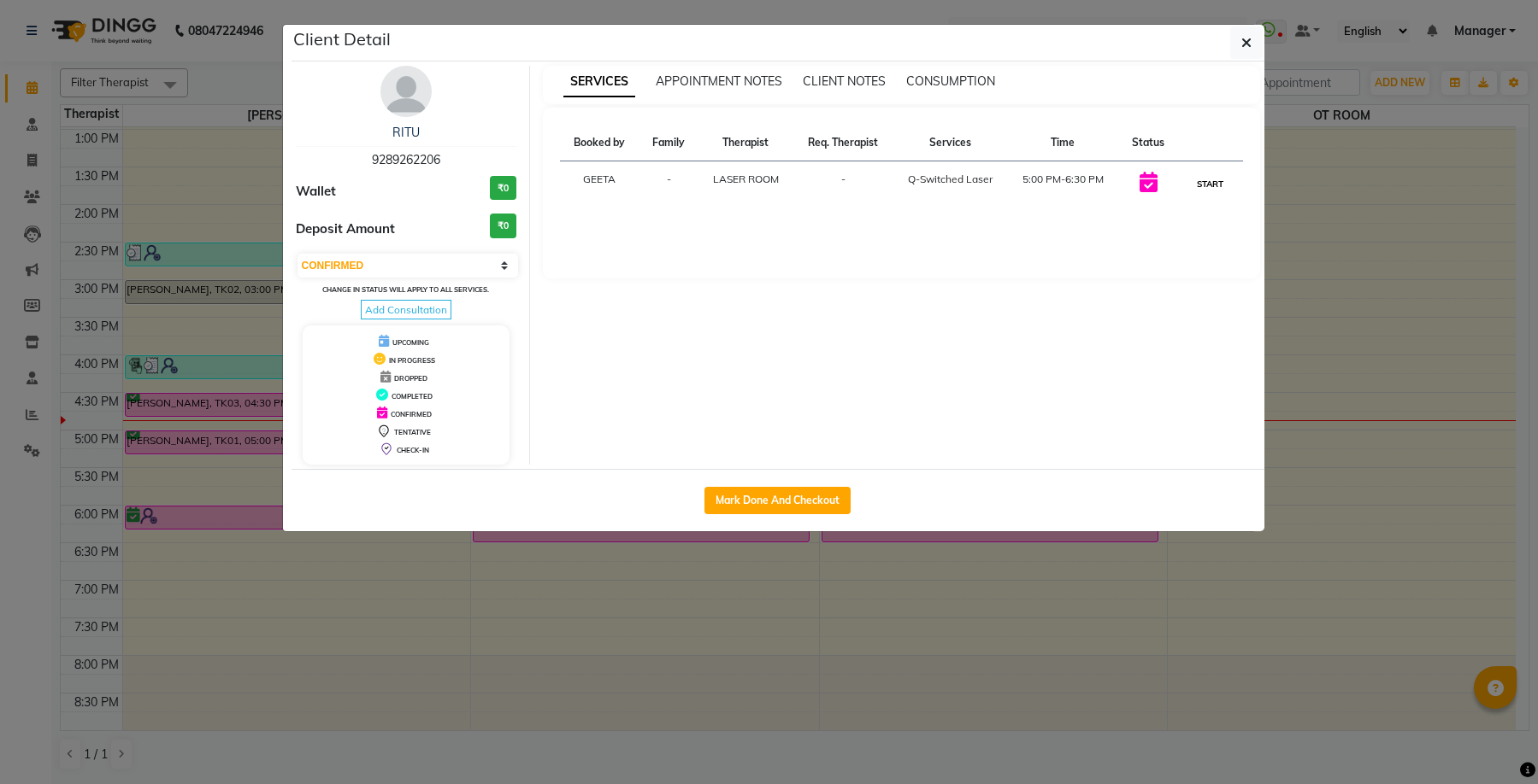
click at [1210, 189] on button "START" at bounding box center [1210, 184] width 35 height 21
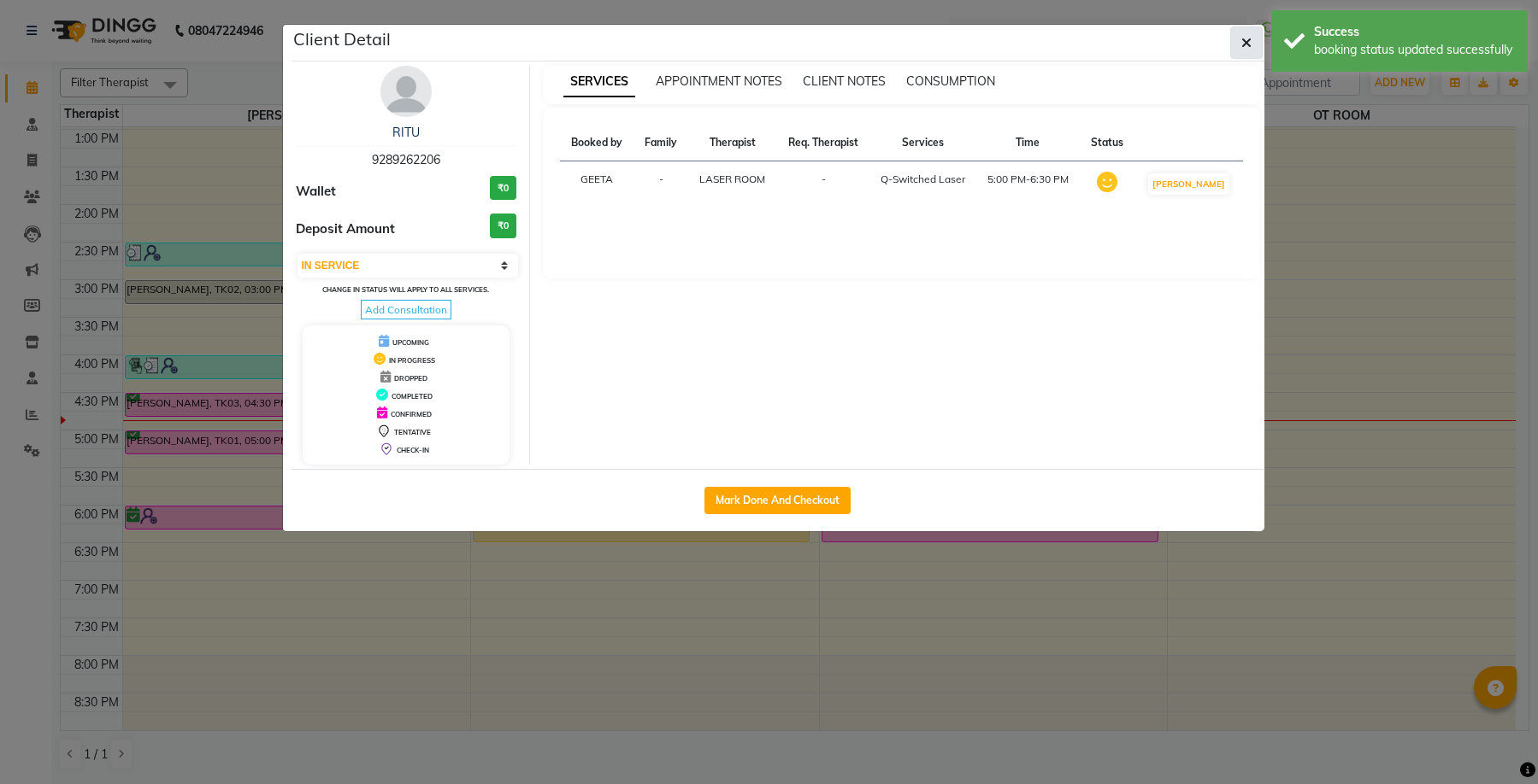
click at [1246, 44] on icon "button" at bounding box center [1246, 43] width 10 height 14
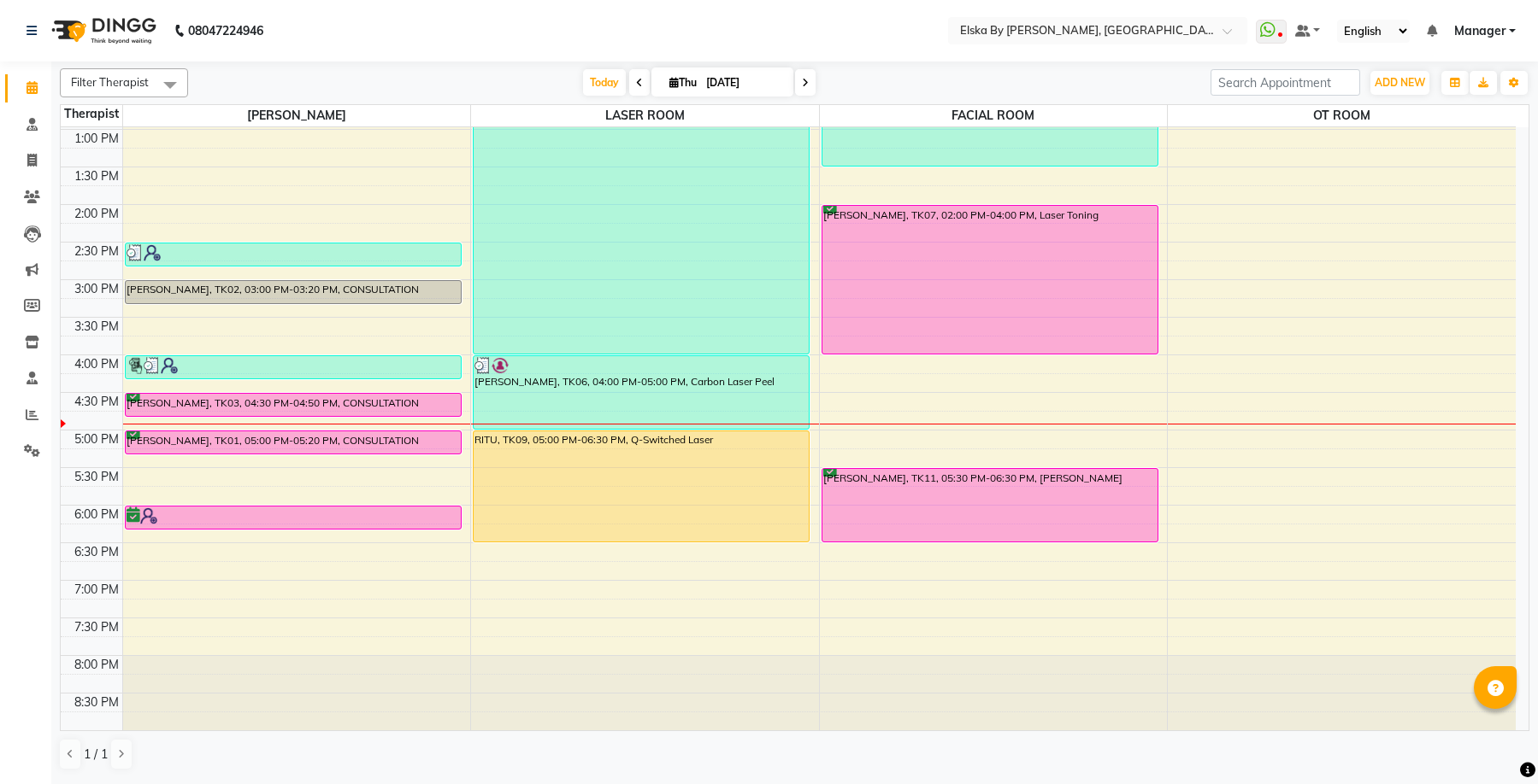
click at [807, 92] on span at bounding box center [805, 82] width 21 height 27
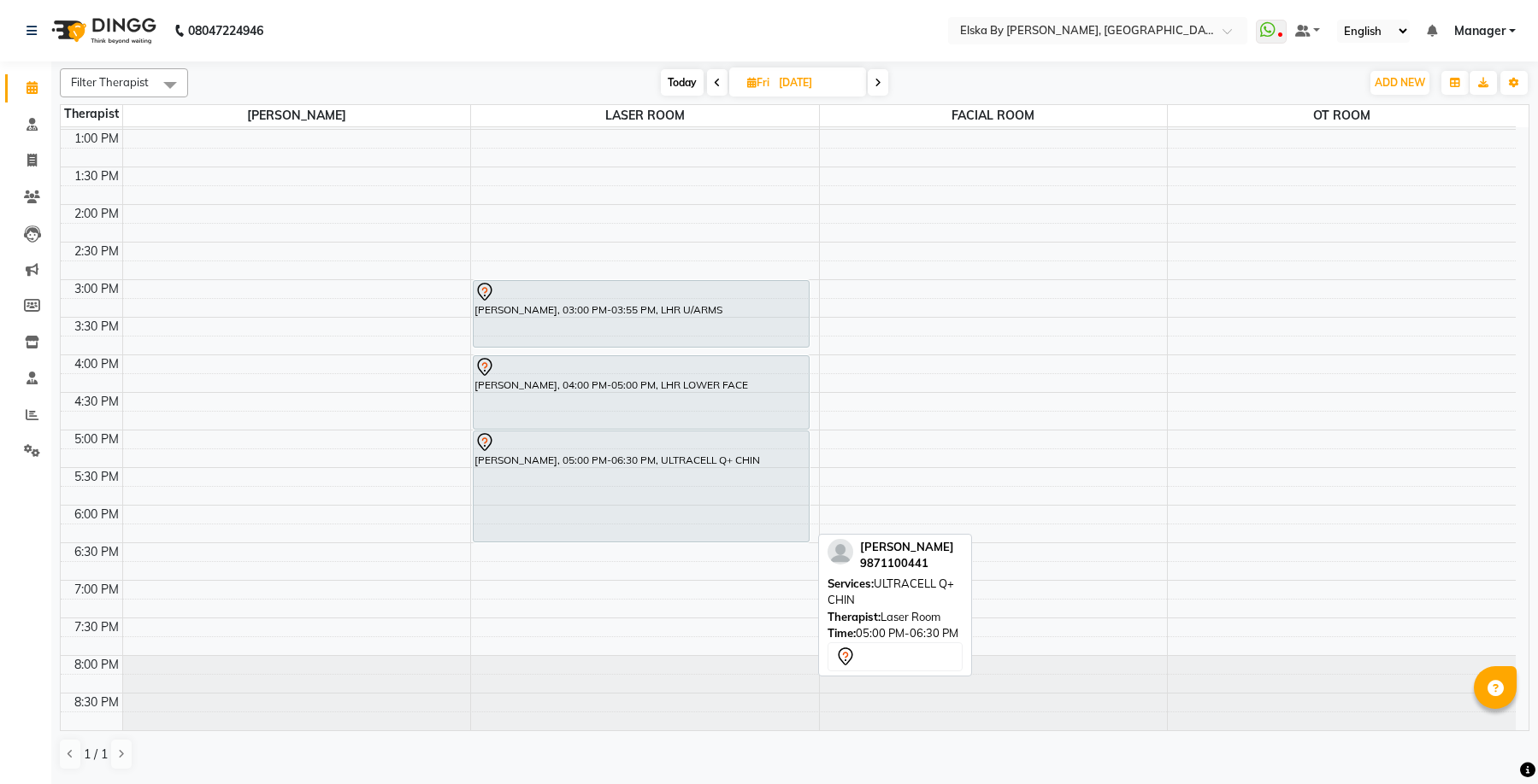
scroll to position [42, 0]
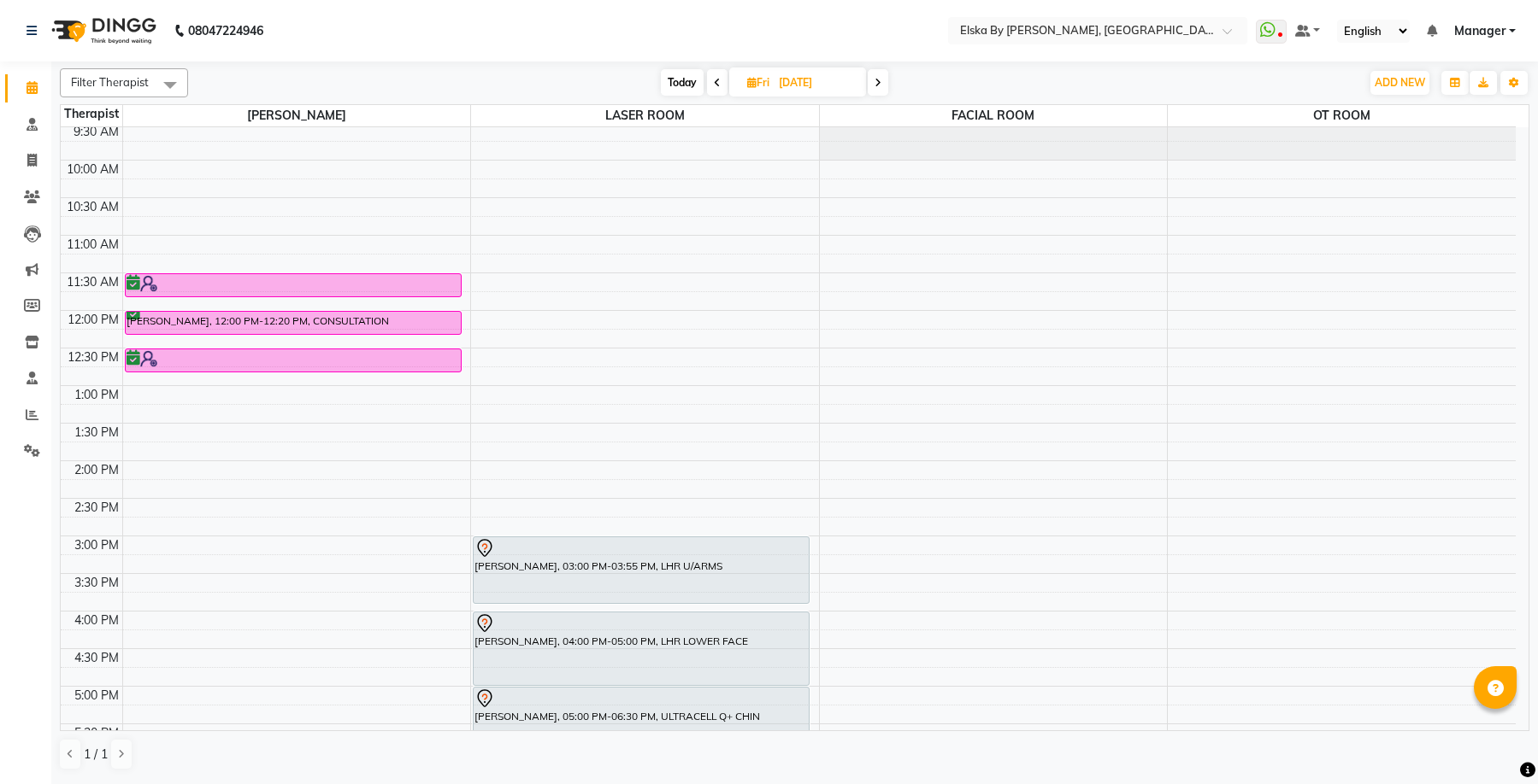
click at [718, 88] on span at bounding box center [718, 82] width 21 height 27
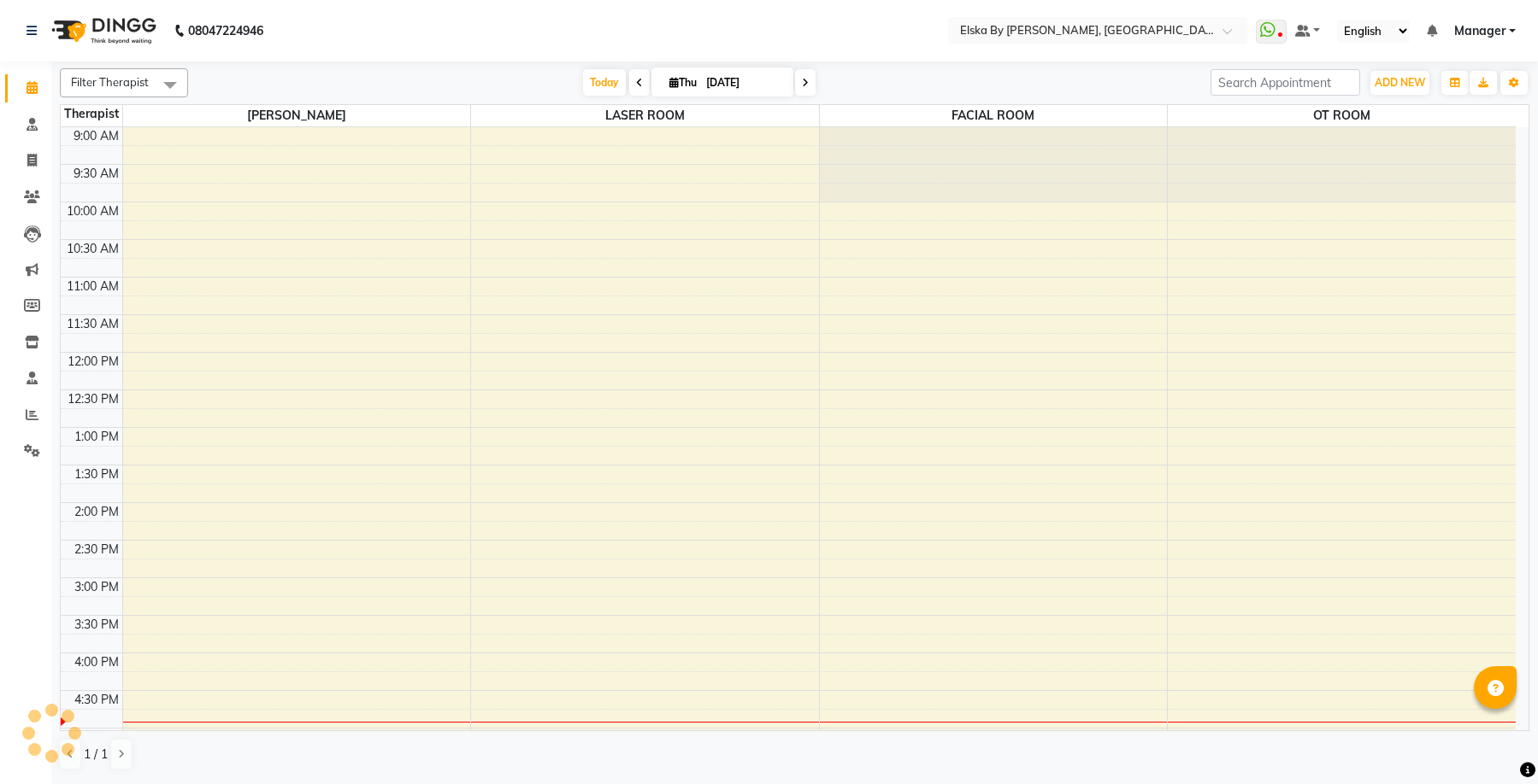
scroll to position [299, 0]
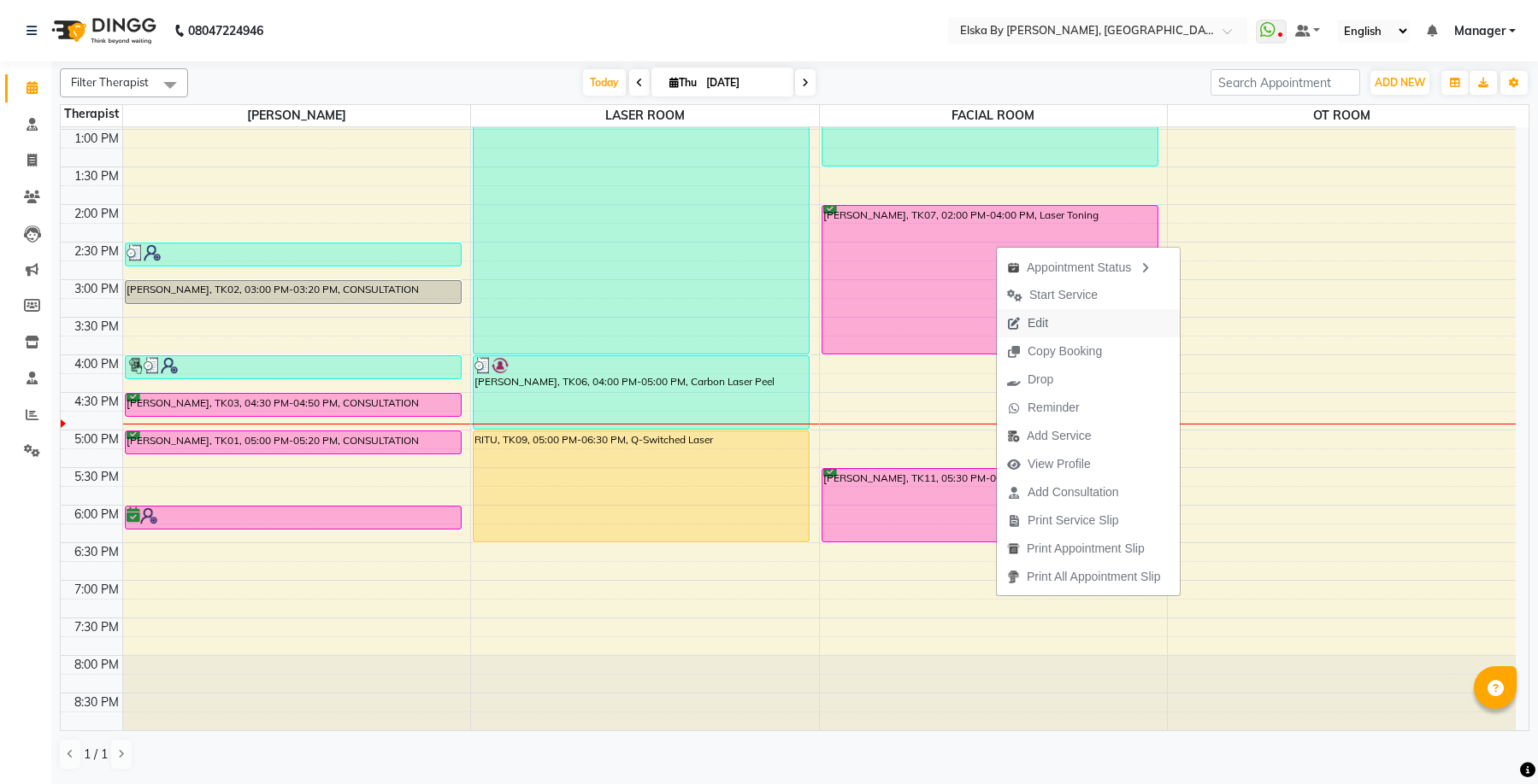
click at [1028, 319] on span "Edit" at bounding box center [1037, 324] width 21 height 18
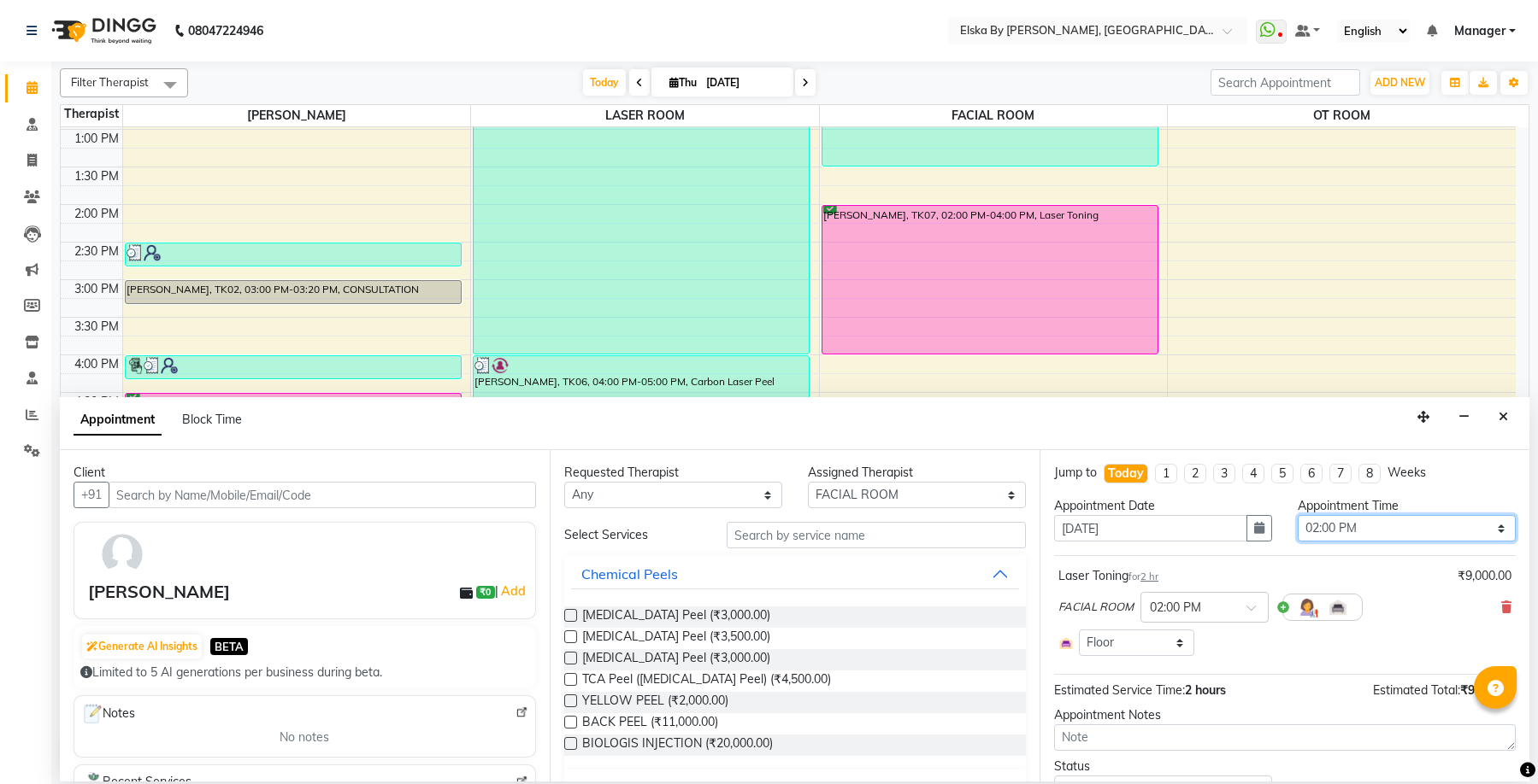
click at [1318, 530] on select "Select 10:00 AM 10:15 AM 10:30 AM 10:45 AM 11:00 AM 11:15 AM 11:30 AM 11:45 AM …" at bounding box center [1407, 528] width 218 height 27
click at [1298, 515] on select "Select 10:00 AM 10:15 AM 10:30 AM 10:45 AM 11:00 AM 11:15 AM 11:30 AM 11:45 AM …" at bounding box center [1407, 528] width 218 height 27
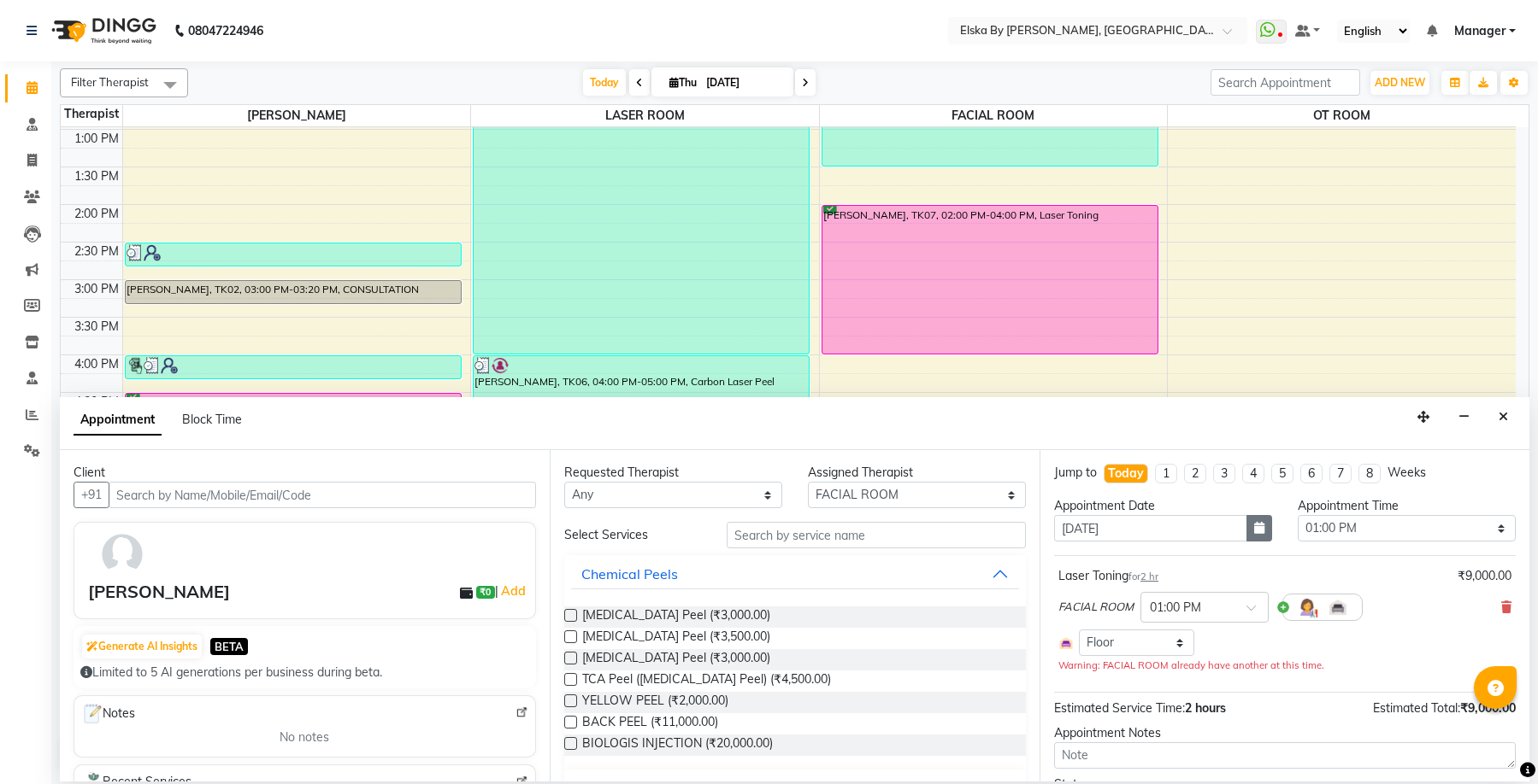
click at [1254, 526] on icon "button" at bounding box center [1259, 528] width 10 height 12
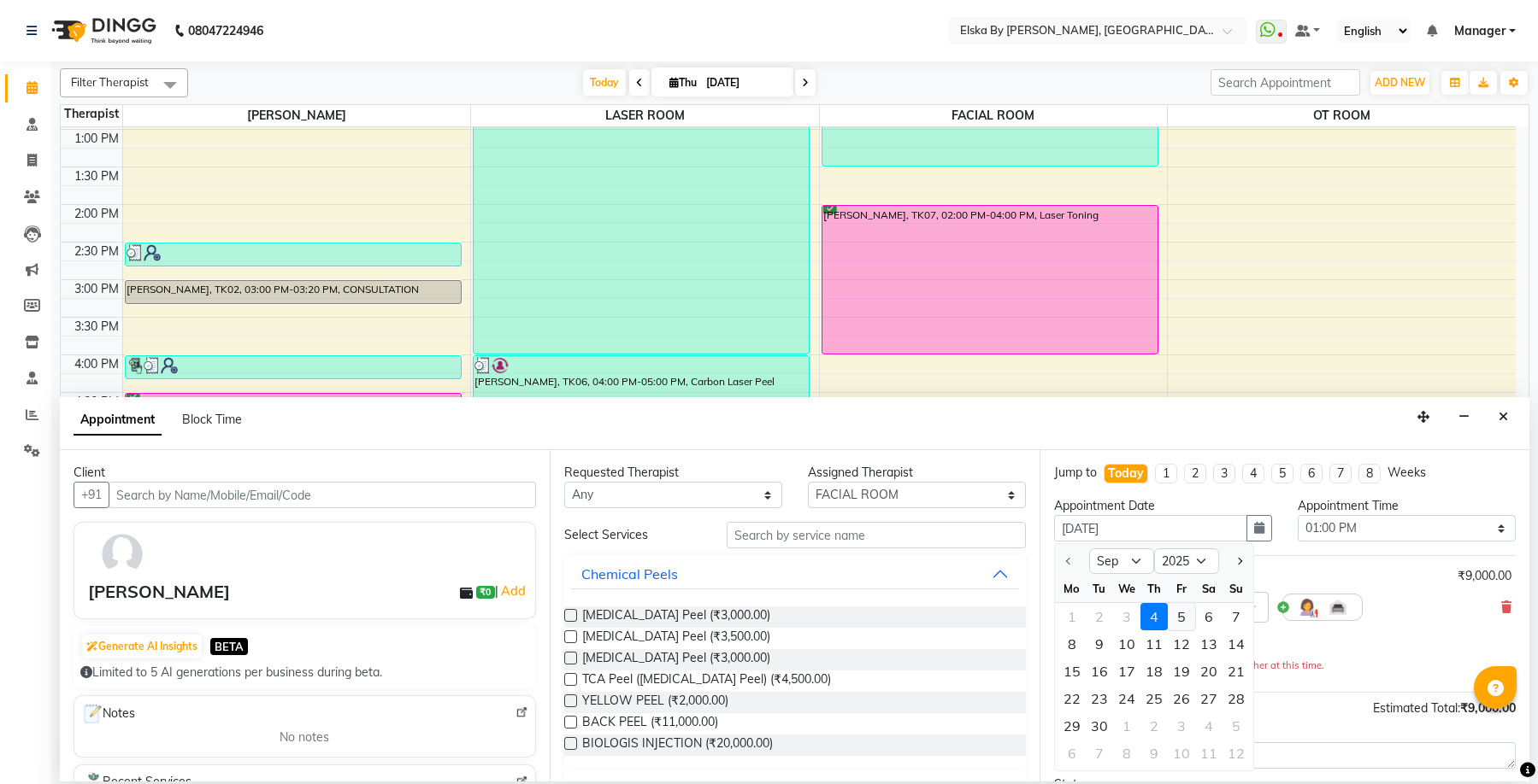
click at [1187, 620] on div "5" at bounding box center [1181, 616] width 27 height 27
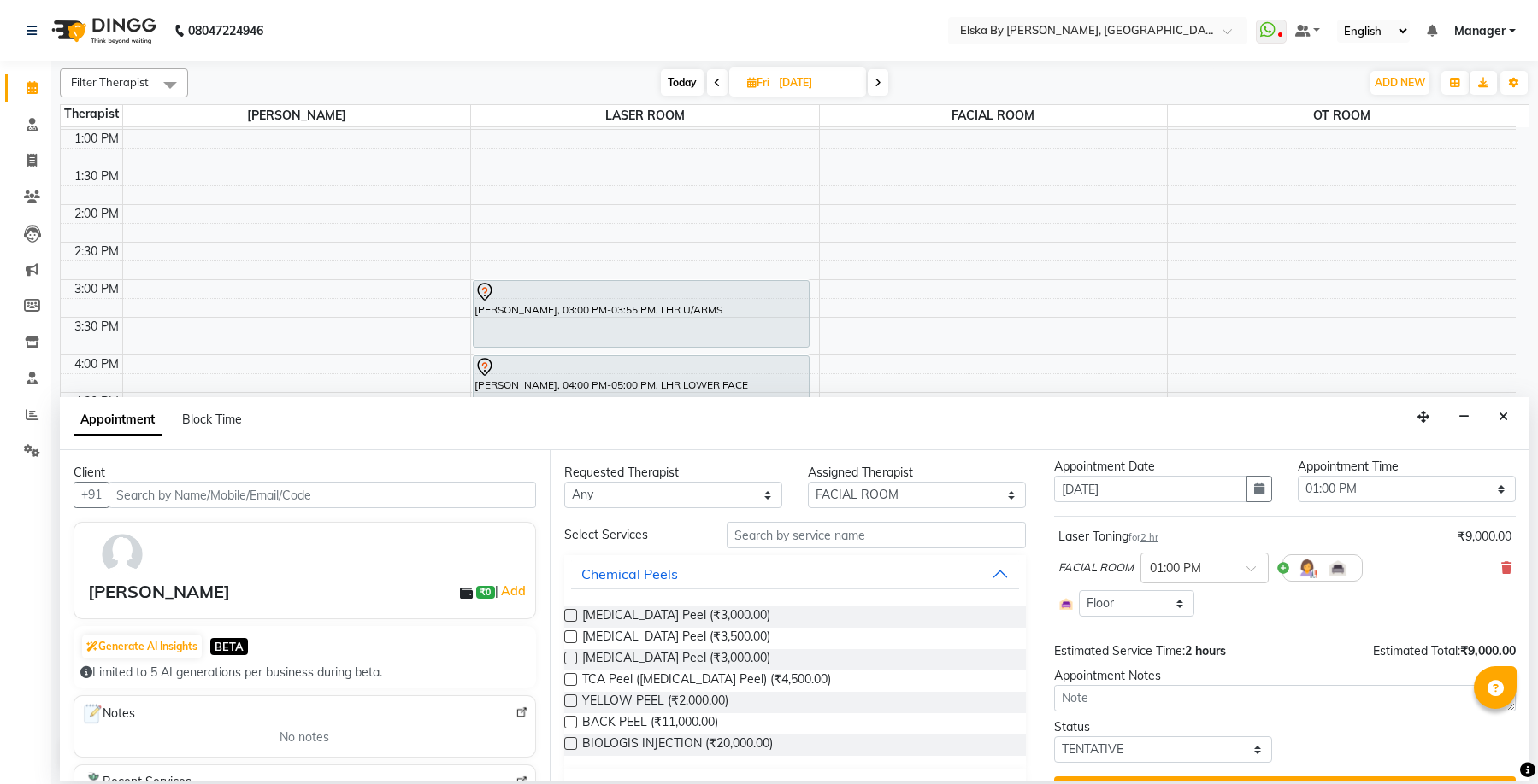
scroll to position [79, 0]
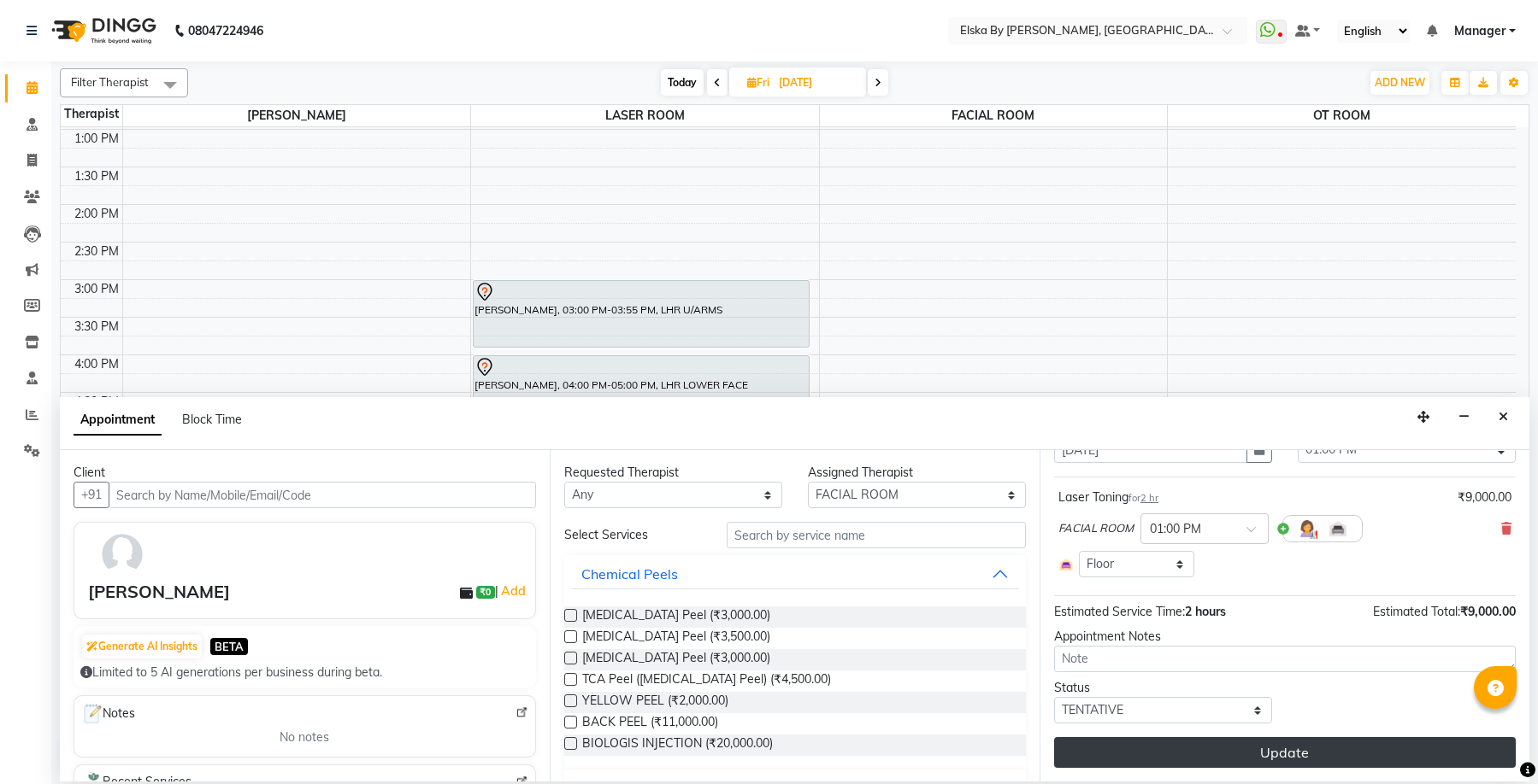
click at [1288, 752] on button "Update" at bounding box center [1285, 752] width 462 height 31
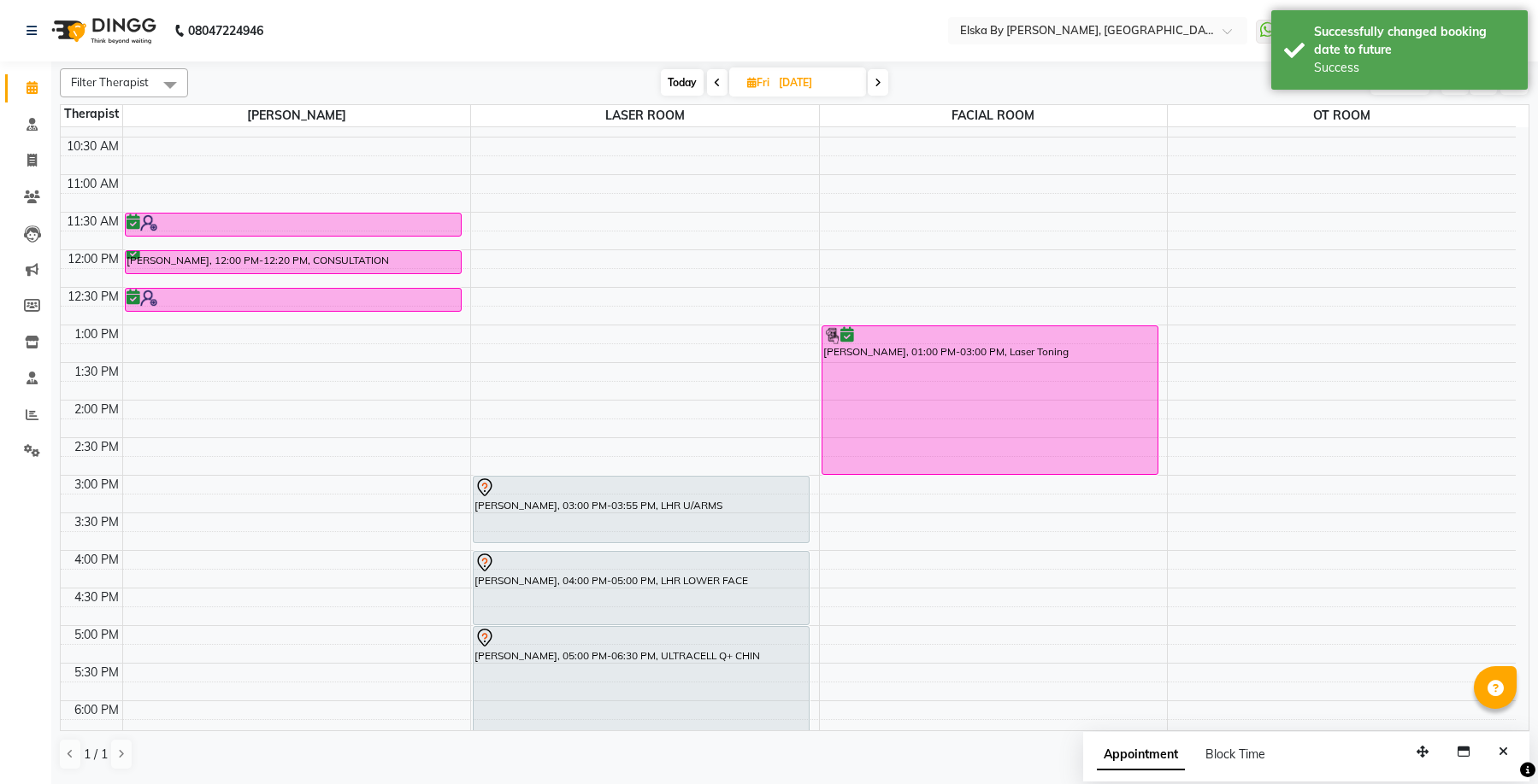
scroll to position [42, 0]
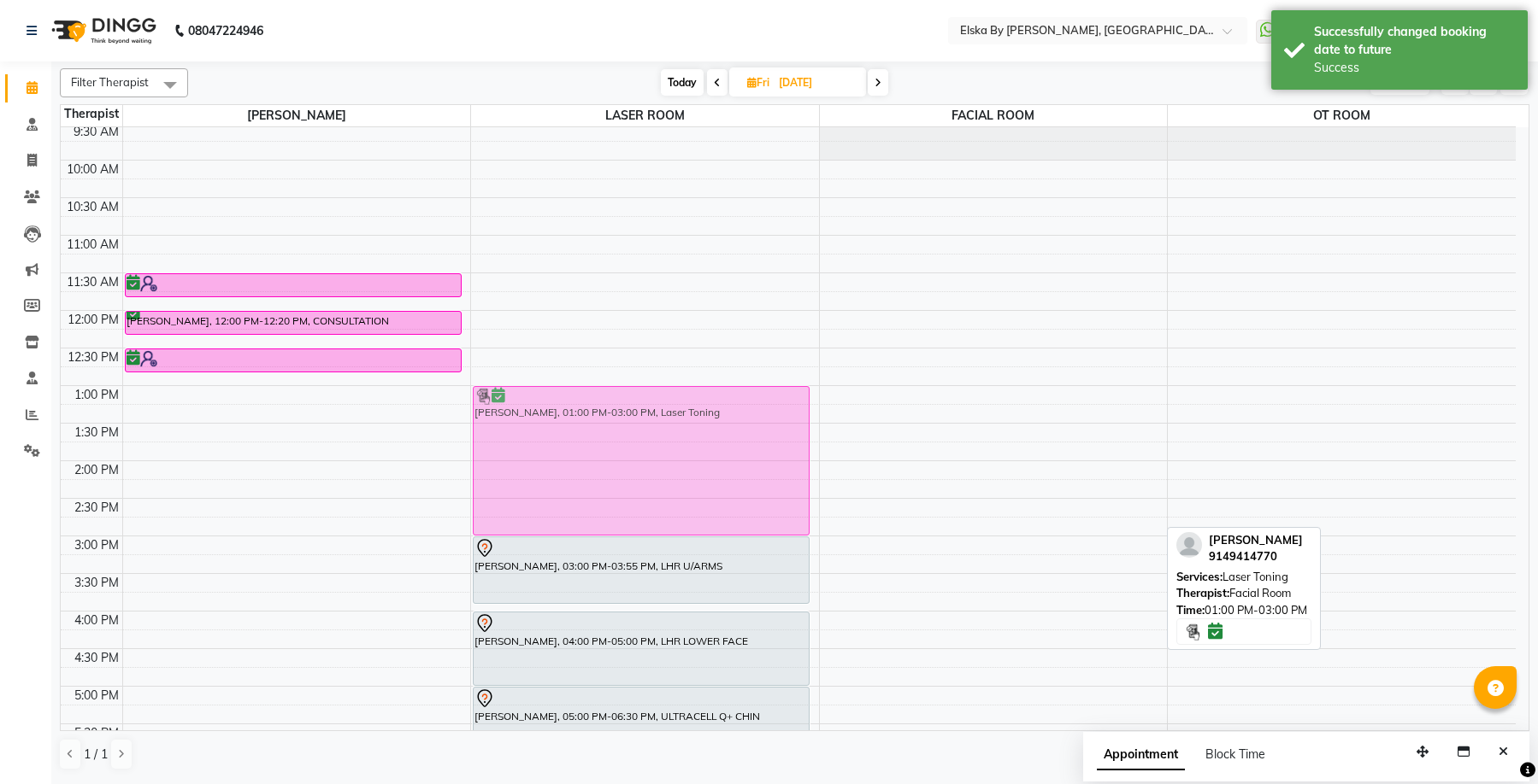
drag, startPoint x: 892, startPoint y: 418, endPoint x: 713, endPoint y: 409, distance: 179.2
click at [702, 409] on tr "[PERSON_NAME], 11:30 AM-11:50 AM, CONSULTATION [PERSON_NAME], 12:00 PM-12:20 PM…" at bounding box center [788, 536] width 1455 height 902
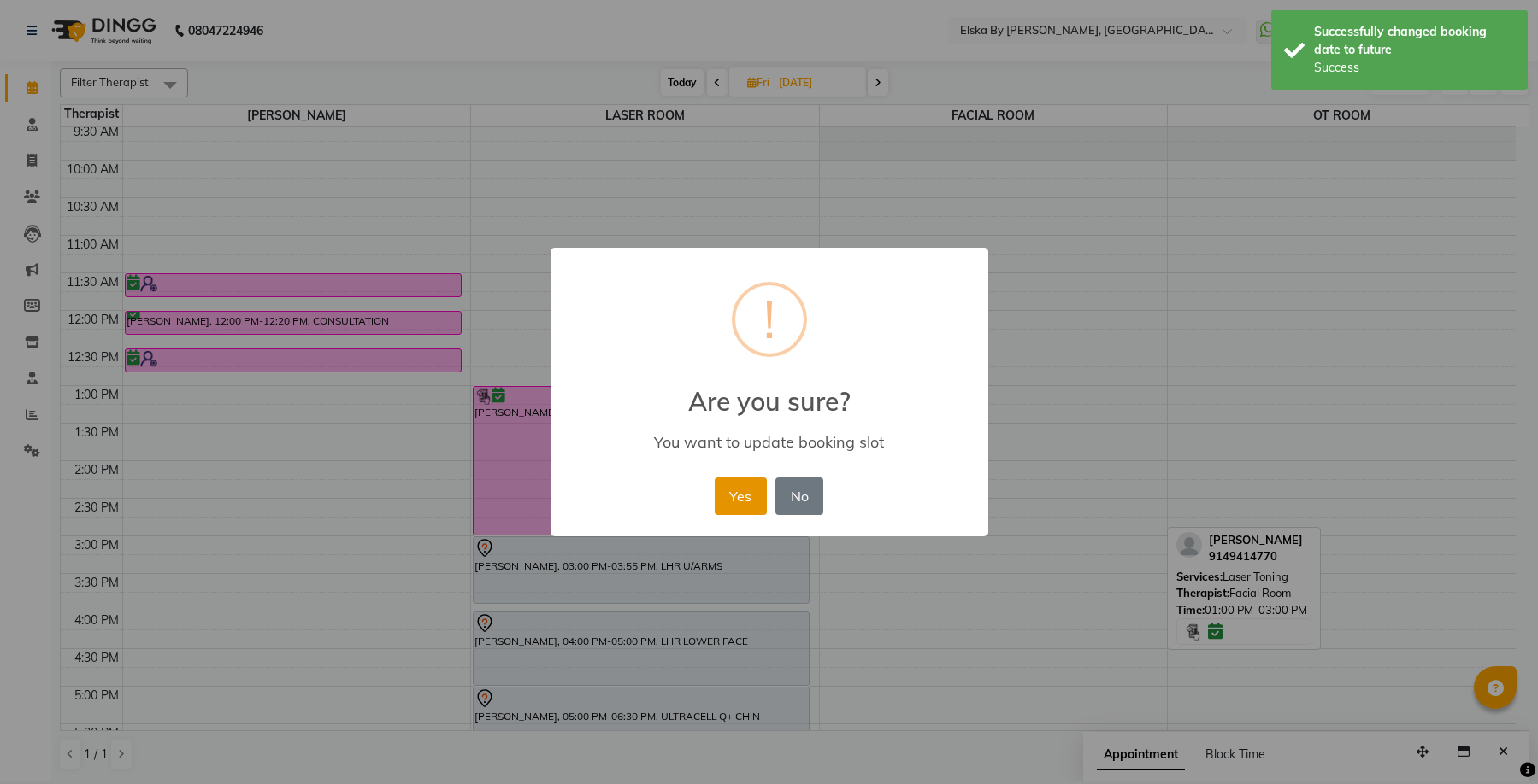
click at [738, 494] on button "Yes" at bounding box center [741, 496] width 52 height 38
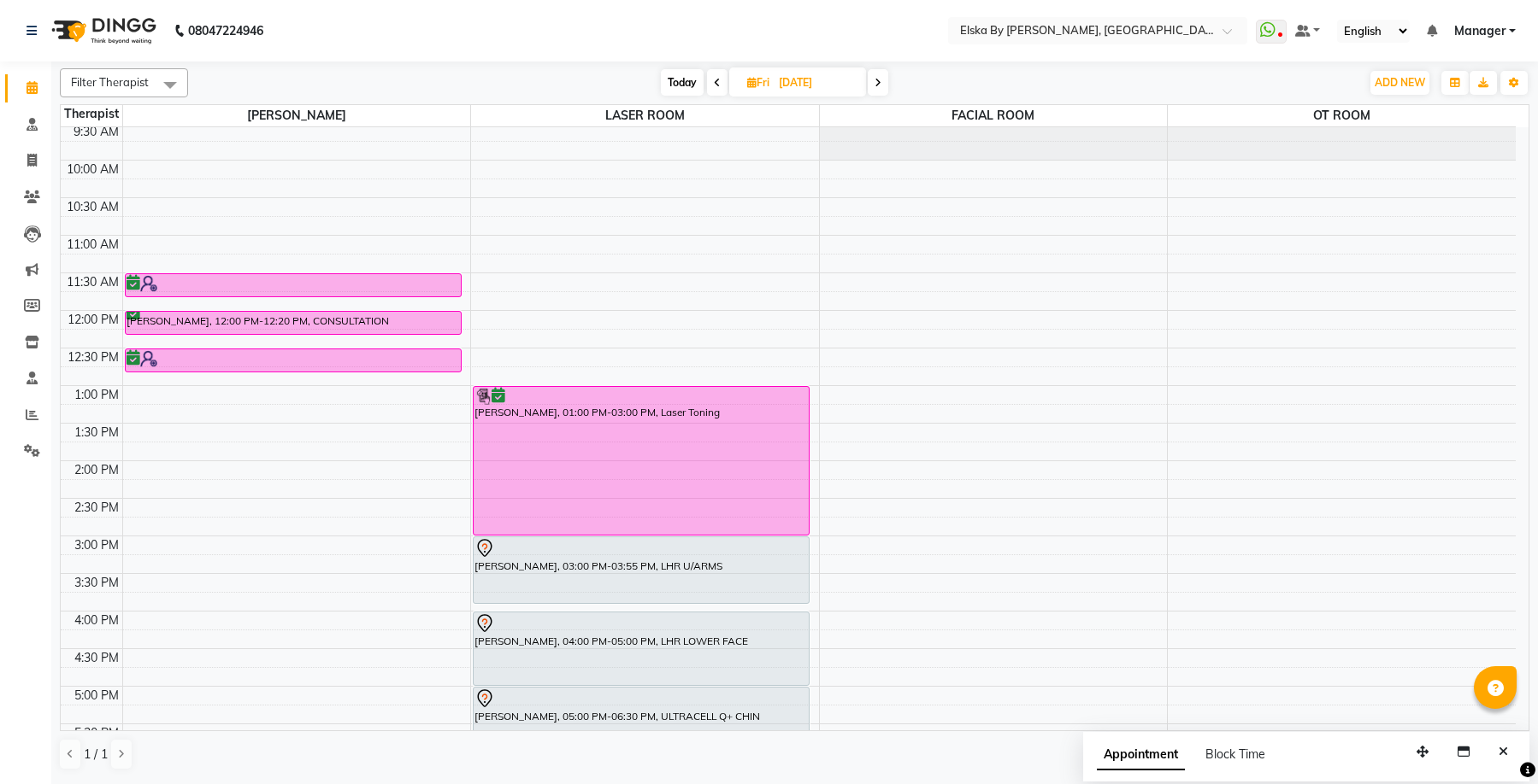
scroll to position [213, 0]
